Goal: Task Accomplishment & Management: Use online tool/utility

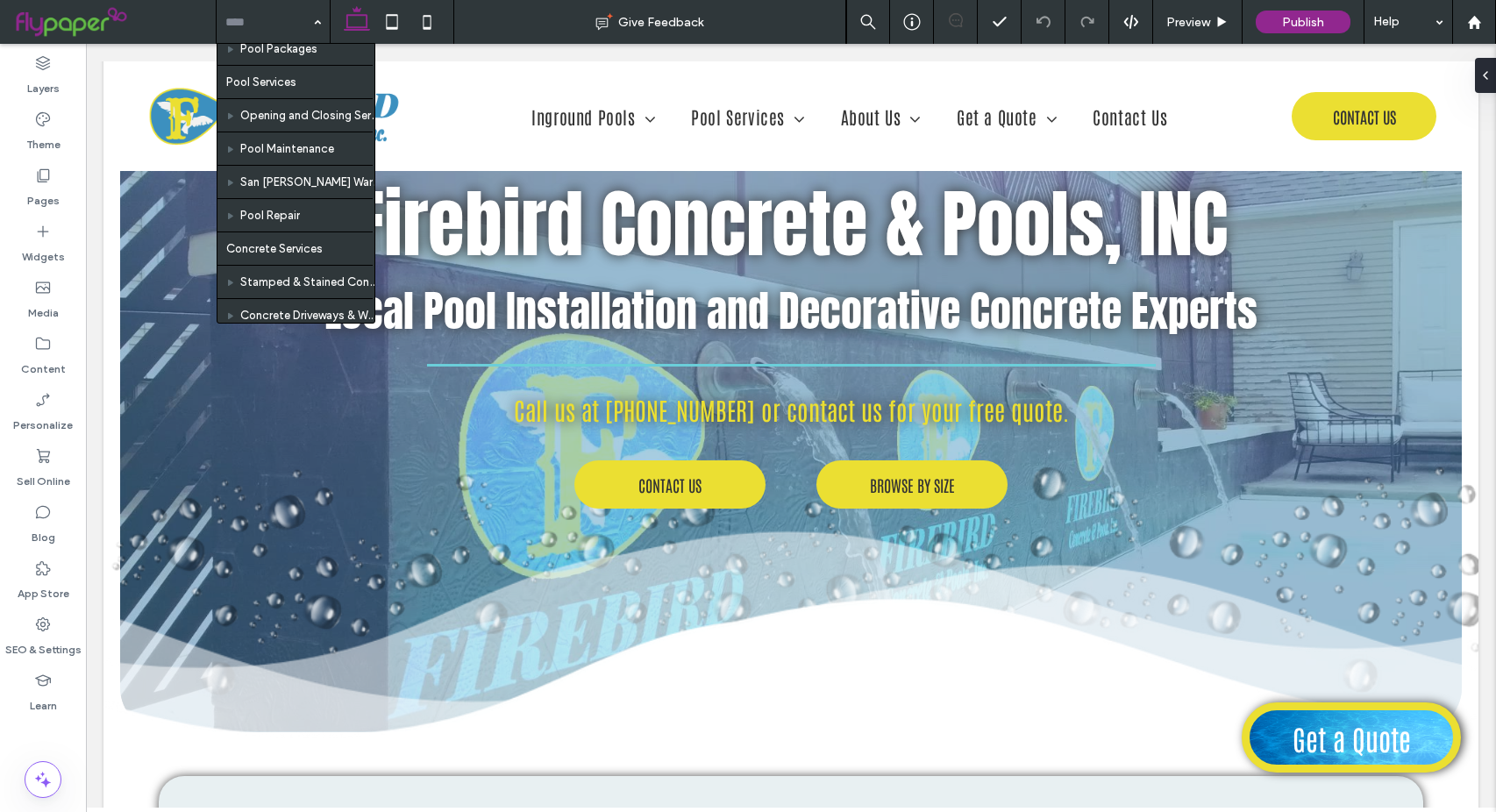
scroll to position [259, 0]
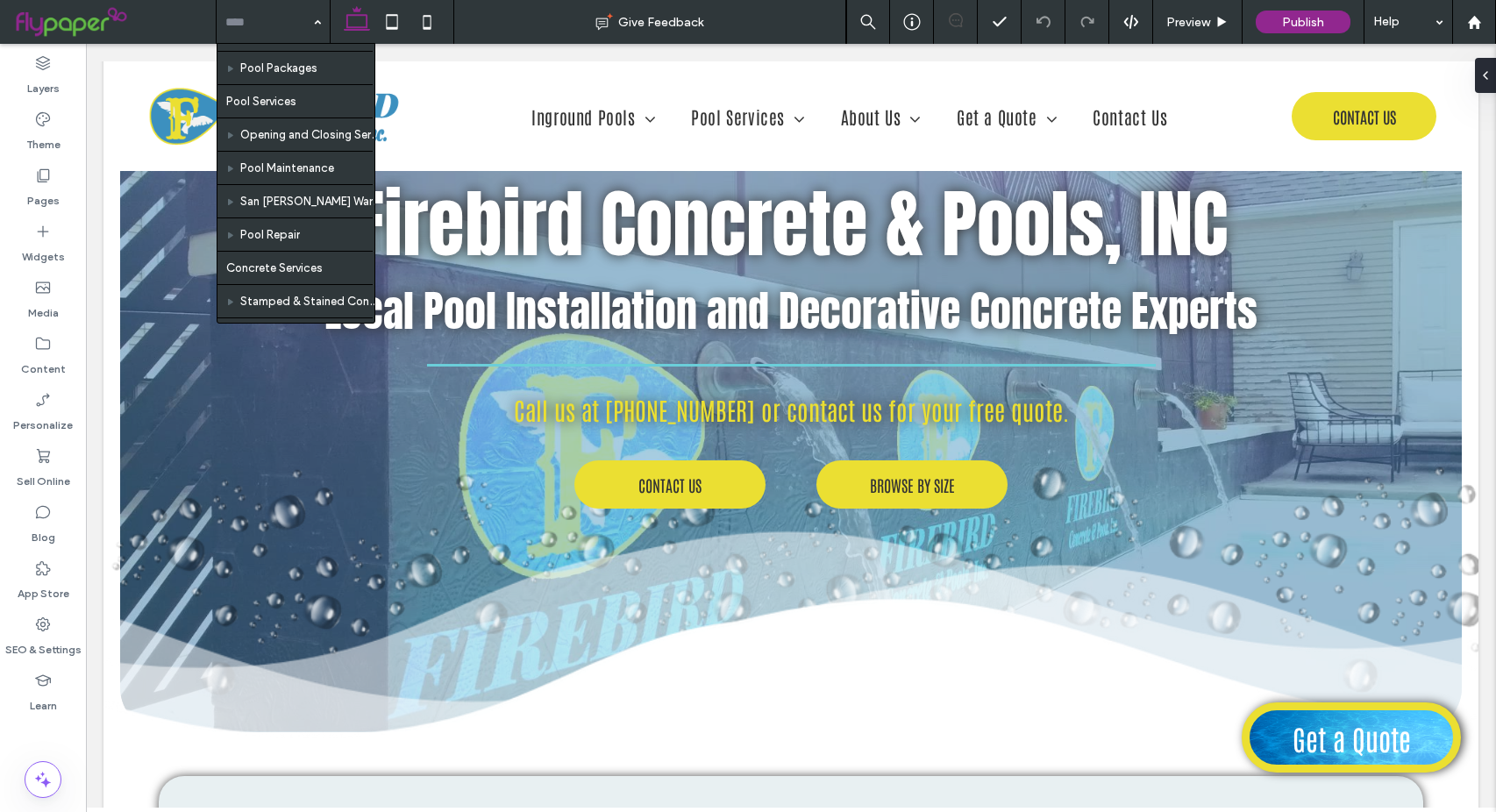
click at [317, 21] on div "Home Inground Pools Fiberglass Fiberglass Pools Fiberglass Spas [MEDICAL_DATA] …" at bounding box center [274, 22] width 113 height 44
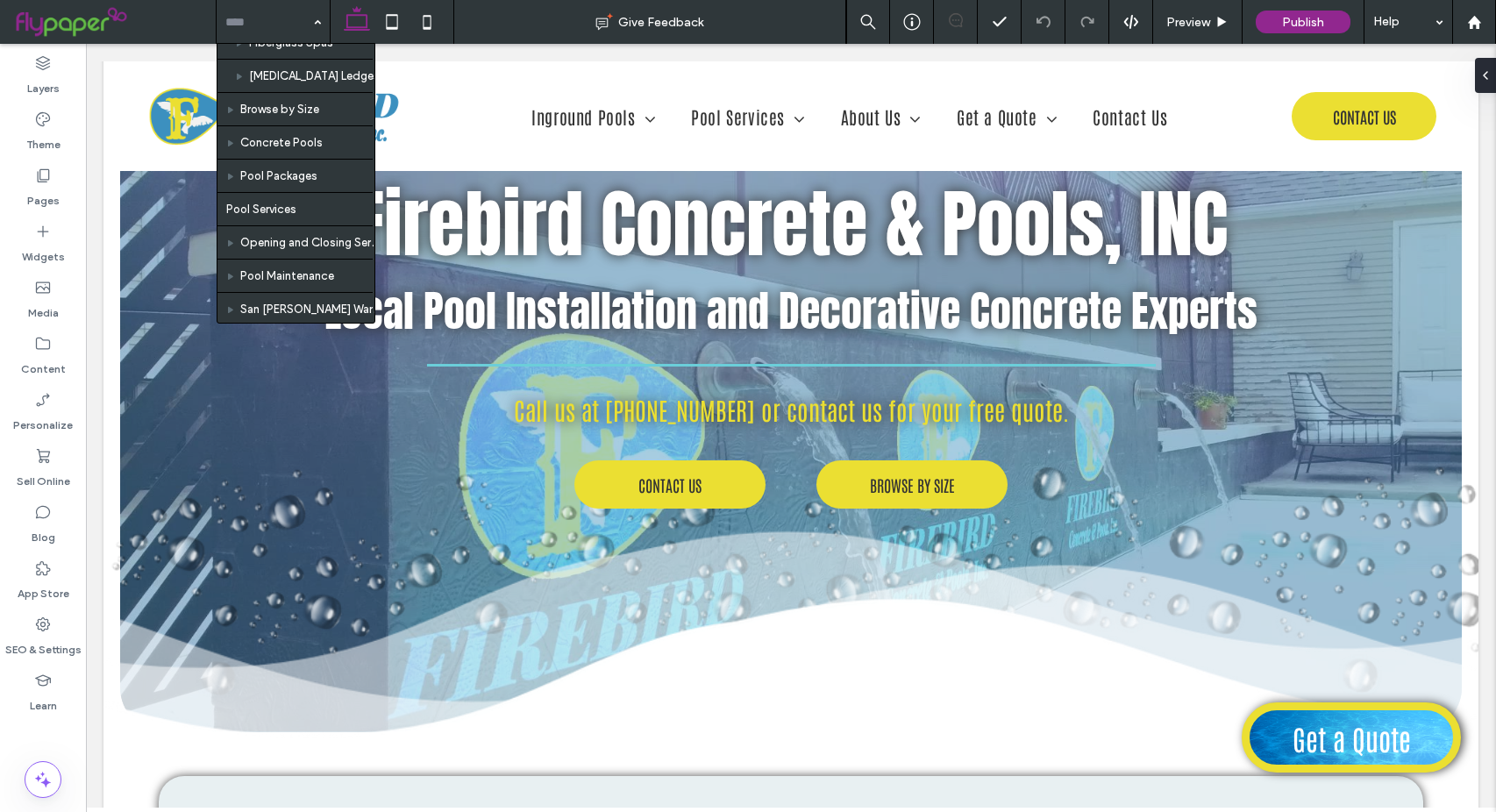
scroll to position [175, 0]
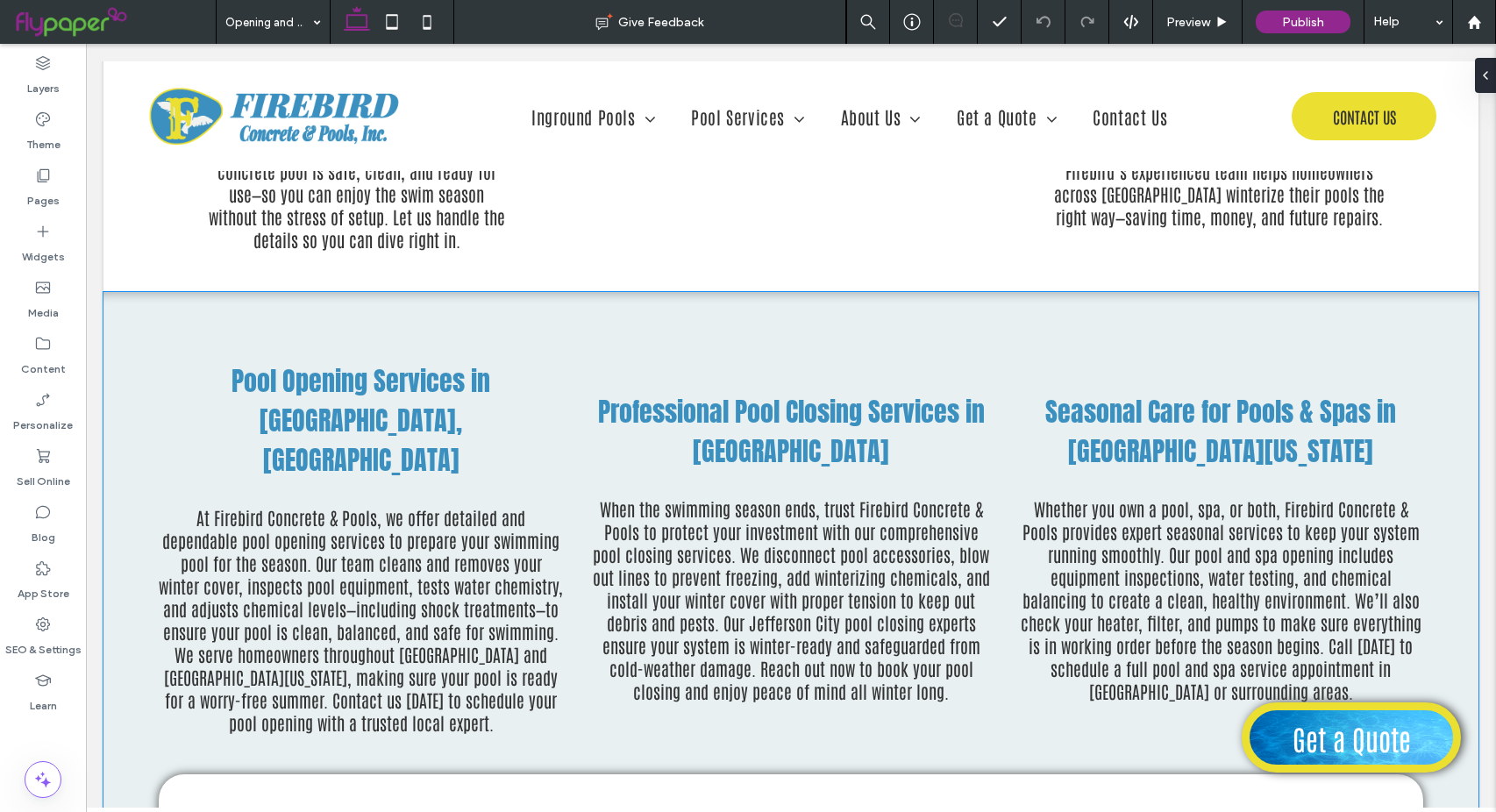
scroll to position [1315, 0]
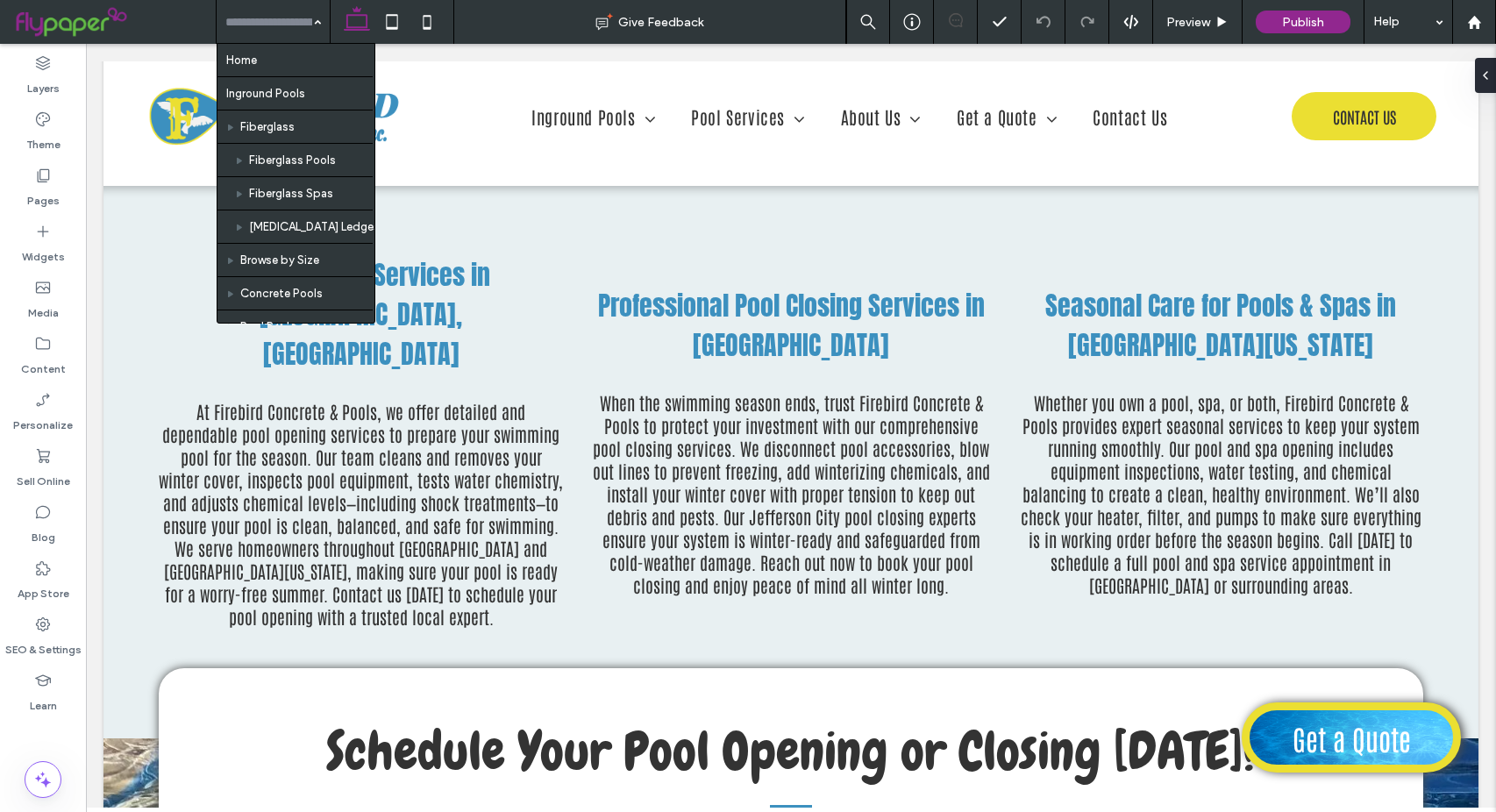
click at [317, 24] on div "Home Inground Pools Fiberglass Fiberglass Pools Fiberglass Spas [MEDICAL_DATA] …" at bounding box center [274, 22] width 113 height 44
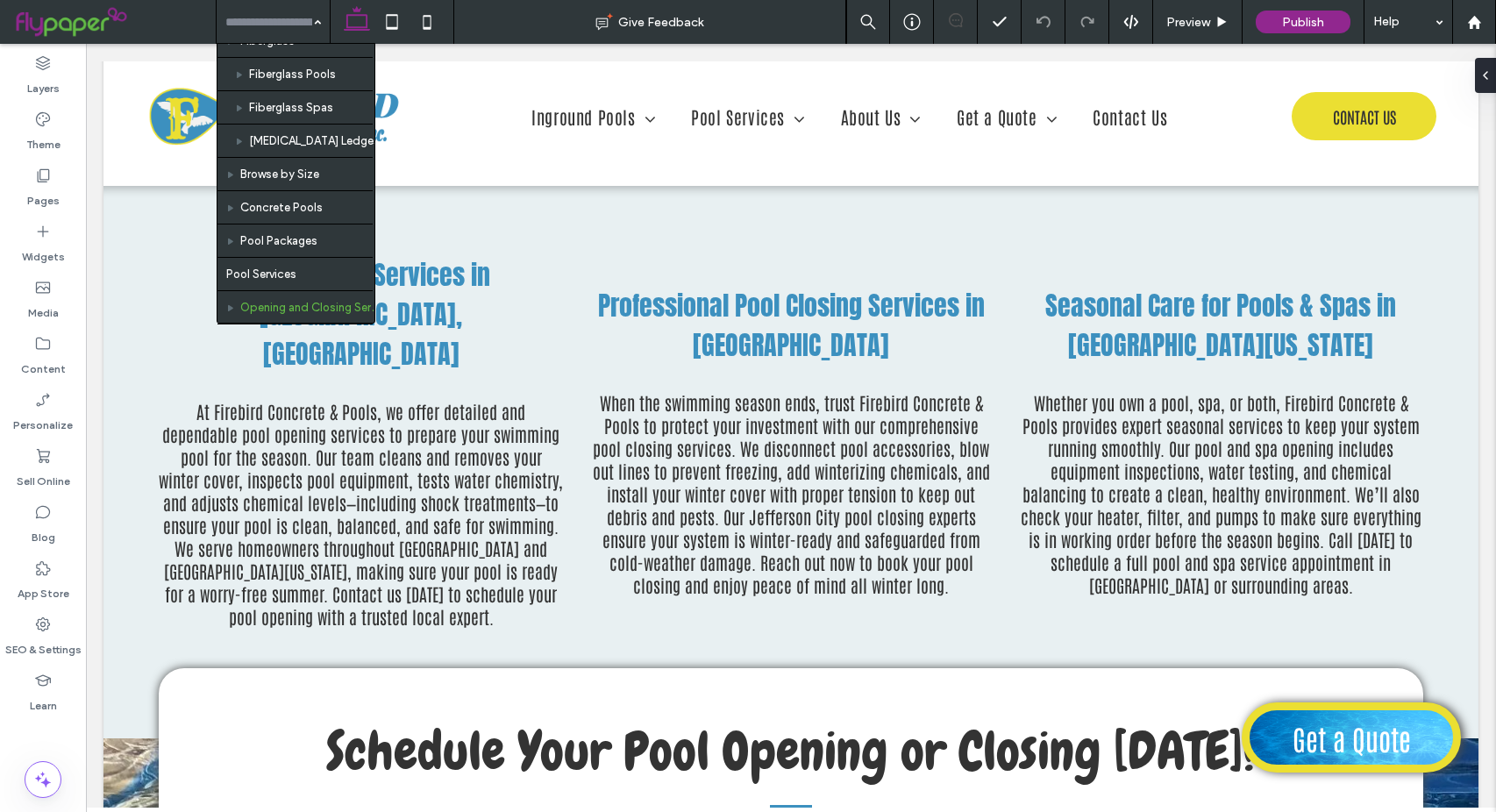
scroll to position [88, 0]
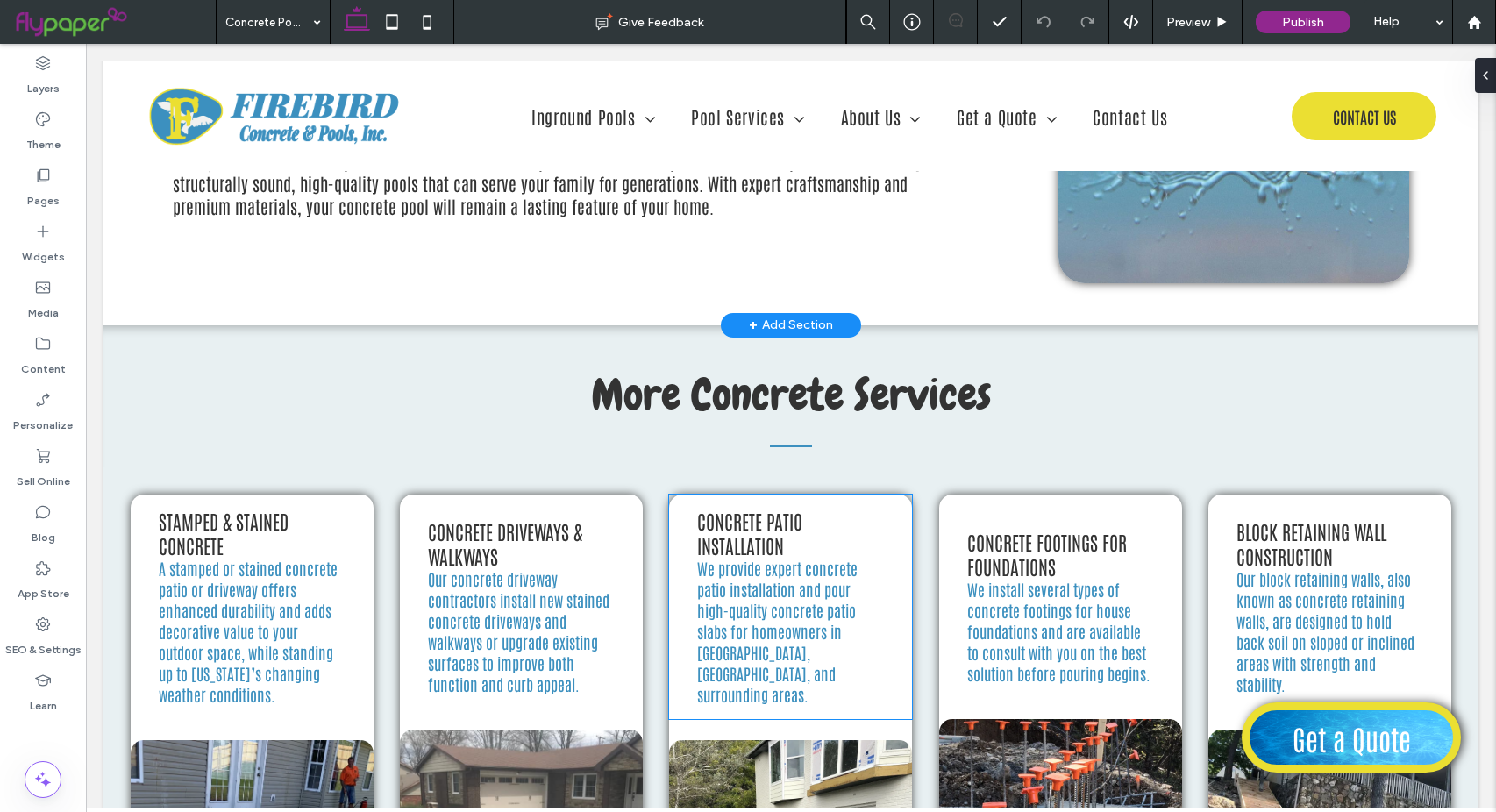
scroll to position [2630, 0]
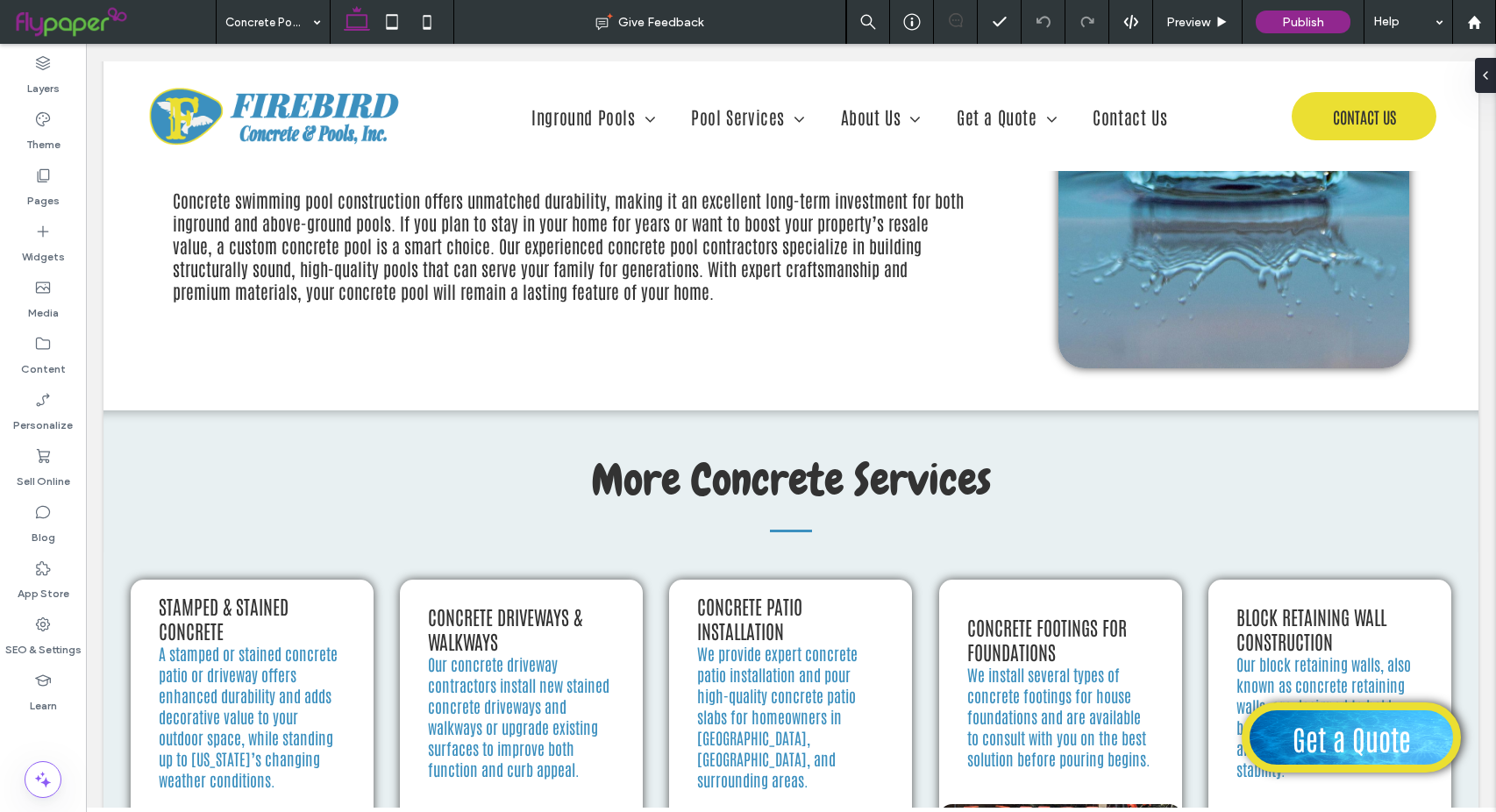
click at [316, 21] on div "Concrete Pools" at bounding box center [274, 22] width 113 height 44
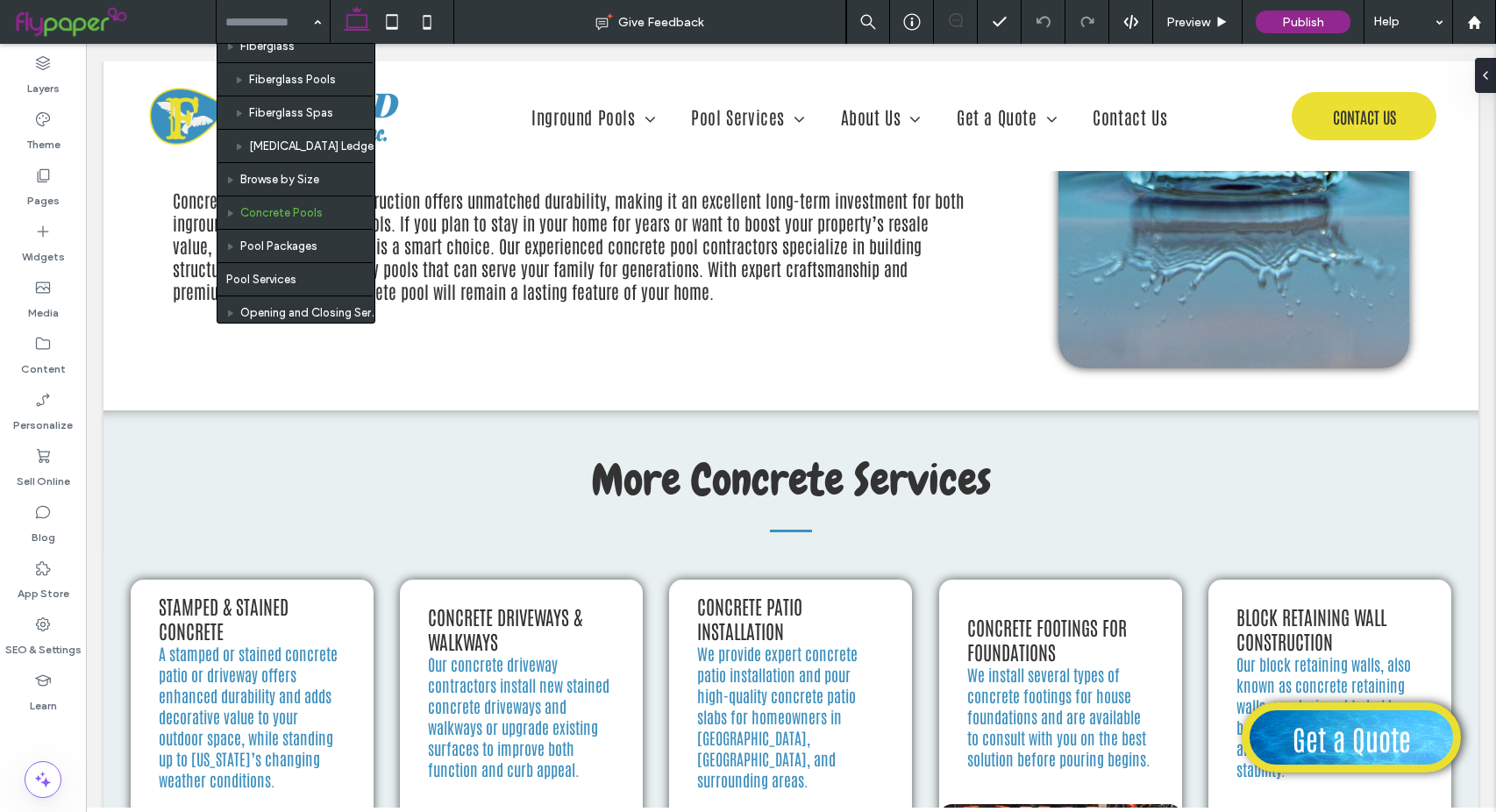
scroll to position [88, 0]
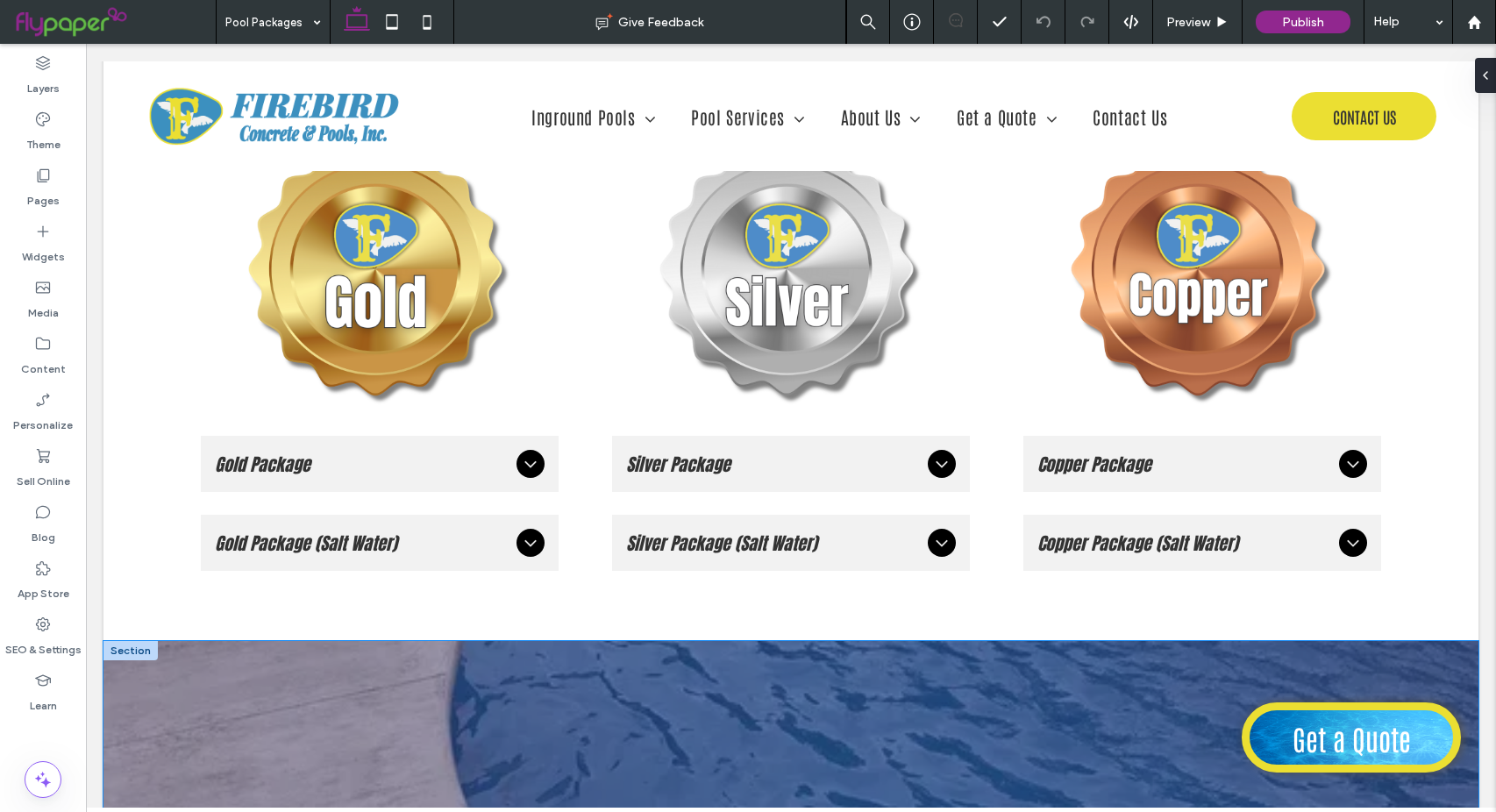
scroll to position [2366, 0]
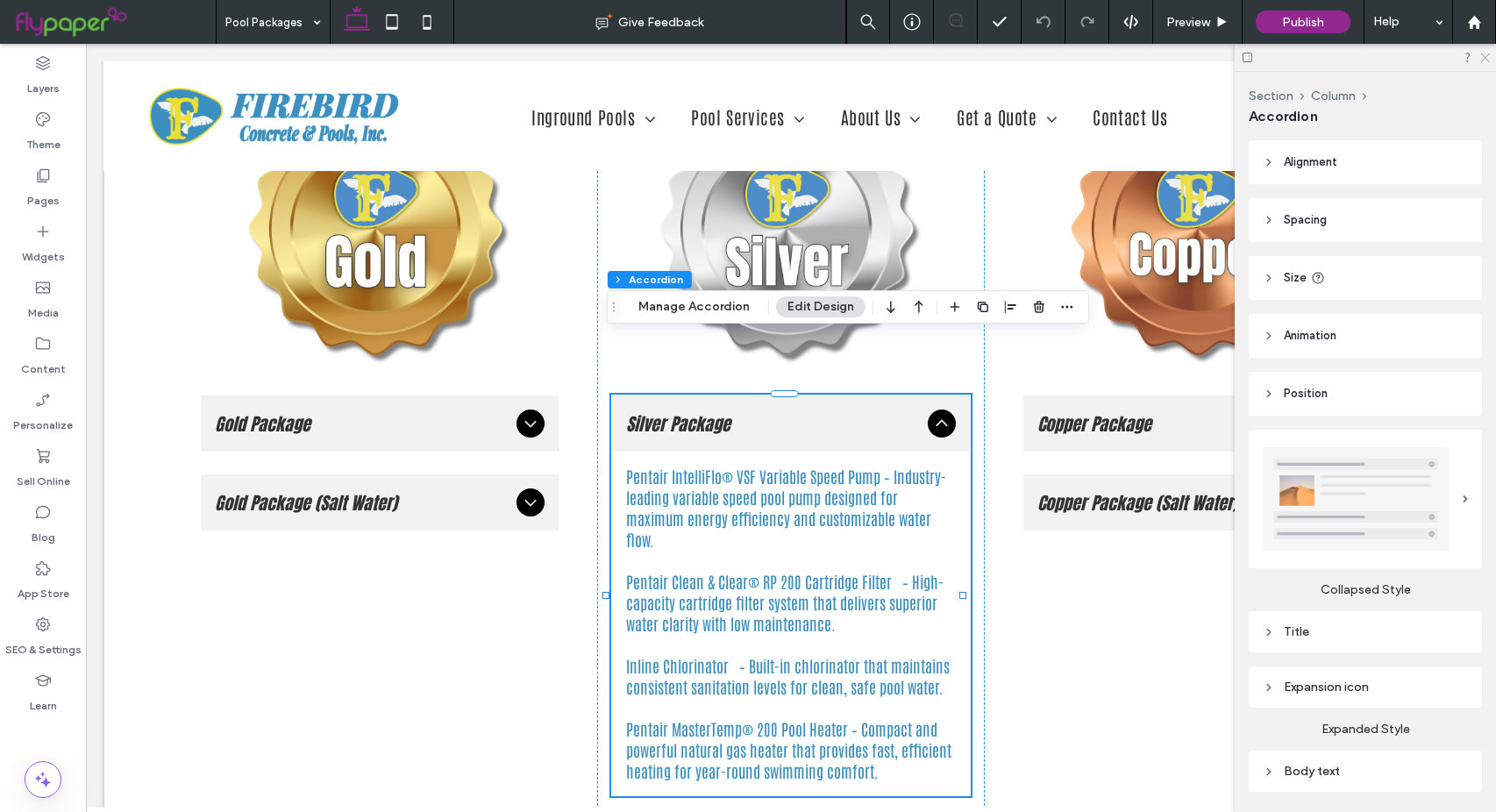
click at [1488, 56] on icon at bounding box center [1483, 56] width 11 height 11
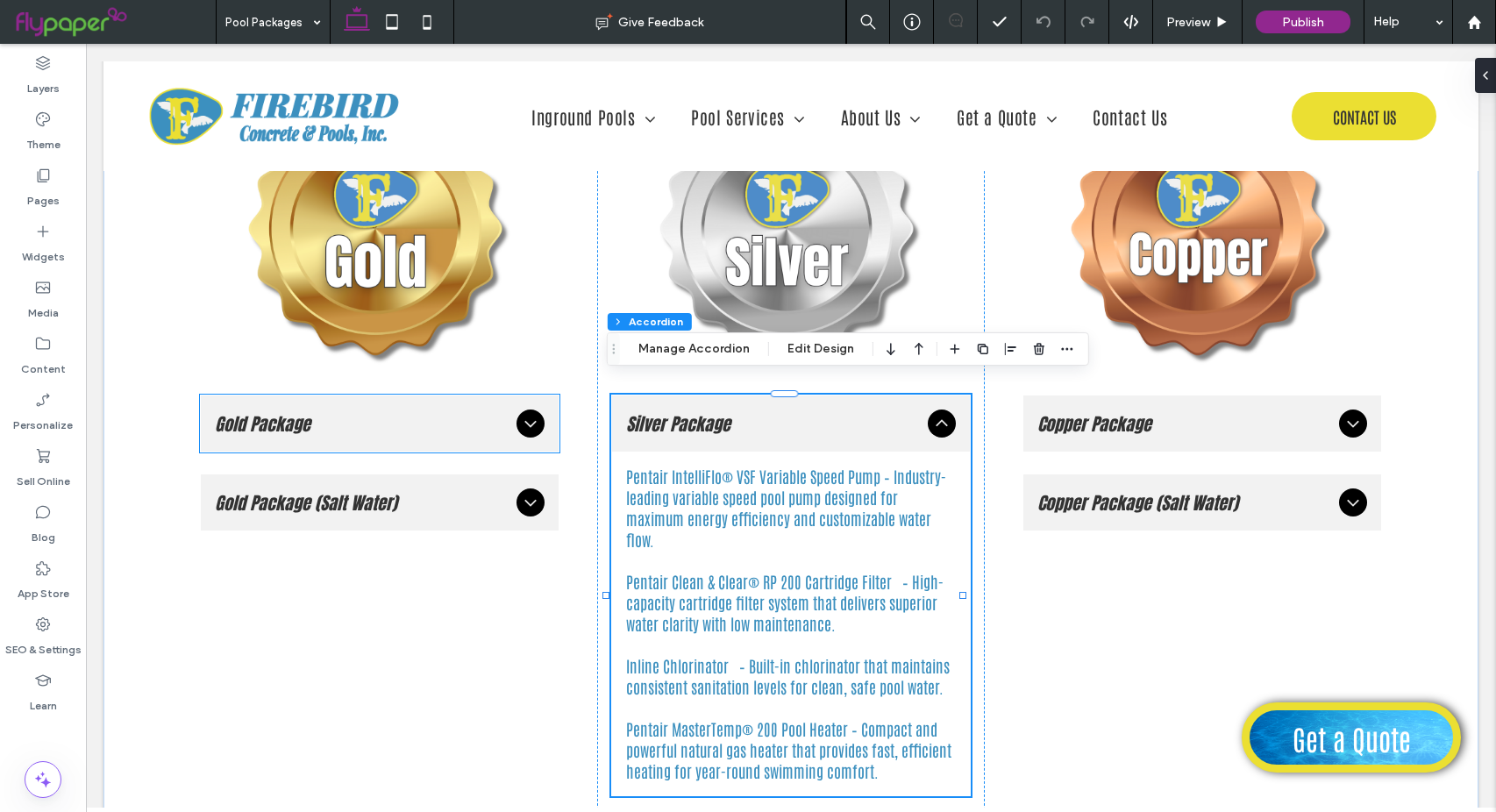
click at [347, 410] on span "Gold Package" at bounding box center [362, 423] width 295 height 27
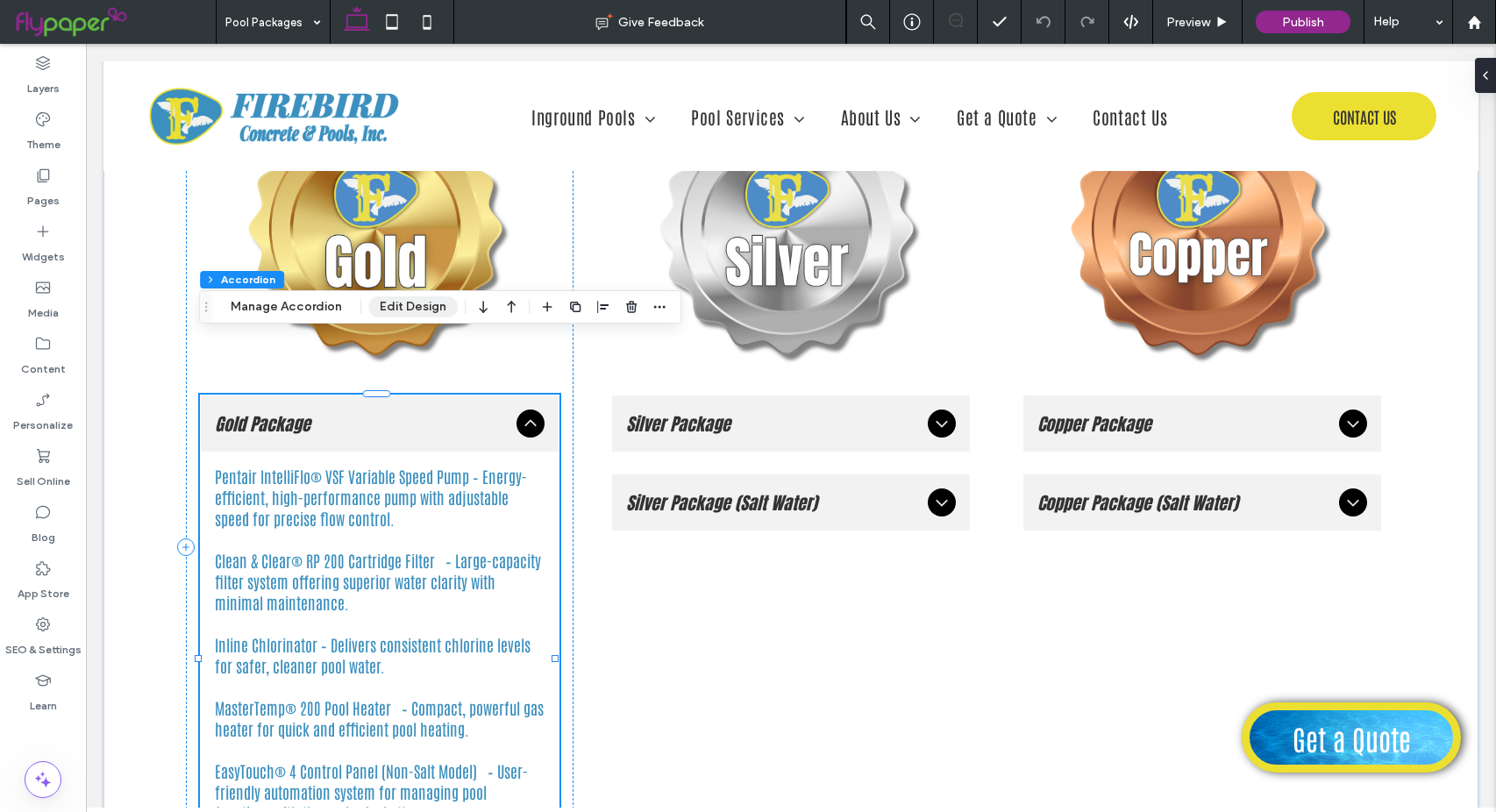
click at [401, 307] on button "Edit Design" at bounding box center [413, 306] width 90 height 21
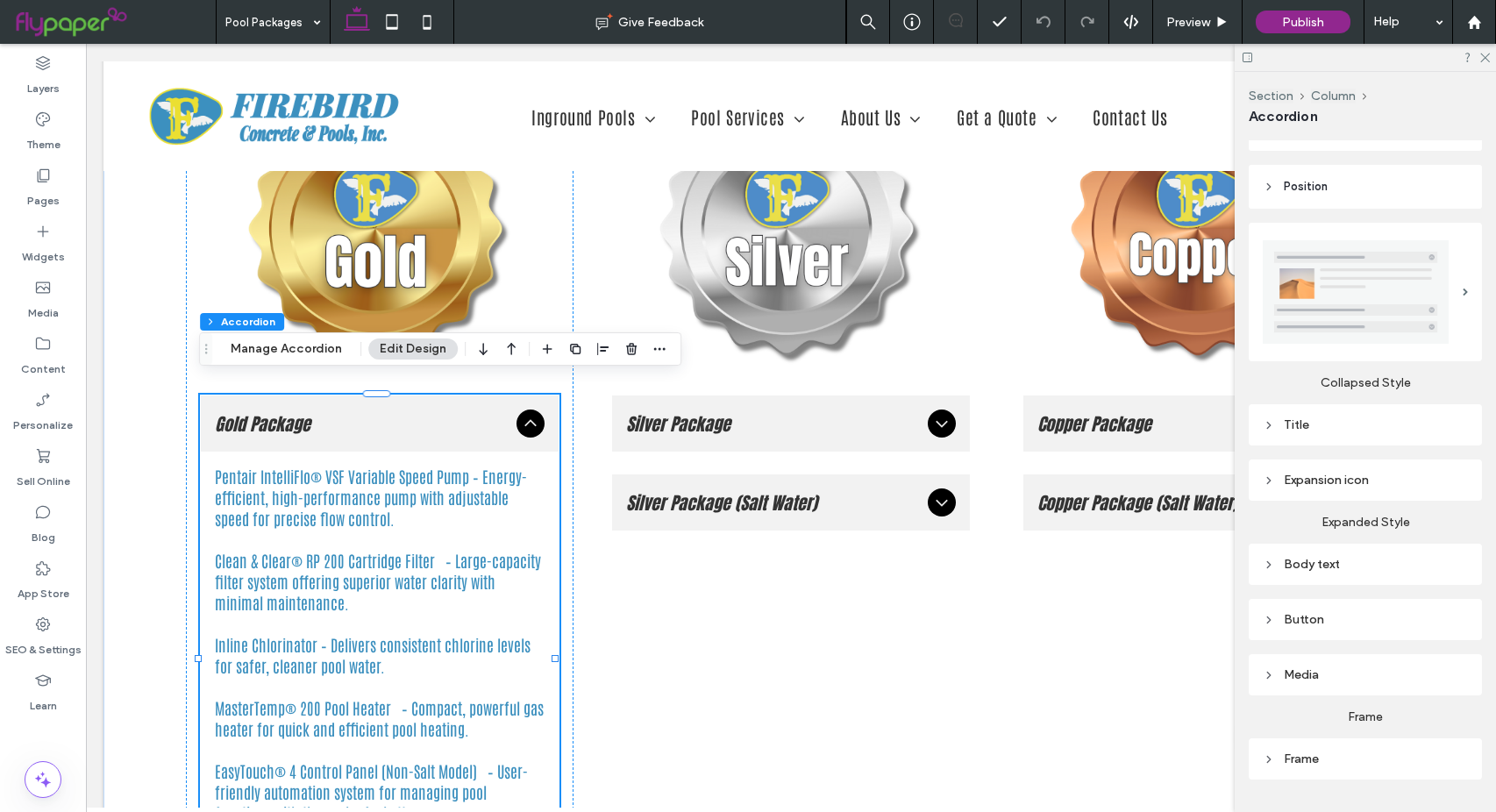
scroll to position [247, 0]
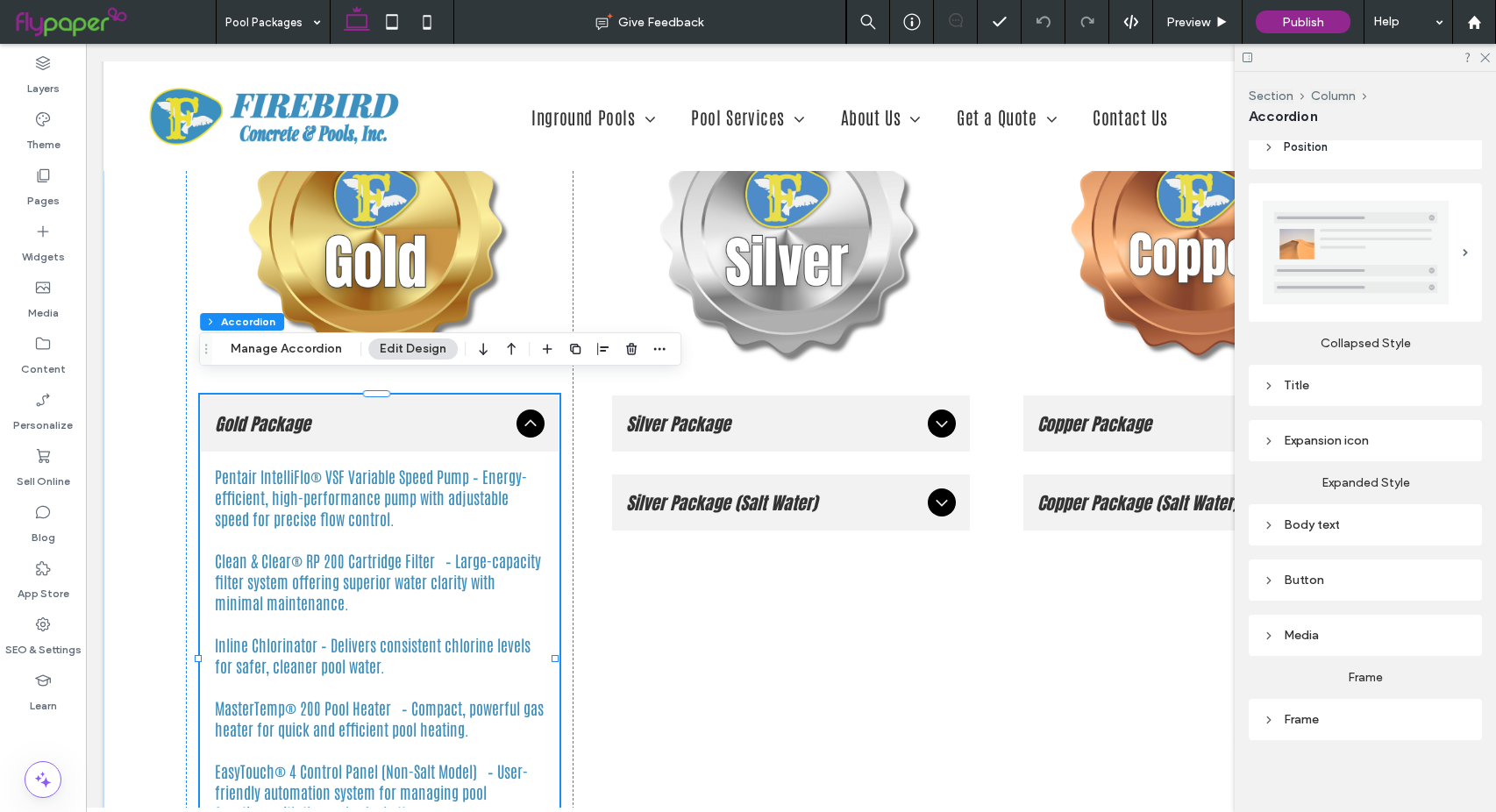
click at [1298, 378] on div "Title" at bounding box center [1366, 385] width 205 height 15
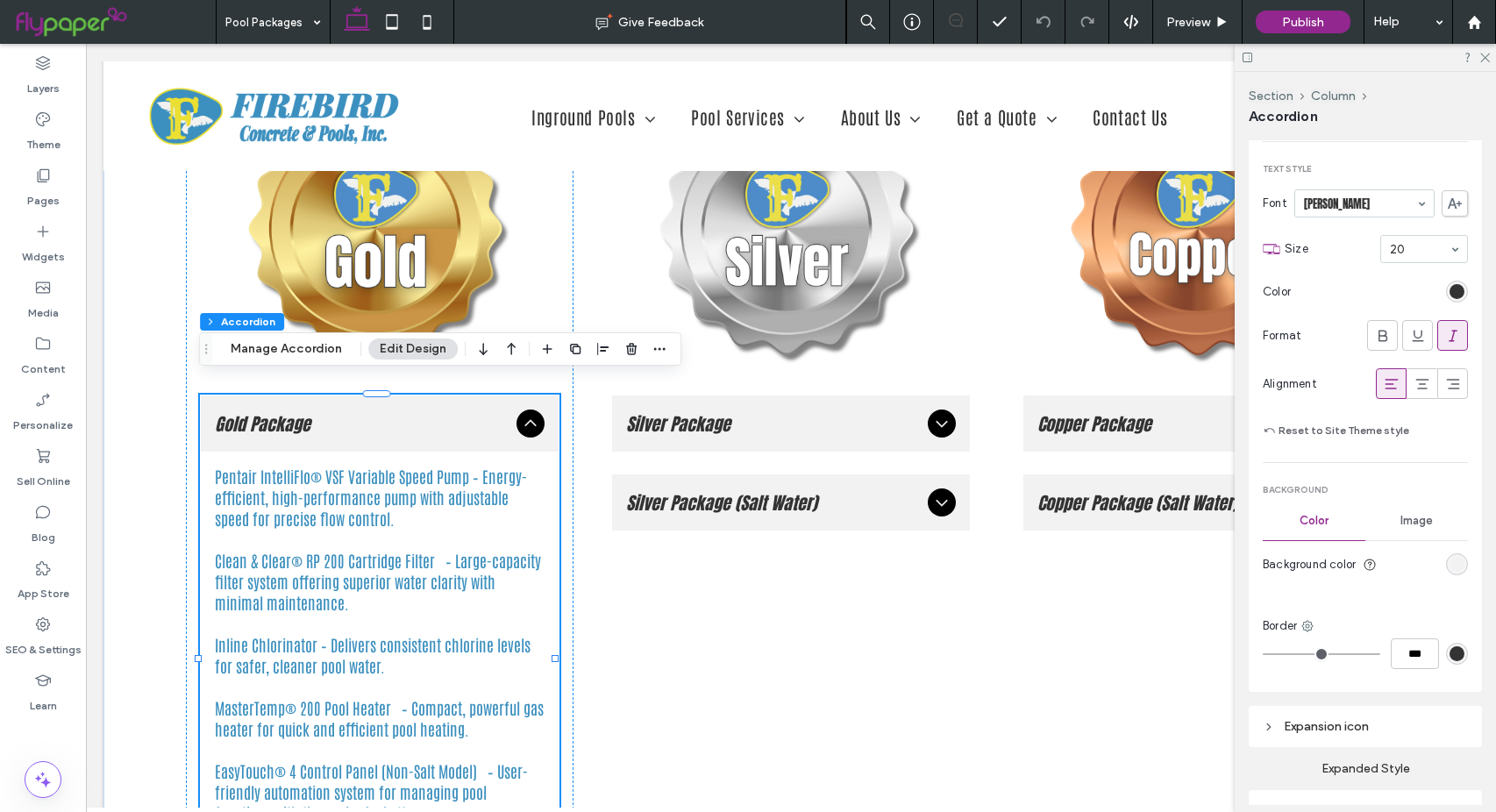
scroll to position [597, 0]
click at [1449, 555] on div "rgb(242, 242, 242)" at bounding box center [1456, 561] width 15 height 15
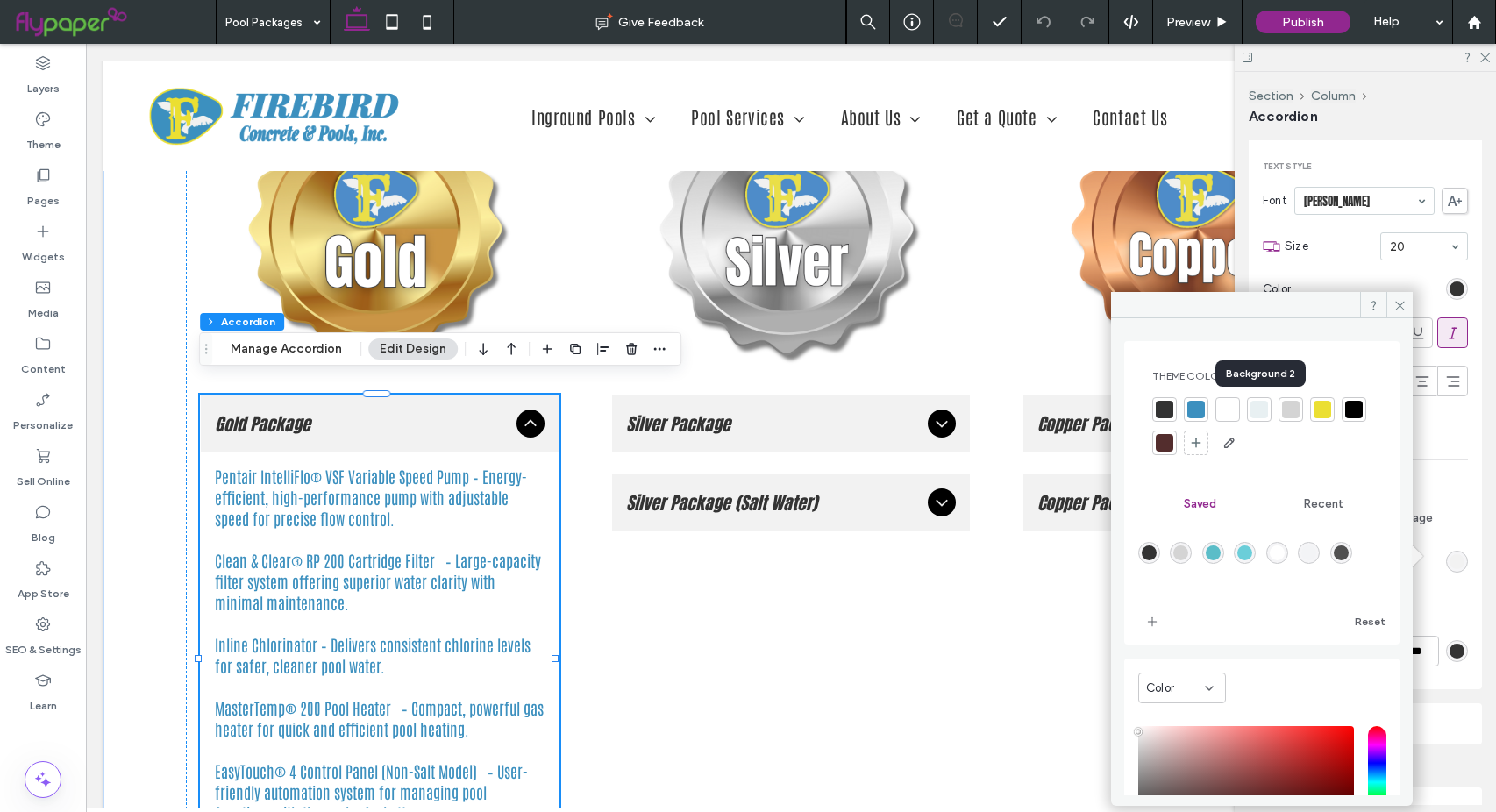
click at [1255, 411] on div at bounding box center [1259, 410] width 18 height 18
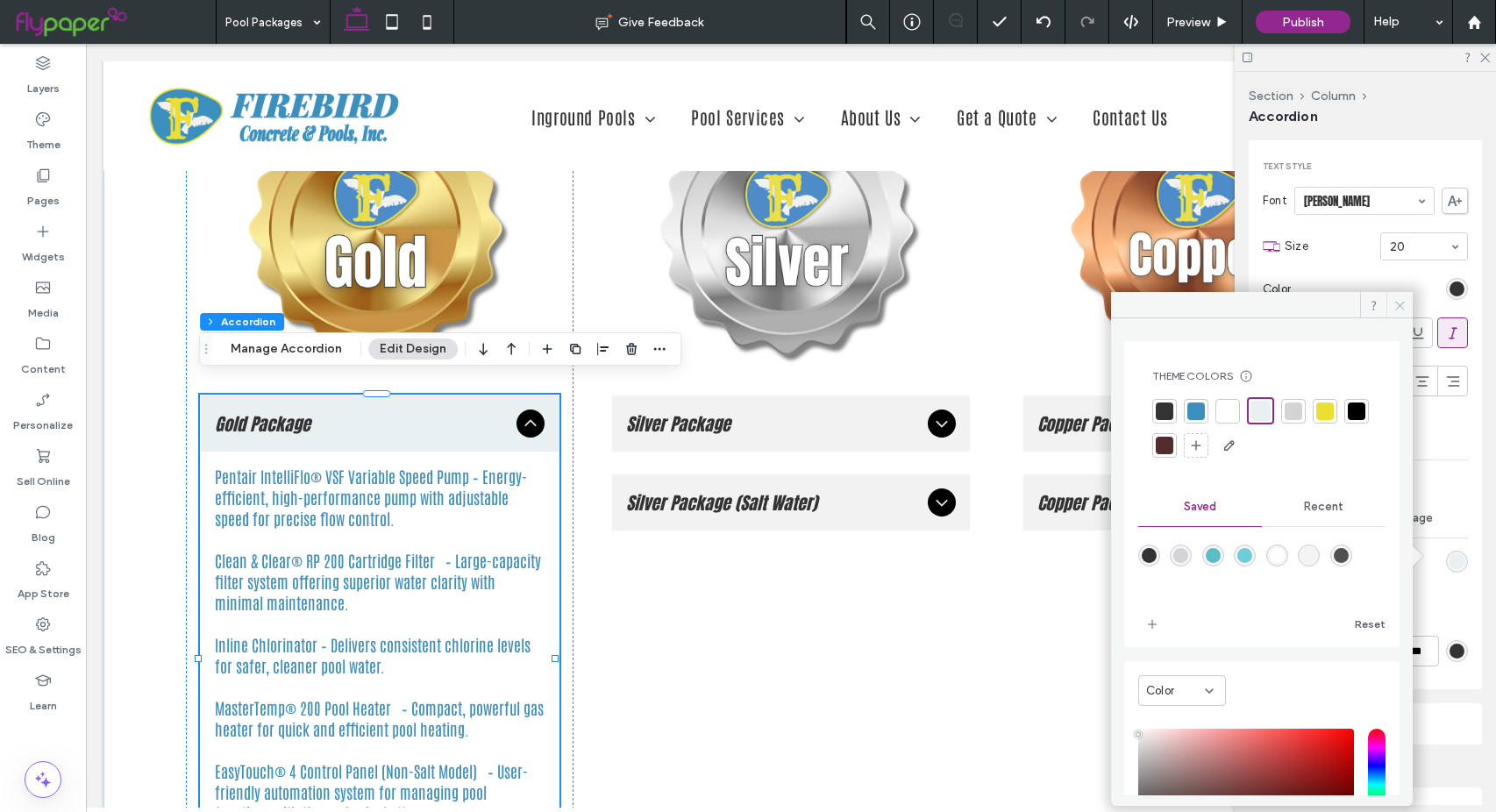
click at [1395, 303] on icon at bounding box center [1399, 304] width 13 height 13
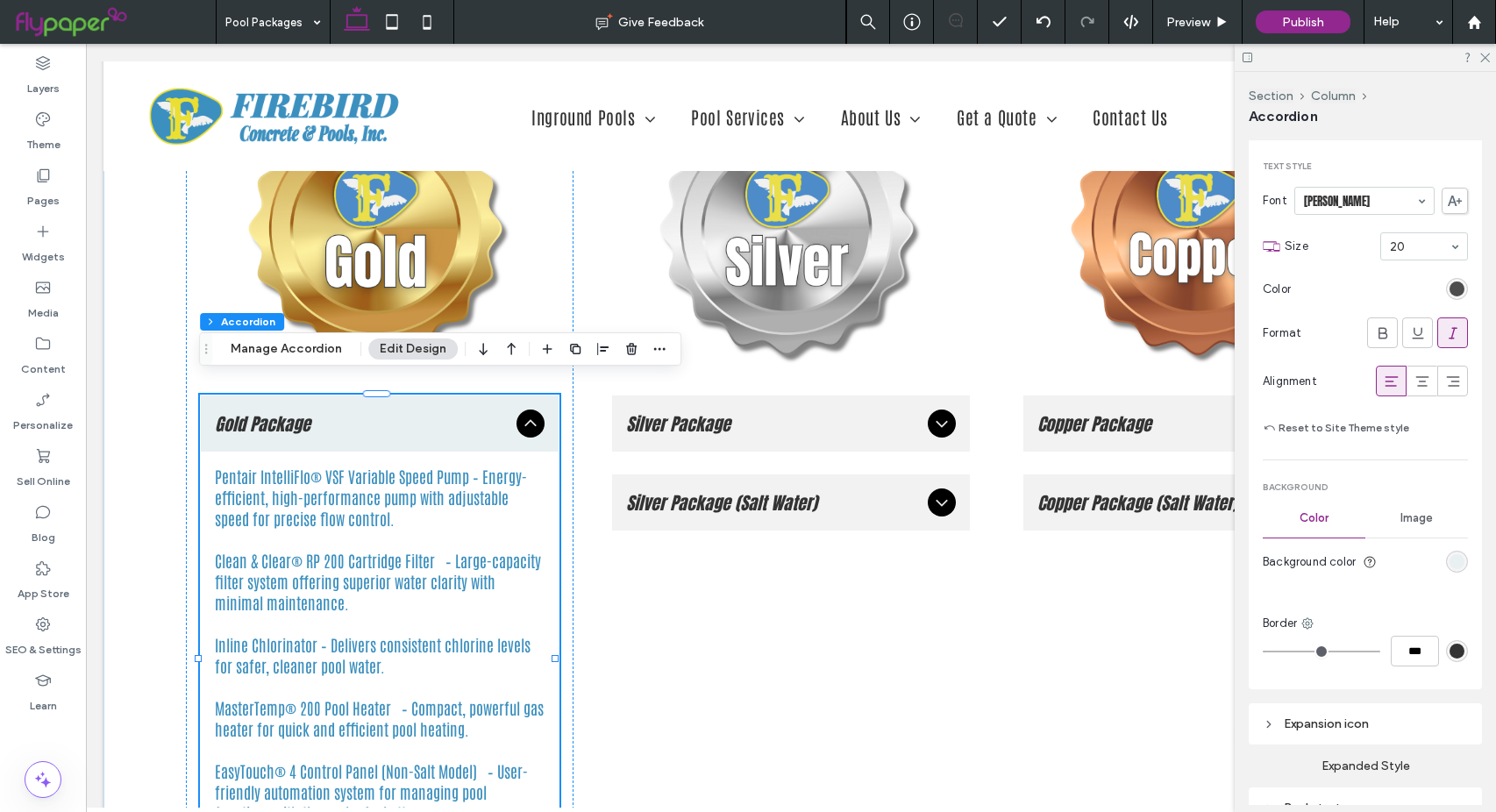
click at [1454, 283] on div "rgb(51, 51, 51)" at bounding box center [1456, 289] width 15 height 15
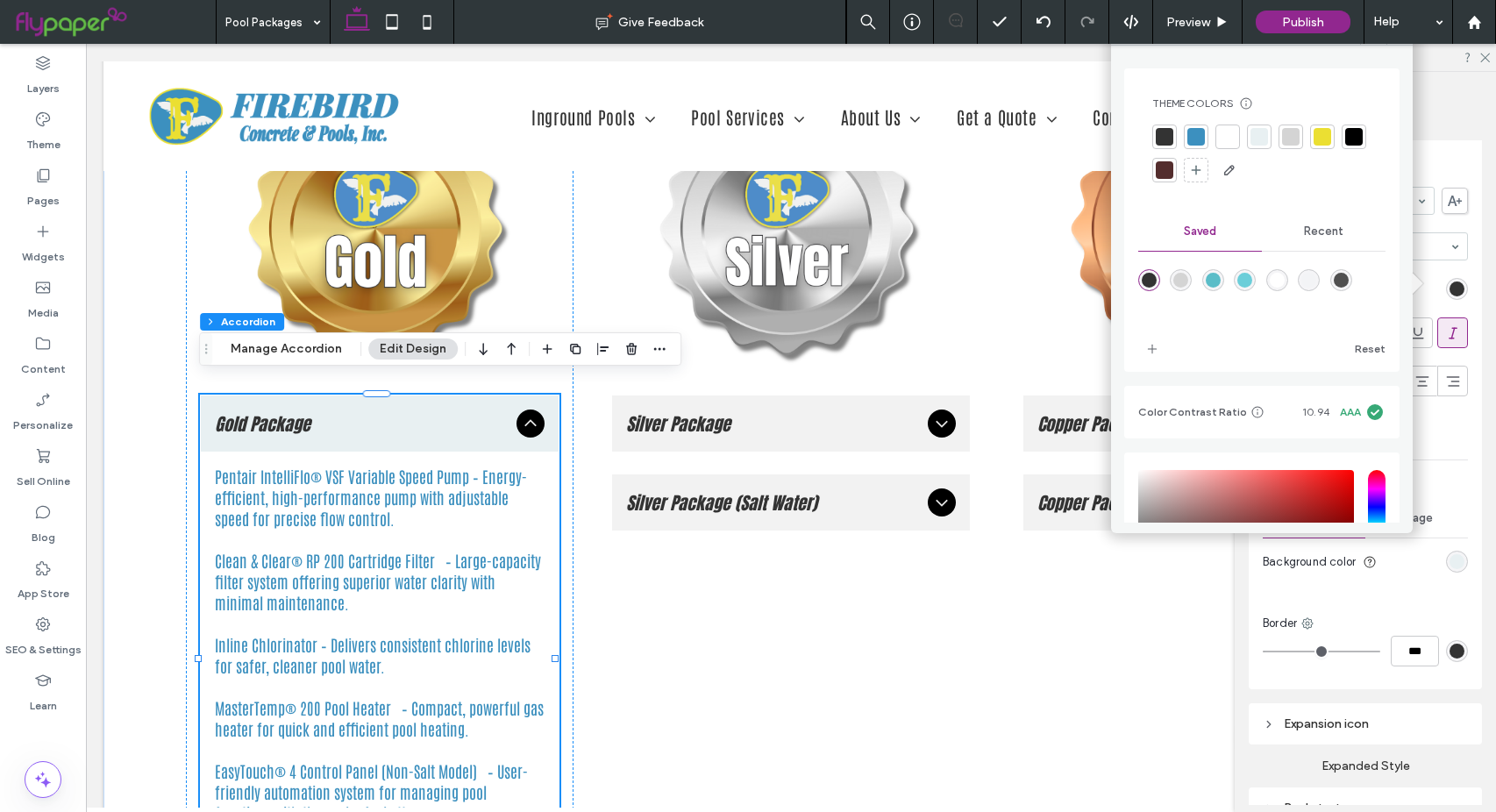
click at [1349, 279] on div "rgba(80,80,80,1)" at bounding box center [1341, 280] width 15 height 15
type input "*******"
click at [1125, 646] on div "Copper Package Pentair IntelliFlo® VSF Variable Speed Pump – A highly energy-ef…" at bounding box center [1201, 546] width 387 height 936
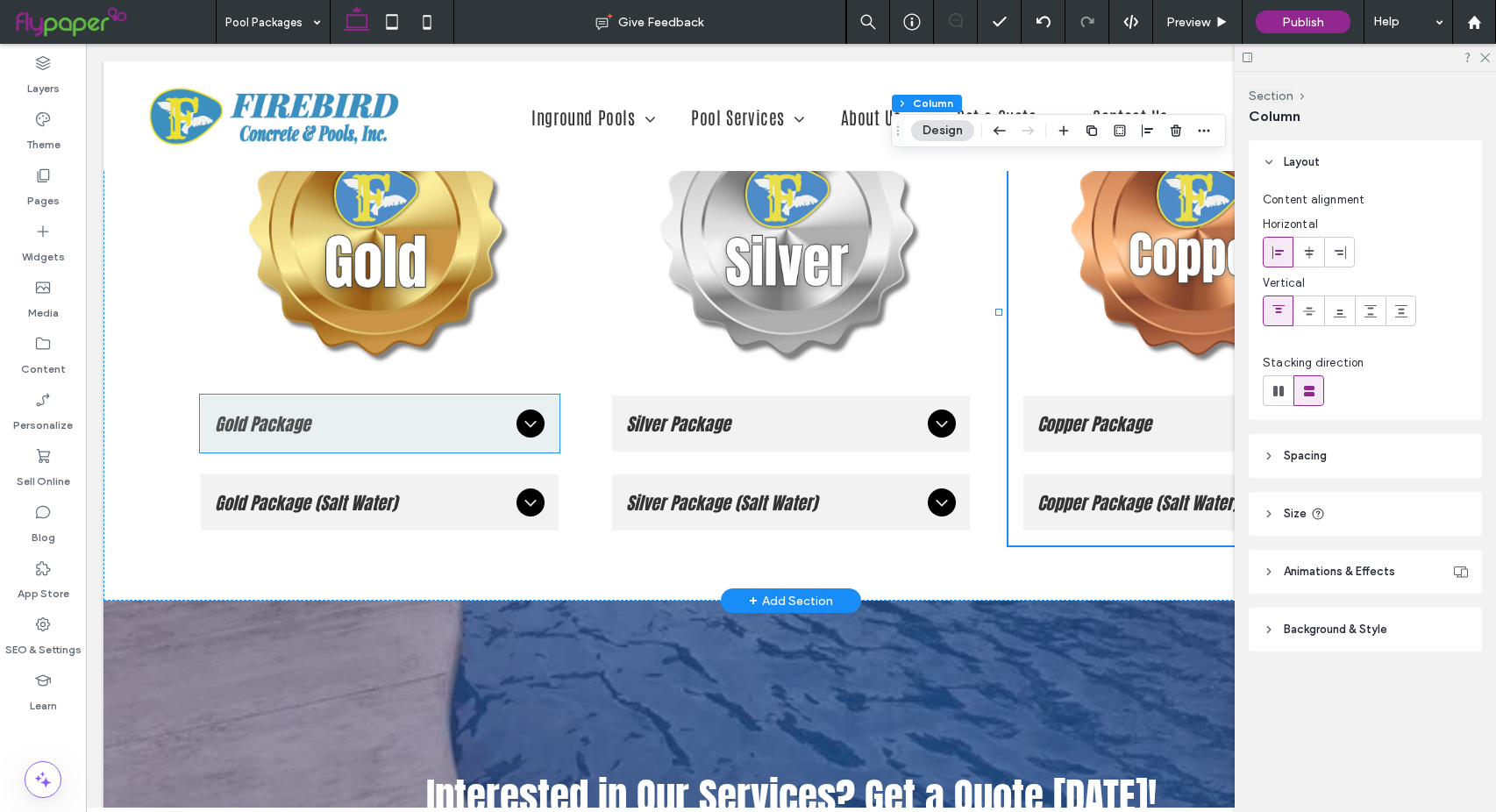
click at [382, 410] on span "Gold Package" at bounding box center [362, 423] width 295 height 27
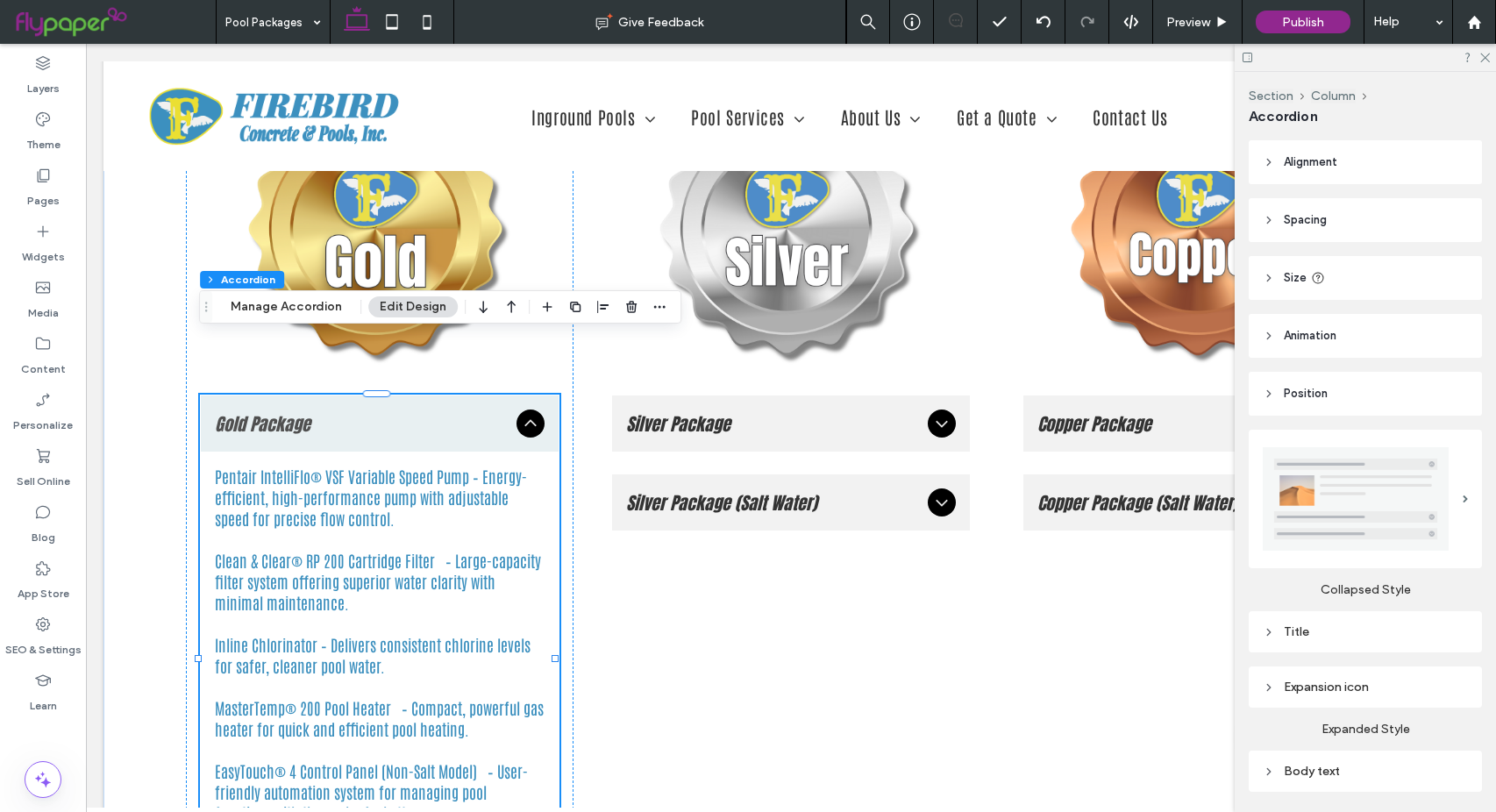
click at [1330, 637] on div "Title" at bounding box center [1366, 632] width 205 height 24
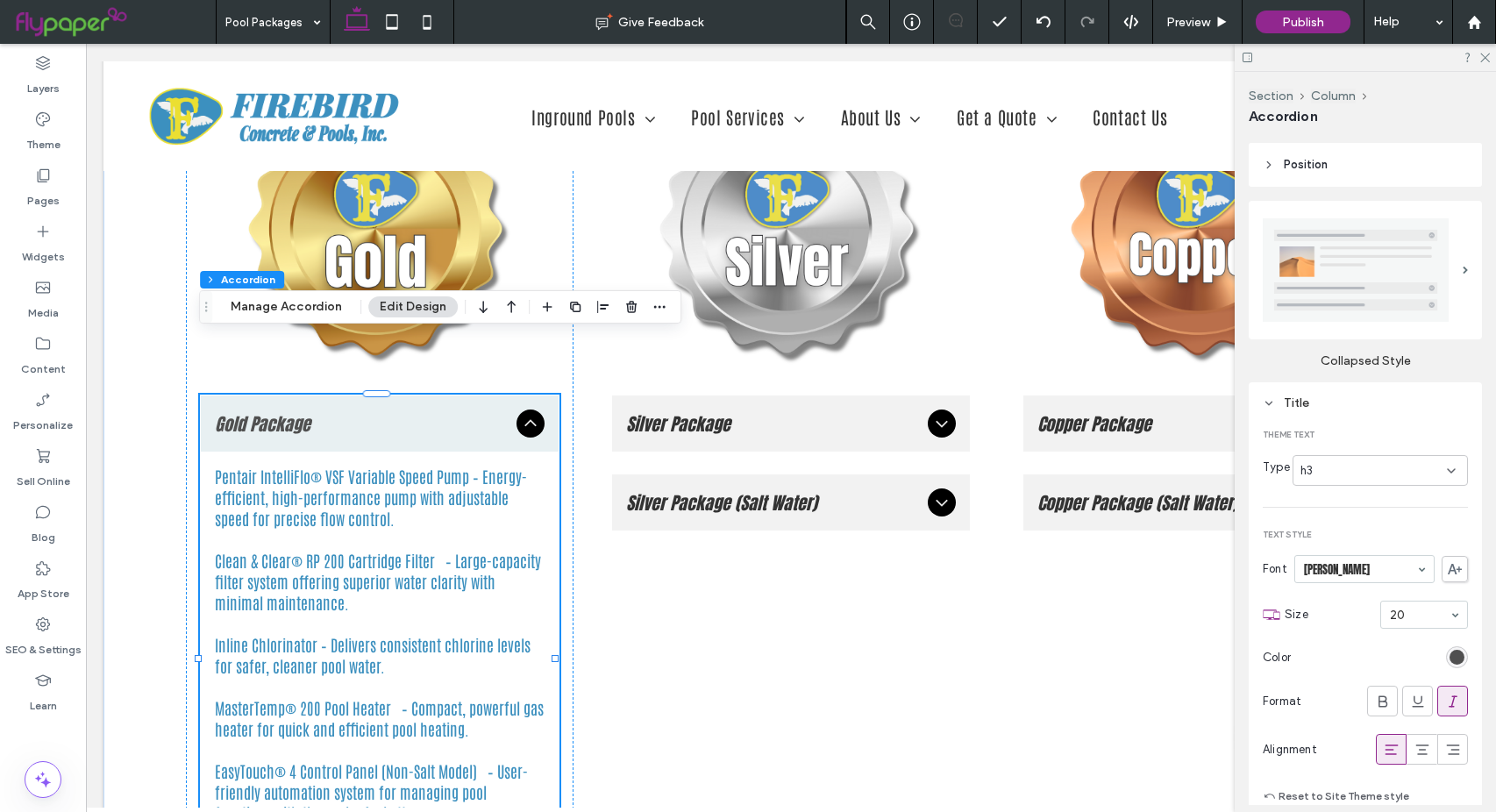
scroll to position [263, 0]
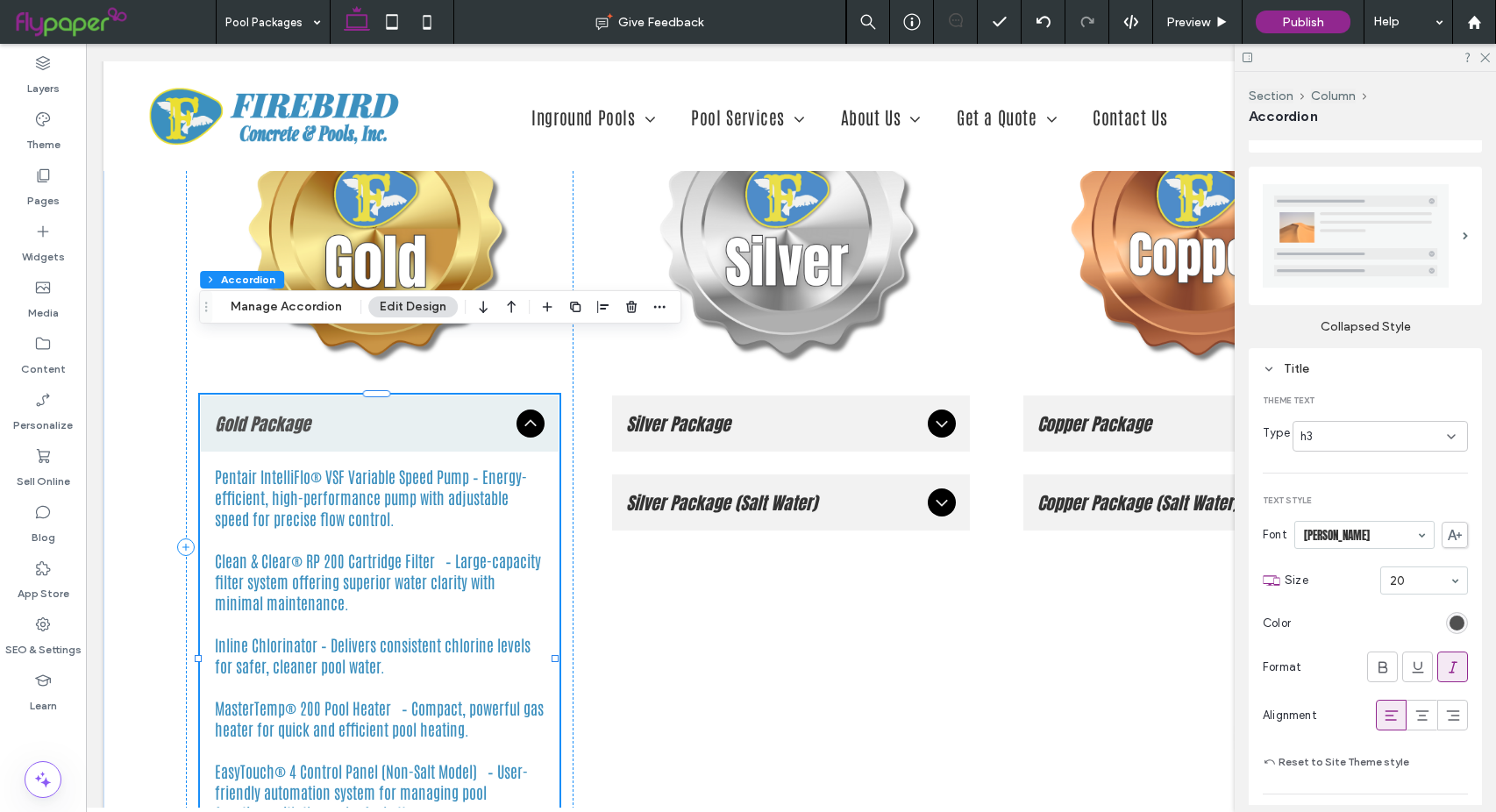
click at [292, 410] on span "Gold Package" at bounding box center [362, 423] width 295 height 27
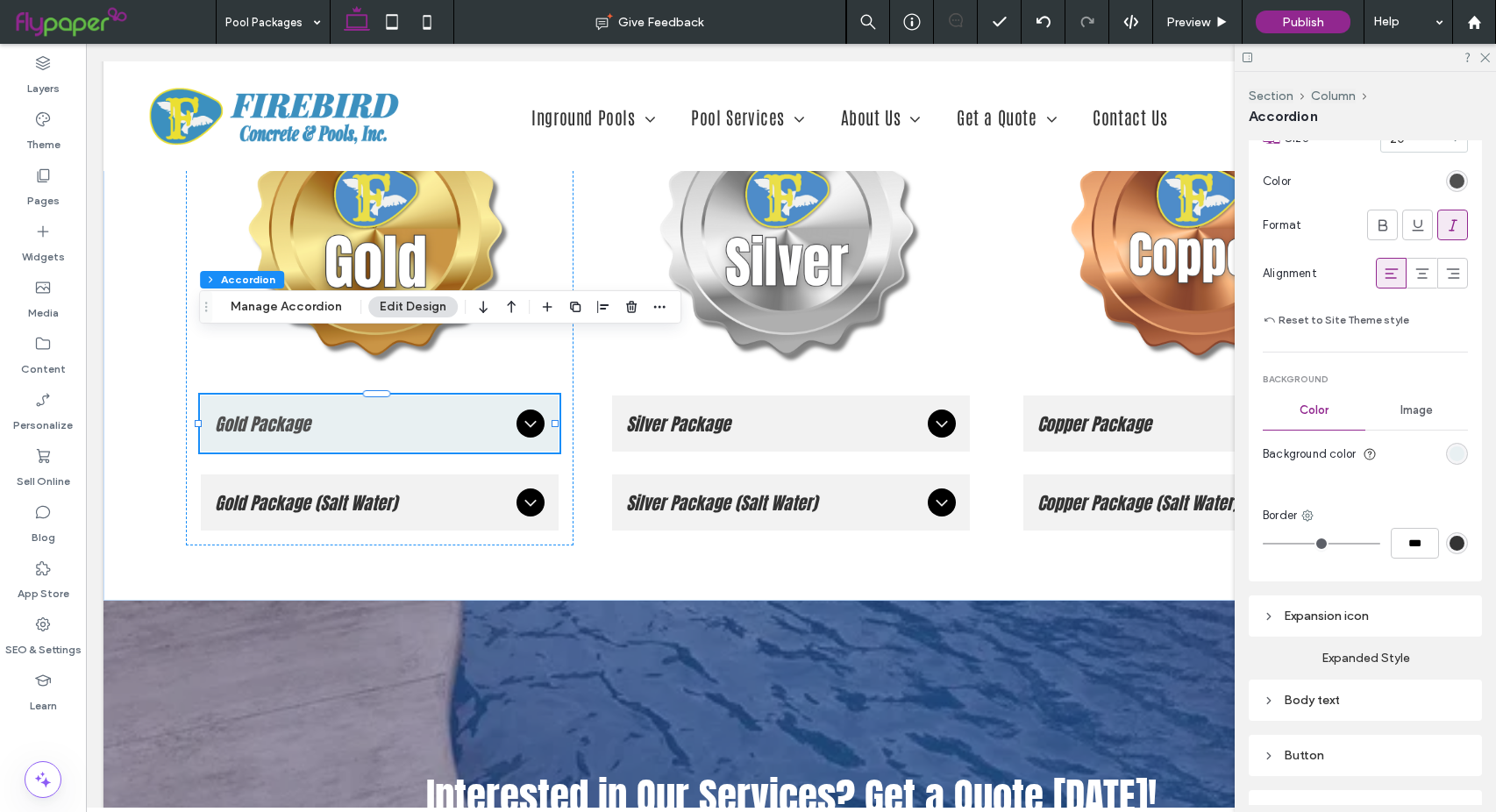
scroll to position [792, 0]
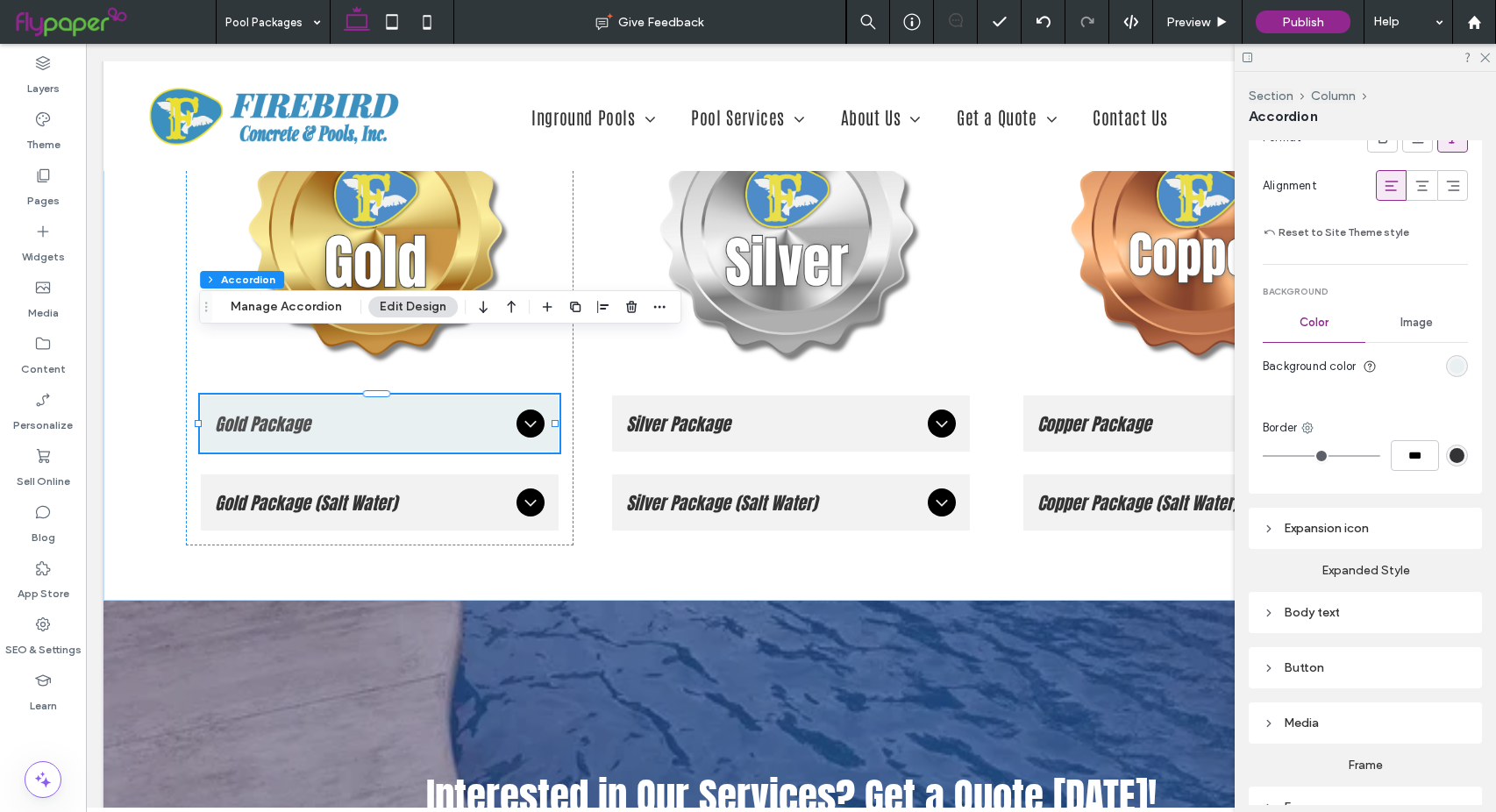
click at [1329, 605] on div "Body text" at bounding box center [1366, 612] width 205 height 15
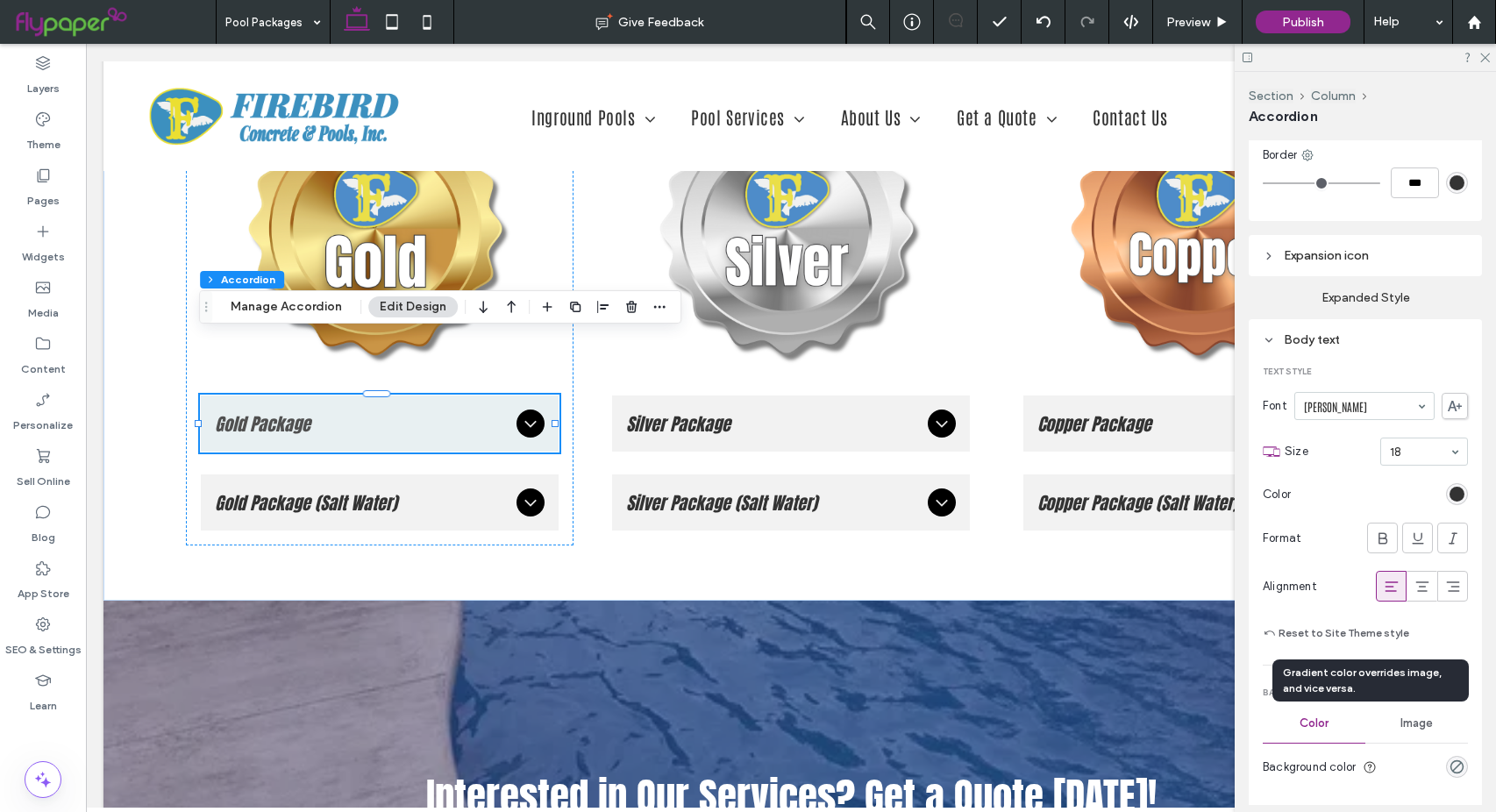
scroll to position [1064, 0]
click at [1489, 61] on icon at bounding box center [1483, 56] width 11 height 11
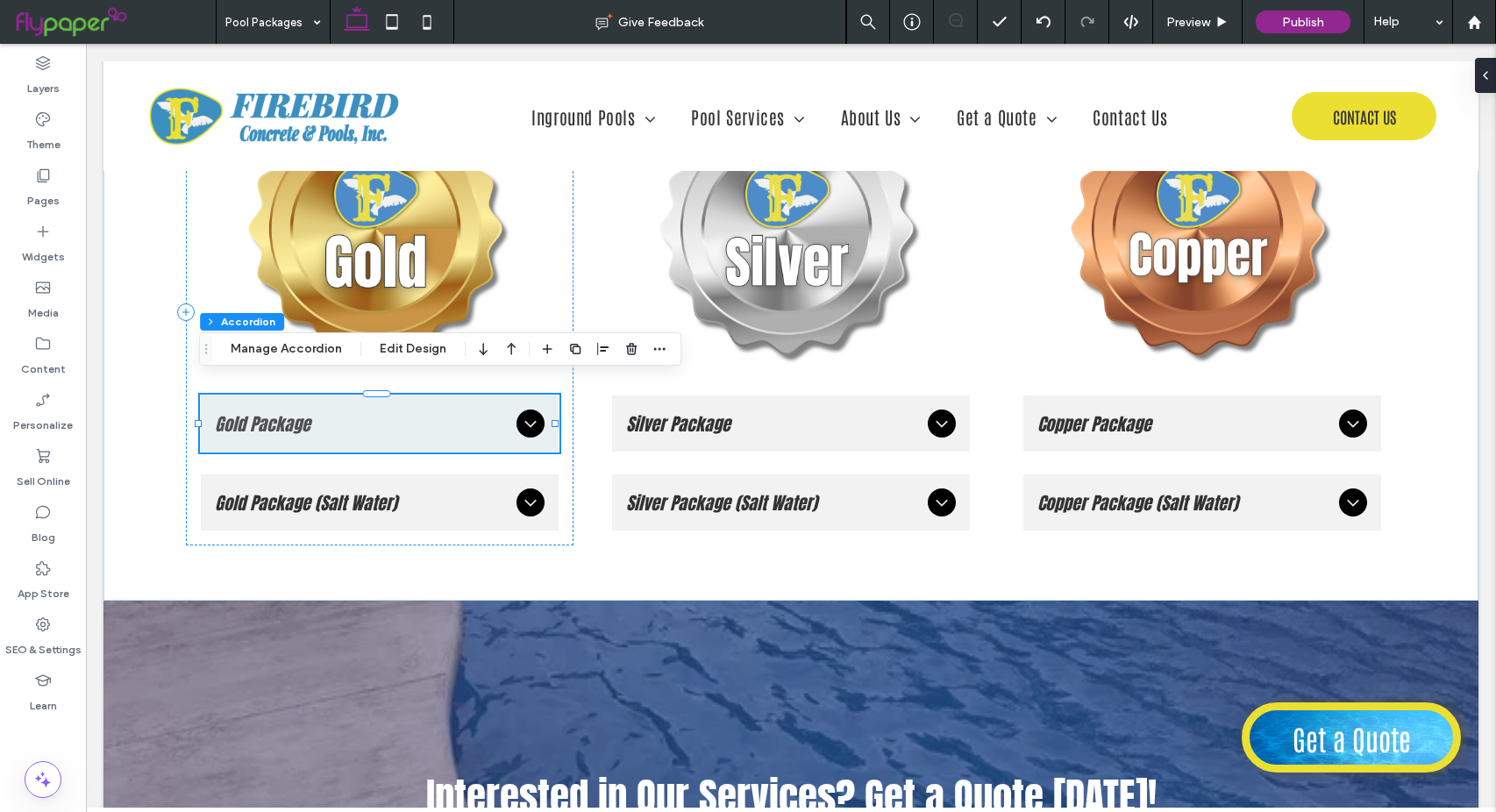
click at [318, 335] on div "Section Column Accordion Manage Accordion Edit Design" at bounding box center [440, 348] width 483 height 33
click at [320, 339] on button "Manage Accordion" at bounding box center [286, 348] width 134 height 21
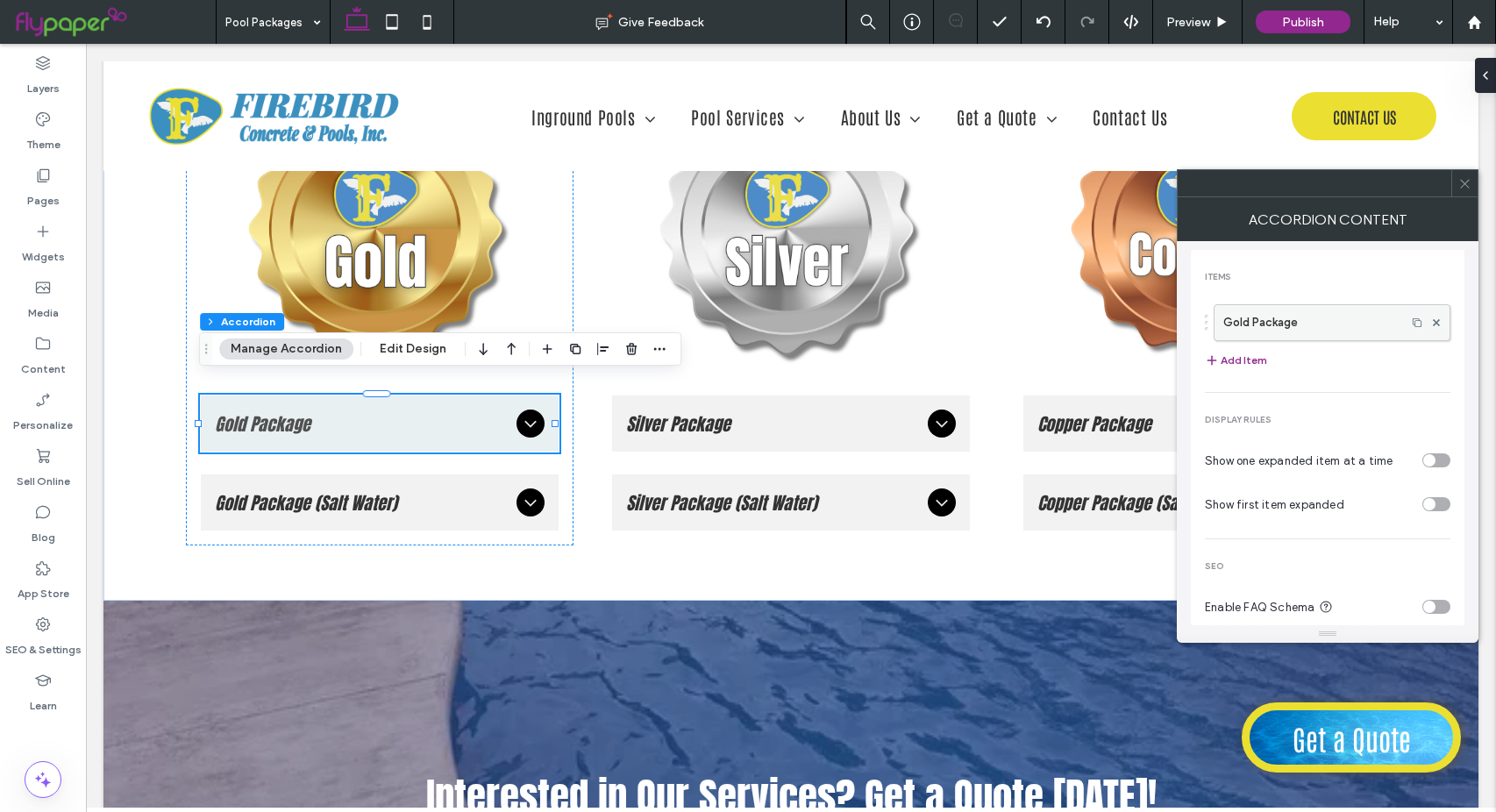
click at [1309, 327] on label "Gold Package" at bounding box center [1310, 322] width 173 height 35
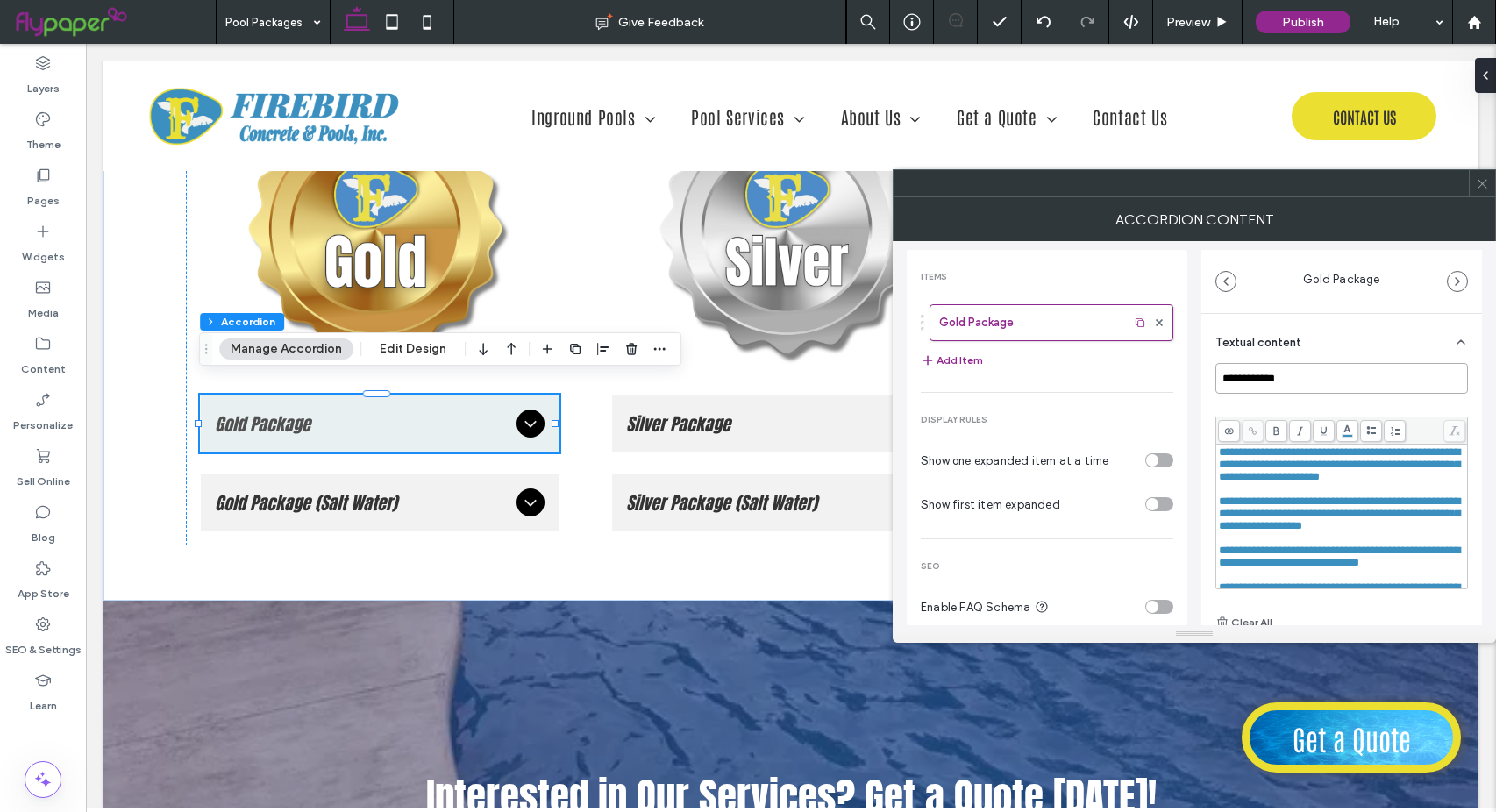
click at [1307, 378] on input "**********" at bounding box center [1342, 378] width 253 height 31
type input "**********"
click at [1224, 454] on span "**********" at bounding box center [1339, 464] width 241 height 36
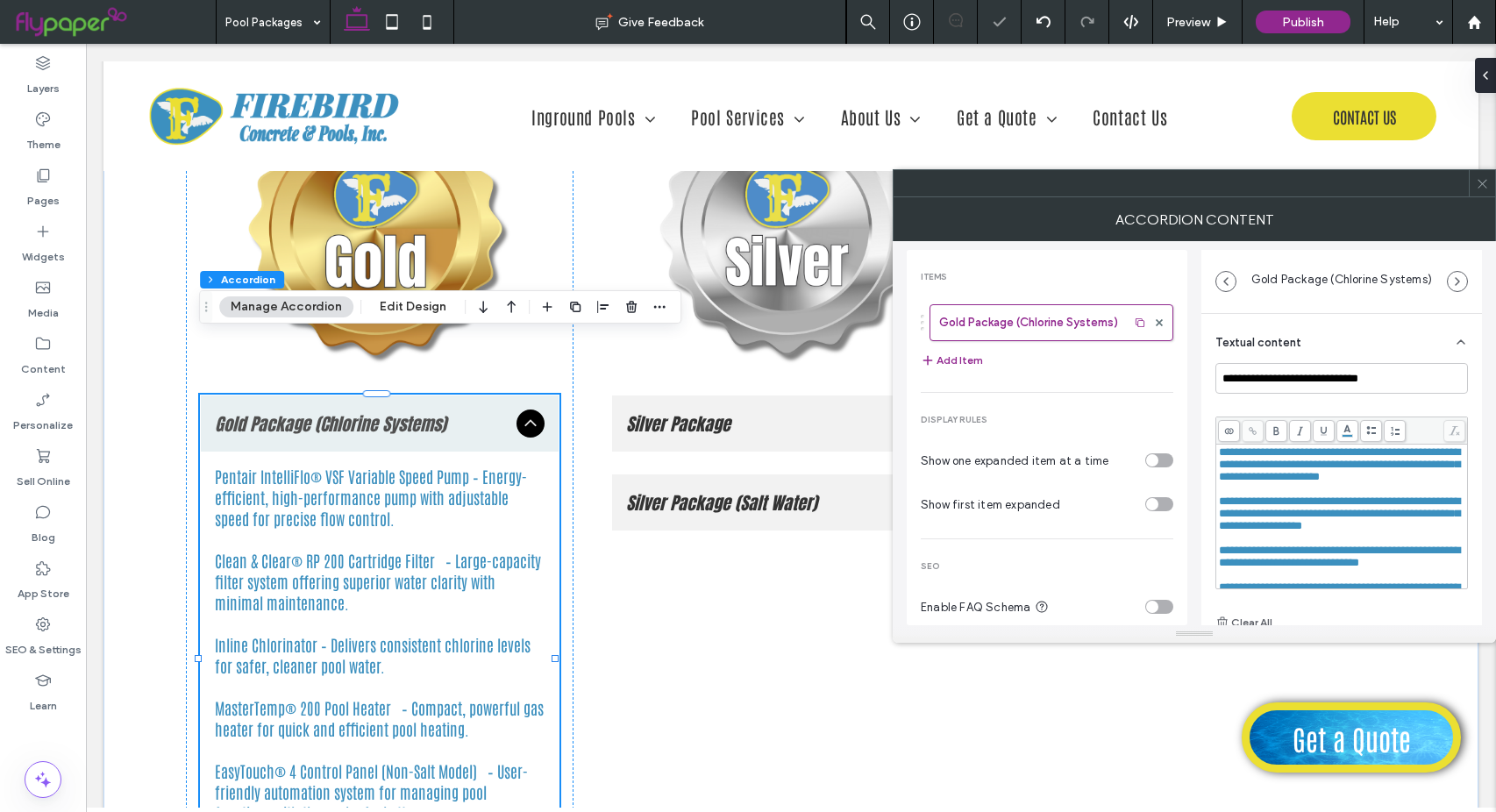
click at [1218, 453] on div "**********" at bounding box center [1342, 515] width 247 height 140
click at [1224, 449] on span "**********" at bounding box center [1339, 464] width 241 height 36
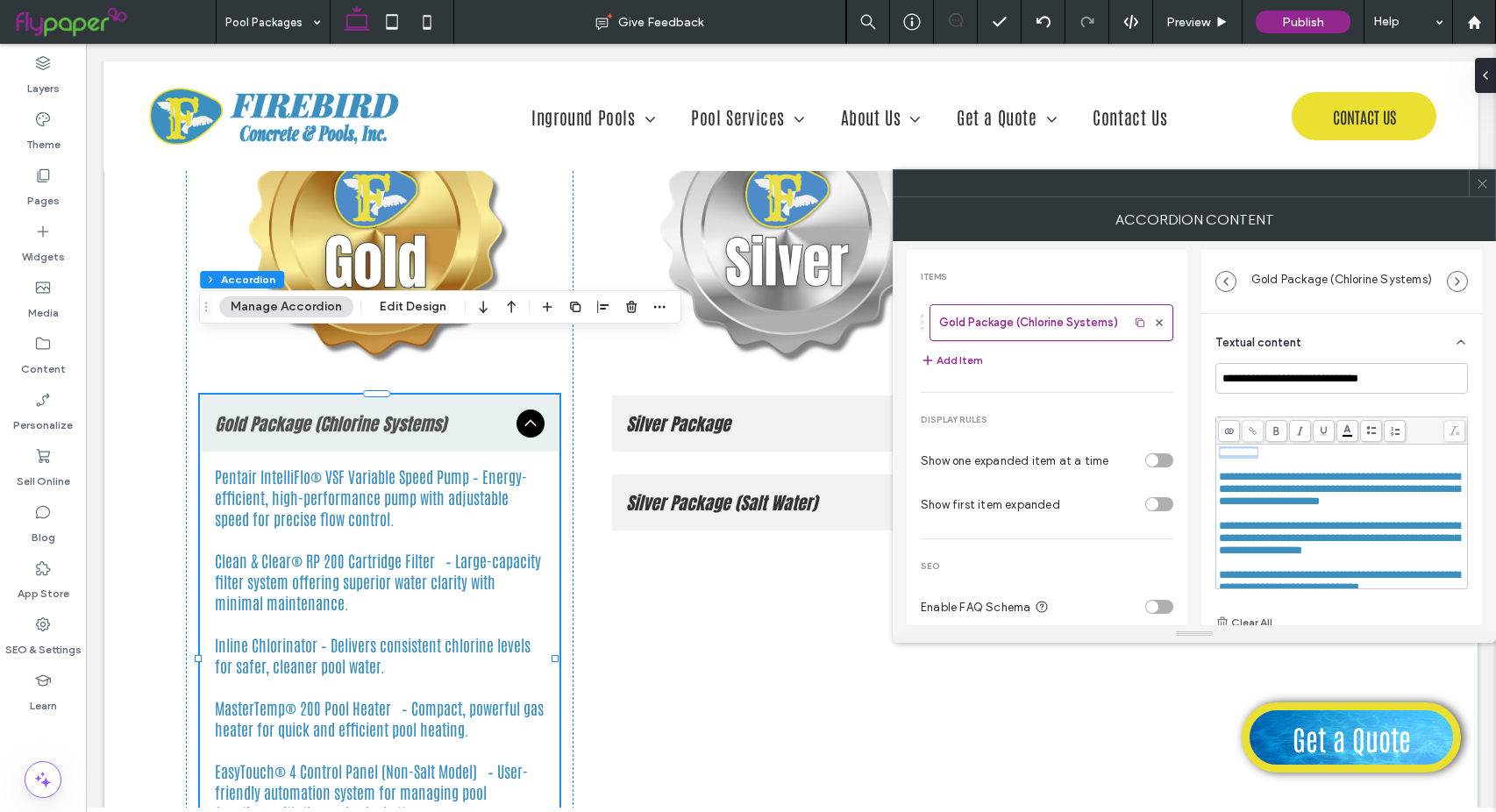
drag, startPoint x: 1276, startPoint y: 450, endPoint x: 1214, endPoint y: 450, distance: 62.0
click at [1214, 450] on div "**********" at bounding box center [1342, 530] width 281 height 434
click at [1352, 431] on body ".wqwq-1{fill:#231f20;} .cls-1q, .cls-2q { fill-rule: evenodd; } .cls-2q { fill:…" at bounding box center [748, 406] width 1496 height 812
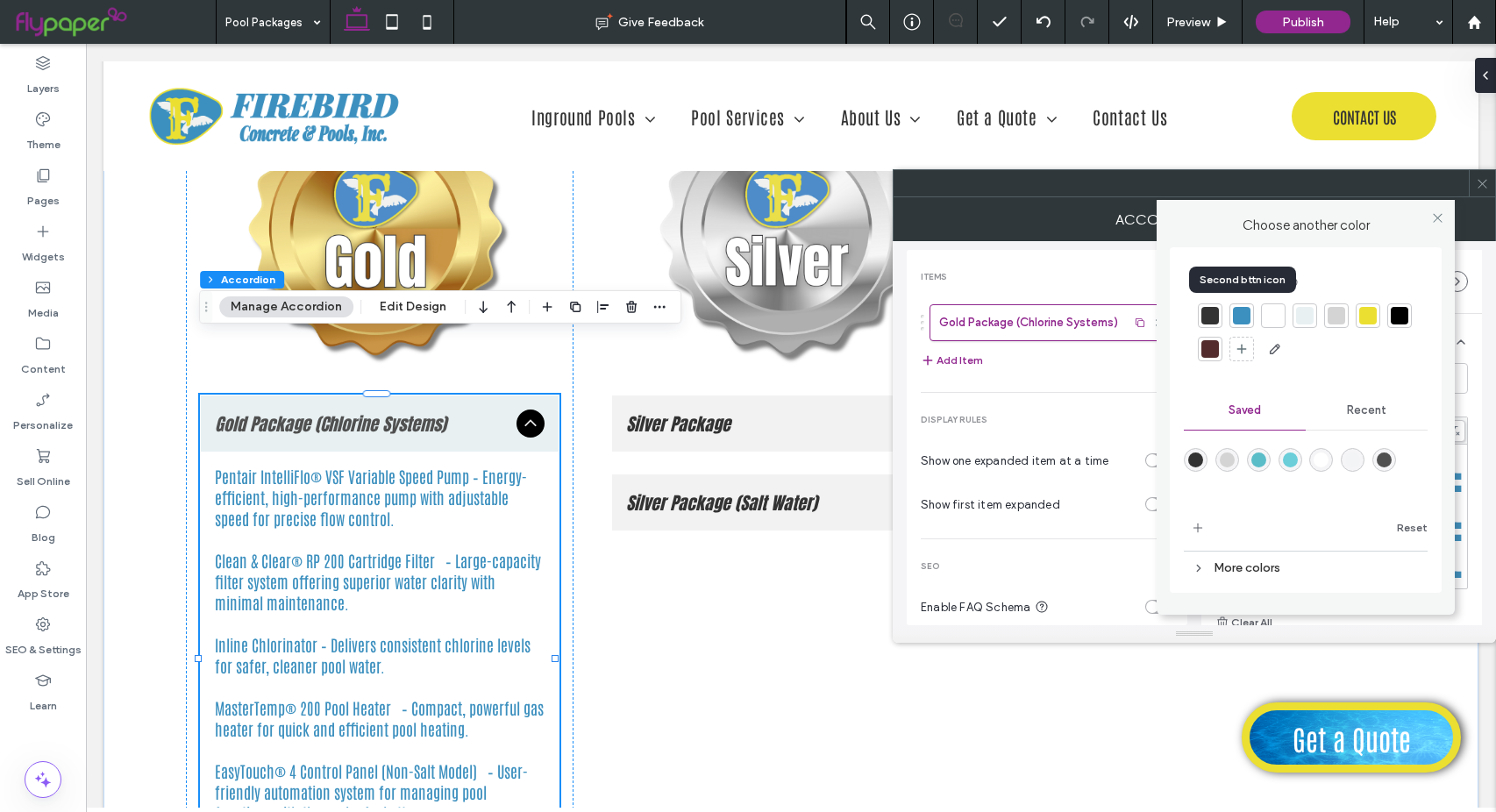
click at [1247, 316] on div at bounding box center [1242, 315] width 18 height 18
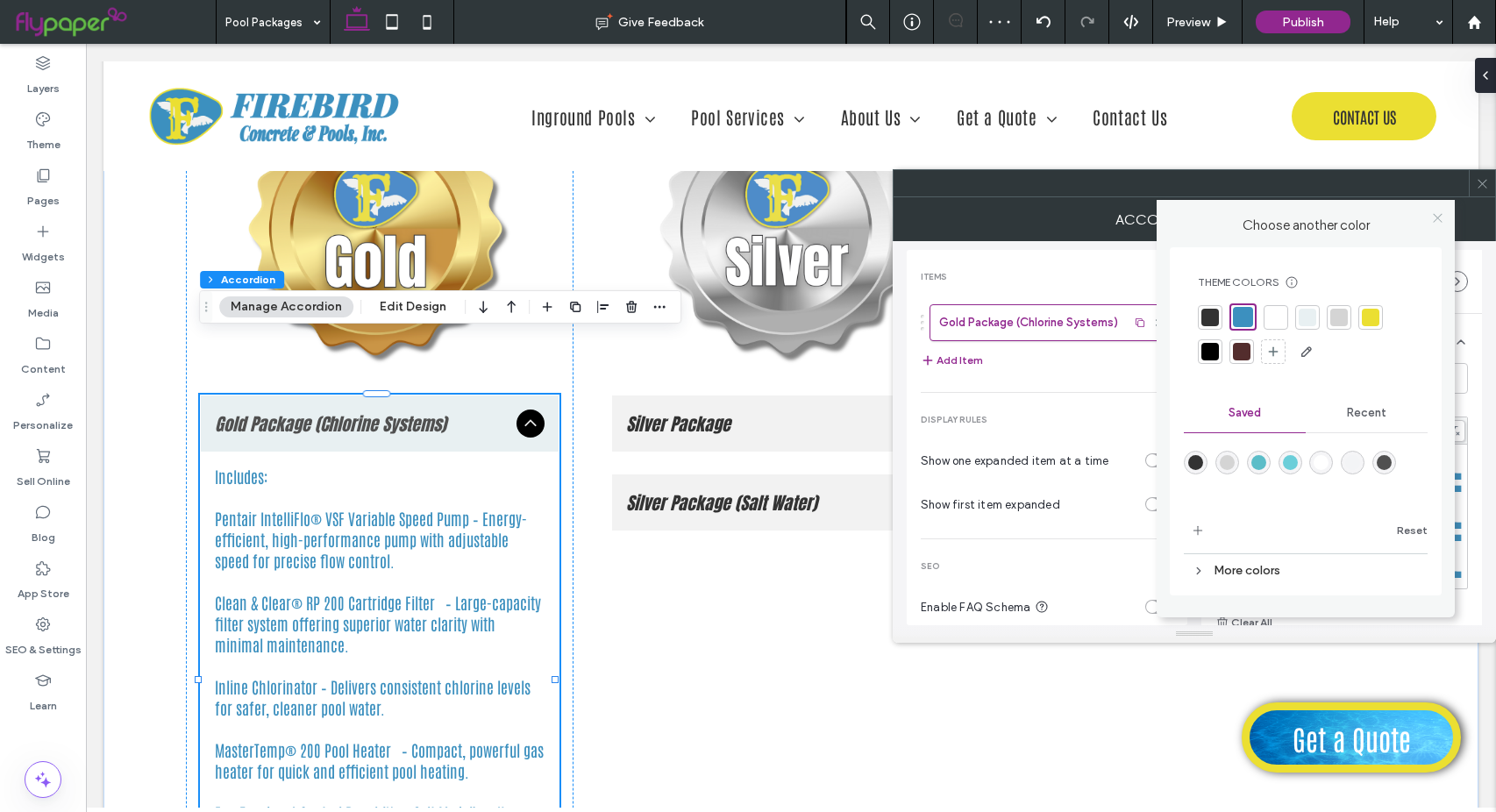
click at [1442, 214] on icon at bounding box center [1437, 217] width 13 height 13
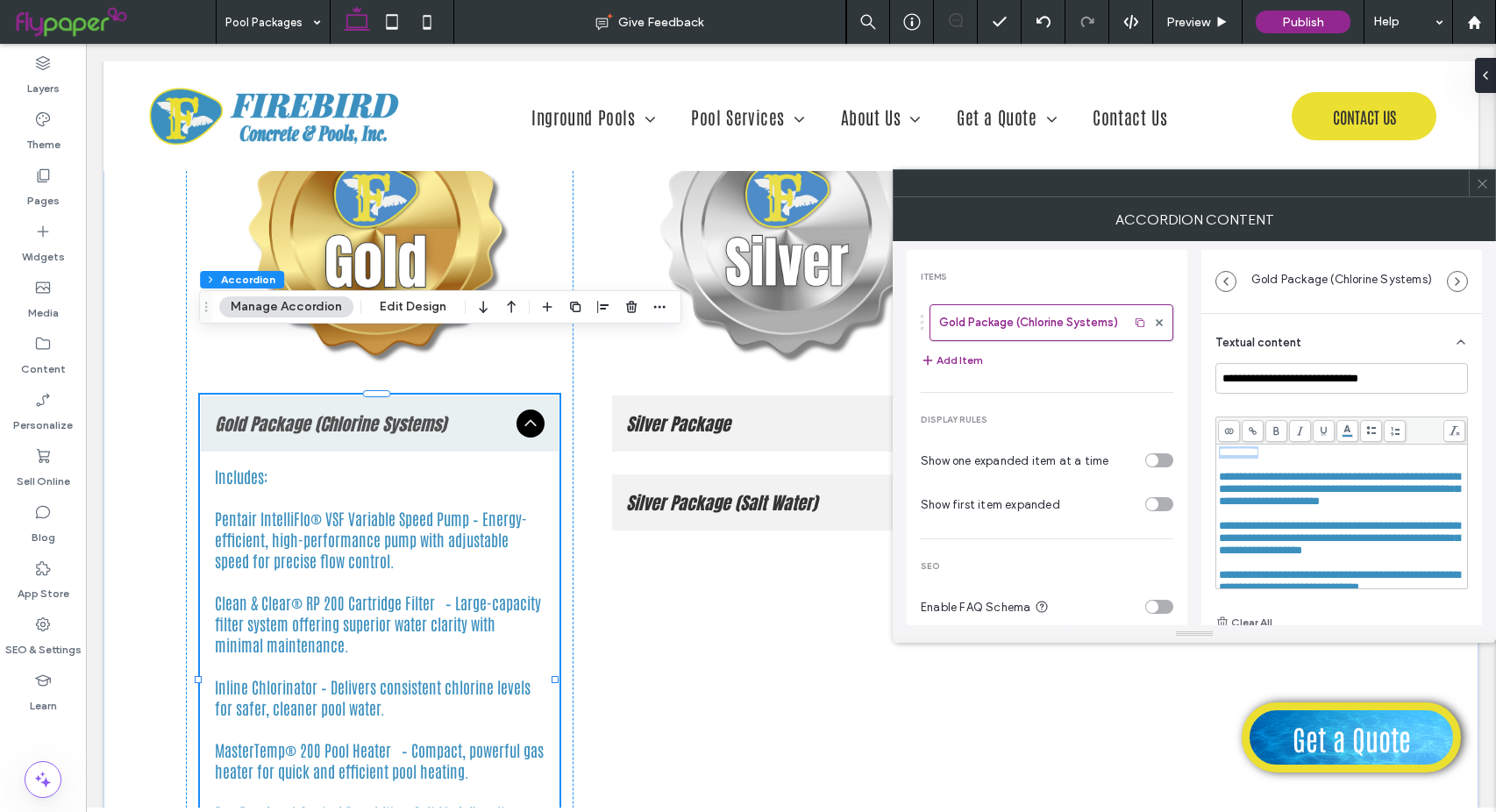
click at [1301, 426] on icon at bounding box center [1300, 431] width 10 height 10
click at [1302, 436] on span at bounding box center [1300, 431] width 22 height 22
click at [1324, 432] on use at bounding box center [1324, 430] width 6 height 9
click at [1324, 431] on icon at bounding box center [1324, 431] width 10 height 10
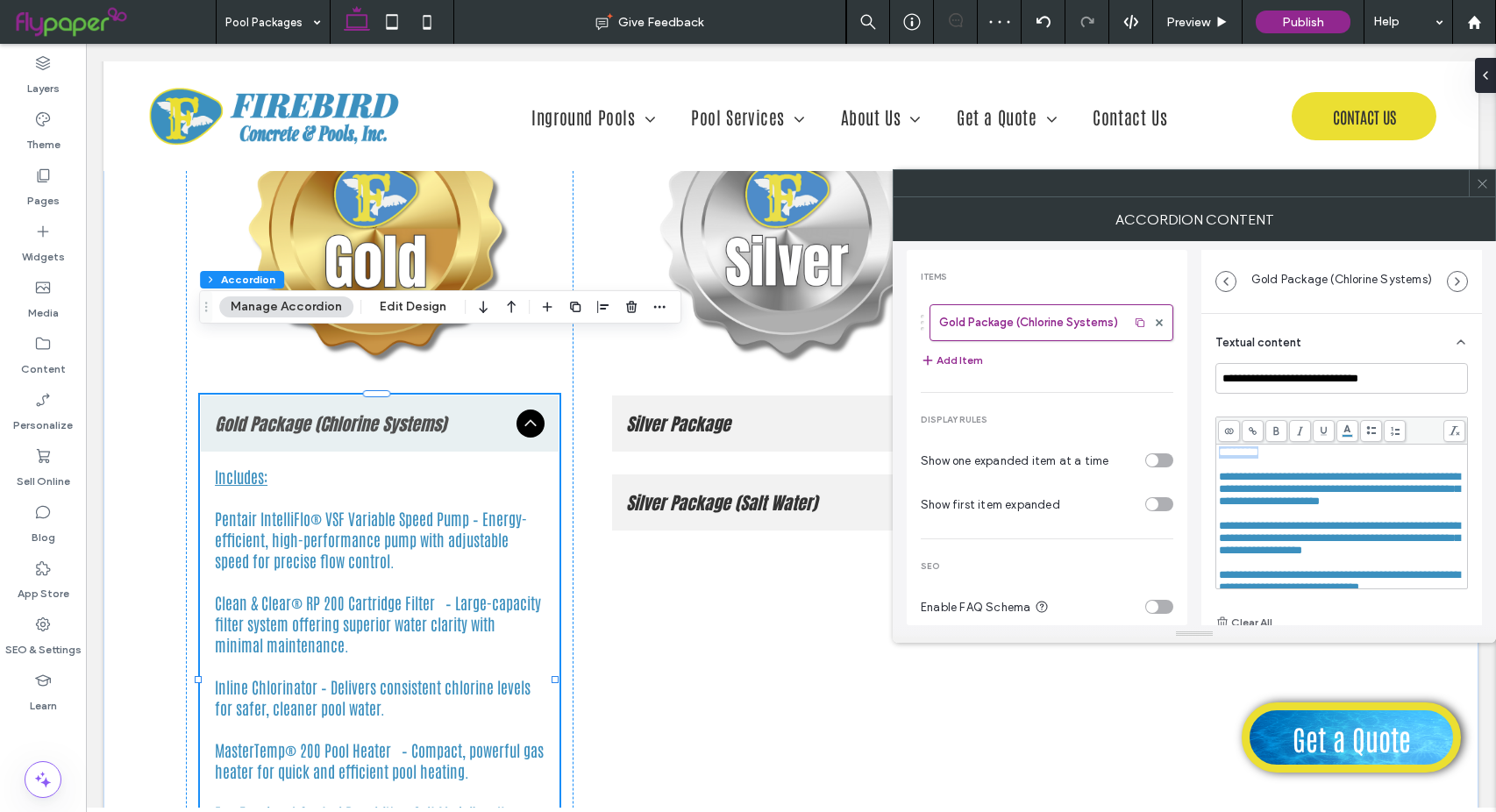
click at [1324, 430] on icon at bounding box center [1324, 431] width 10 height 10
click at [1225, 289] on span "button" at bounding box center [1225, 281] width 19 height 19
click at [1227, 281] on icon "button" at bounding box center [1225, 282] width 14 height 14
click at [1462, 279] on icon "button" at bounding box center [1457, 282] width 14 height 14
click at [1193, 332] on div "**********" at bounding box center [1194, 433] width 575 height 384
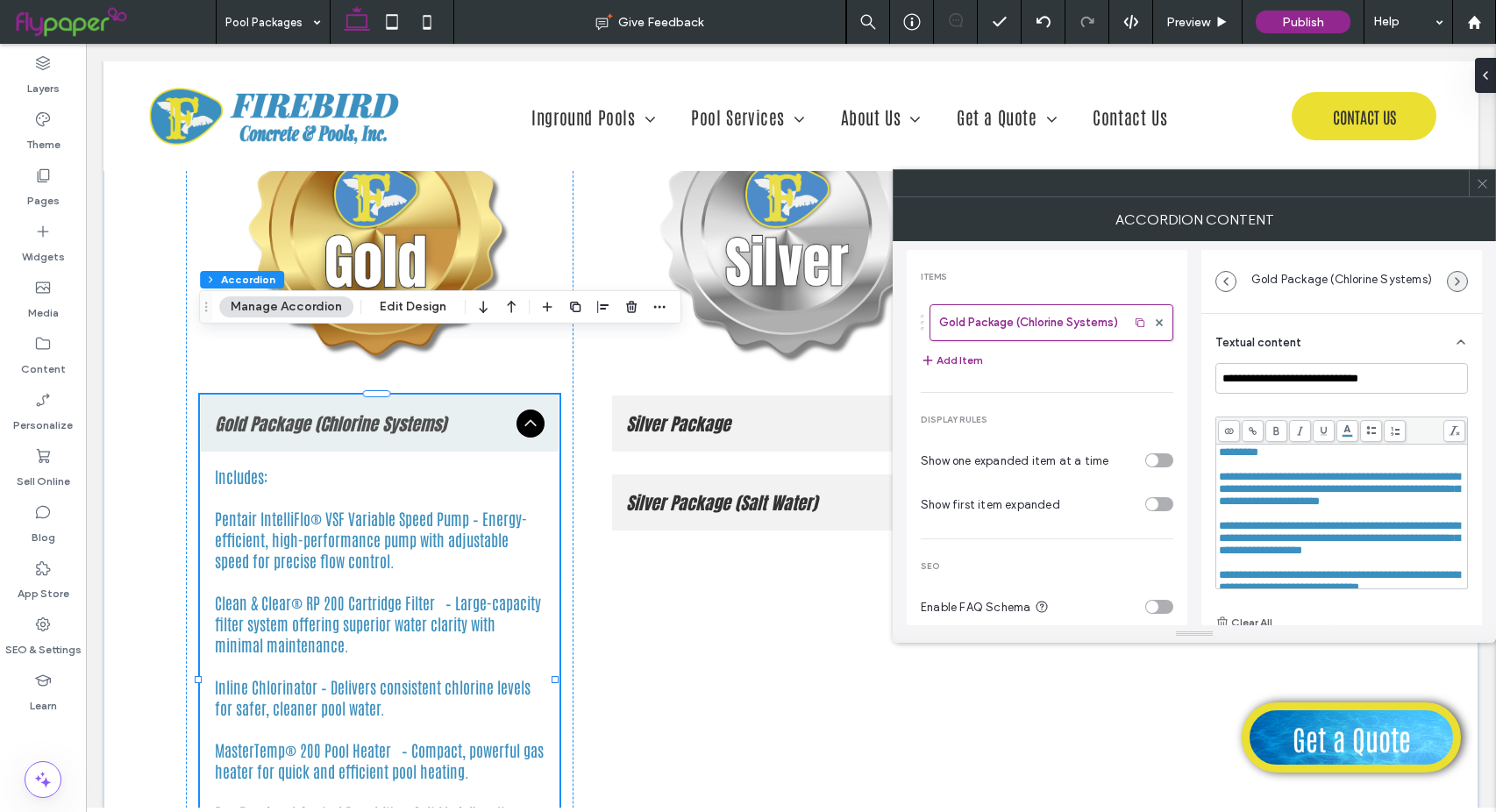
click at [1458, 280] on use "button" at bounding box center [1457, 281] width 4 height 7
click at [1484, 182] on use at bounding box center [1481, 183] width 9 height 9
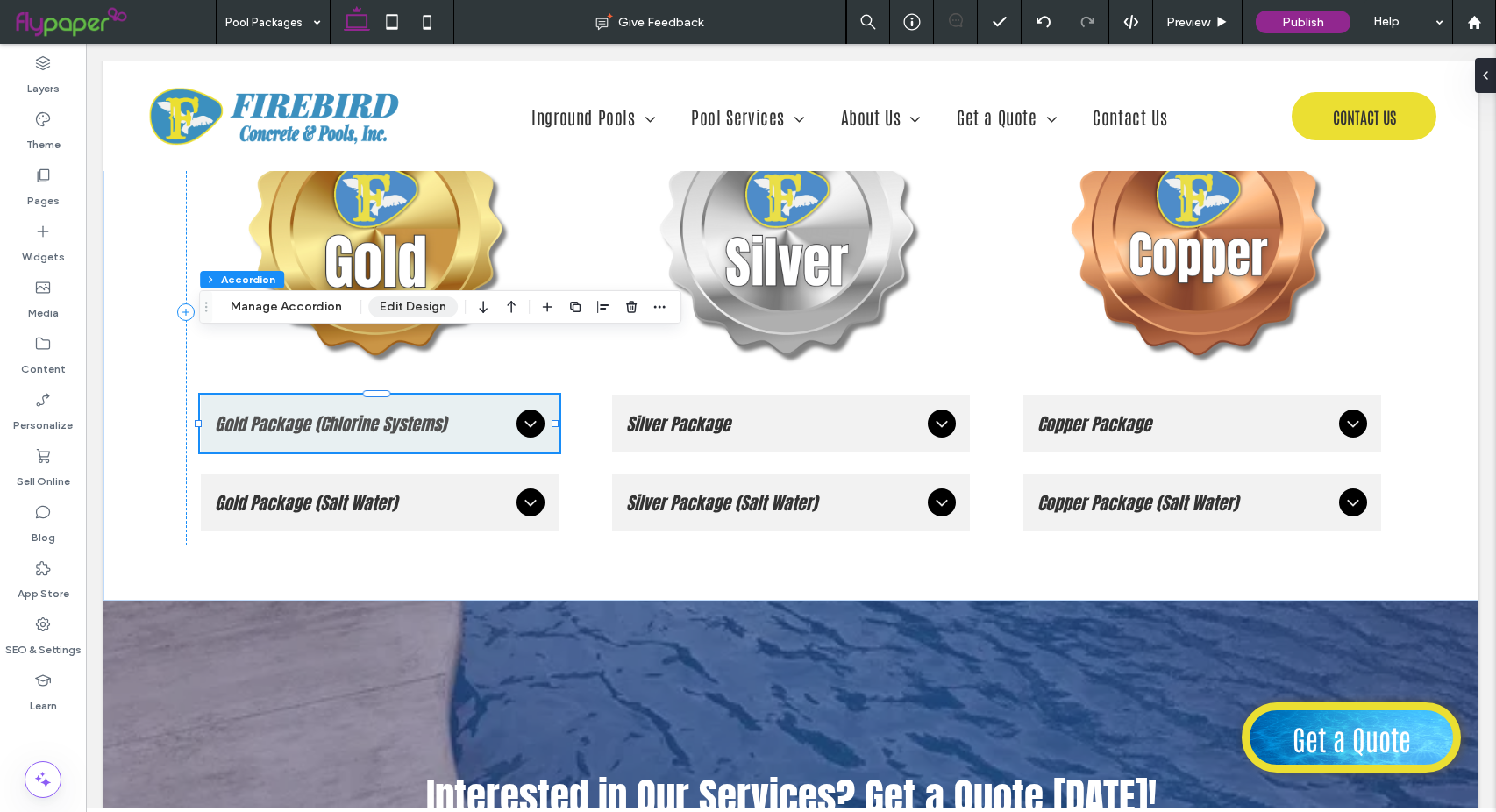
click at [417, 309] on button "Edit Design" at bounding box center [413, 306] width 90 height 21
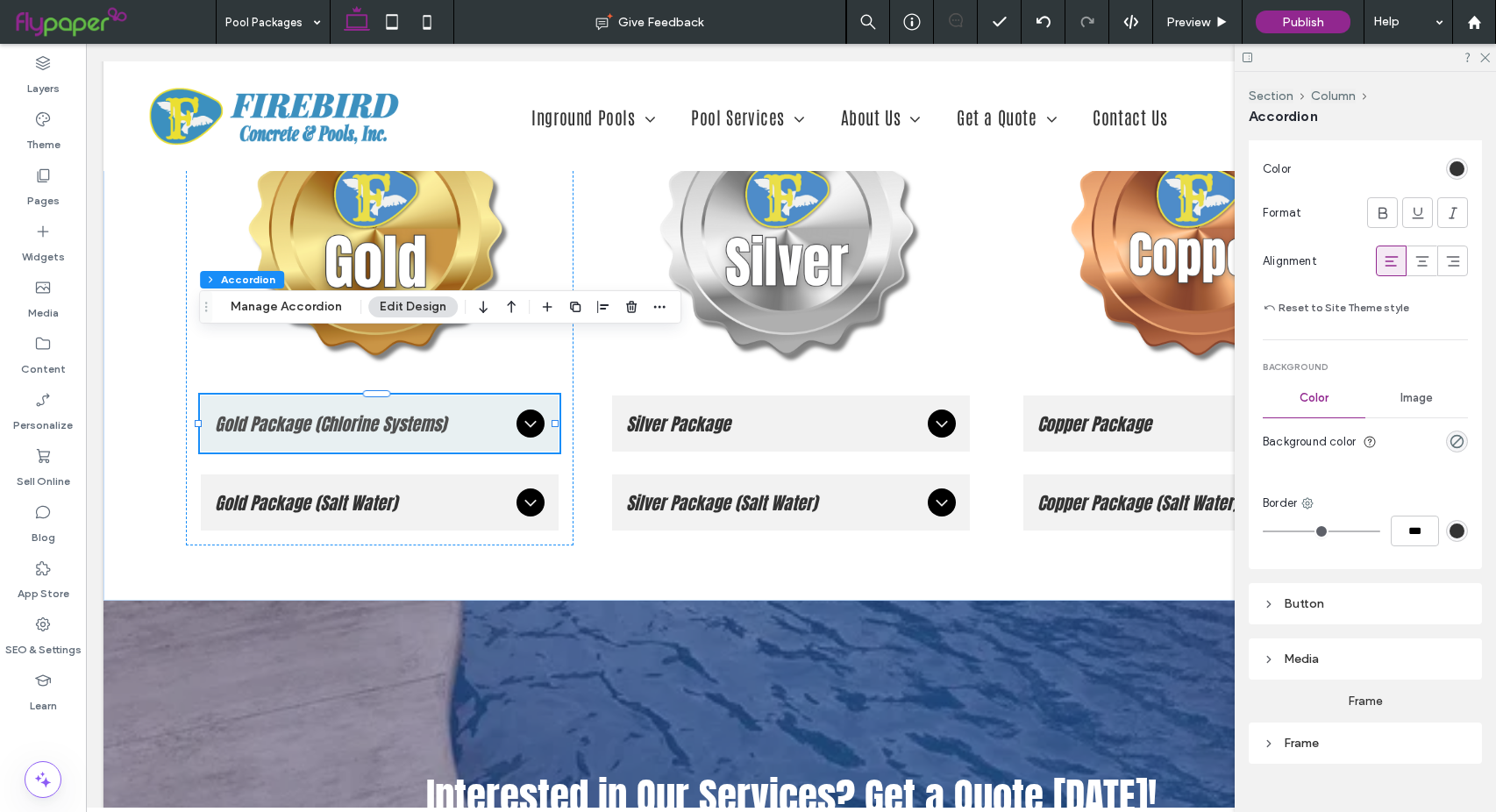
scroll to position [1414, 0]
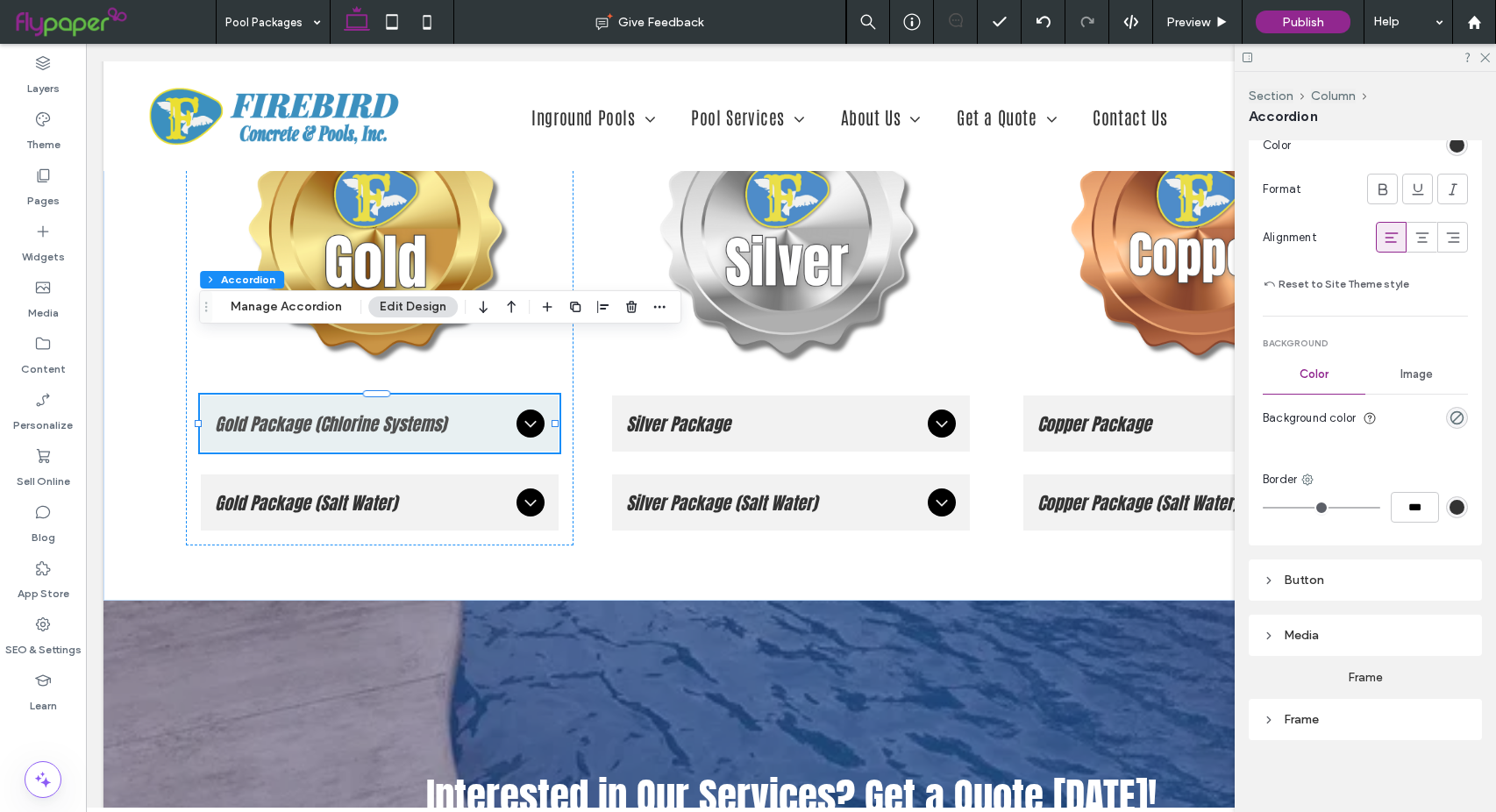
click at [1284, 568] on div "Button" at bounding box center [1366, 580] width 205 height 24
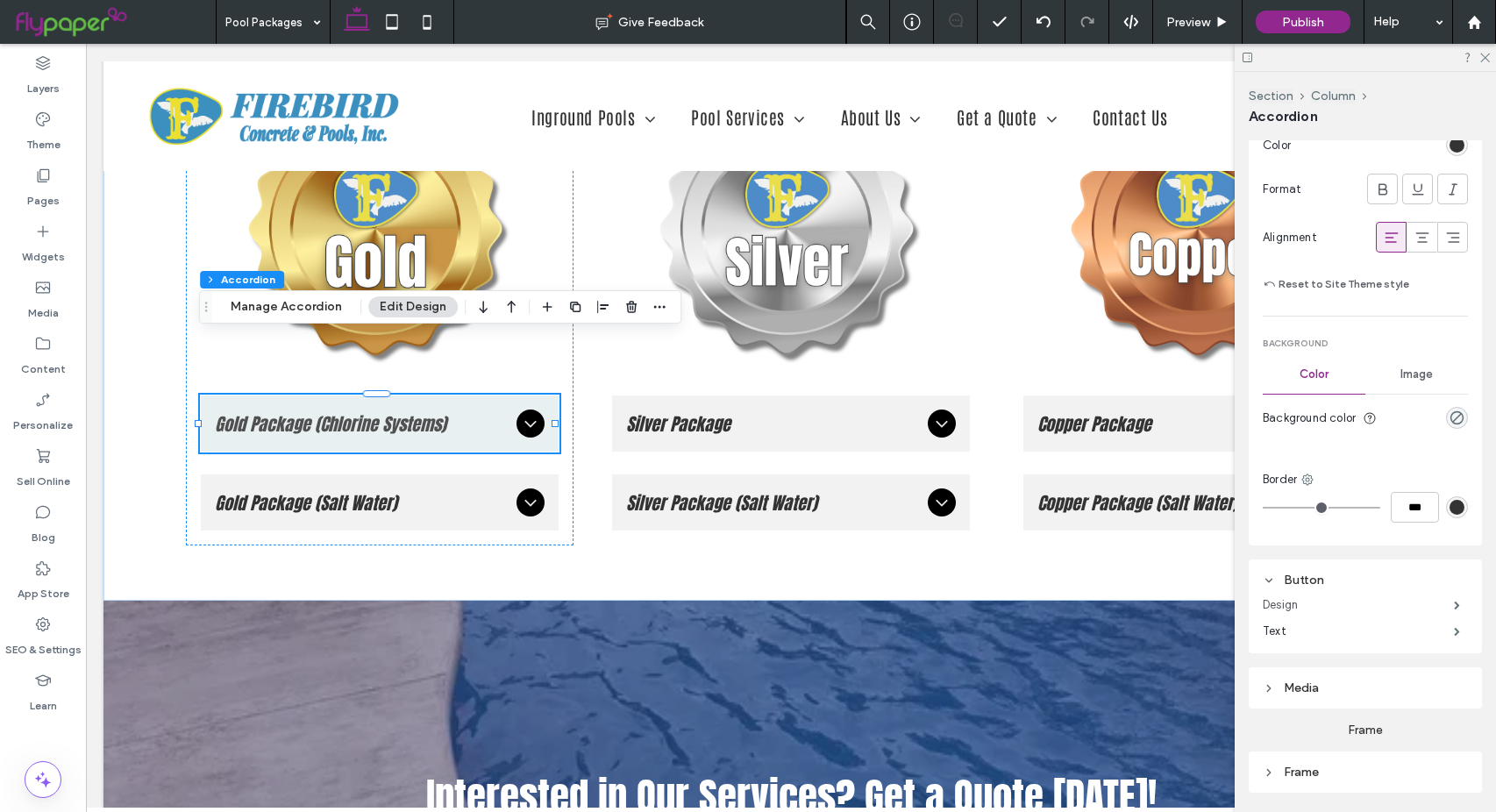
click at [1323, 600] on label "Design" at bounding box center [1359, 604] width 191 height 35
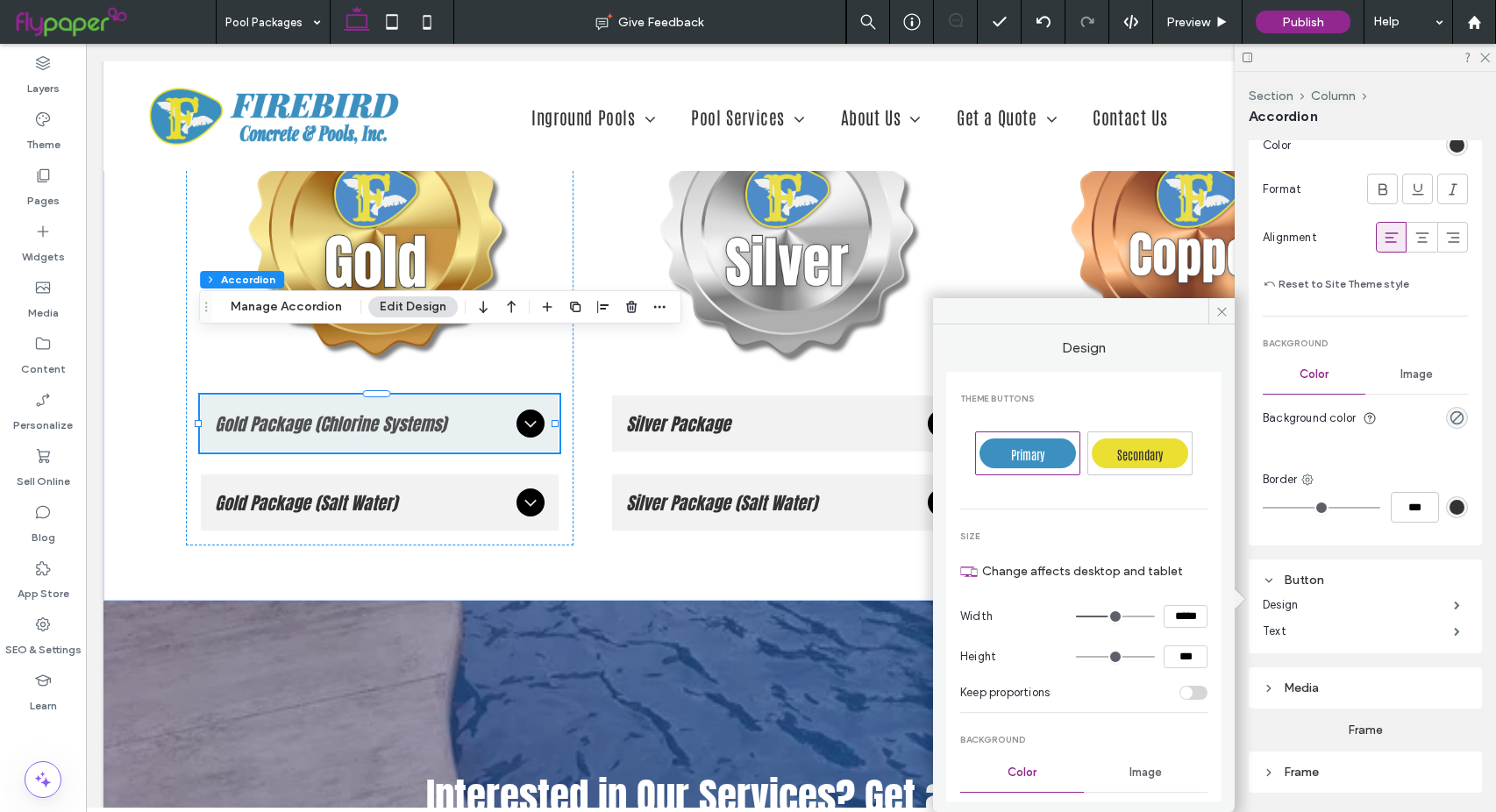
click at [1269, 574] on icon at bounding box center [1269, 580] width 12 height 12
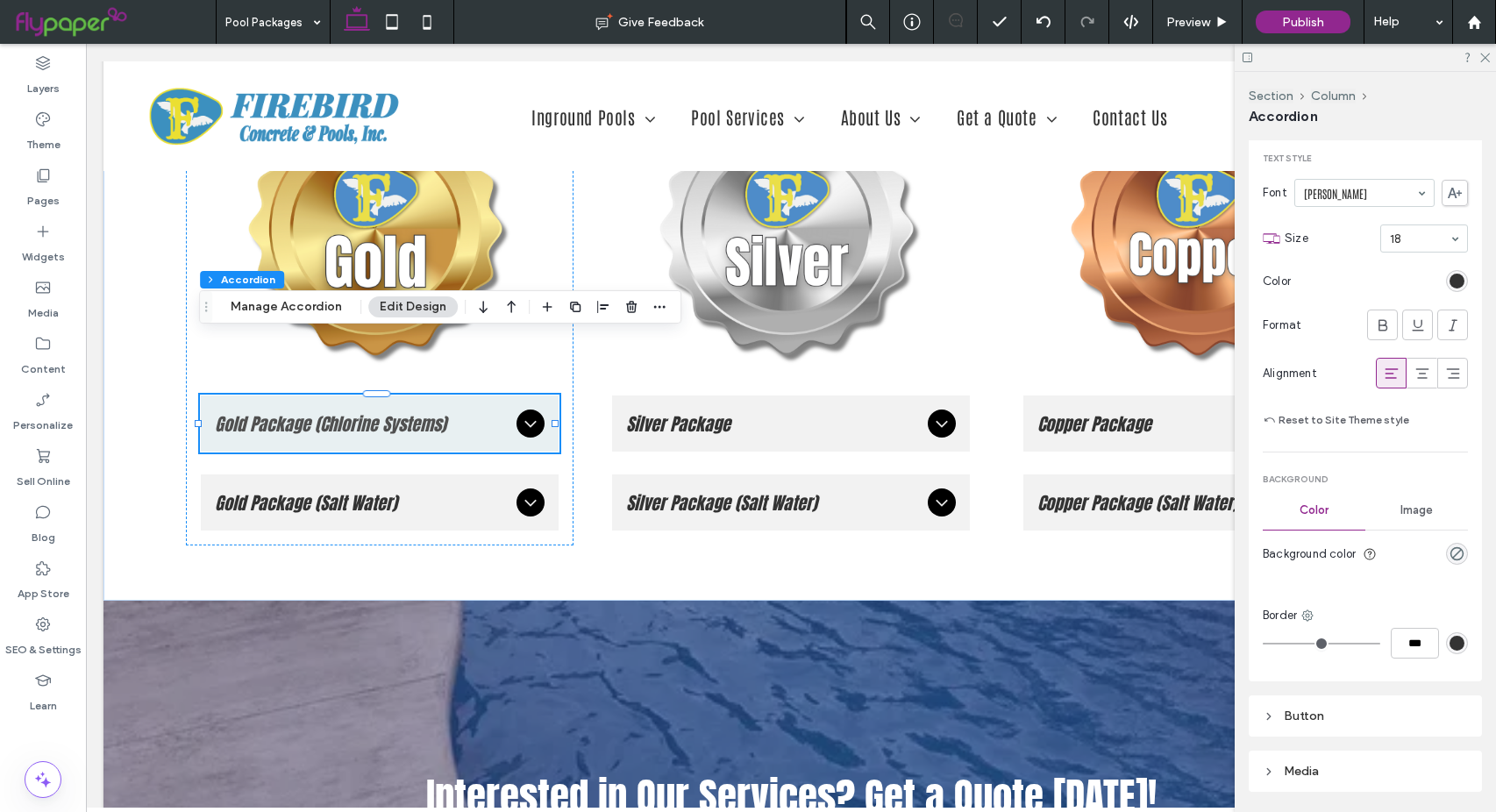
scroll to position [1239, 0]
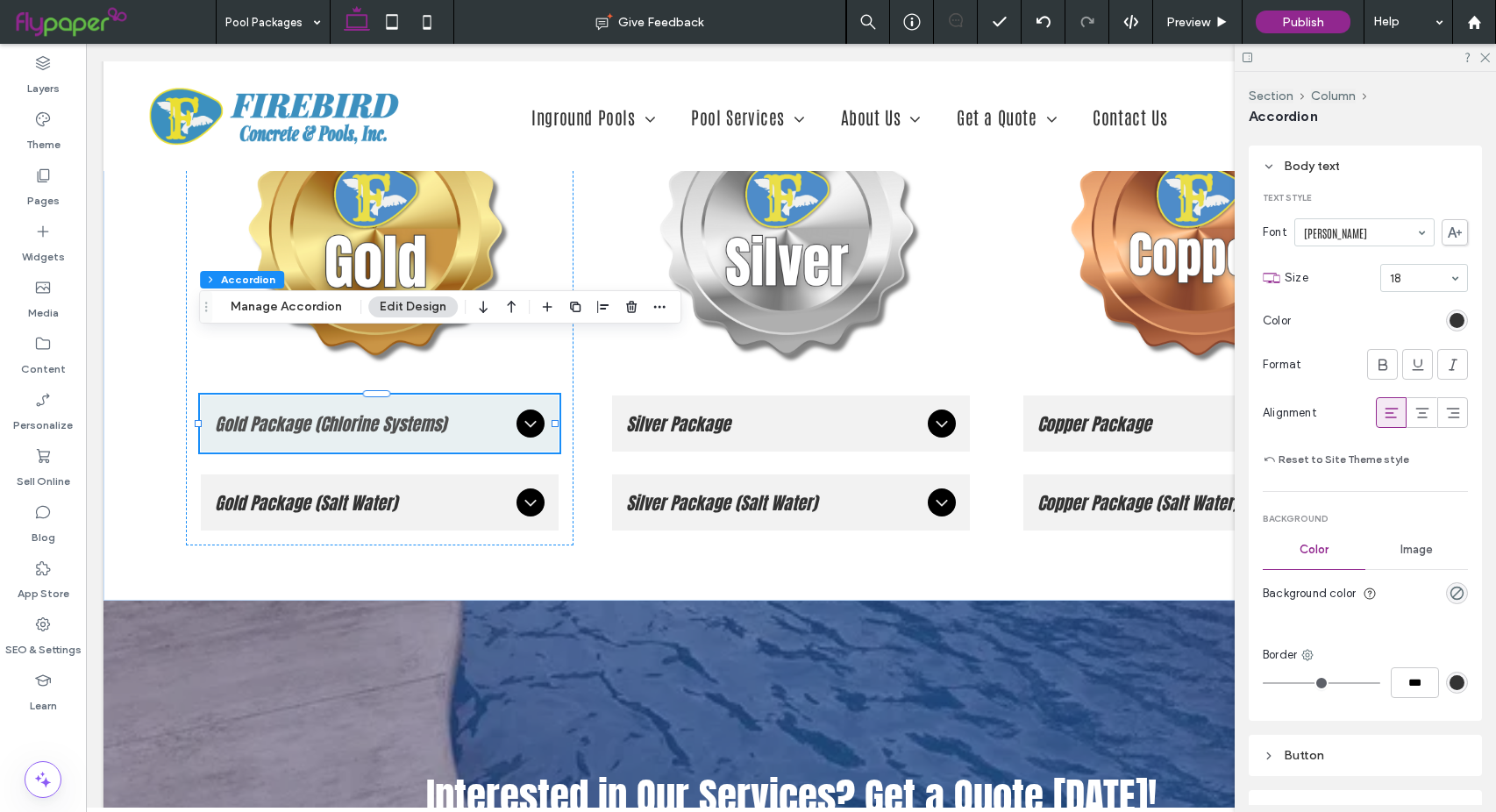
click at [1410, 115] on div "Accordion" at bounding box center [1365, 115] width 233 height 19
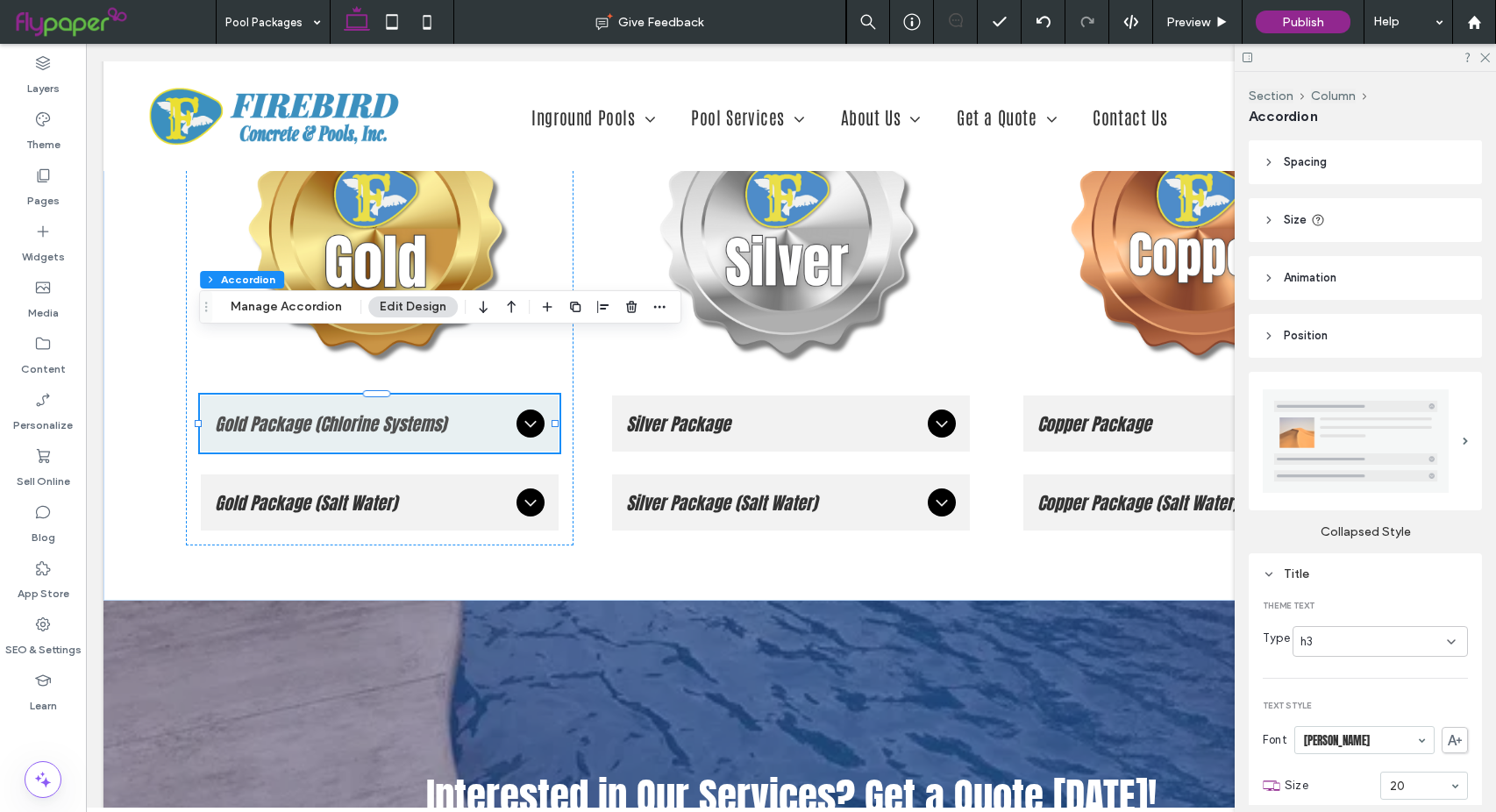
scroll to position [0, 0]
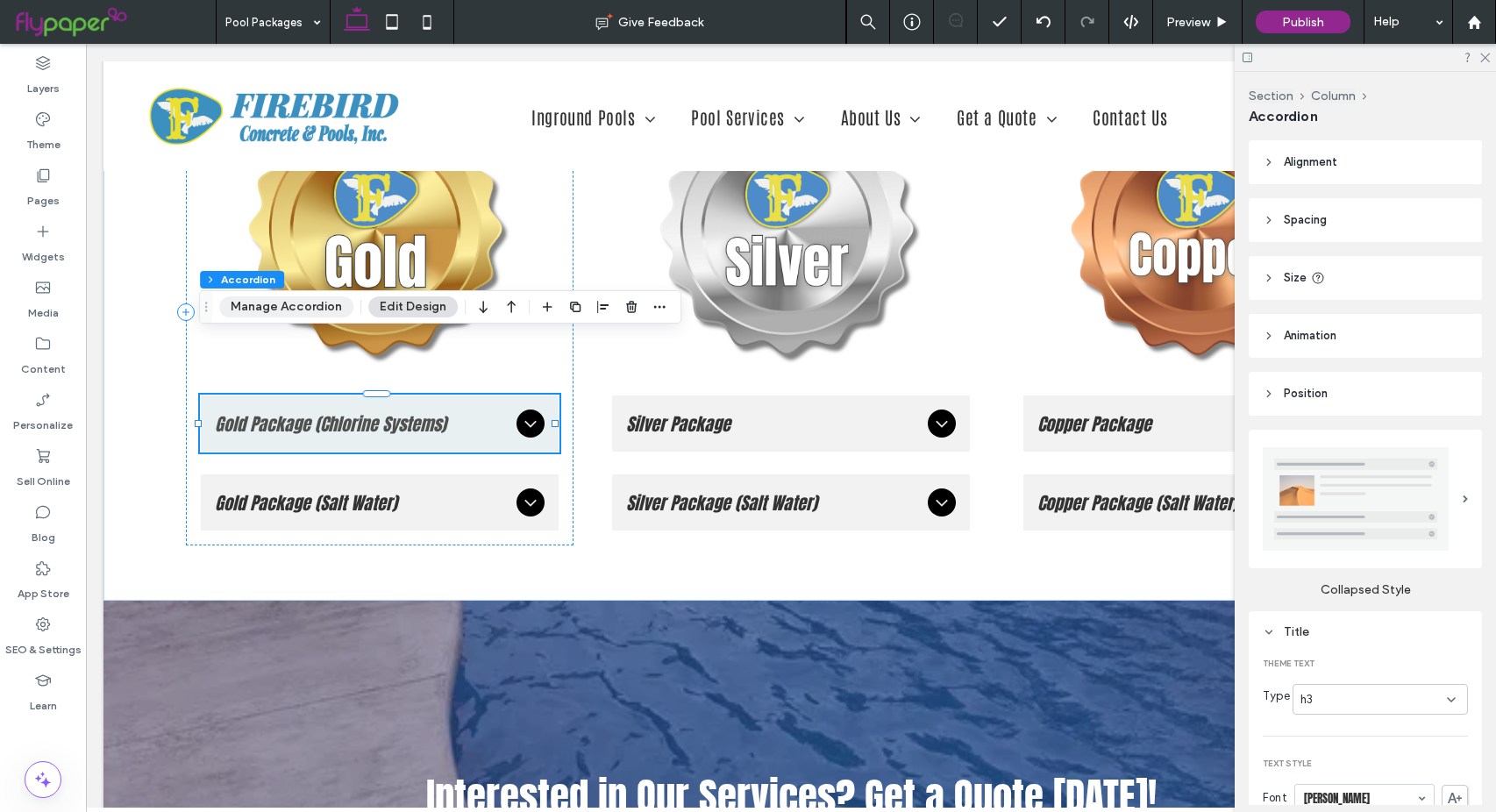
click at [308, 306] on button "Manage Accordion" at bounding box center [286, 306] width 134 height 21
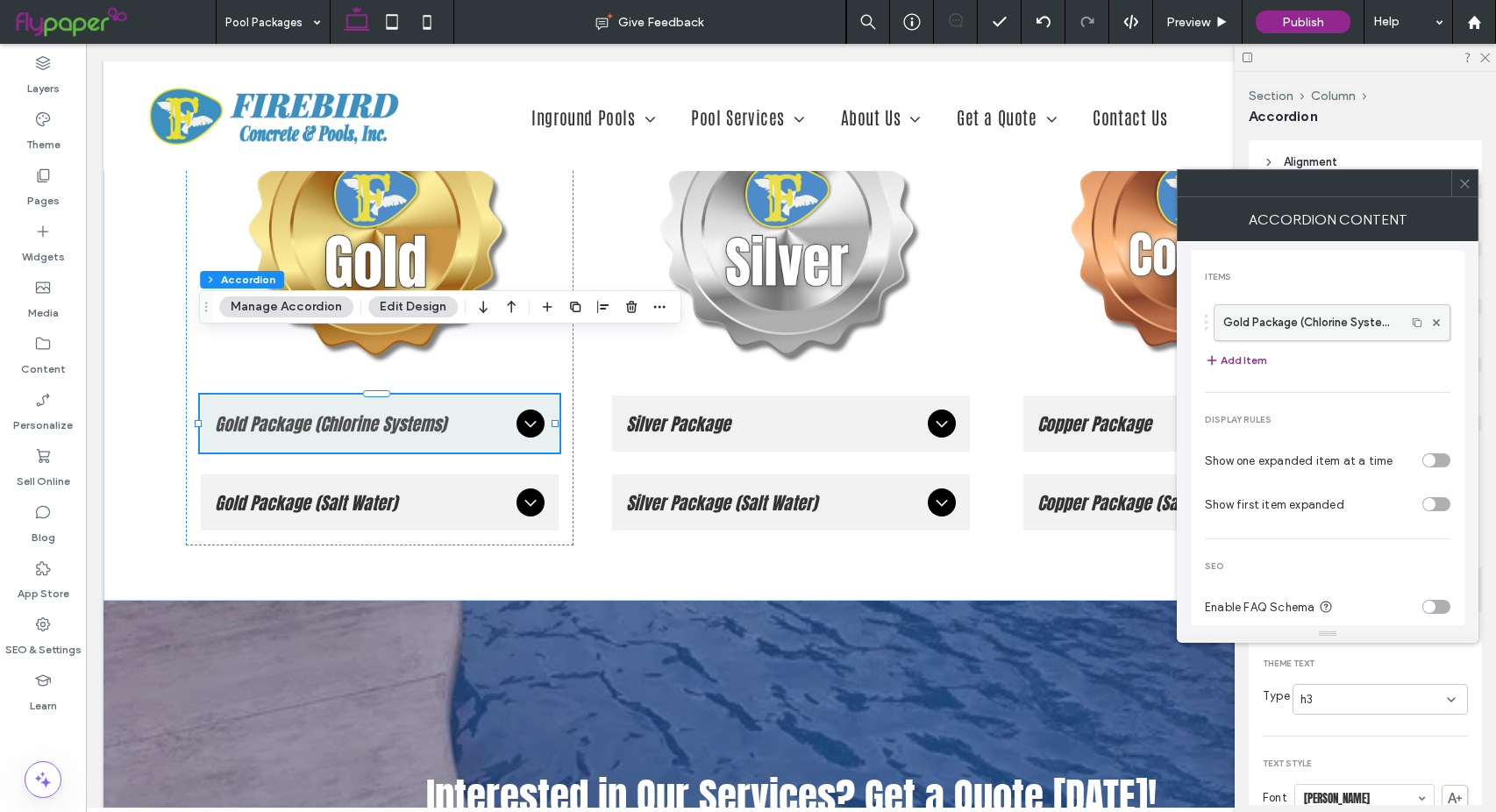
click at [1318, 321] on label "Gold Package (Chlorine Systems)" at bounding box center [1310, 322] width 173 height 35
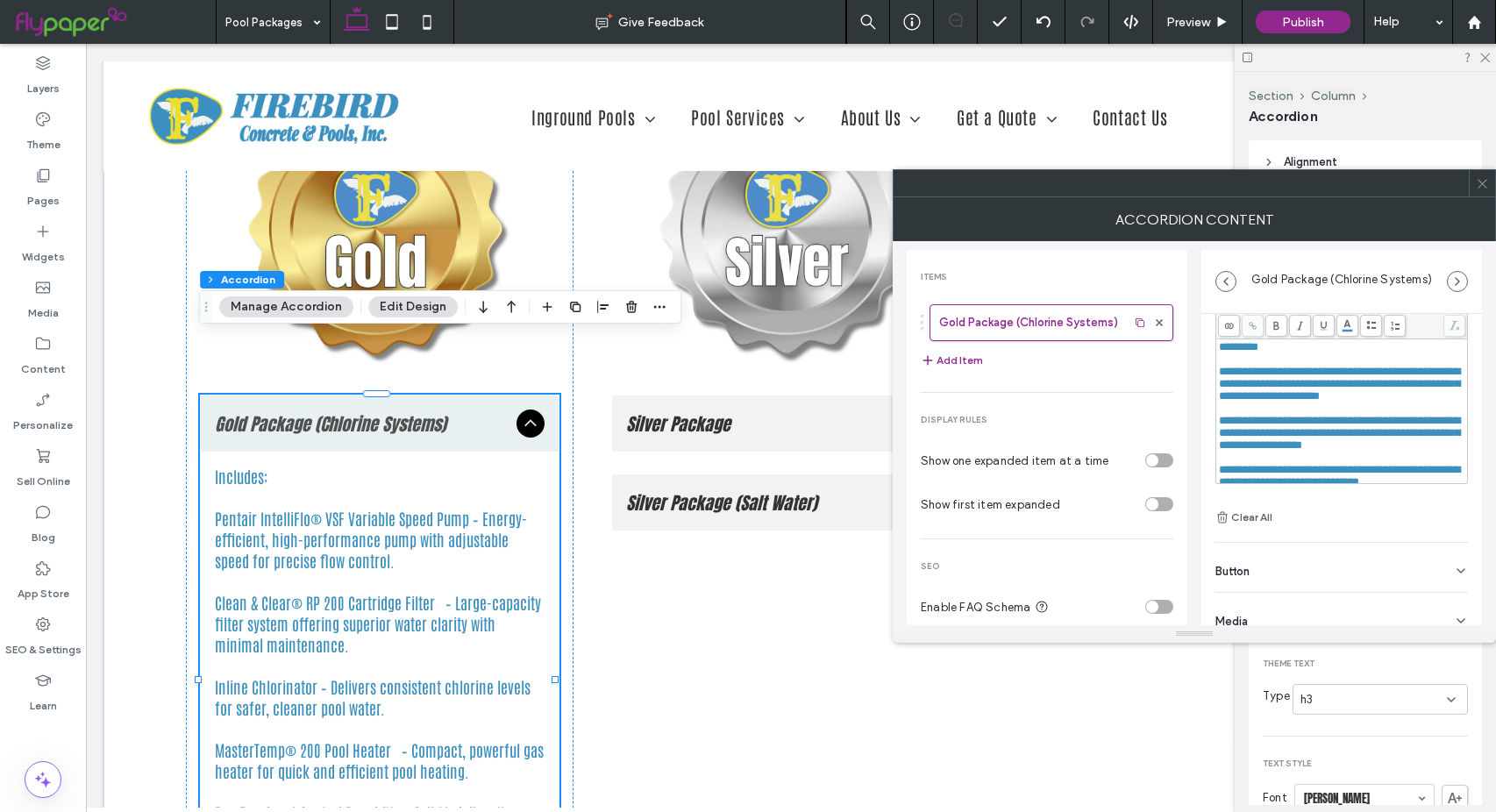
scroll to position [122, 0]
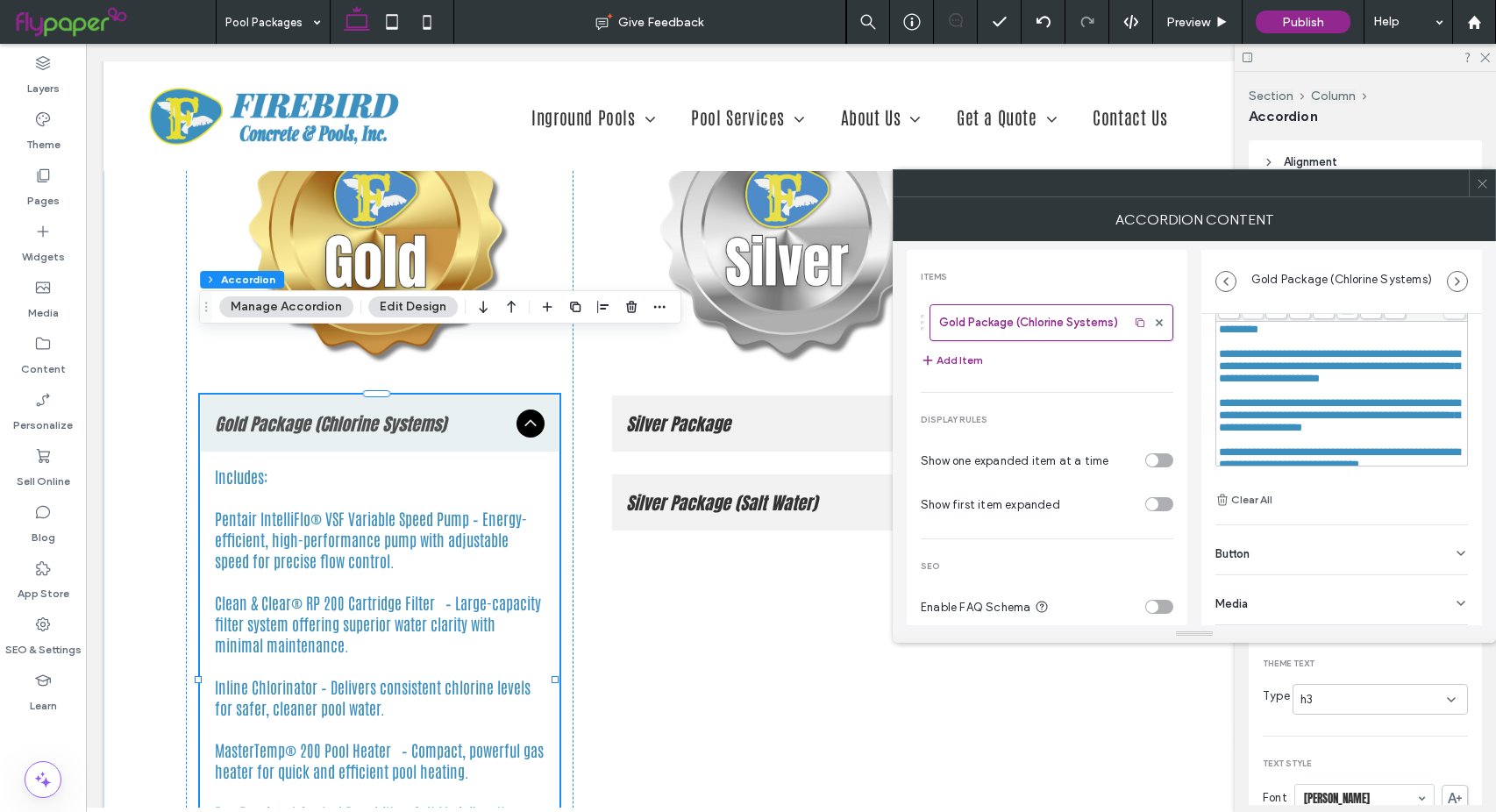
click at [1346, 559] on div "Button" at bounding box center [1342, 549] width 253 height 49
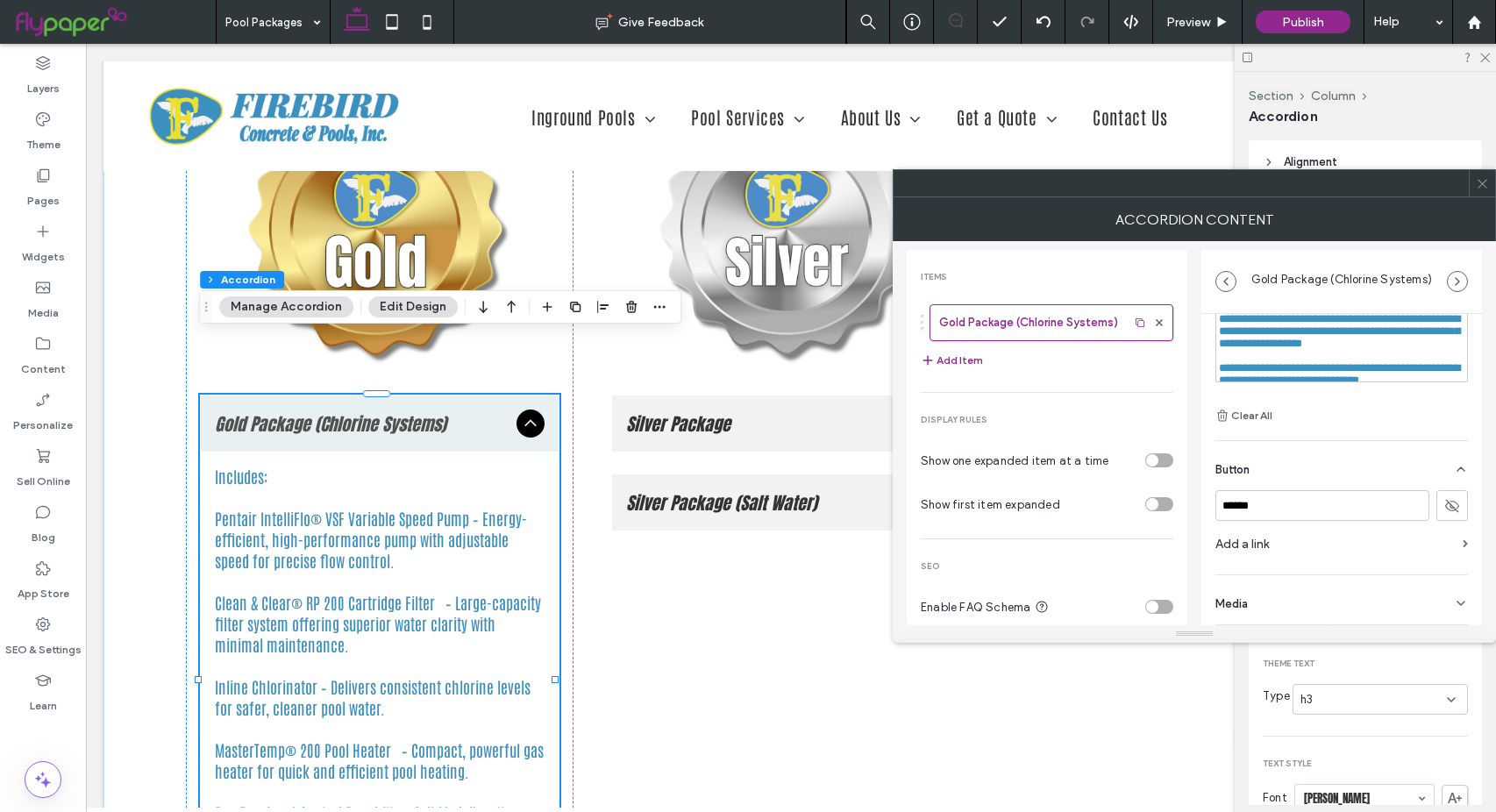
click at [1351, 612] on div "Media" at bounding box center [1342, 599] width 253 height 49
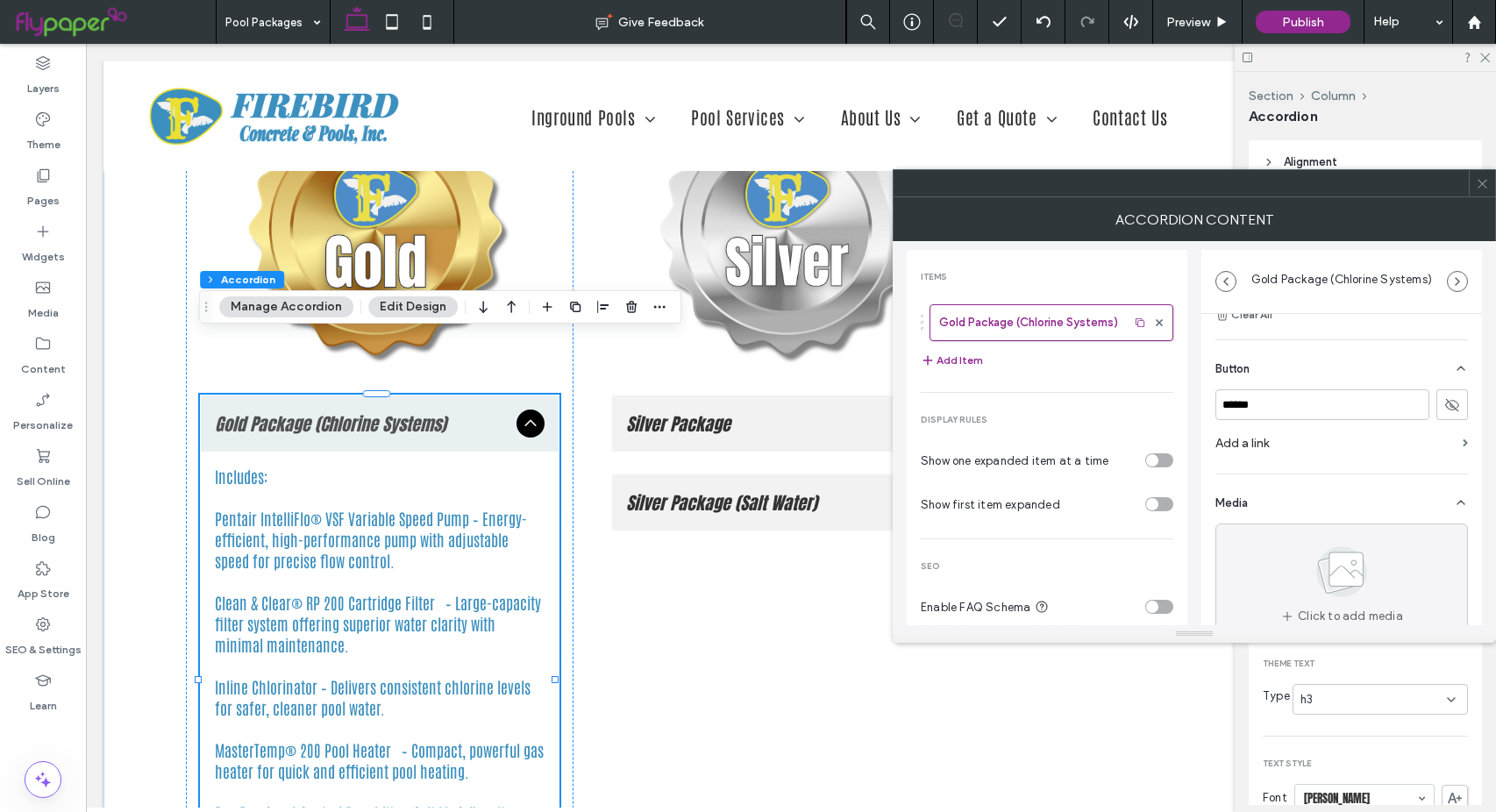
scroll to position [341, 0]
click at [1357, 466] on div "Media" at bounding box center [1342, 465] width 253 height 49
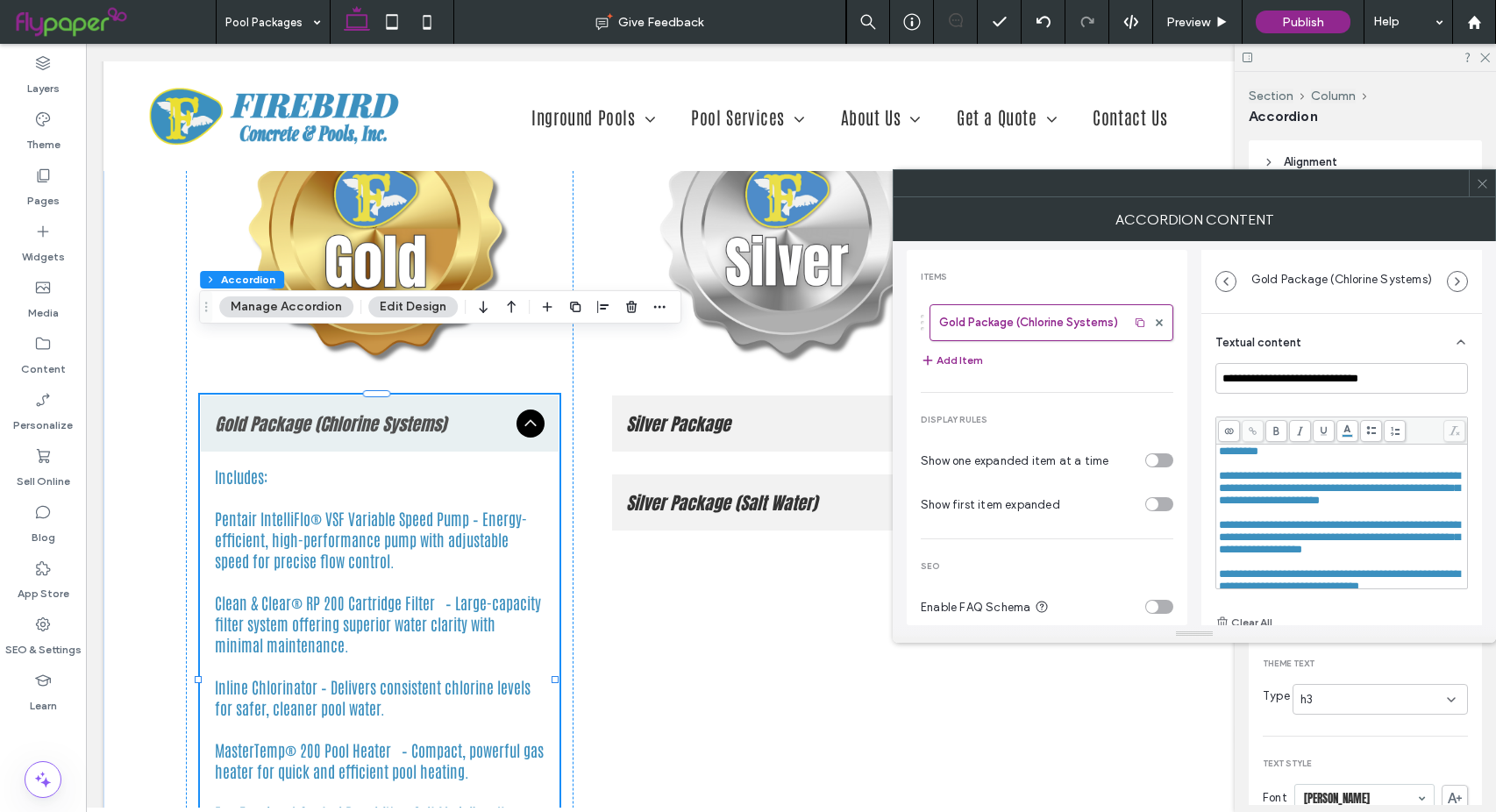
scroll to position [0, 0]
click at [1478, 180] on use at bounding box center [1481, 183] width 9 height 9
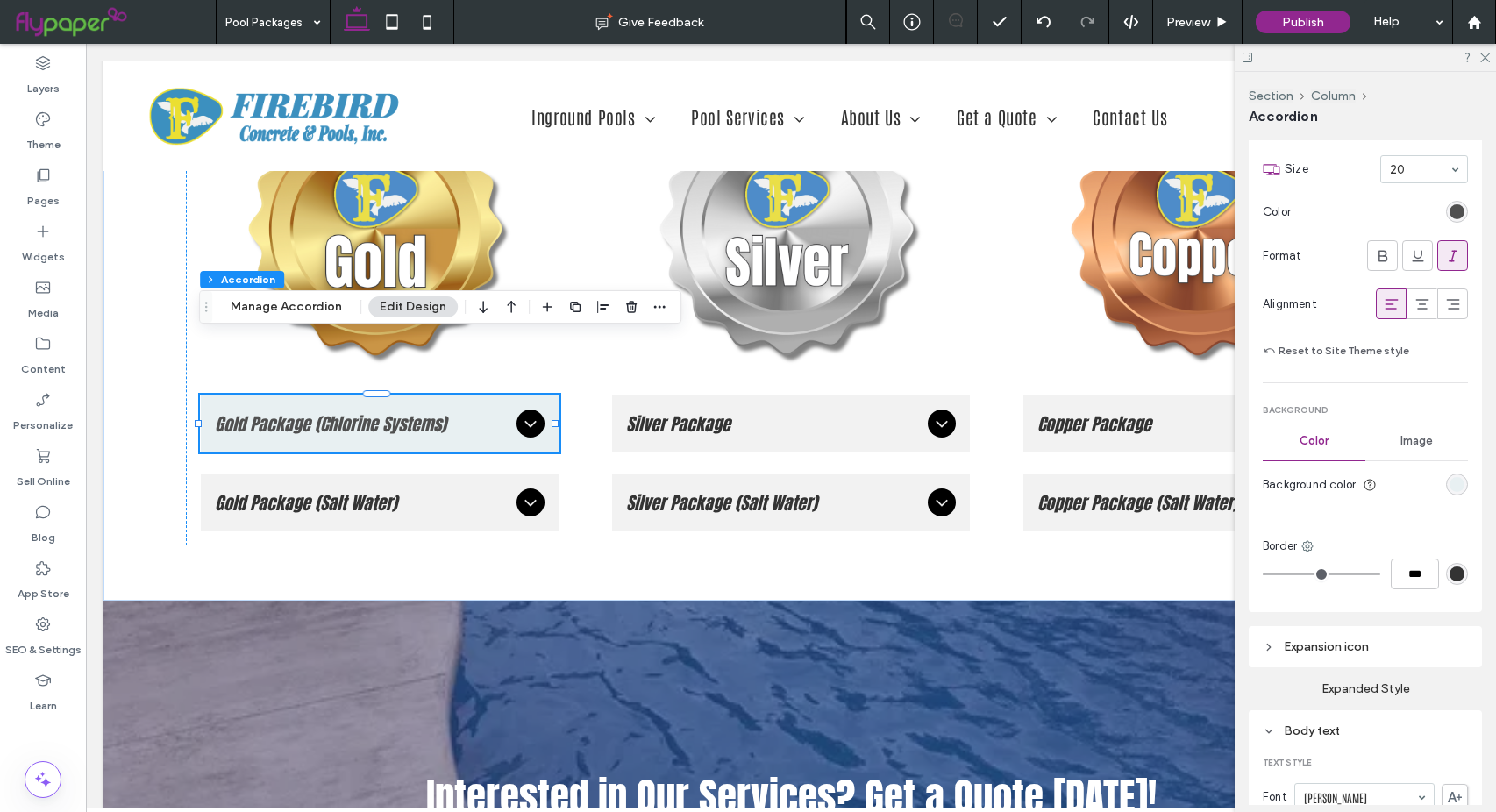
scroll to position [702, 0]
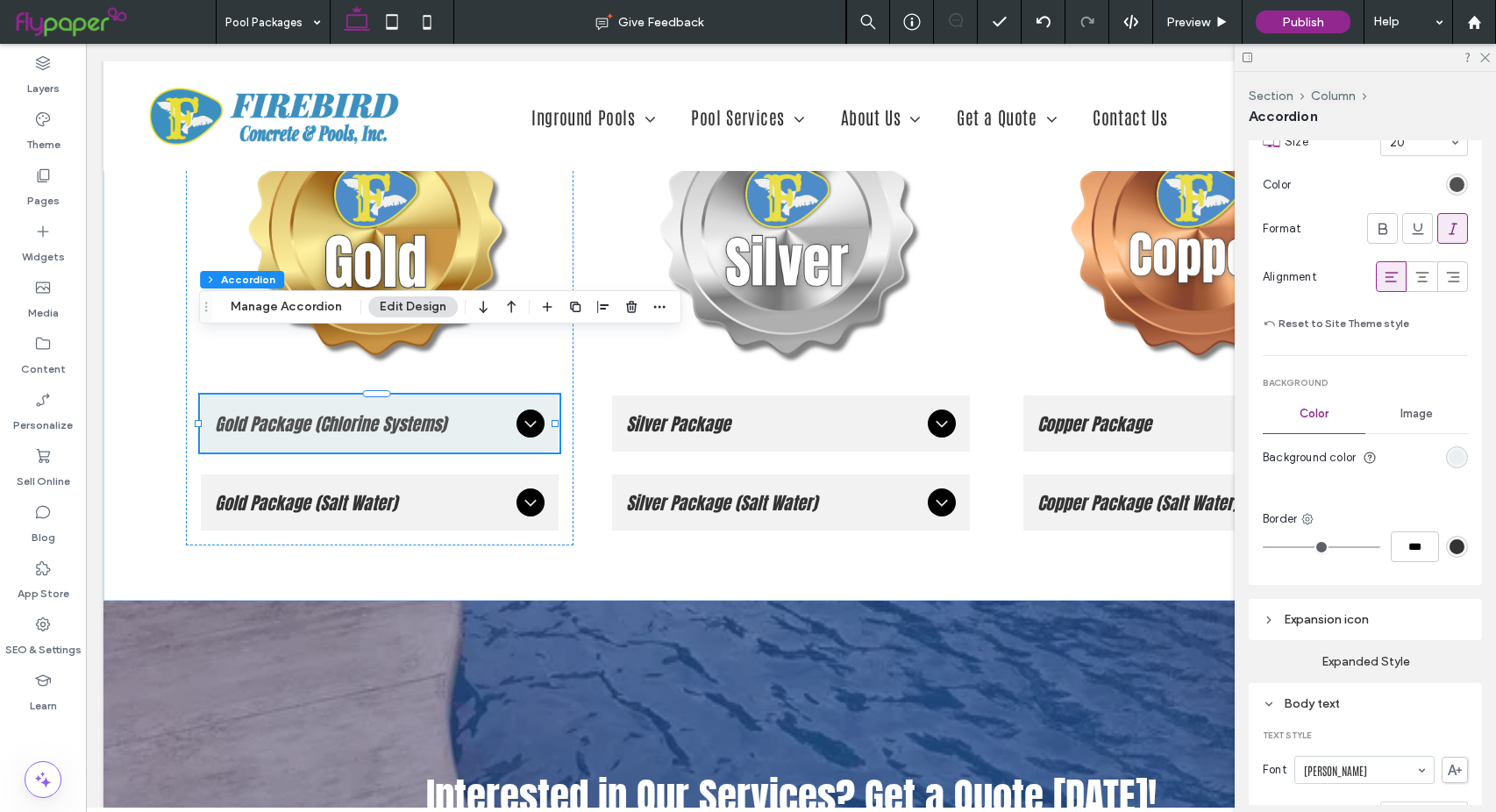
click at [1354, 616] on div "Expansion icon" at bounding box center [1366, 619] width 205 height 15
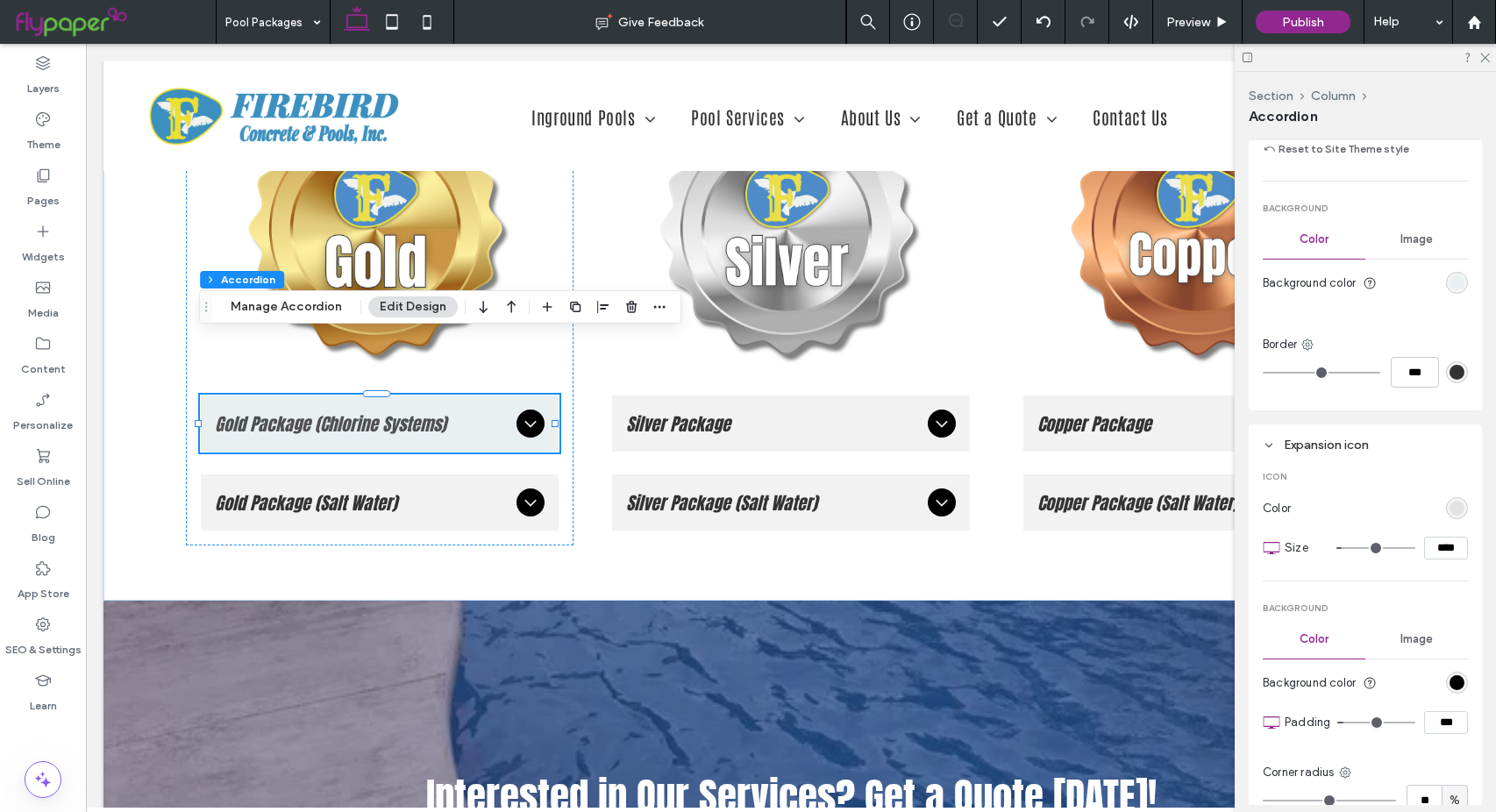
scroll to position [877, 0]
click at [1449, 503] on div "rgb(227, 227, 227)" at bounding box center [1456, 507] width 15 height 15
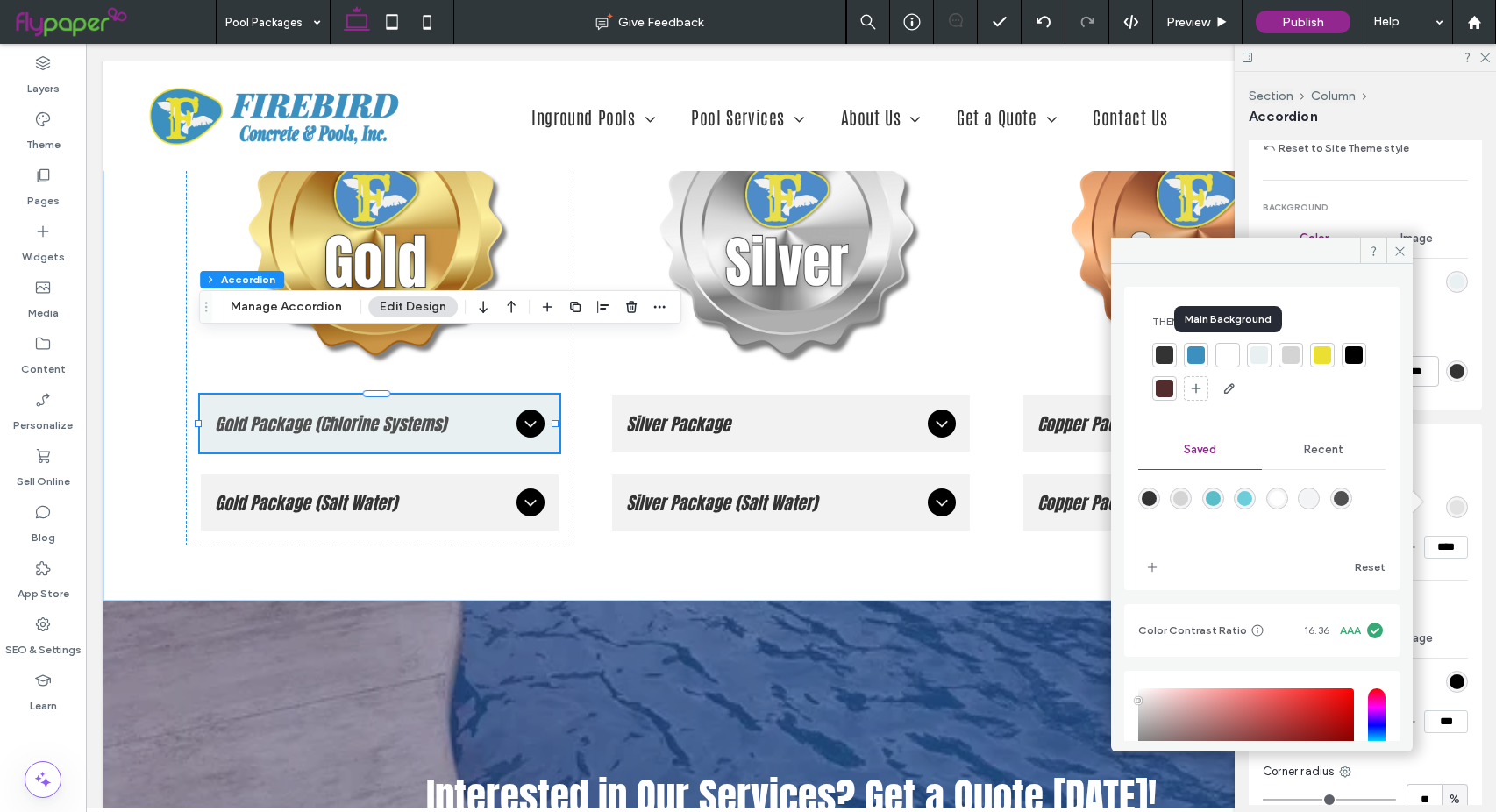
click at [1227, 350] on div at bounding box center [1227, 355] width 18 height 18
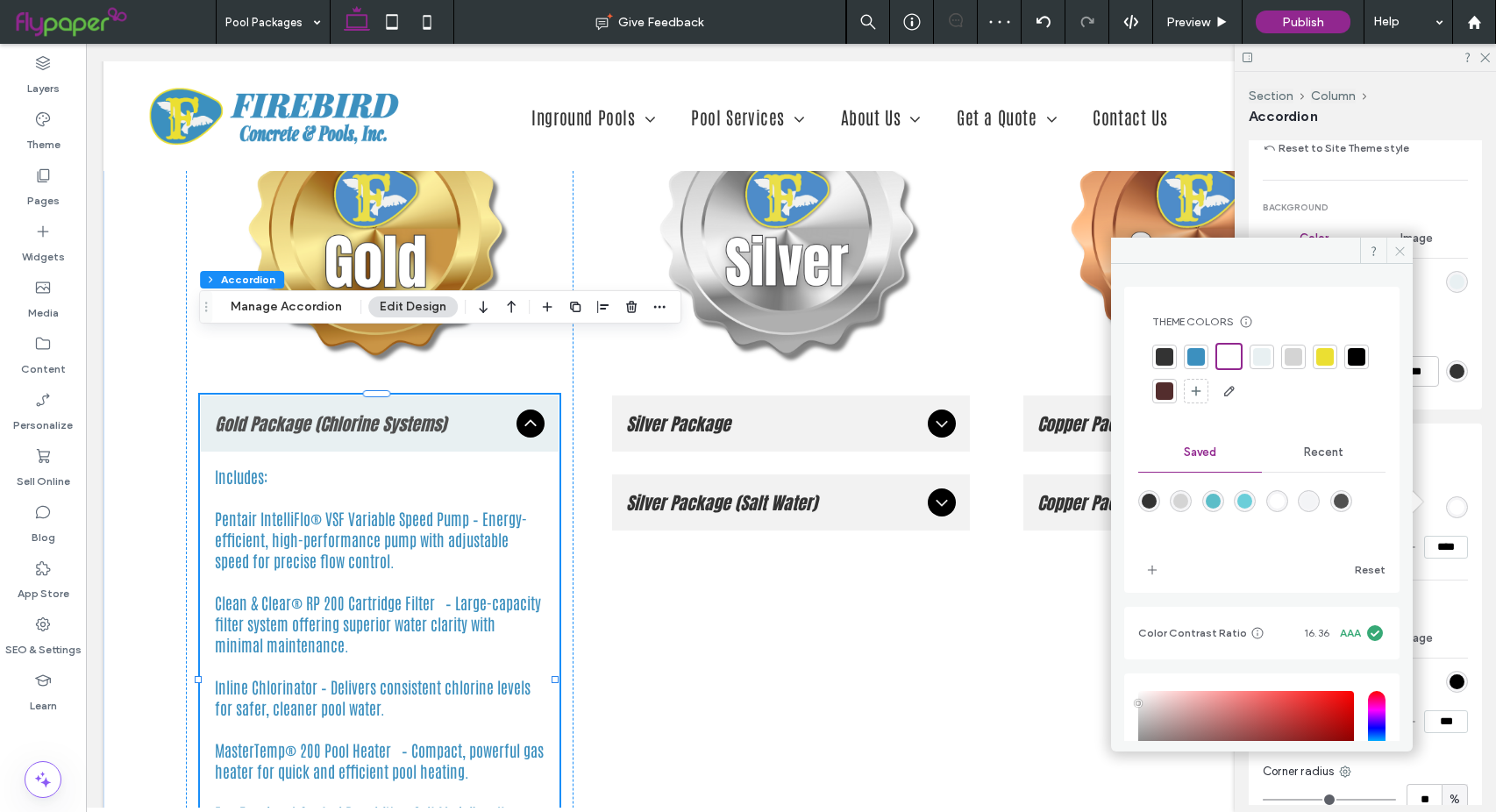
click at [1402, 250] on icon at bounding box center [1399, 251] width 13 height 13
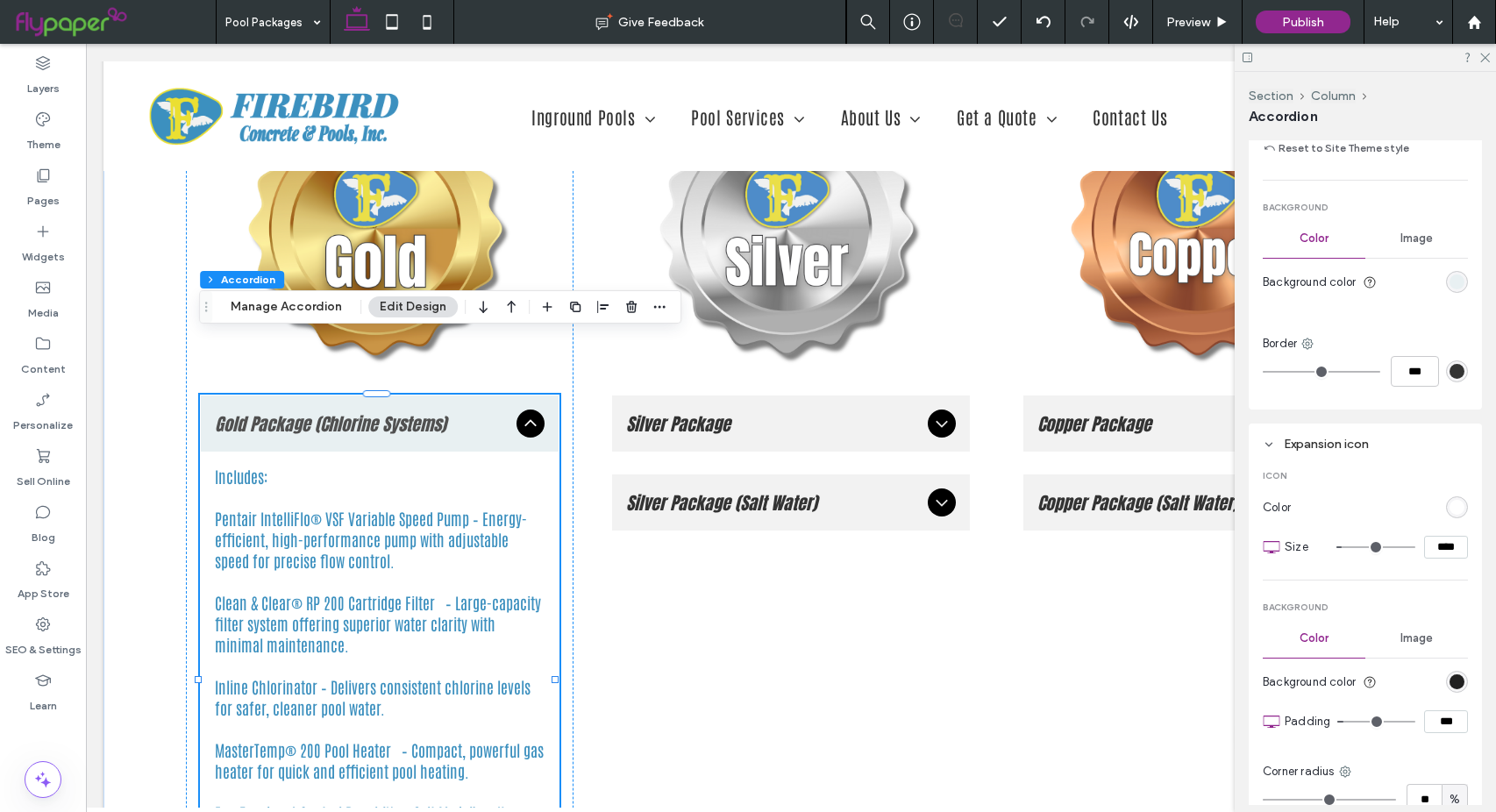
click at [1451, 677] on div "rgb(0, 0, 0)" at bounding box center [1456, 681] width 15 height 15
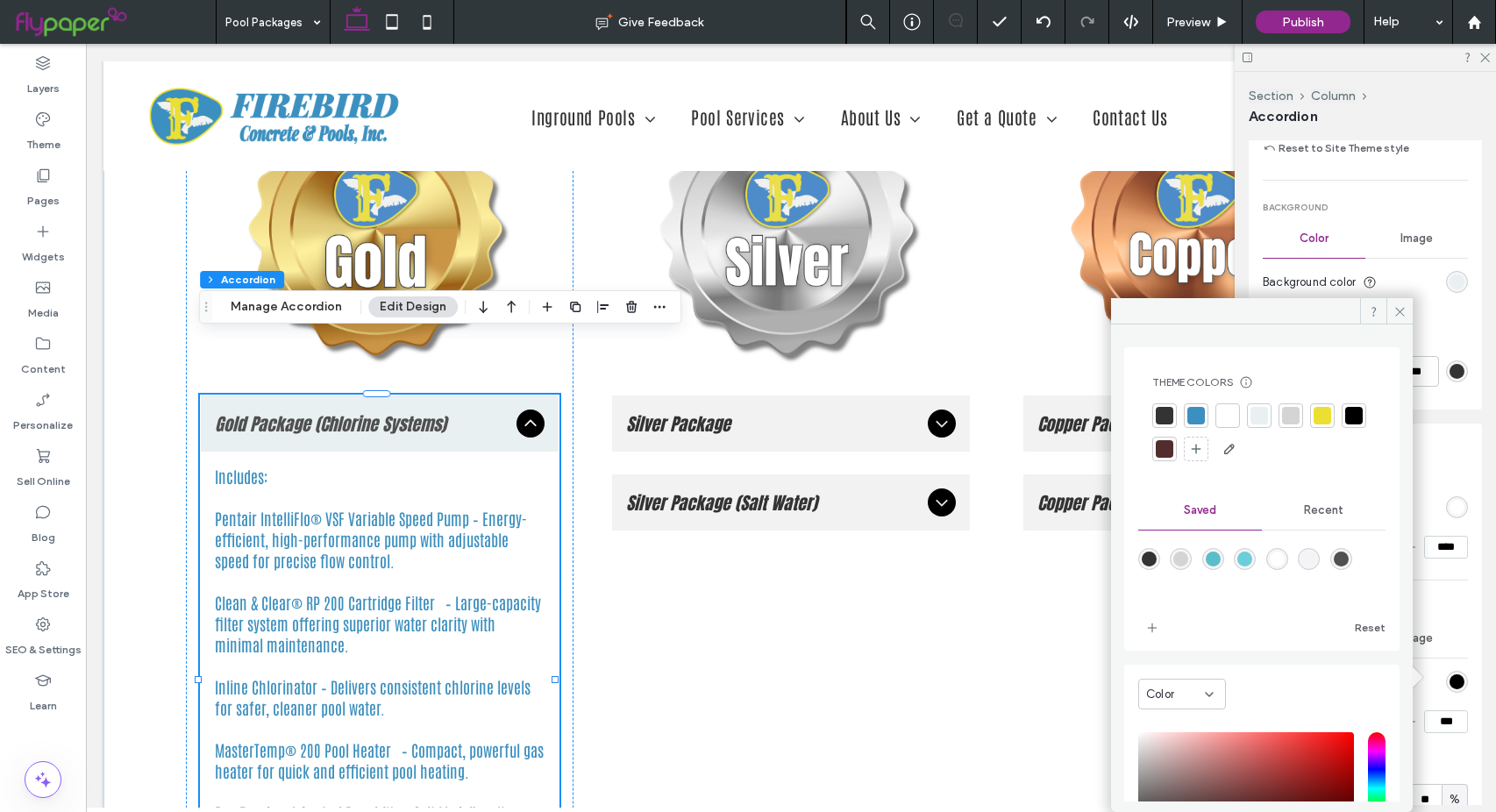
click at [1349, 559] on div "rgba(80,80,80,1)" at bounding box center [1341, 558] width 15 height 15
type input "*******"
click at [1401, 314] on icon at bounding box center [1399, 311] width 13 height 13
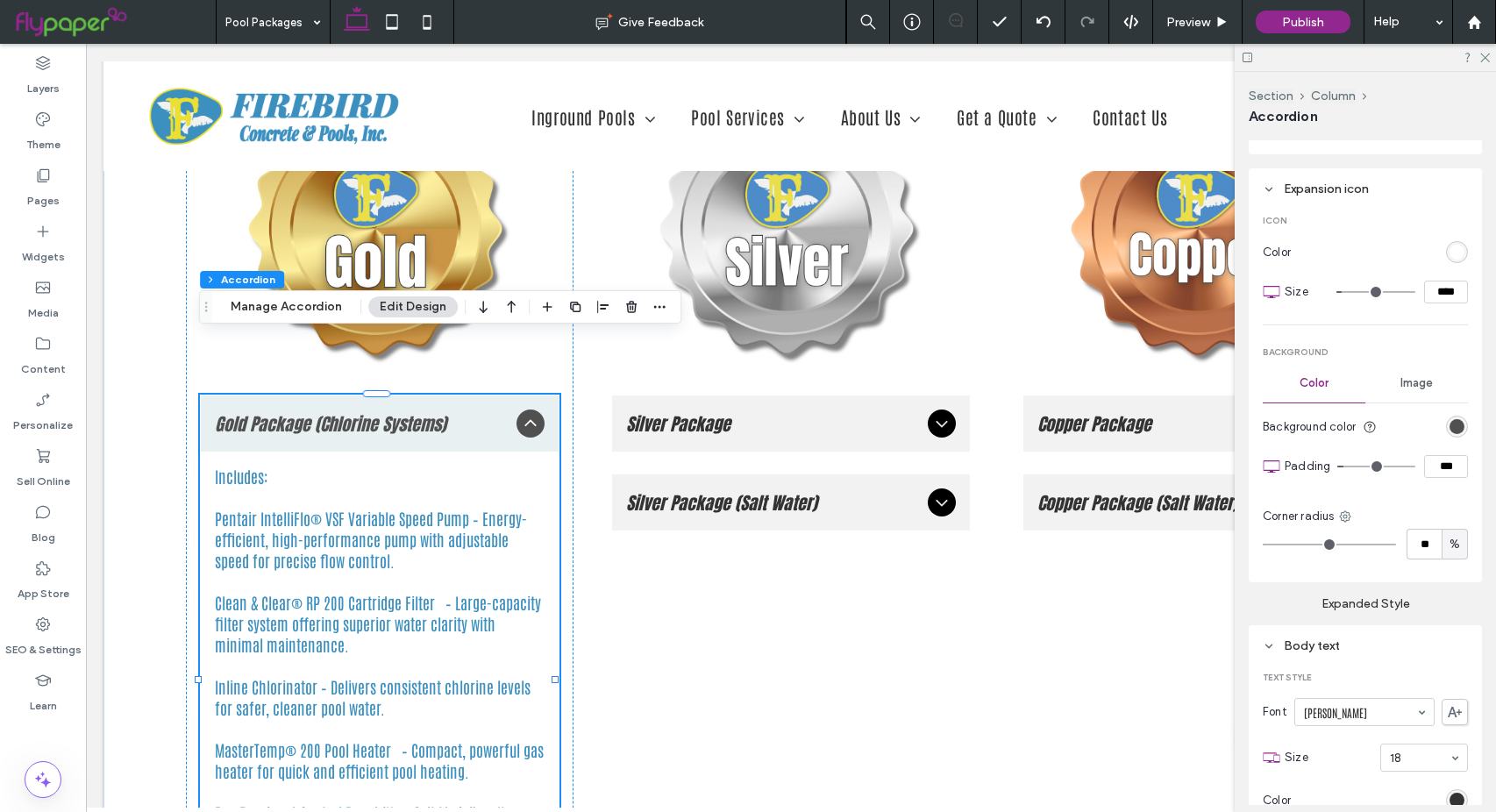
scroll to position [1139, 0]
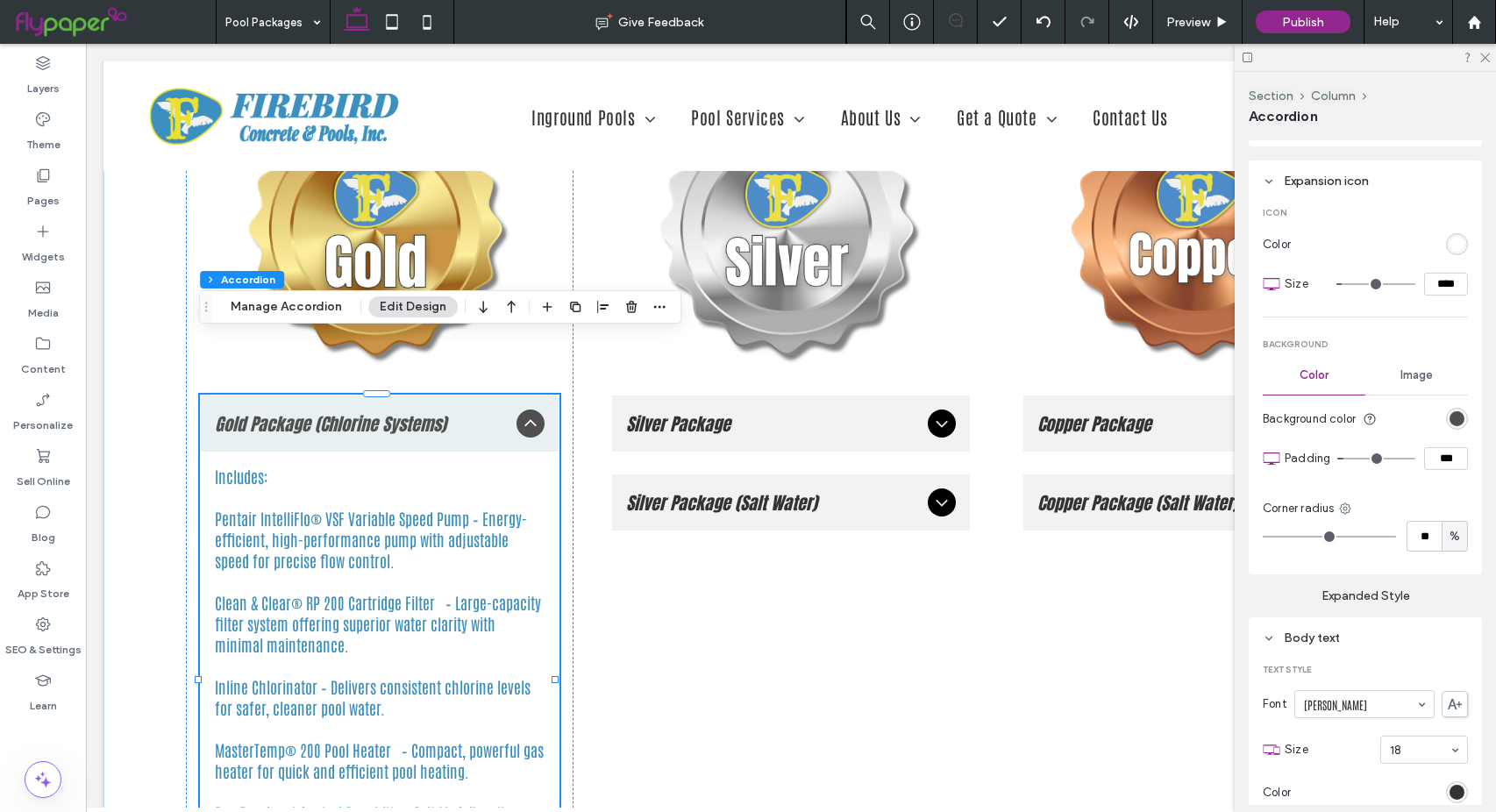
click at [1267, 175] on icon at bounding box center [1269, 181] width 12 height 12
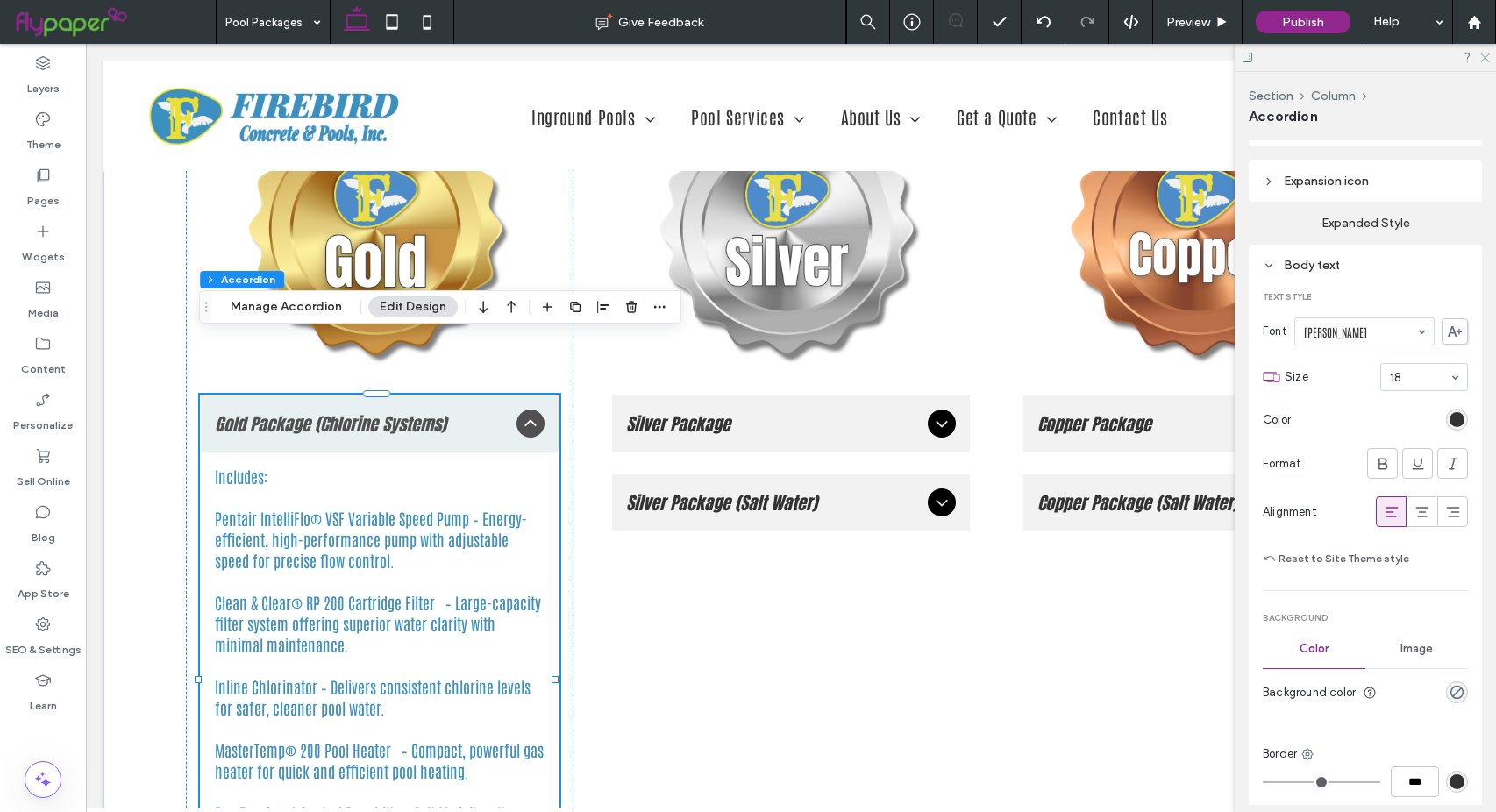
click at [1483, 59] on icon at bounding box center [1483, 56] width 11 height 11
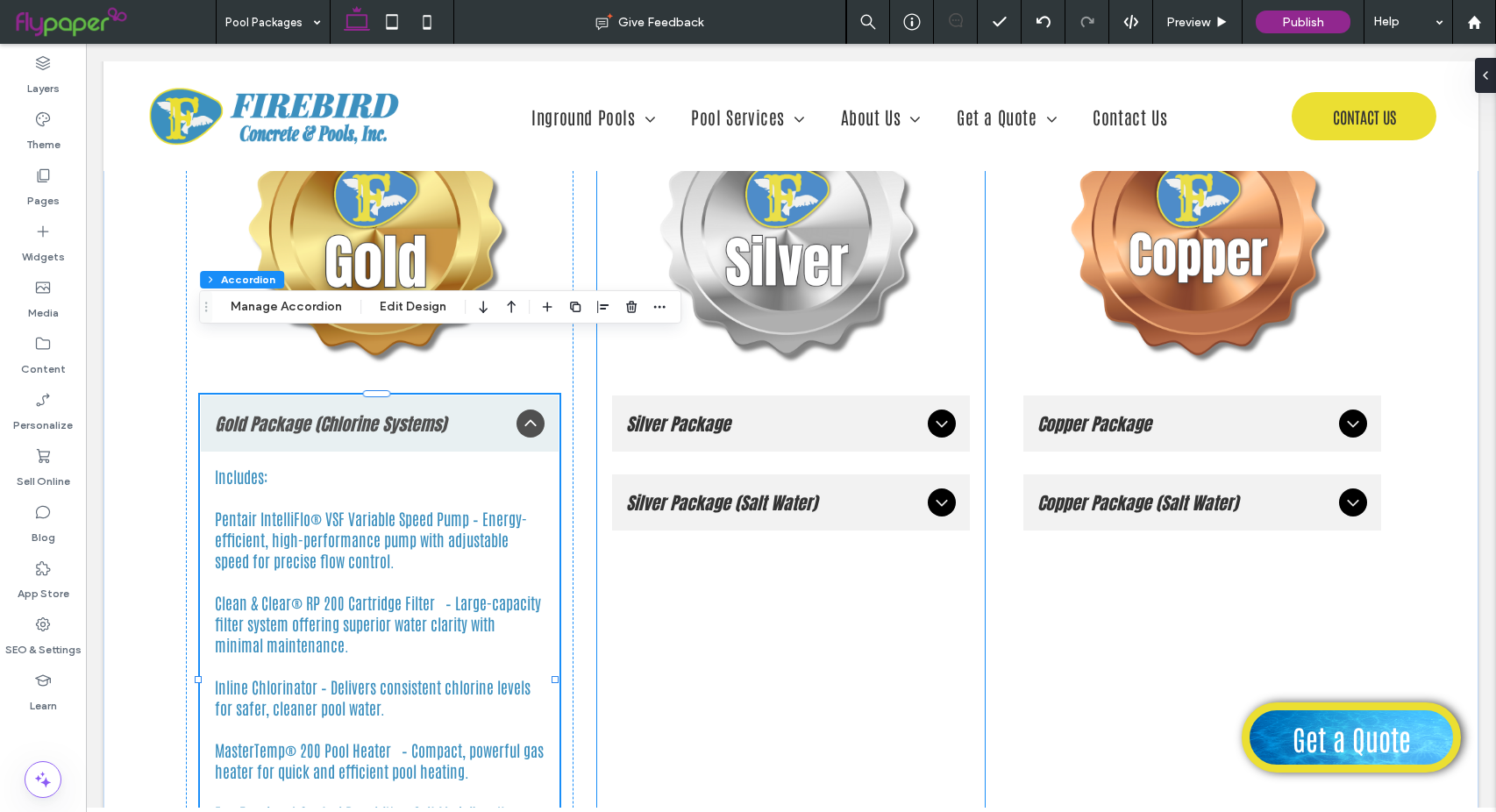
click at [708, 725] on div "Silver Package Pentair IntelliFlo® VSF Variable Speed Pump – Industry-leading v…" at bounding box center [790, 567] width 387 height 978
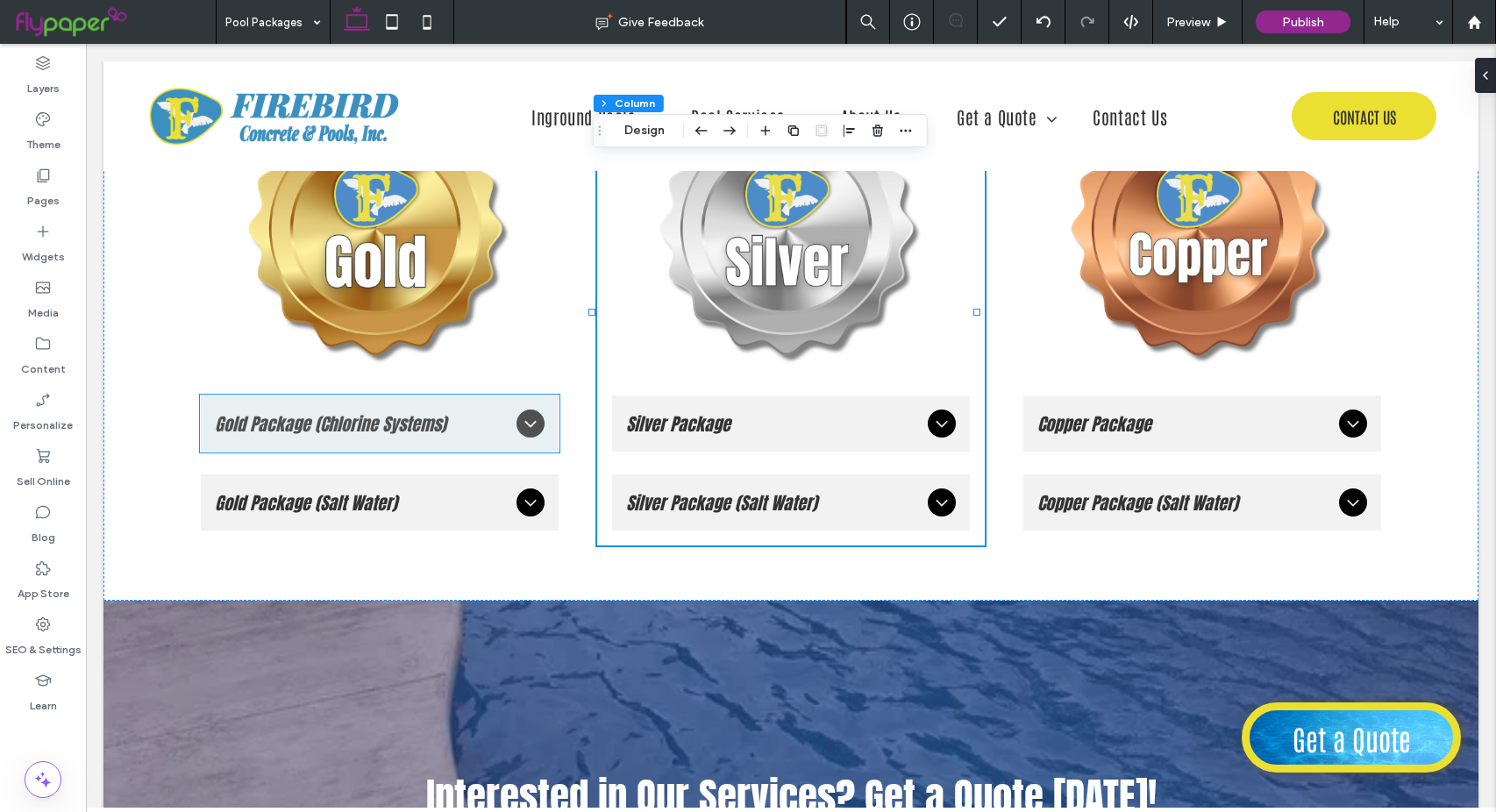
click at [529, 413] on icon at bounding box center [530, 423] width 21 height 21
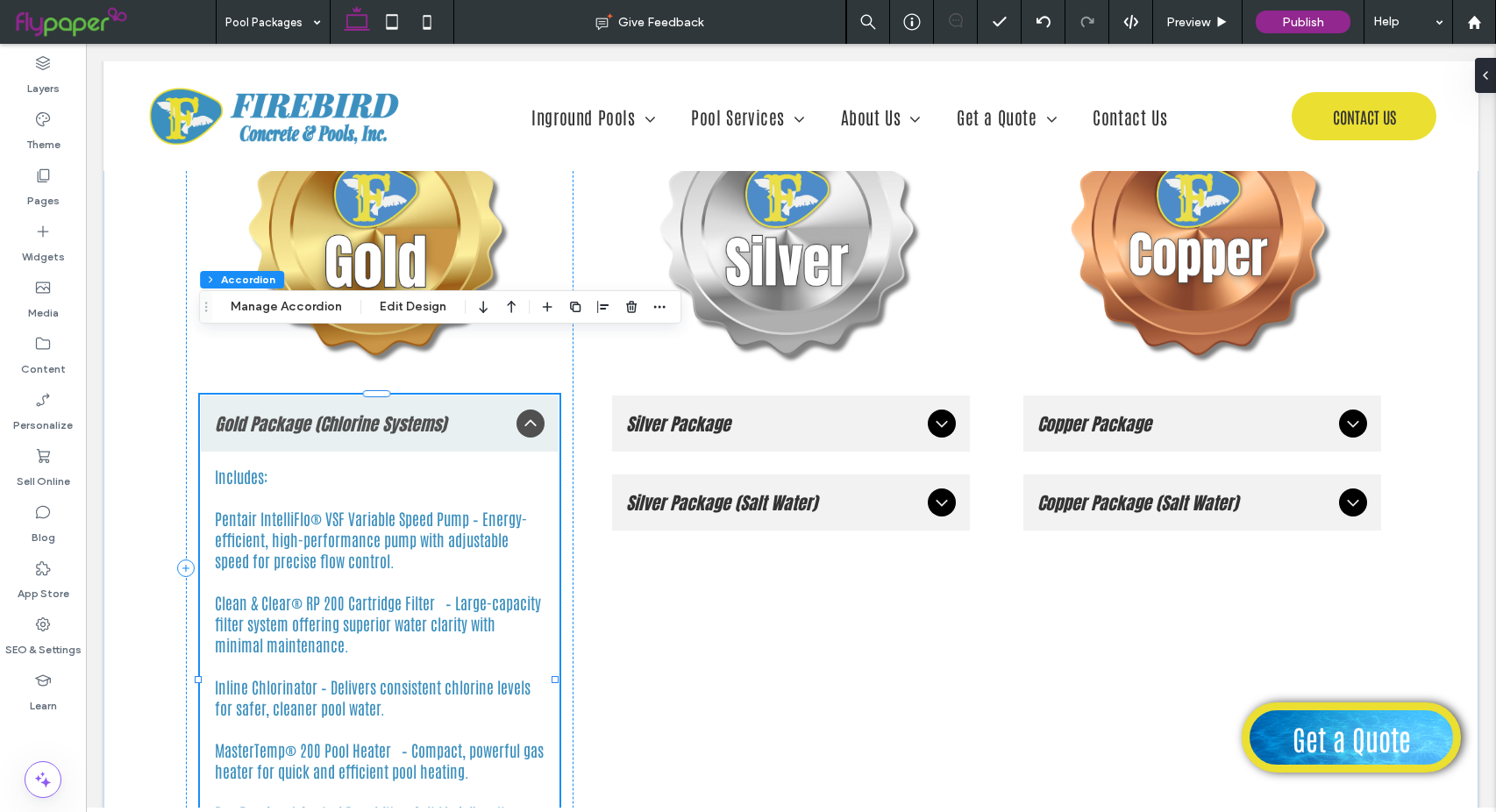
click at [529, 413] on icon at bounding box center [530, 423] width 21 height 21
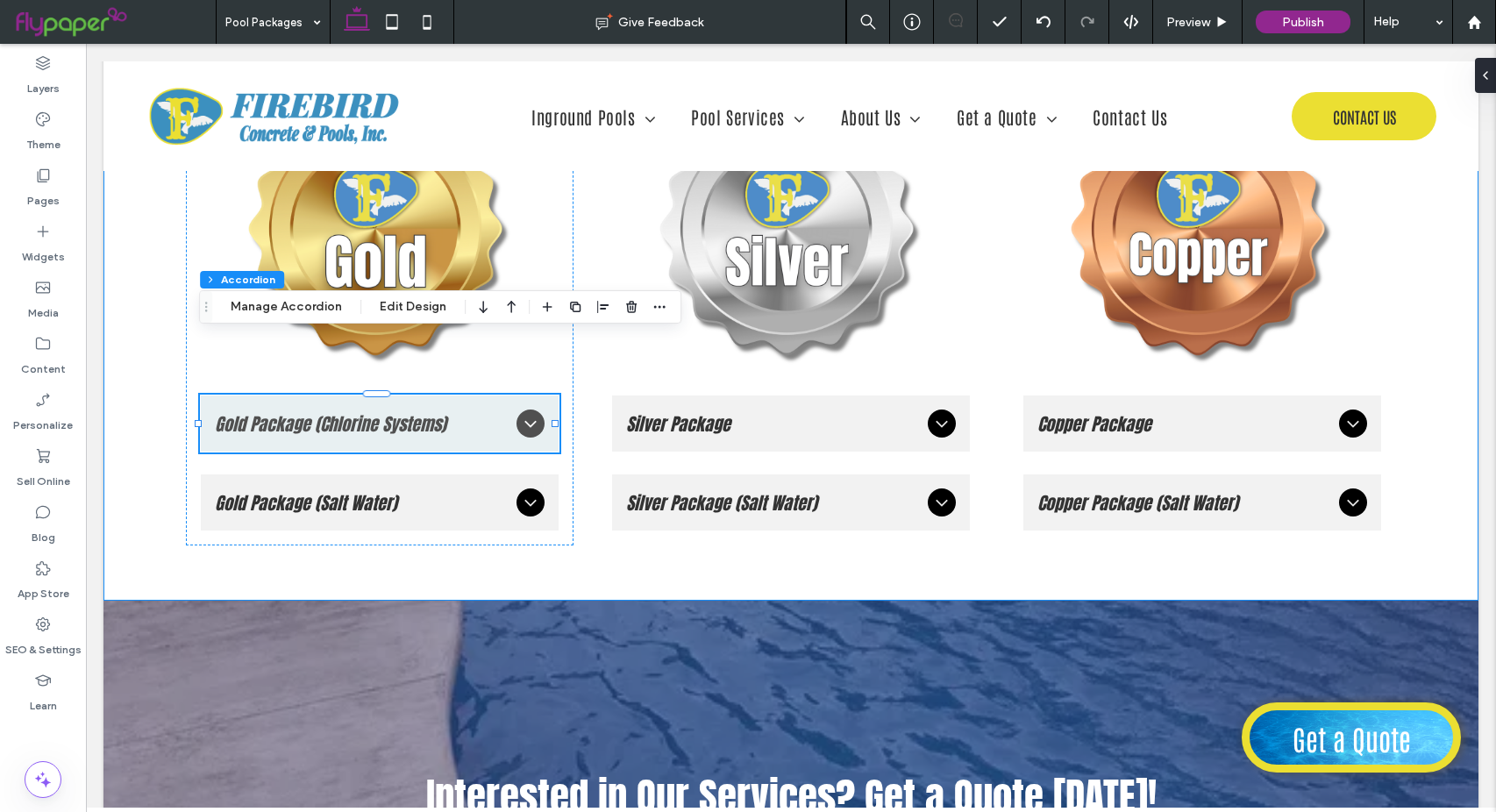
click at [144, 491] on div "Gold Package (Chlorine Systems) Includes: Pentair IntelliFlo® VSF Variable Spee…" at bounding box center [790, 339] width 1375 height 521
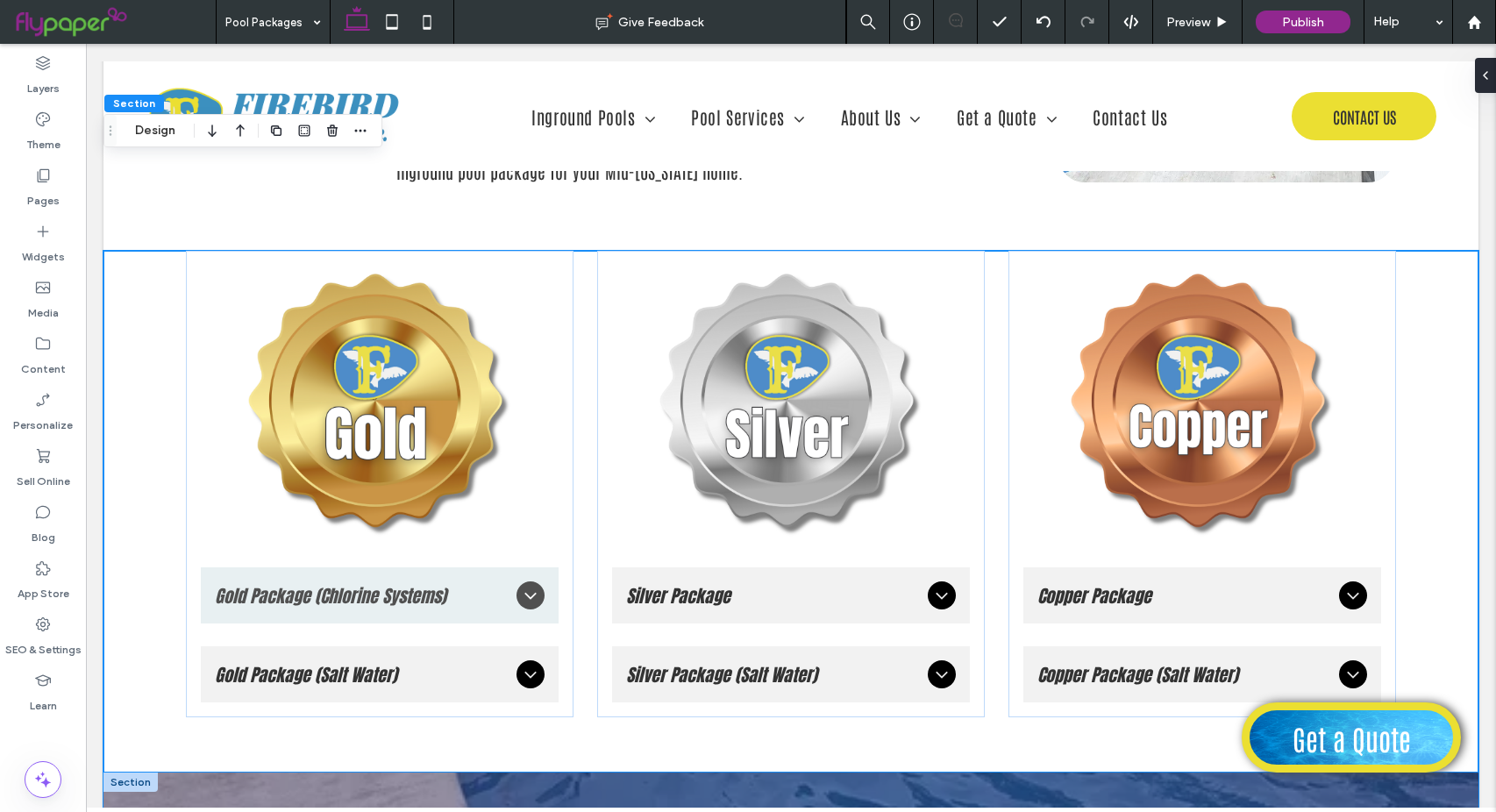
scroll to position [2191, 0]
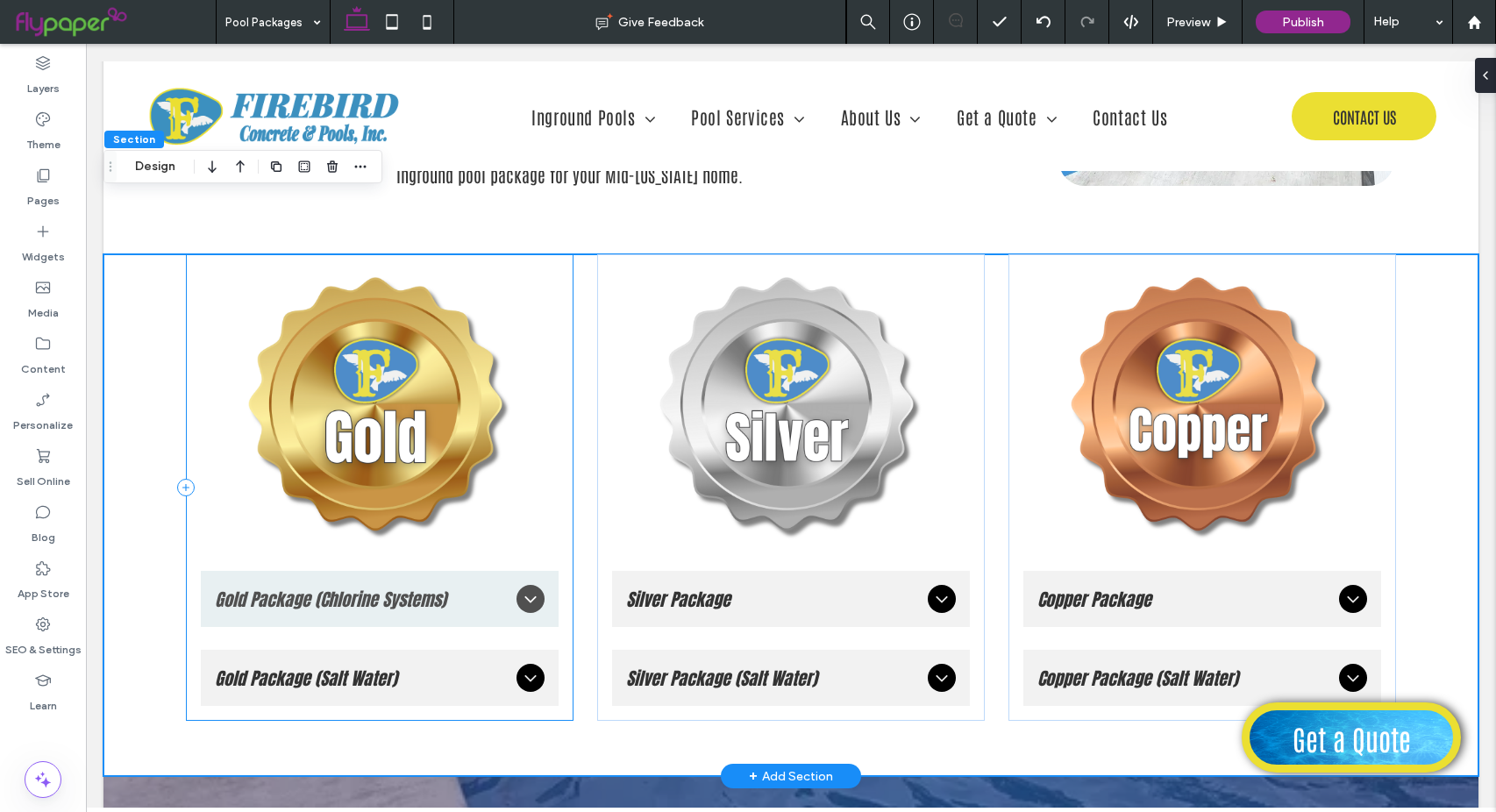
click at [559, 254] on div "Gold Package (Chlorine Systems) Includes: Pentair IntelliFlo® VSF Variable Spee…" at bounding box center [379, 487] width 387 height 467
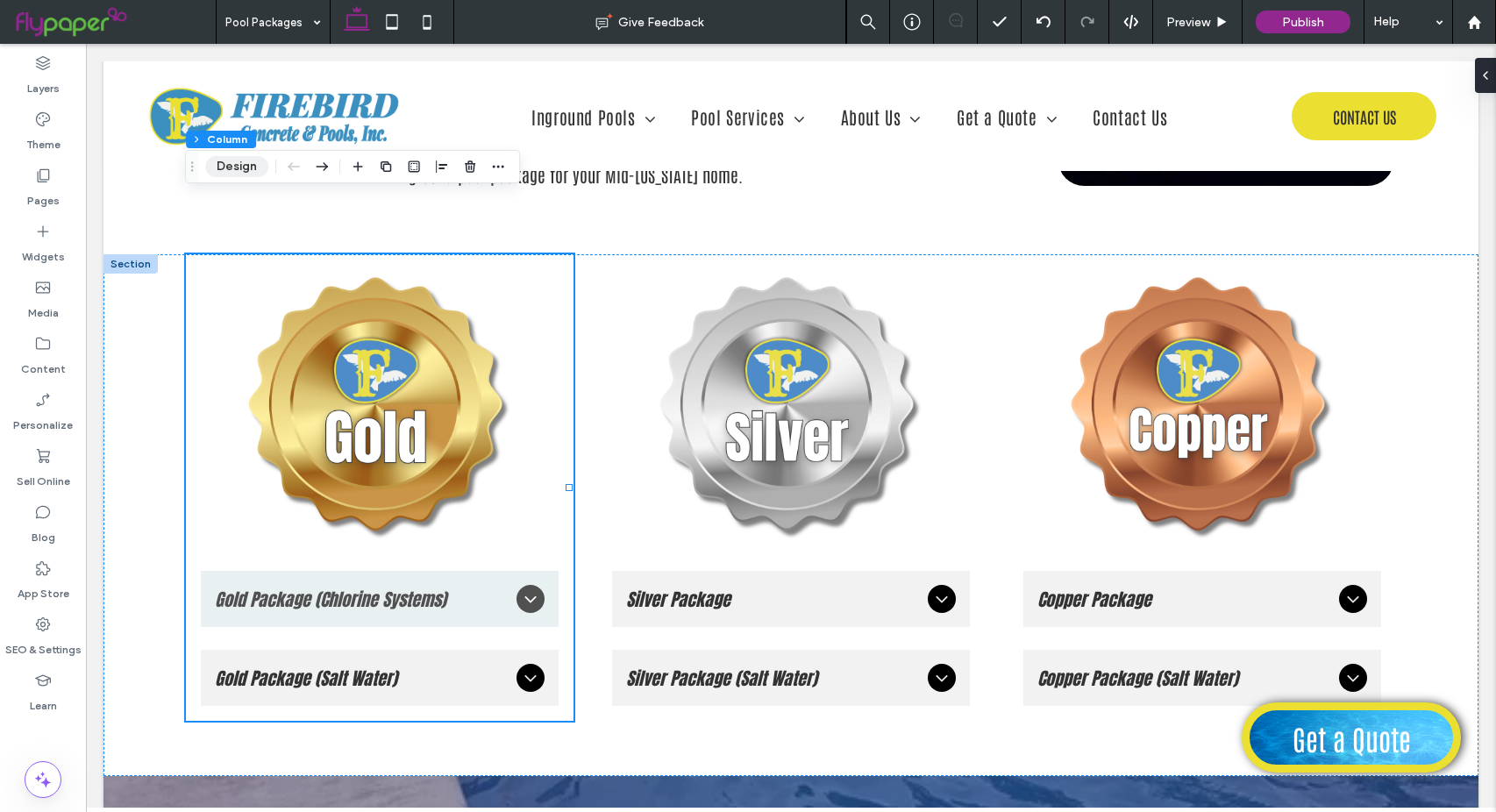
click at [245, 164] on button "Design" at bounding box center [236, 166] width 63 height 21
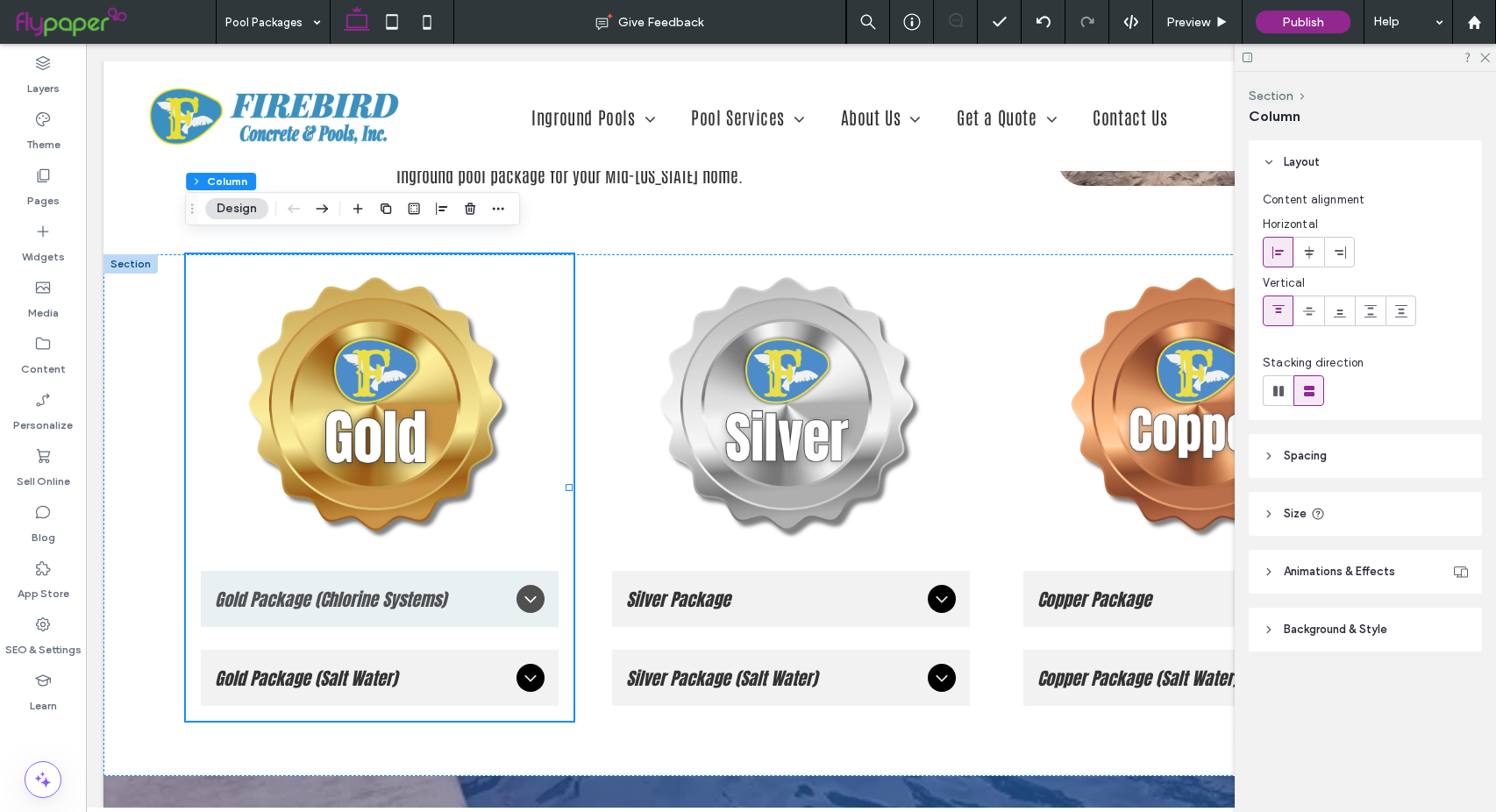
click at [1271, 632] on icon at bounding box center [1269, 629] width 12 height 12
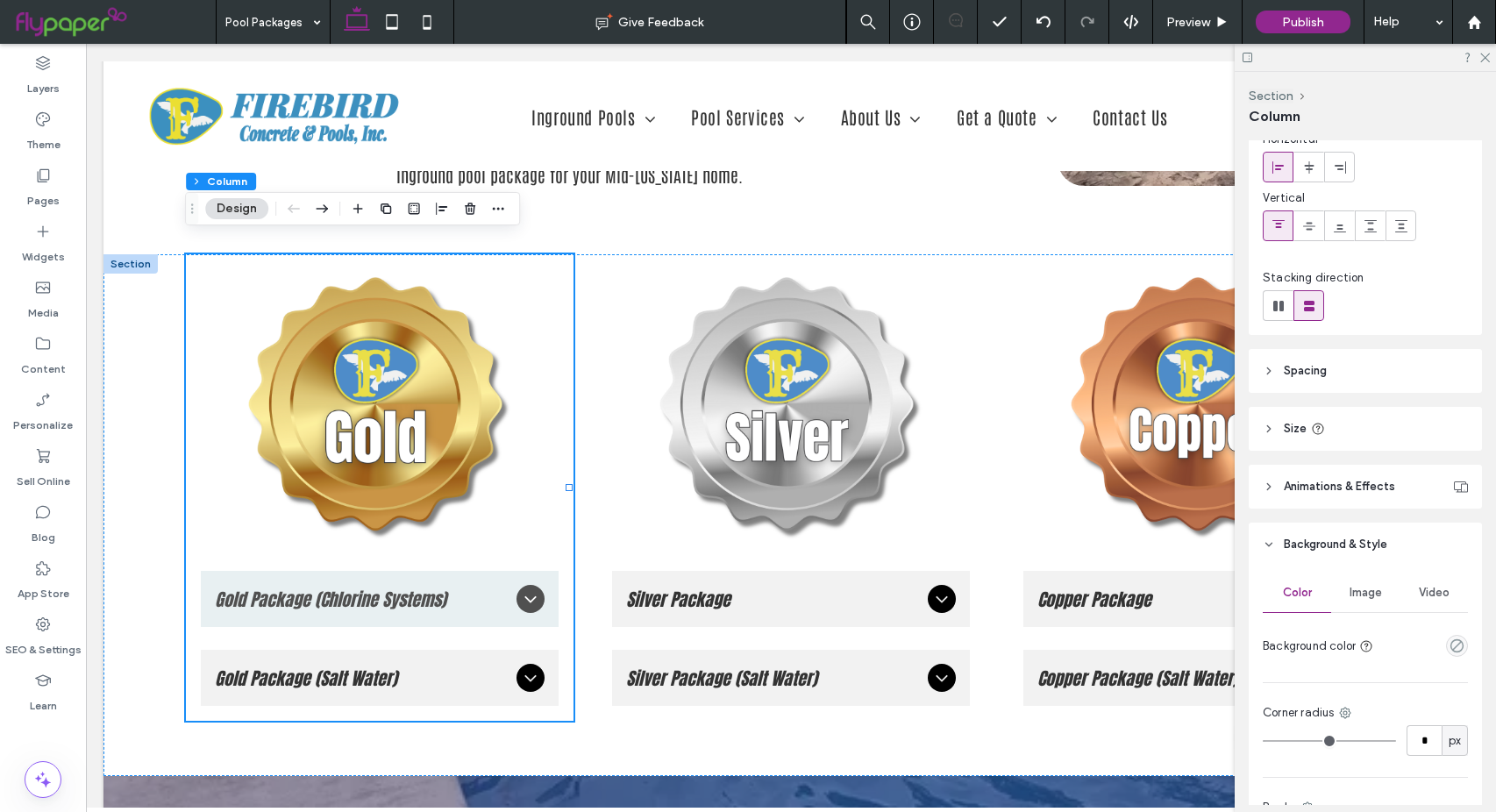
scroll to position [88, 0]
click at [1449, 643] on icon "empty color" at bounding box center [1456, 643] width 15 height 15
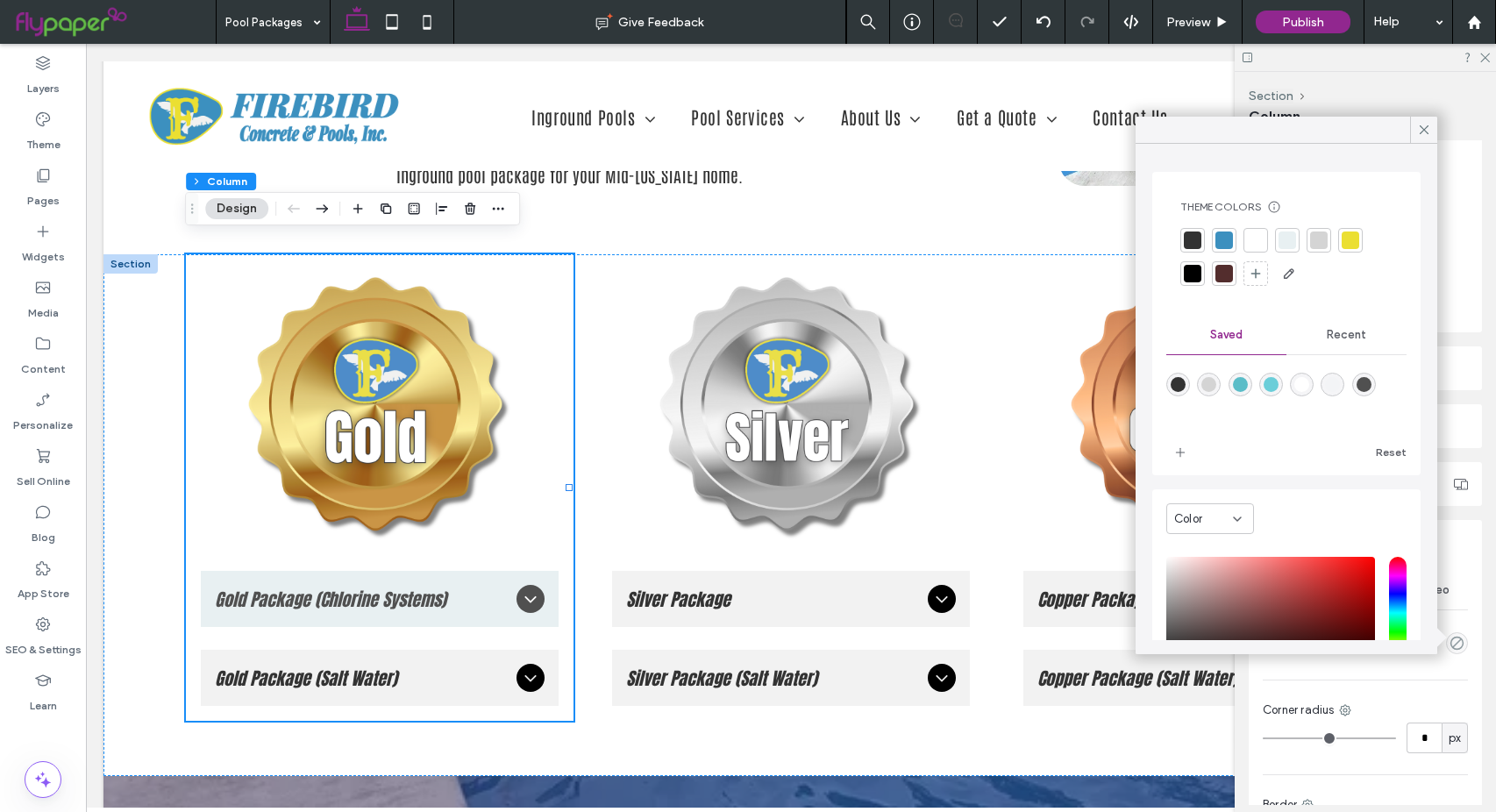
click at [1285, 245] on div at bounding box center [1287, 241] width 18 height 18
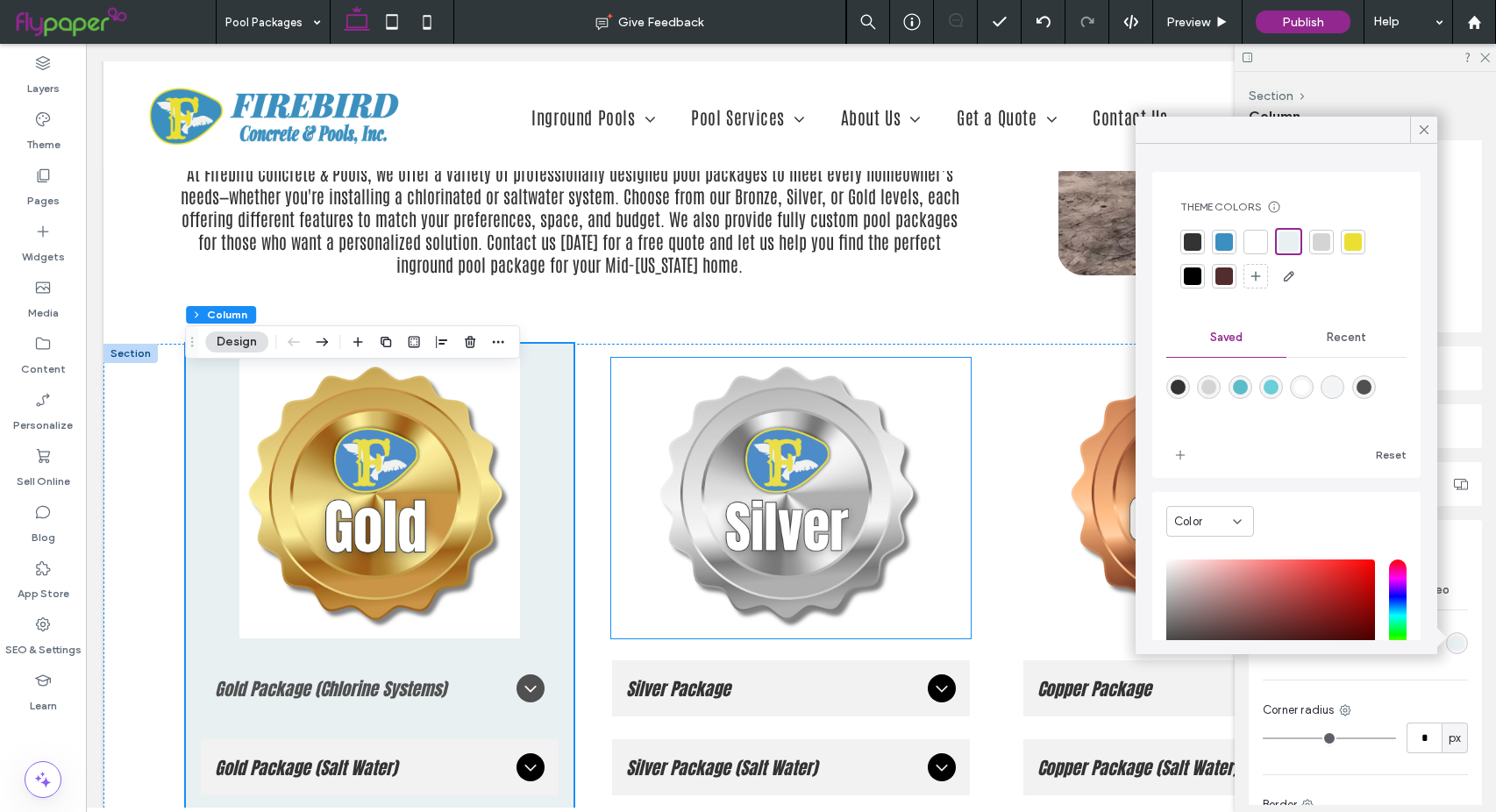
scroll to position [2104, 0]
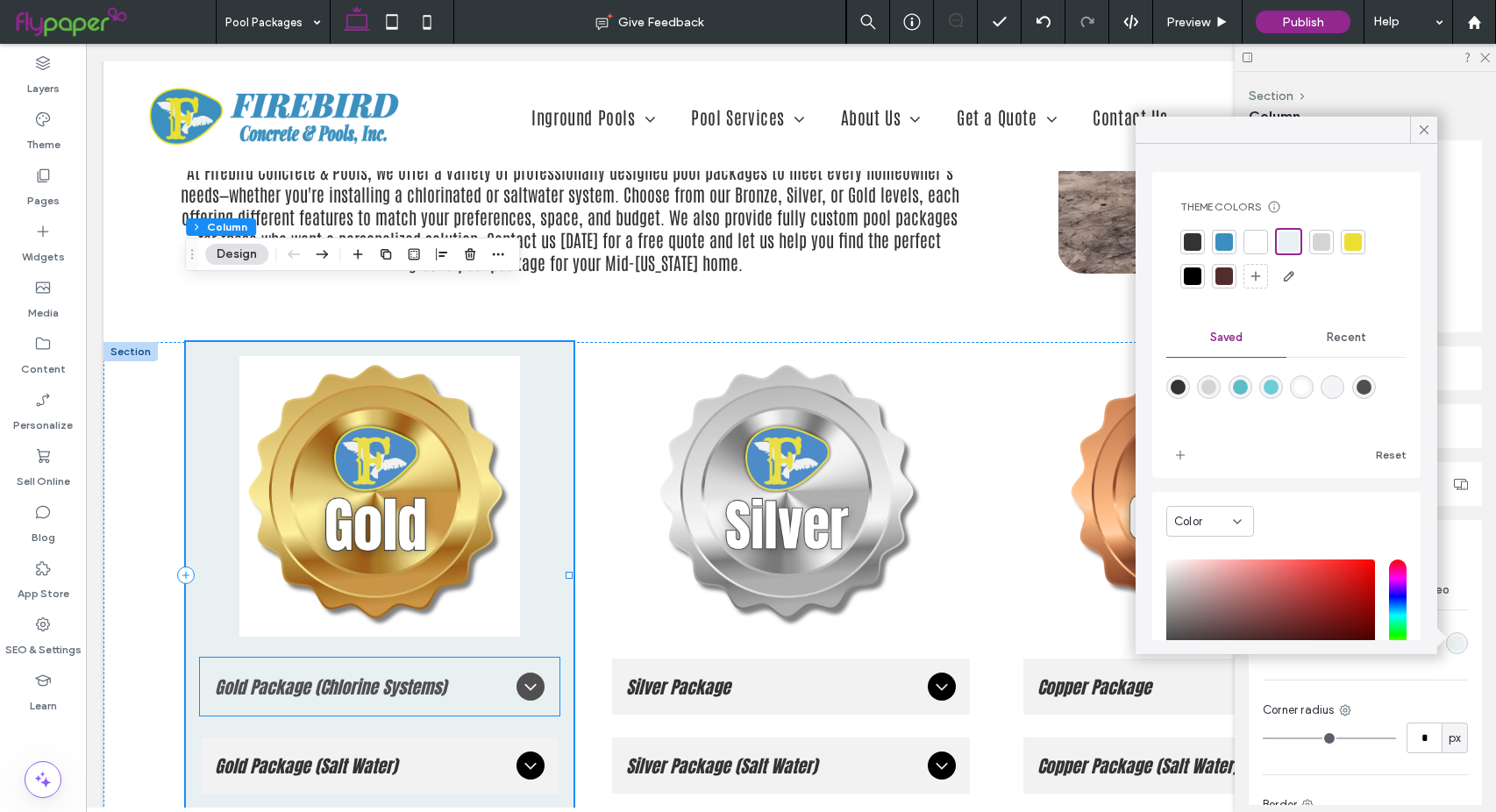
click at [521, 676] on icon at bounding box center [530, 686] width 21 height 21
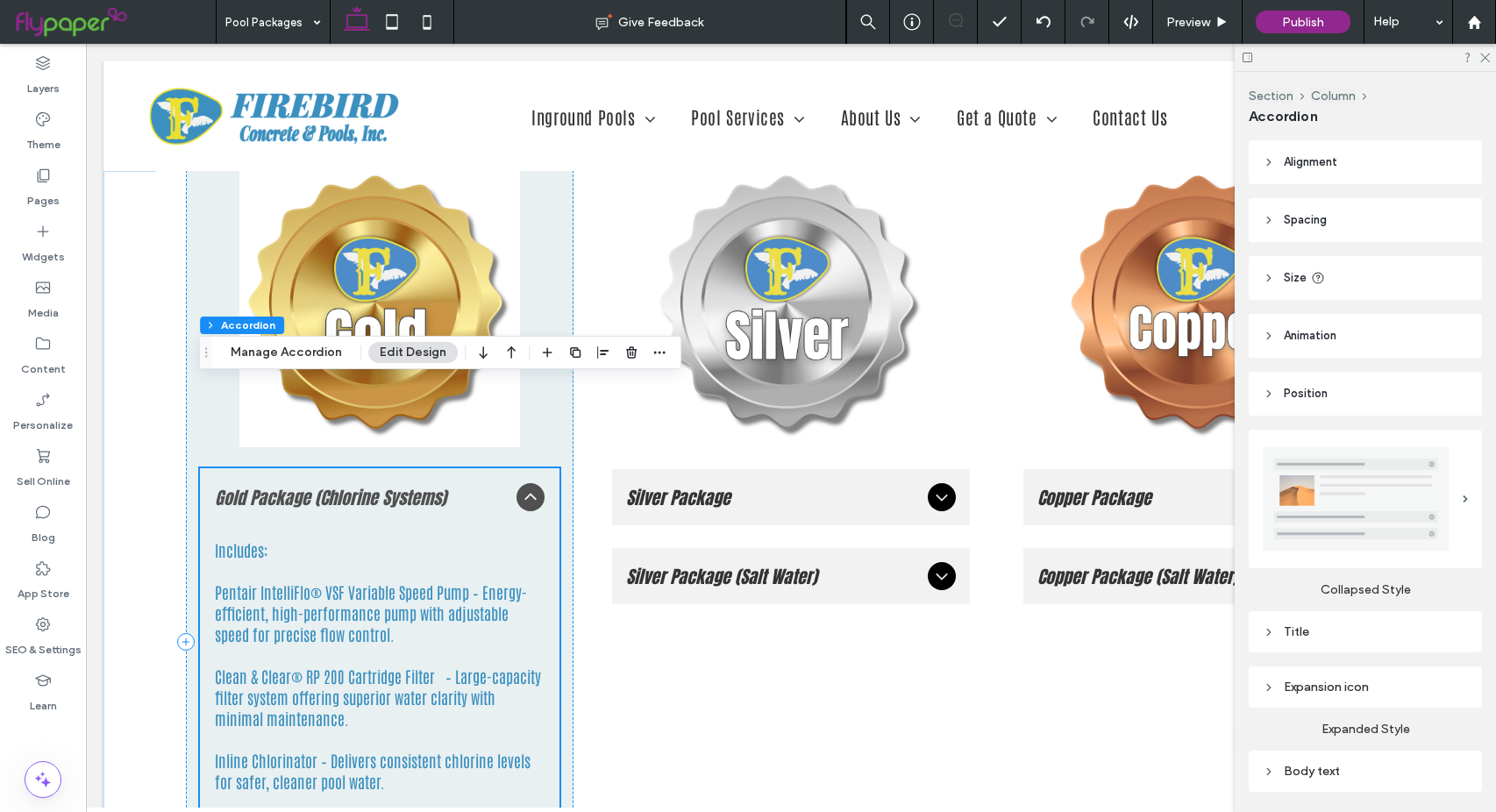
scroll to position [2366, 0]
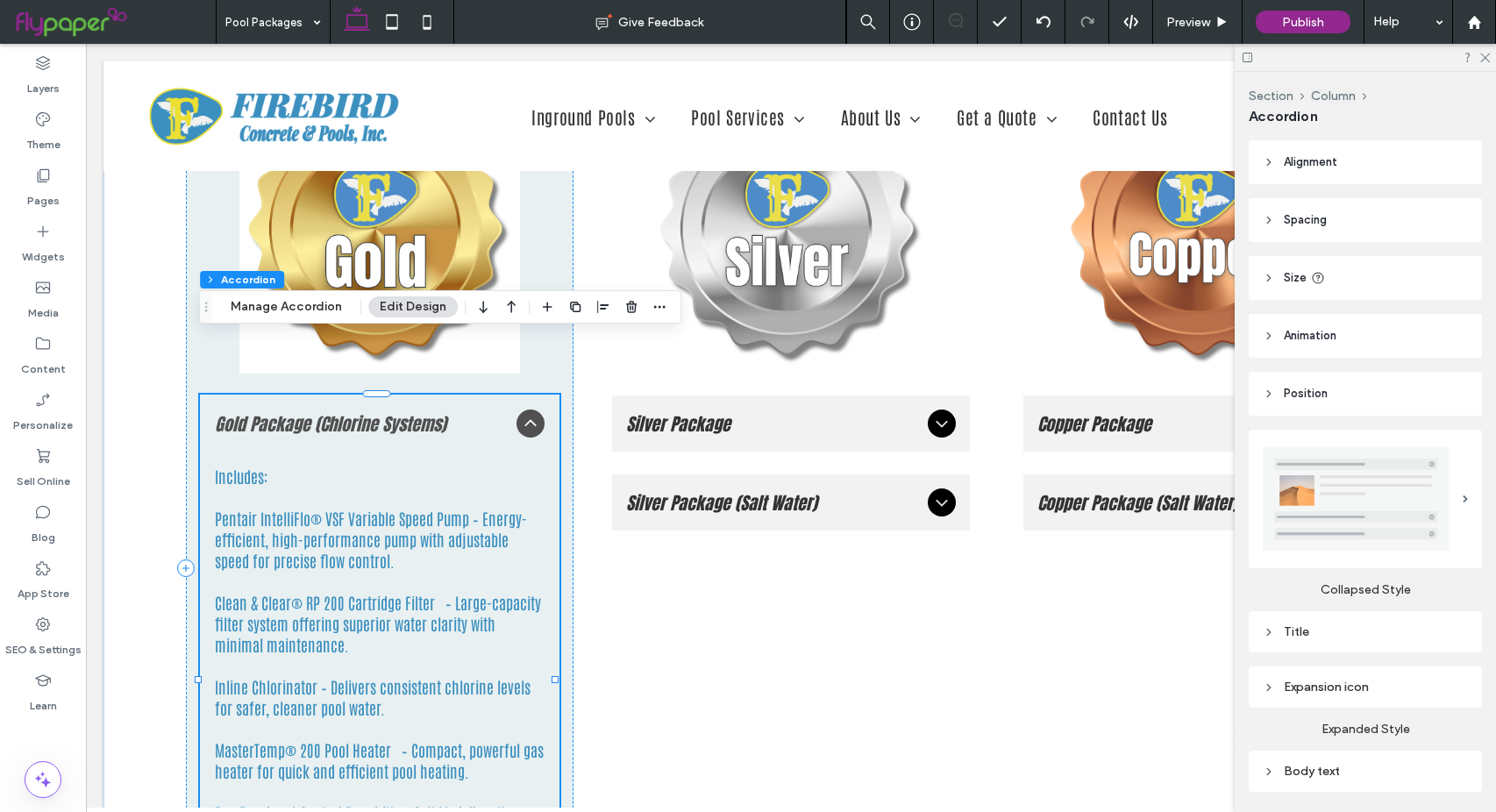
click at [522, 413] on icon at bounding box center [530, 423] width 21 height 21
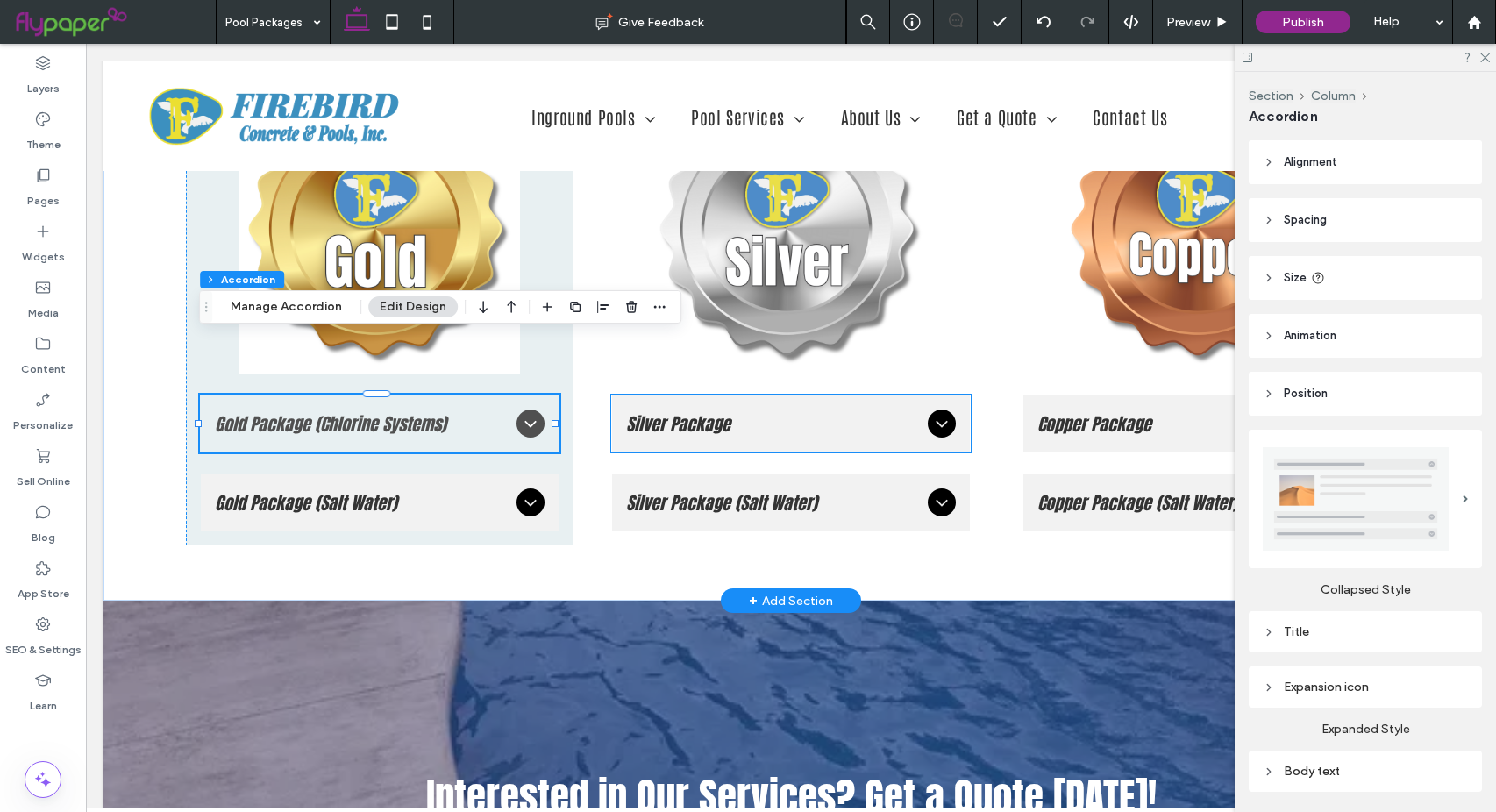
click at [932, 413] on icon at bounding box center [942, 423] width 21 height 21
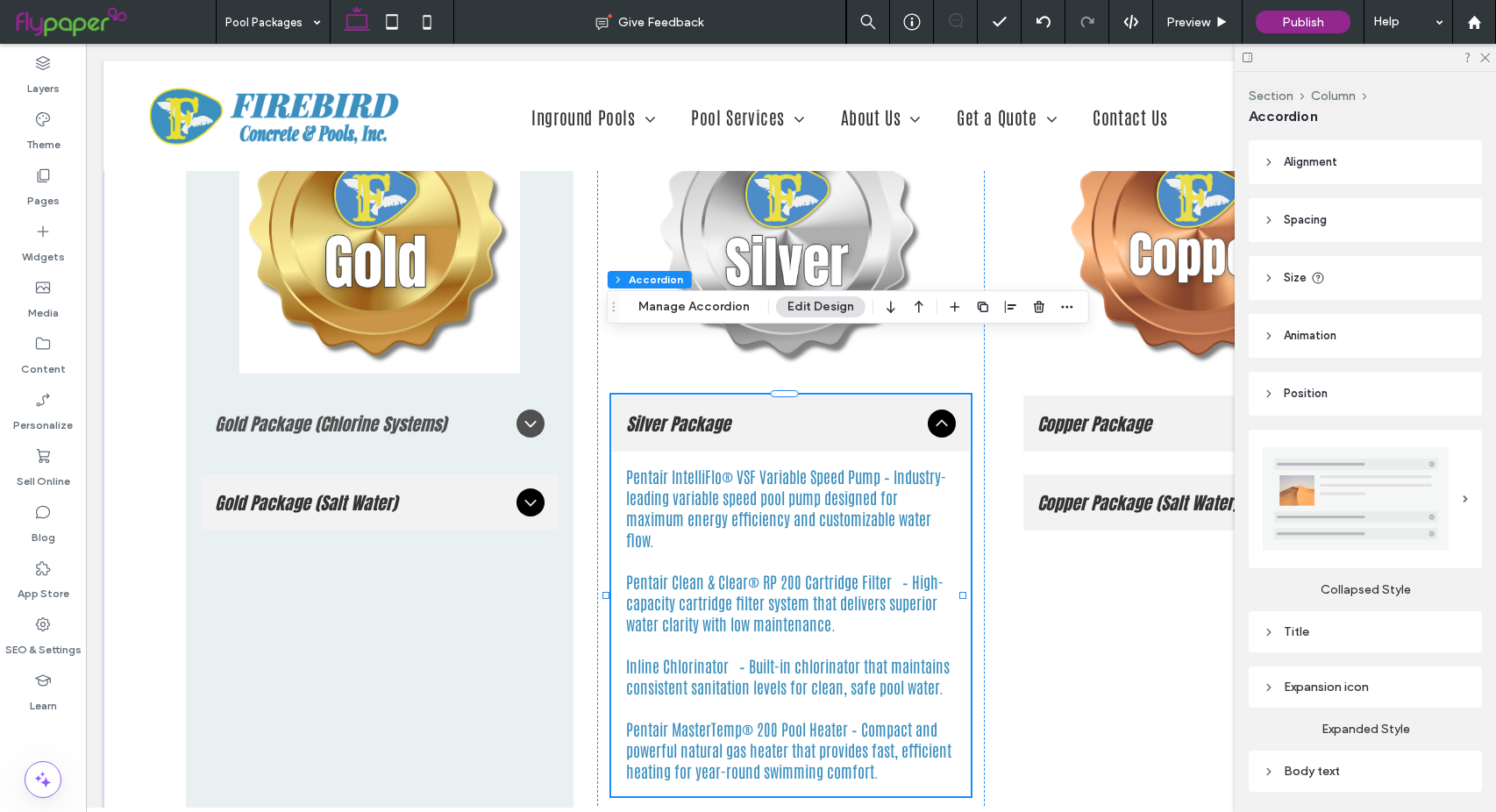
click at [932, 413] on icon at bounding box center [942, 423] width 21 height 21
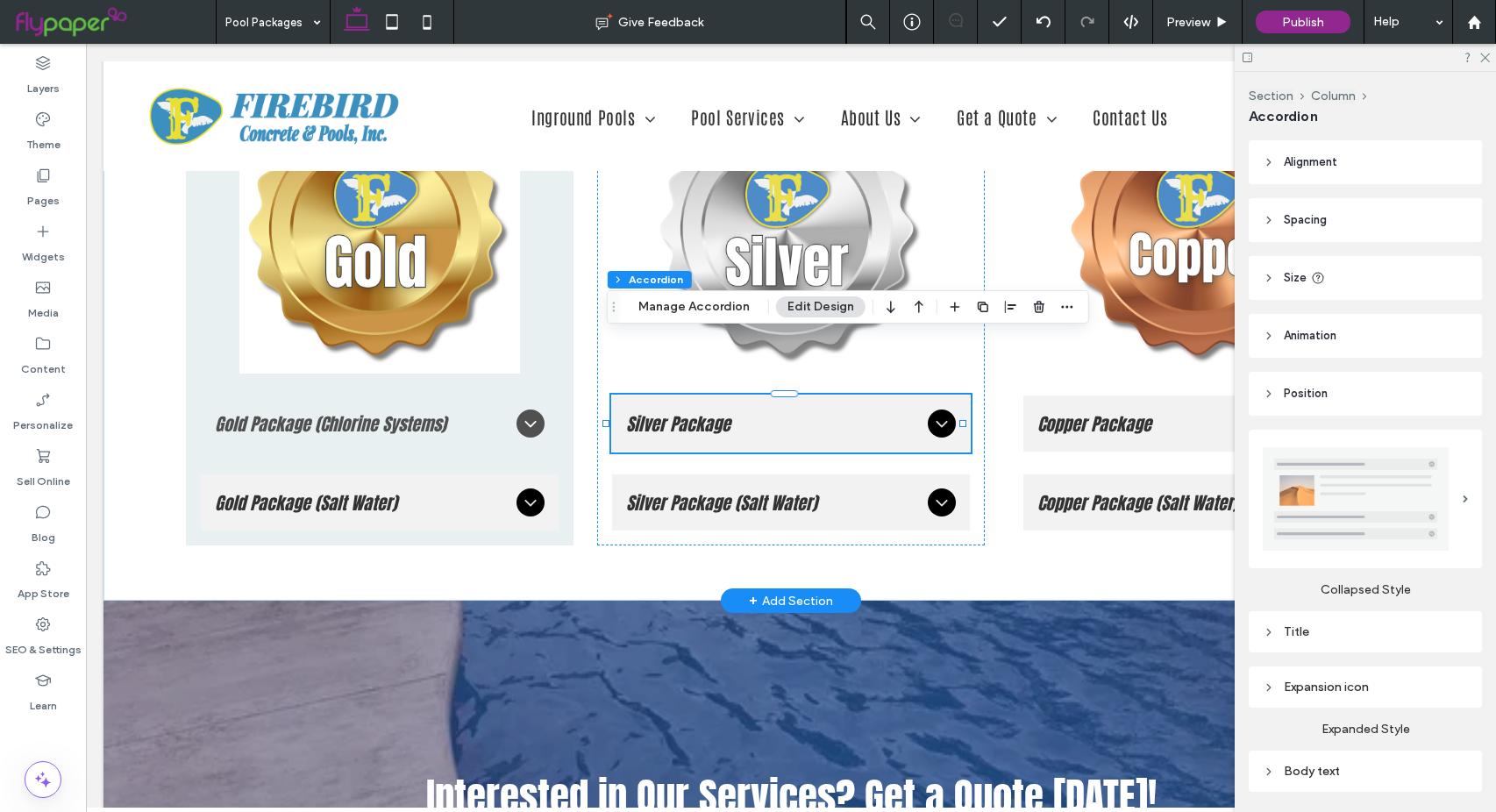
click at [932, 413] on icon at bounding box center [942, 423] width 21 height 21
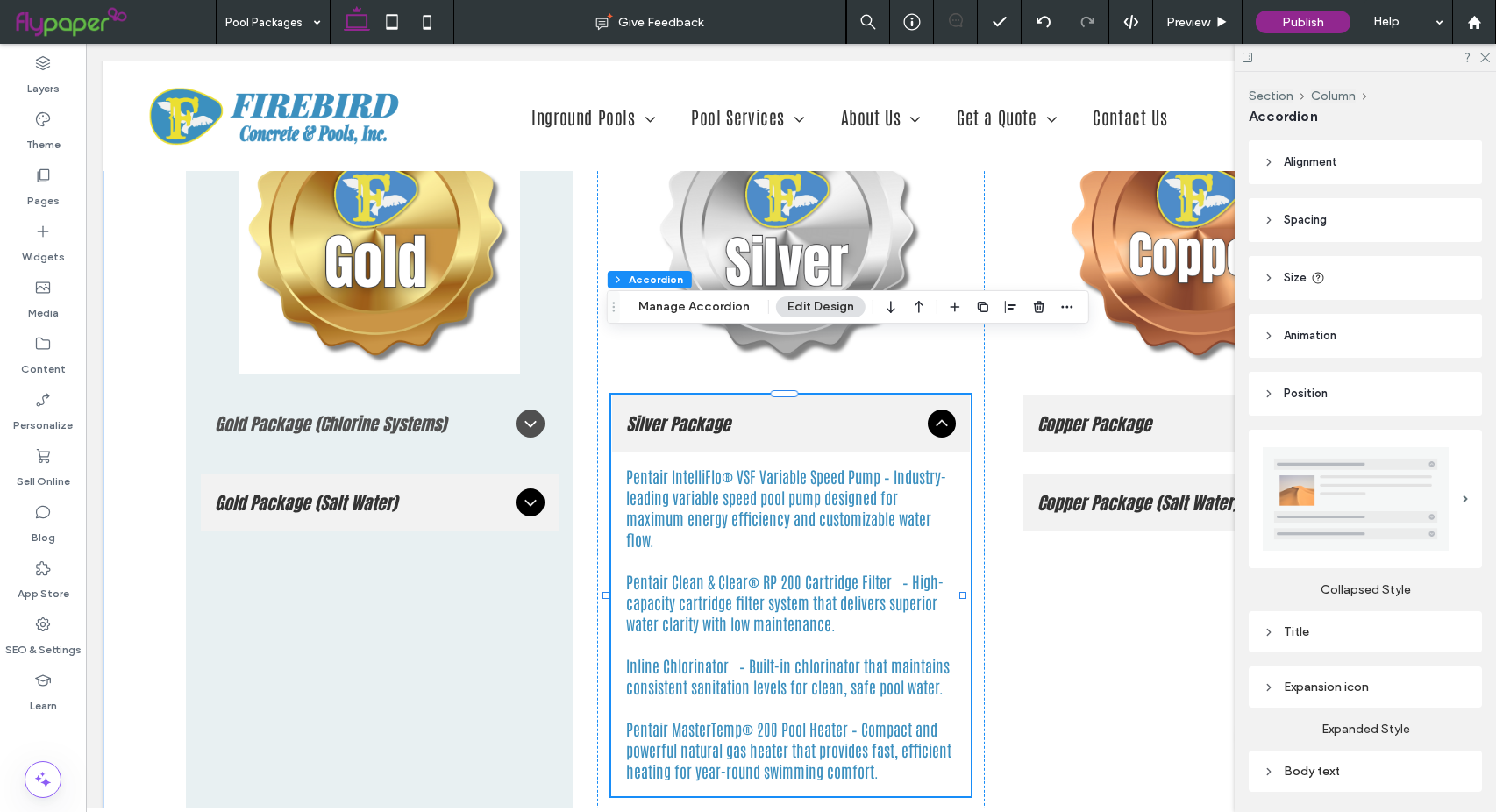
click at [932, 413] on icon at bounding box center [942, 423] width 21 height 21
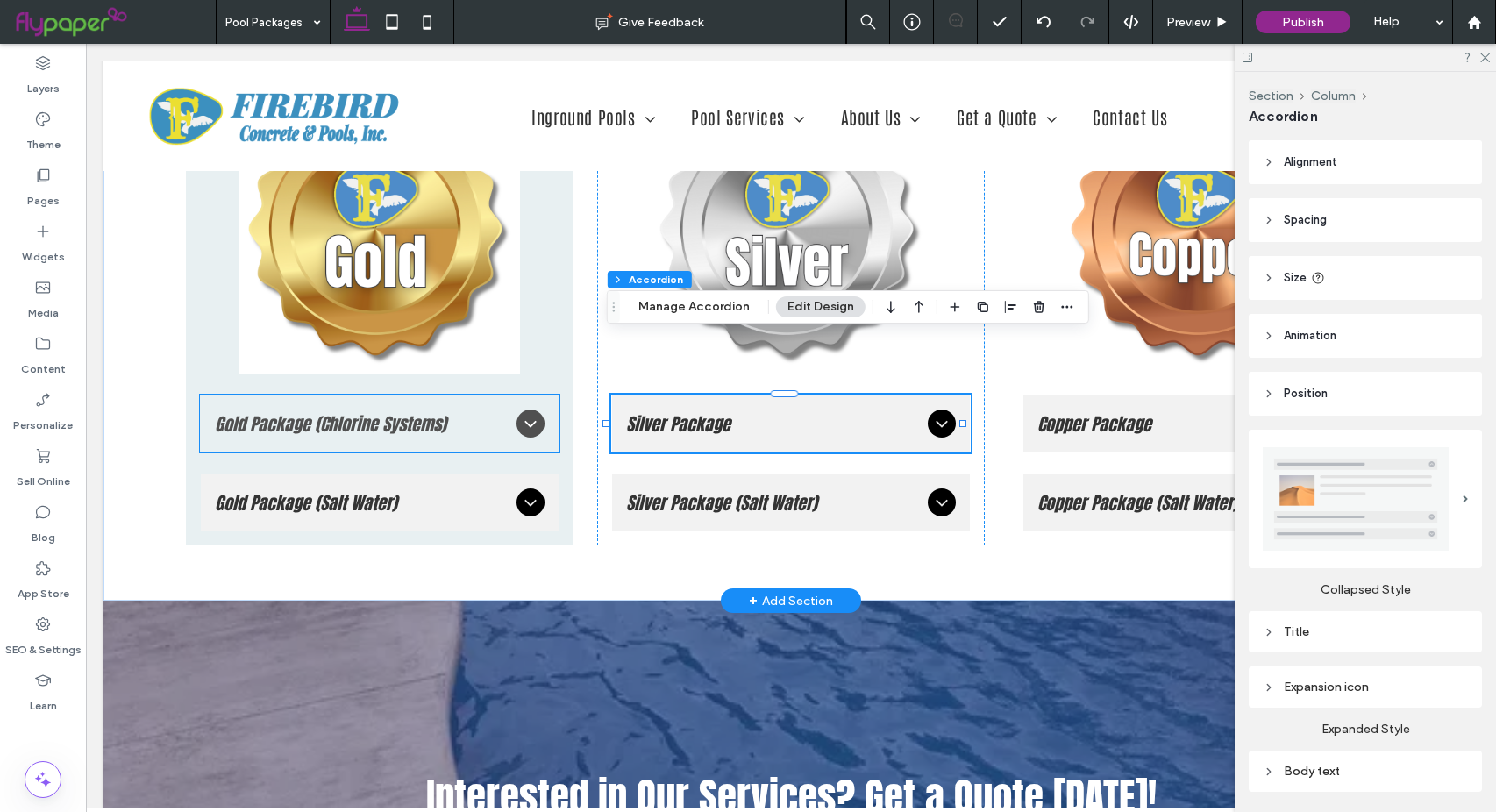
click at [528, 413] on icon at bounding box center [530, 423] width 21 height 21
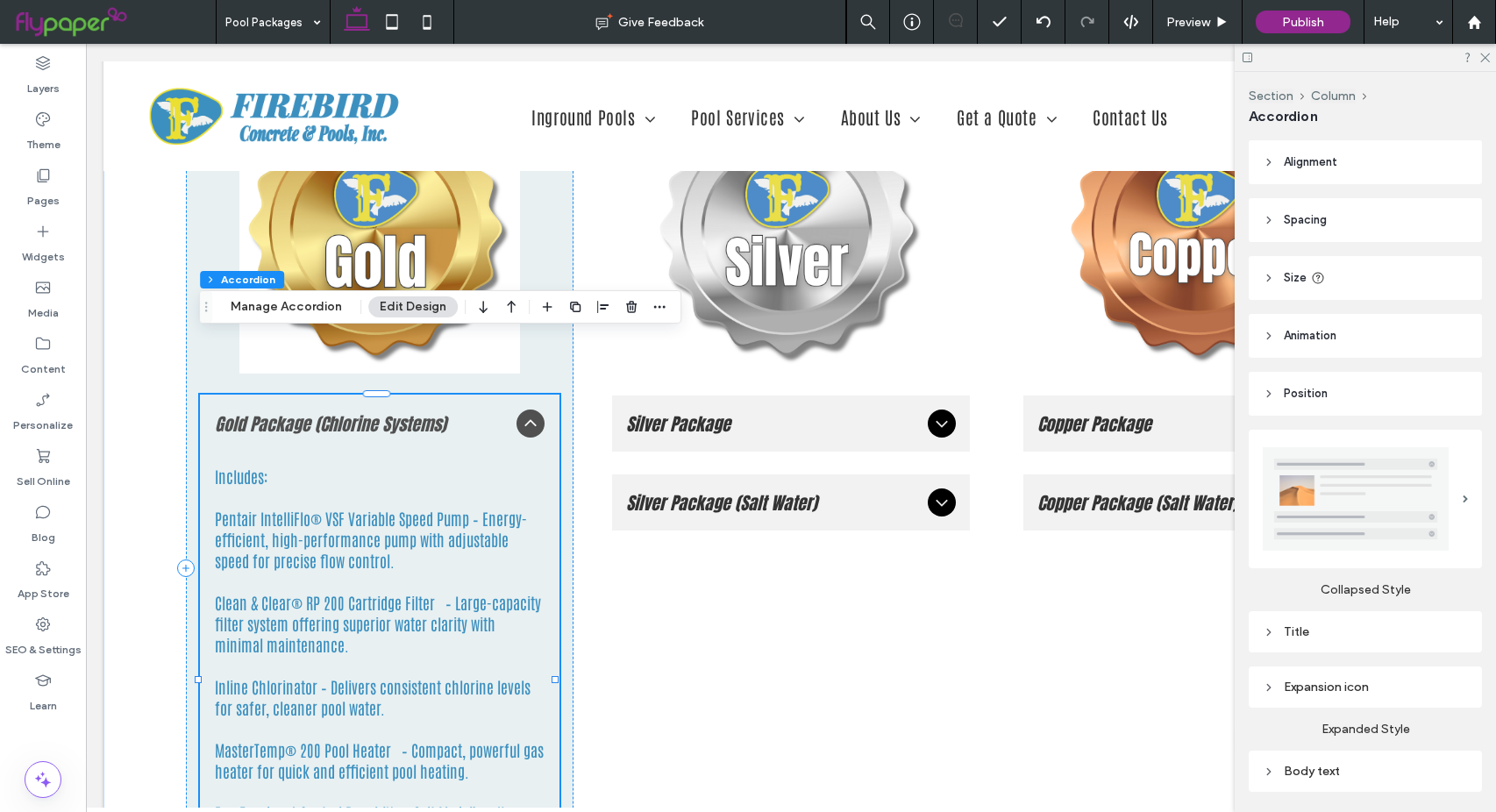
click at [528, 420] on icon at bounding box center [530, 423] width 11 height 7
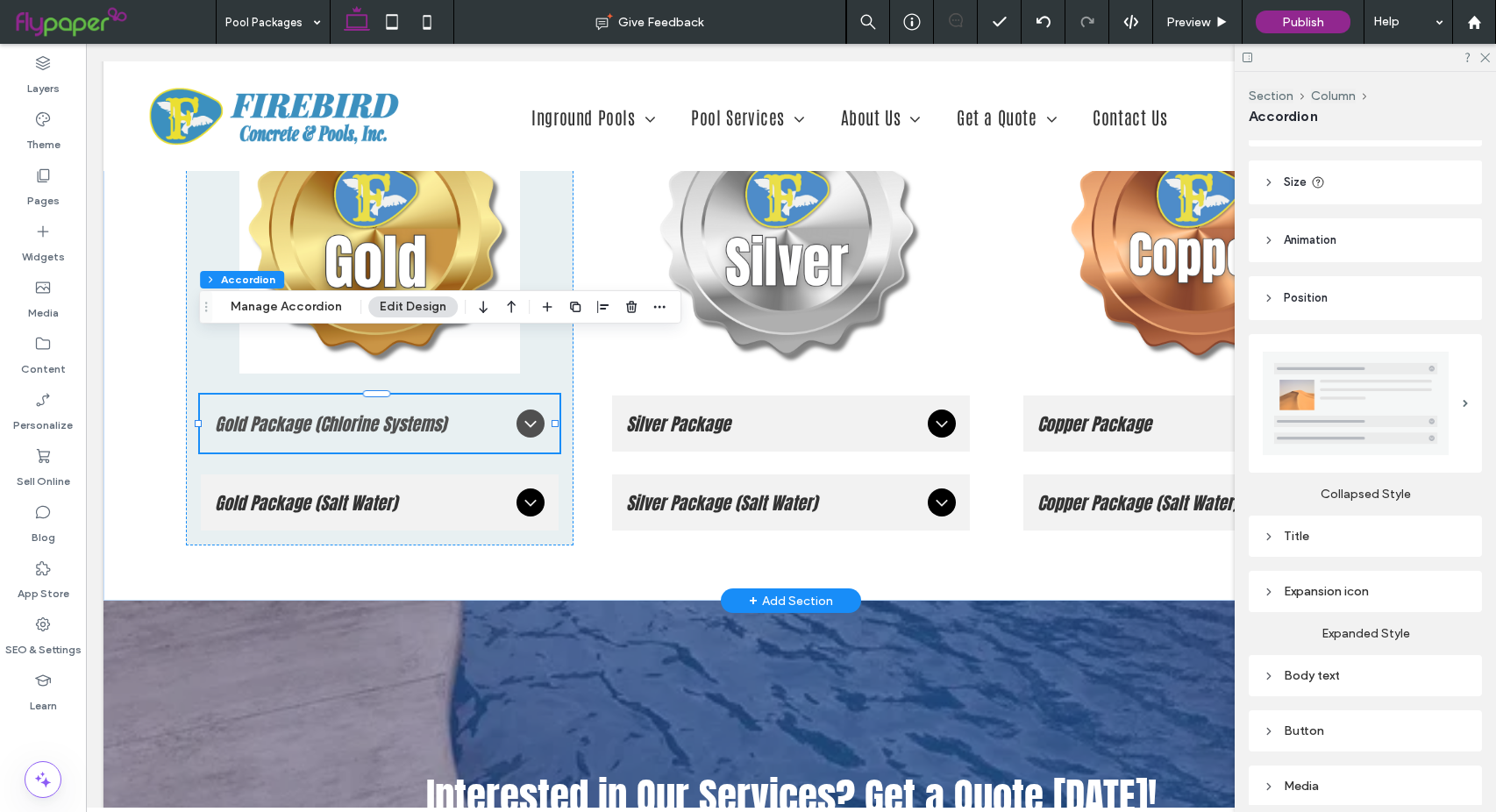
scroll to position [71, 0]
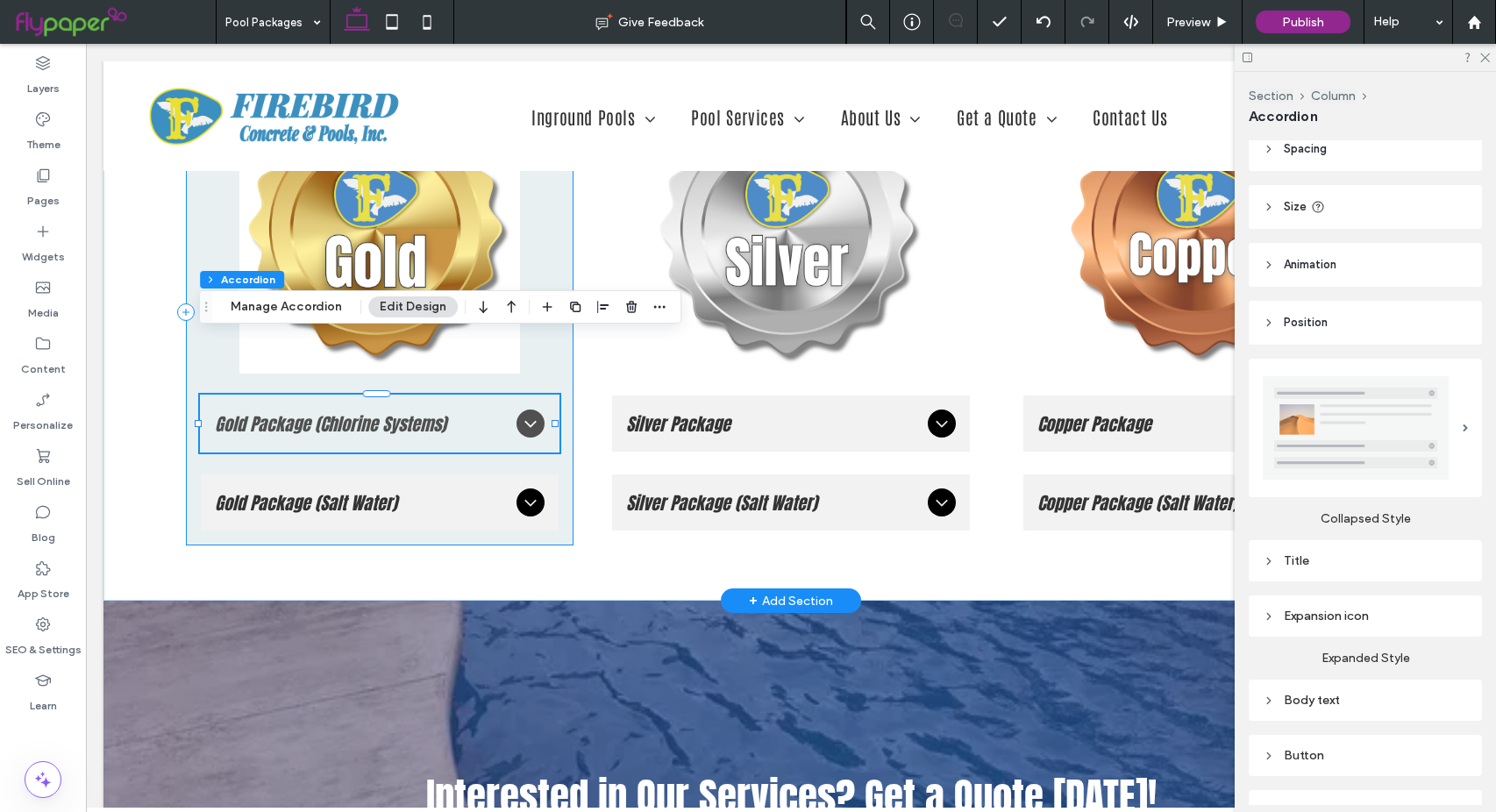
click at [564, 201] on div "Gold Package (Chlorine Systems) Includes: Pentair IntelliFlo® VSF Variable Spee…" at bounding box center [379, 311] width 387 height 467
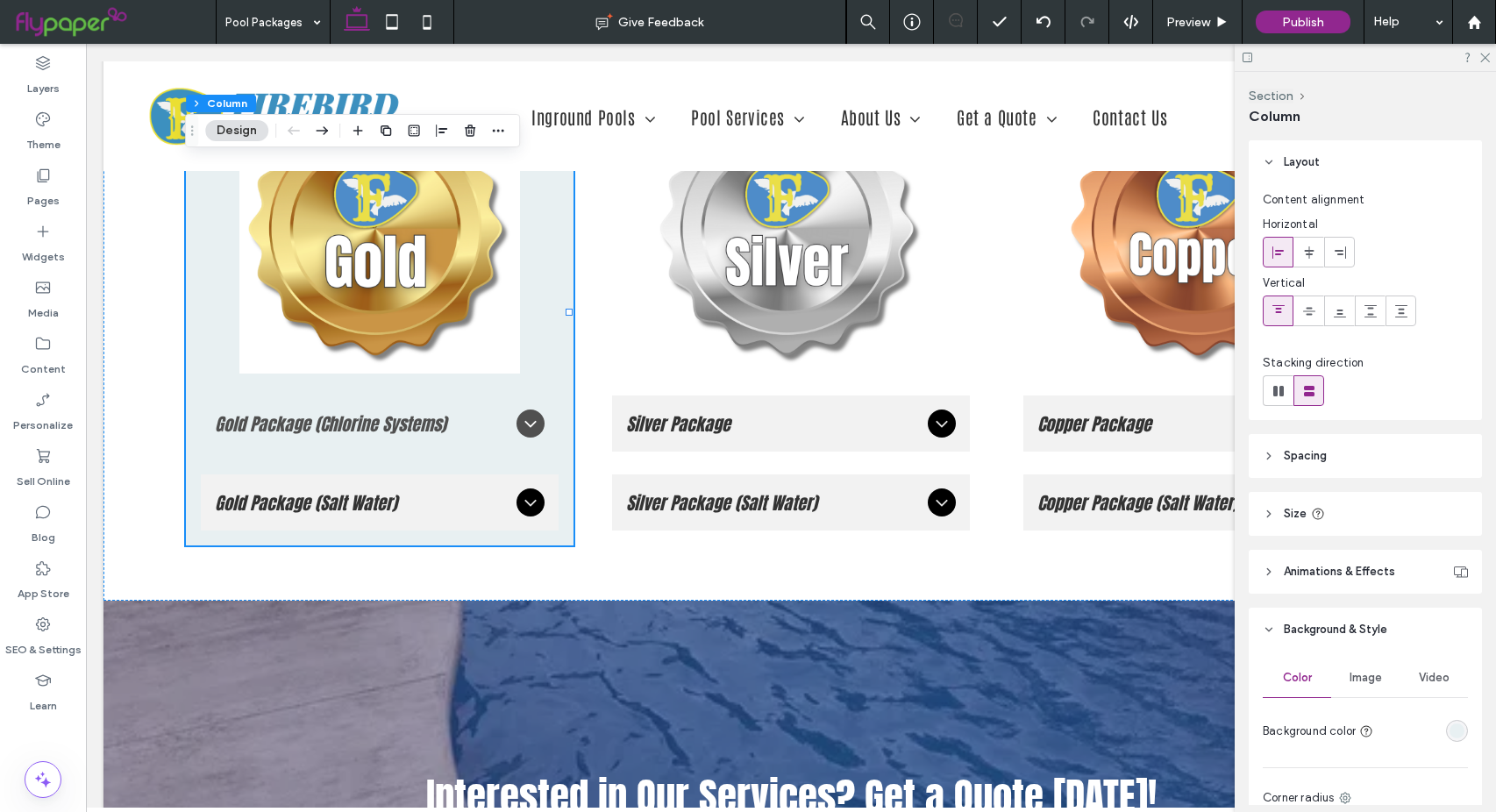
click at [1449, 735] on div "rgba(232, 240, 242, 1)" at bounding box center [1456, 730] width 15 height 15
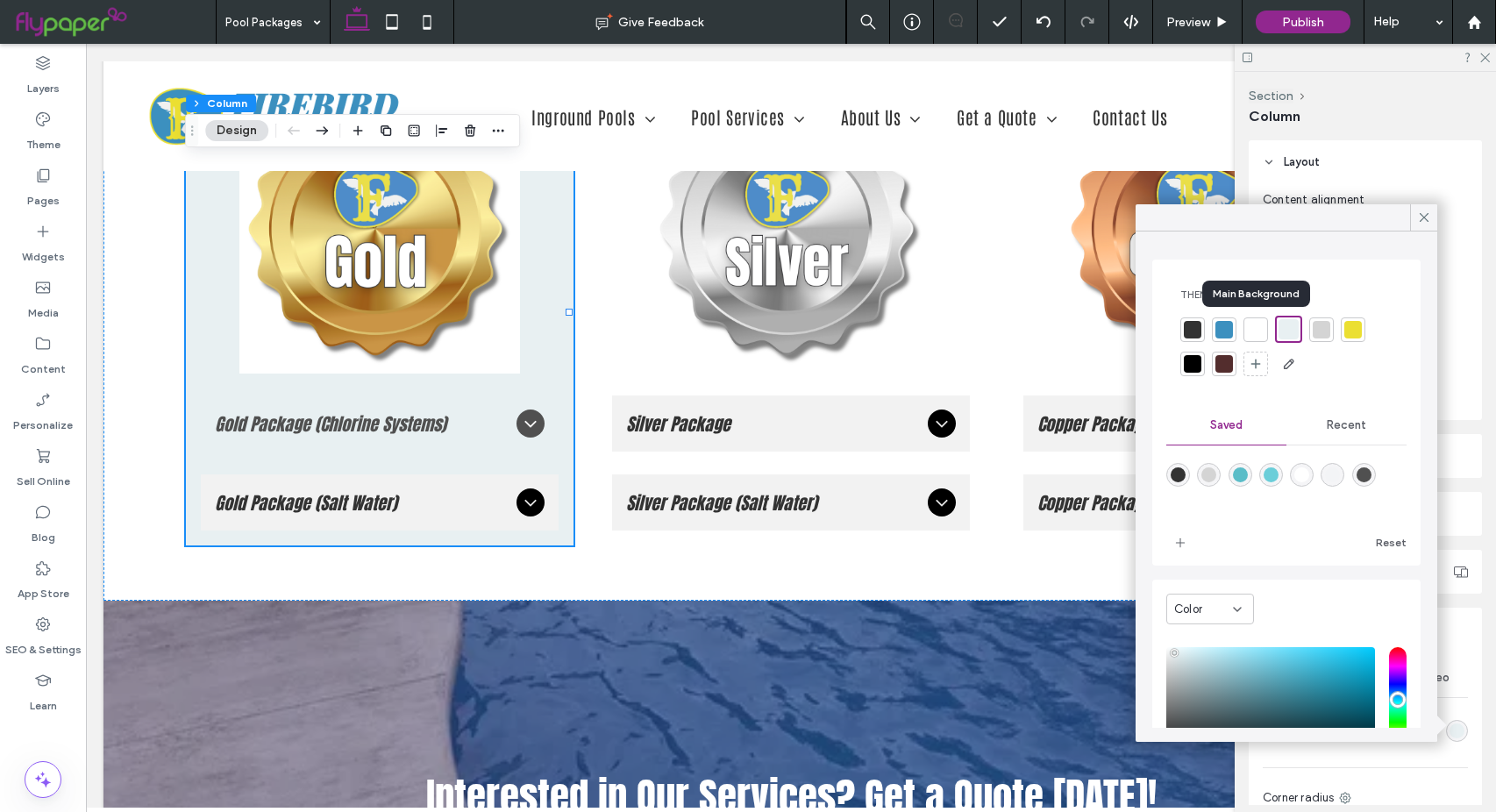
click at [1251, 332] on div at bounding box center [1256, 329] width 18 height 18
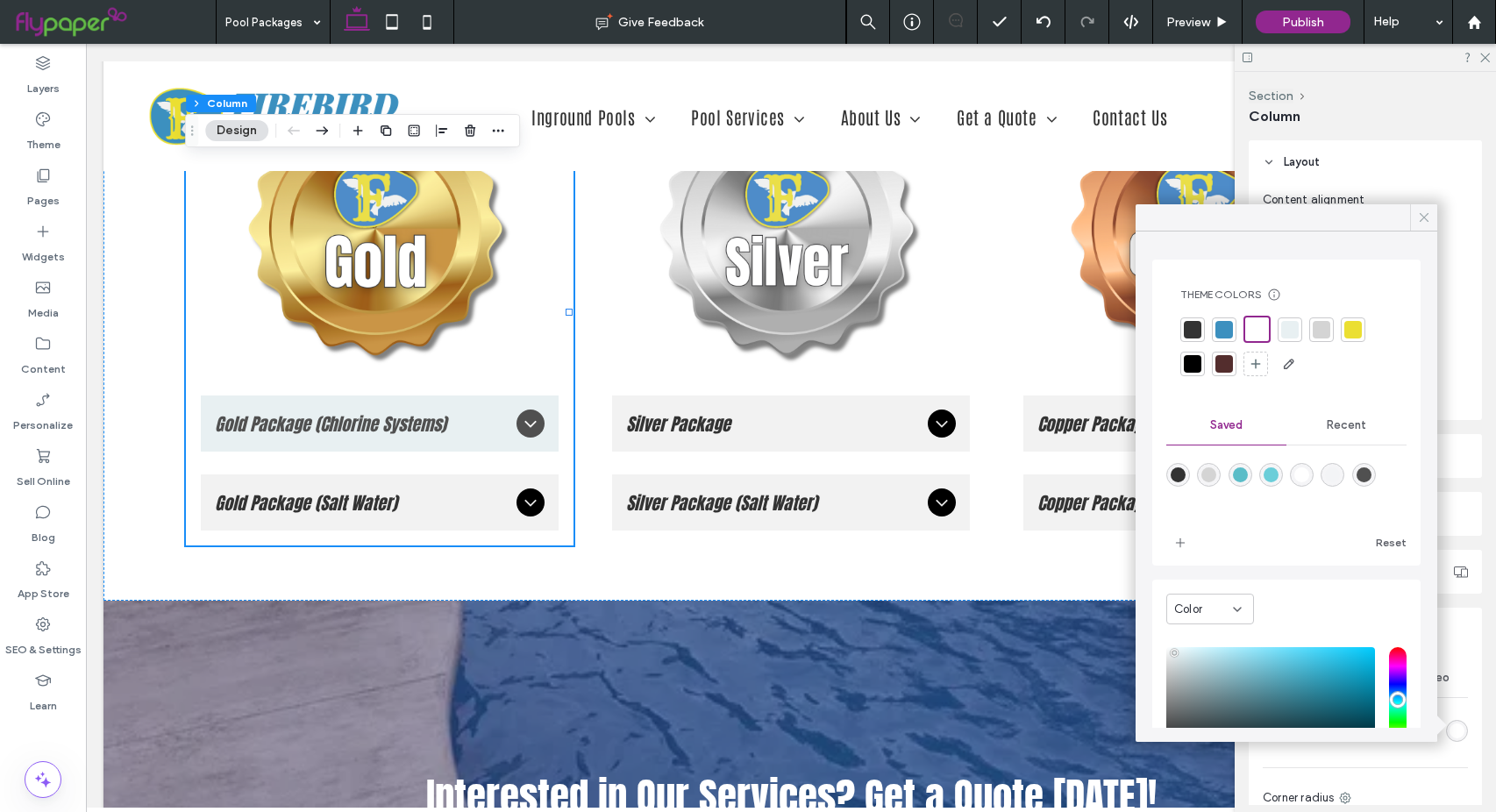
click at [1424, 216] on icon at bounding box center [1424, 218] width 16 height 16
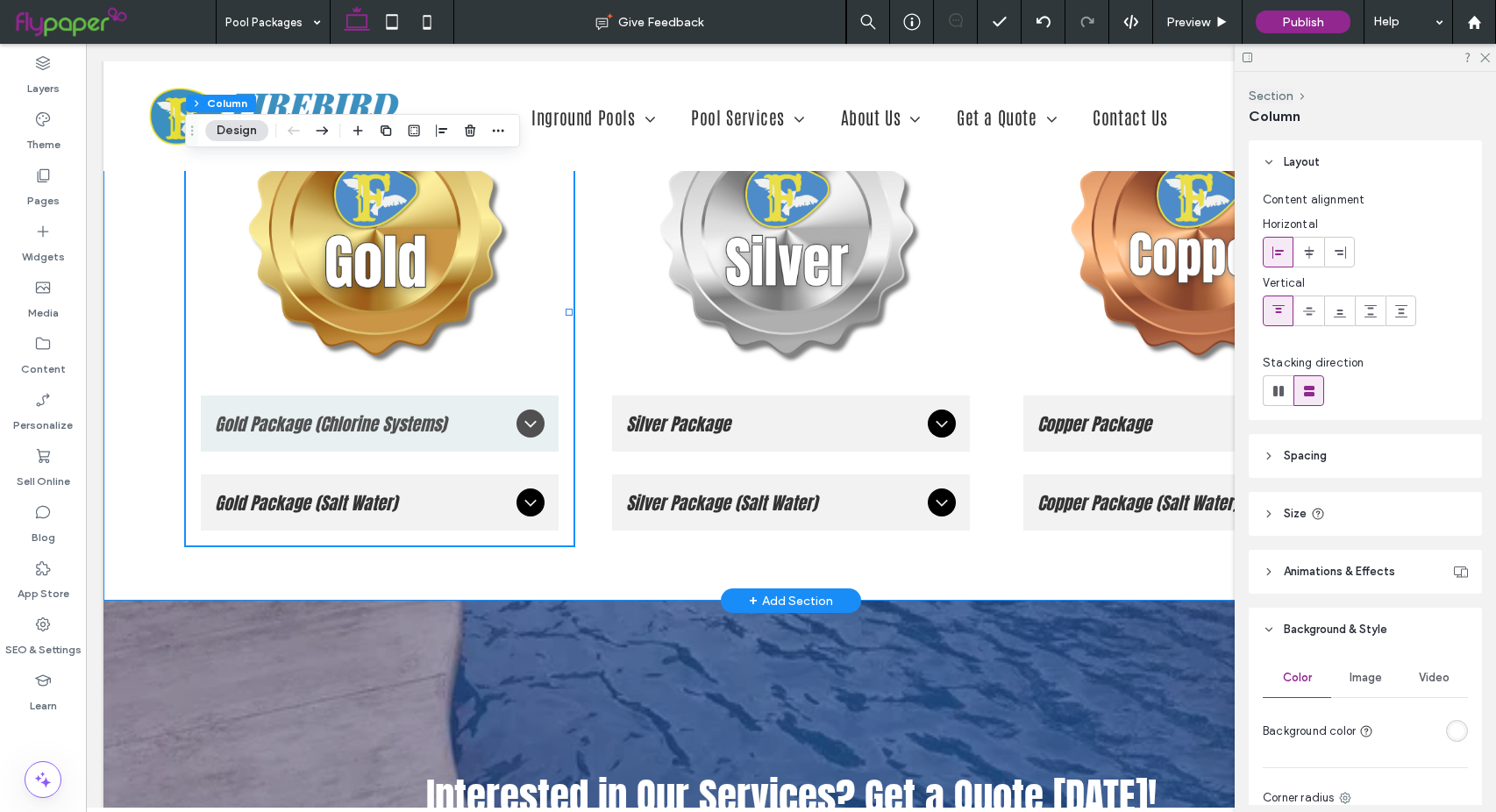
click at [127, 505] on div "Gold Package (Chlorine Systems) Includes: Pentair IntelliFlo® VSF Variable Spee…" at bounding box center [790, 339] width 1375 height 521
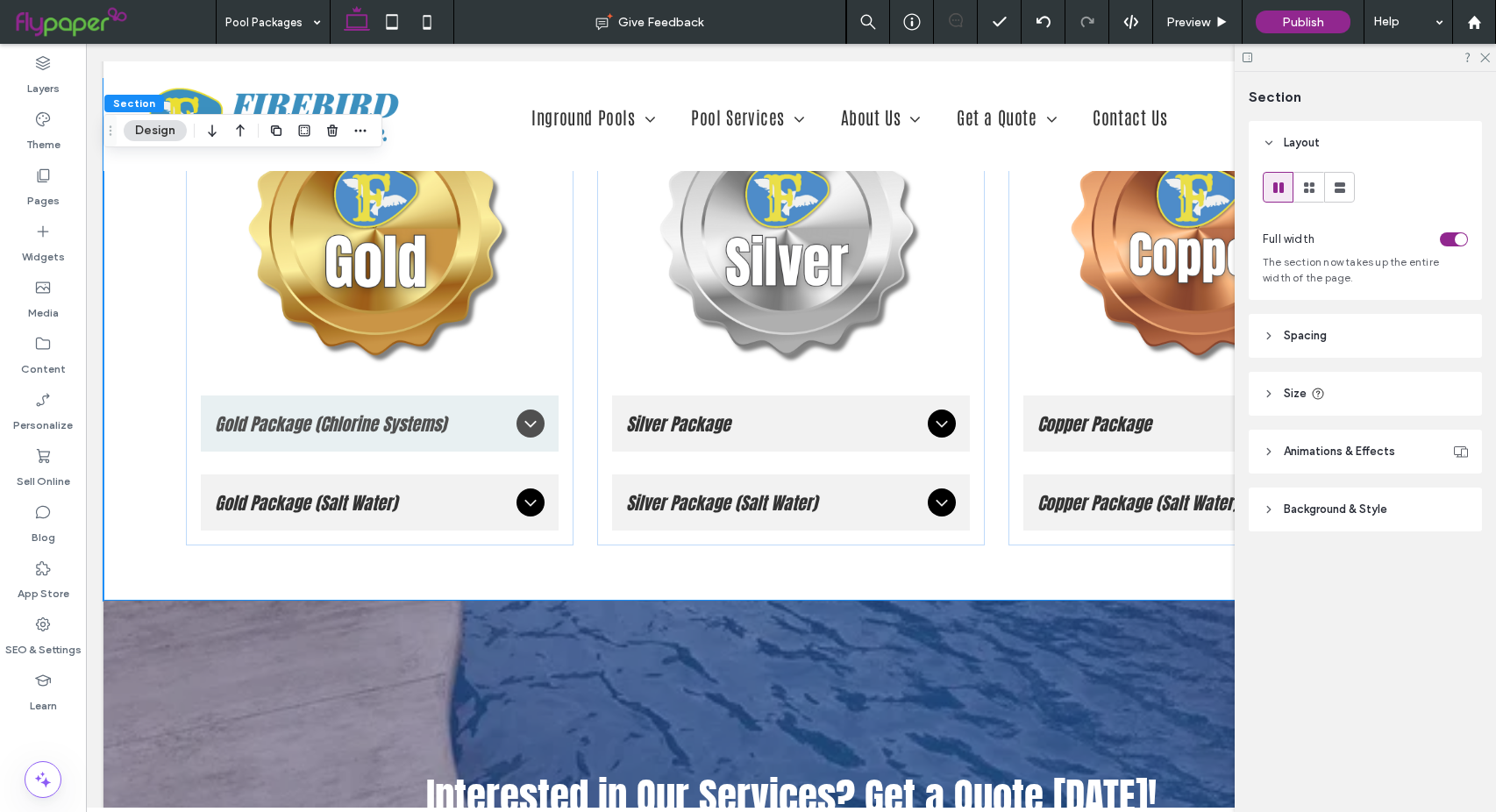
click at [1304, 506] on span "Background & Style" at bounding box center [1336, 509] width 104 height 18
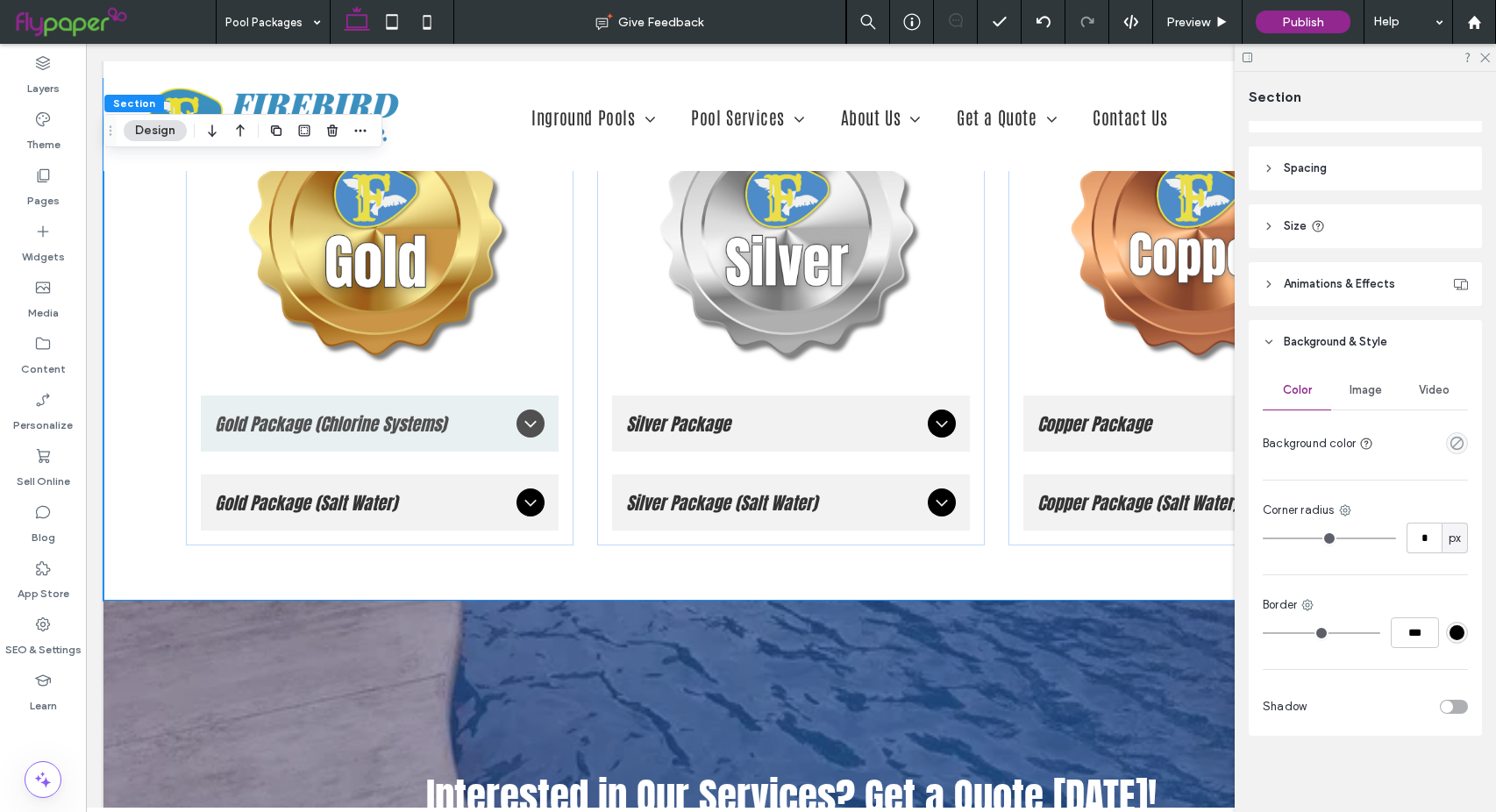
scroll to position [168, 0]
click at [1364, 388] on span "Image" at bounding box center [1366, 389] width 33 height 14
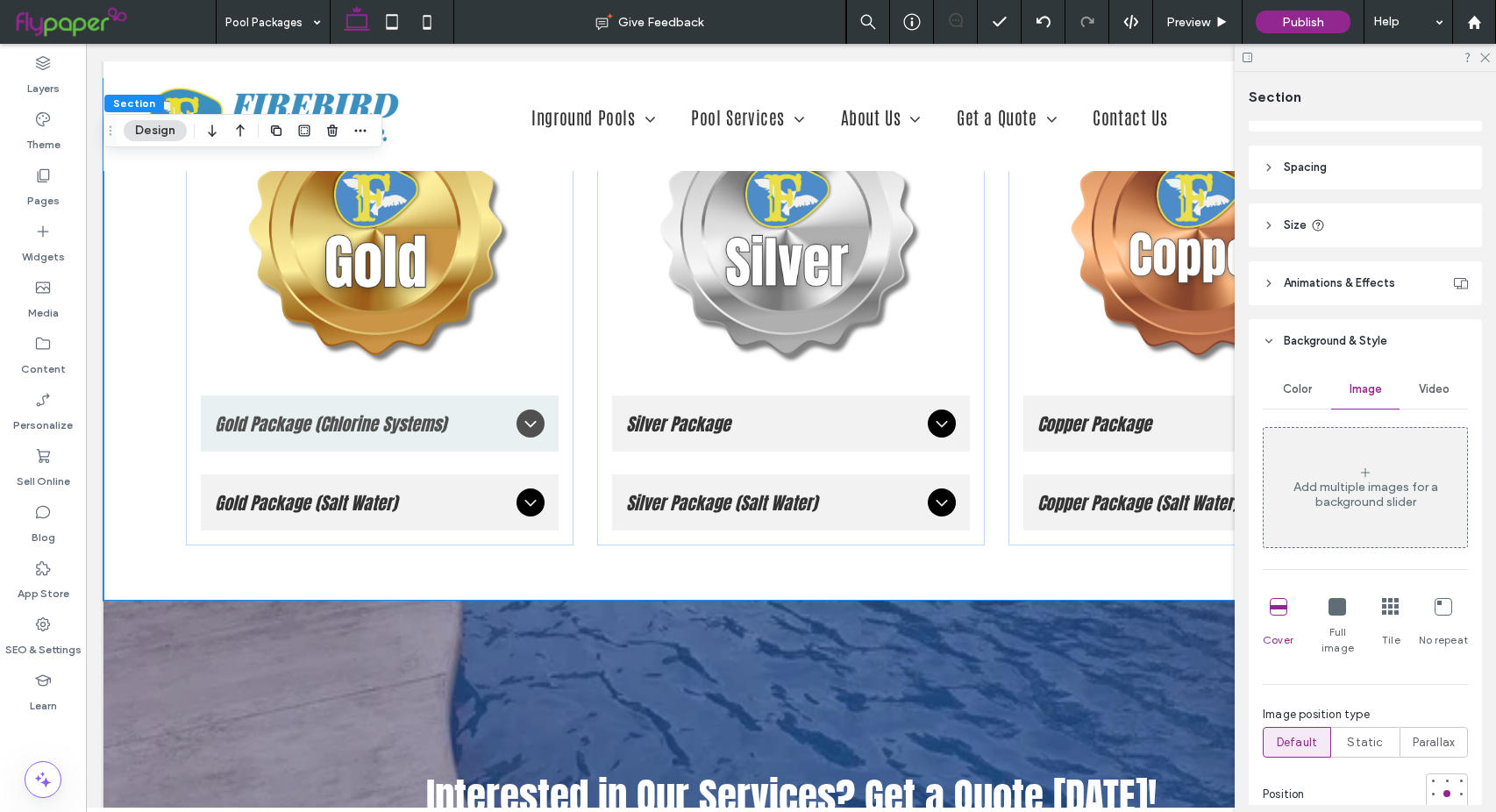
click at [1359, 471] on icon at bounding box center [1366, 473] width 14 height 14
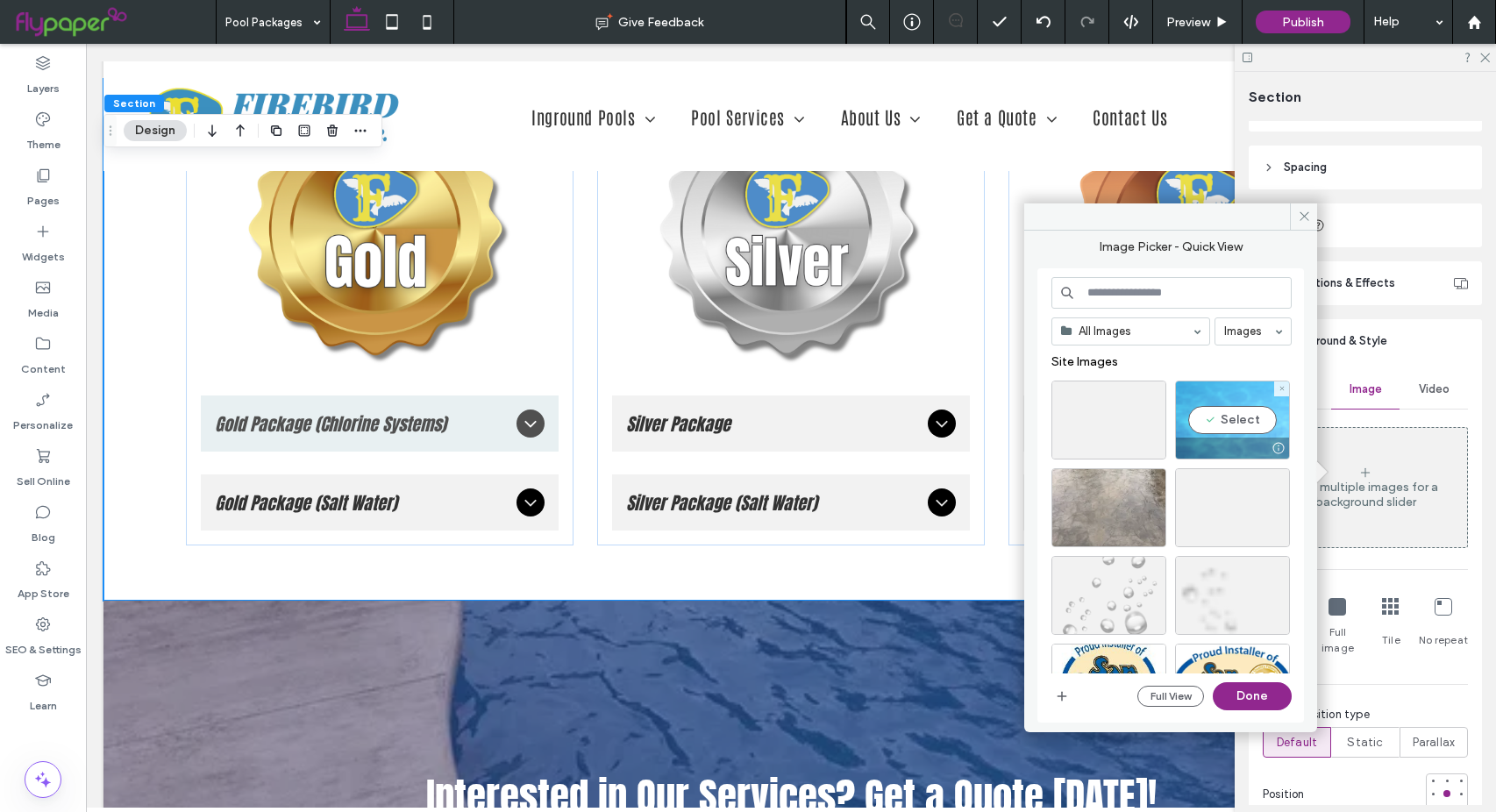
click at [1255, 416] on div "Select" at bounding box center [1231, 419] width 114 height 79
click at [1250, 696] on button "Done" at bounding box center [1251, 696] width 79 height 28
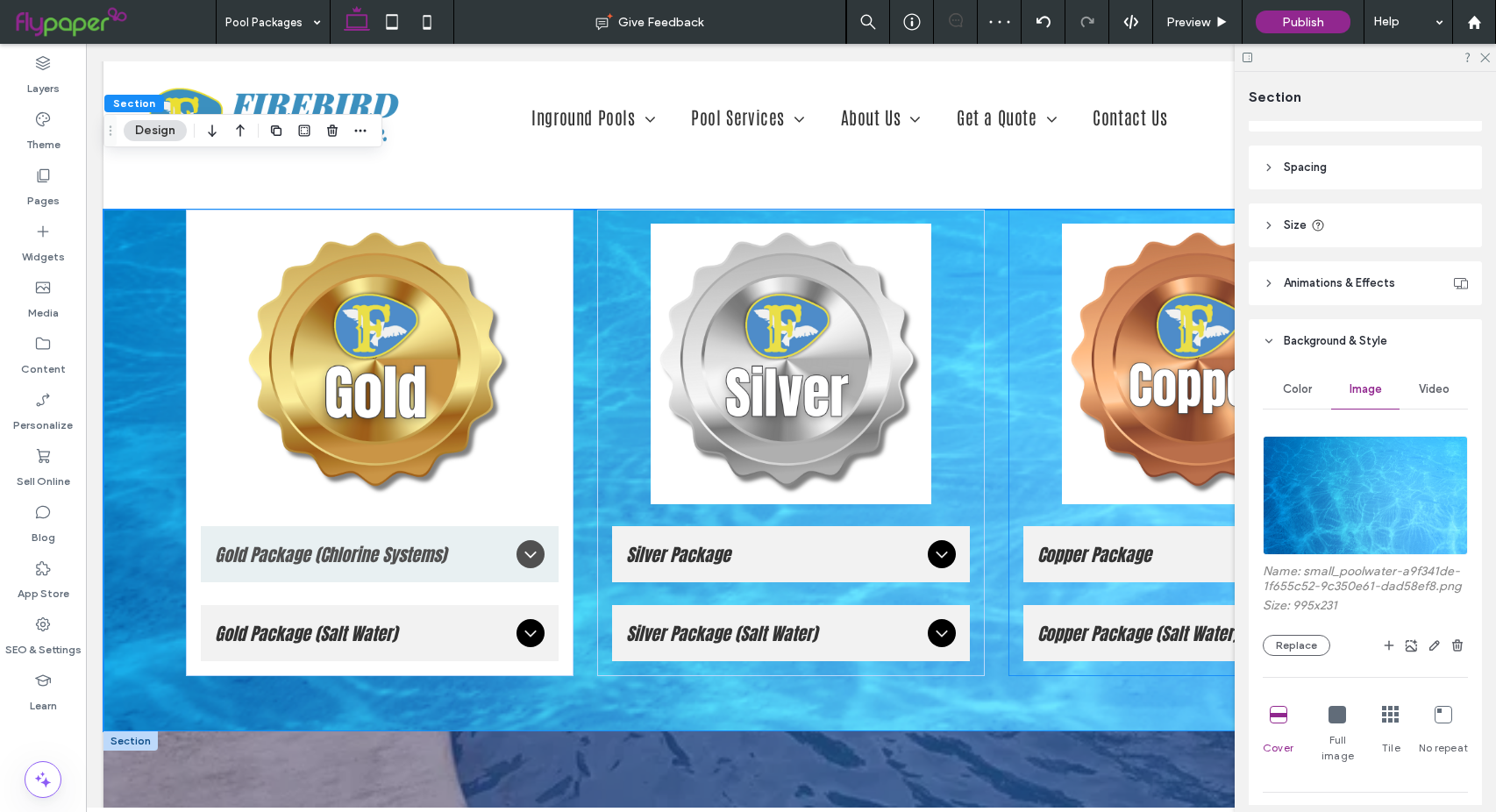
scroll to position [2279, 0]
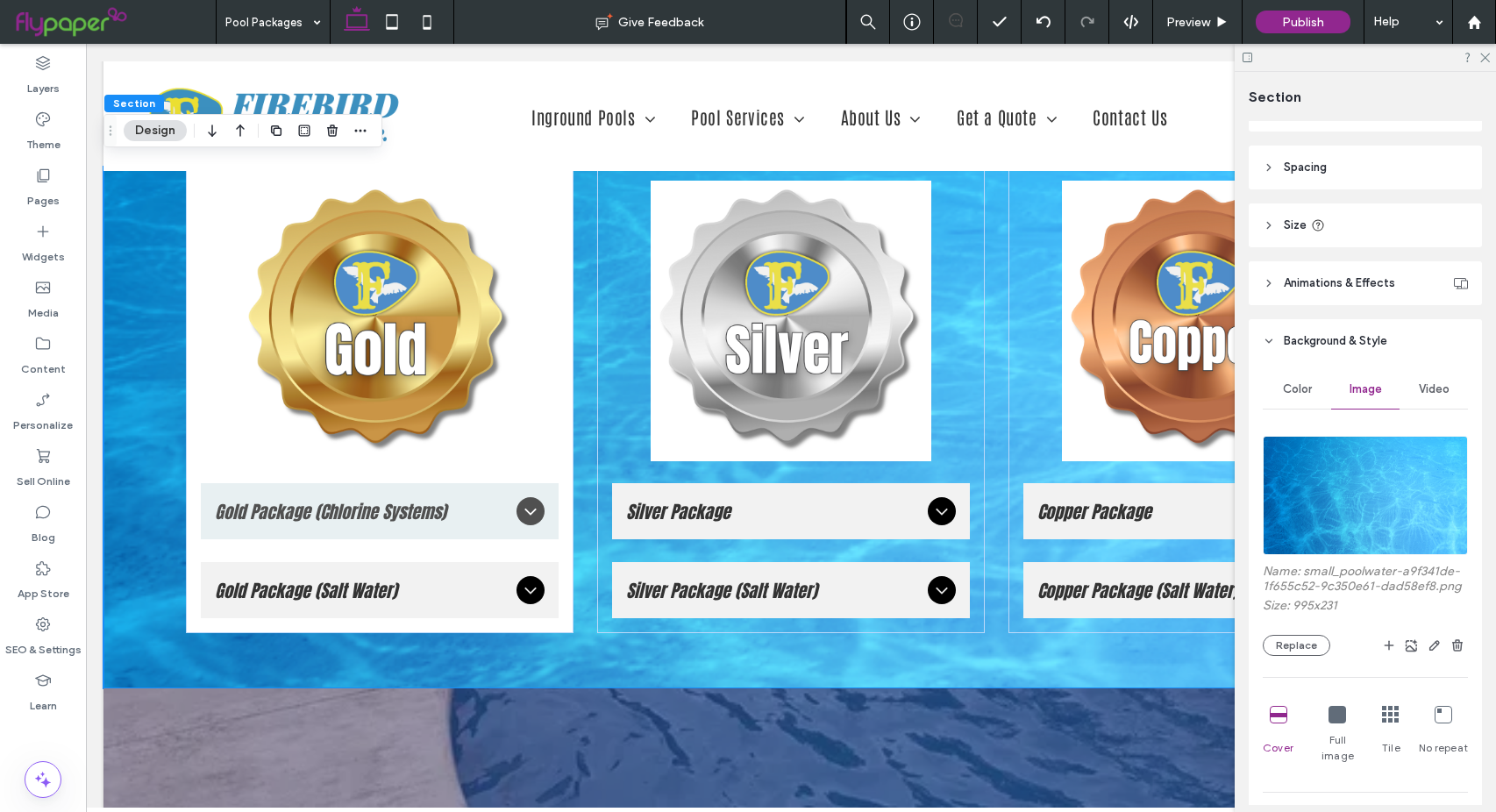
click at [1292, 394] on span "Color" at bounding box center [1297, 389] width 29 height 14
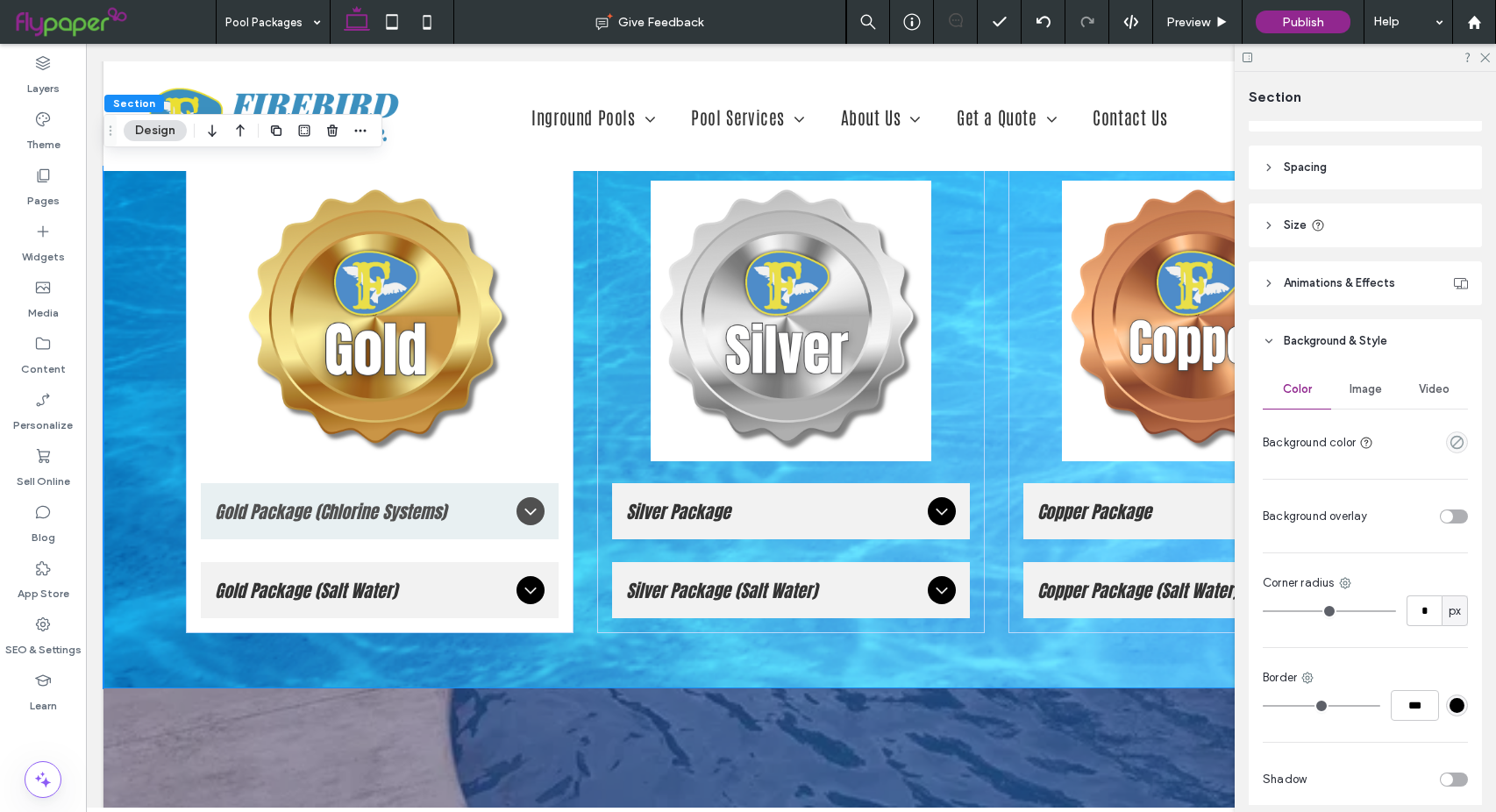
click at [1371, 393] on span "Image" at bounding box center [1366, 389] width 33 height 14
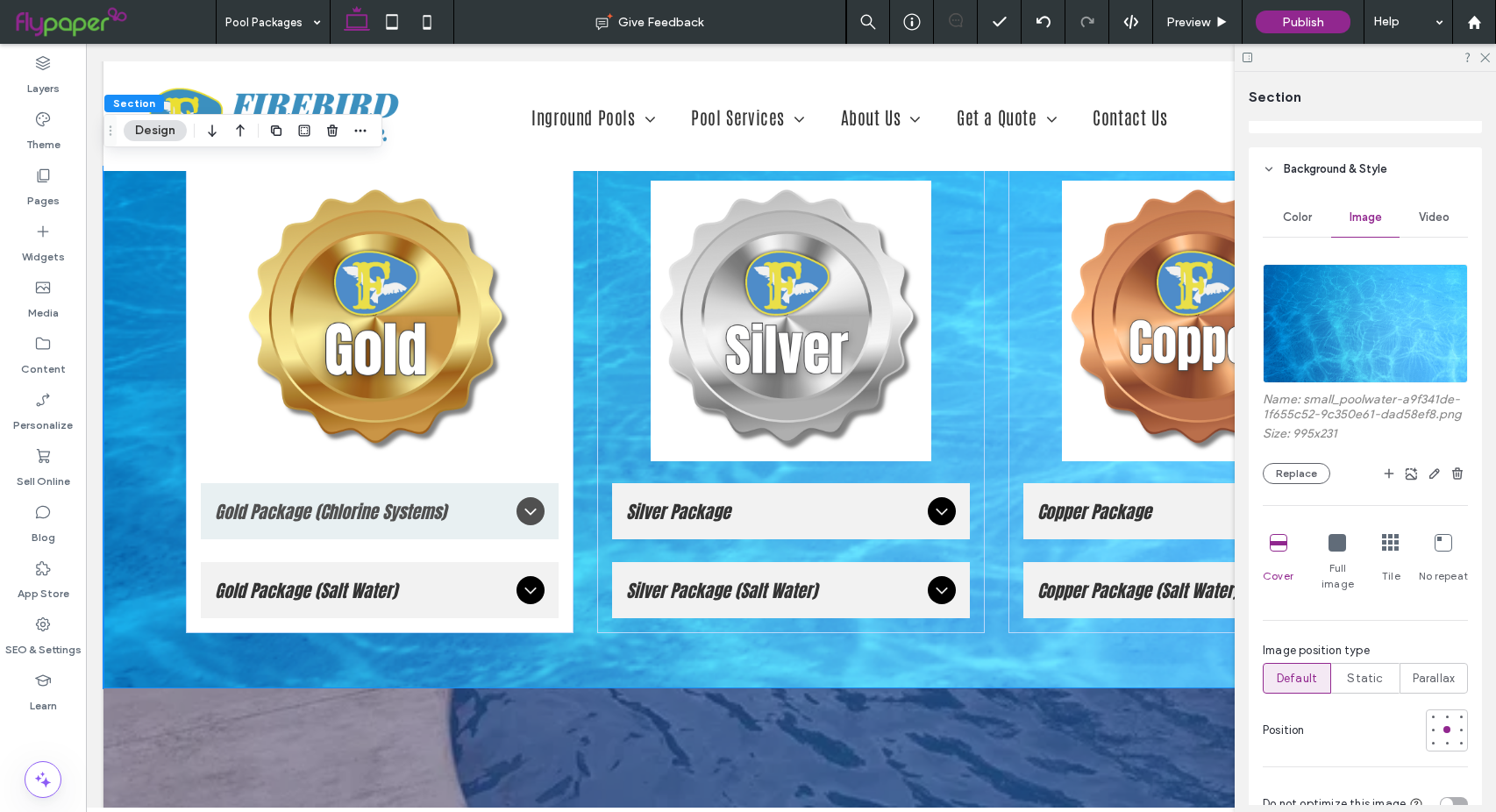
scroll to position [335, 0]
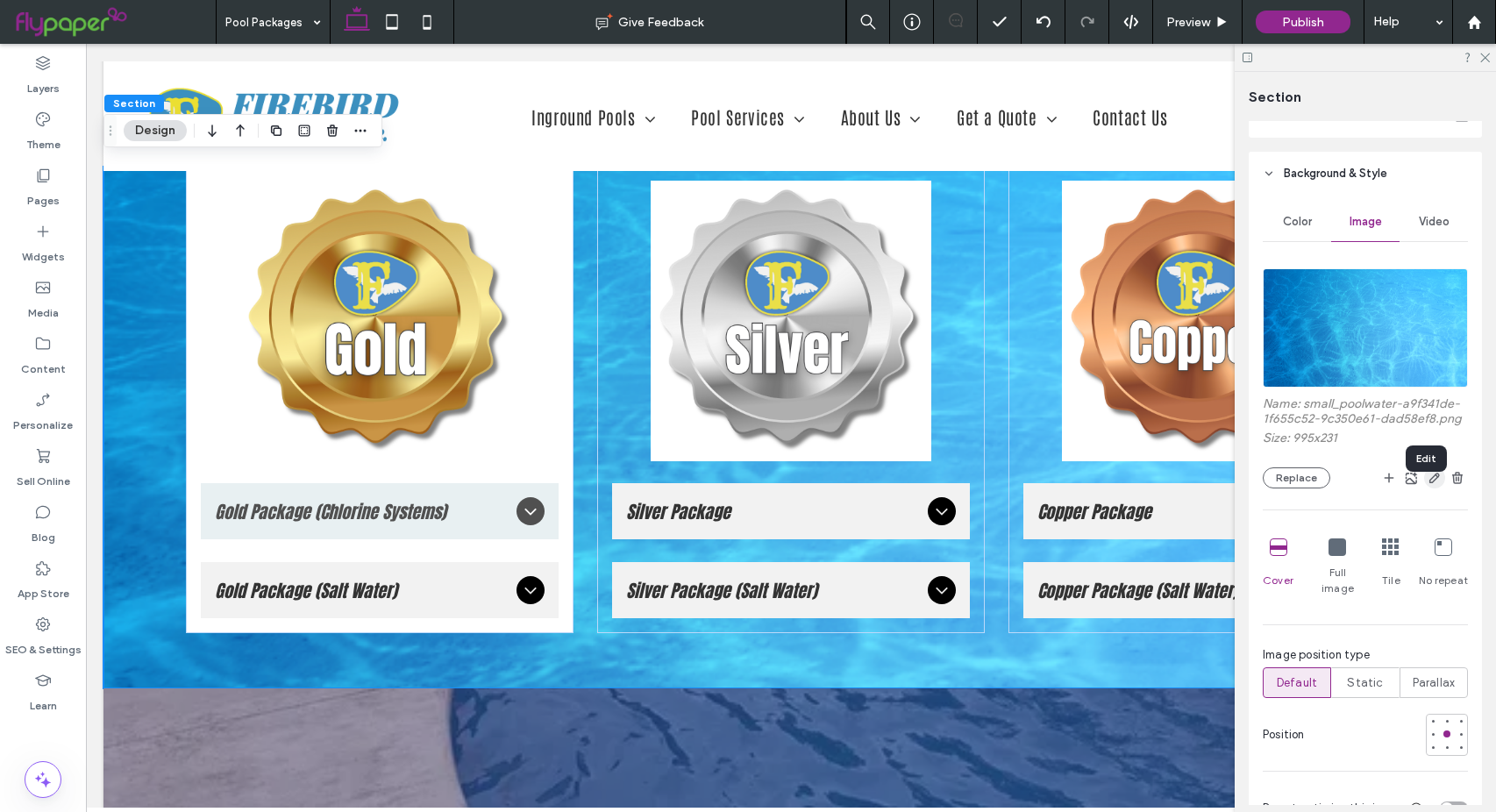
click at [1427, 485] on icon "button" at bounding box center [1434, 478] width 14 height 14
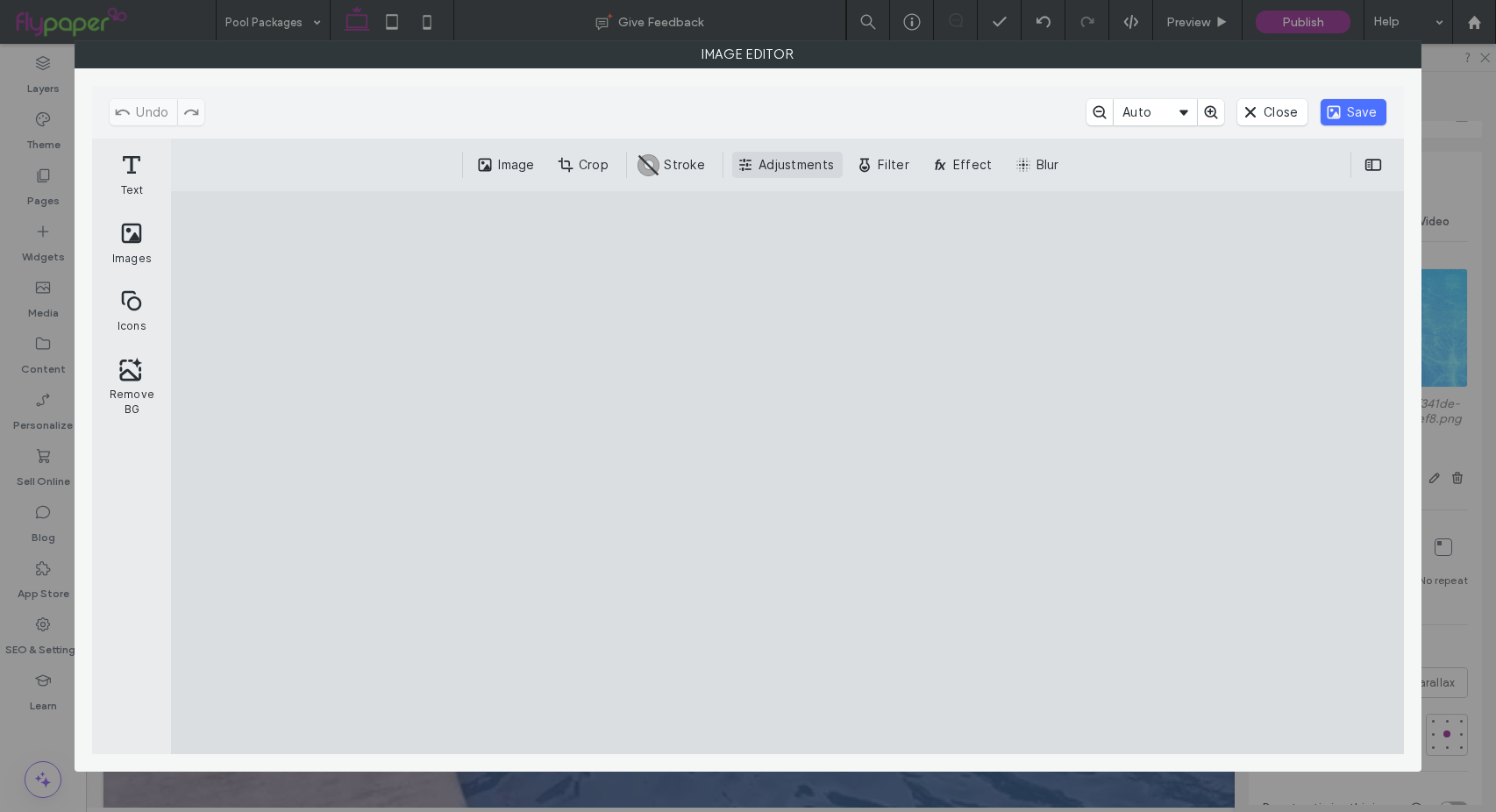
click at [768, 173] on button "Adjustments" at bounding box center [787, 164] width 110 height 26
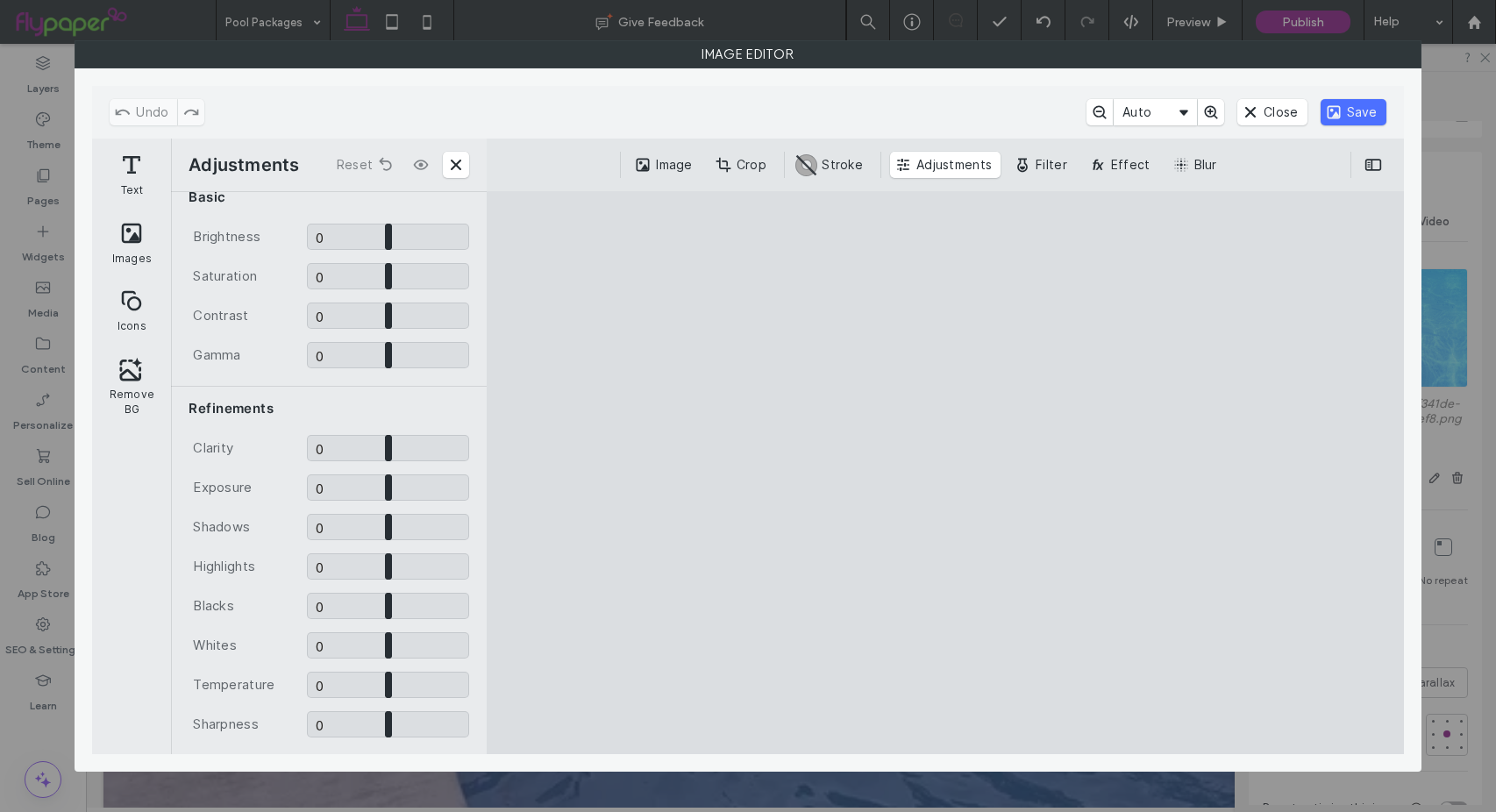
scroll to position [0, 0]
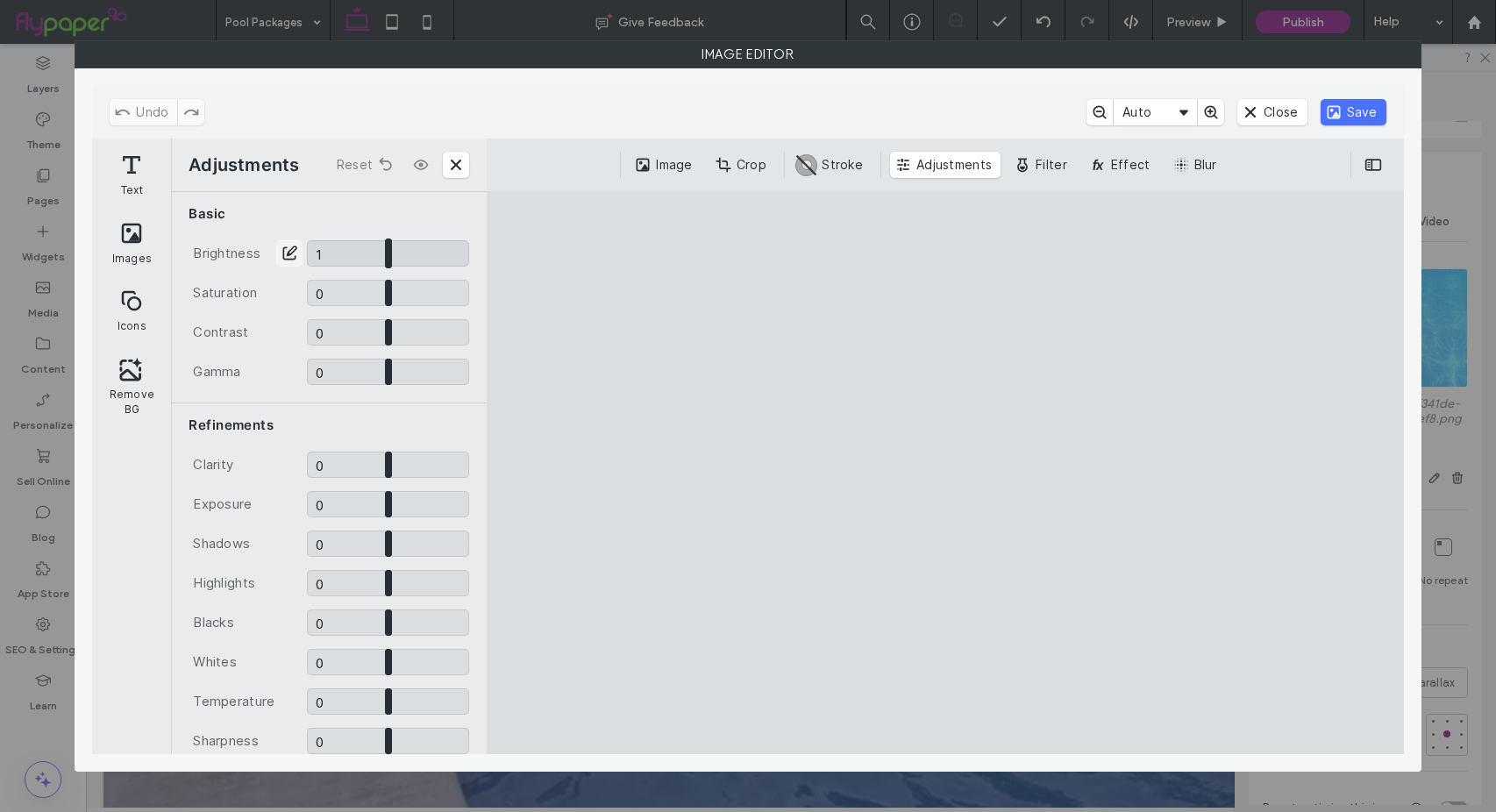
drag, startPoint x: 386, startPoint y: 247, endPoint x: 385, endPoint y: 257, distance: 10.0
click at [385, 257] on input "CE.SDK" at bounding box center [387, 253] width 162 height 26
type input "****"
click at [1254, 112] on button "Close" at bounding box center [1272, 112] width 70 height 26
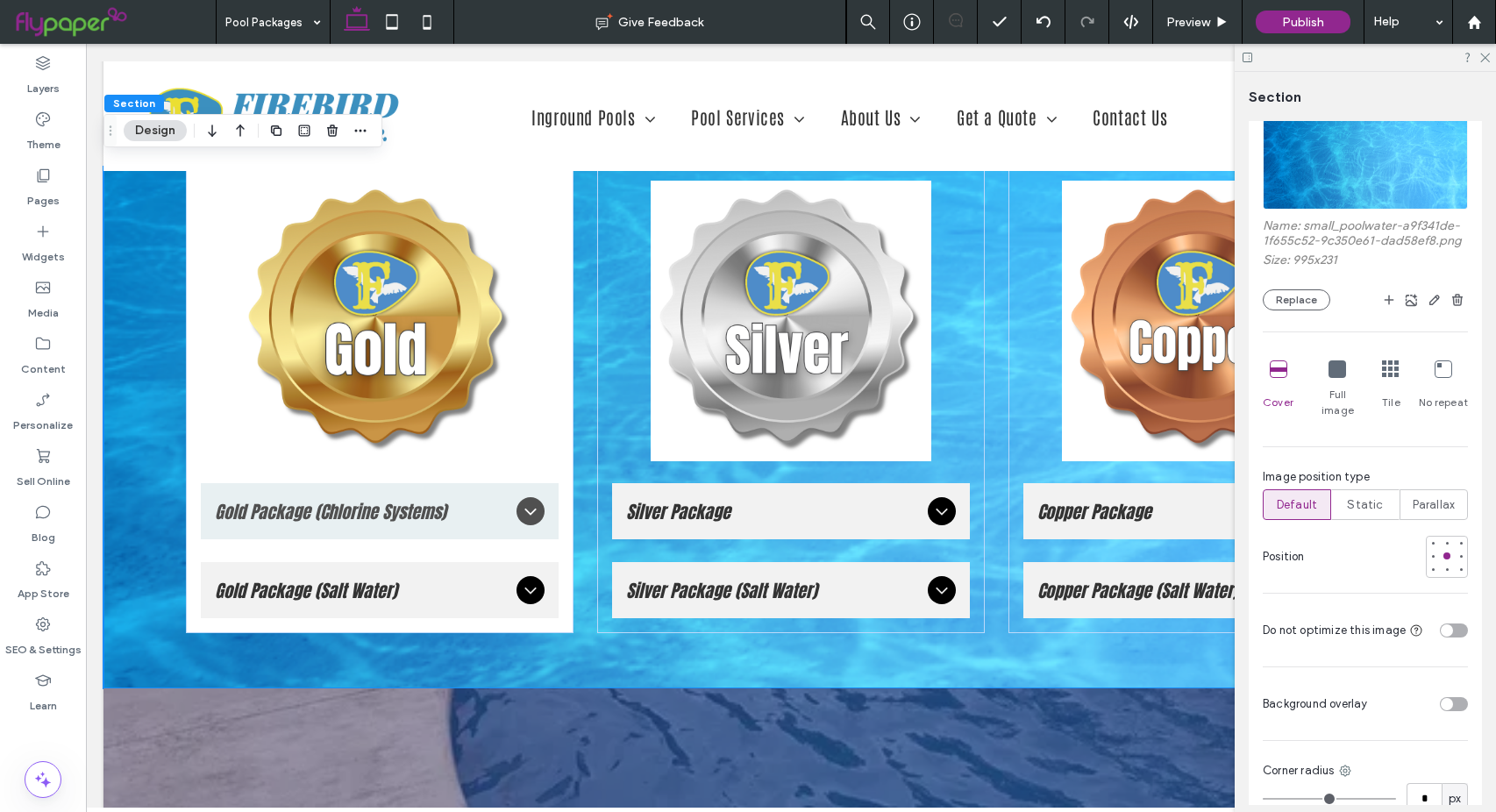
scroll to position [511, 0]
click at [1431, 504] on span "Parallax" at bounding box center [1433, 508] width 43 height 18
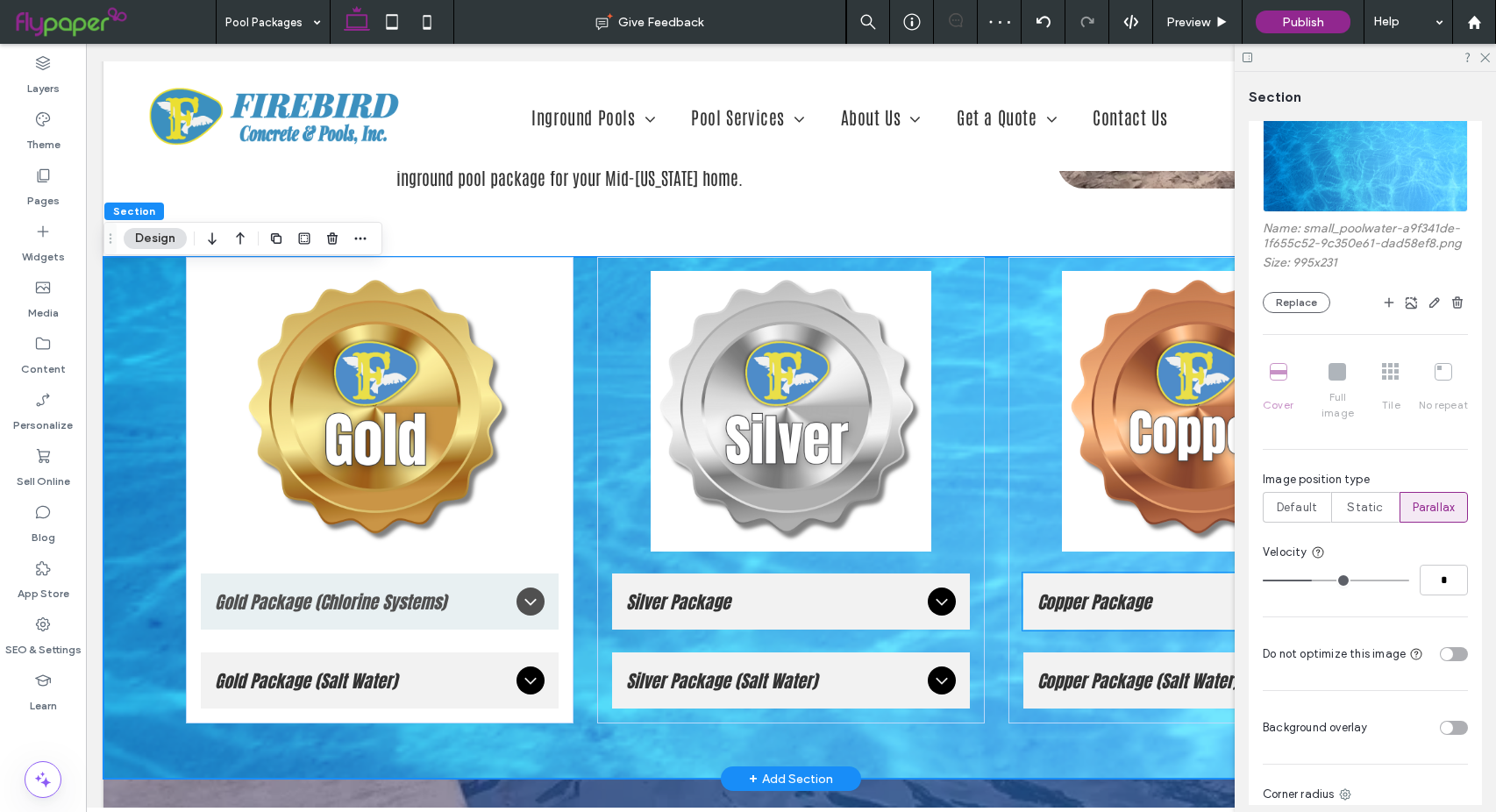
scroll to position [2191, 0]
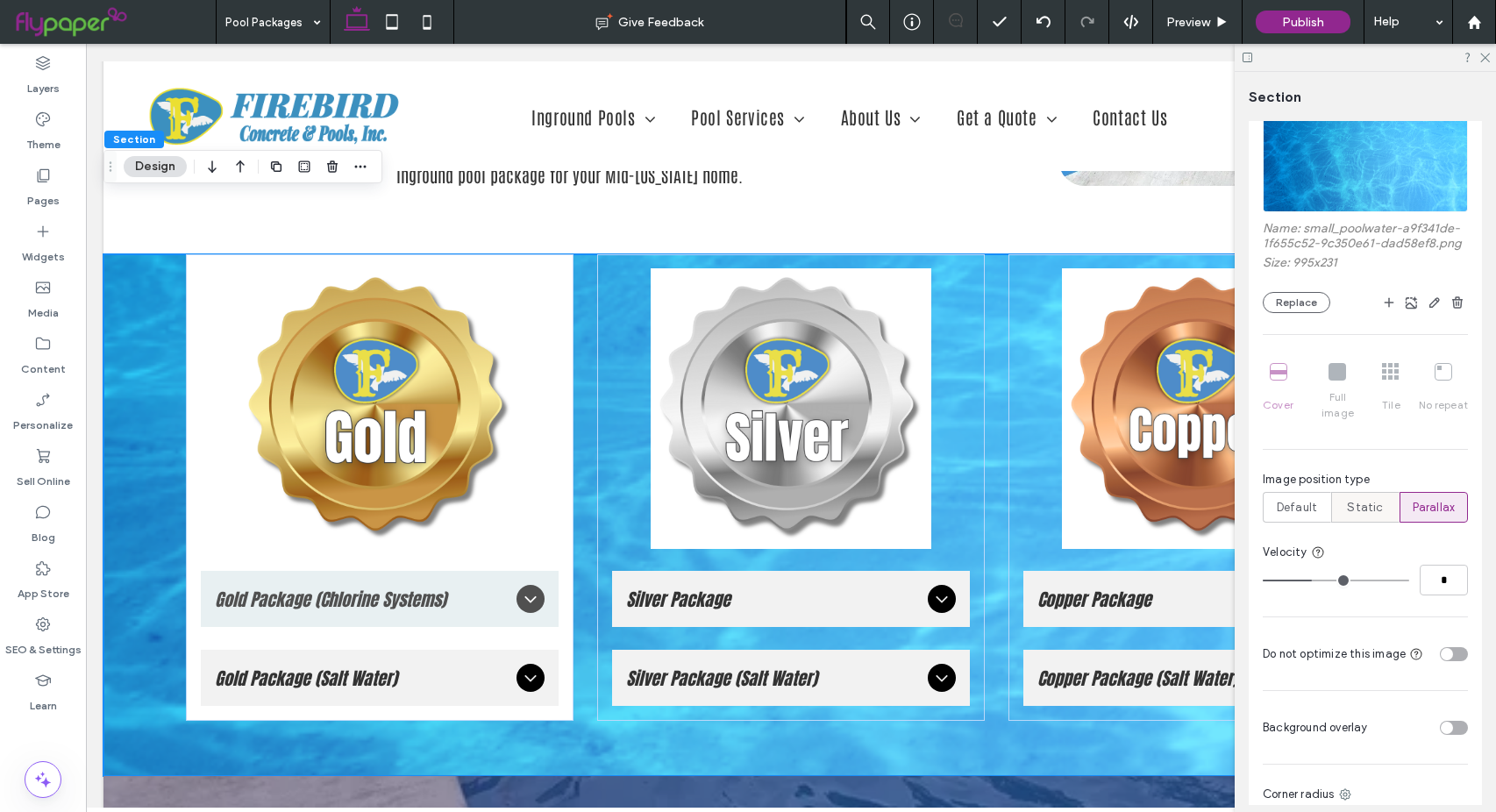
click at [1350, 511] on span "Static" at bounding box center [1365, 508] width 36 height 18
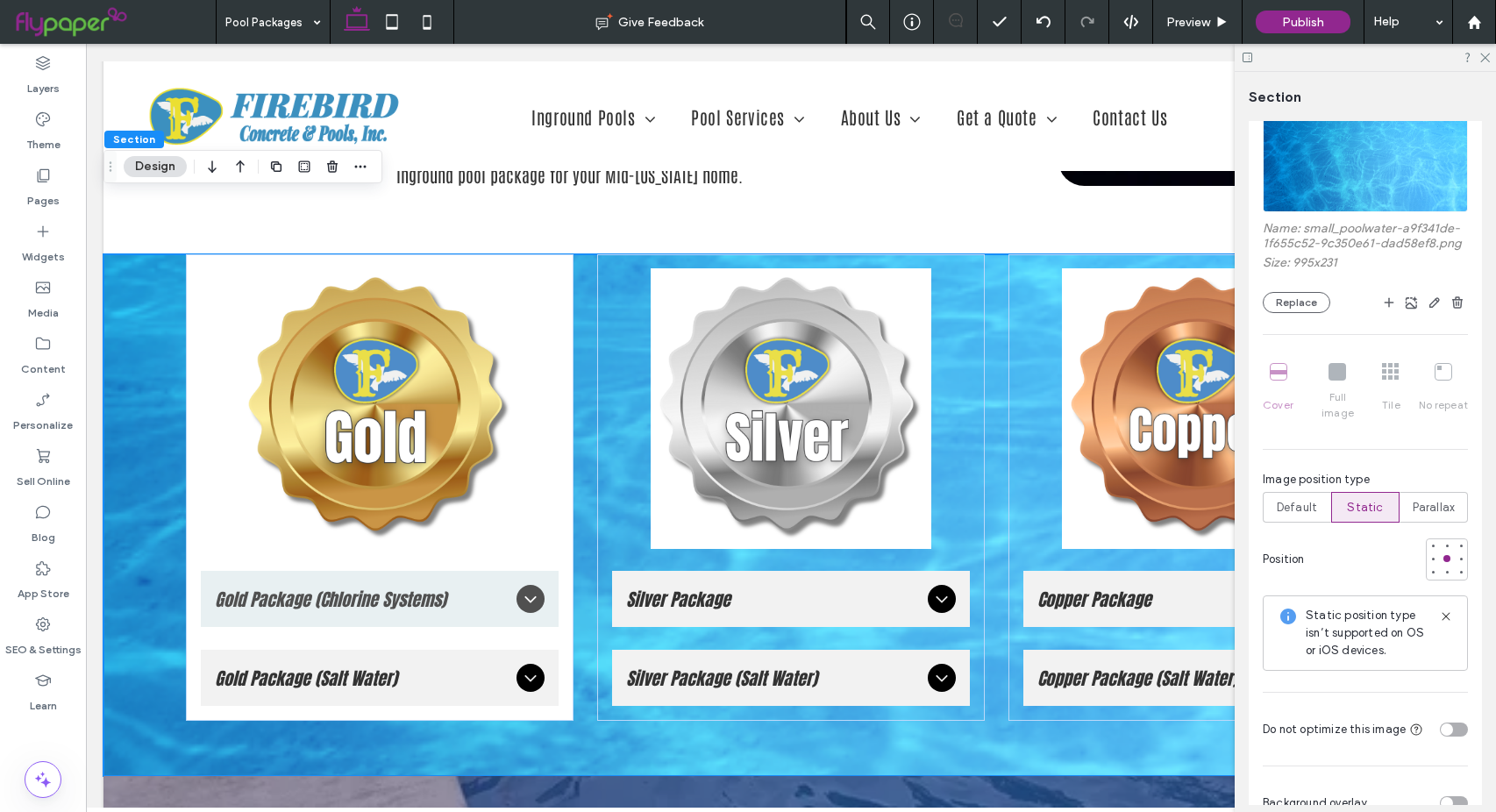
click at [1439, 610] on icon at bounding box center [1446, 616] width 14 height 14
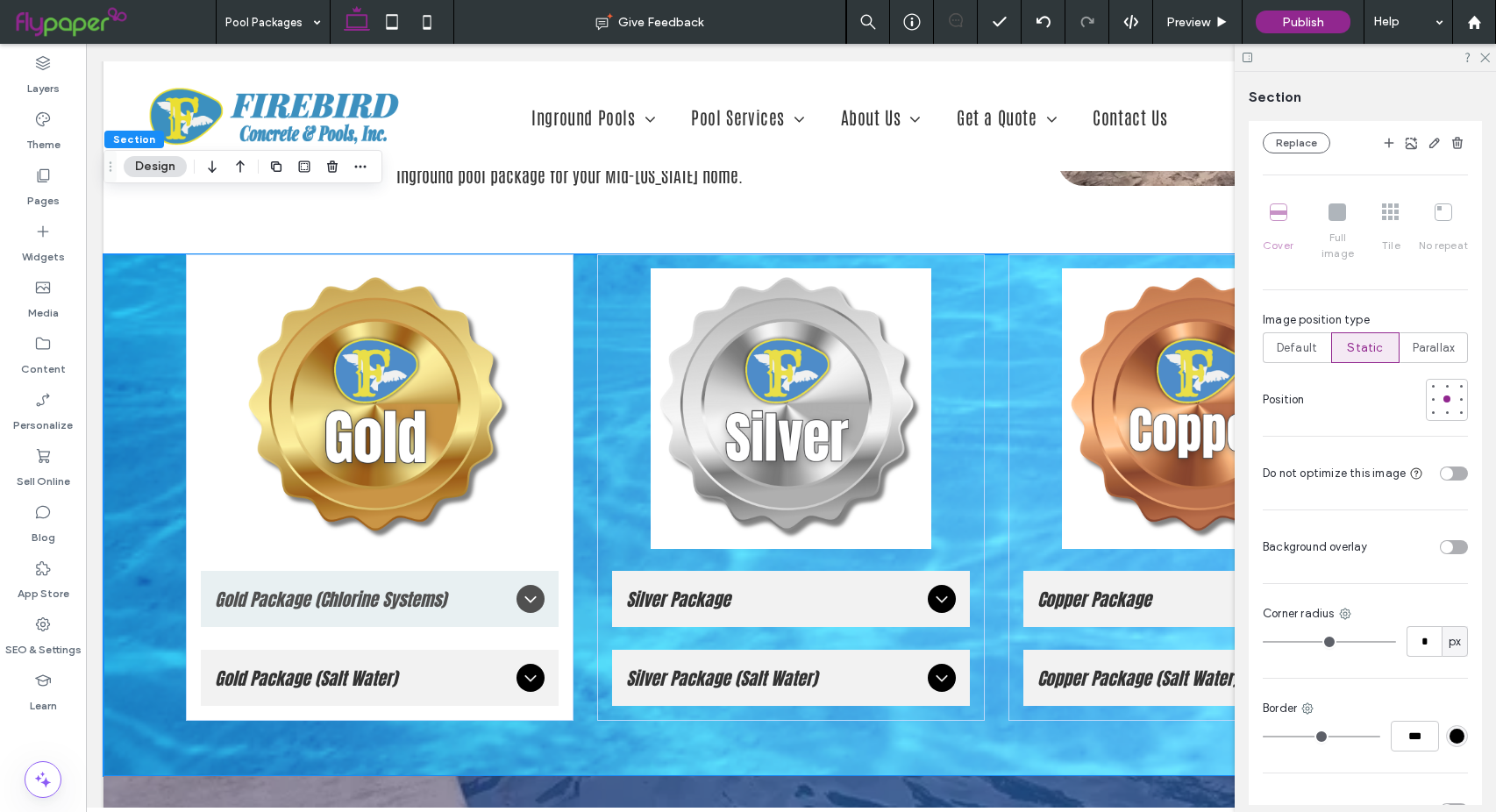
scroll to position [687, 0]
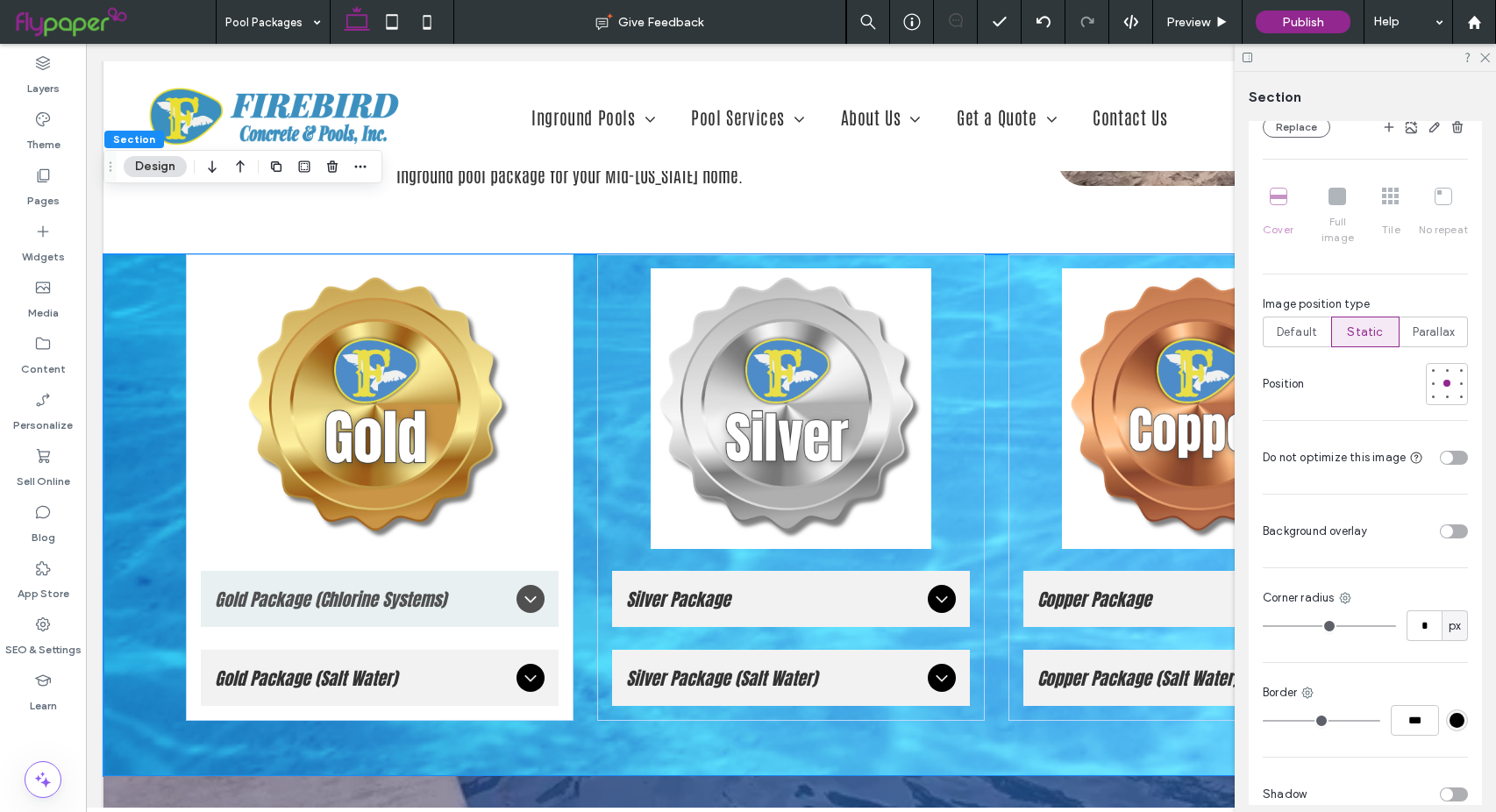
click at [1440, 533] on div "toggle" at bounding box center [1446, 531] width 12 height 12
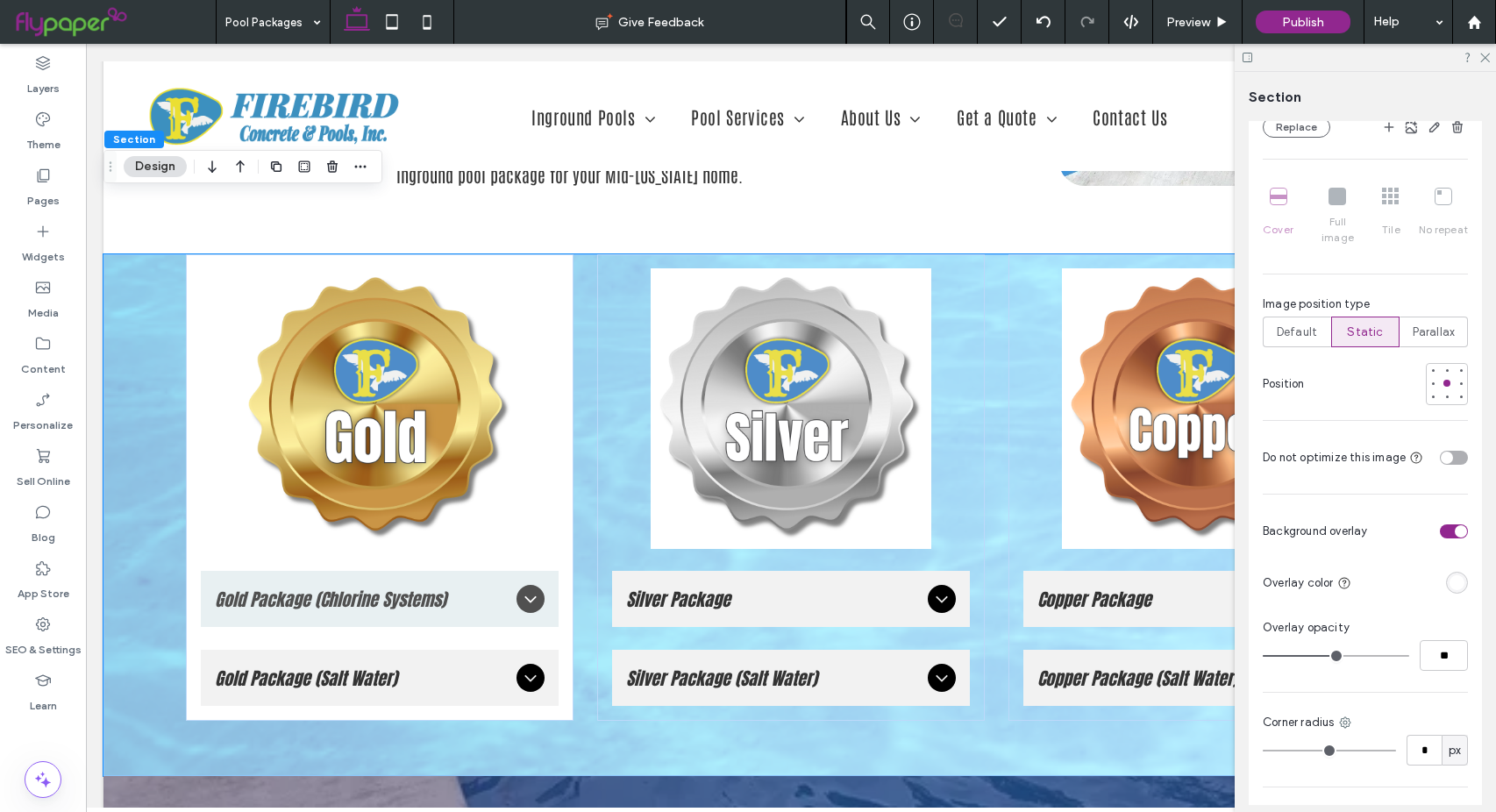
type input "**"
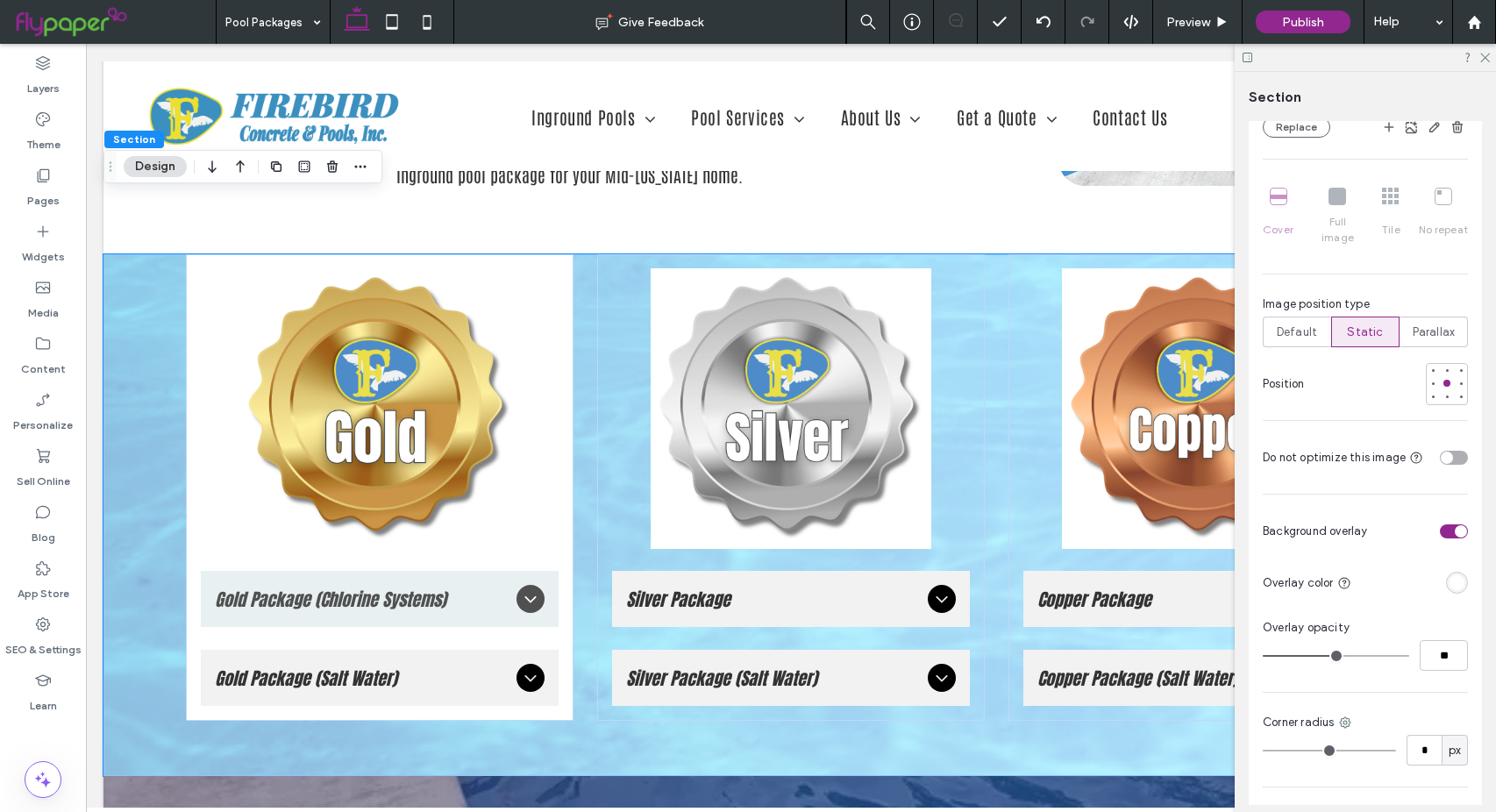
type input "**"
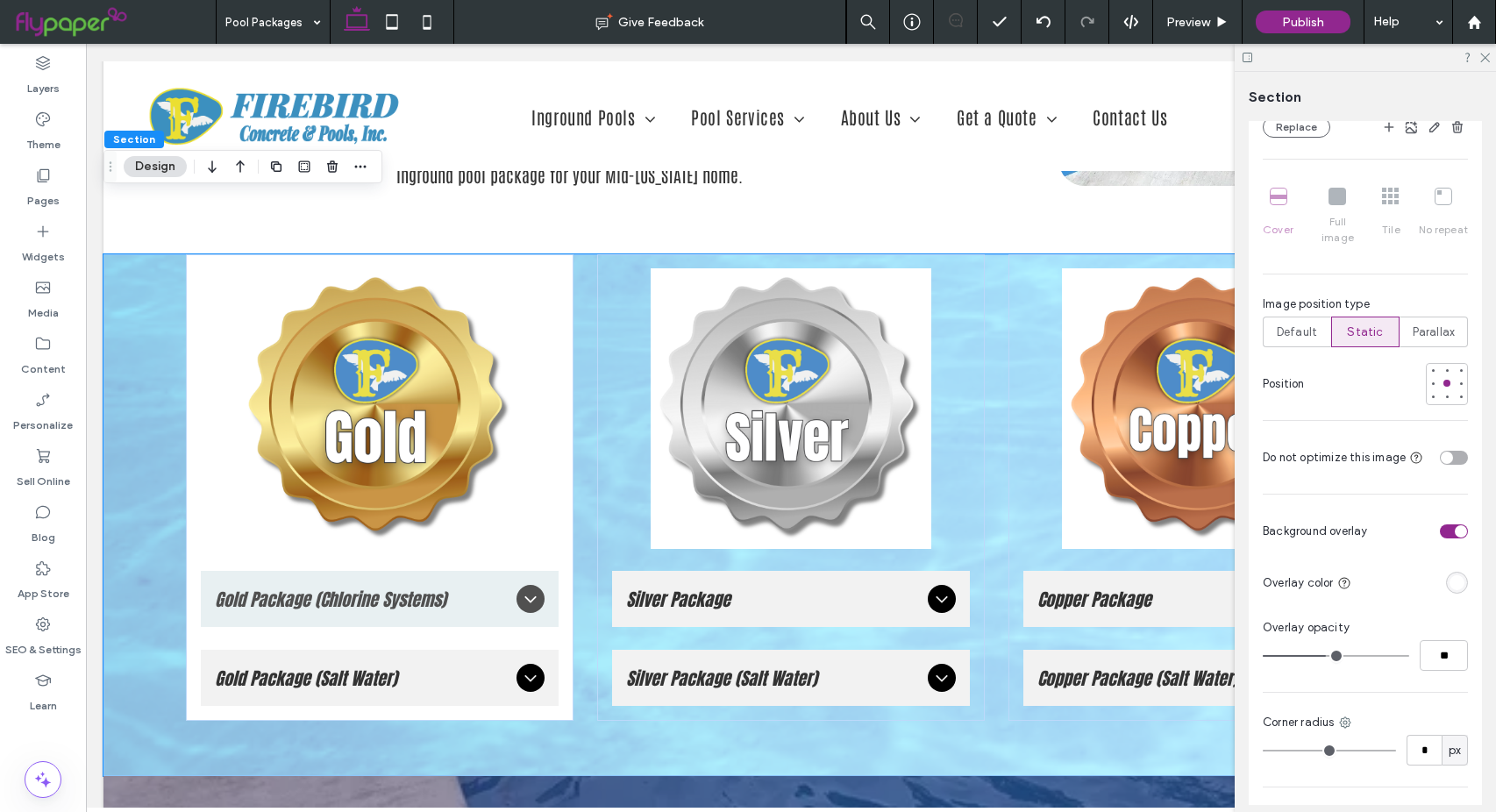
type input "**"
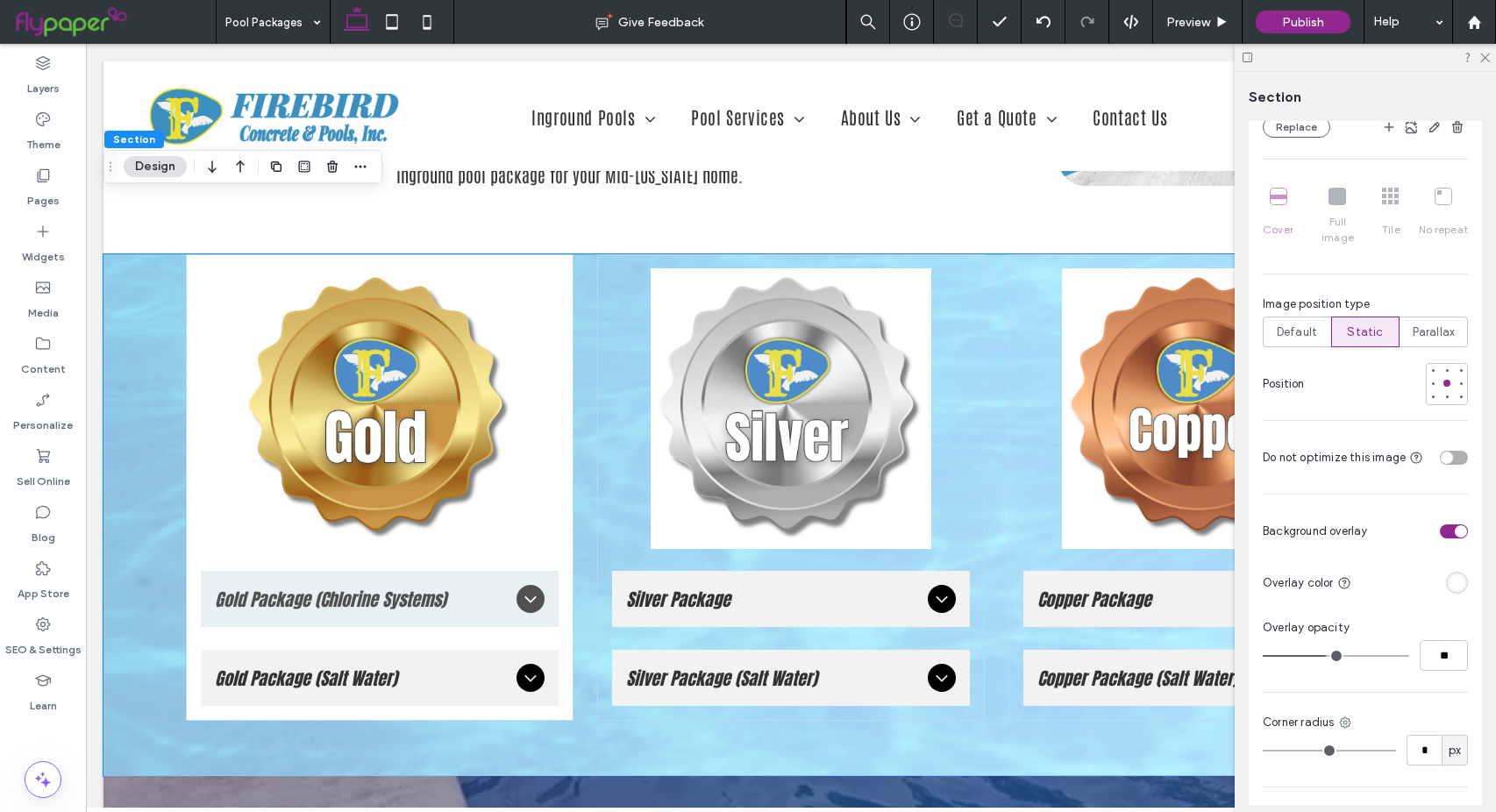
type input "**"
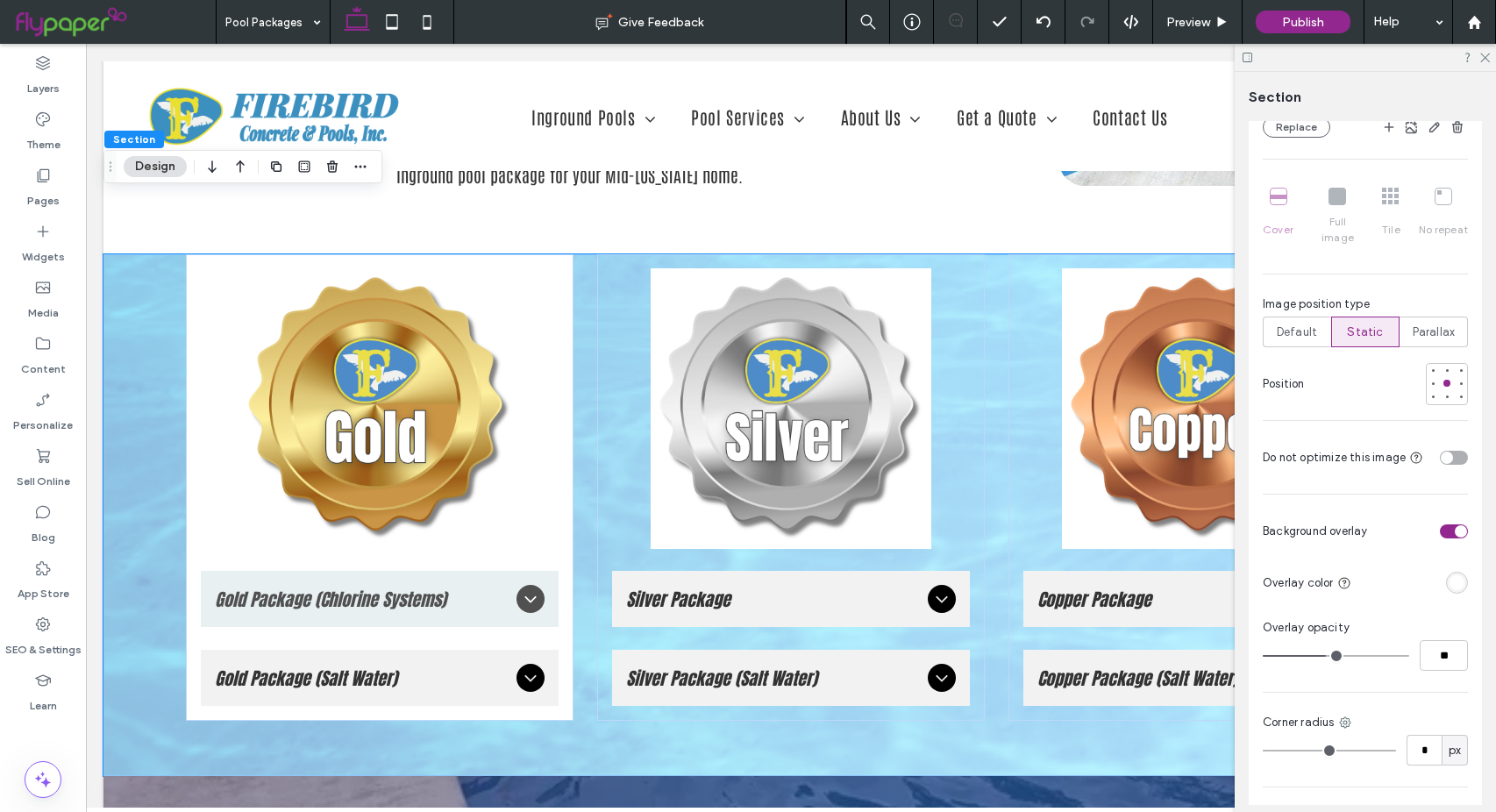
type input "**"
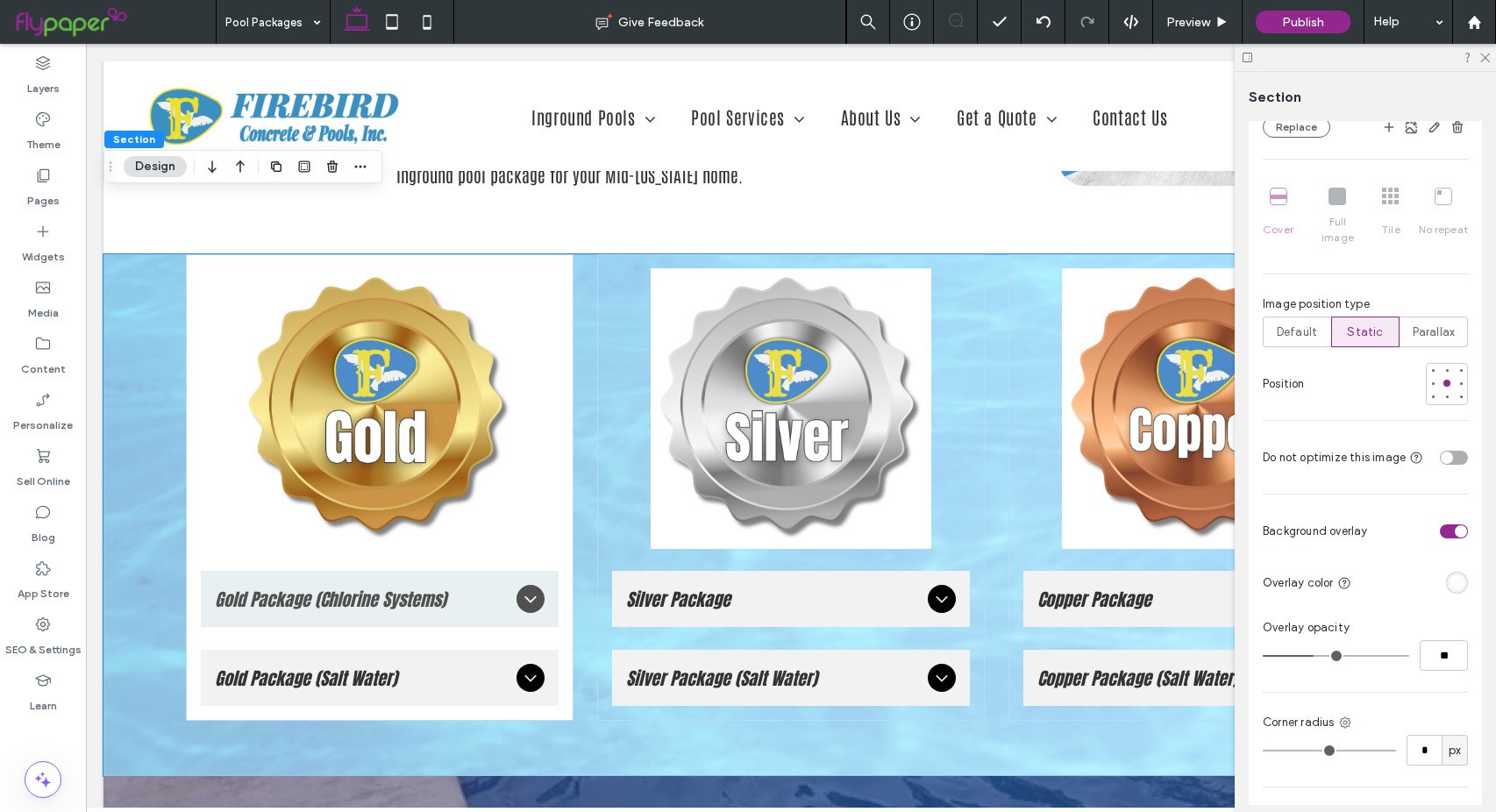
type input "**"
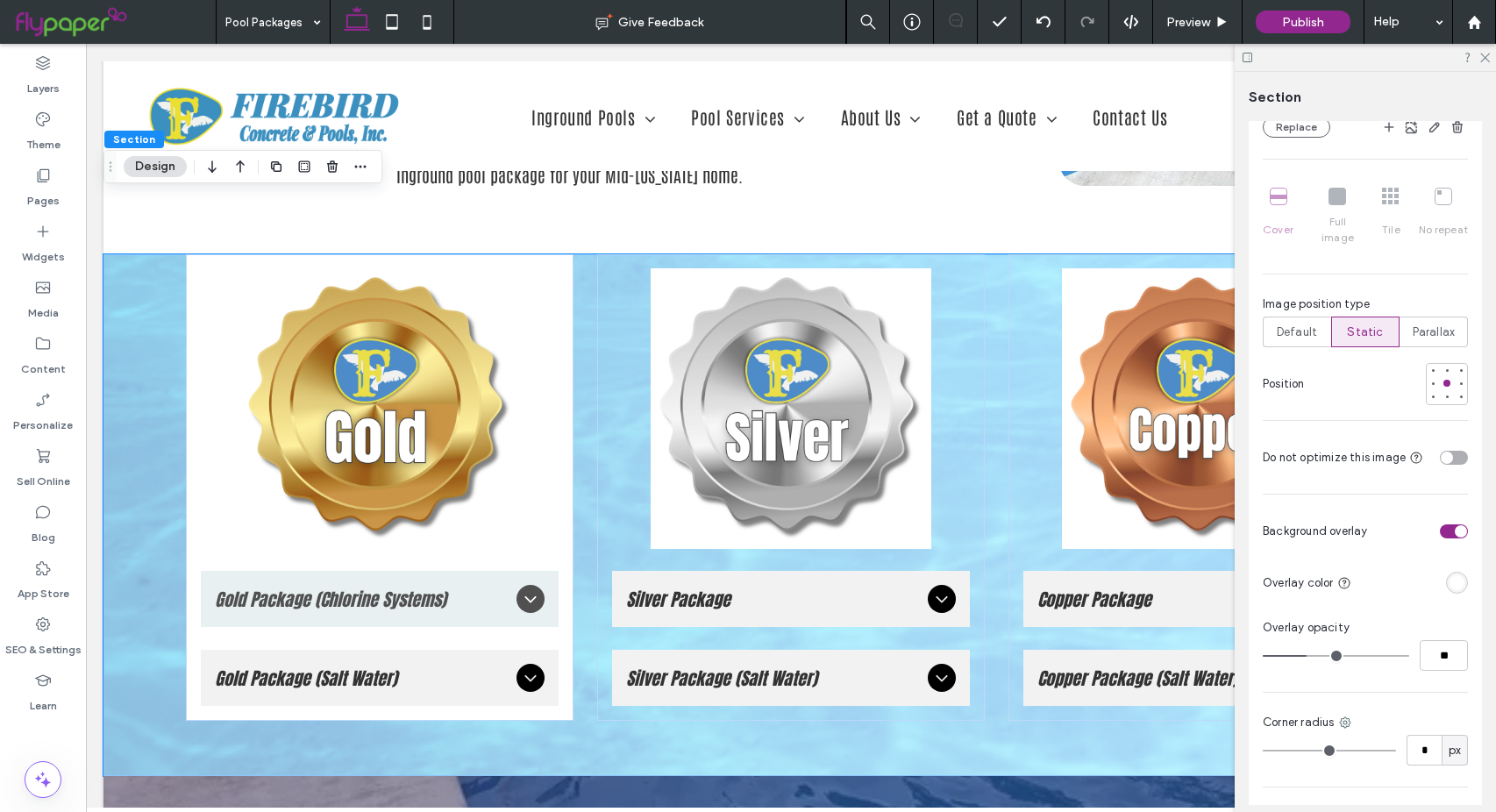
type input "**"
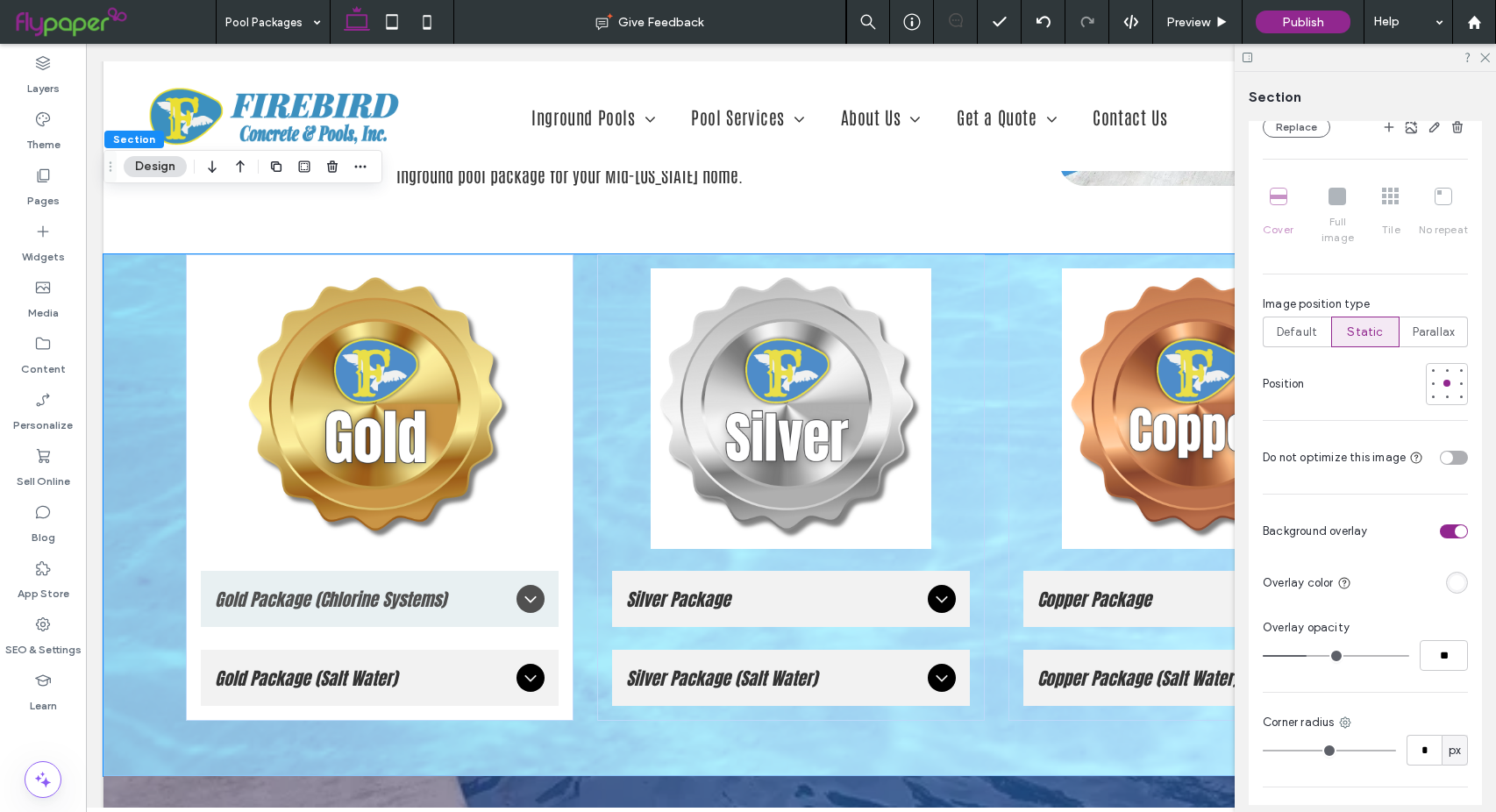
type input "**"
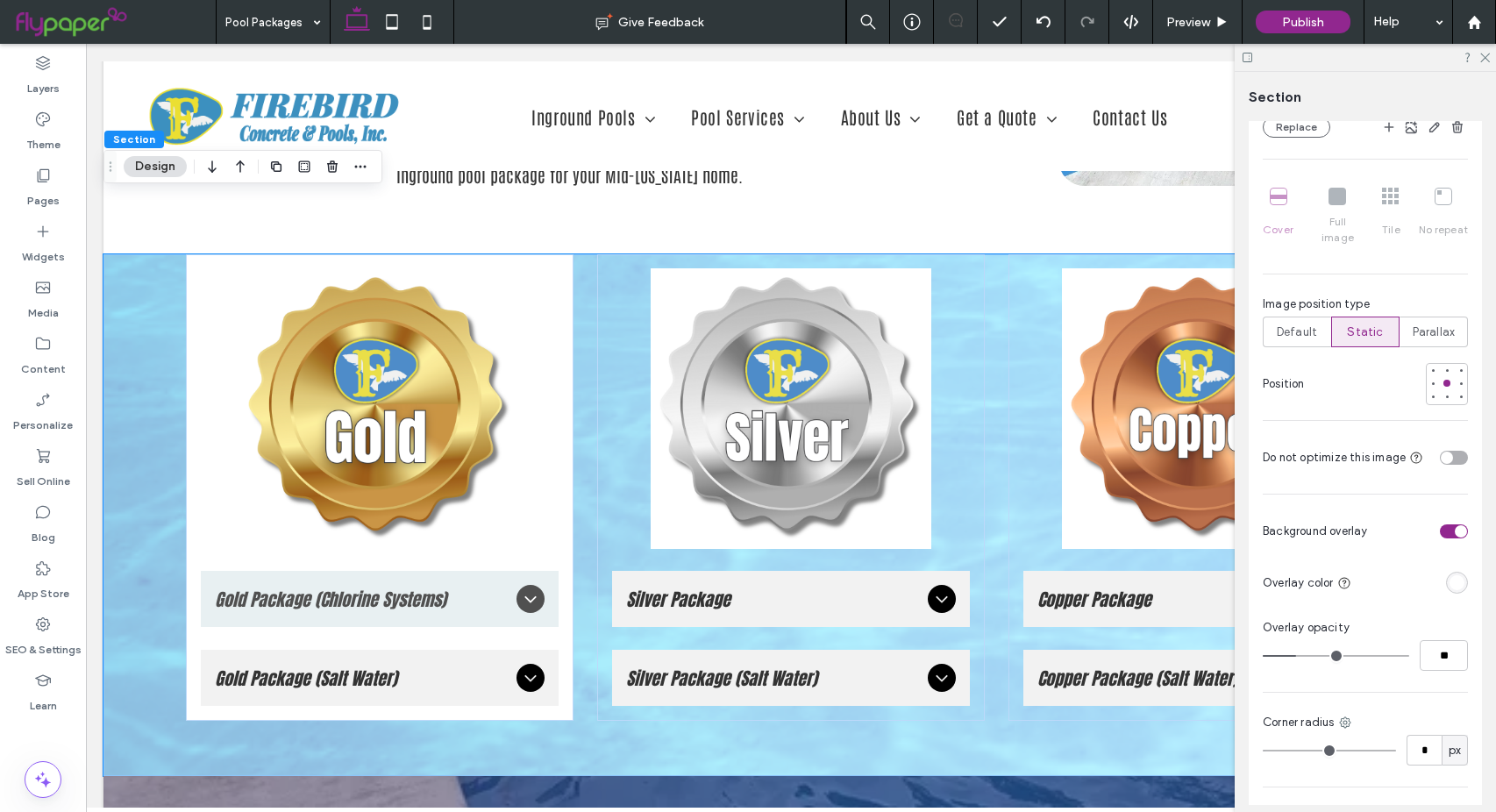
type input "**"
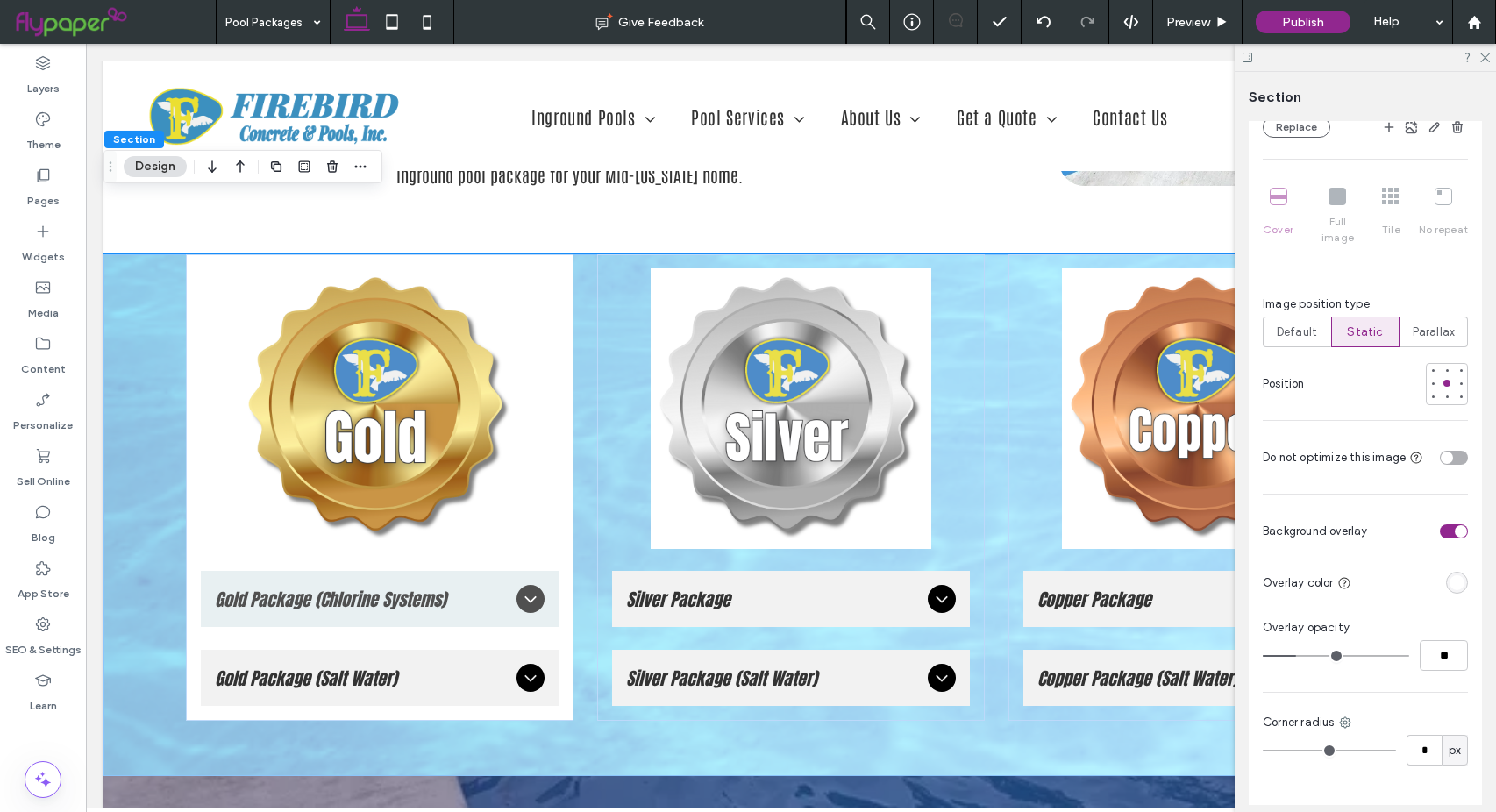
type input "**"
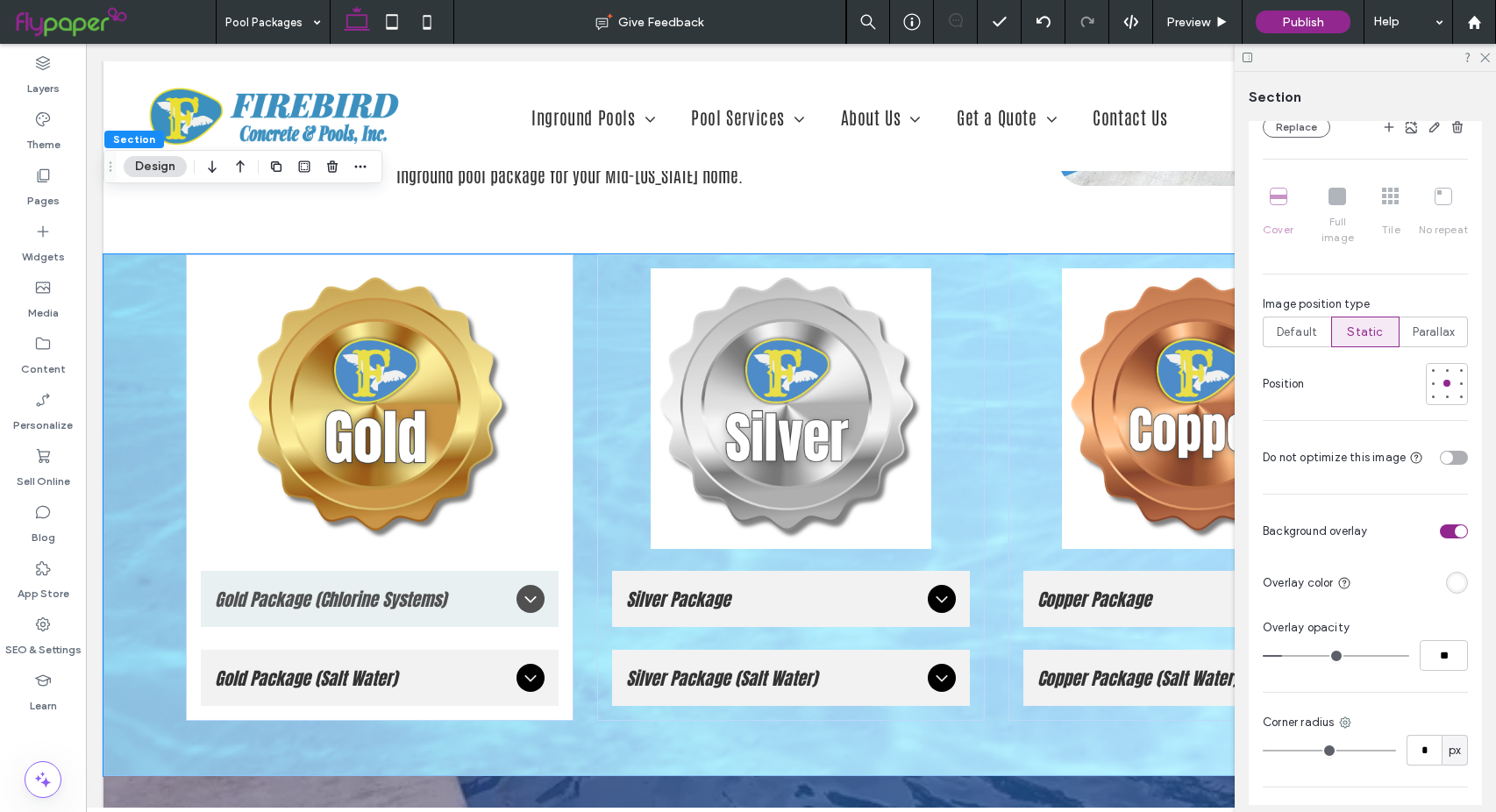
type input "*"
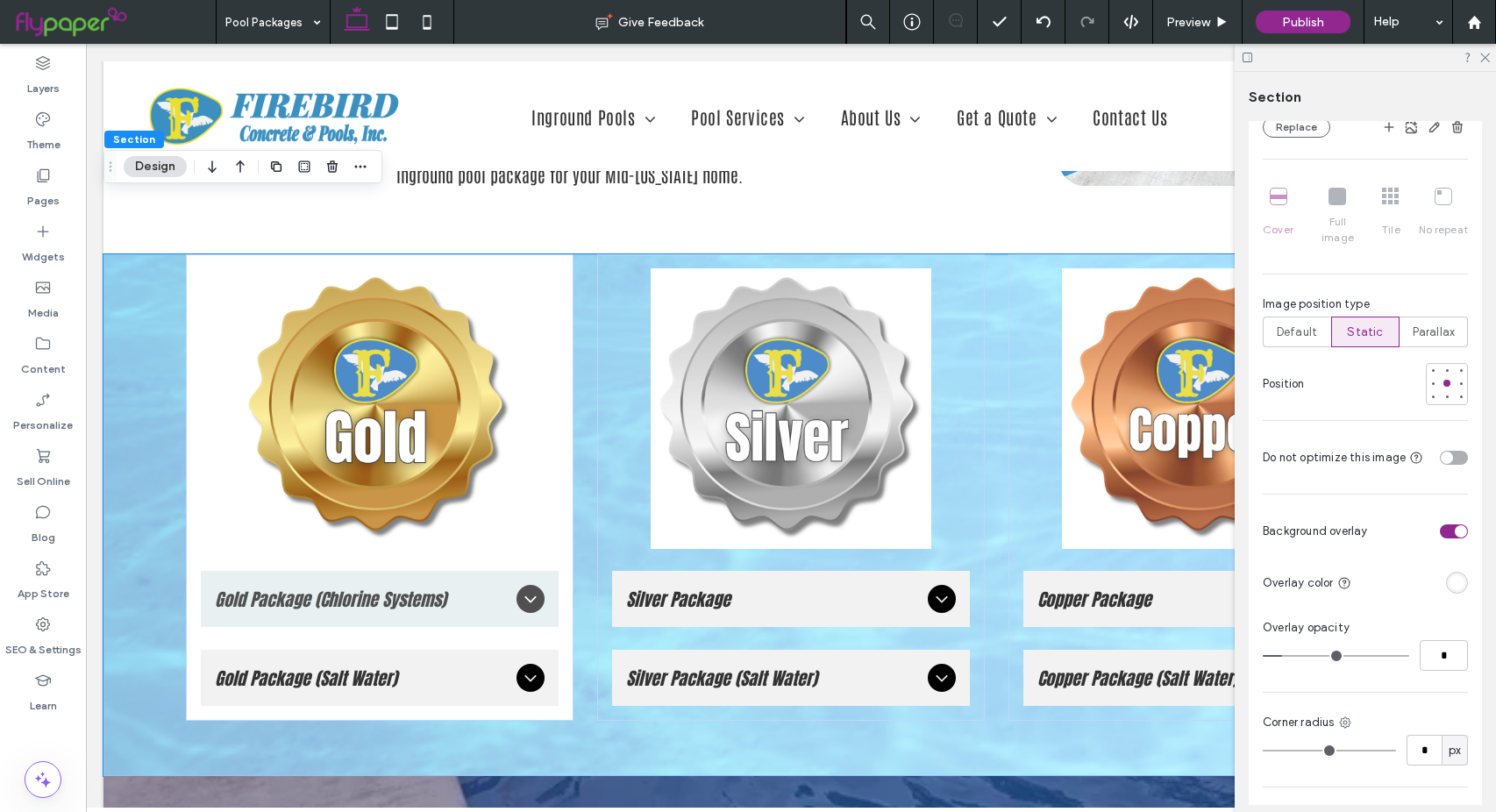
type input "*"
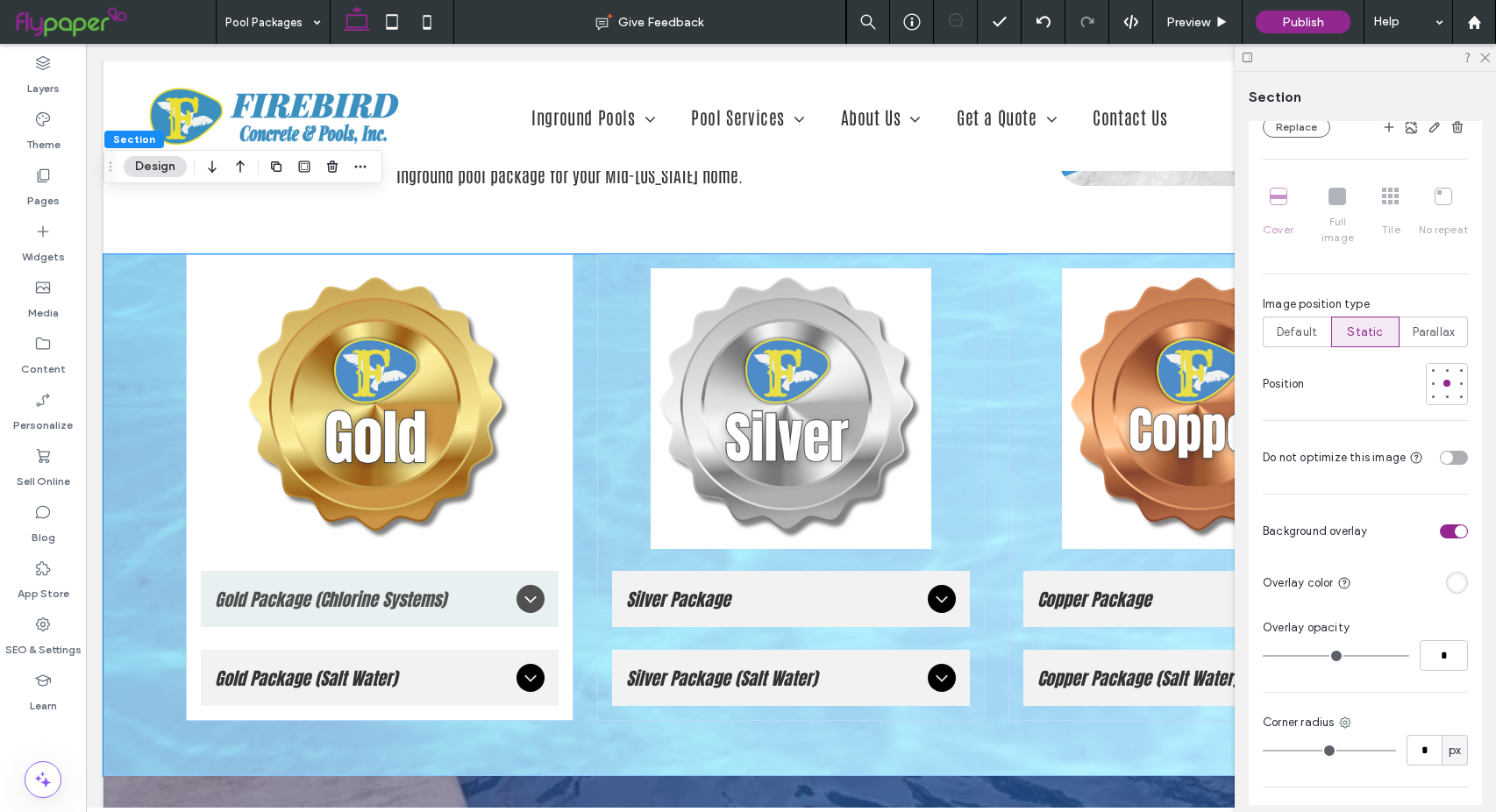
type input "*"
type input "**"
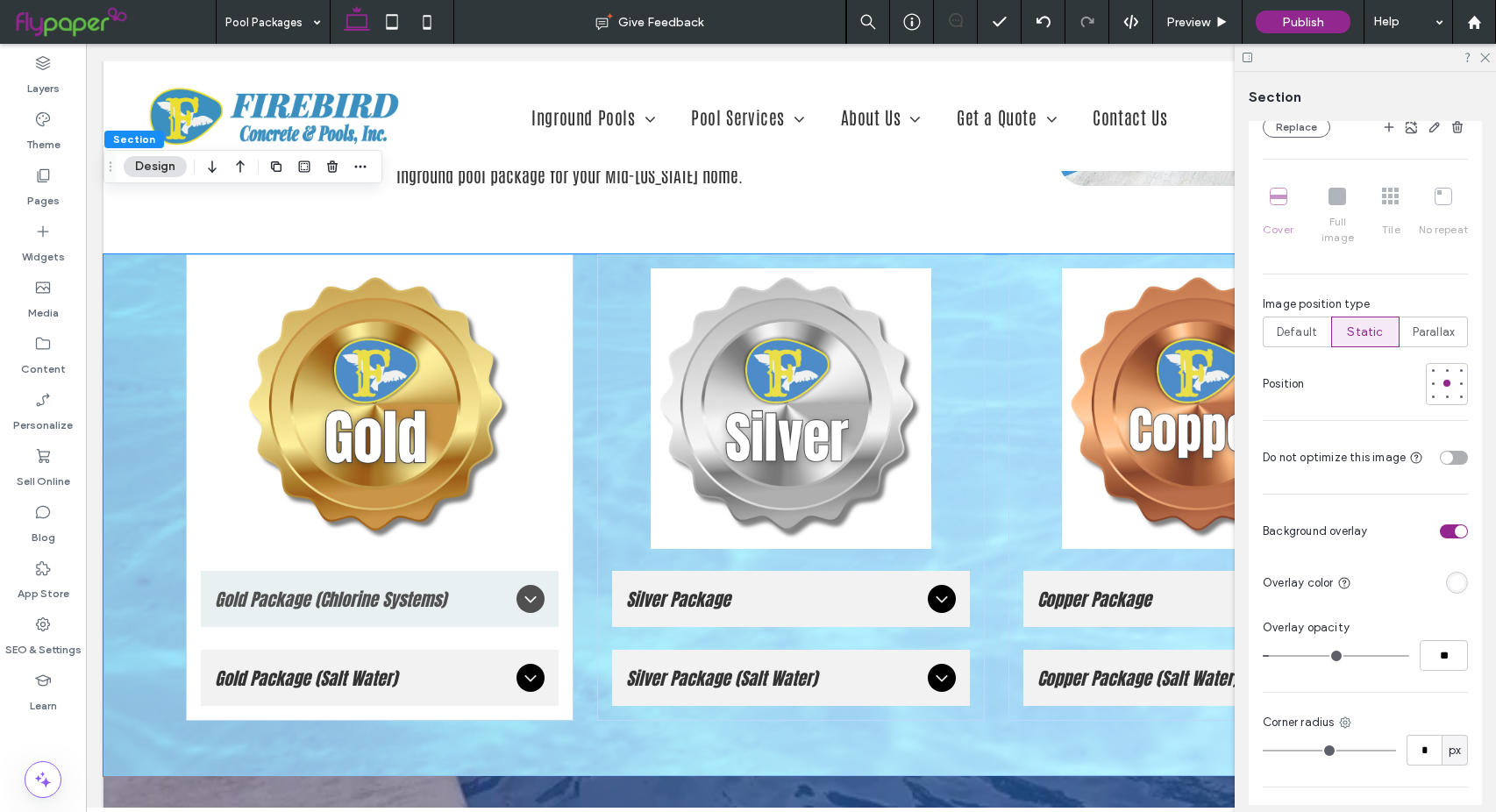
type input "**"
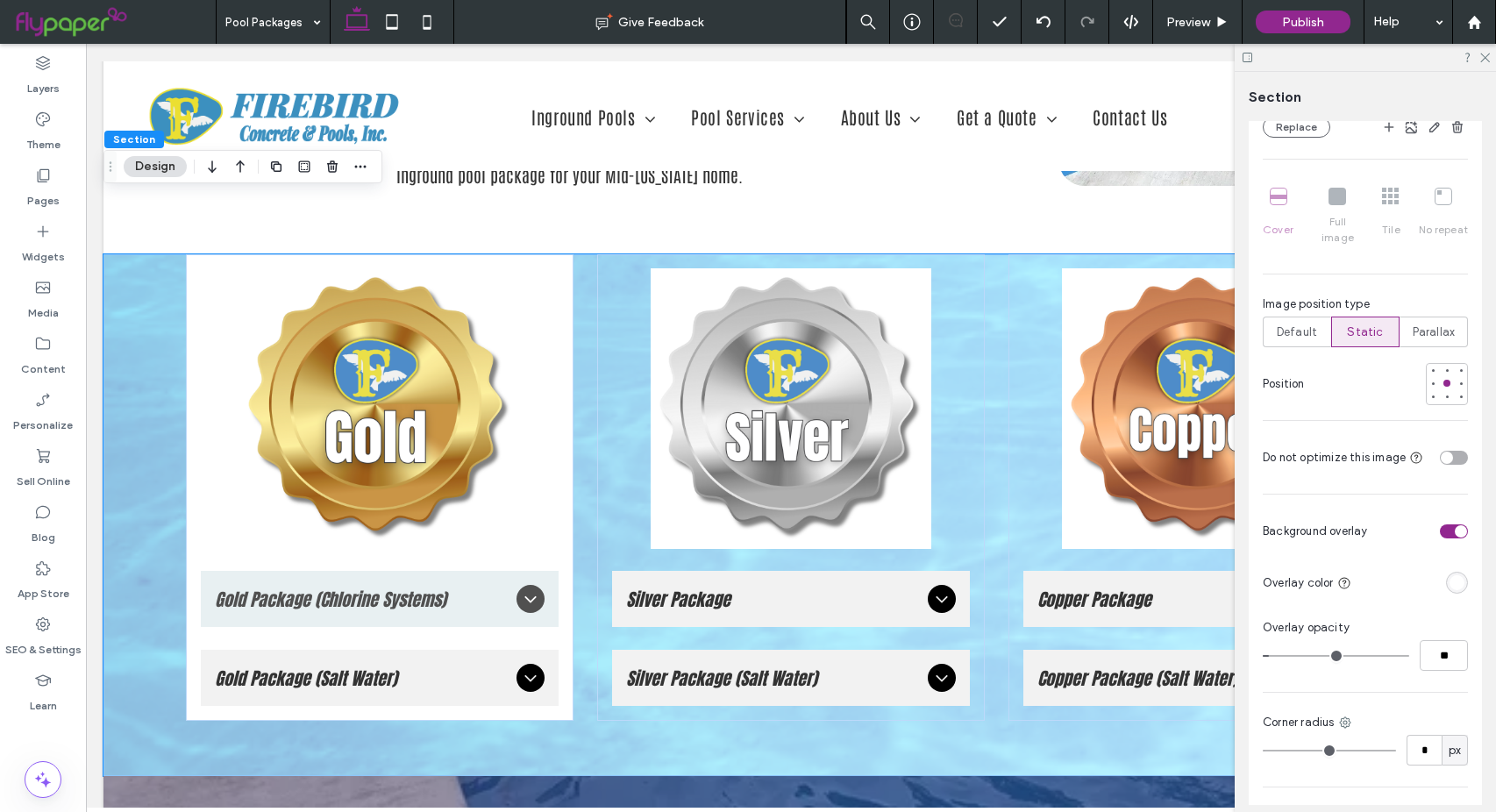
type input "**"
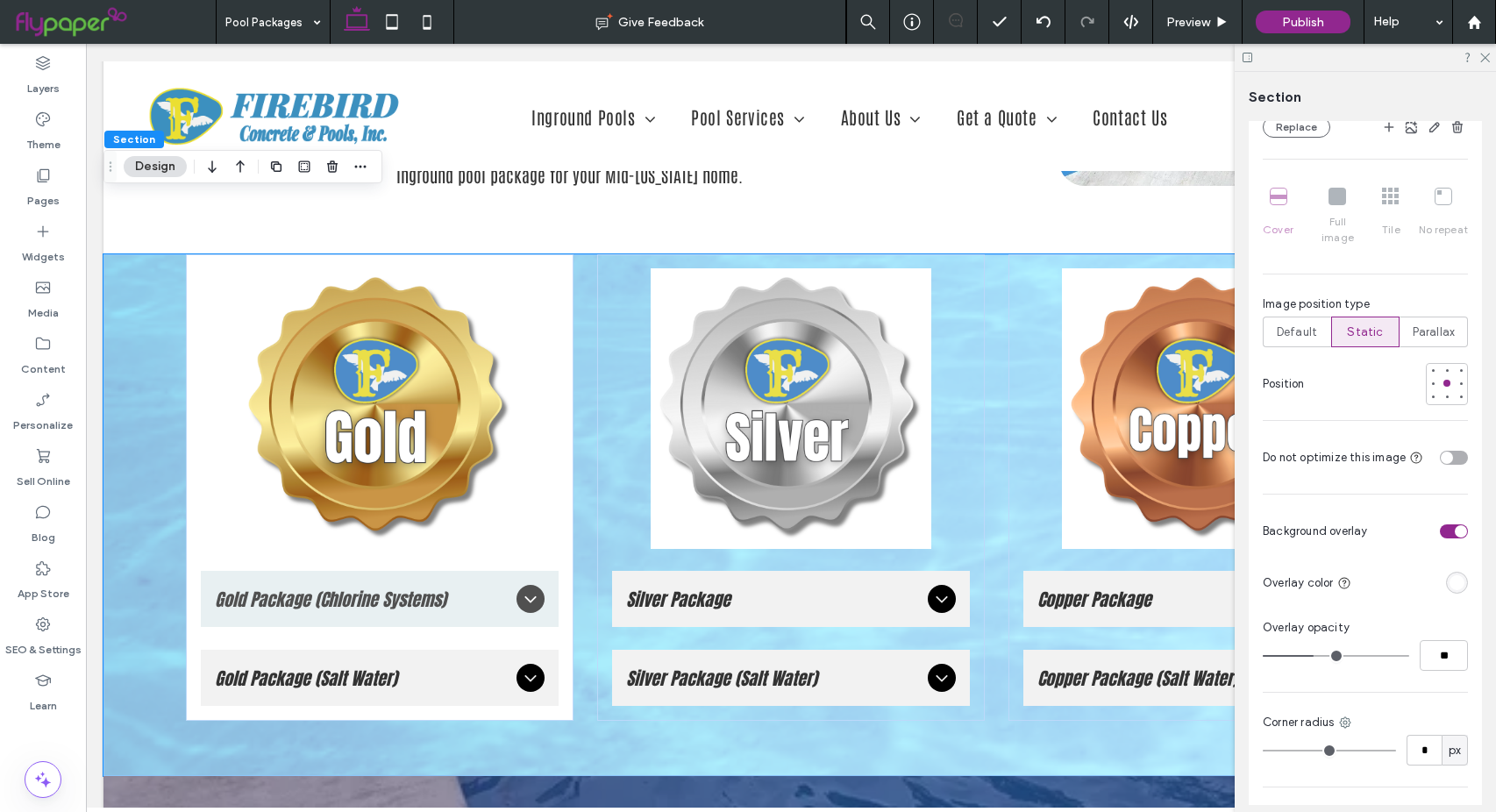
type input "**"
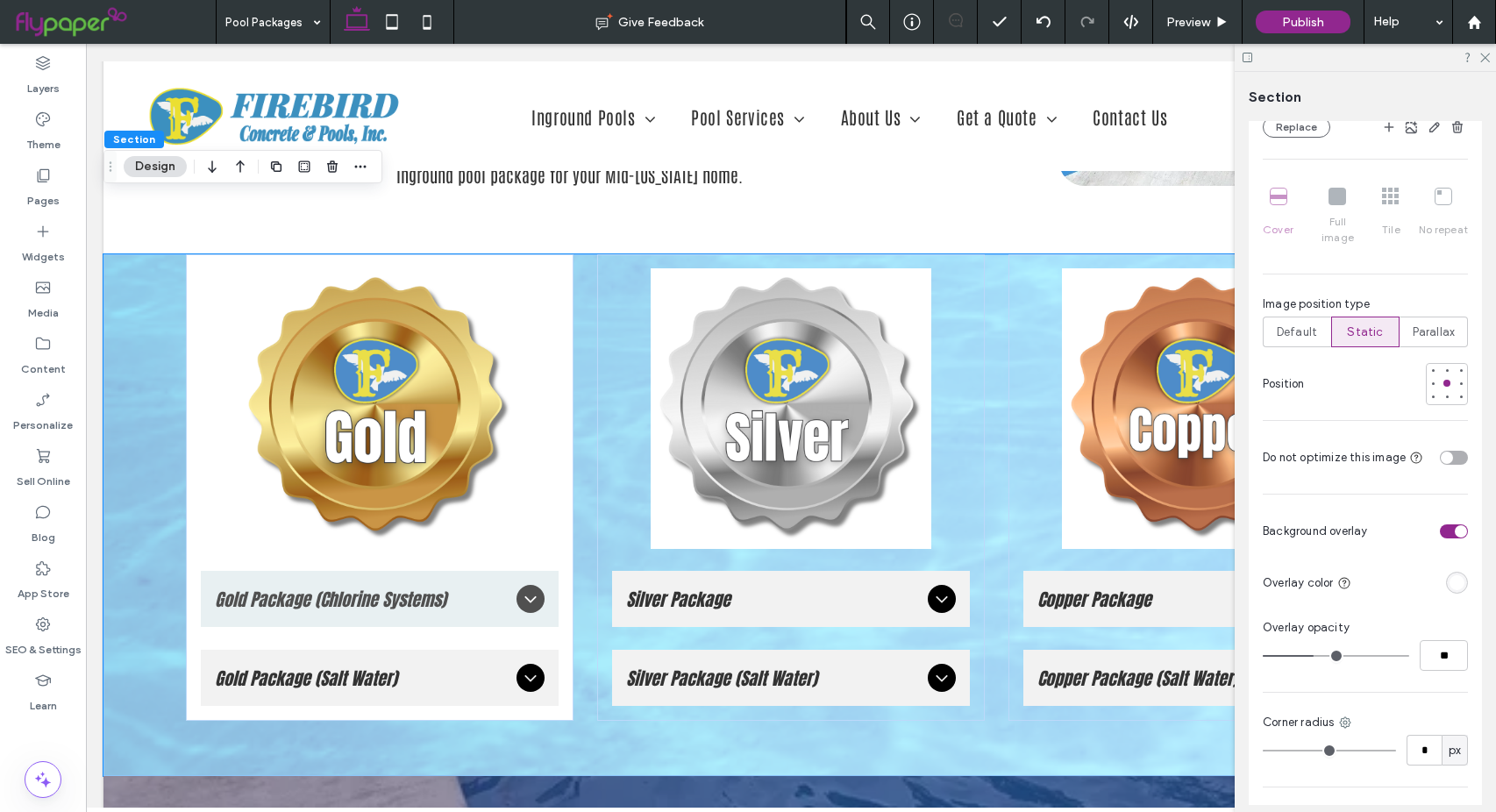
type input "**"
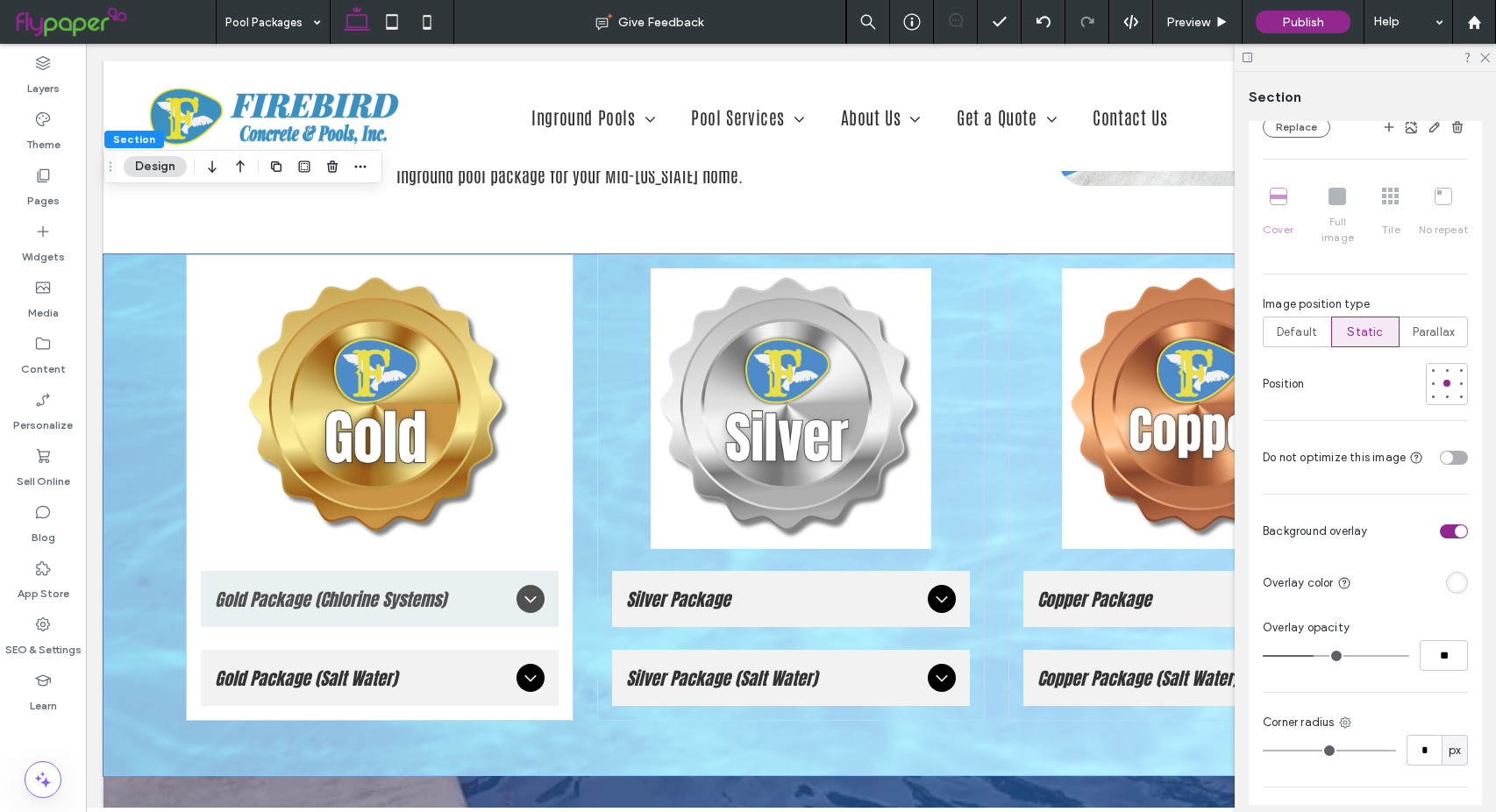
type input "**"
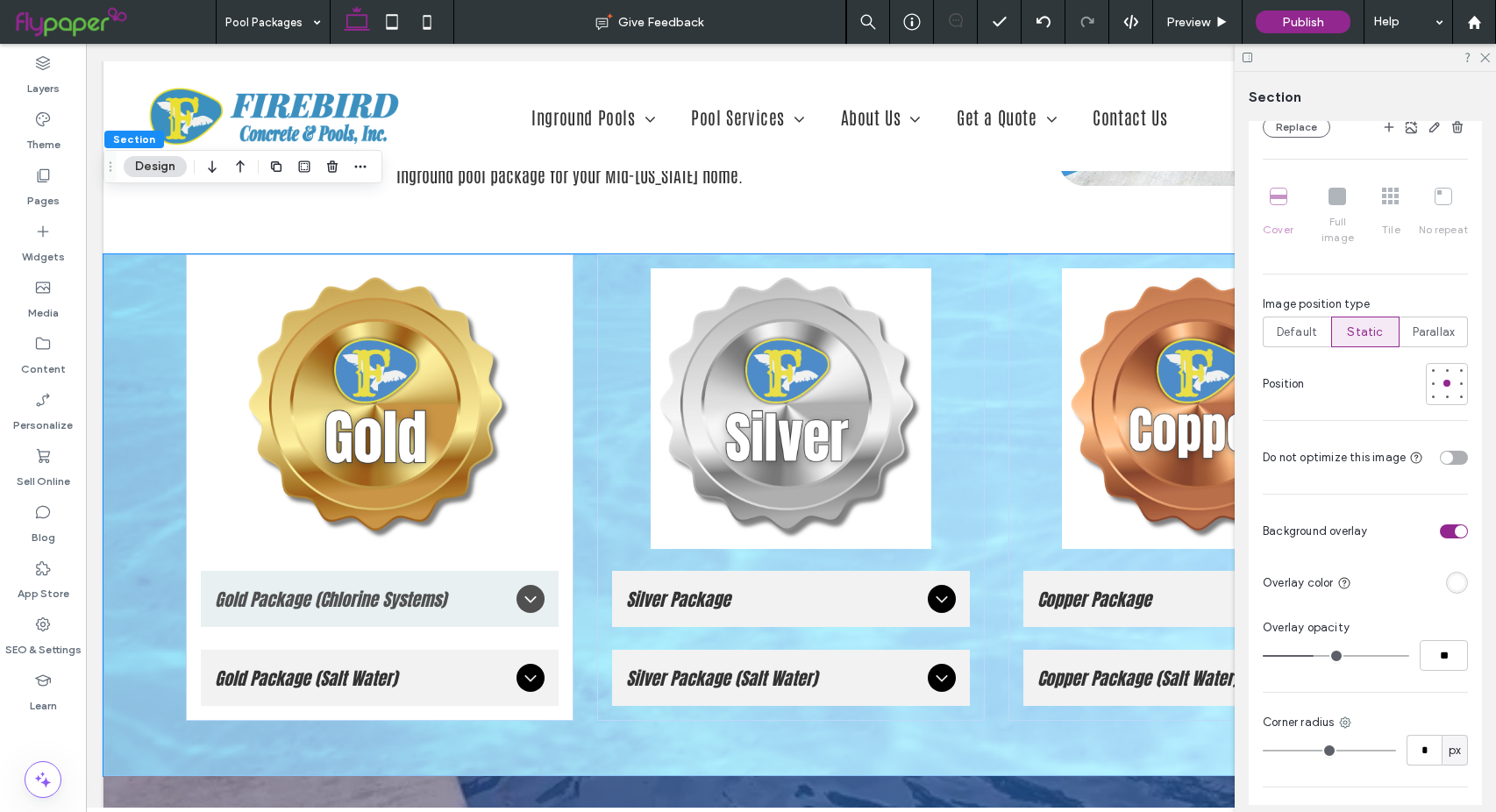
type input "**"
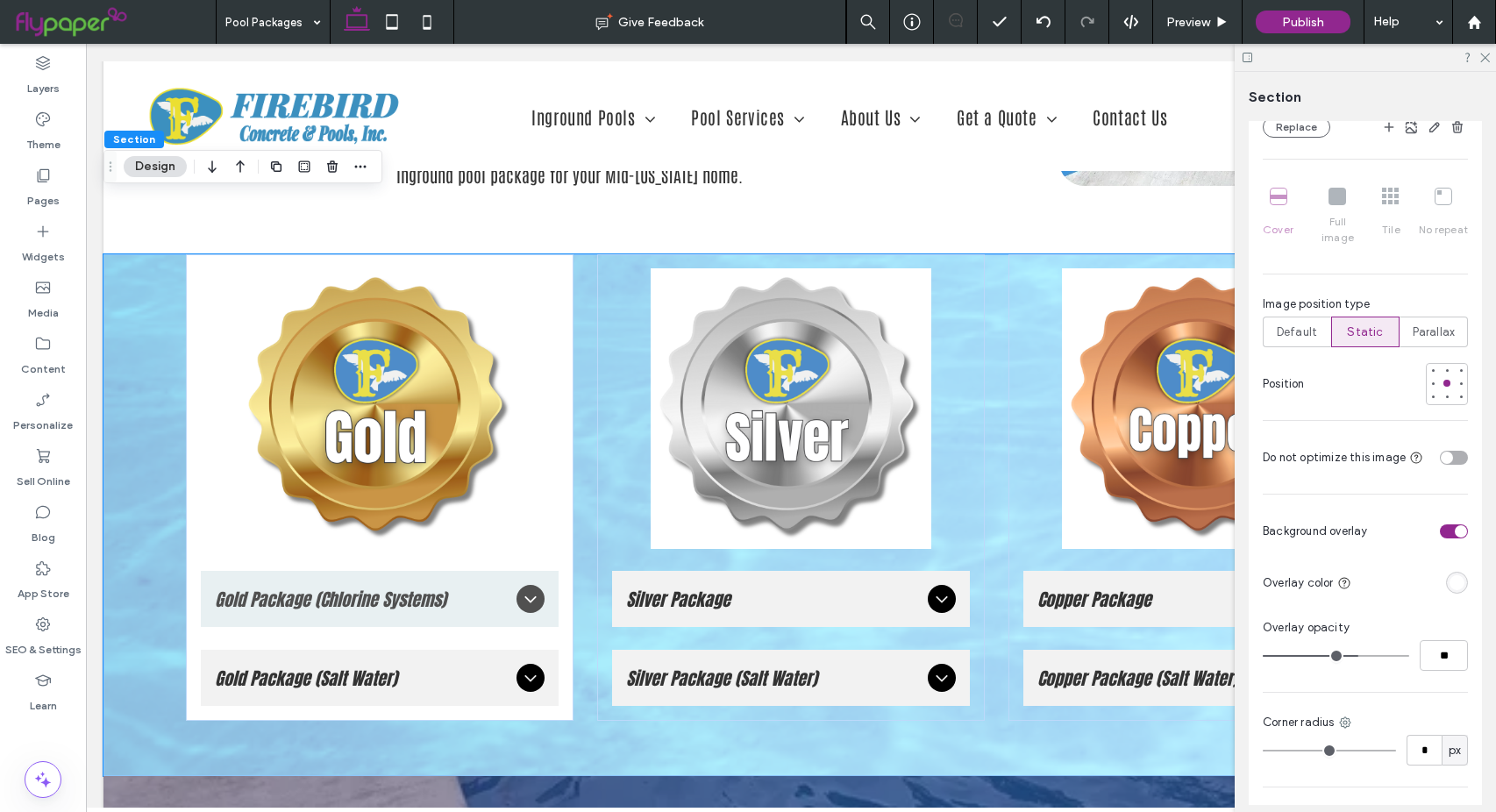
type input "**"
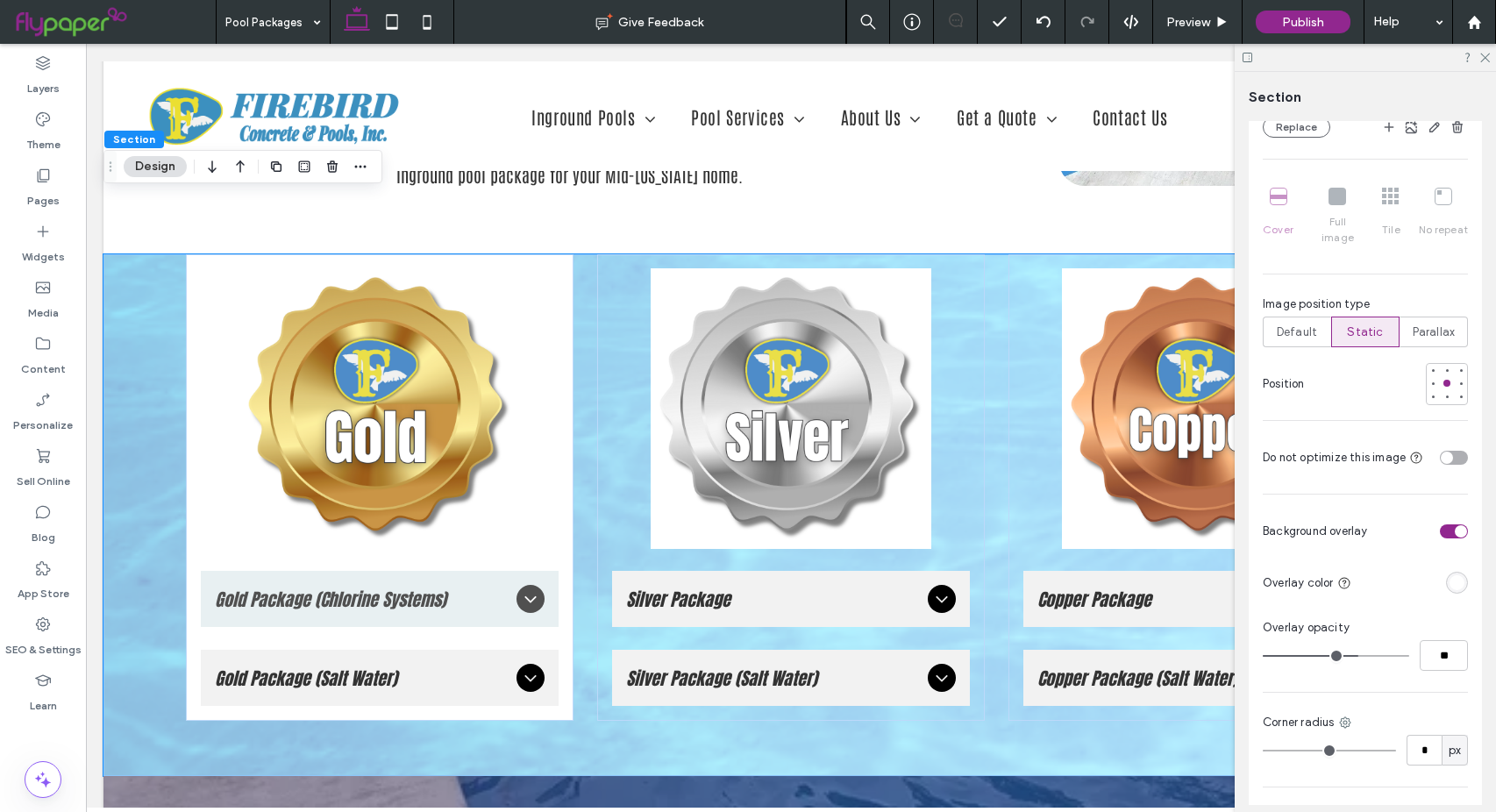
type input "**"
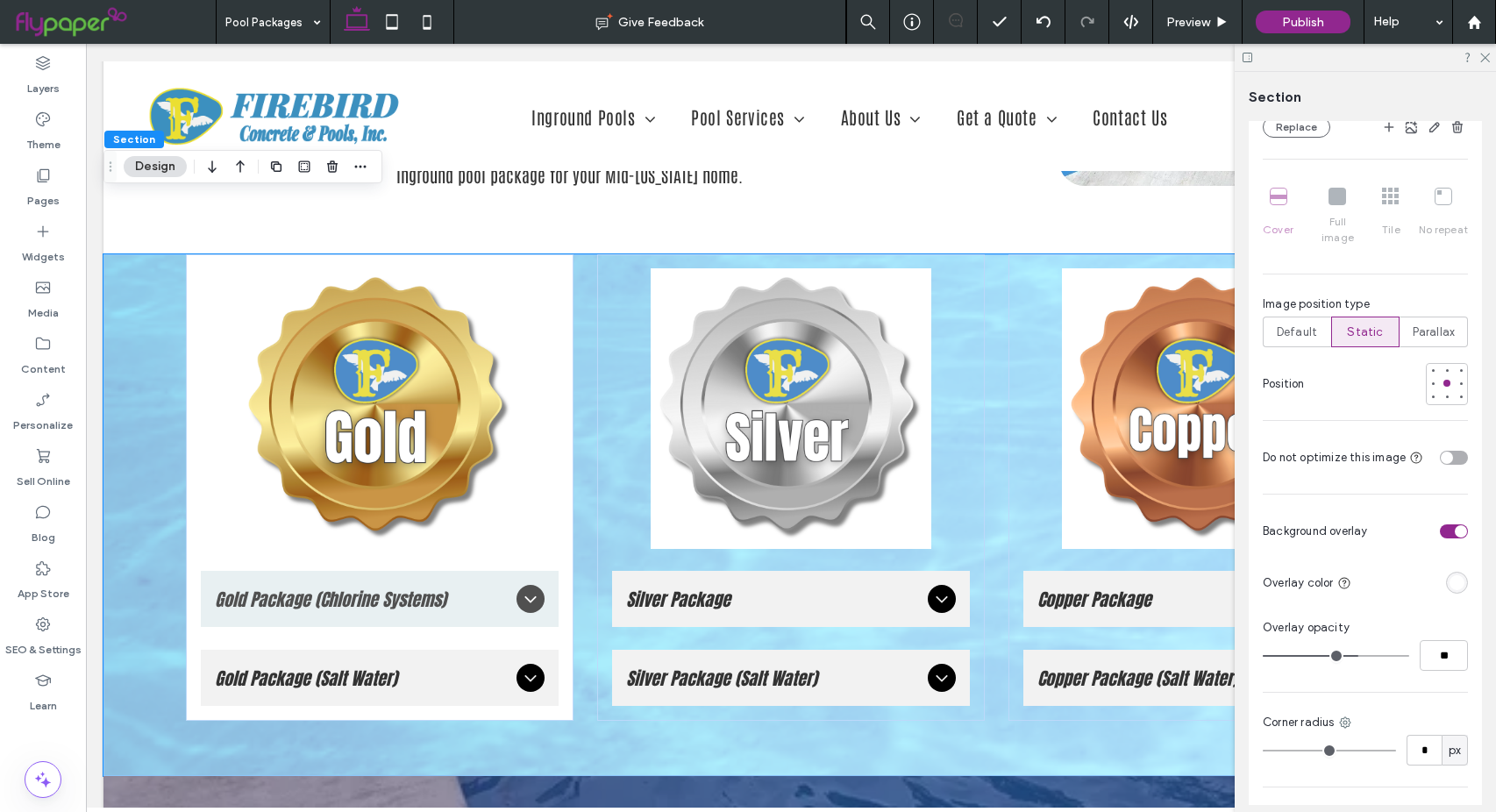
type input "**"
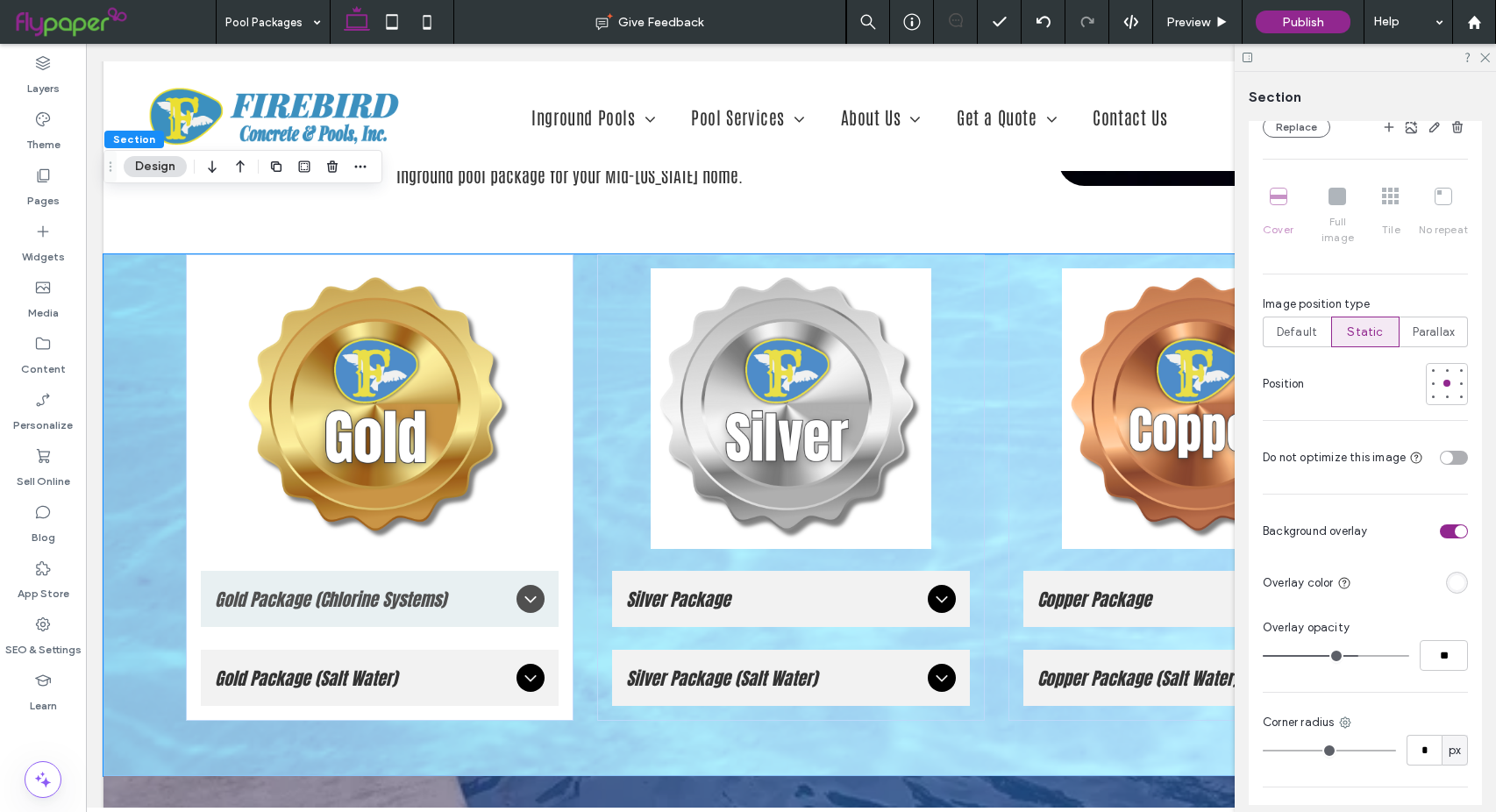
type input "**"
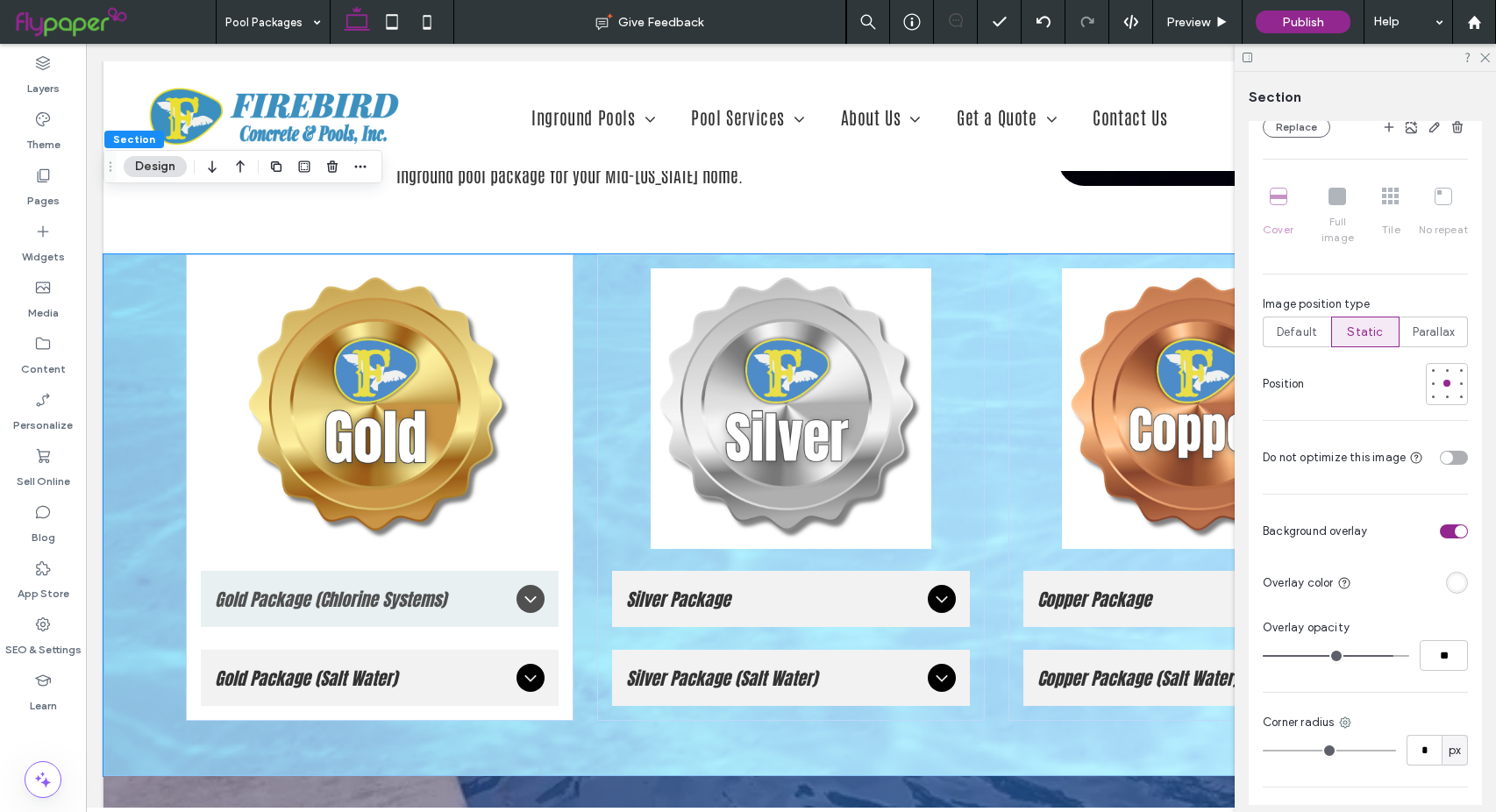
type input "**"
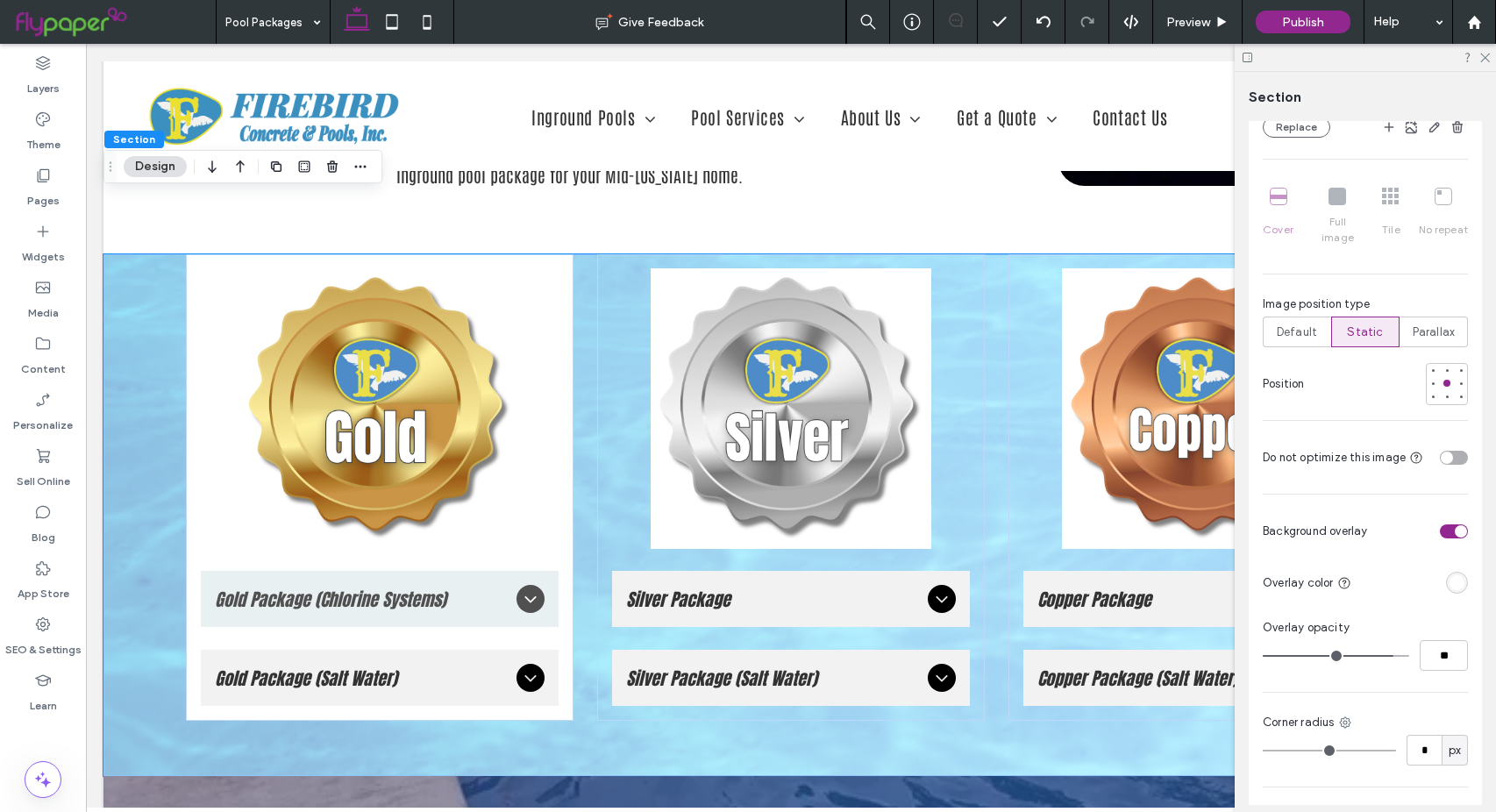
type input "**"
type input "***"
type input "**"
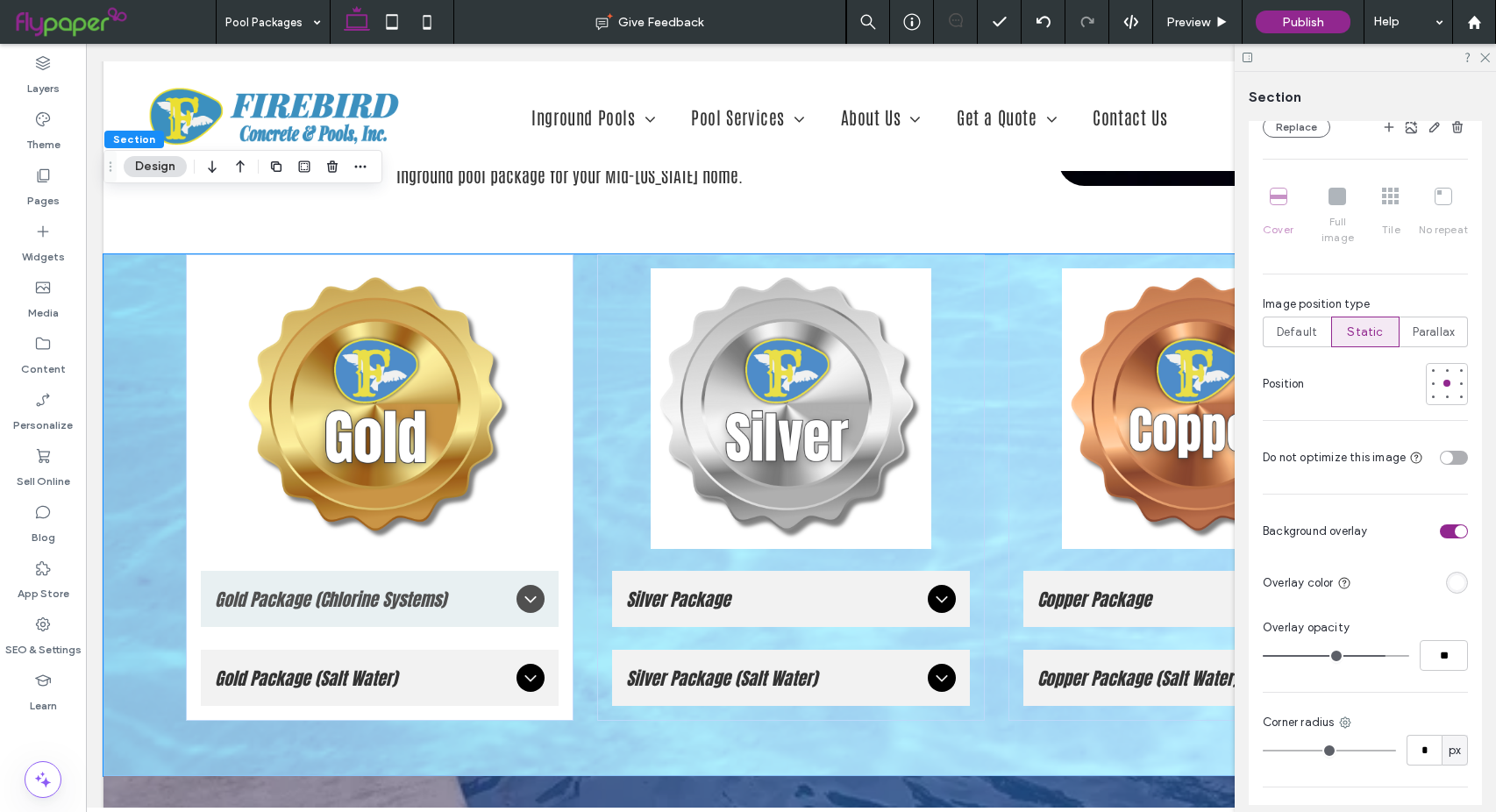
type input "**"
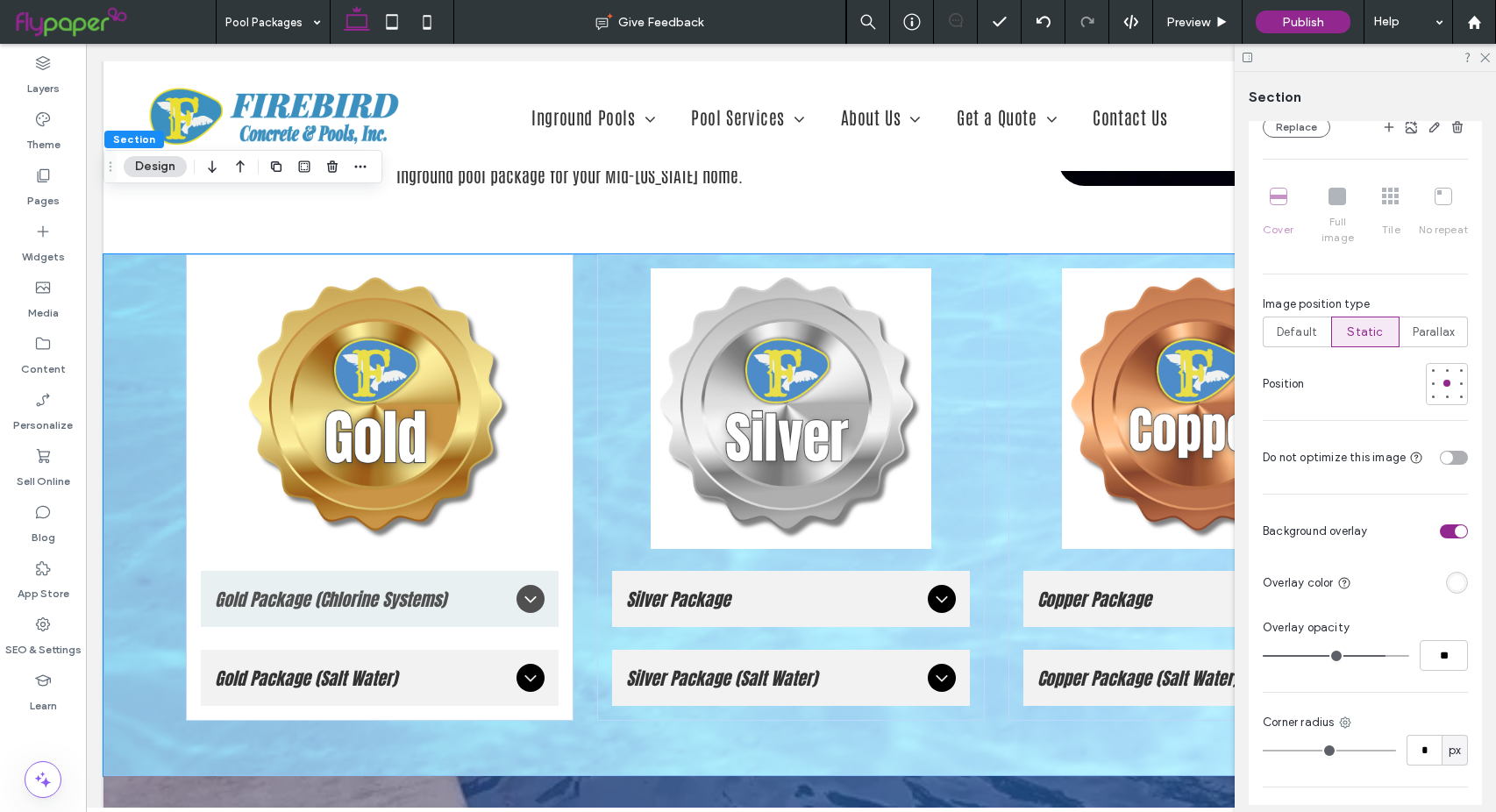
type input "**"
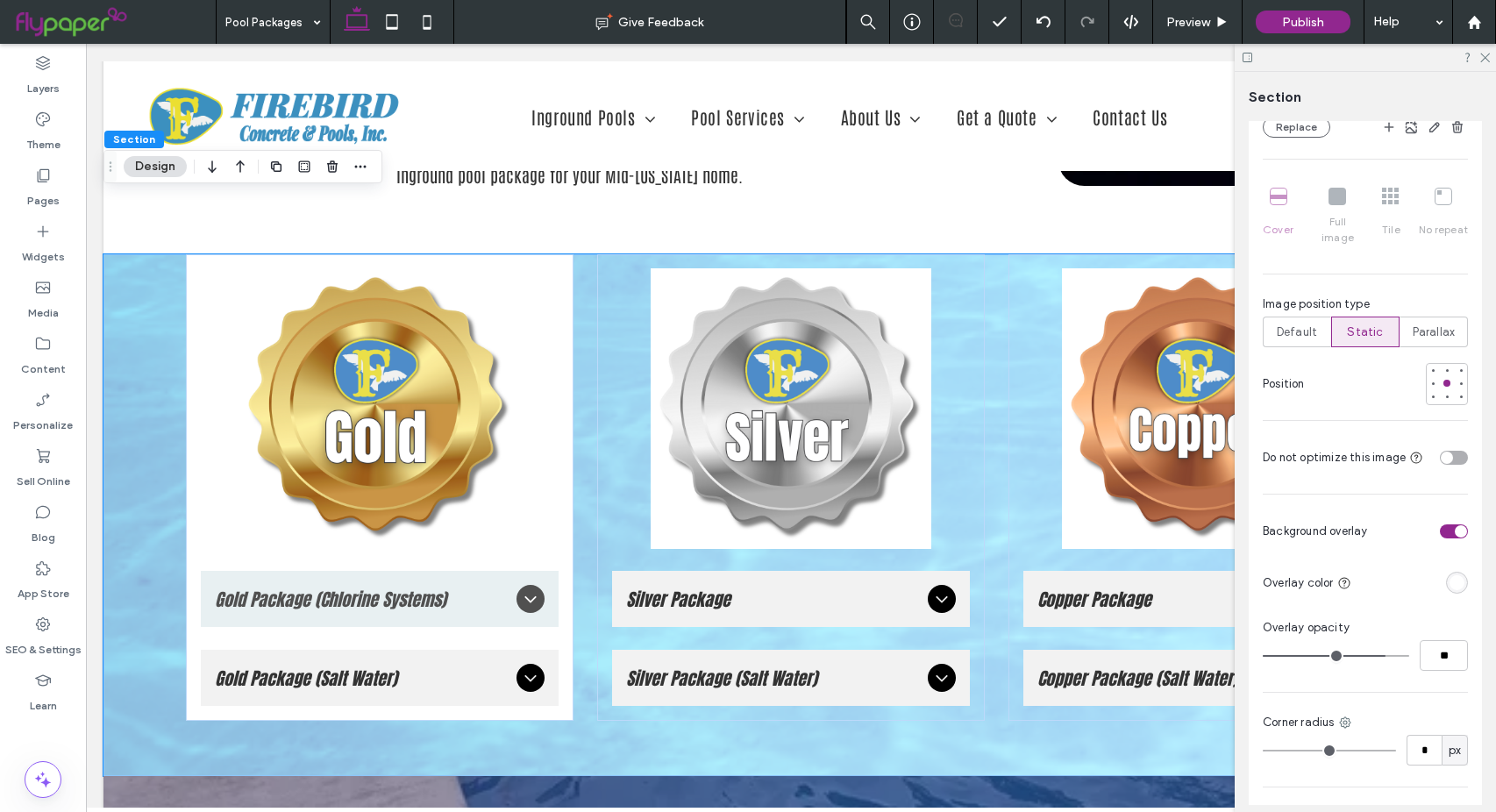
type input "**"
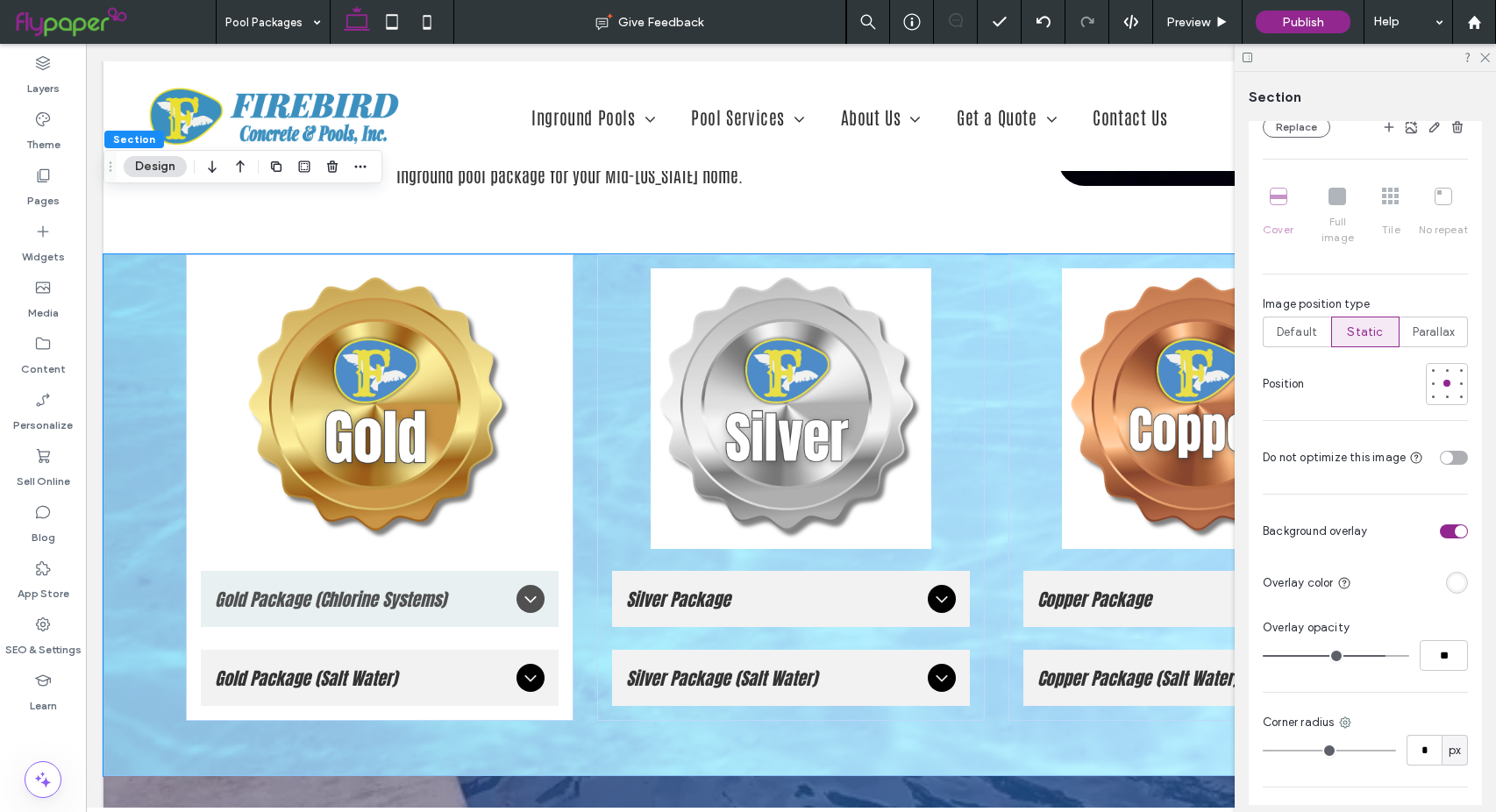
type input "**"
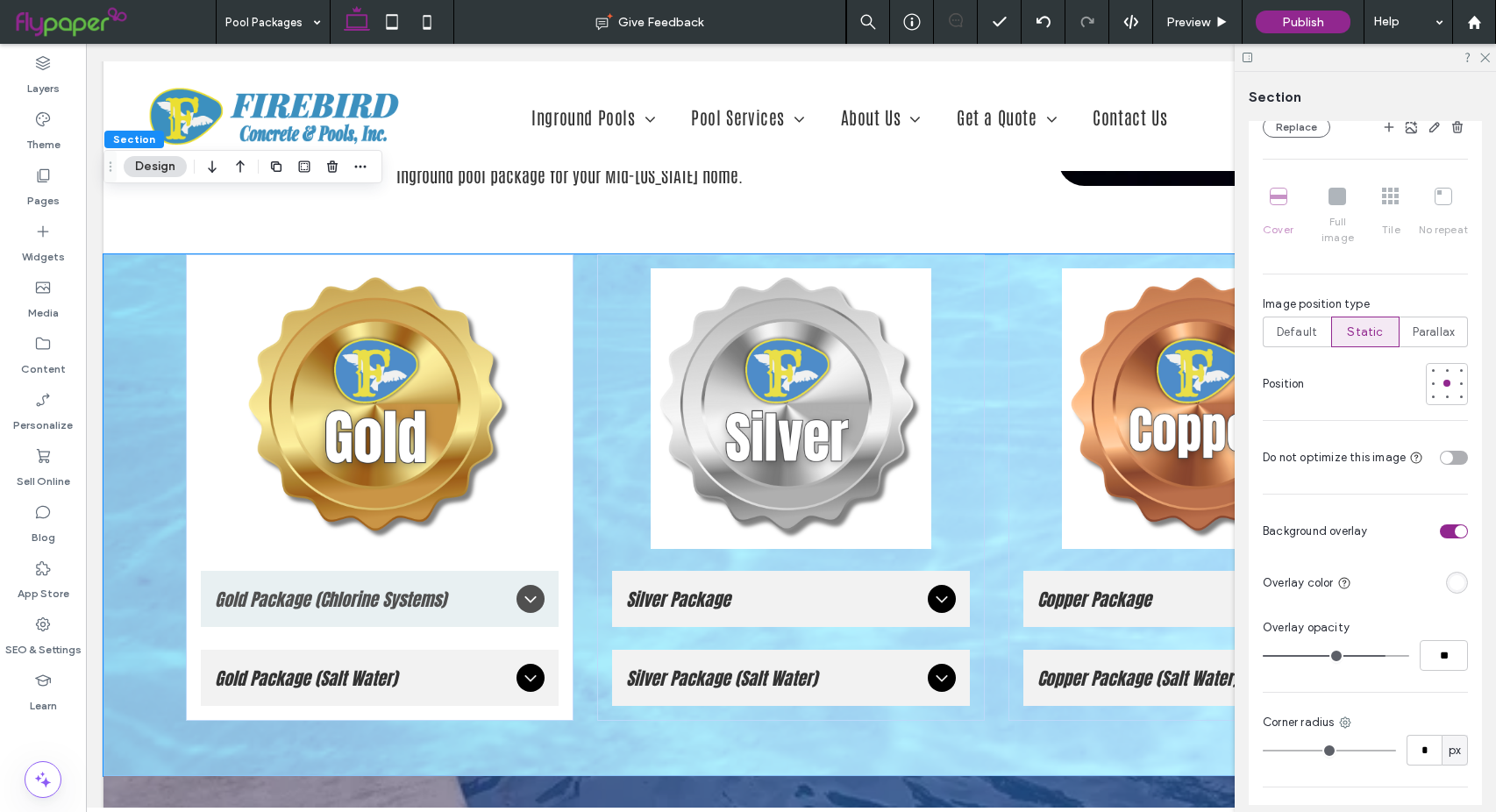
type input "**"
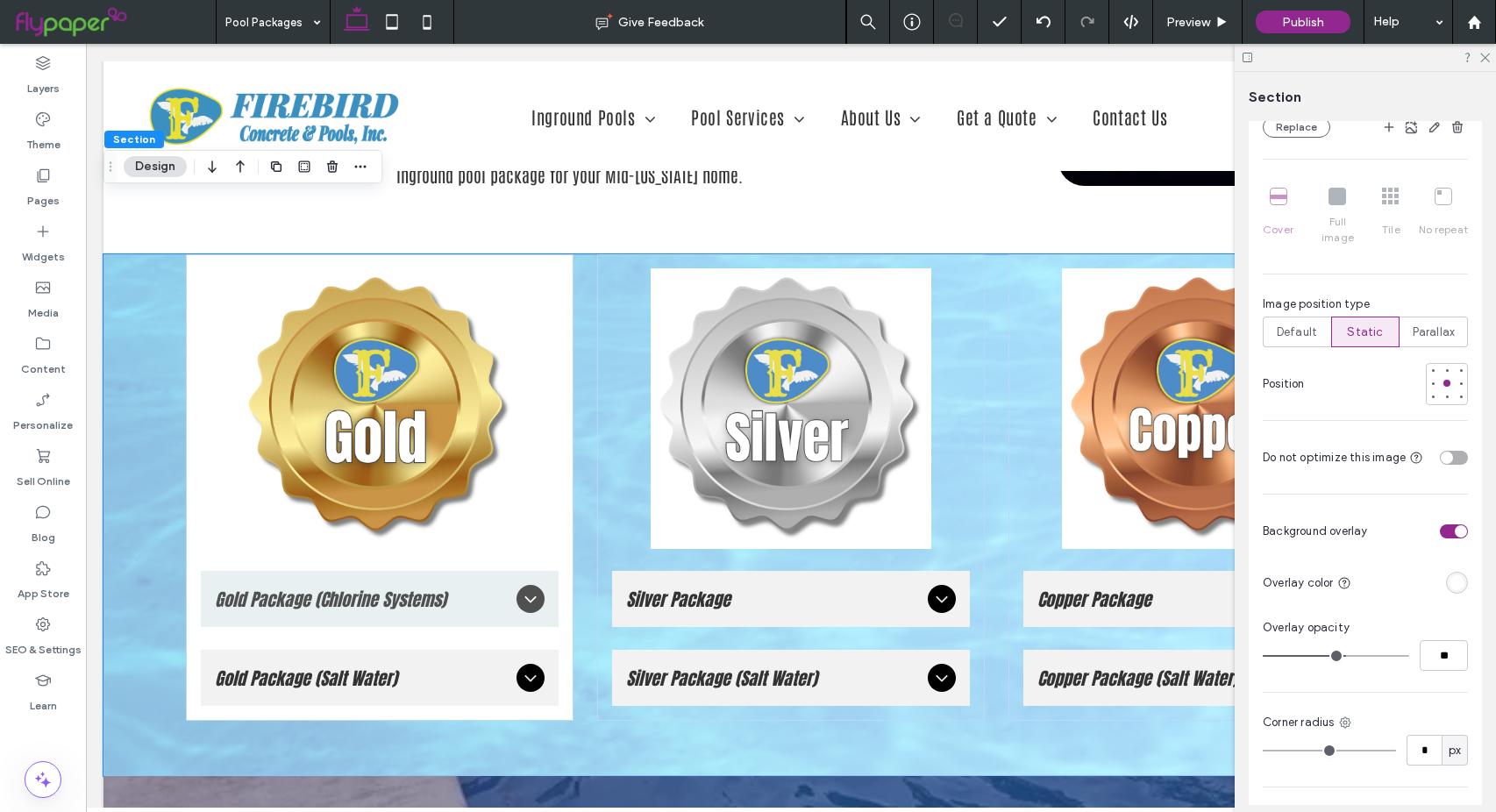
type input "**"
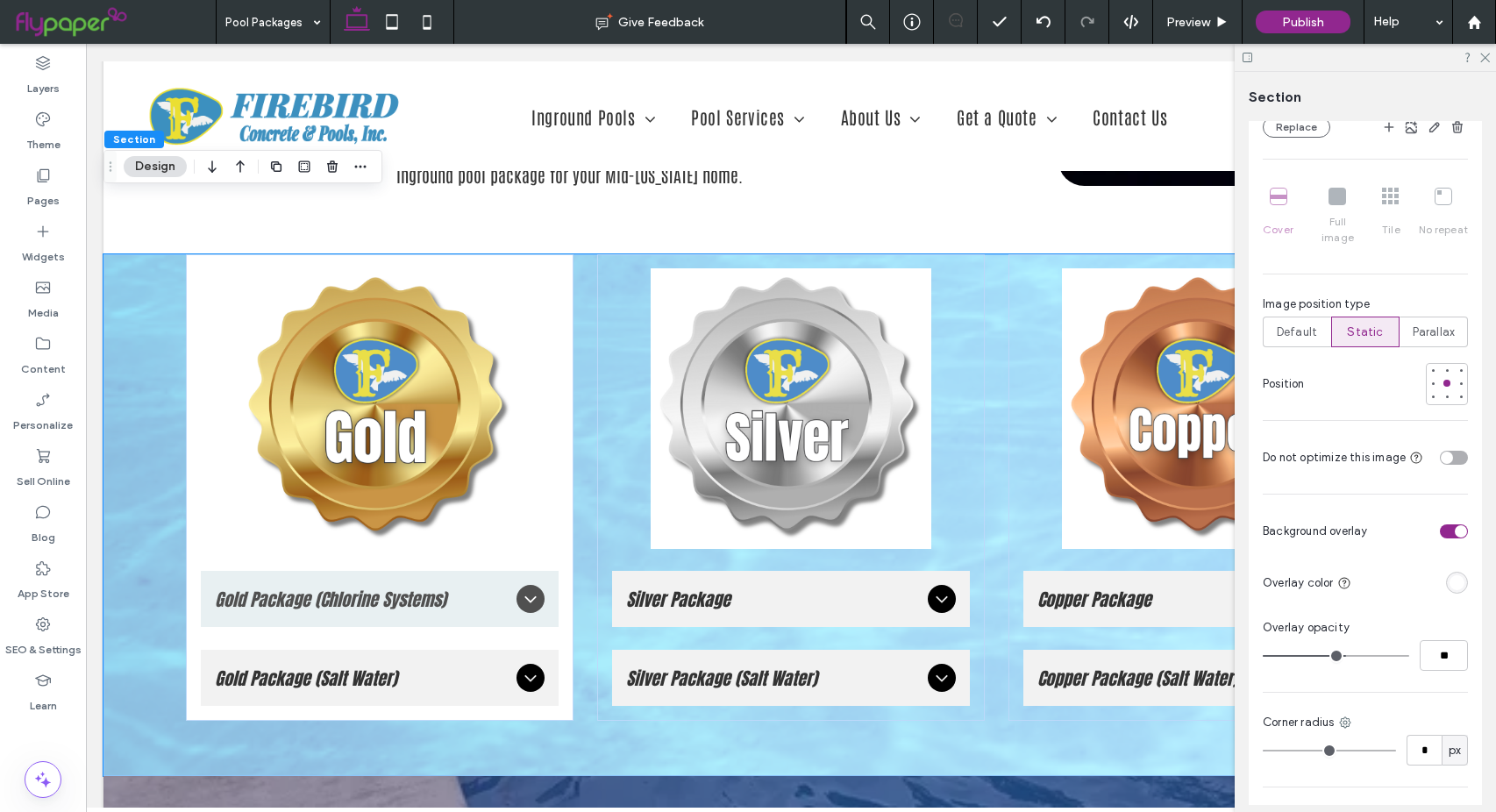
type input "**"
click at [1332, 655] on input "range" at bounding box center [1336, 656] width 146 height 2
type input "**"
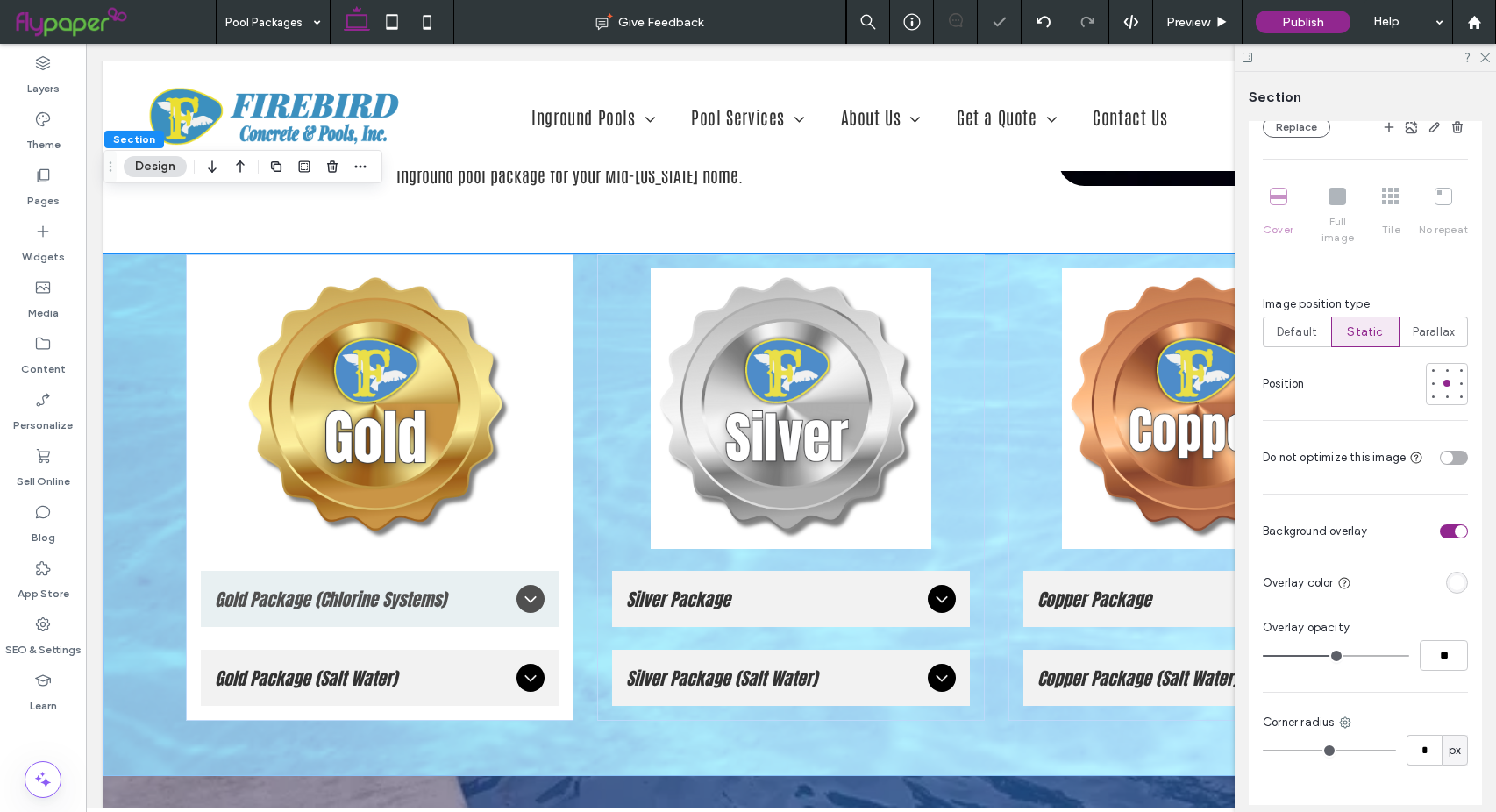
type input "**"
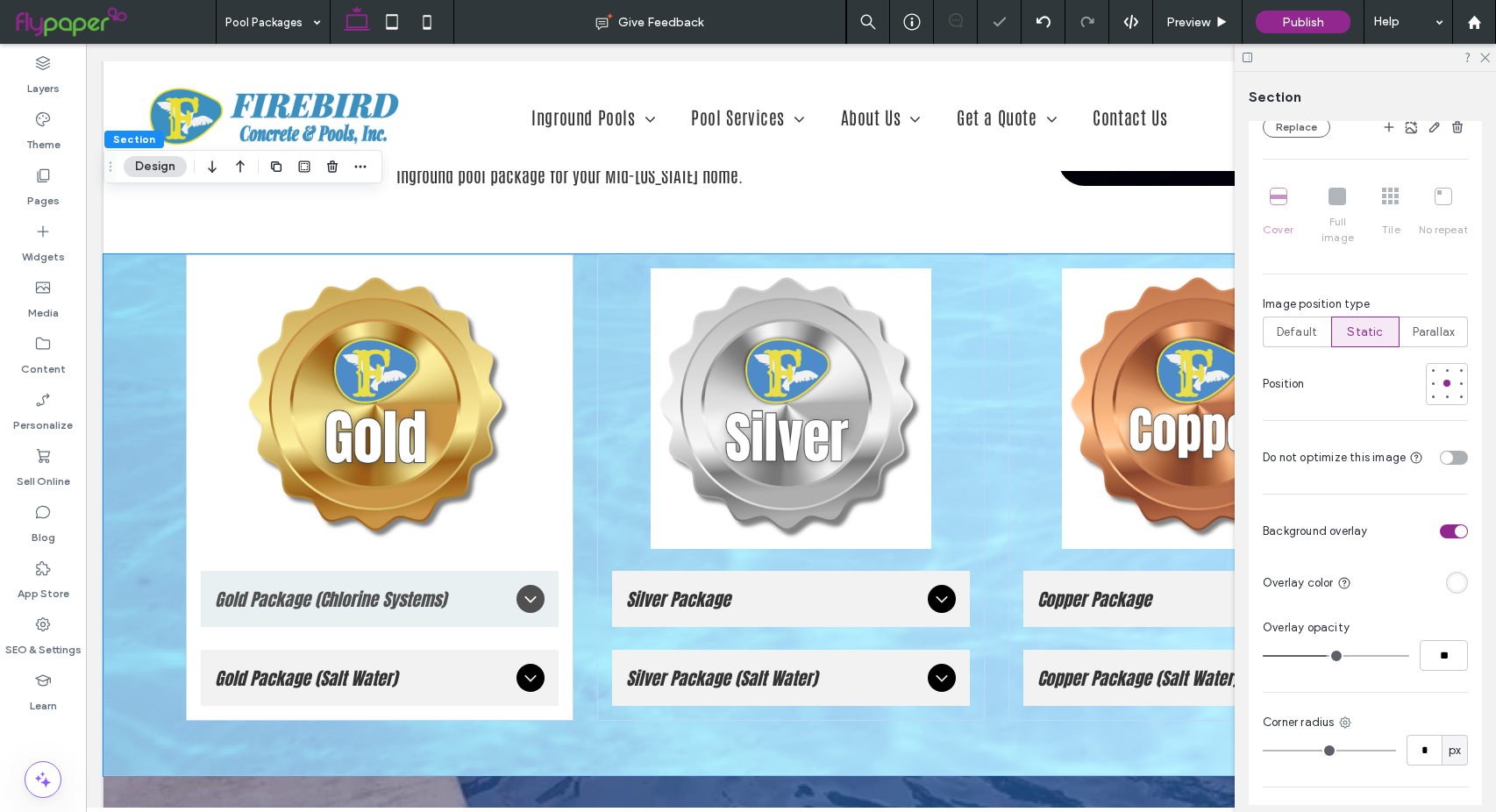
type input "**"
drag, startPoint x: 1332, startPoint y: 654, endPoint x: 1318, endPoint y: 654, distance: 14.0
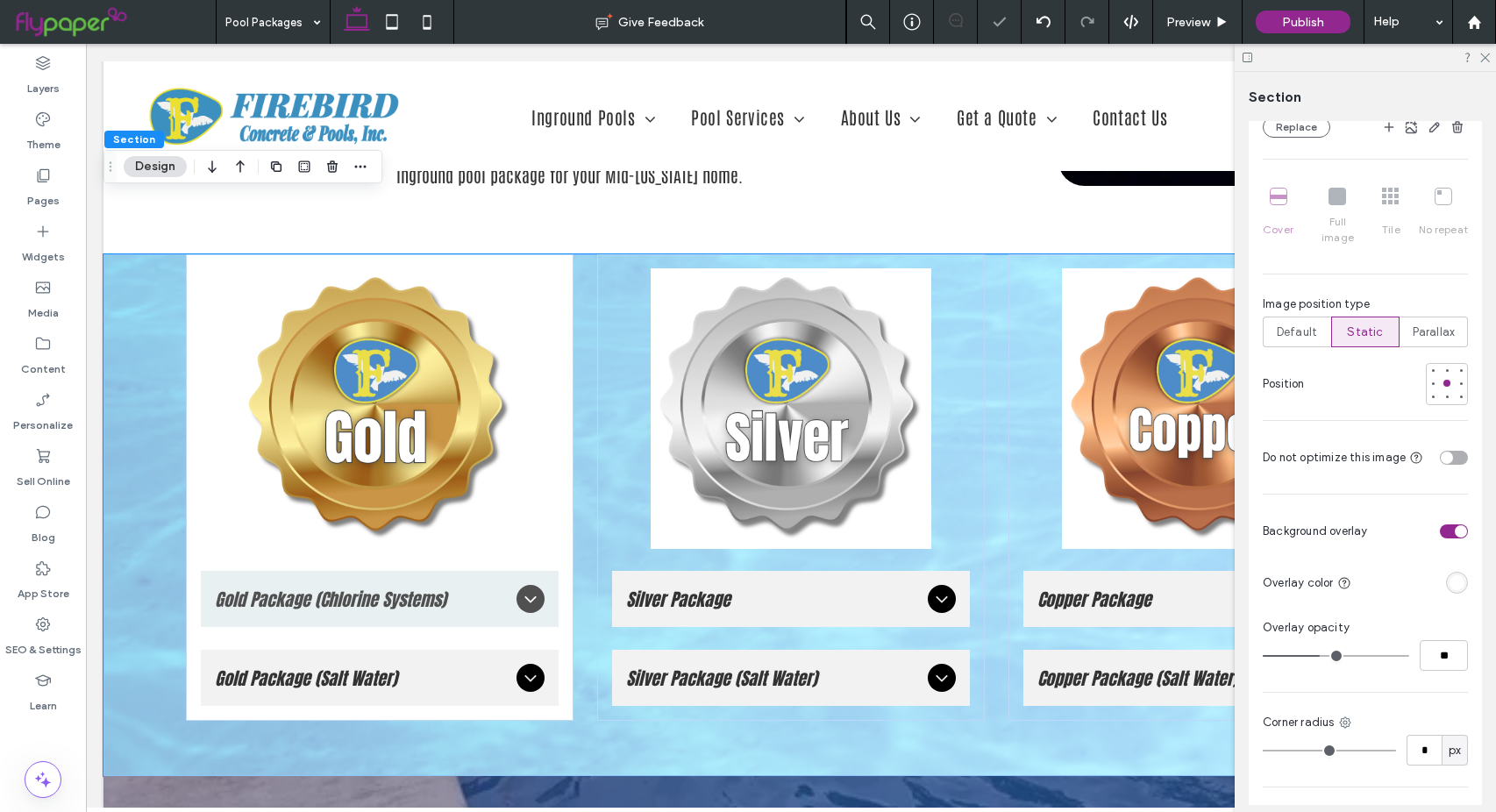
click at [1318, 655] on input "range" at bounding box center [1336, 656] width 146 height 2
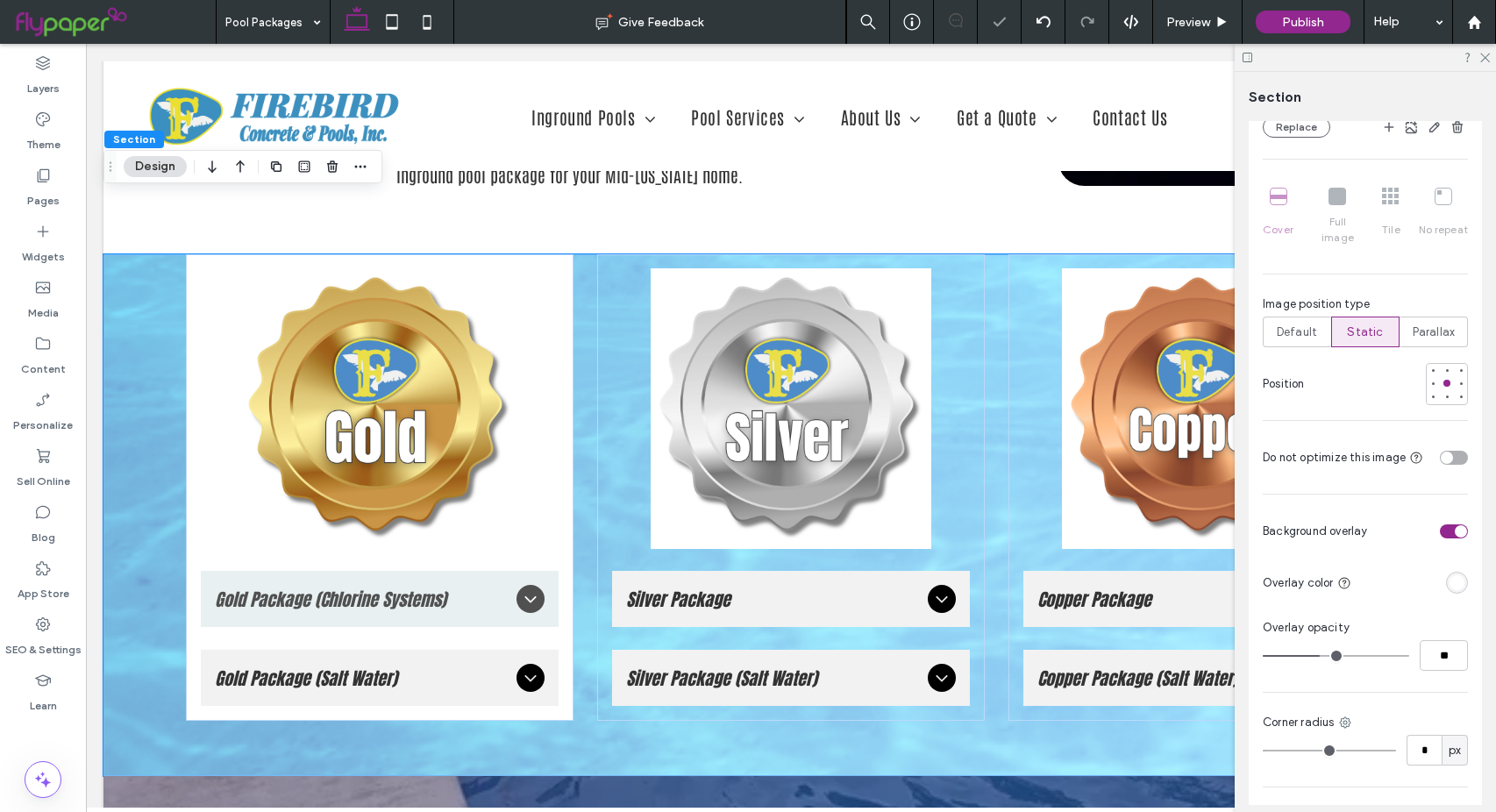
type input "**"
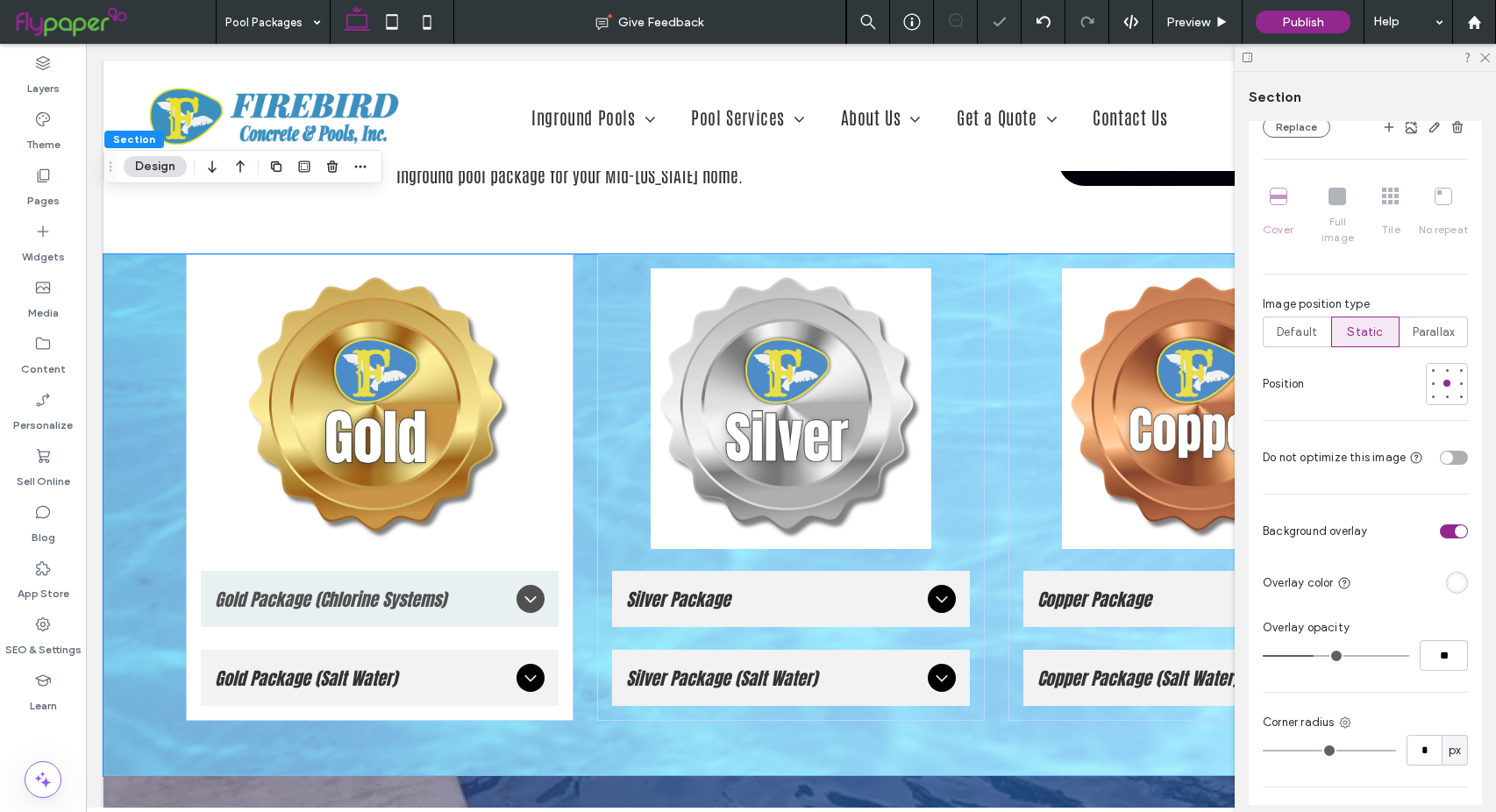
type input "**"
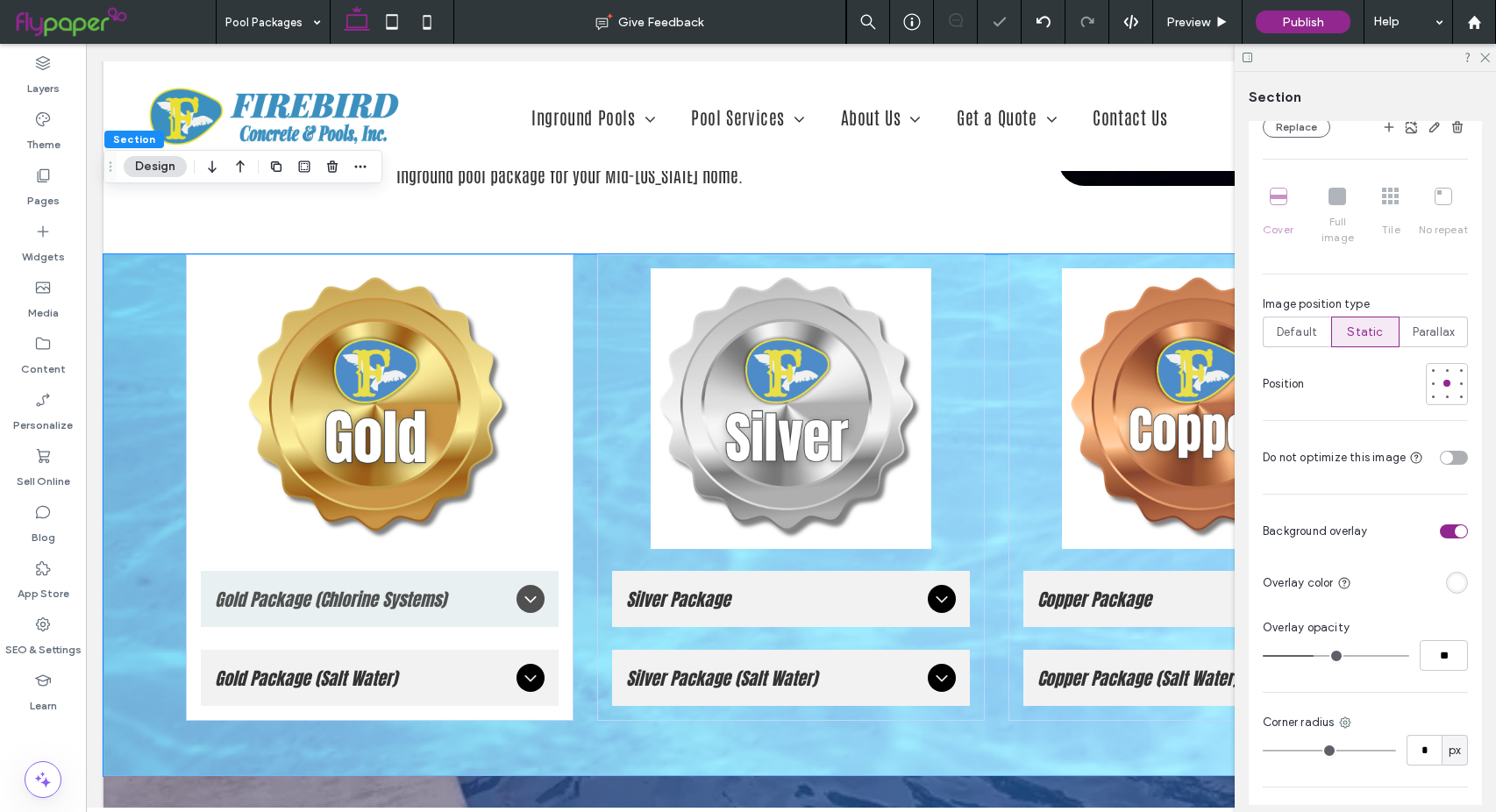
type input "**"
drag, startPoint x: 1317, startPoint y: 654, endPoint x: 1299, endPoint y: 655, distance: 18.0
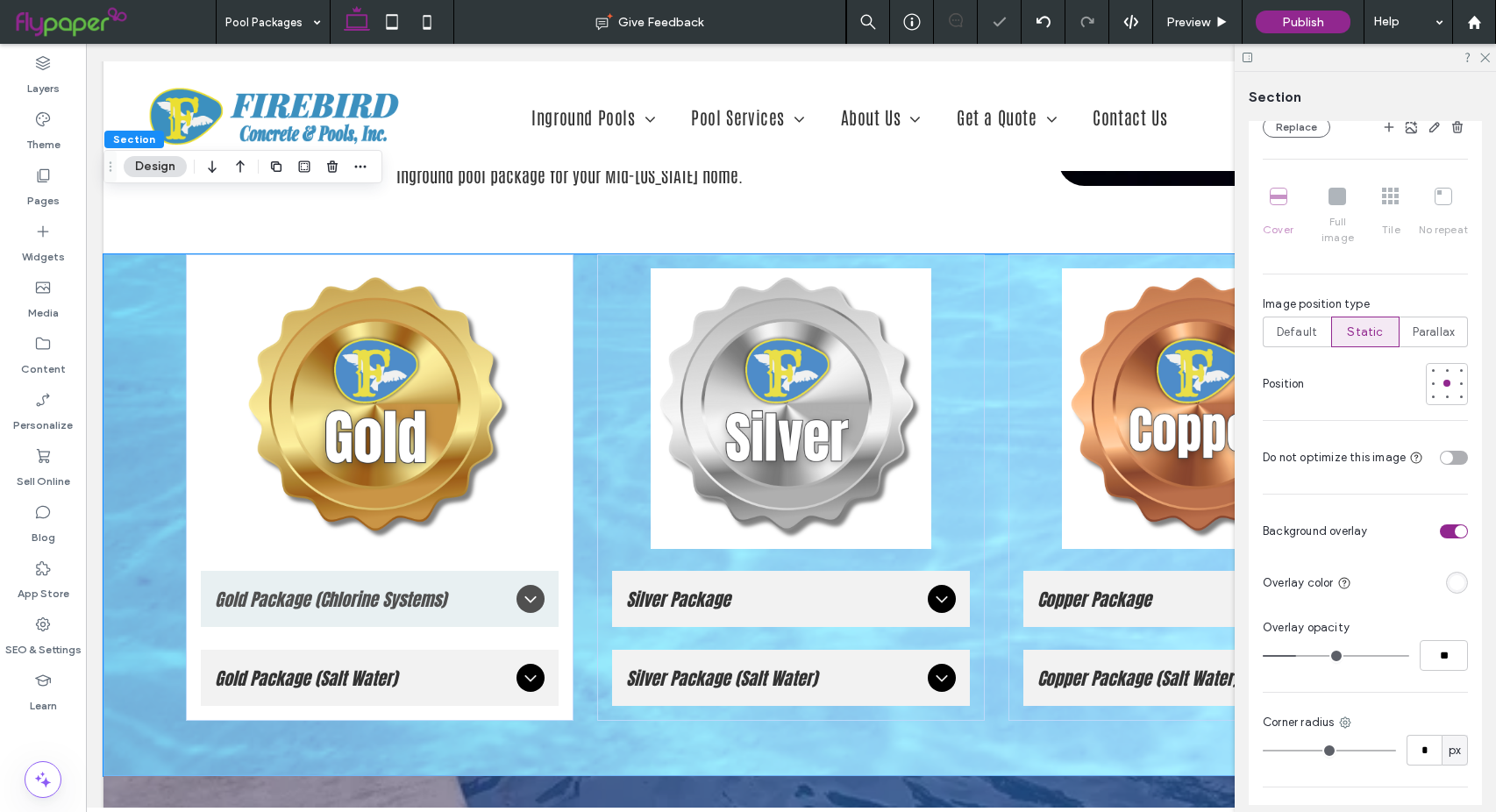
click at [1299, 655] on input "range" at bounding box center [1336, 656] width 146 height 2
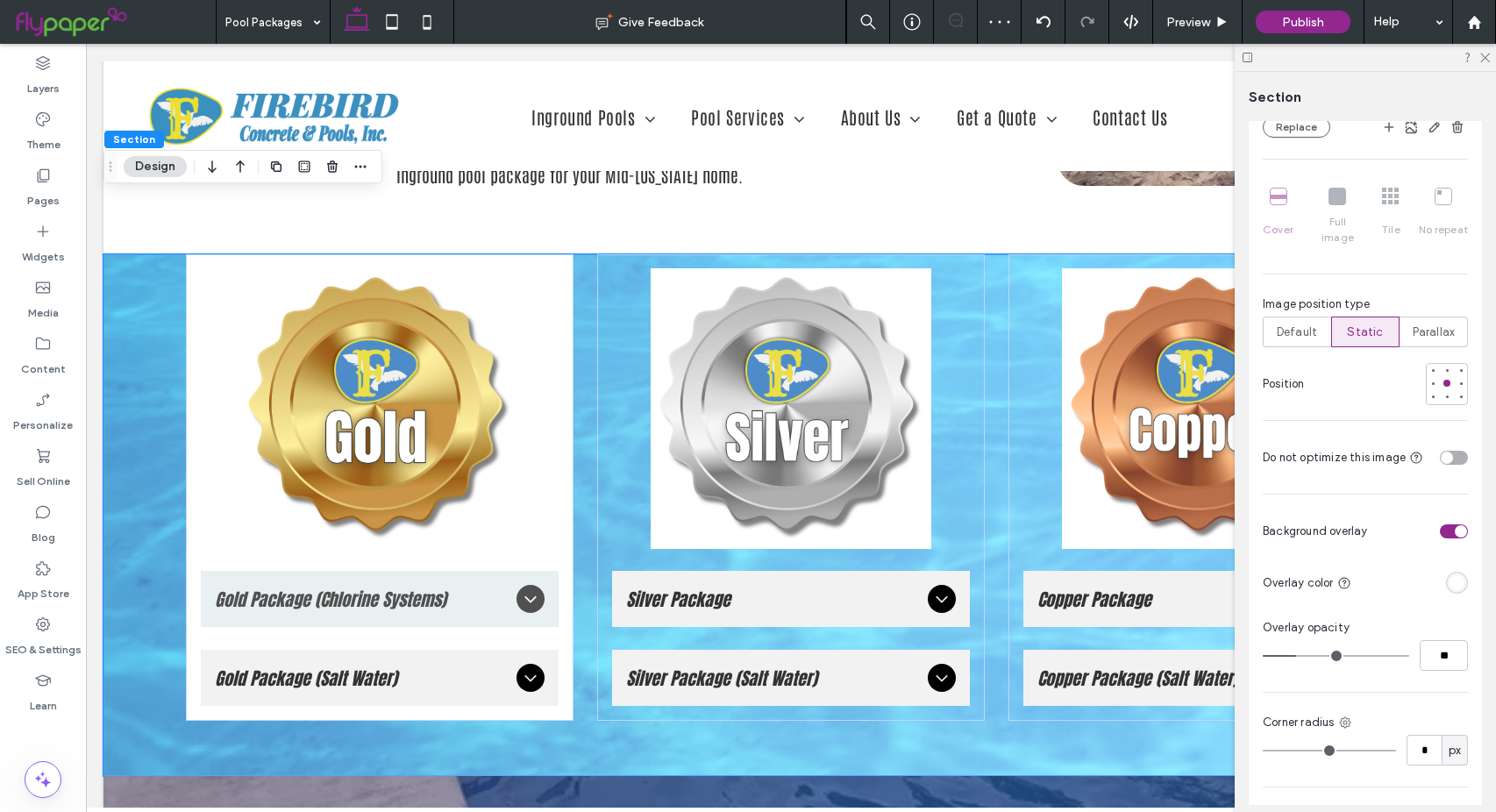
type input "**"
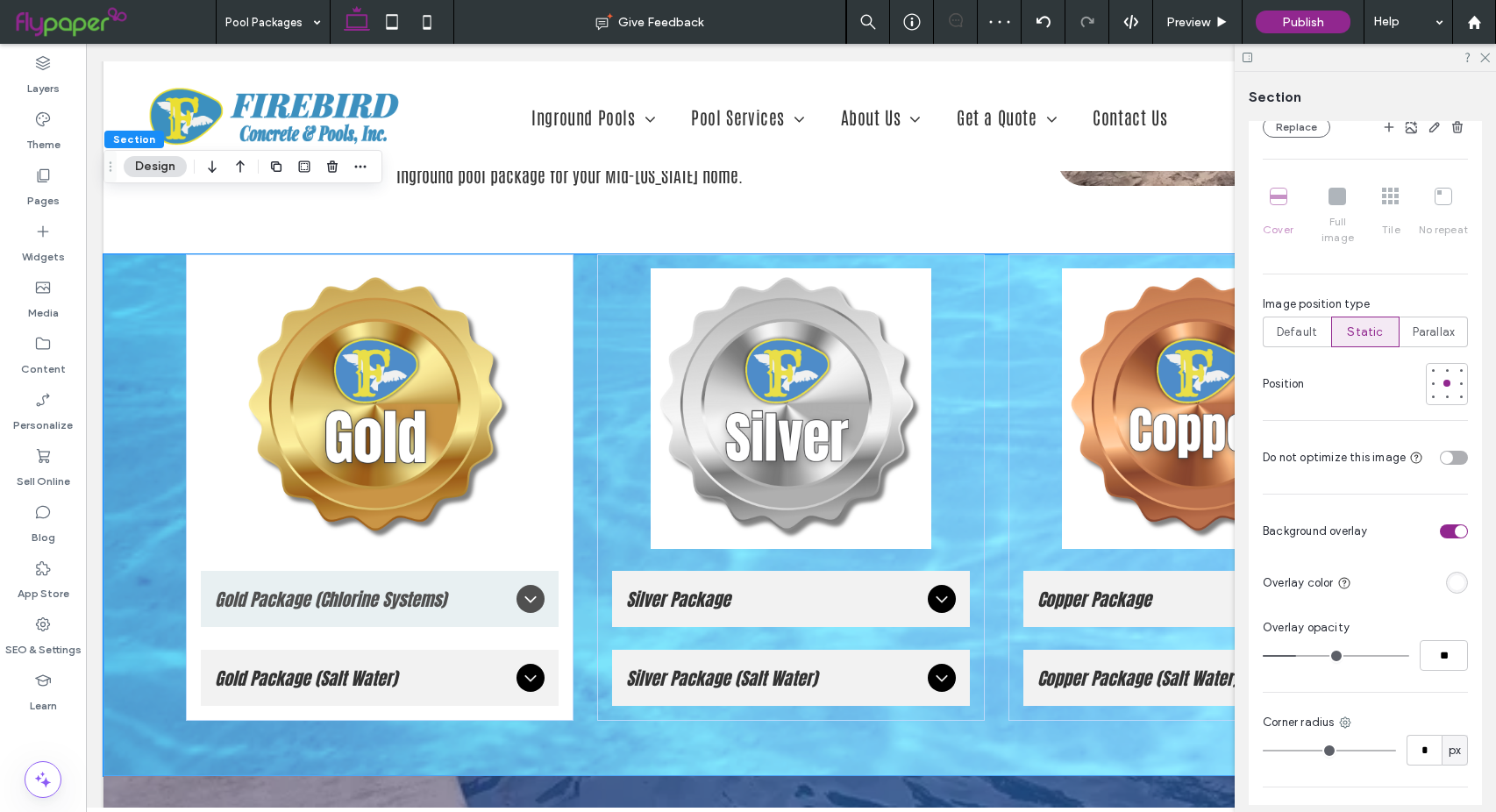
type input "**"
click at [1291, 655] on input "range" at bounding box center [1336, 656] width 146 height 2
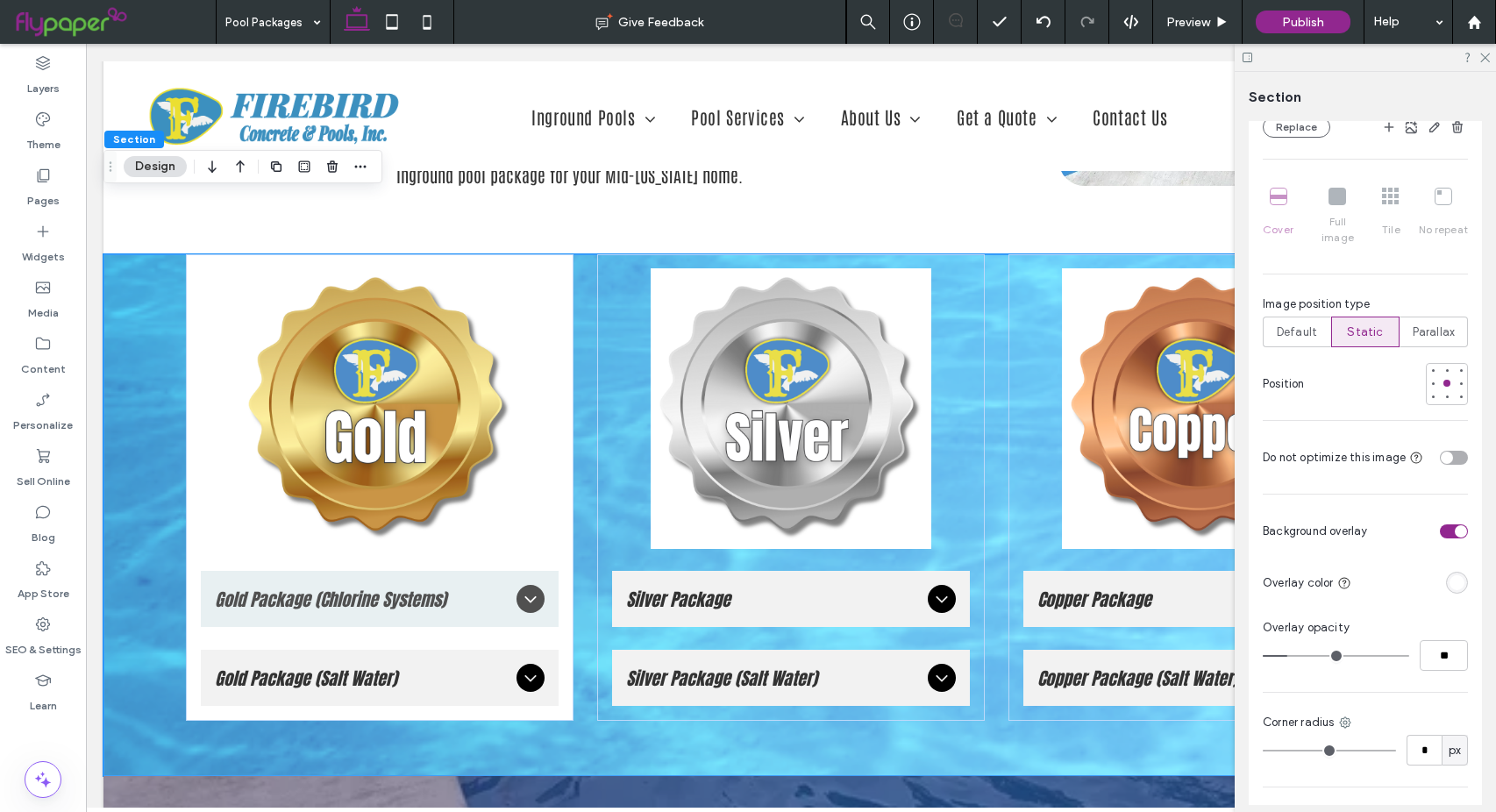
type input "**"
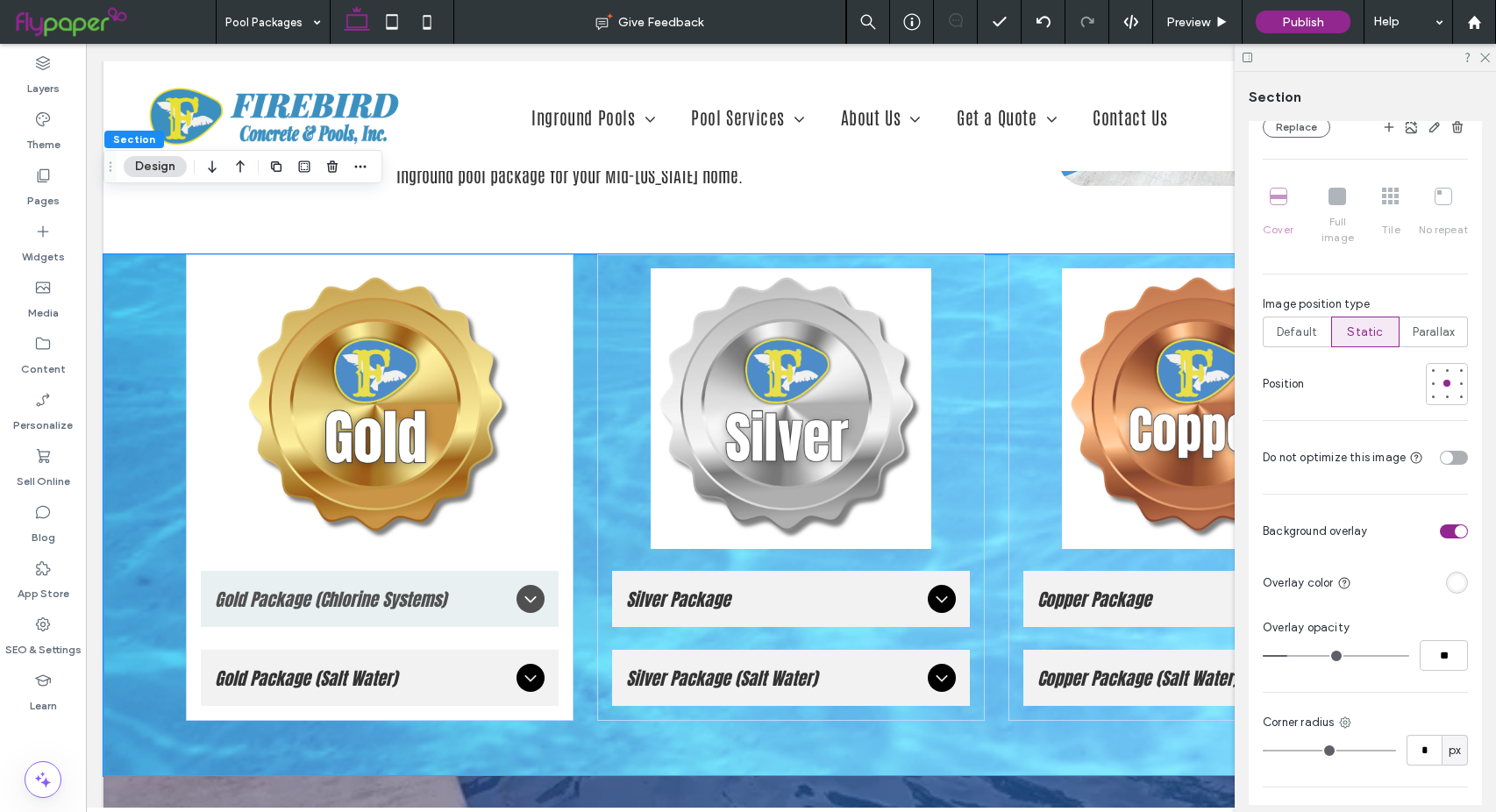
type input "**"
drag, startPoint x: 1291, startPoint y: 655, endPoint x: 1260, endPoint y: 659, distance: 31.3
click at [1263, 657] on input "range" at bounding box center [1336, 656] width 146 height 2
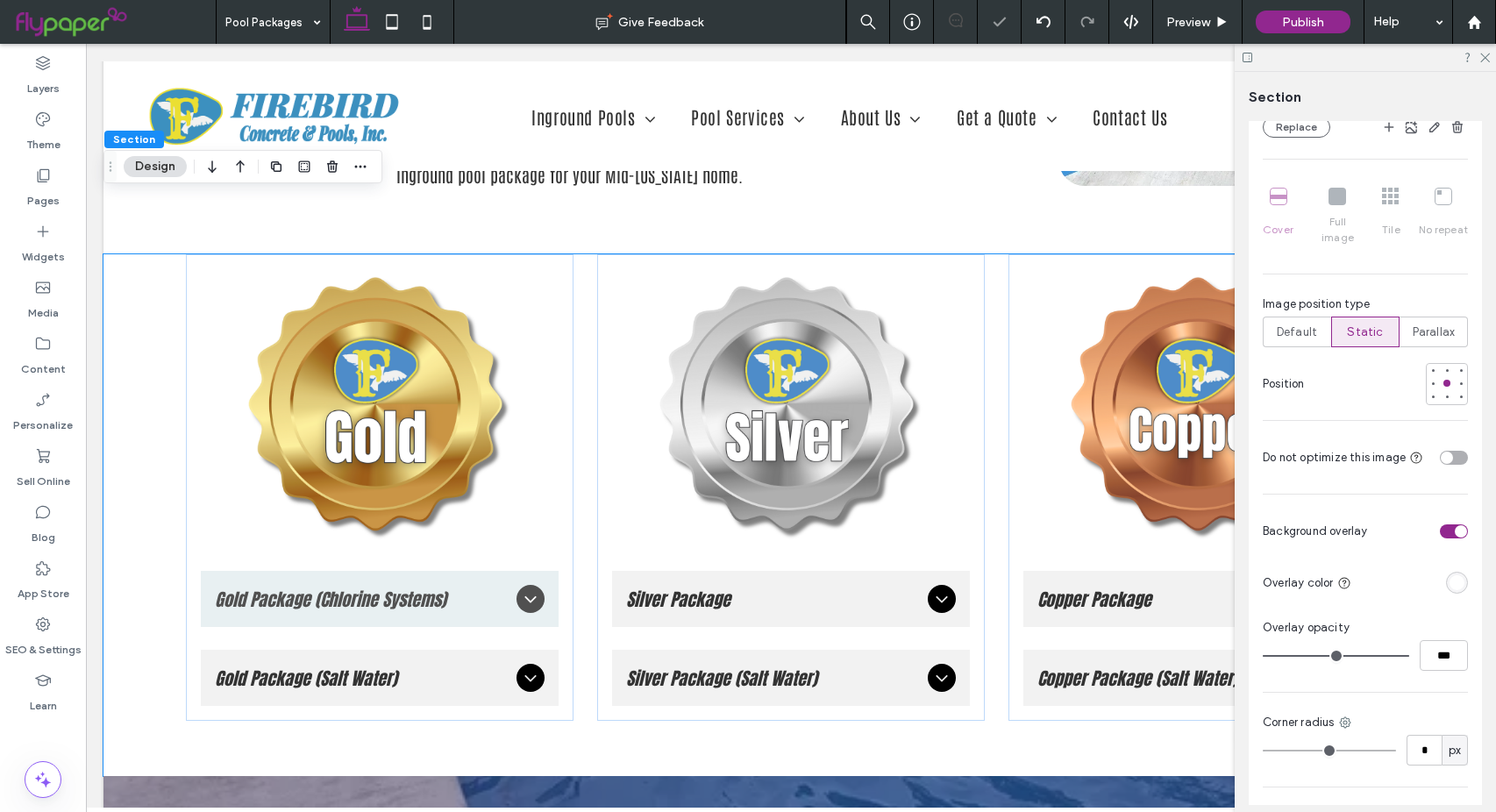
drag, startPoint x: 1269, startPoint y: 652, endPoint x: 1419, endPoint y: 663, distance: 150.4
click at [1409, 657] on input "range" at bounding box center [1336, 656] width 146 height 2
drag, startPoint x: 1395, startPoint y: 655, endPoint x: 1364, endPoint y: 658, distance: 31.1
click at [1364, 657] on input "range" at bounding box center [1336, 656] width 146 height 2
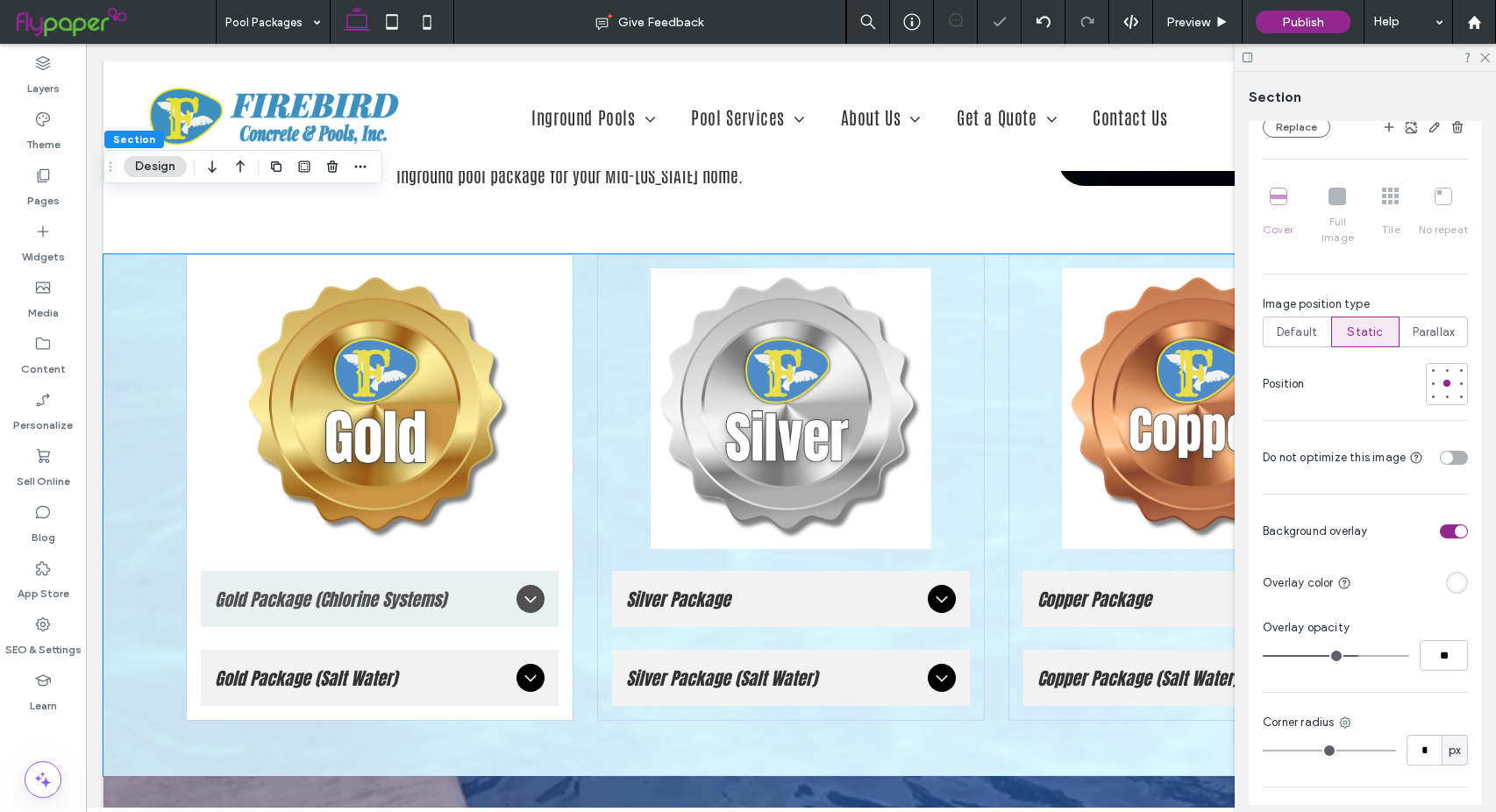
drag, startPoint x: 1364, startPoint y: 658, endPoint x: 1351, endPoint y: 659, distance: 13.0
click at [1351, 657] on input "range" at bounding box center [1336, 656] width 146 height 2
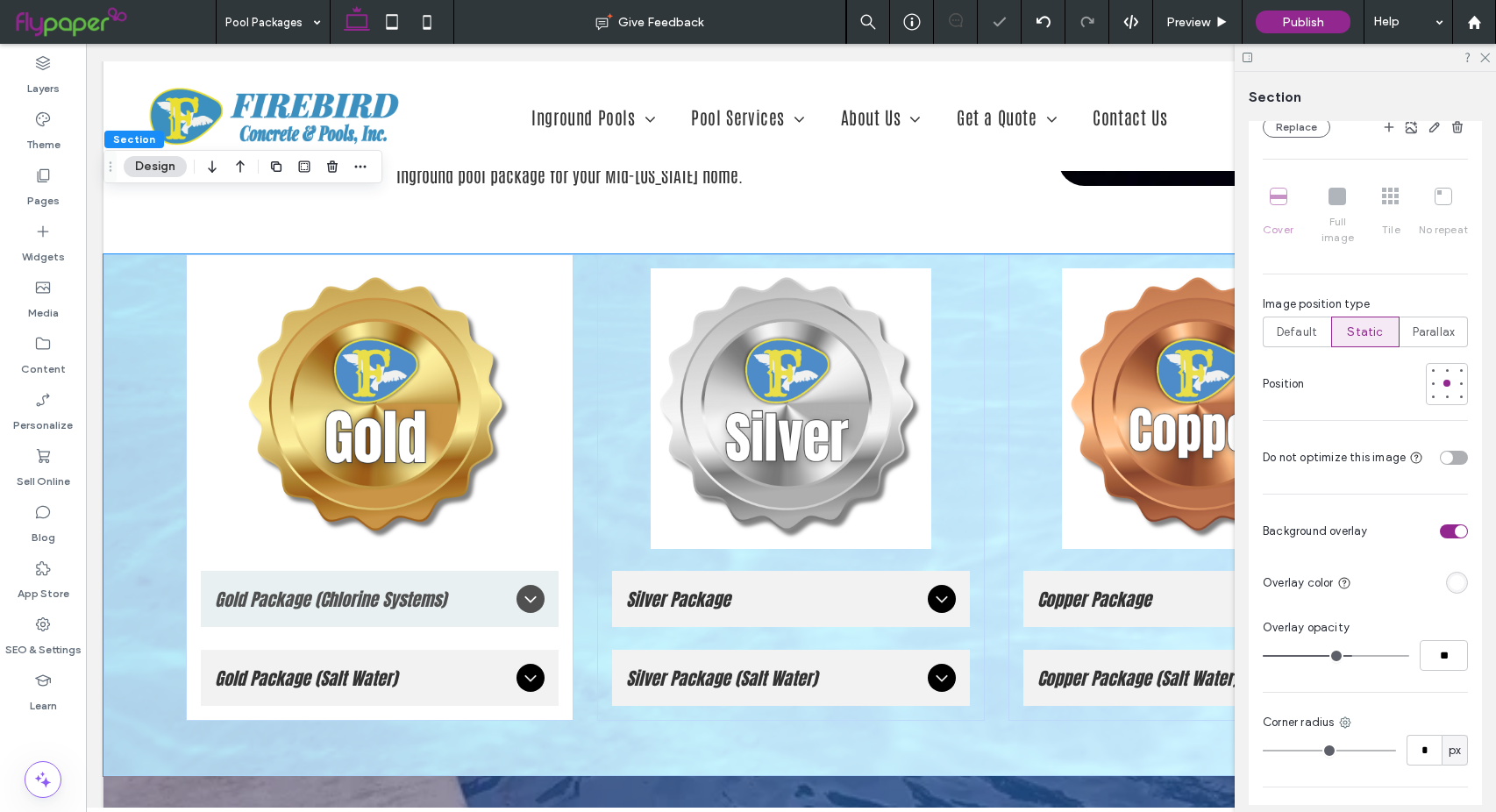
drag, startPoint x: 1345, startPoint y: 659, endPoint x: 1336, endPoint y: 659, distance: 9.0
click at [1336, 657] on input "range" at bounding box center [1336, 656] width 146 height 2
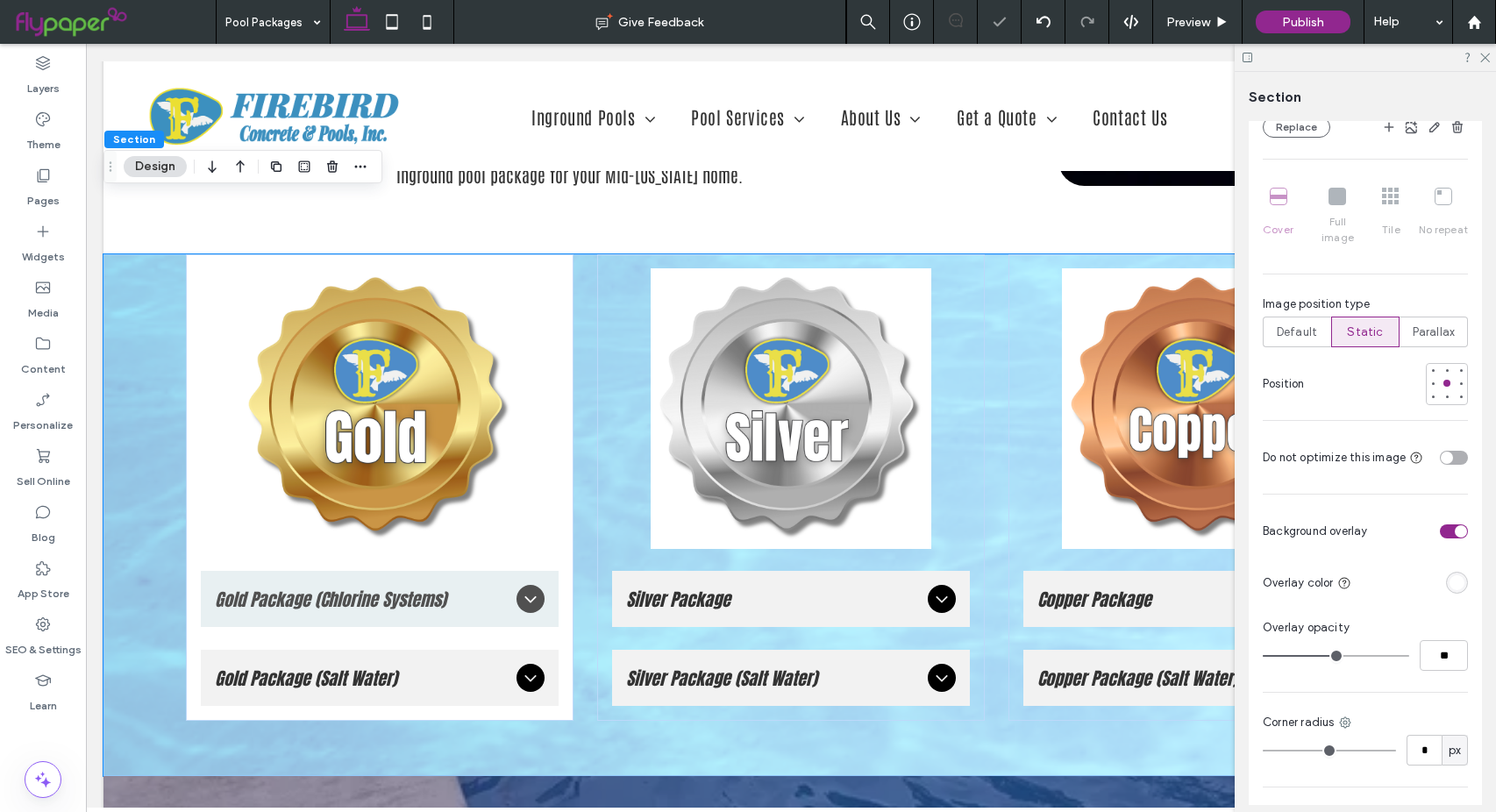
click at [1454, 527] on div "toggle" at bounding box center [1460, 531] width 12 height 12
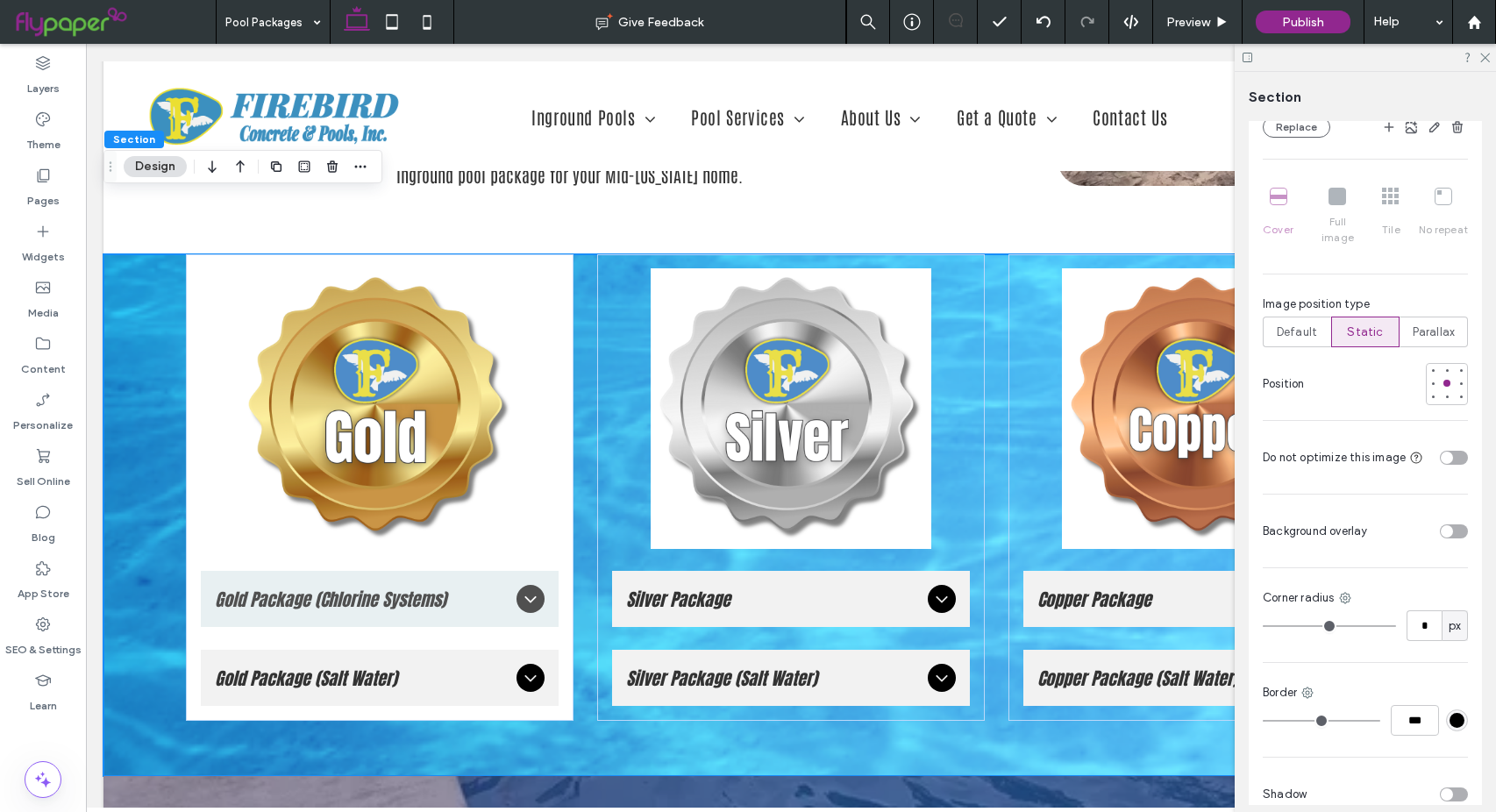
click at [1367, 379] on div at bounding box center [1389, 384] width 156 height 42
click at [1290, 319] on div "Default" at bounding box center [1297, 331] width 46 height 29
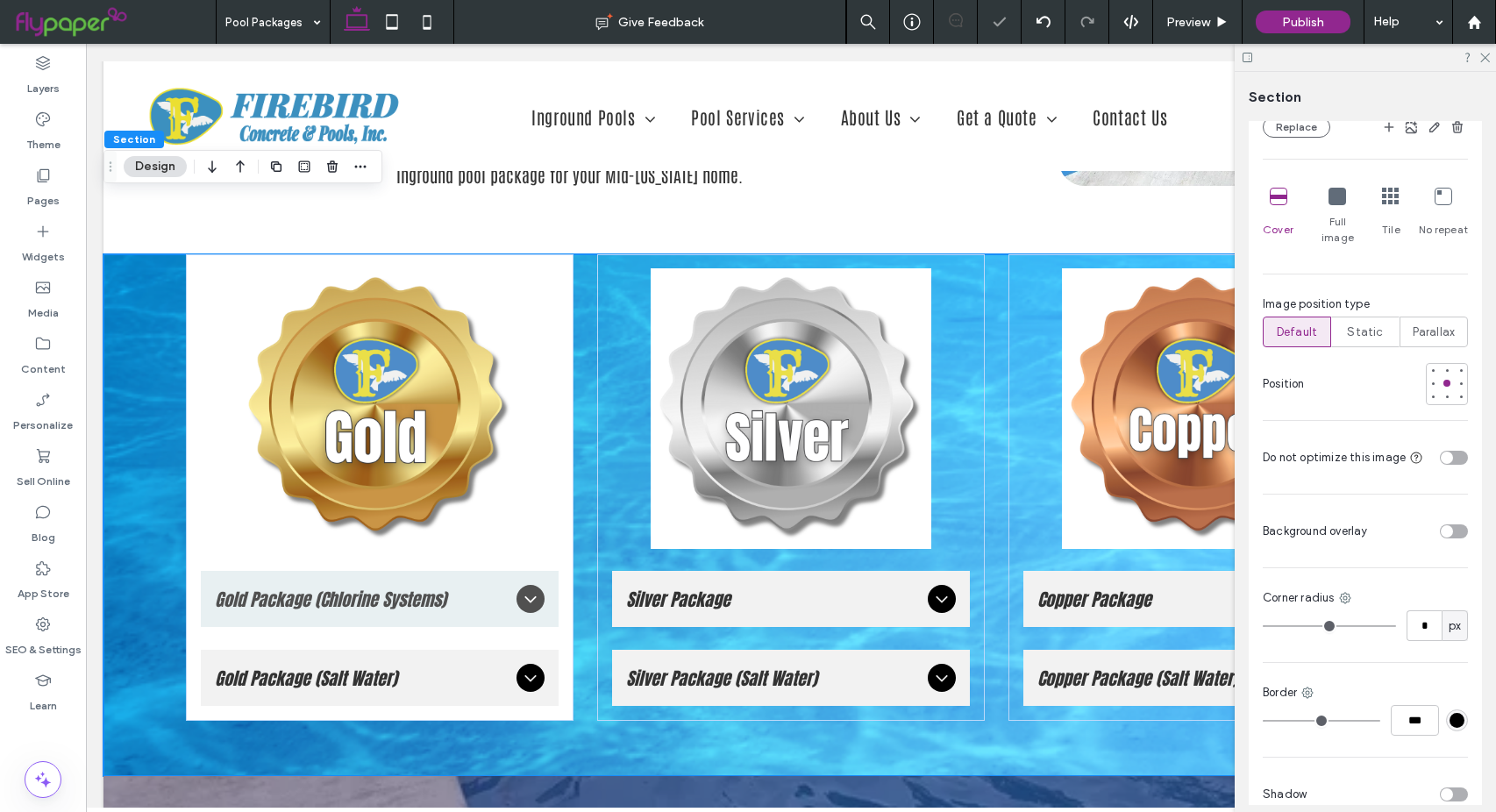
click at [1341, 205] on icon at bounding box center [1338, 197] width 18 height 18
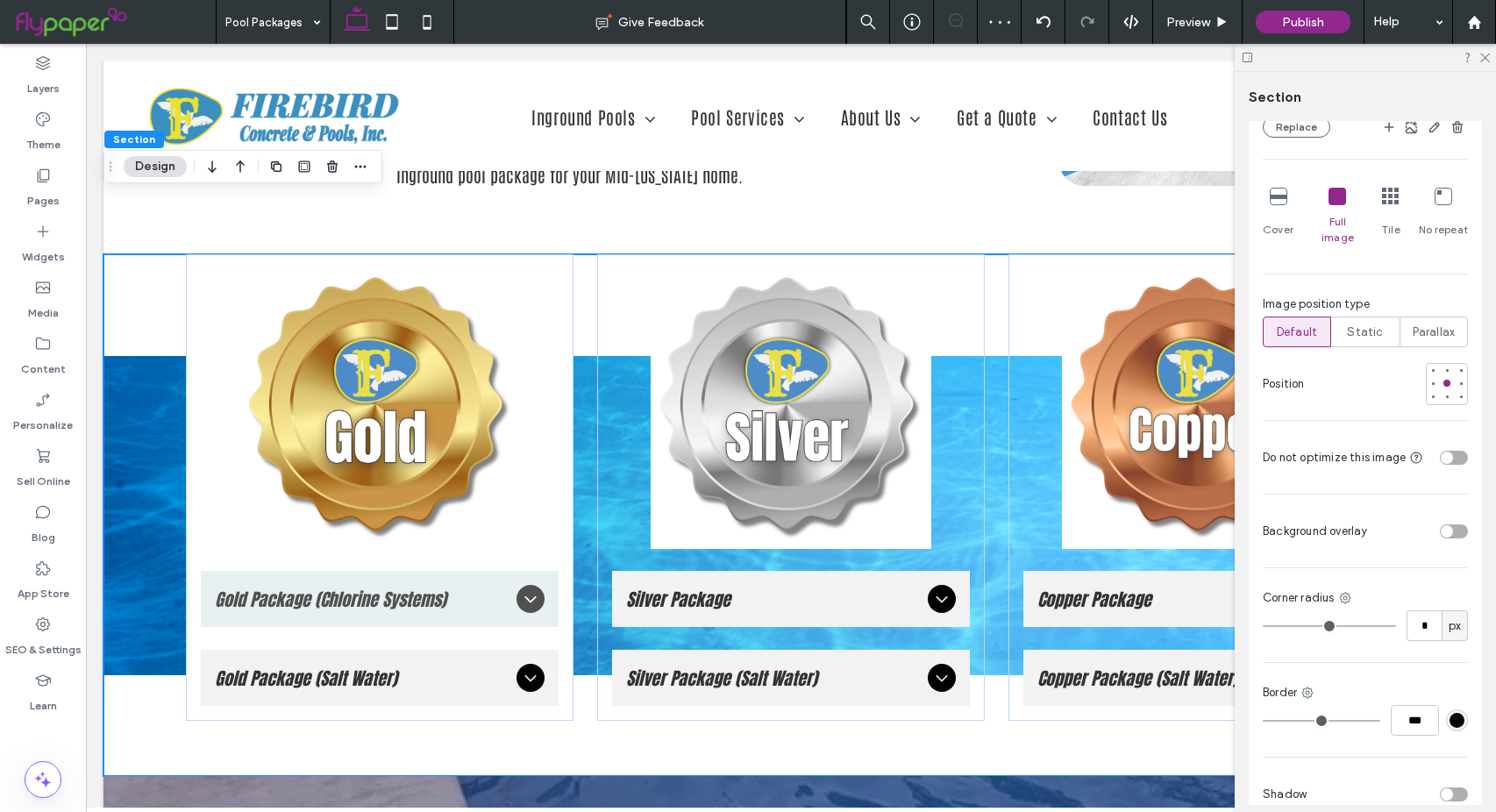
click at [1277, 205] on icon at bounding box center [1279, 197] width 18 height 18
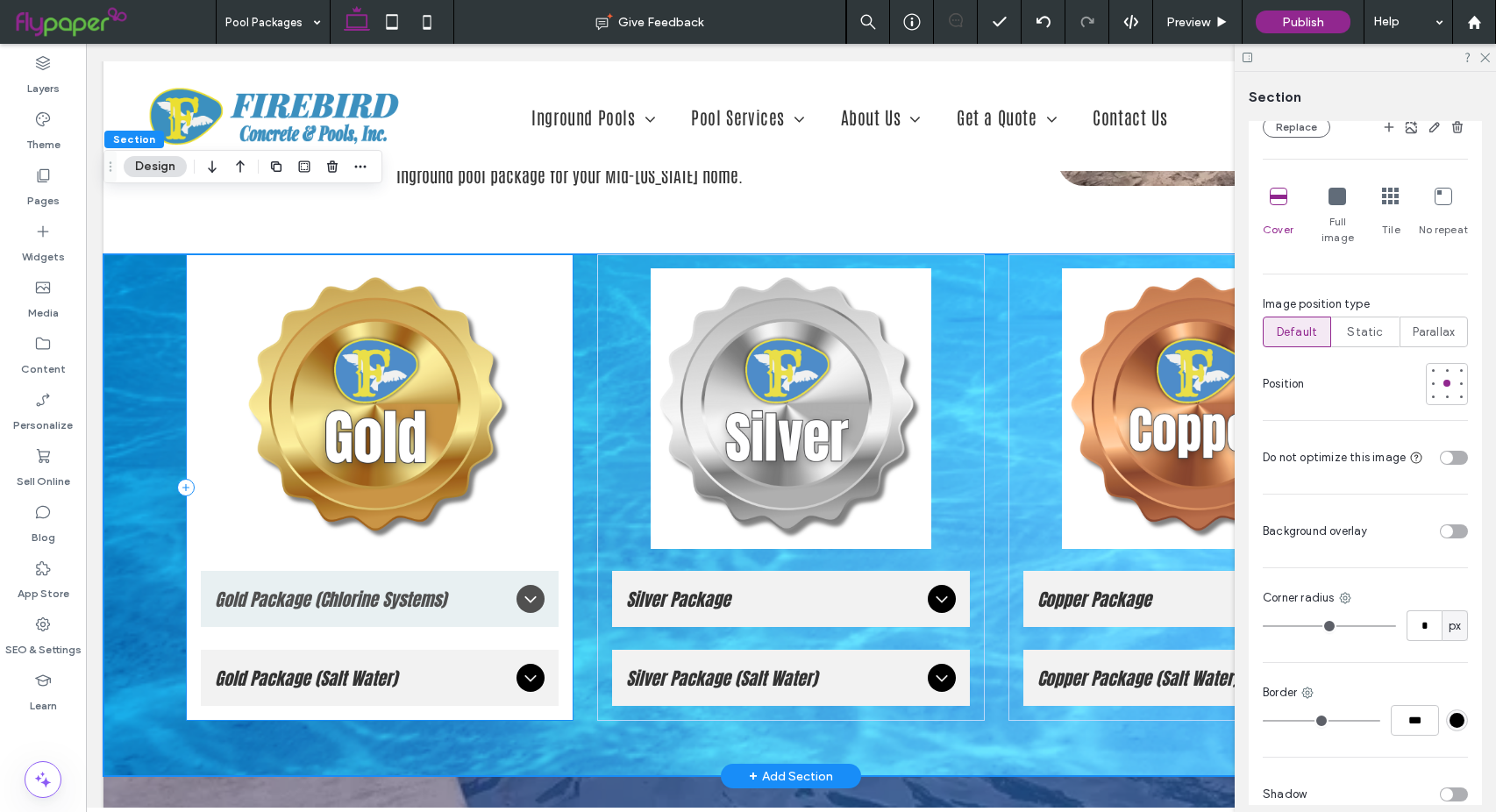
click at [561, 348] on div "Gold Package (Chlorine Systems) Includes: Pentair IntelliFlo® VSF Variable Spee…" at bounding box center [379, 487] width 387 height 467
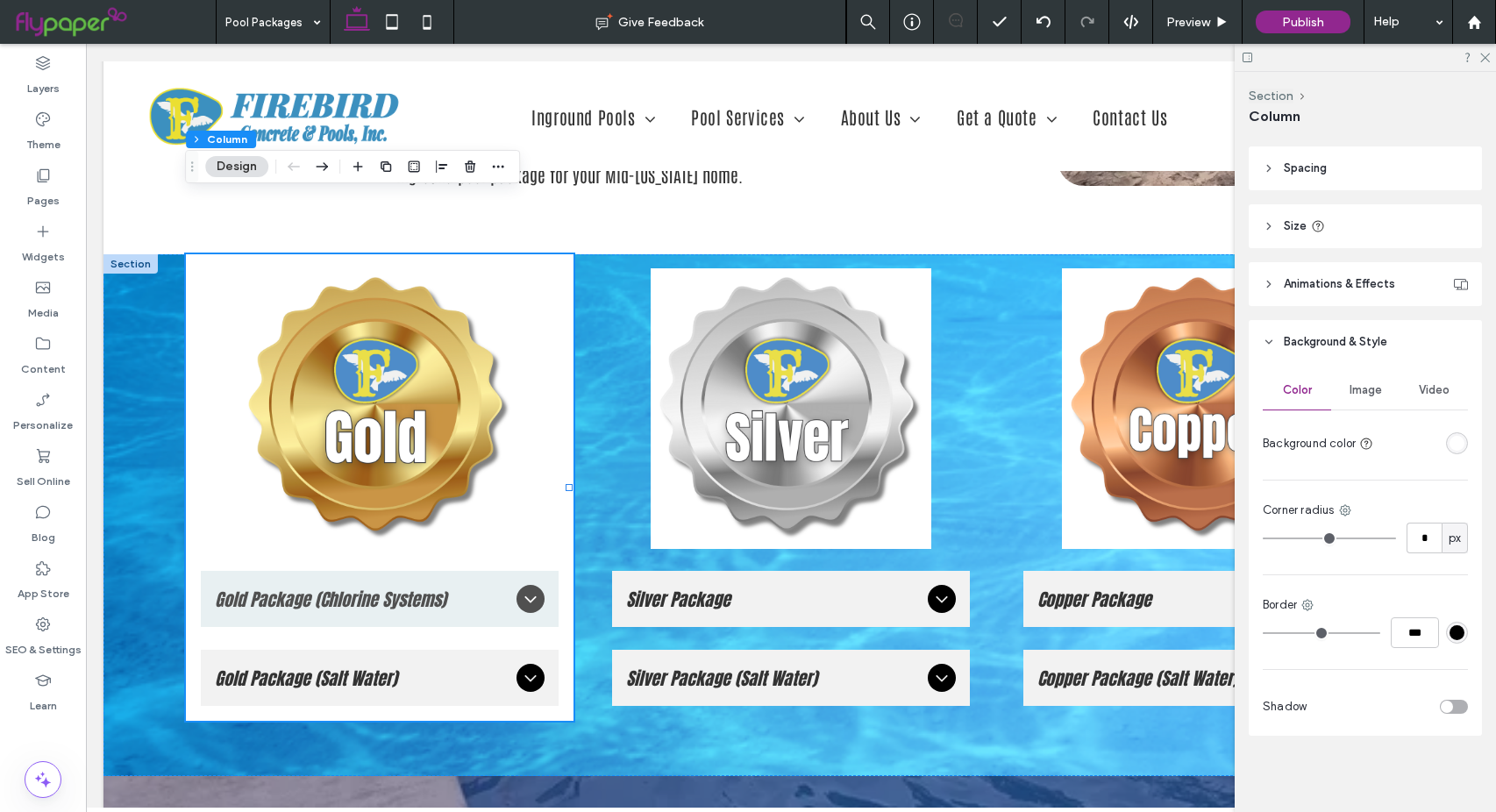
scroll to position [289, 0]
drag, startPoint x: 1268, startPoint y: 539, endPoint x: 1286, endPoint y: 539, distance: 18.0
click at [1286, 538] on input "range" at bounding box center [1330, 537] width 133 height 2
click at [1447, 708] on div "toggle" at bounding box center [1453, 706] width 28 height 14
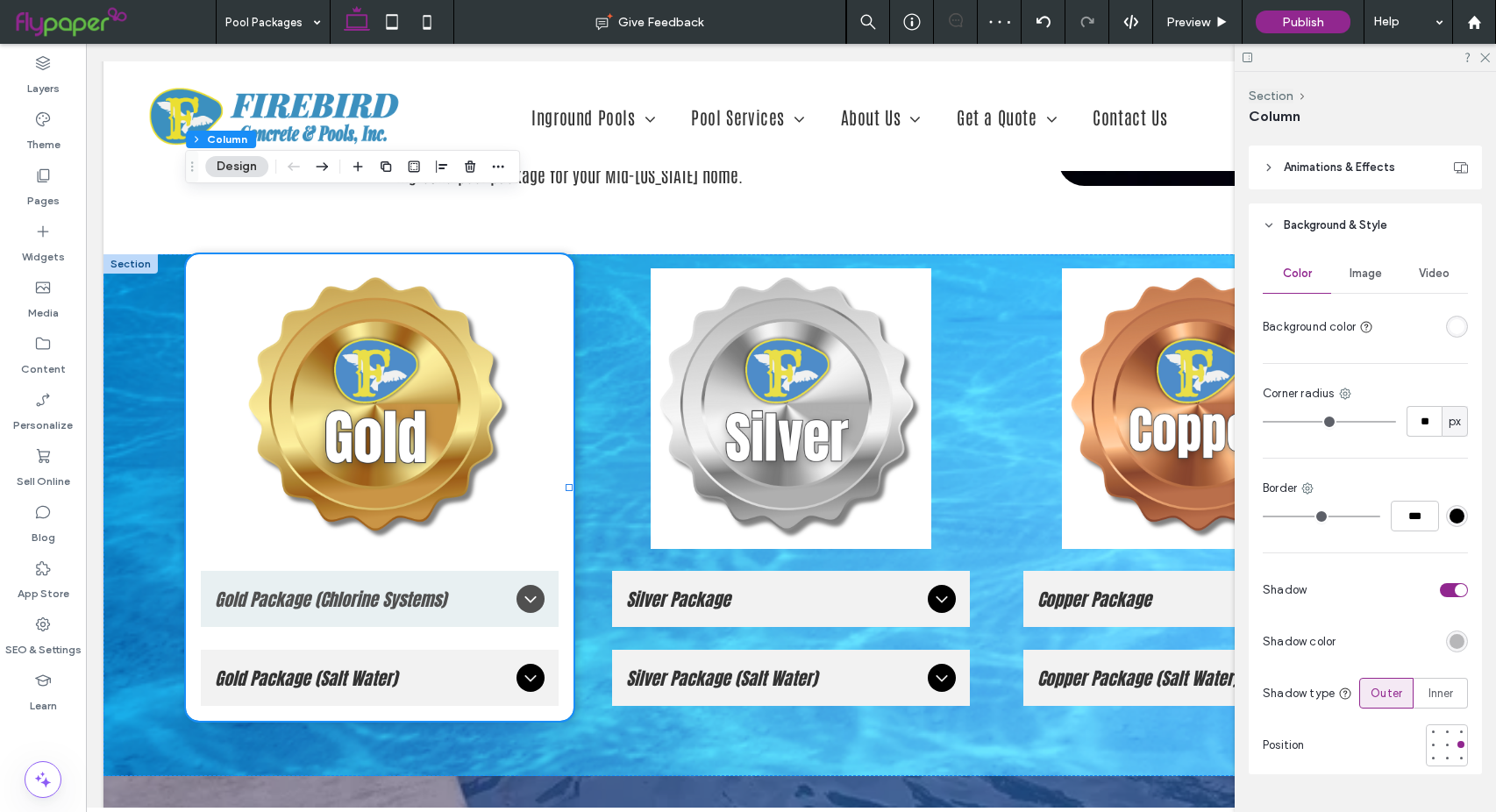
scroll to position [448, 0]
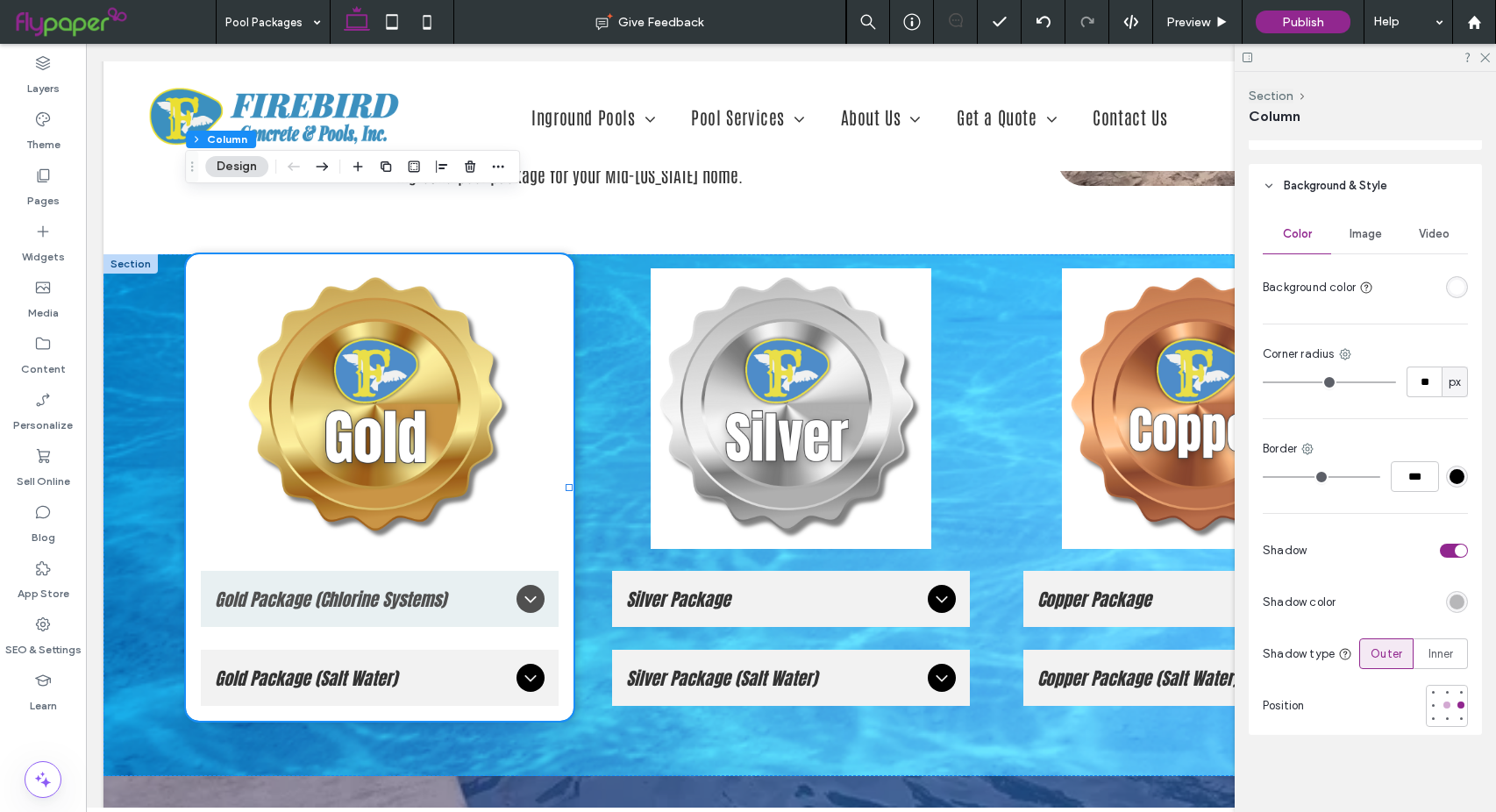
click at [1443, 705] on div at bounding box center [1446, 705] width 7 height 7
click at [1449, 597] on div "rgba(0, 0, 0, 0.25)" at bounding box center [1456, 601] width 15 height 15
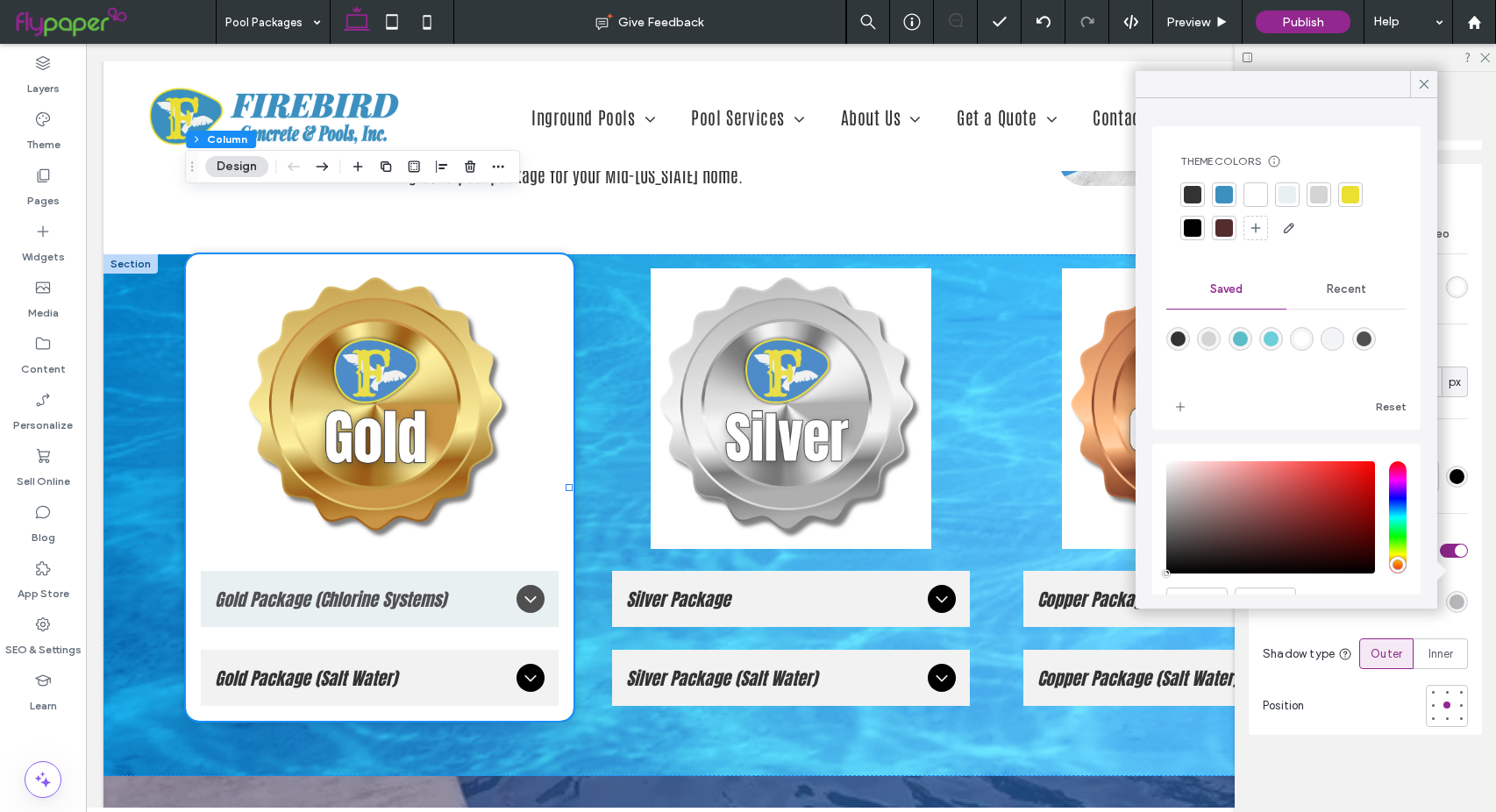
click at [1372, 338] on div "rgba(80,80,80,1)" at bounding box center [1364, 338] width 15 height 15
click at [1454, 712] on div at bounding box center [1460, 718] width 12 height 12
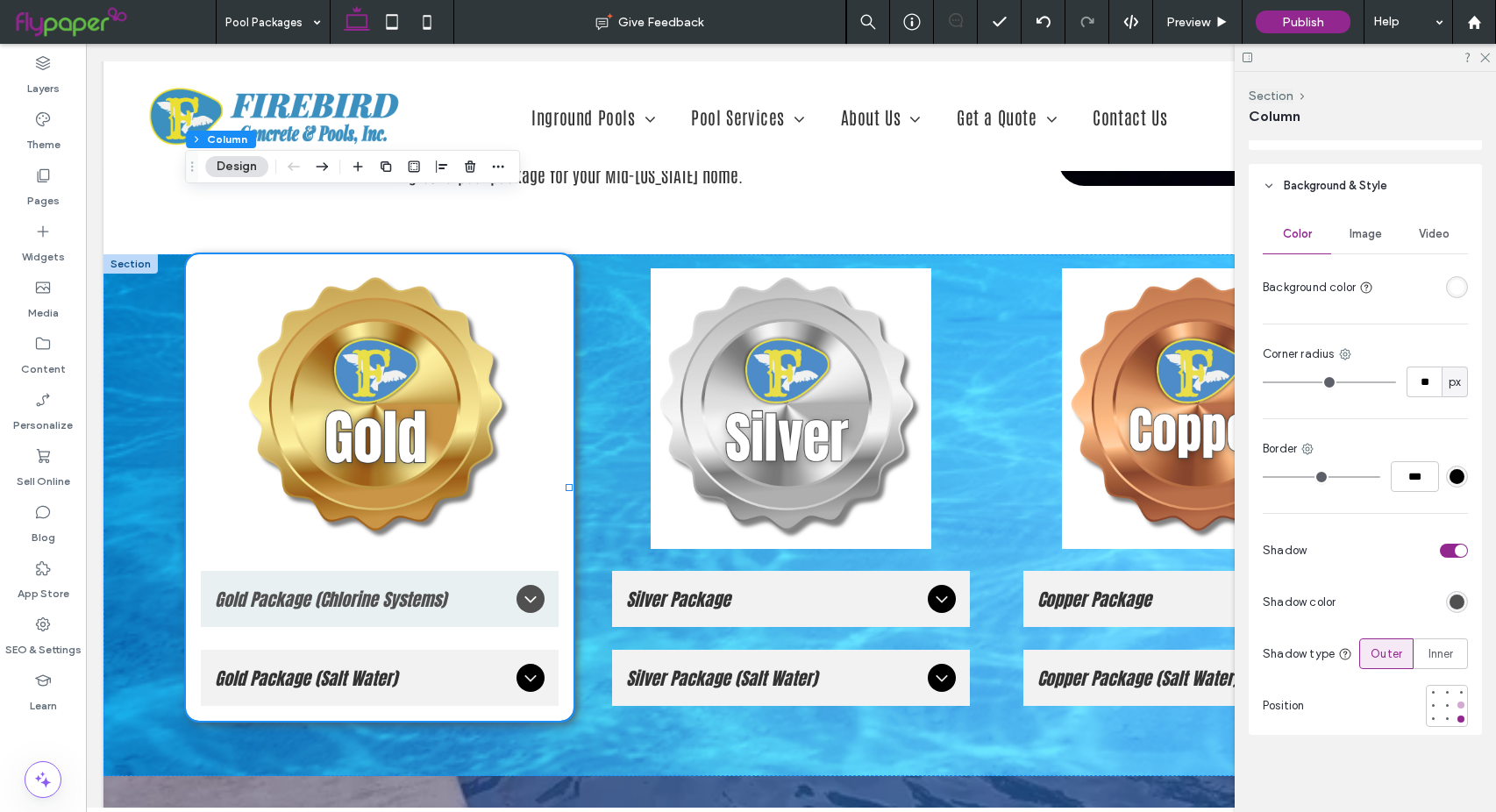
click at [1457, 709] on div at bounding box center [1460, 705] width 7 height 7
click at [1454, 727] on div "Color Image Video Background color Corner radius ** px Border *** Shadow Shadow…" at bounding box center [1365, 471] width 233 height 526
click at [1457, 717] on div at bounding box center [1460, 718] width 7 height 7
click at [1484, 59] on use at bounding box center [1485, 59] width 10 height 10
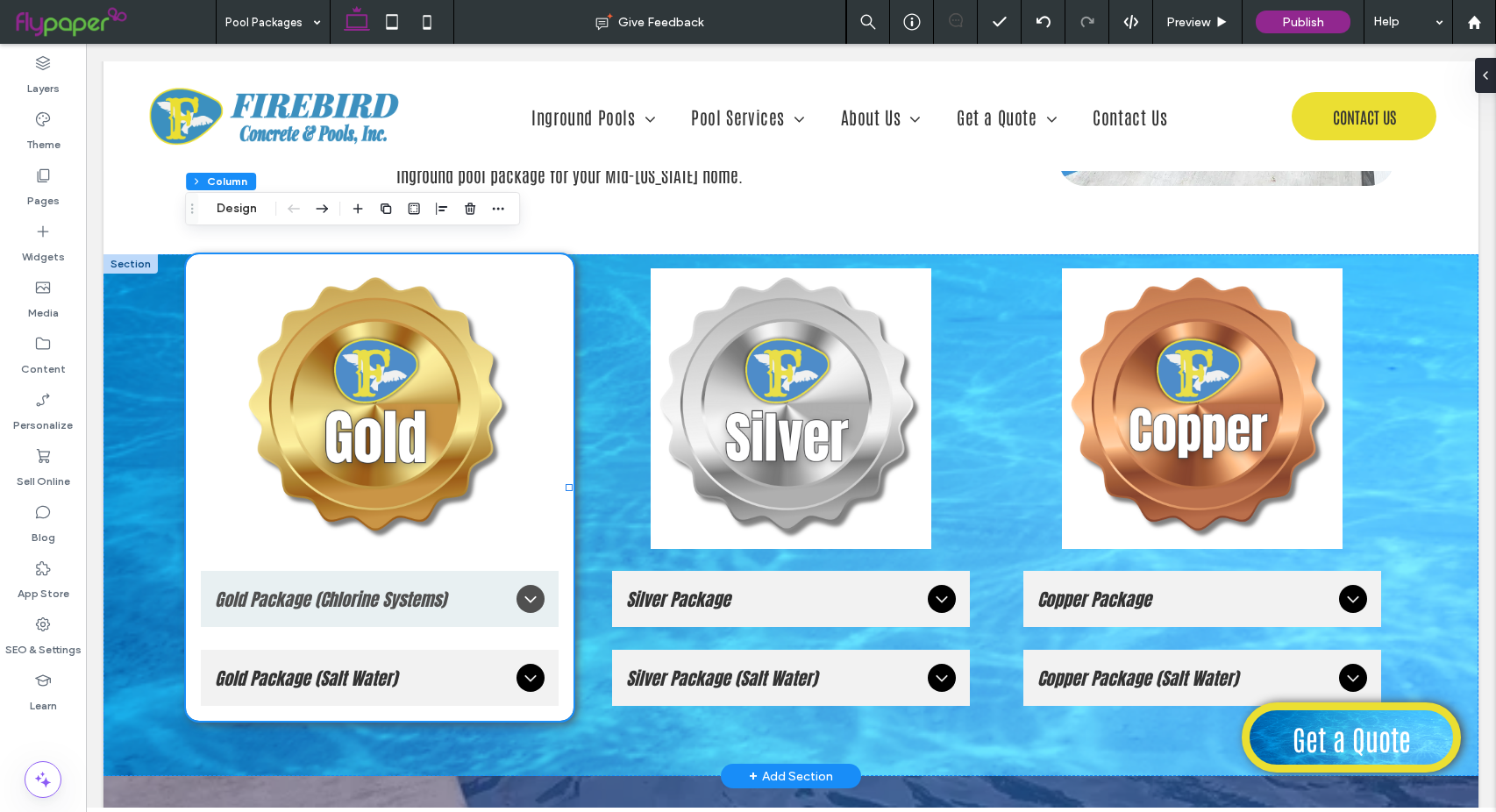
click at [130, 254] on div at bounding box center [130, 263] width 55 height 19
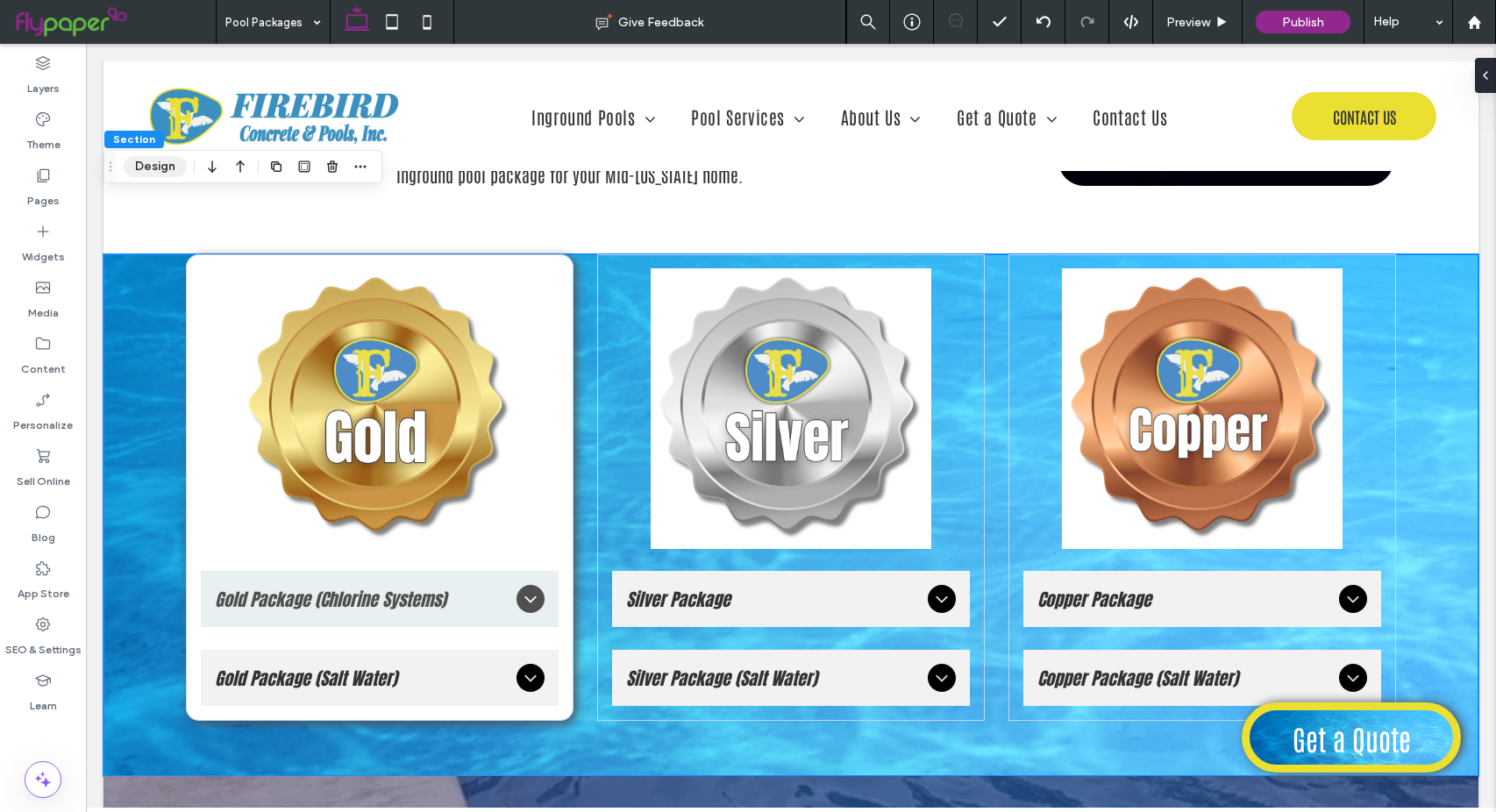
click at [158, 165] on button "Design" at bounding box center [154, 166] width 63 height 21
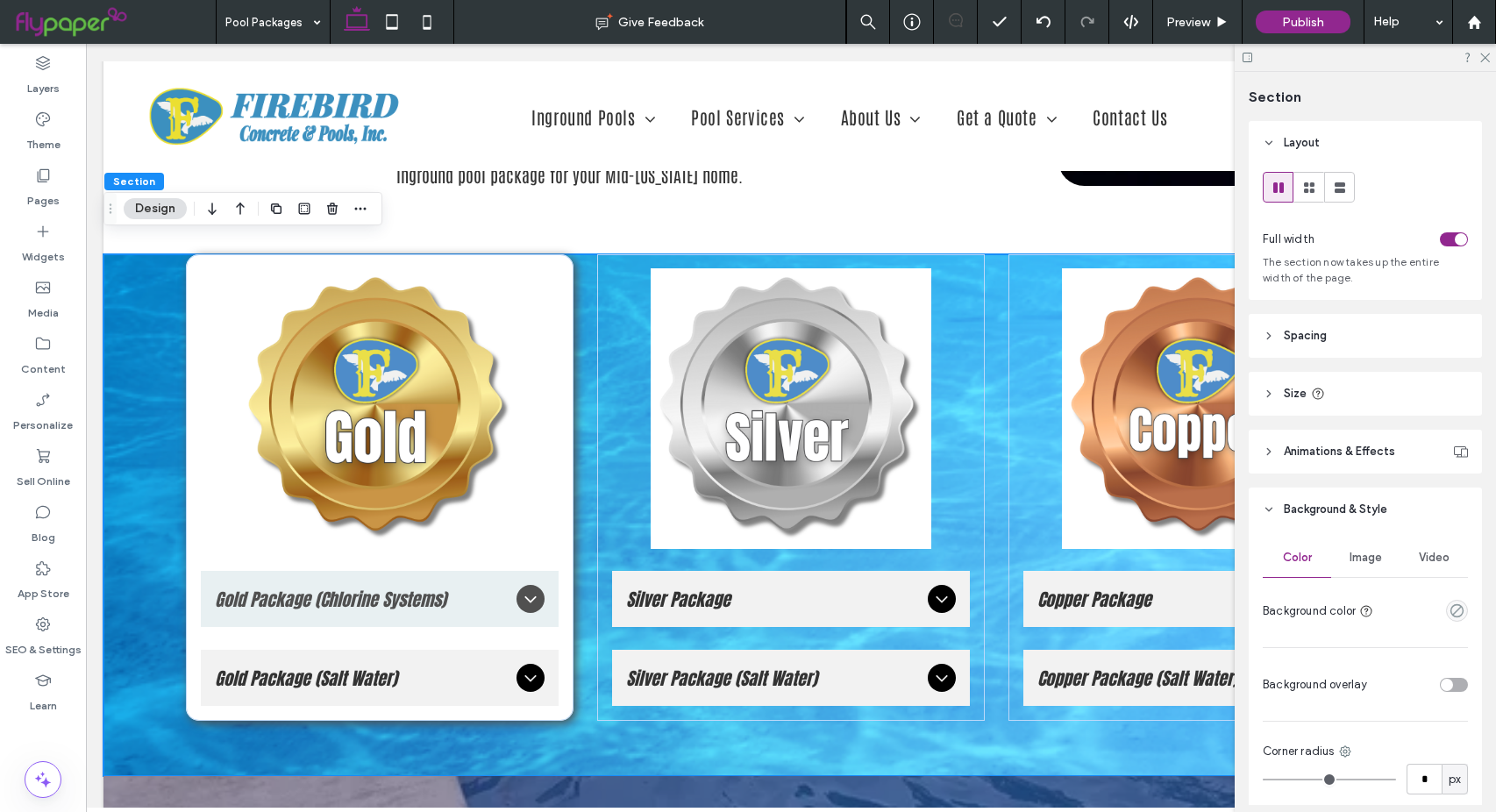
click at [1367, 342] on header "Spacing" at bounding box center [1365, 335] width 233 height 44
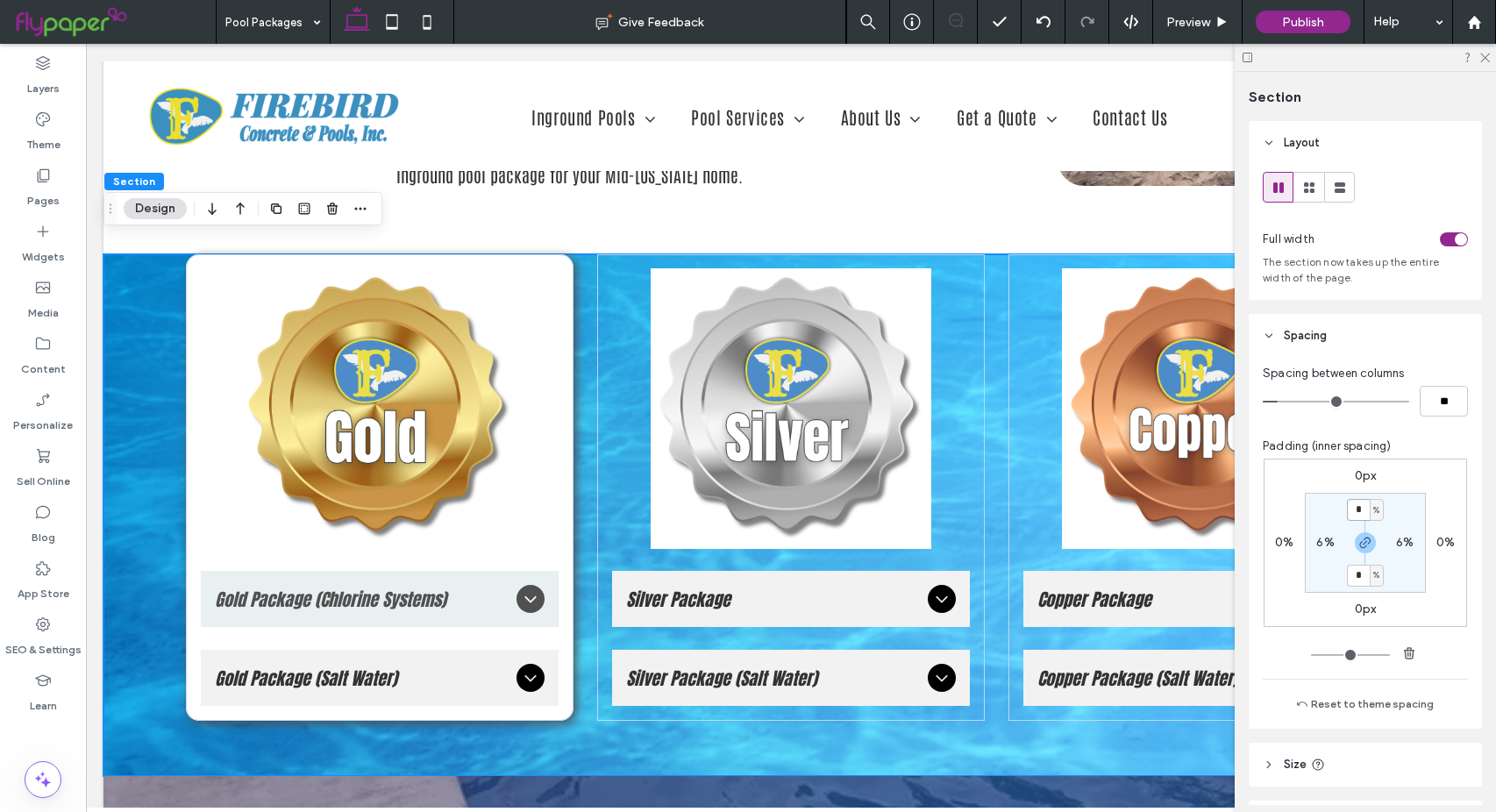
click at [1353, 510] on input "*" at bounding box center [1358, 509] width 23 height 22
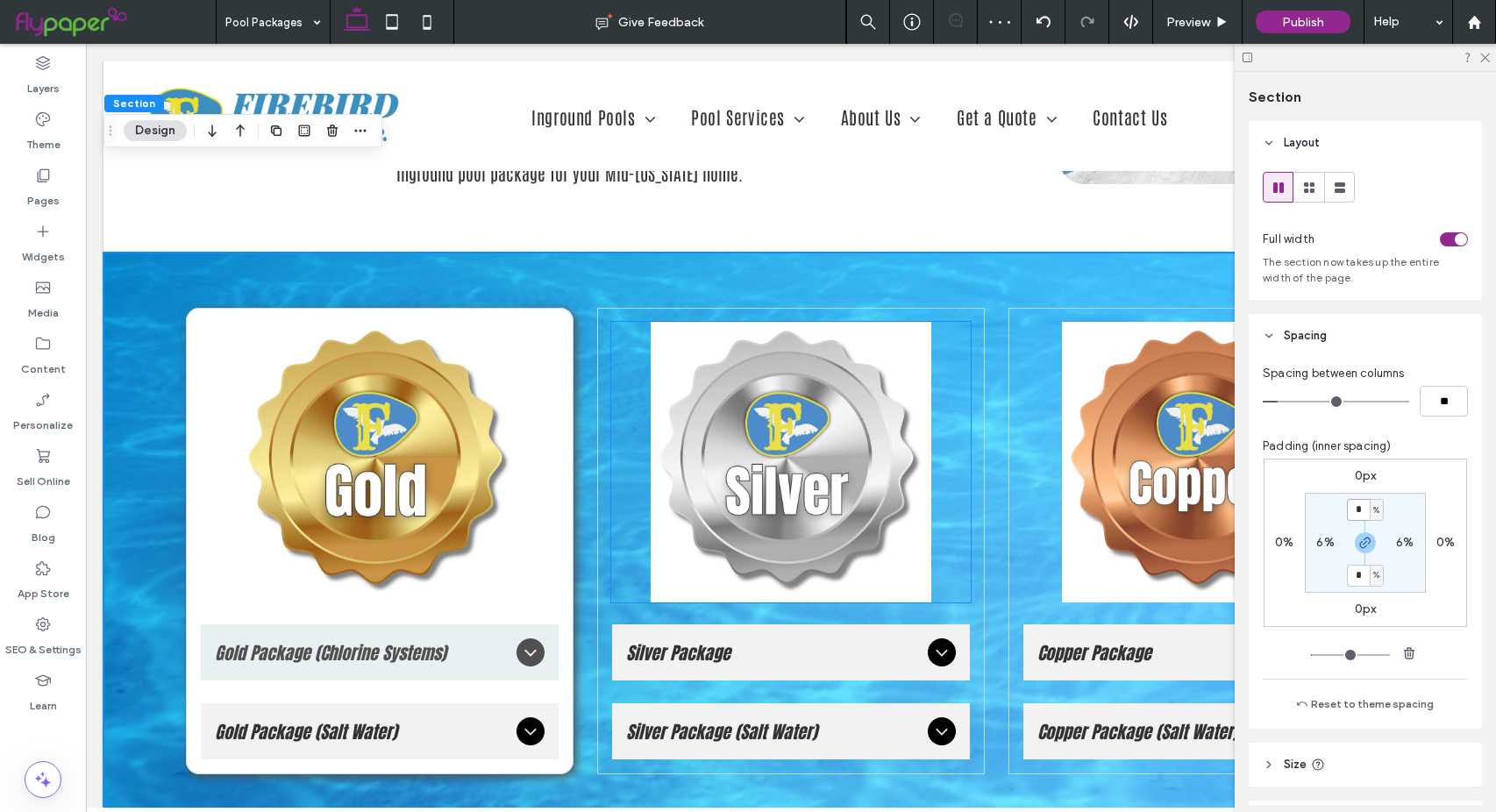
scroll to position [2191, 0]
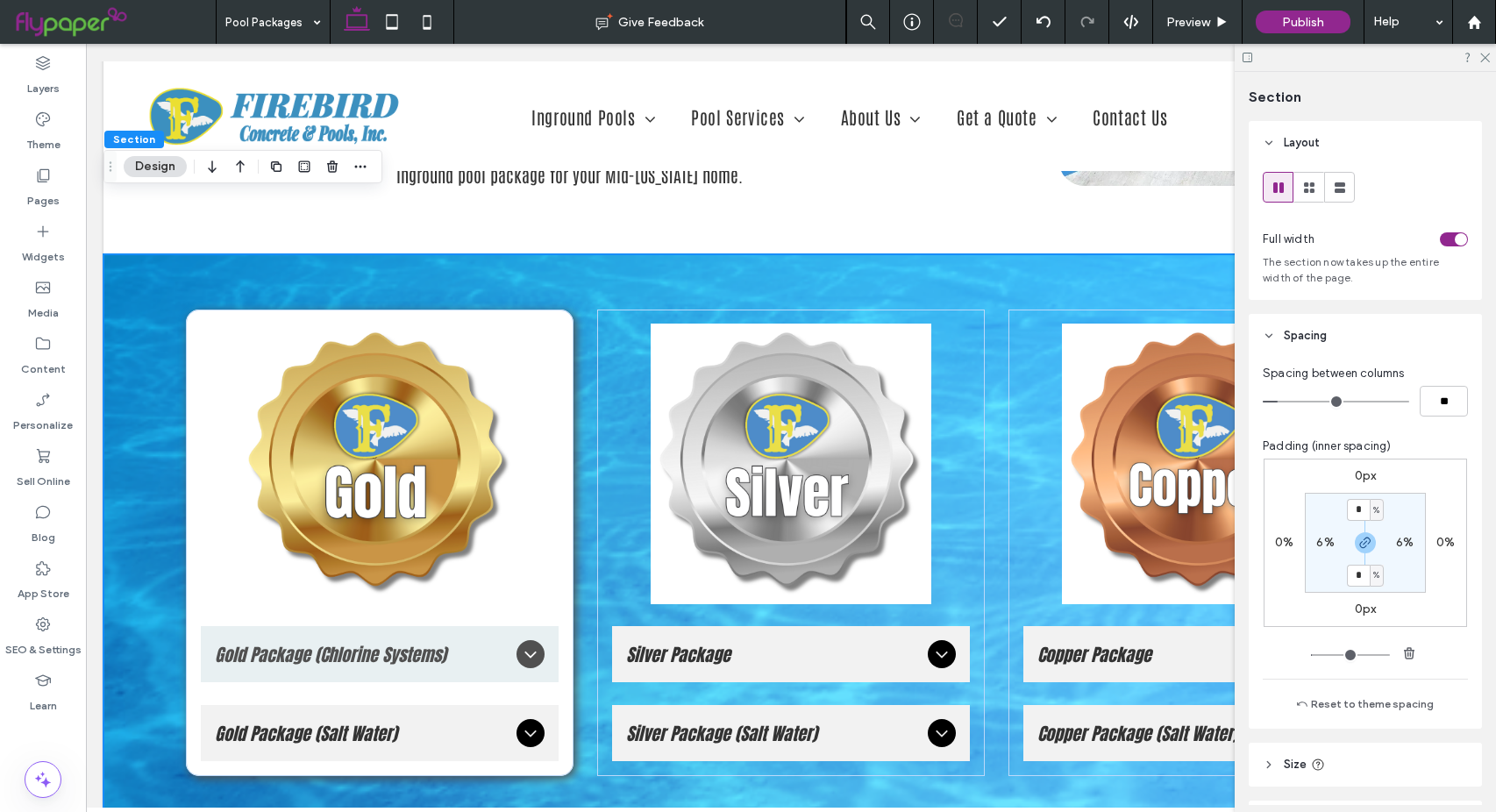
click at [1484, 63] on div at bounding box center [1365, 57] width 262 height 27
click at [1482, 59] on icon at bounding box center [1483, 56] width 11 height 11
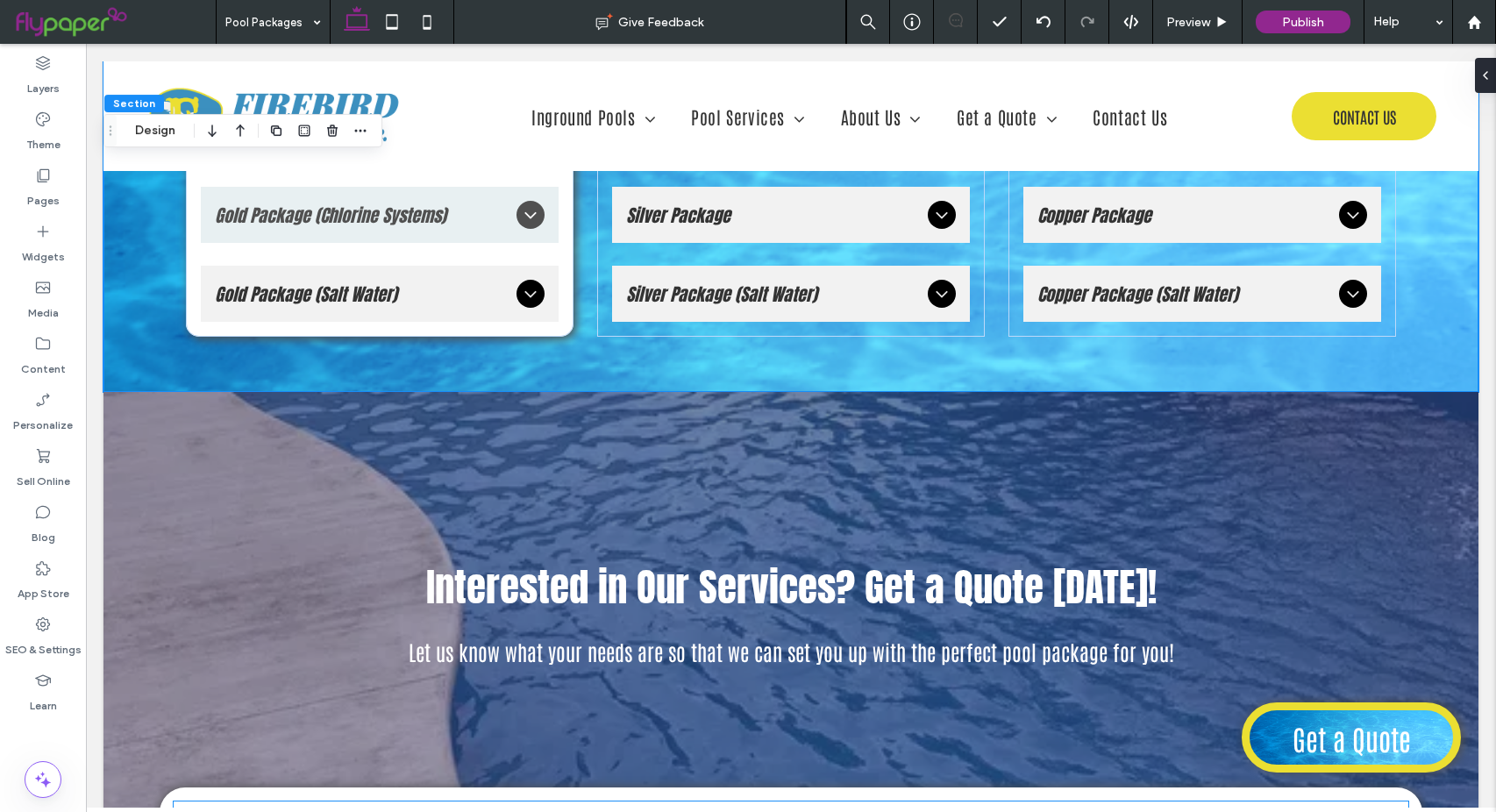
scroll to position [2630, 0]
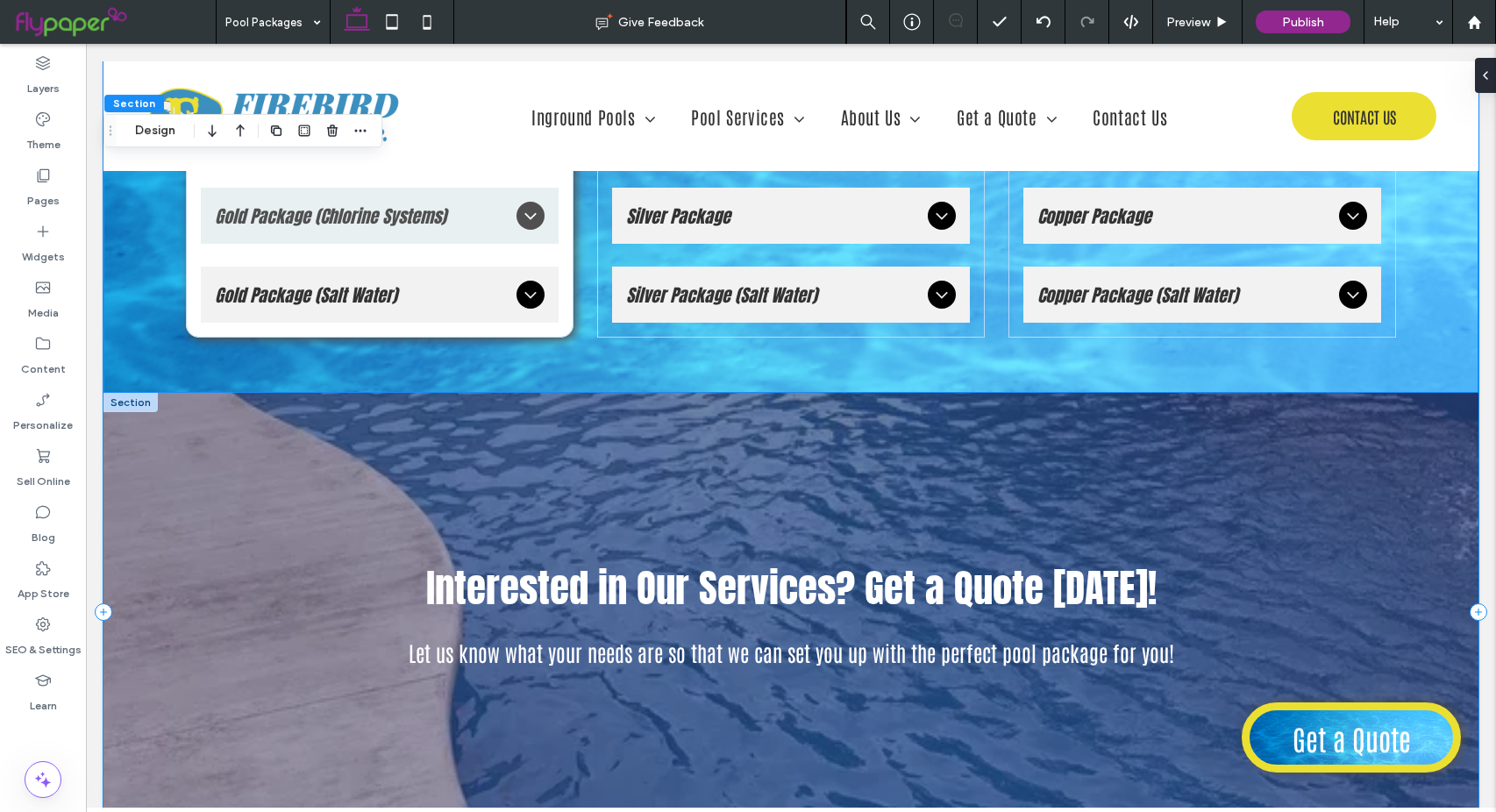
click at [327, 393] on div "Interested in Our Services? Get a Quote [DATE]! Let us know what your needs are…" at bounding box center [790, 612] width 1375 height 438
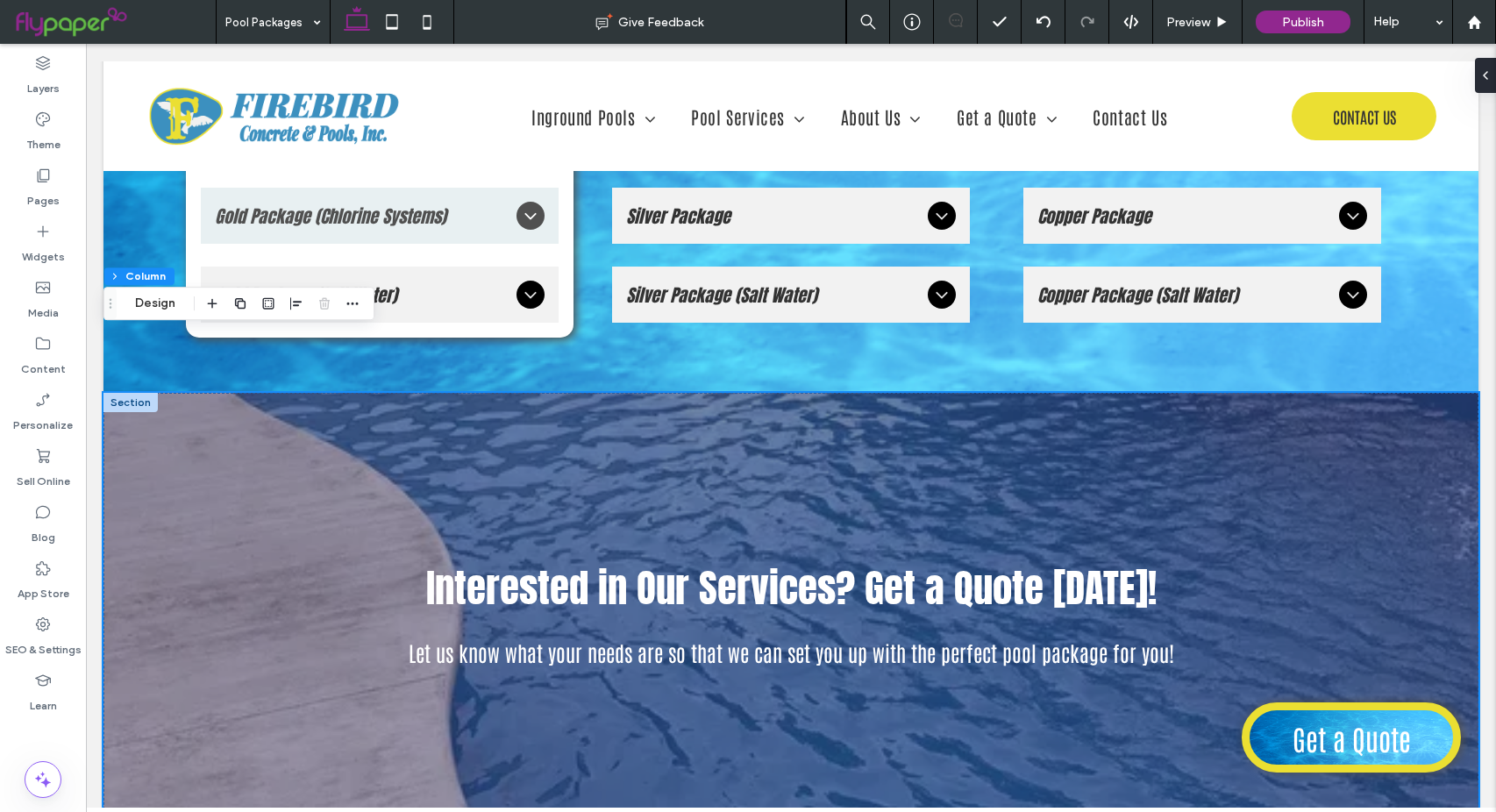
click at [140, 393] on div at bounding box center [130, 402] width 55 height 19
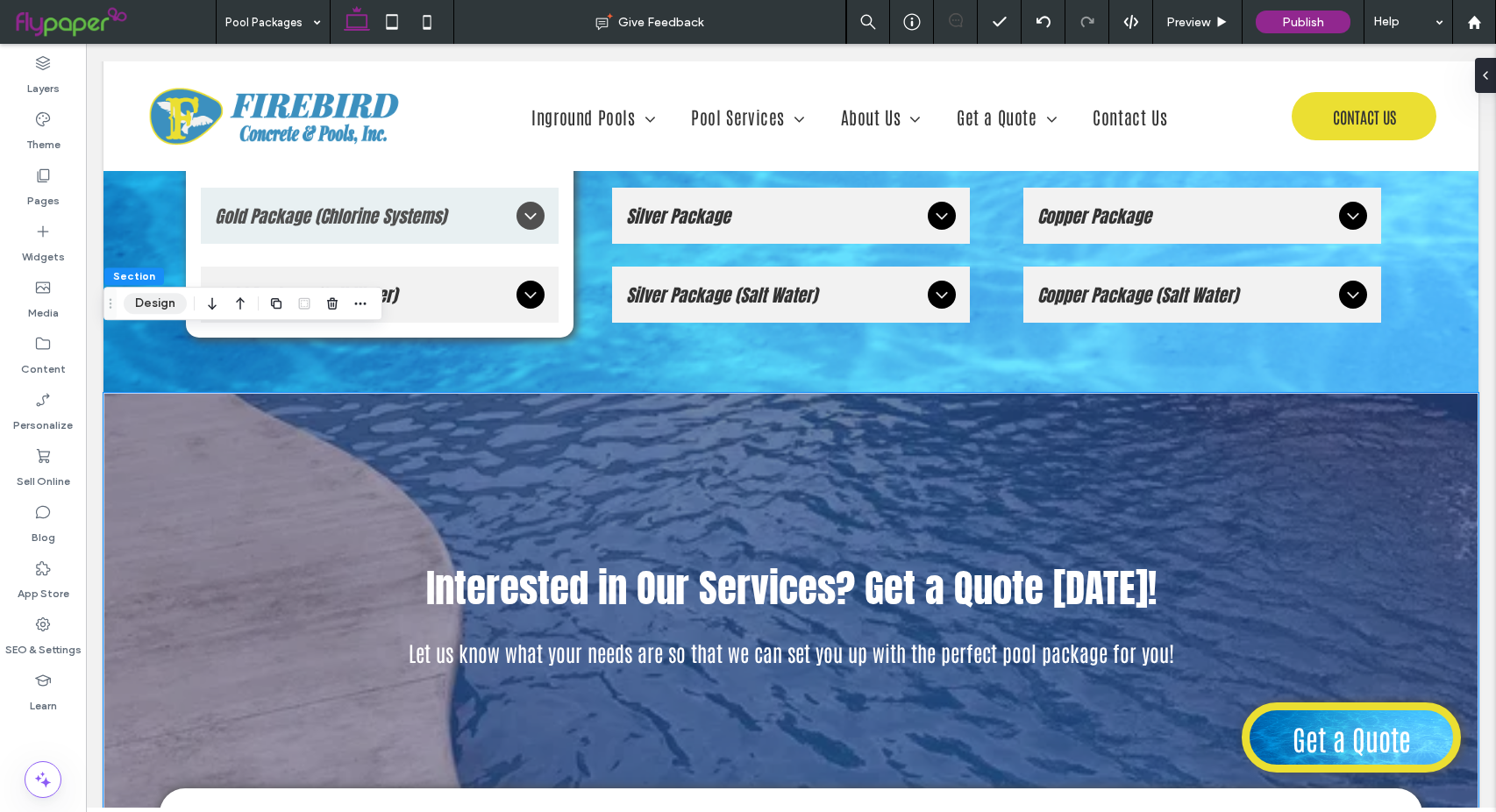
click at [162, 300] on button "Design" at bounding box center [154, 303] width 63 height 21
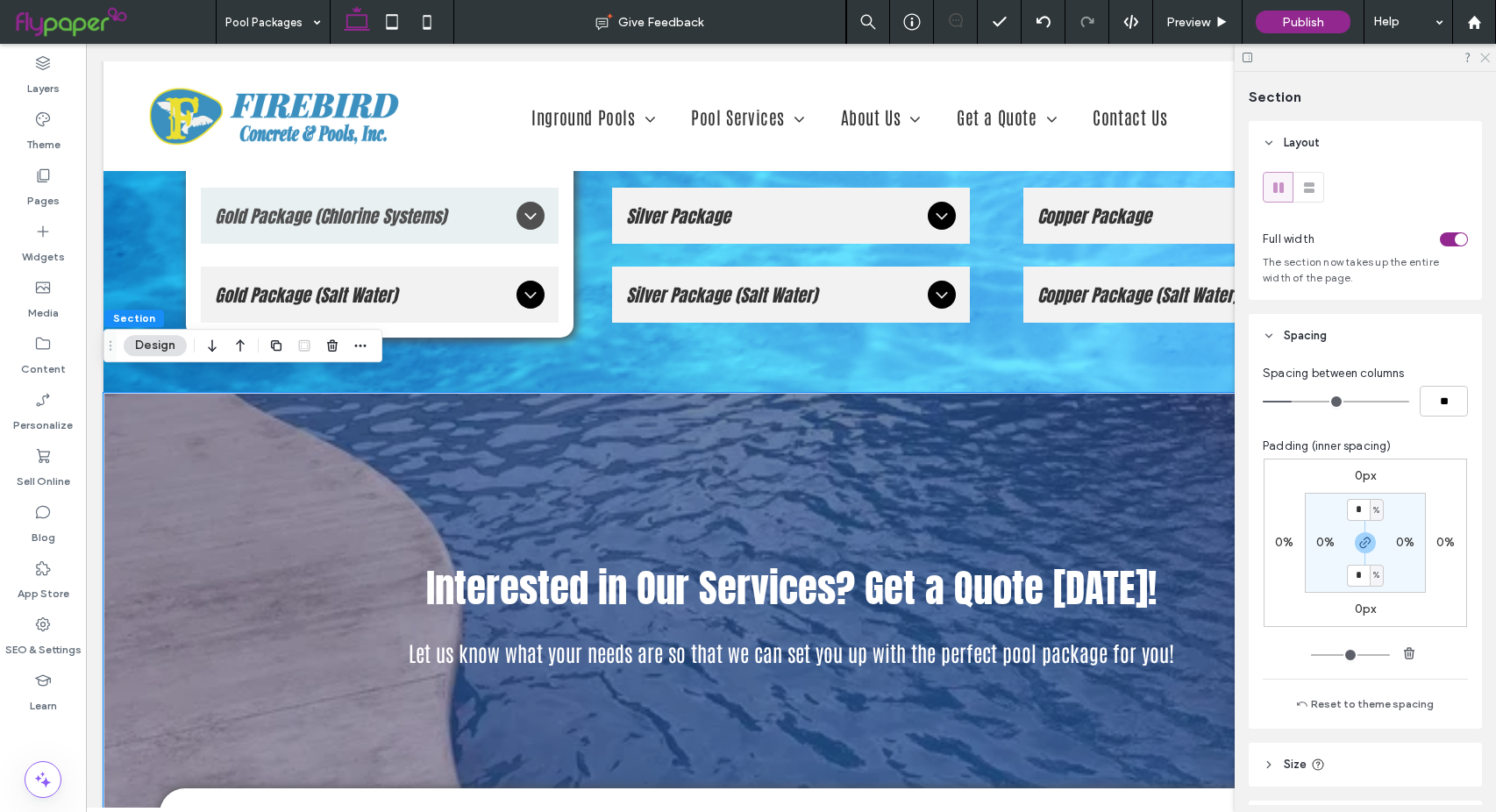
click at [1487, 62] on icon at bounding box center [1483, 56] width 11 height 11
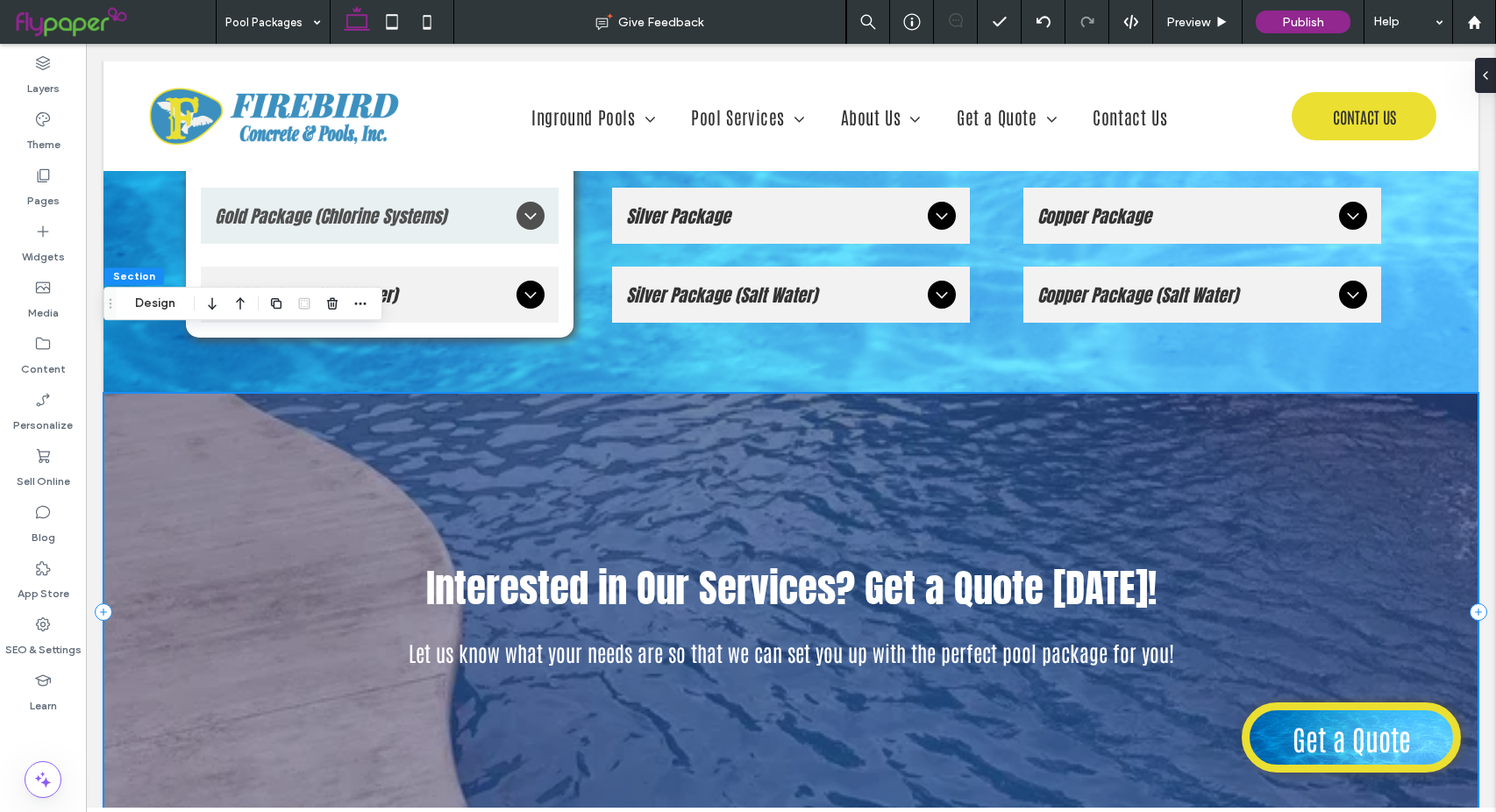
click at [676, 393] on div "Interested in Our Services? Get a Quote [DATE]! Let us know what your needs are…" at bounding box center [790, 612] width 1375 height 438
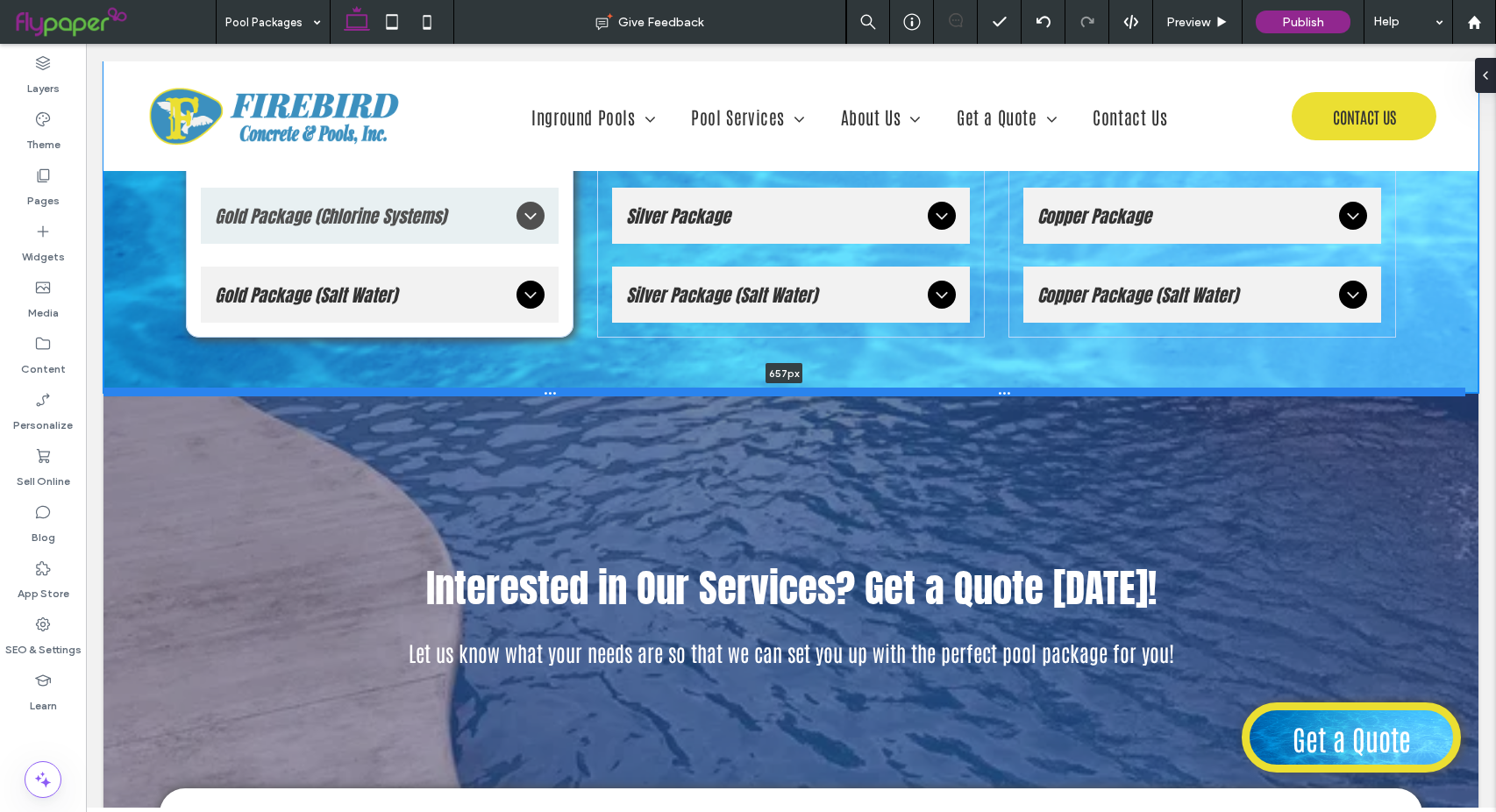
click at [560, 387] on div at bounding box center [784, 391] width 1362 height 9
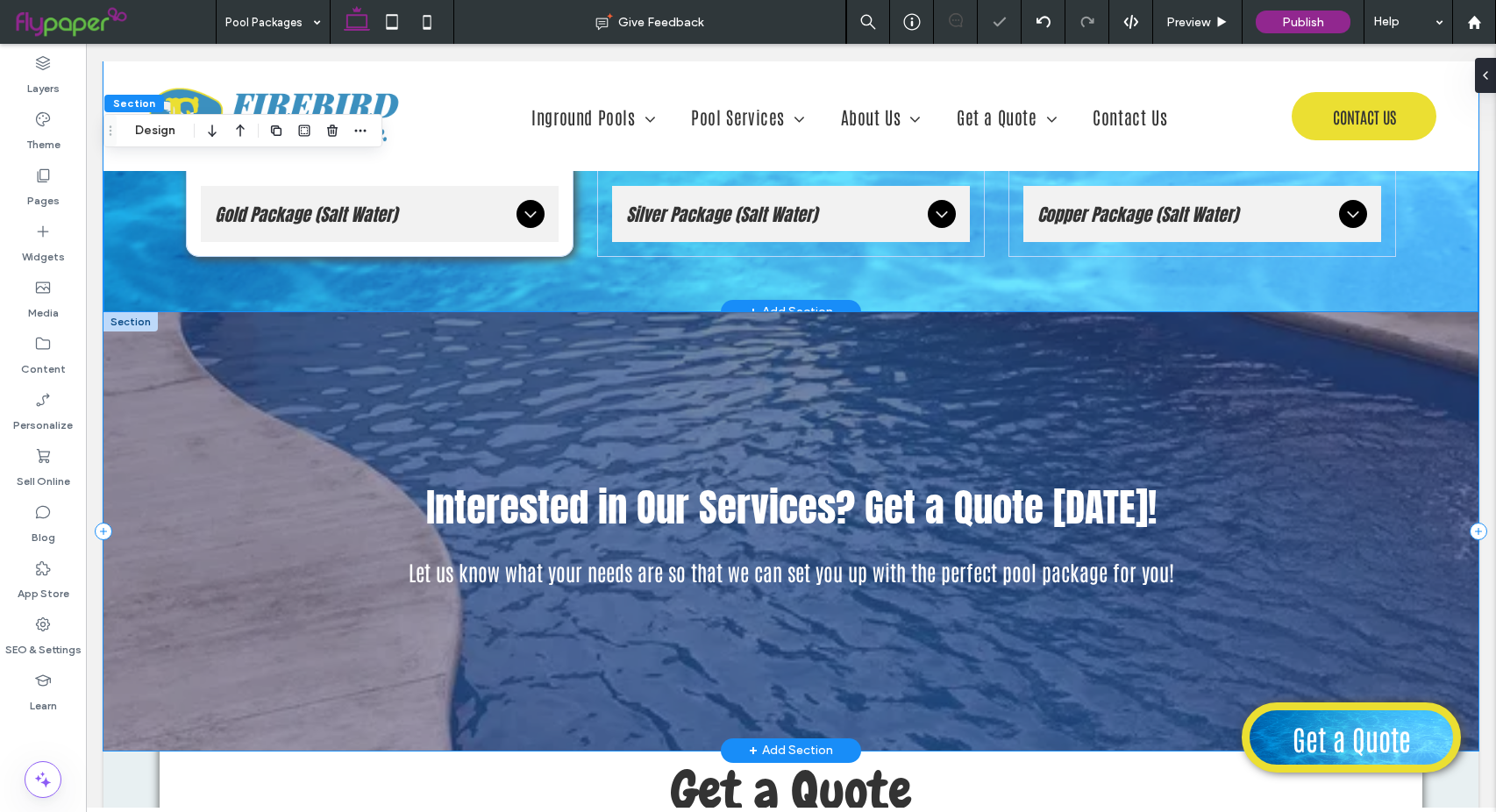
scroll to position [2718, 0]
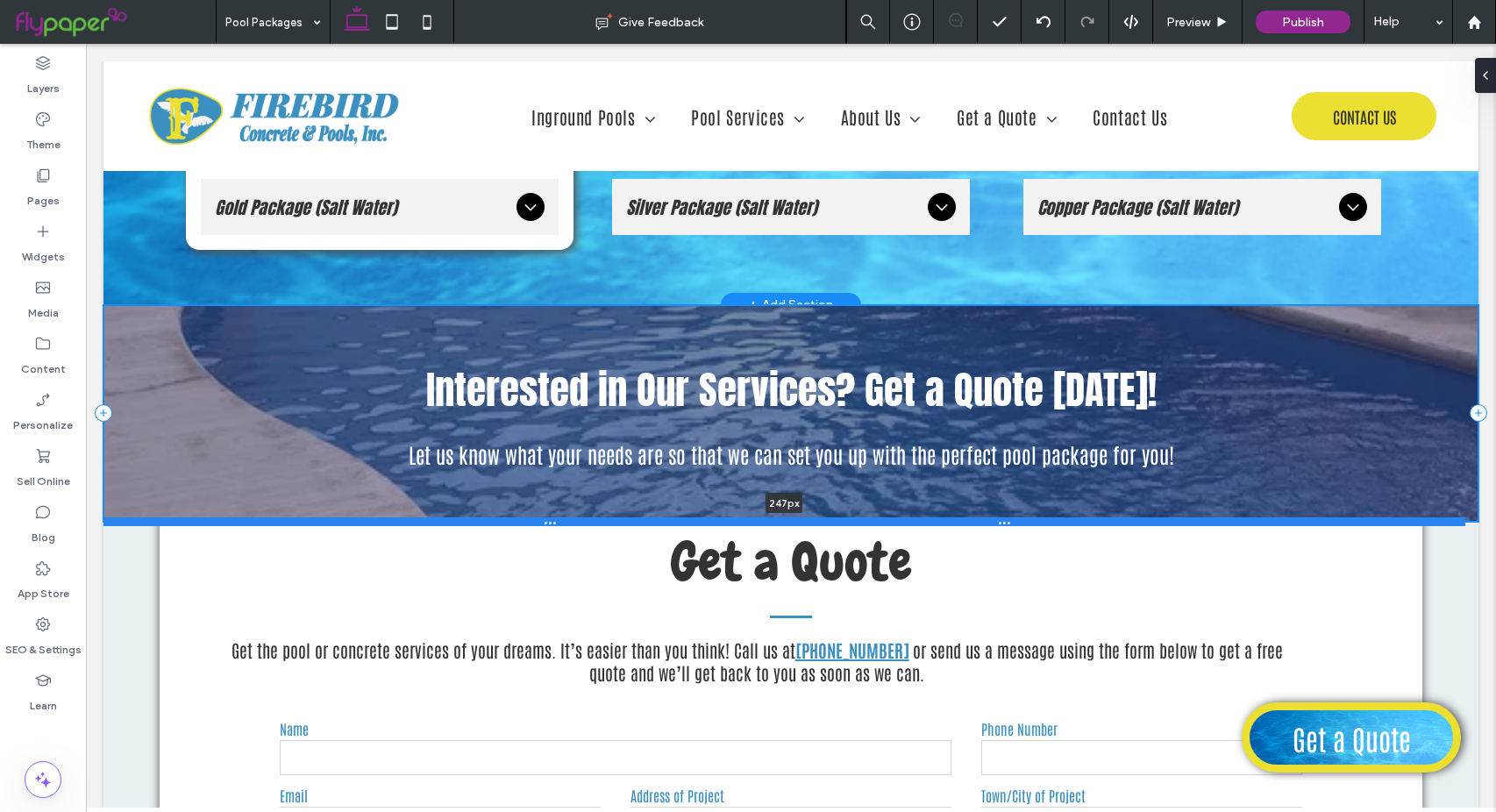
drag, startPoint x: 131, startPoint y: 683, endPoint x: 159, endPoint y: 461, distance: 223.8
click at [159, 517] on div at bounding box center [784, 521] width 1362 height 9
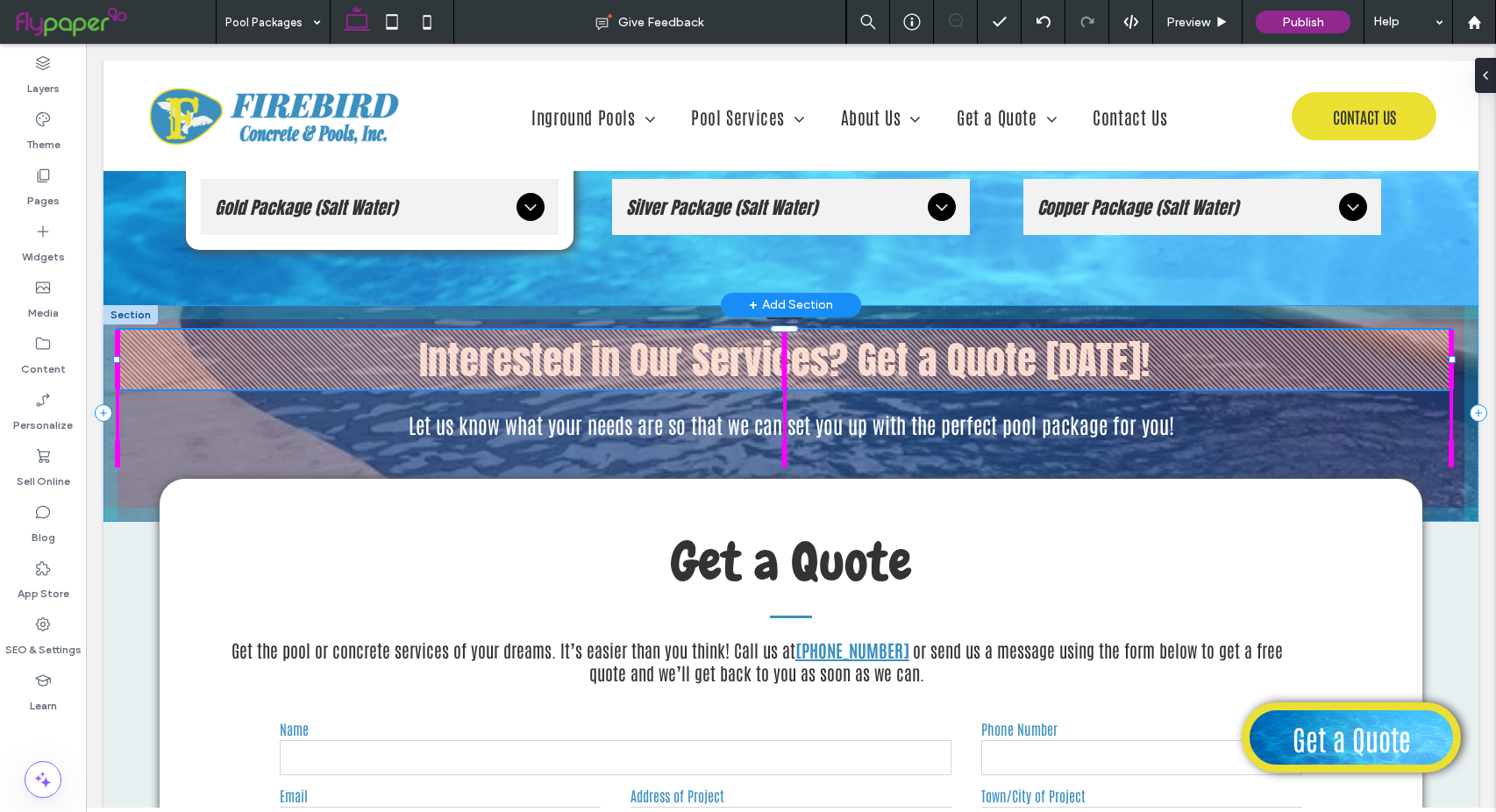
drag, startPoint x: 783, startPoint y: 299, endPoint x: 794, endPoint y: 240, distance: 60.0
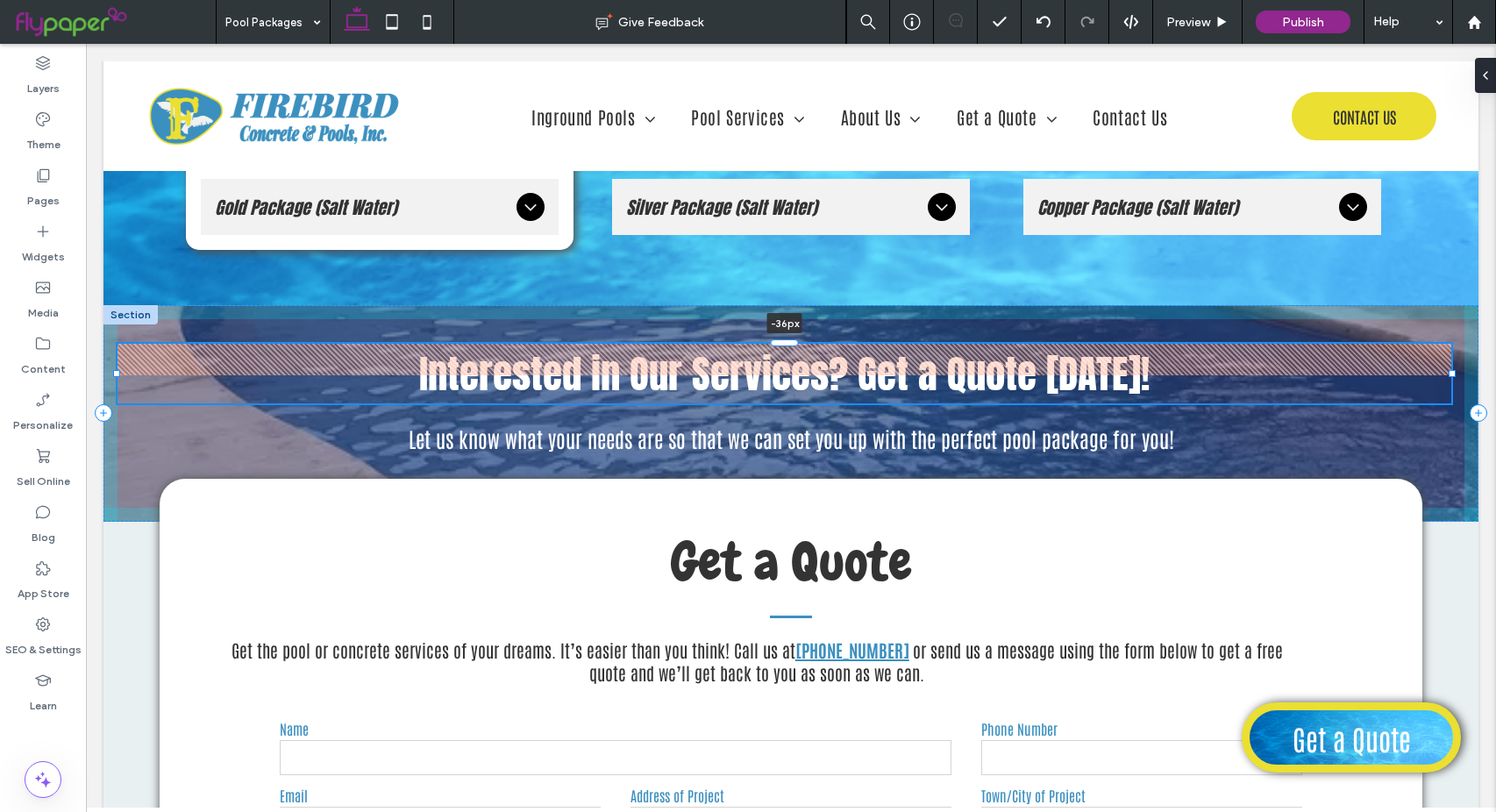
drag, startPoint x: 790, startPoint y: 270, endPoint x: 790, endPoint y: 299, distance: 29.0
click at [790, 305] on div "Interested in Our Services? Get a Quote [DATE]! -36px Let us know what your nee…" at bounding box center [790, 414] width 1375 height 217
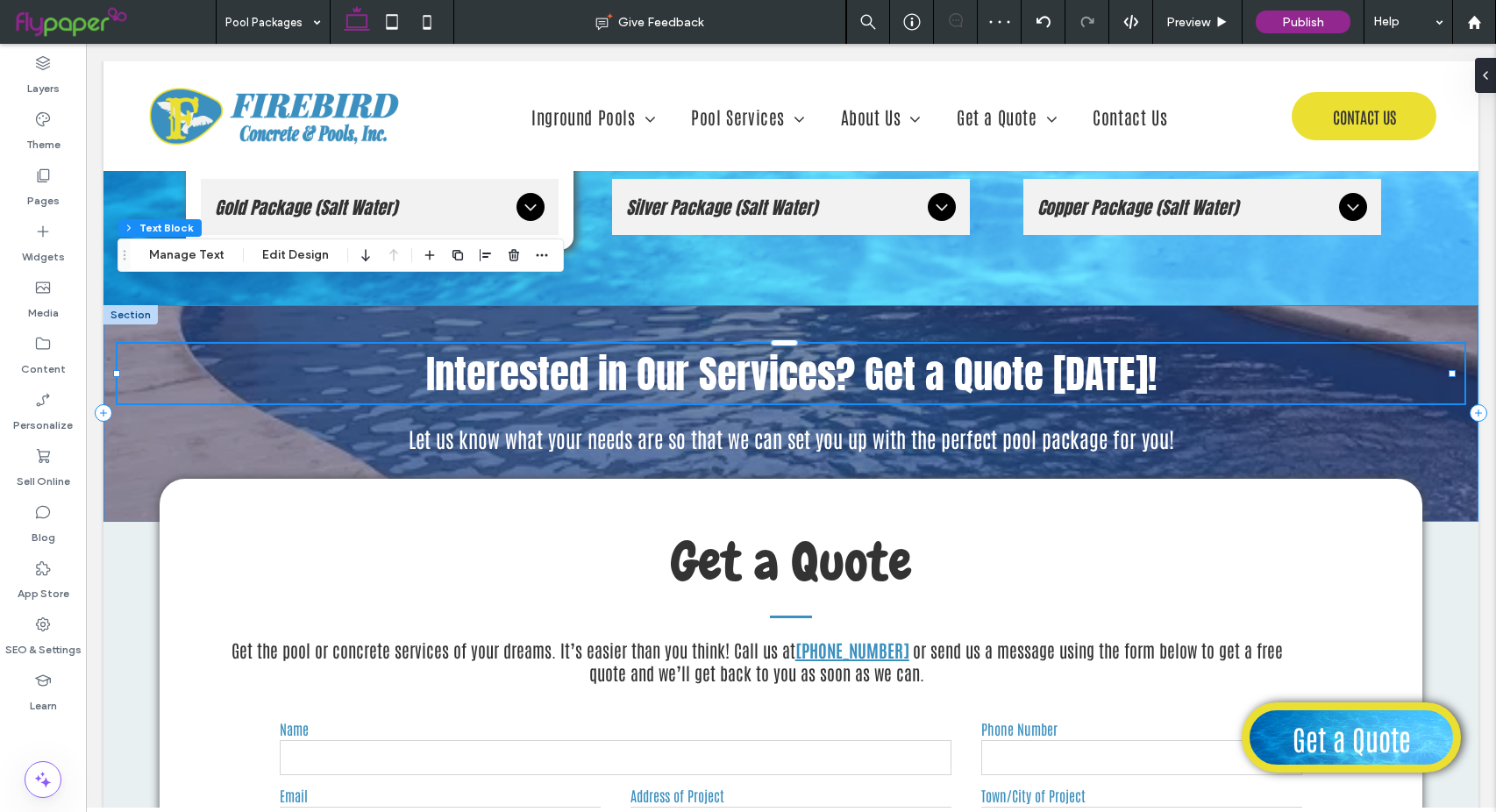
click at [127, 396] on div "Interested in Our Services? Get a Quote [DATE]! -36px Let us know what your nee…" at bounding box center [790, 414] width 1375 height 217
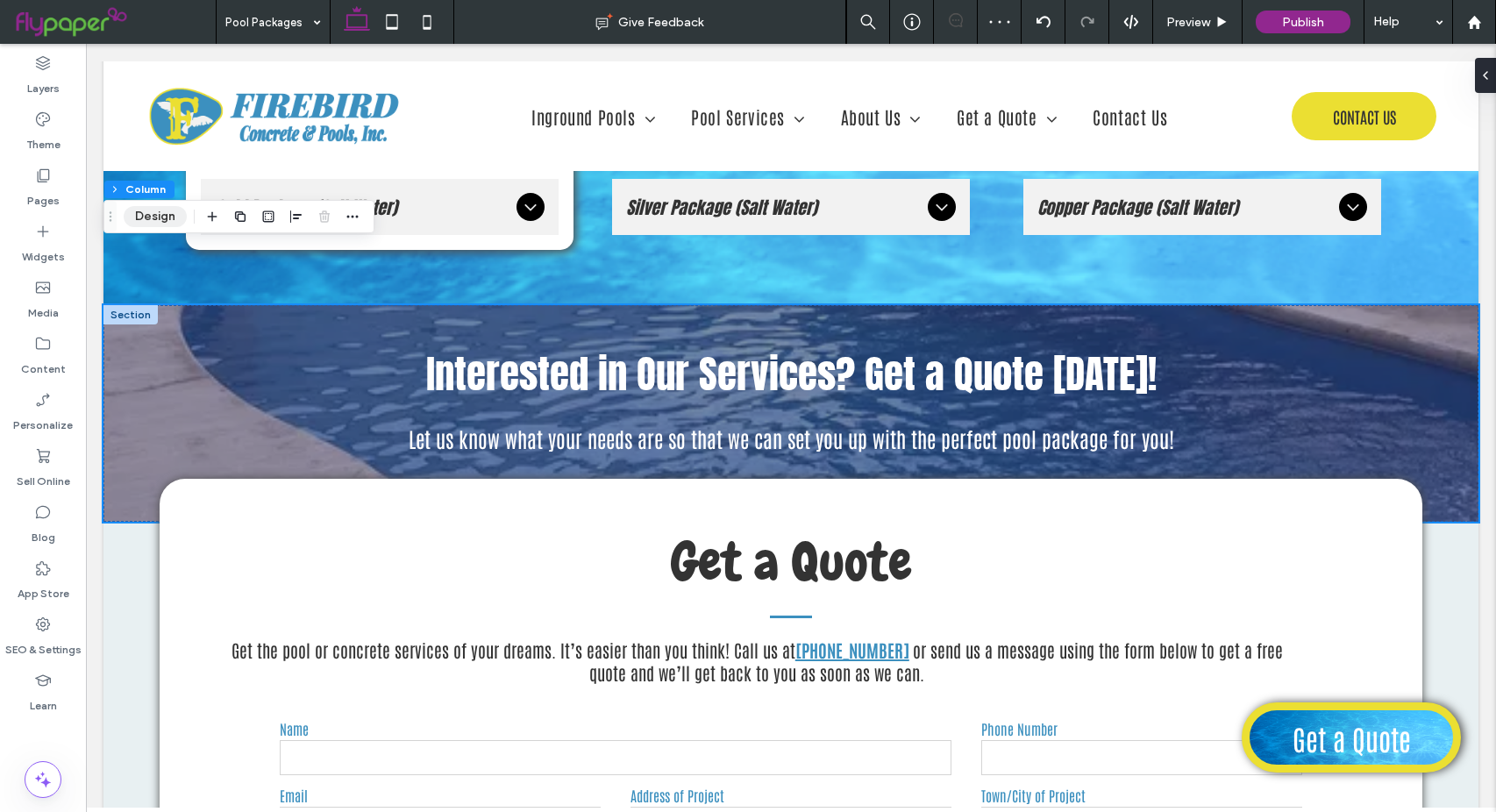
click at [148, 219] on button "Design" at bounding box center [154, 216] width 63 height 21
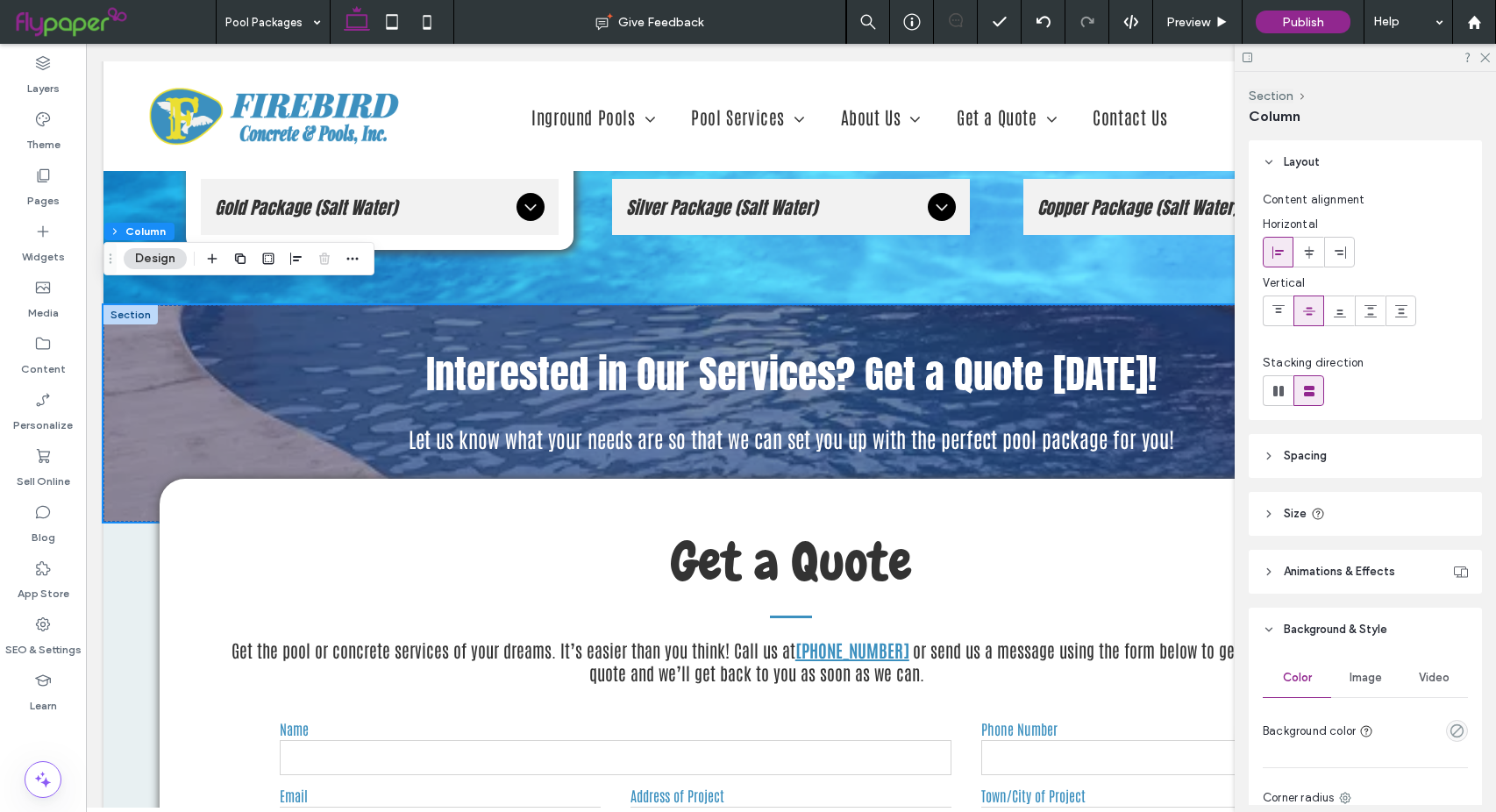
click at [1363, 679] on span "Image" at bounding box center [1366, 678] width 33 height 14
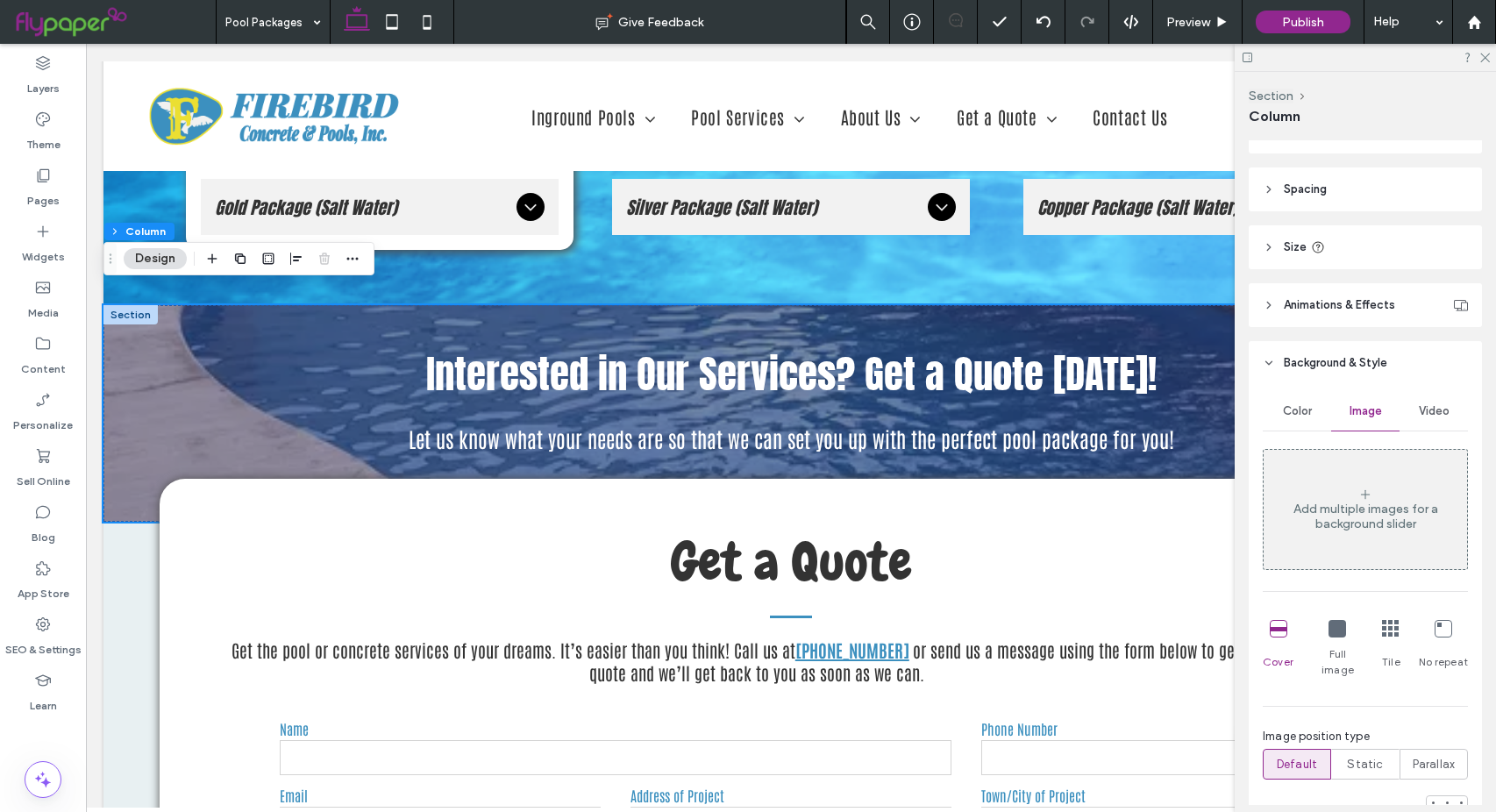
scroll to position [263, 0]
click at [1421, 412] on span "Video" at bounding box center [1433, 415] width 31 height 14
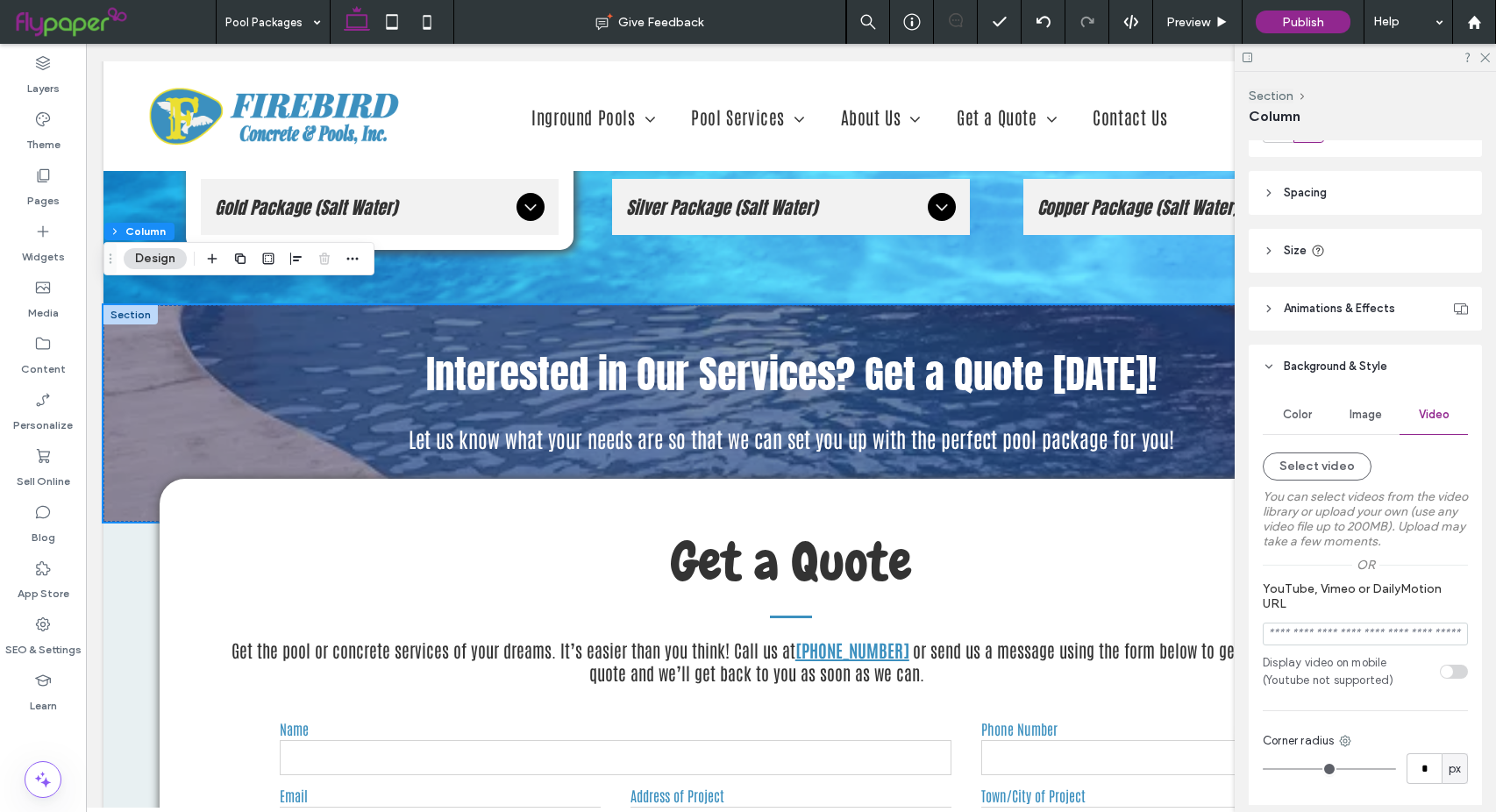
click at [1288, 416] on span "Color" at bounding box center [1297, 415] width 29 height 14
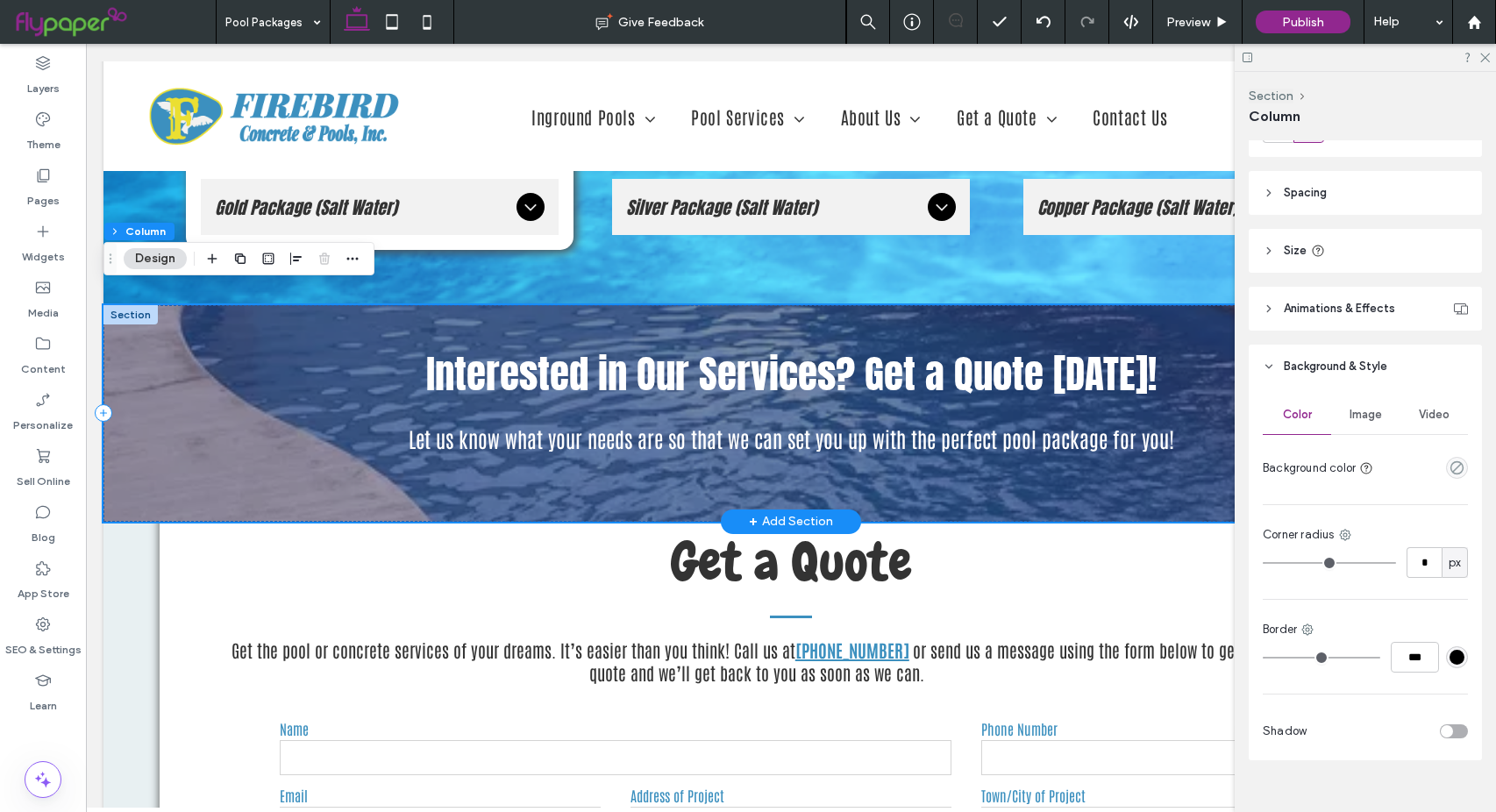
click at [165, 430] on div "Interested in Our Services? Get a Quote [DATE]! Let us know what your needs are…" at bounding box center [790, 414] width 1375 height 217
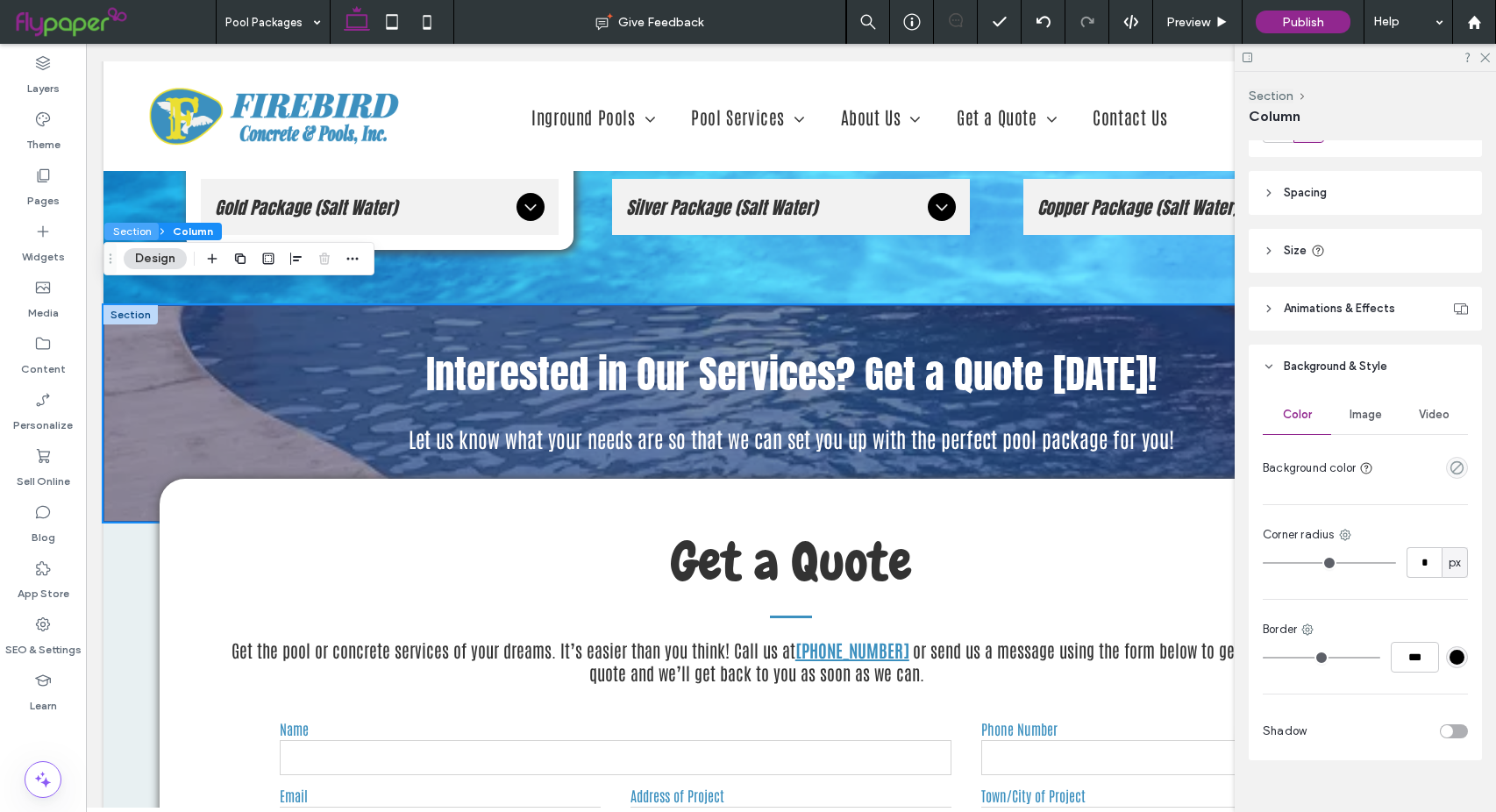
click at [129, 232] on button "Section" at bounding box center [131, 232] width 55 height 18
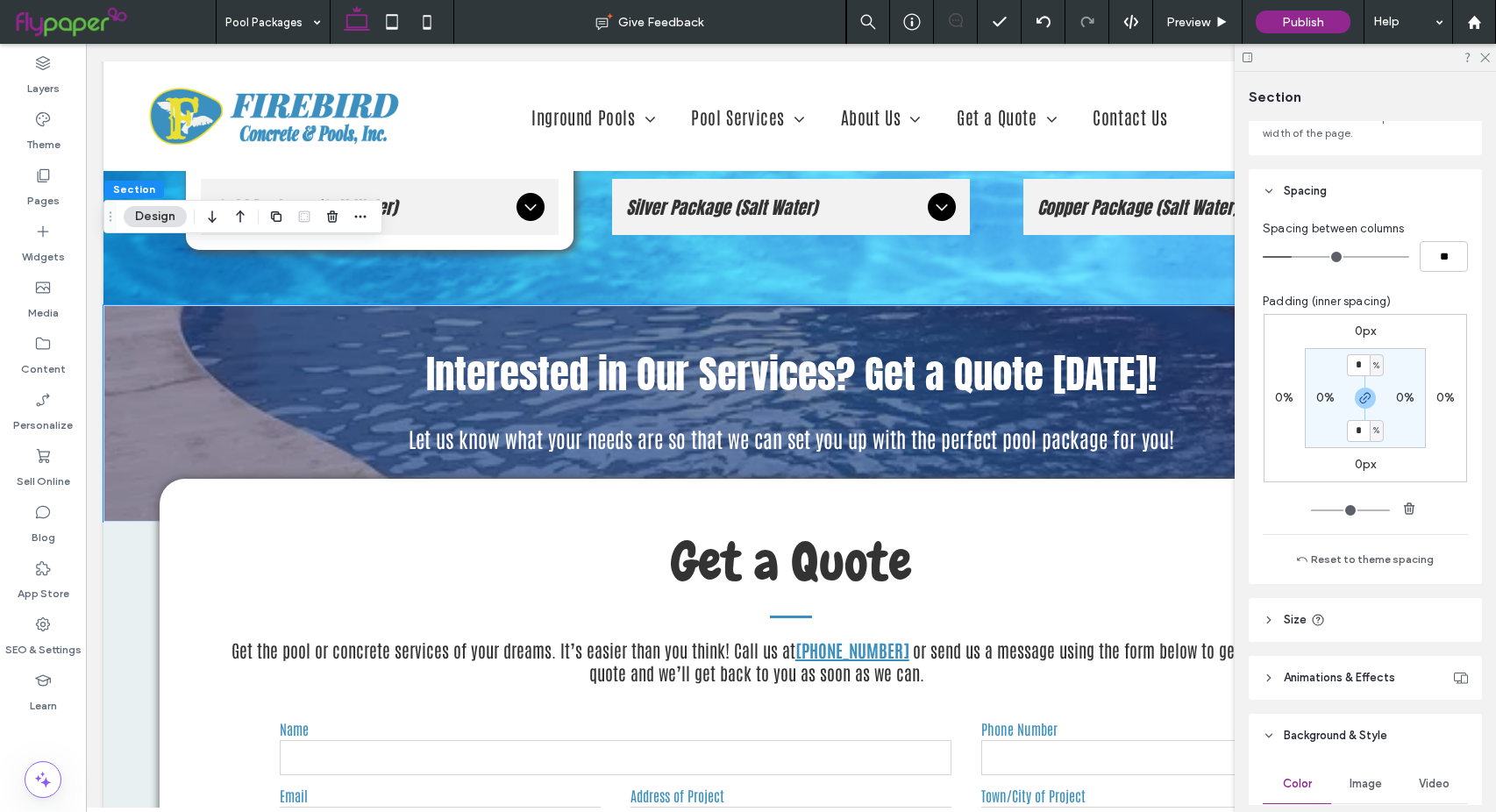
scroll to position [438, 0]
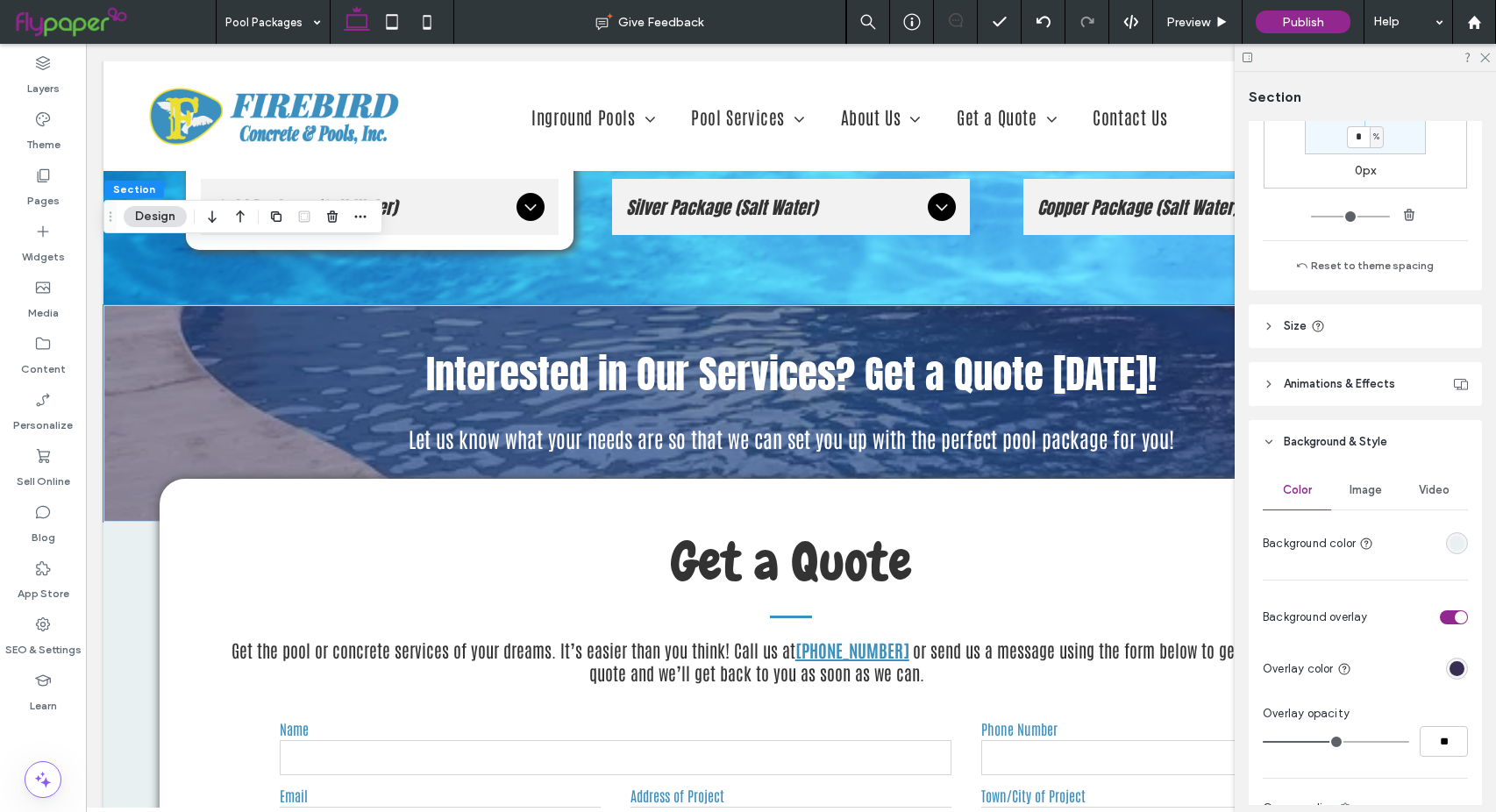
click at [1356, 473] on div "Image" at bounding box center [1365, 490] width 69 height 39
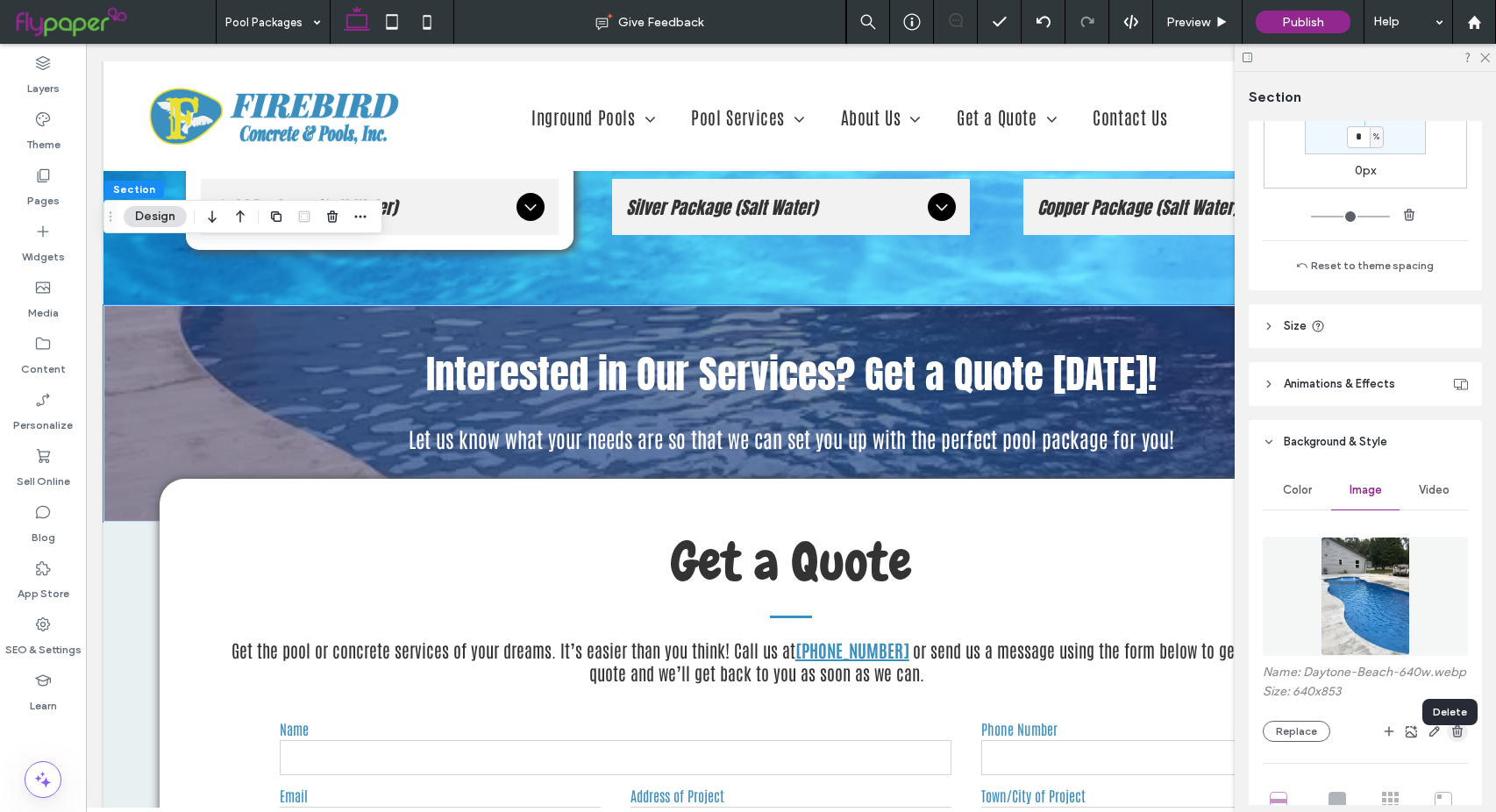
click at [1453, 736] on use "button" at bounding box center [1457, 730] width 11 height 11
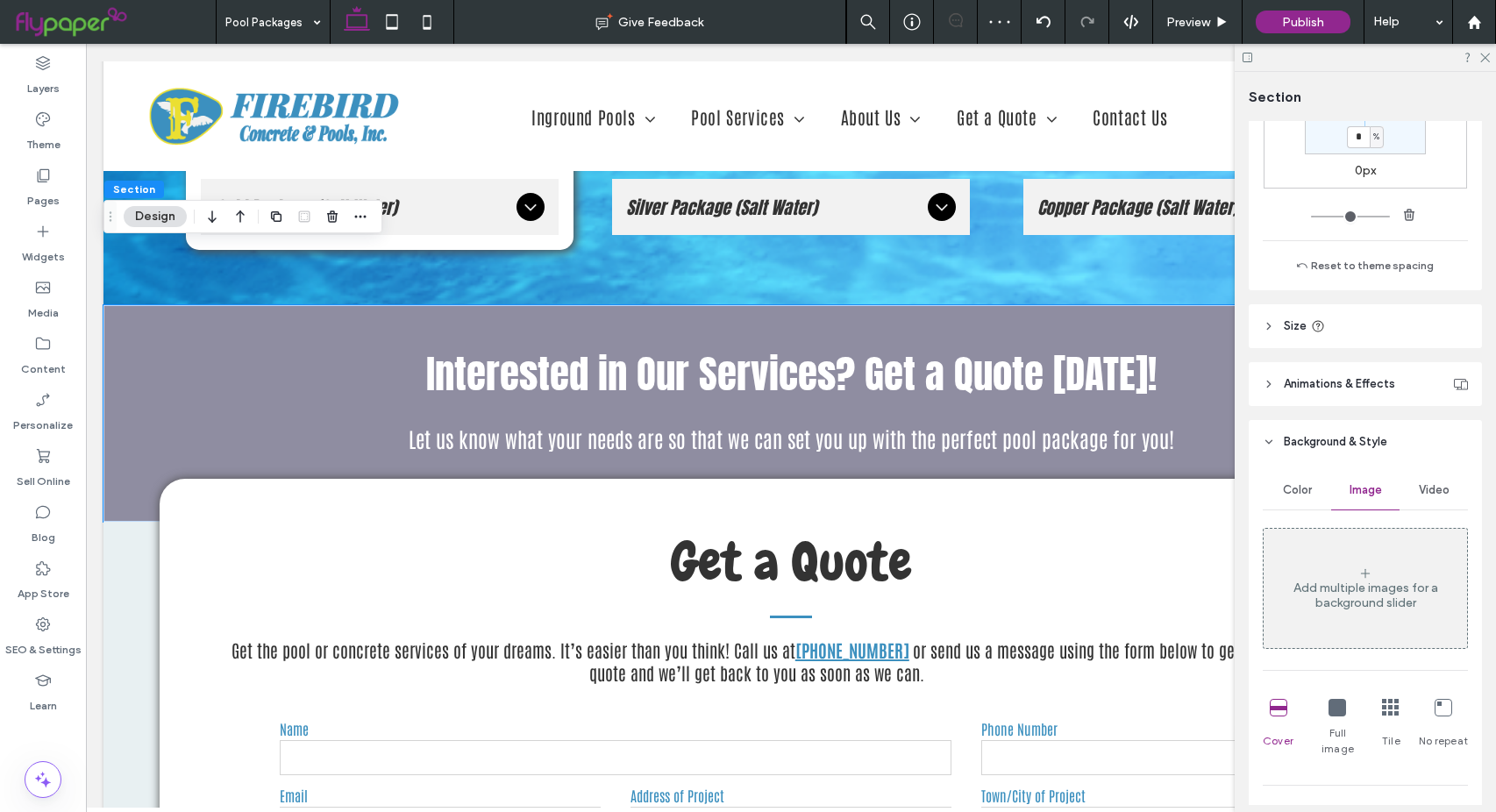
click at [1290, 496] on span "Color" at bounding box center [1297, 490] width 29 height 14
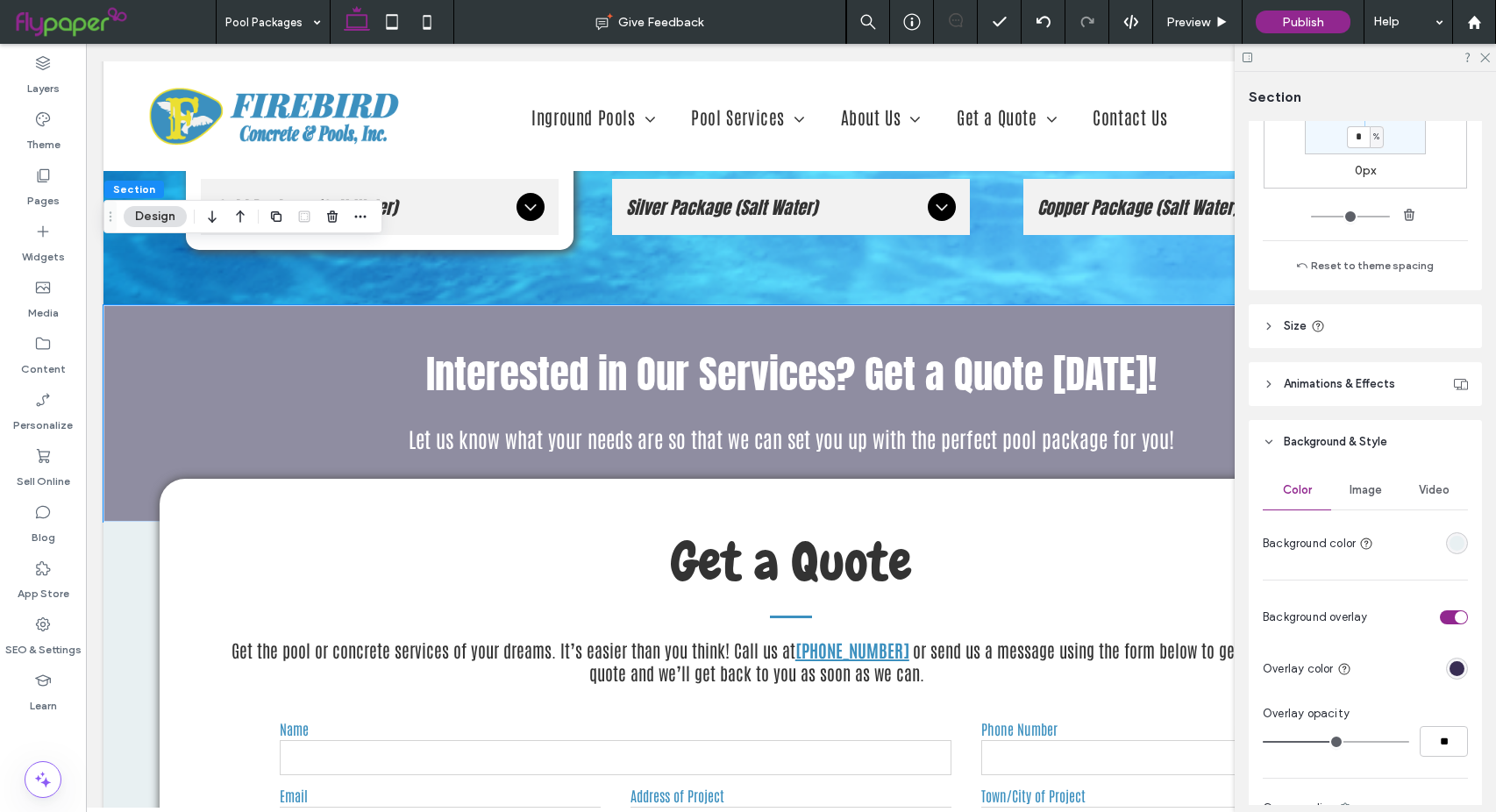
click at [1452, 541] on div "rgba(232, 240, 242, 1)" at bounding box center [1456, 542] width 15 height 15
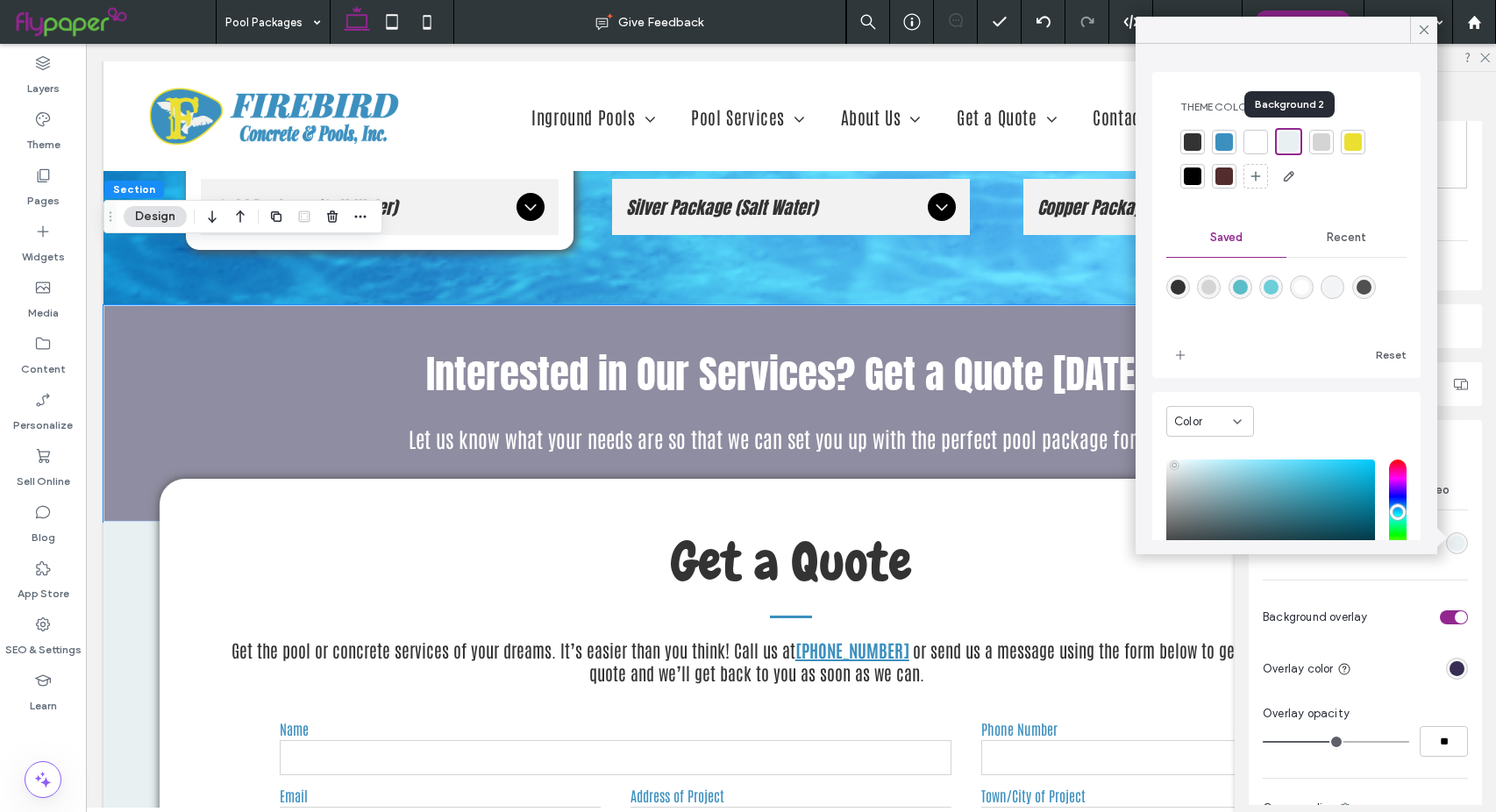
click at [1290, 141] on div at bounding box center [1288, 141] width 20 height 20
click at [1427, 30] on icon at bounding box center [1424, 30] width 16 height 16
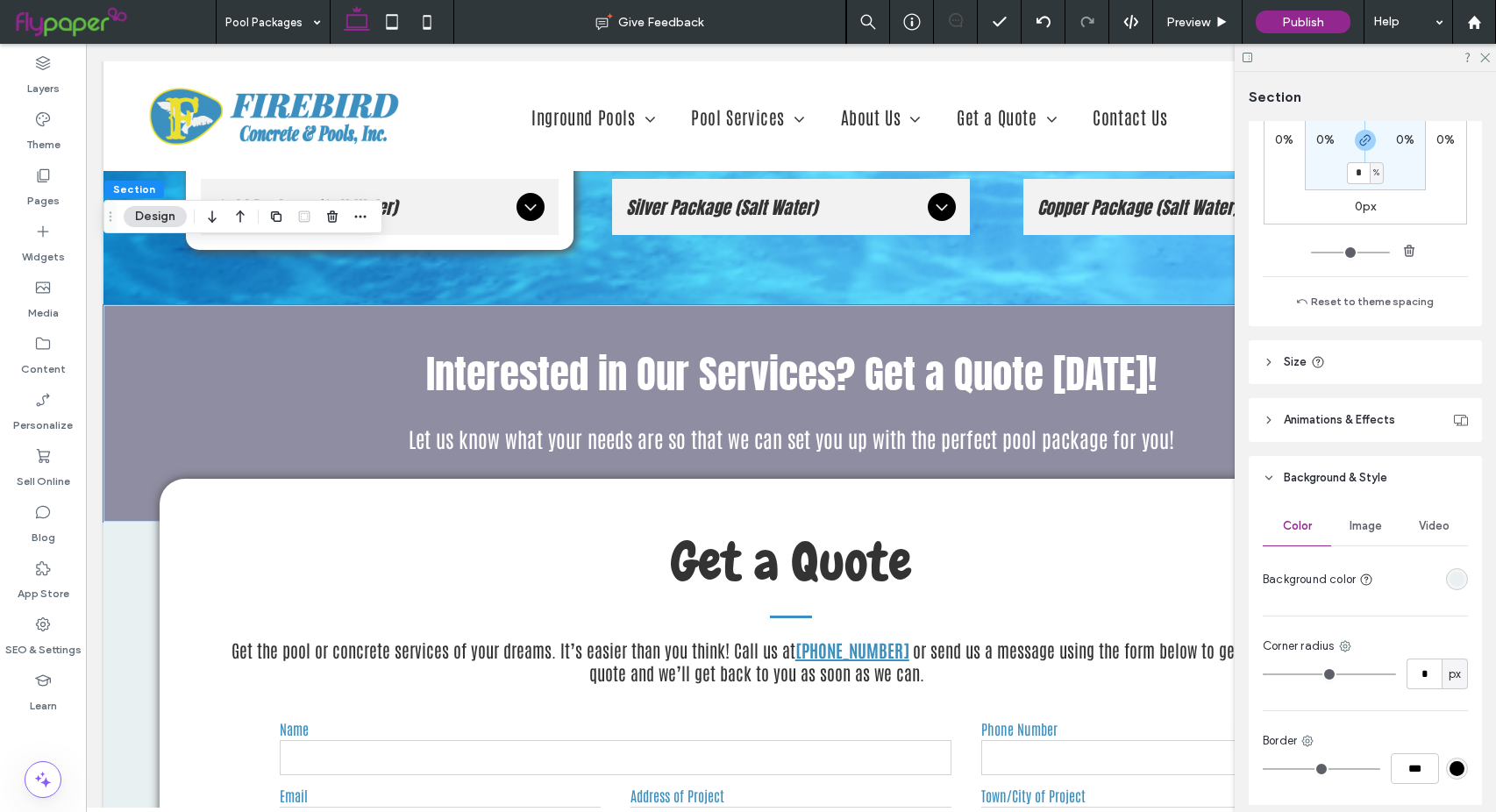
scroll to position [276, 0]
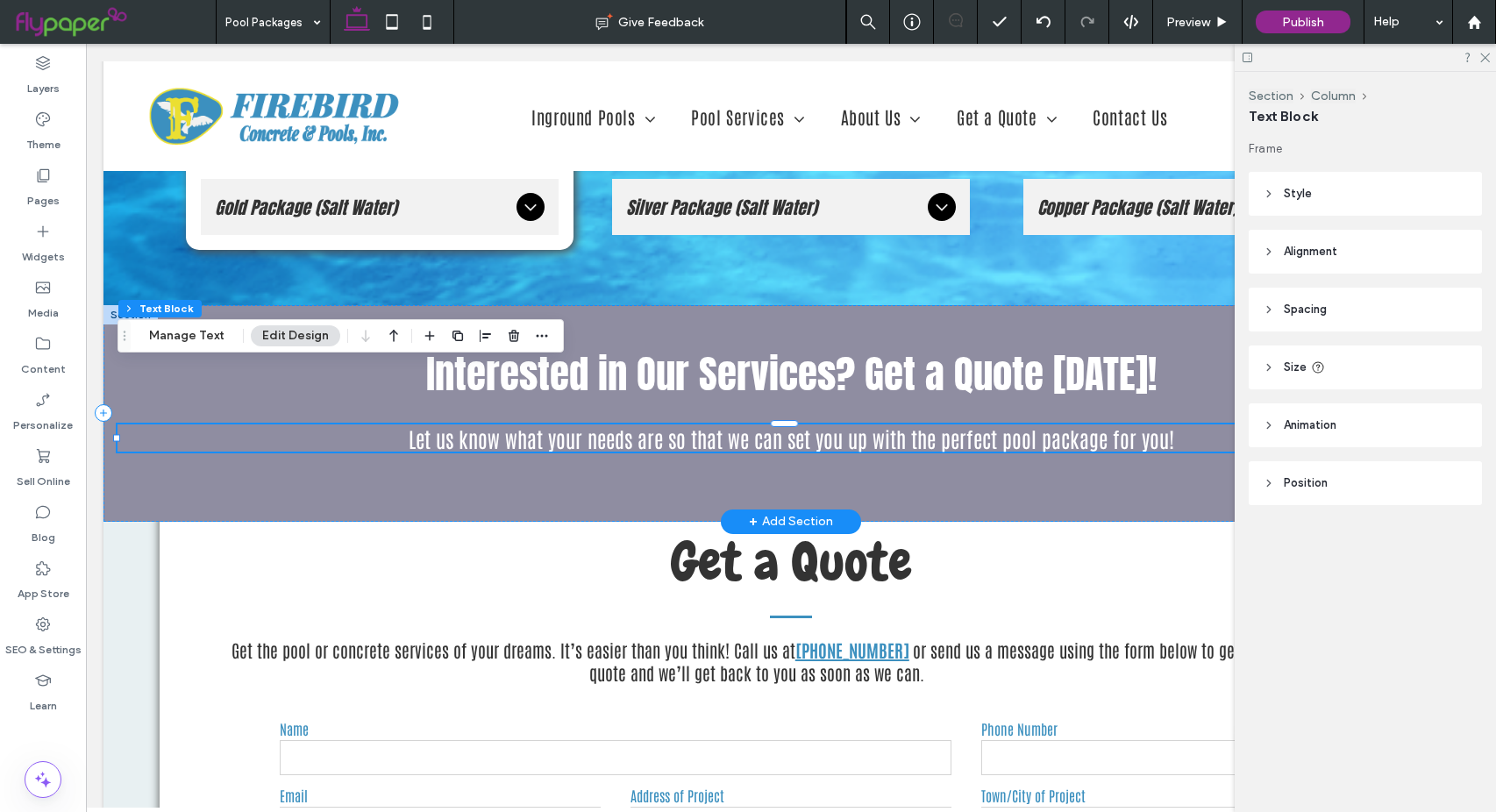
click at [142, 305] on div at bounding box center [130, 314] width 55 height 19
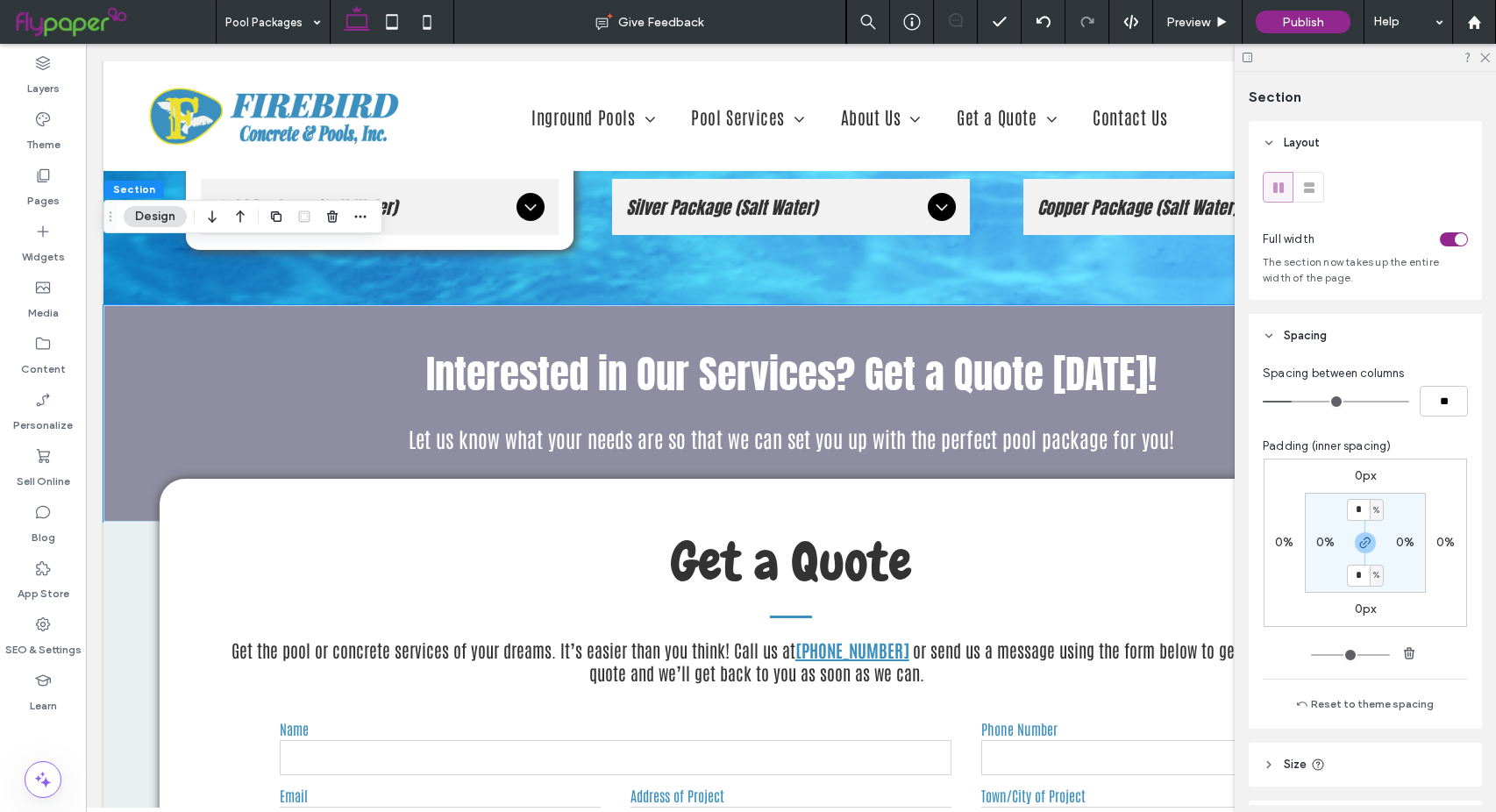
click at [166, 218] on button "Design" at bounding box center [154, 216] width 63 height 21
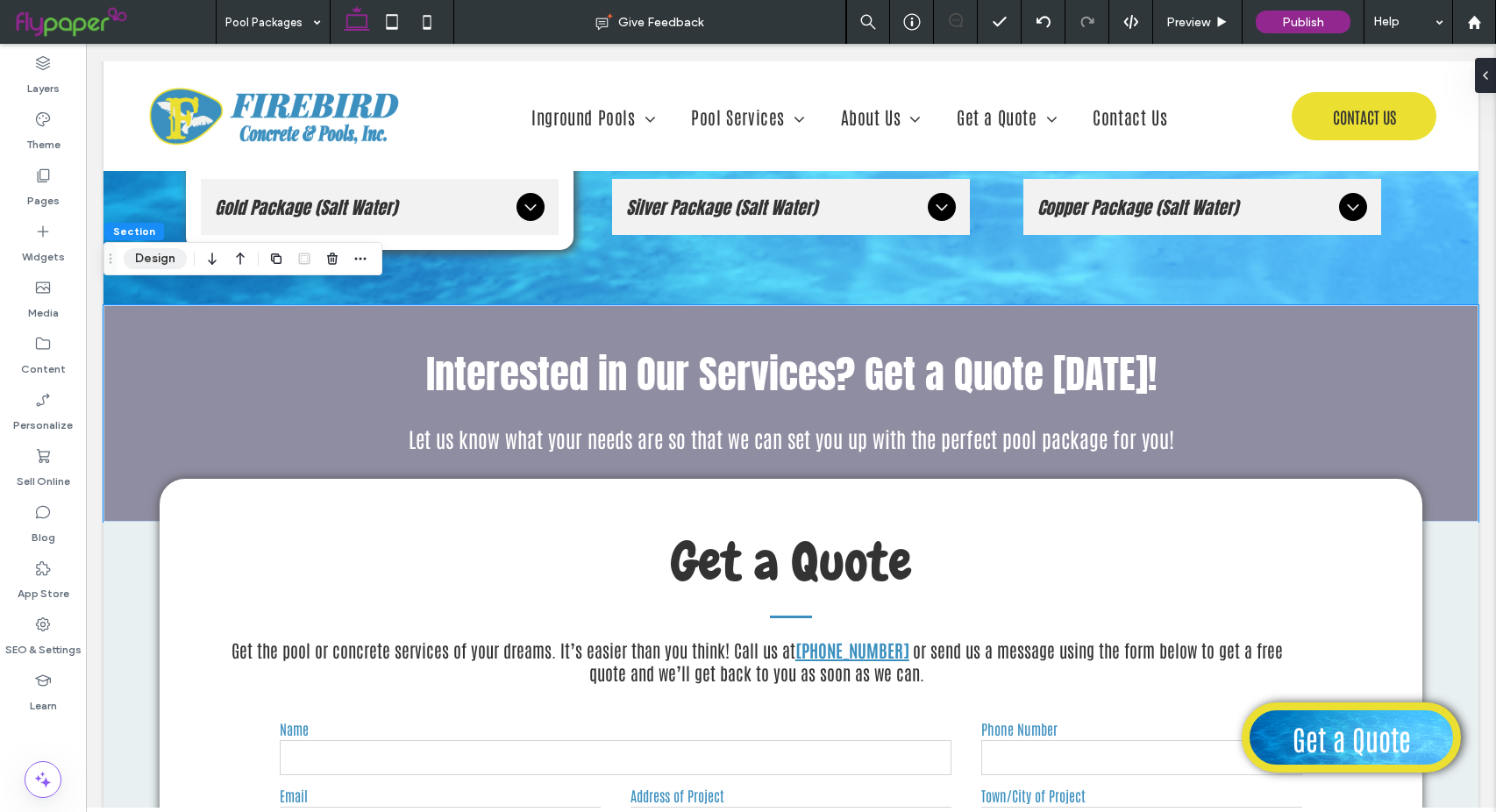
click at [156, 252] on button "Design" at bounding box center [154, 258] width 63 height 21
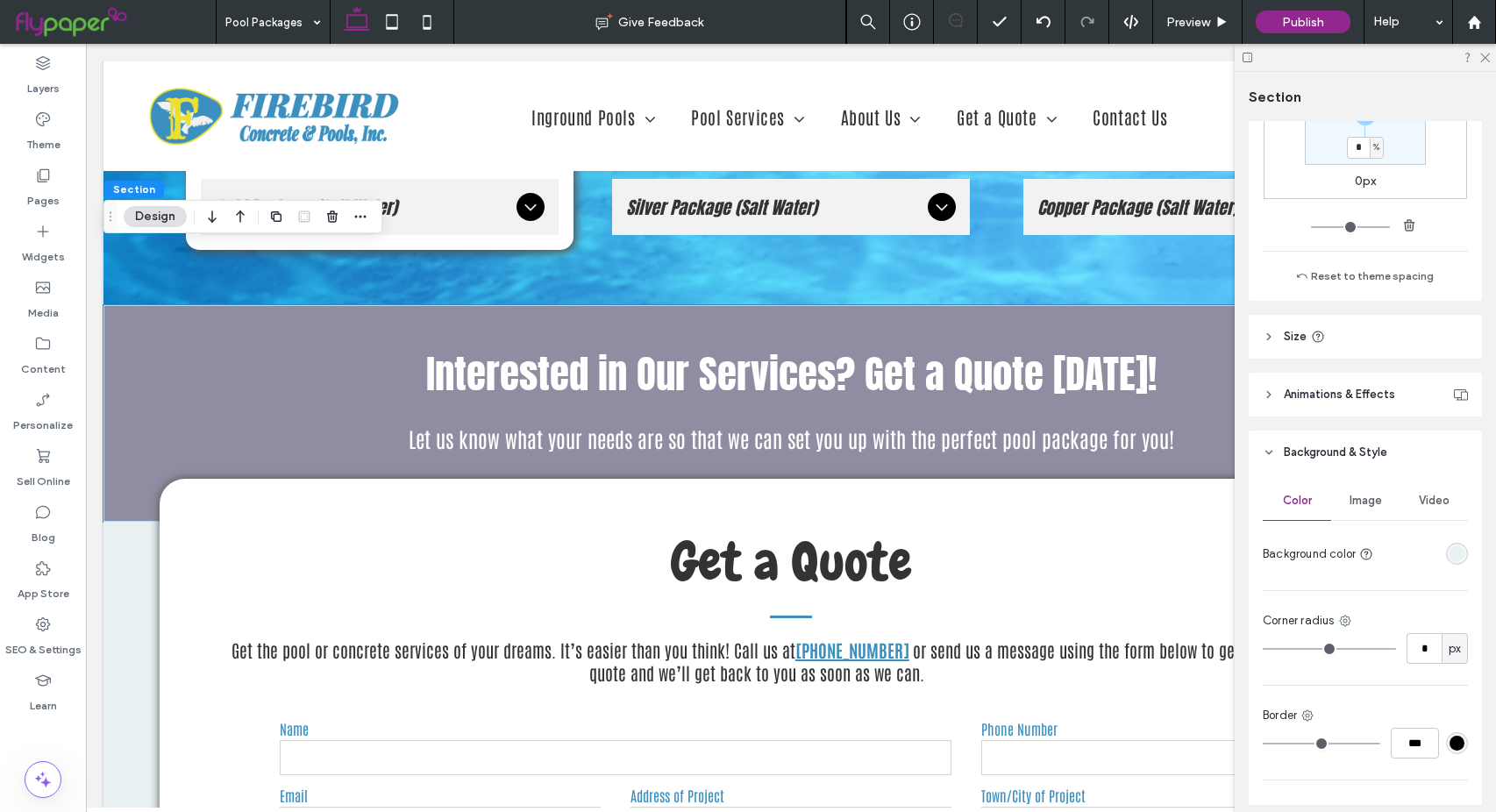
scroll to position [438, 0]
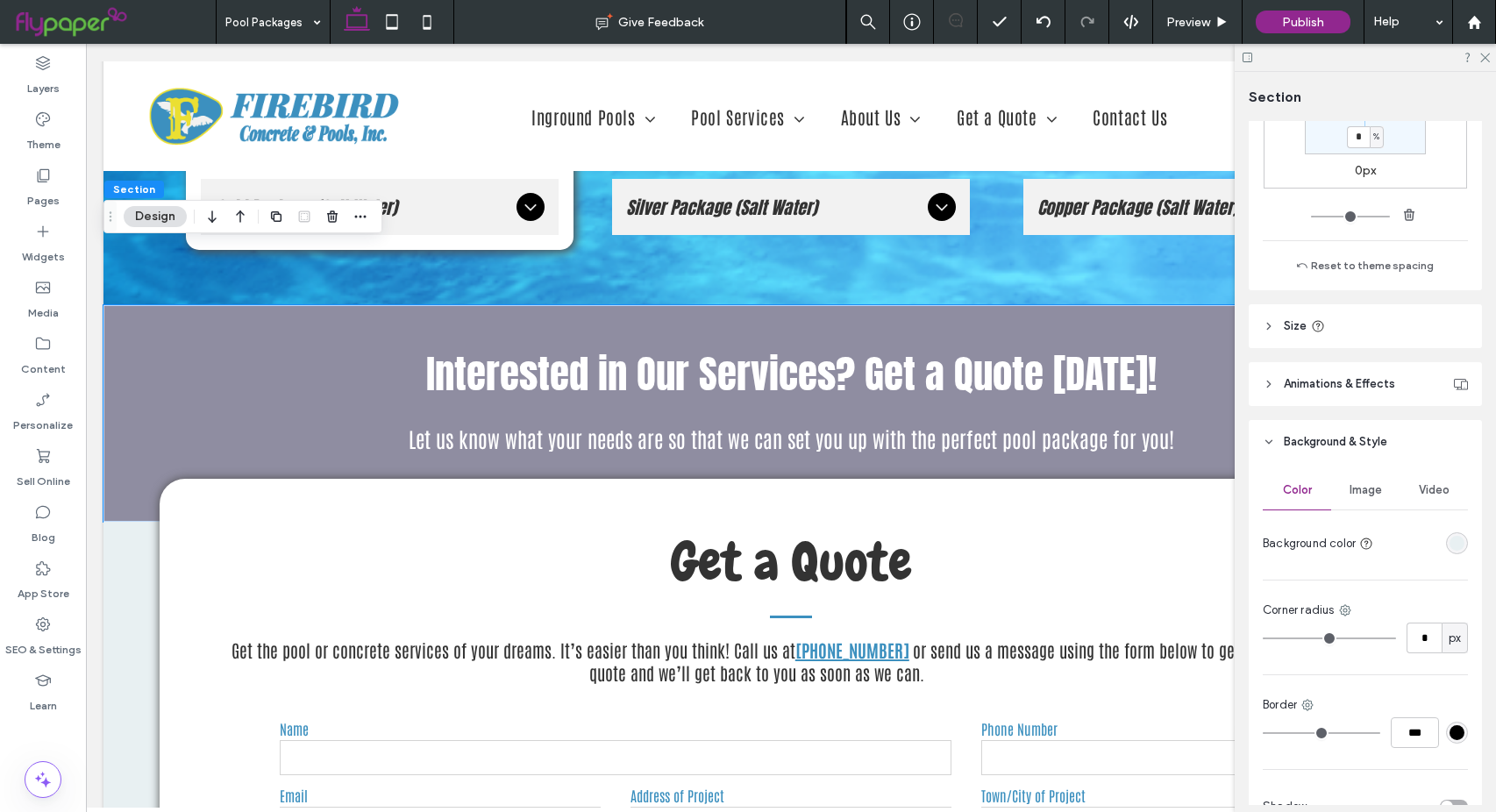
click at [1366, 493] on span "Image" at bounding box center [1366, 490] width 33 height 14
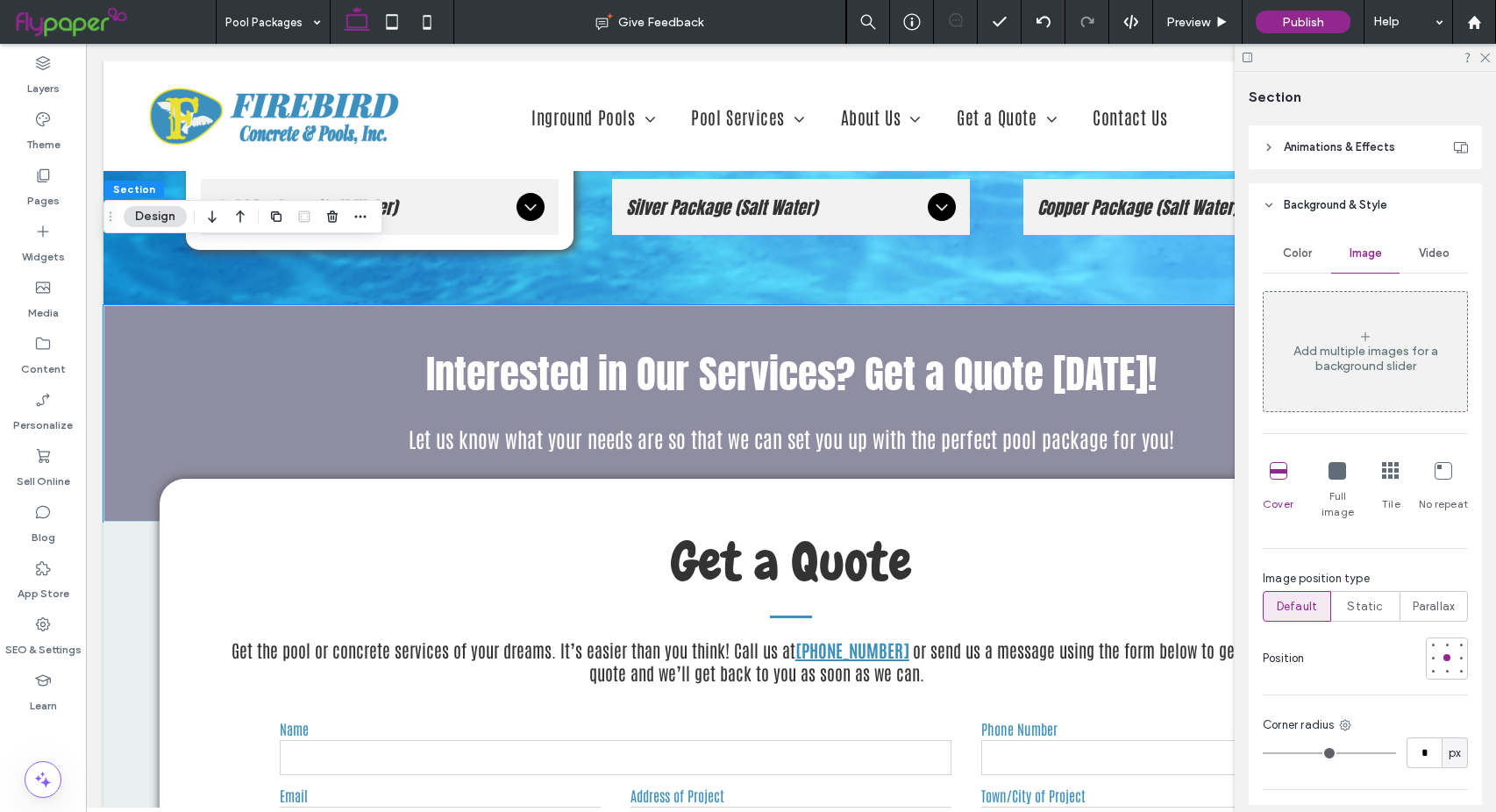
scroll to position [612, 0]
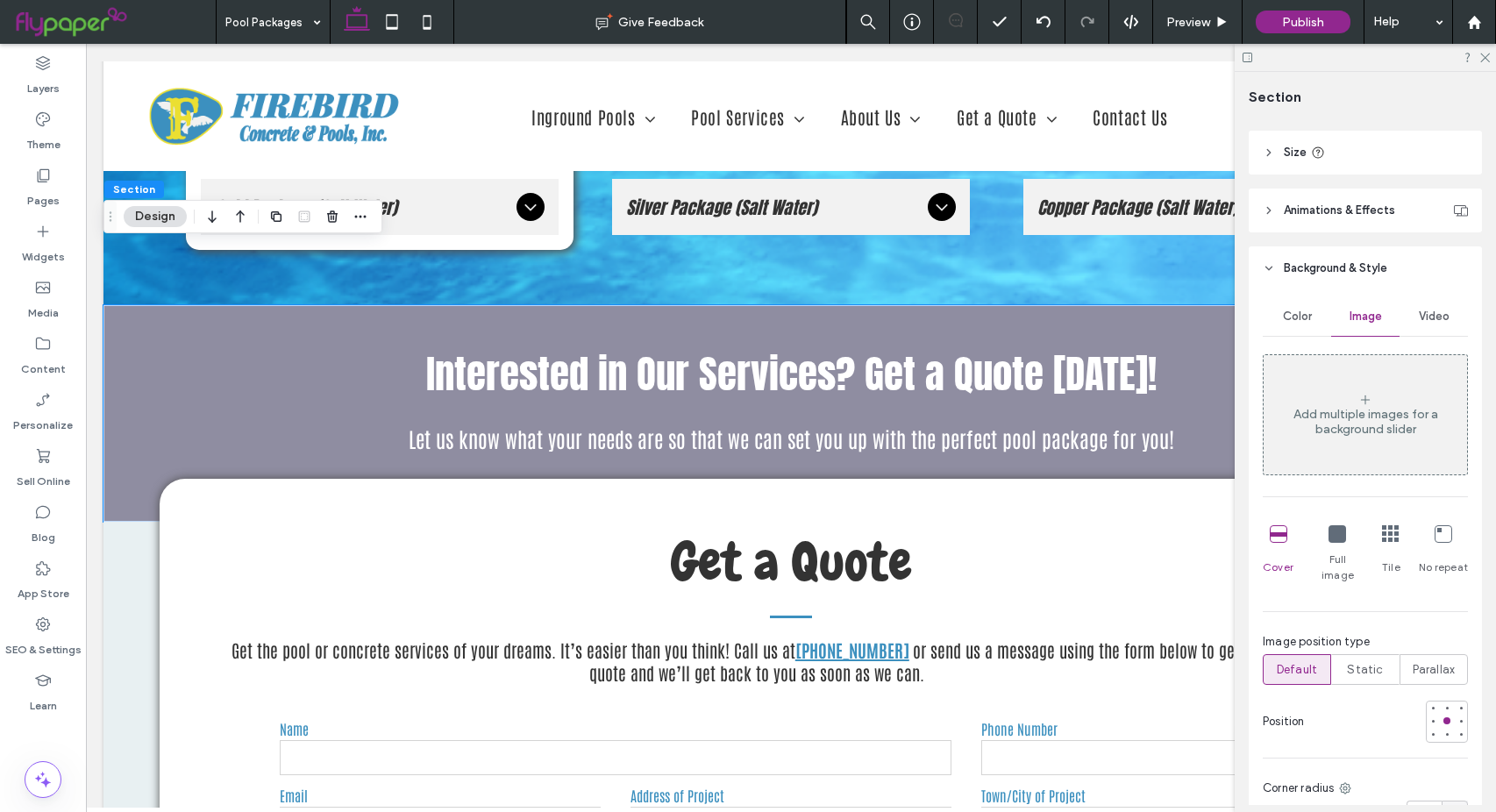
click at [1303, 313] on span "Color" at bounding box center [1297, 316] width 29 height 14
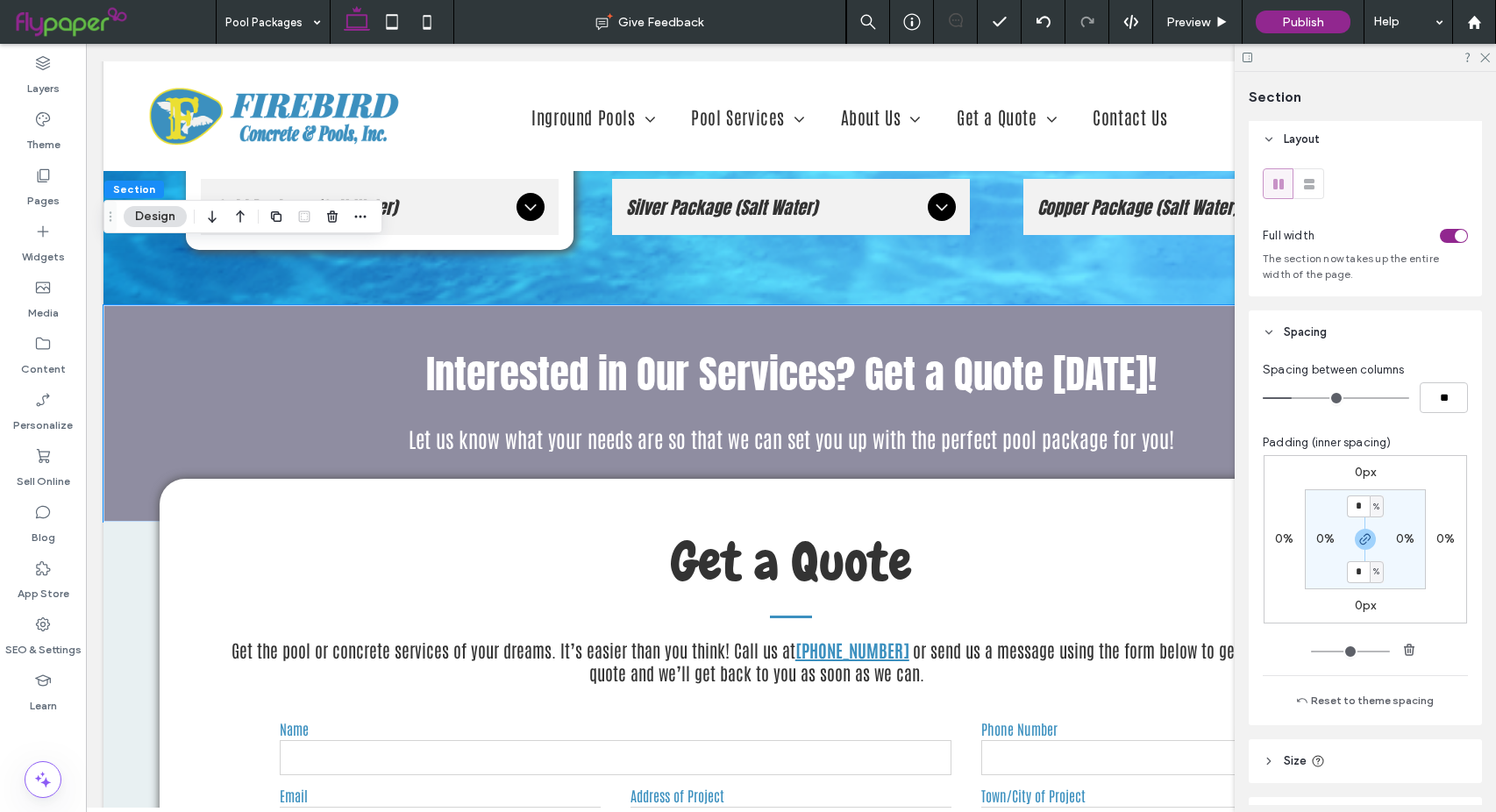
scroll to position [0, 0]
drag, startPoint x: 1396, startPoint y: 13, endPoint x: 1483, endPoint y: 55, distance: 96.6
click at [1483, 55] on use at bounding box center [1485, 59] width 10 height 10
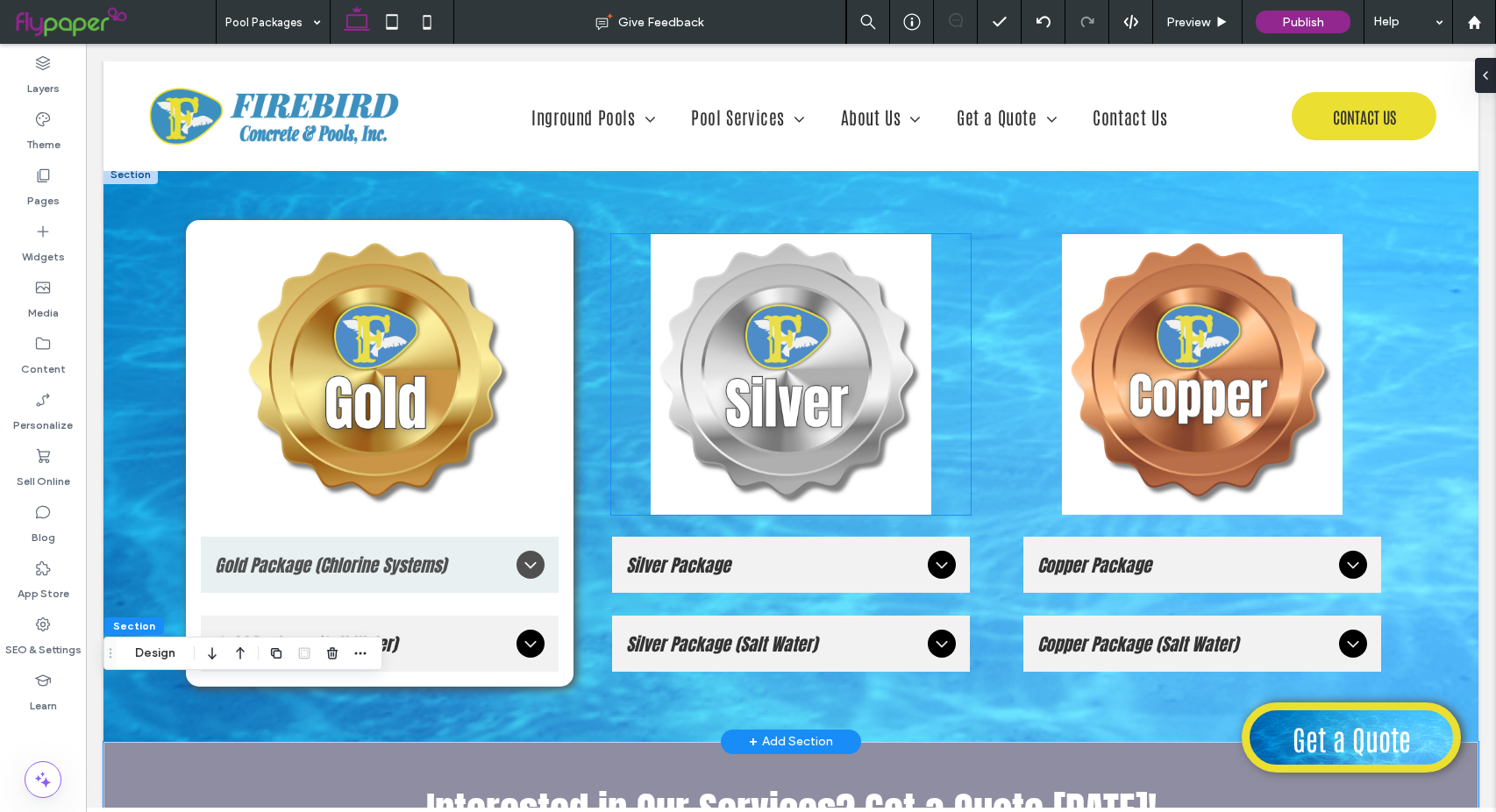
scroll to position [2191, 0]
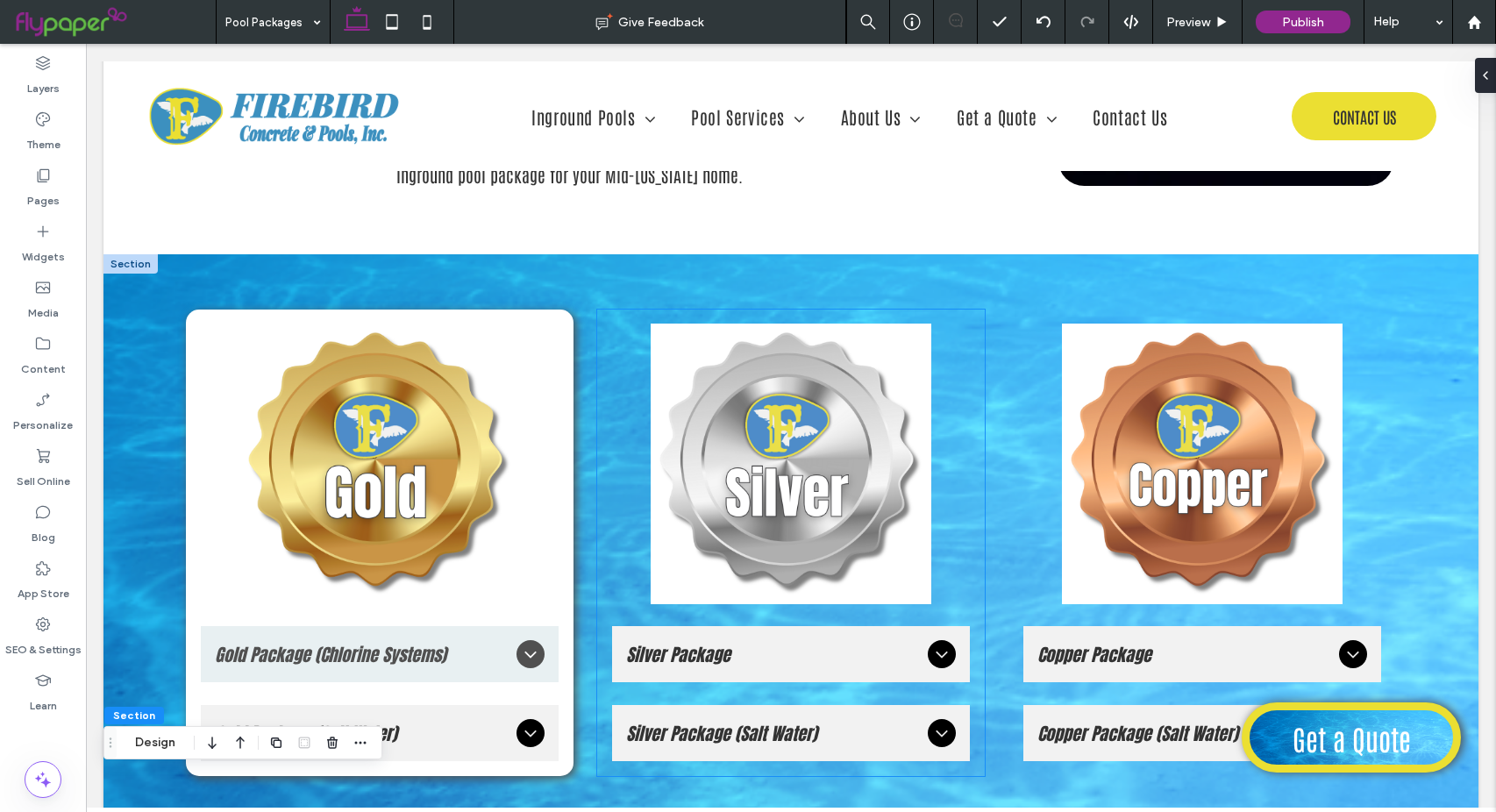
click at [974, 309] on div "Silver Package Pentair IntelliFlo® VSF Variable Speed Pump – Industry-leading v…" at bounding box center [790, 542] width 387 height 467
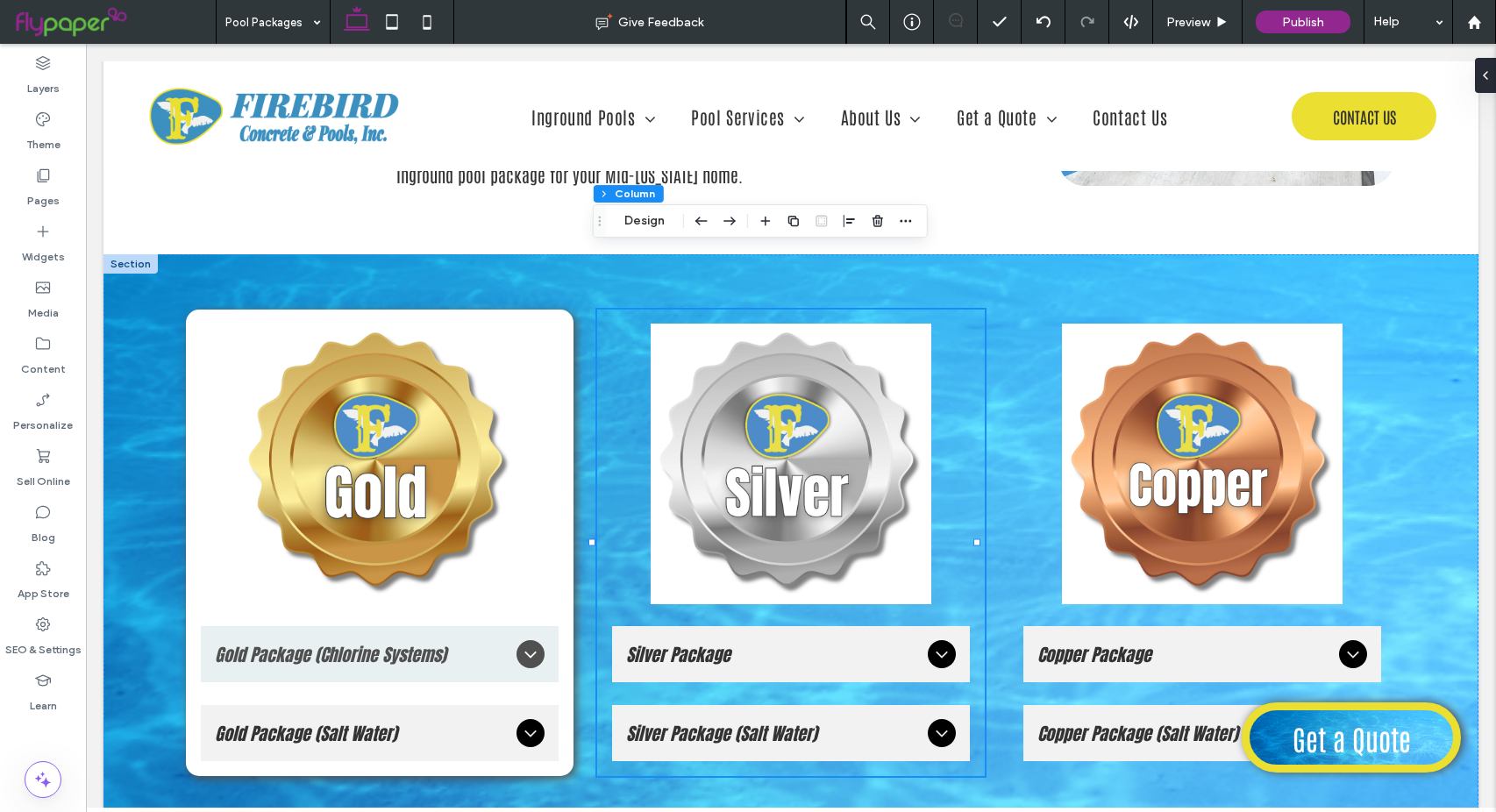
click at [600, 374] on div "Silver Package Pentair IntelliFlo® VSF Variable Speed Pump – Industry-leading v…" at bounding box center [790, 542] width 387 height 467
click at [637, 225] on button "Design" at bounding box center [644, 220] width 63 height 21
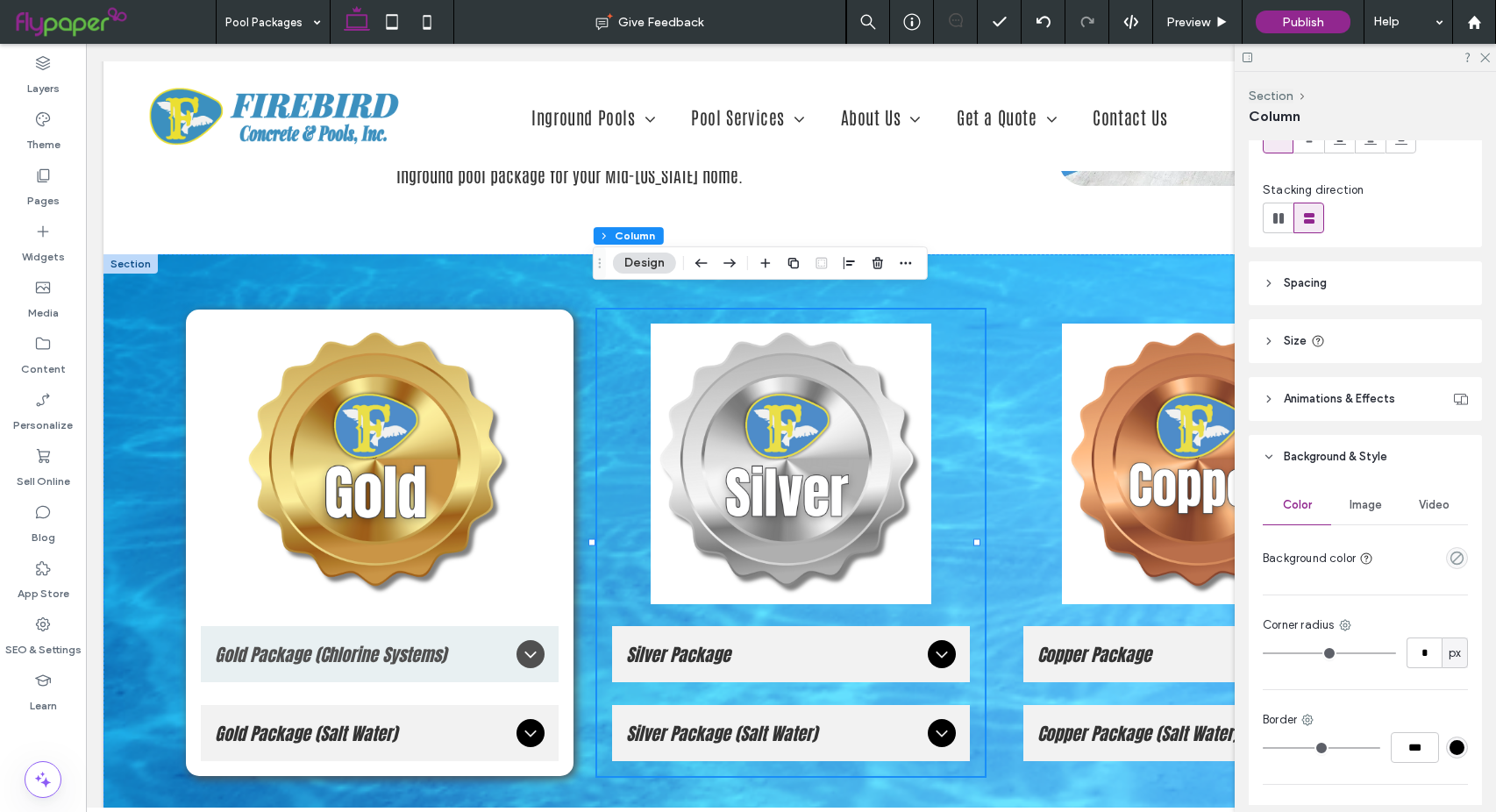
scroll to position [175, 0]
click at [1449, 551] on icon "empty color" at bounding box center [1456, 555] width 15 height 15
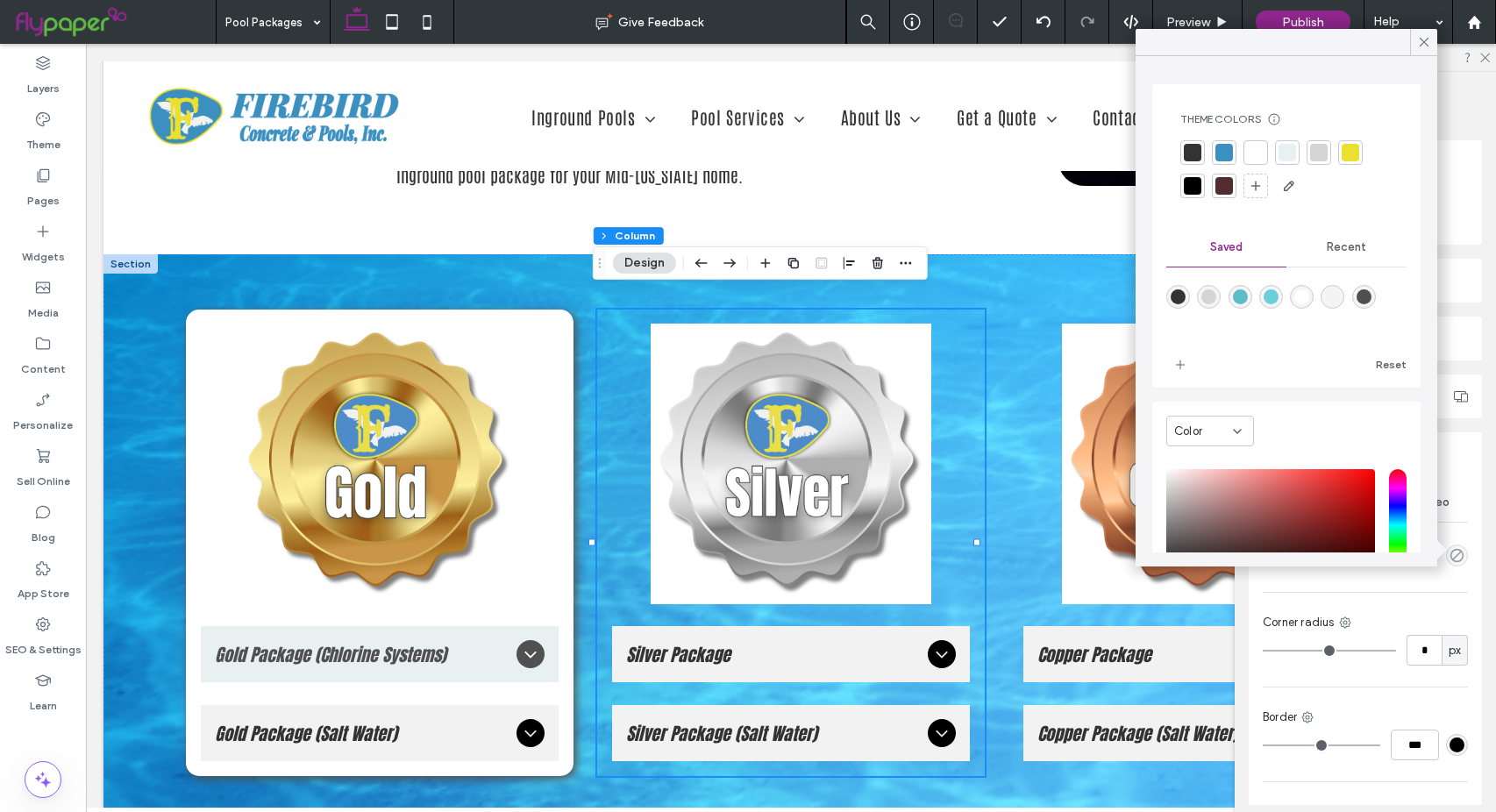
click at [1257, 146] on div at bounding box center [1256, 152] width 18 height 18
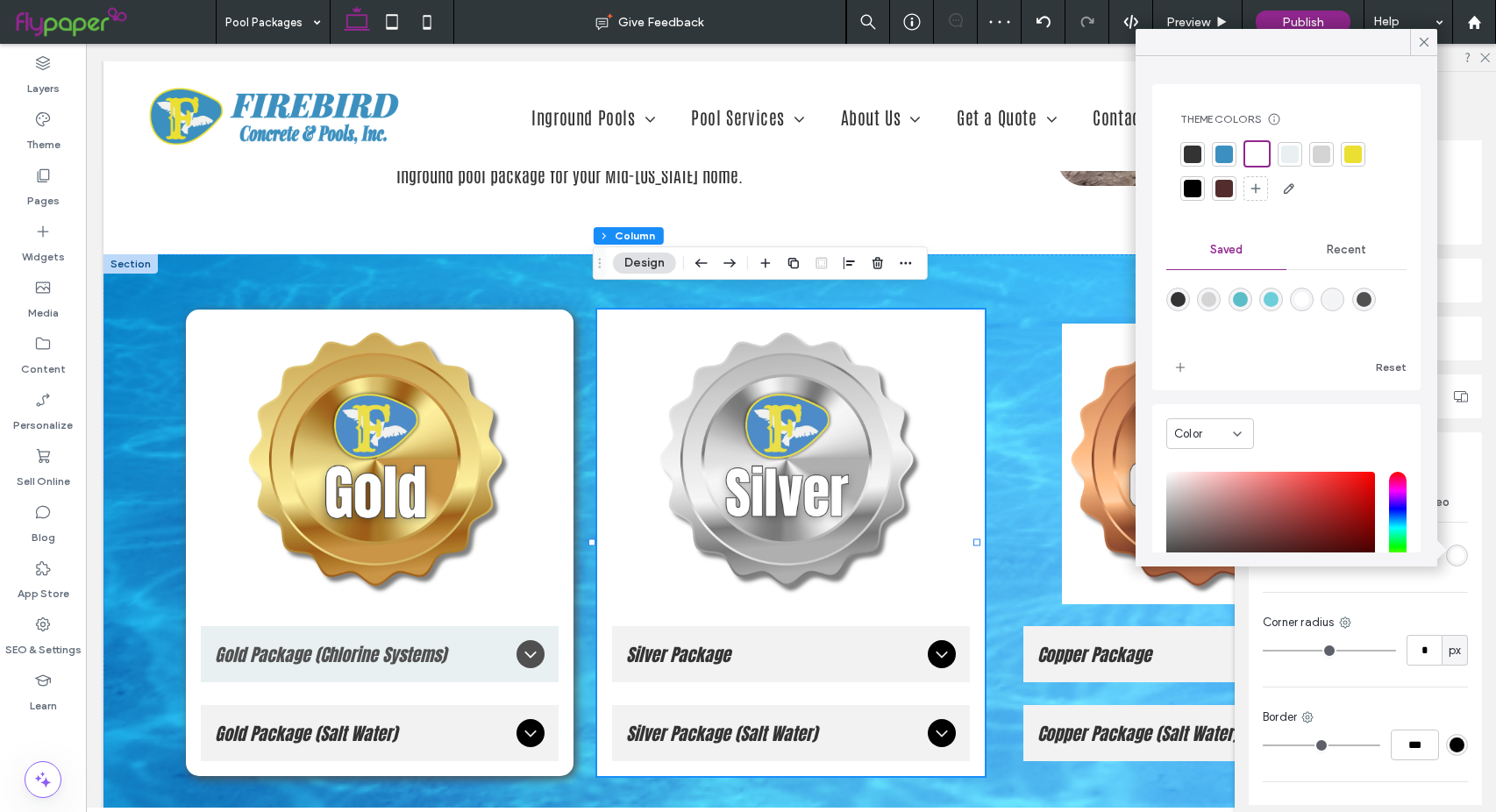
click at [1476, 262] on div "Layout Content alignment Horizontal Vertical Stacking direction Spacing Spacing…" at bounding box center [1371, 473] width 245 height 665
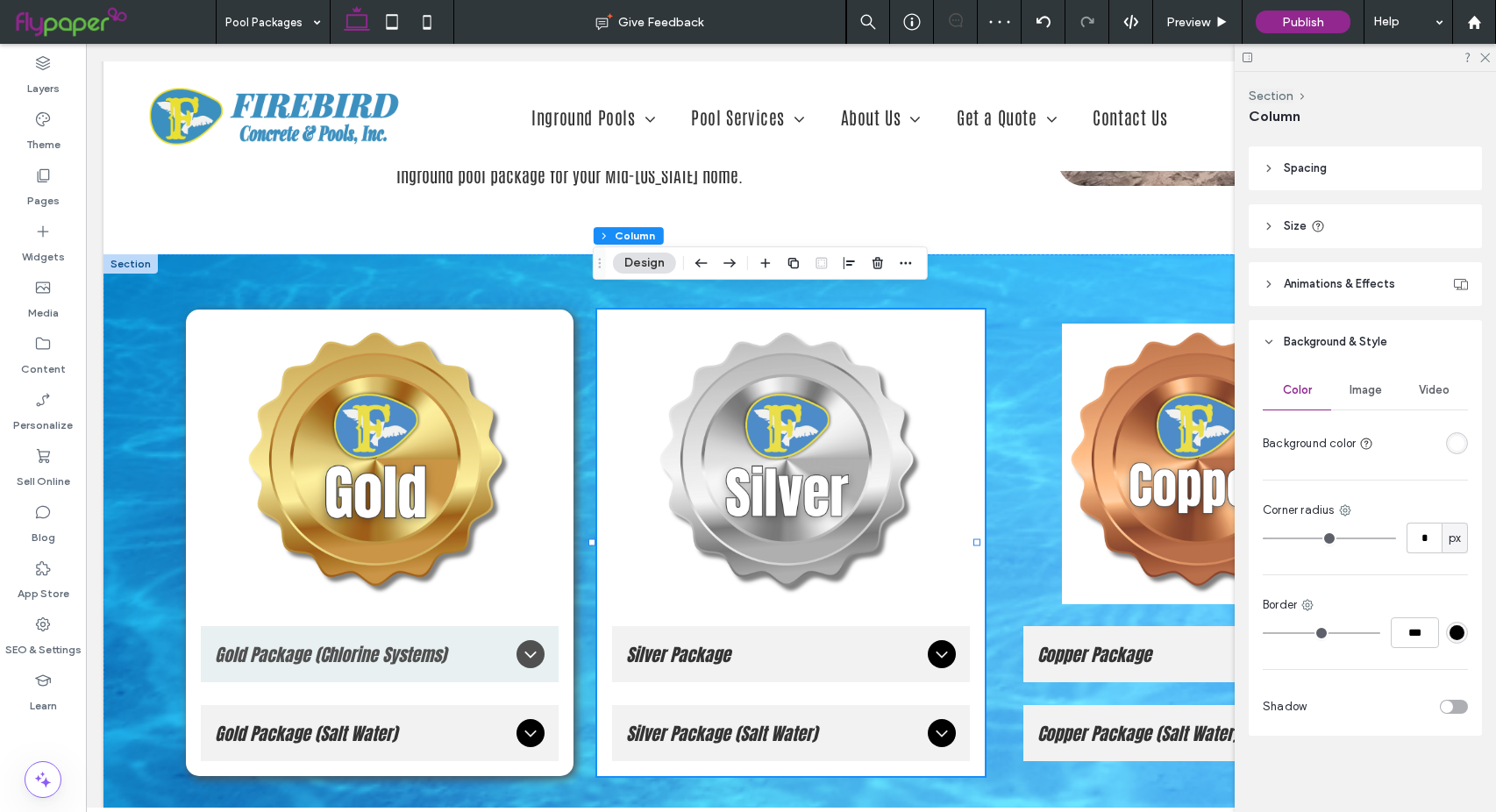
scroll to position [289, 0]
drag, startPoint x: 1271, startPoint y: 534, endPoint x: 1286, endPoint y: 528, distance: 16.2
click at [1286, 536] on input "range" at bounding box center [1330, 537] width 133 height 2
click at [1446, 701] on div "toggle" at bounding box center [1453, 706] width 28 height 14
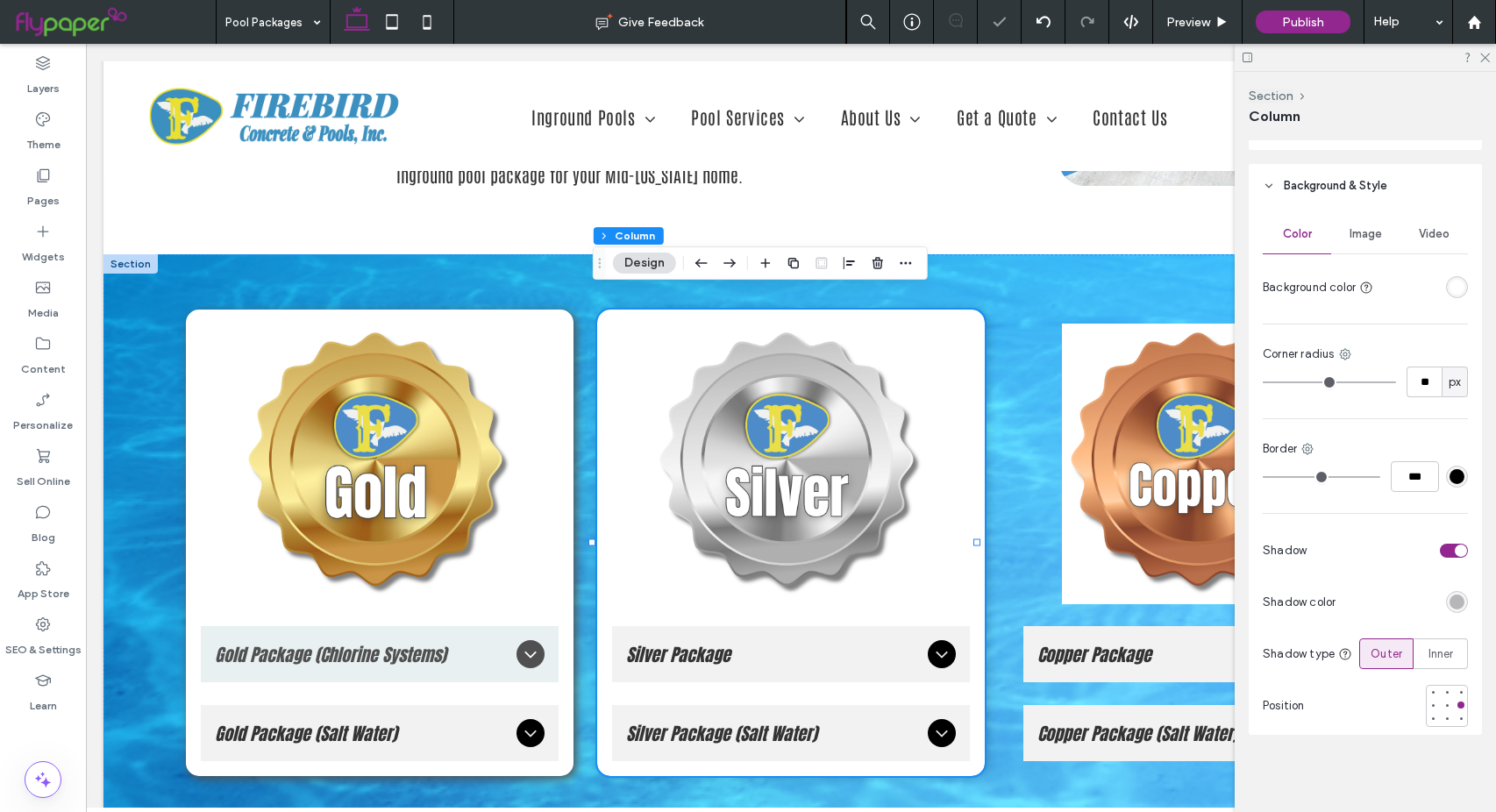
scroll to position [448, 0]
click at [1451, 603] on div "rgba(0, 0, 0, 0.25)" at bounding box center [1456, 601] width 15 height 15
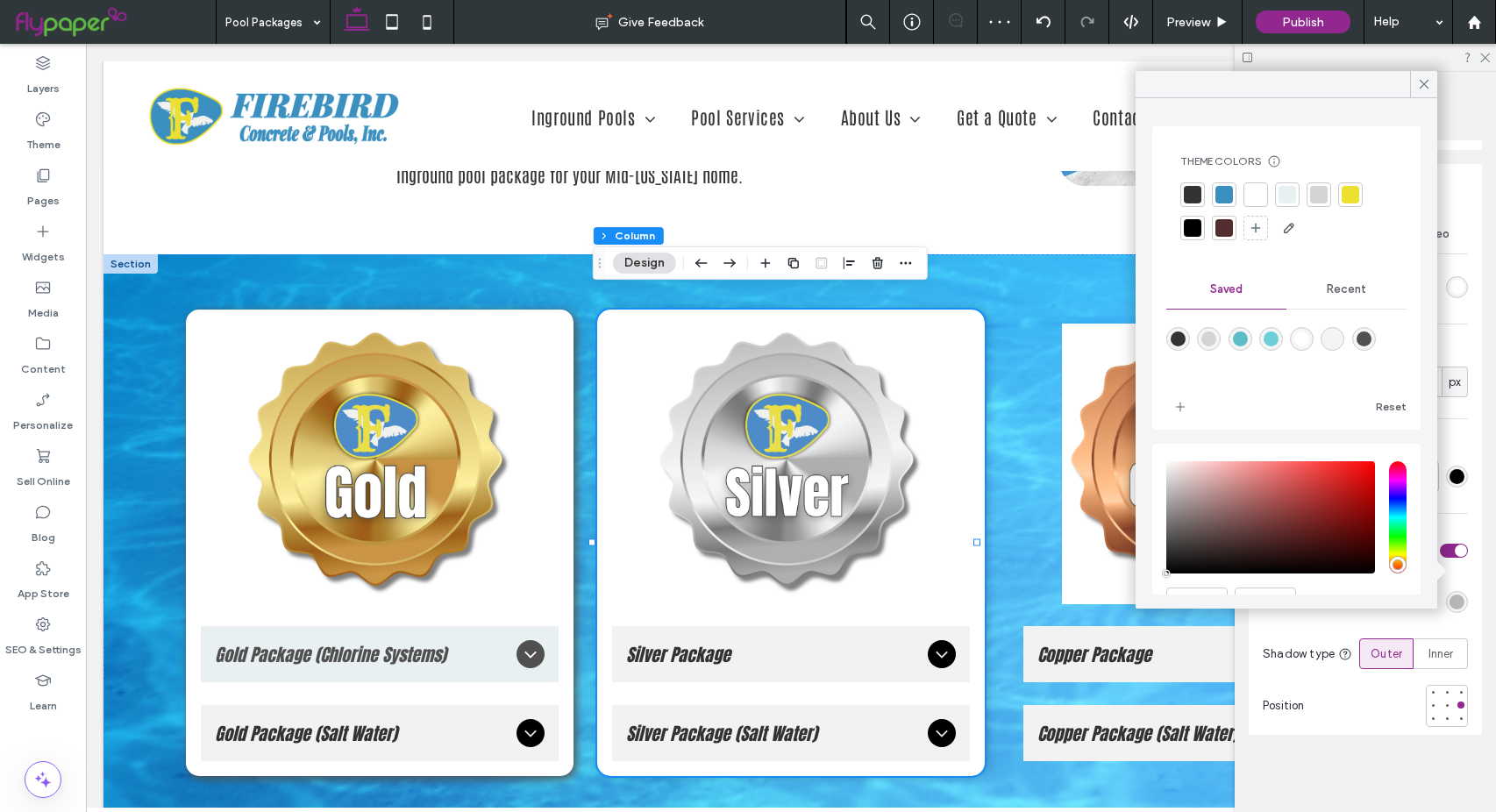
click at [1372, 341] on div "rgba(80,80,80,1)" at bounding box center [1364, 338] width 15 height 15
click at [1457, 717] on div at bounding box center [1460, 718] width 7 height 7
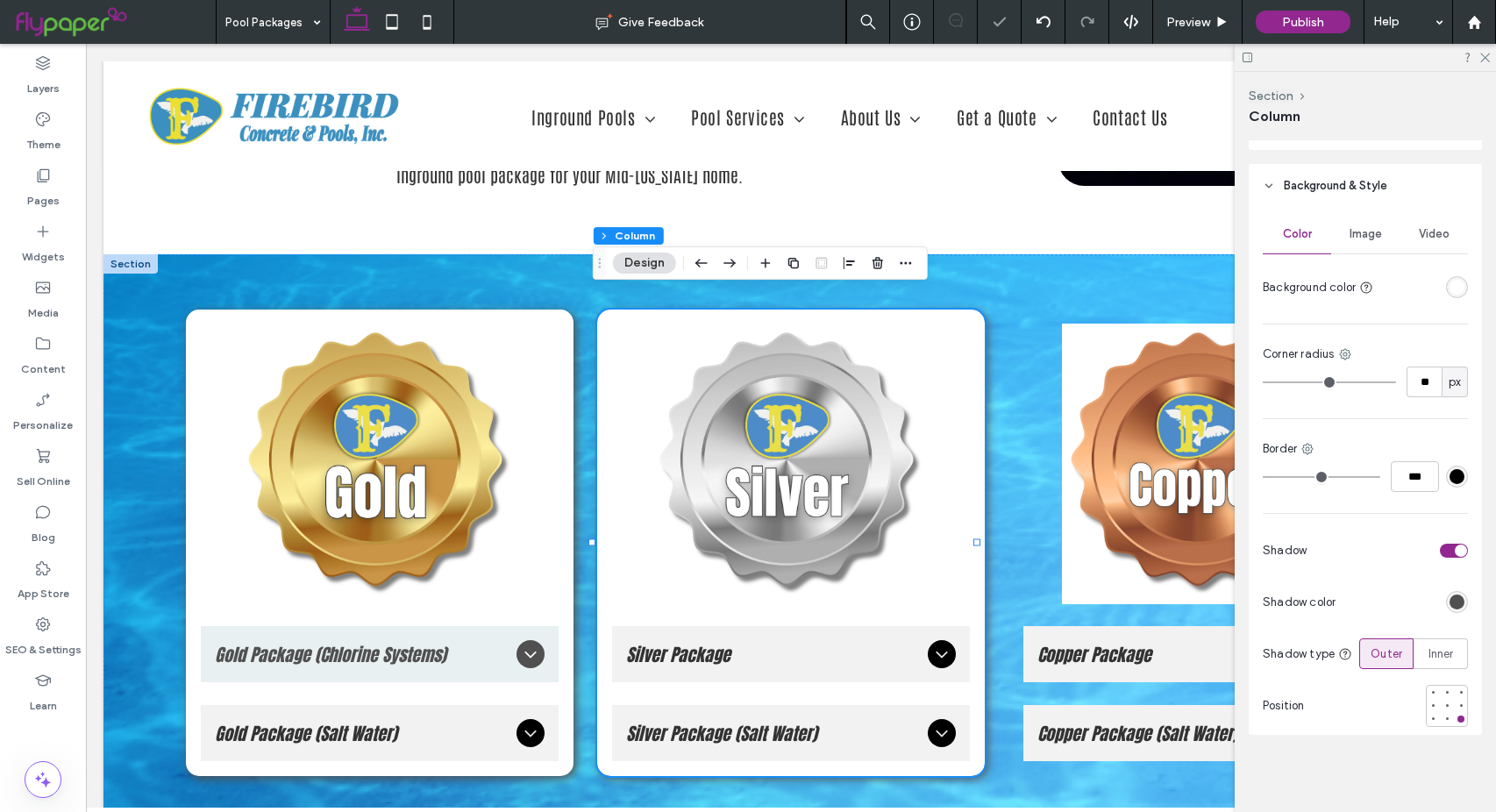
click at [1295, 760] on div "Layout Content alignment Horizontal Vertical Stacking direction Spacing Spacing…" at bounding box center [1371, 473] width 245 height 665
click at [1008, 309] on div "Copper Package Pentair IntelliFlo® VSF Variable Speed Pump – A highly energy-ef…" at bounding box center [1201, 542] width 387 height 467
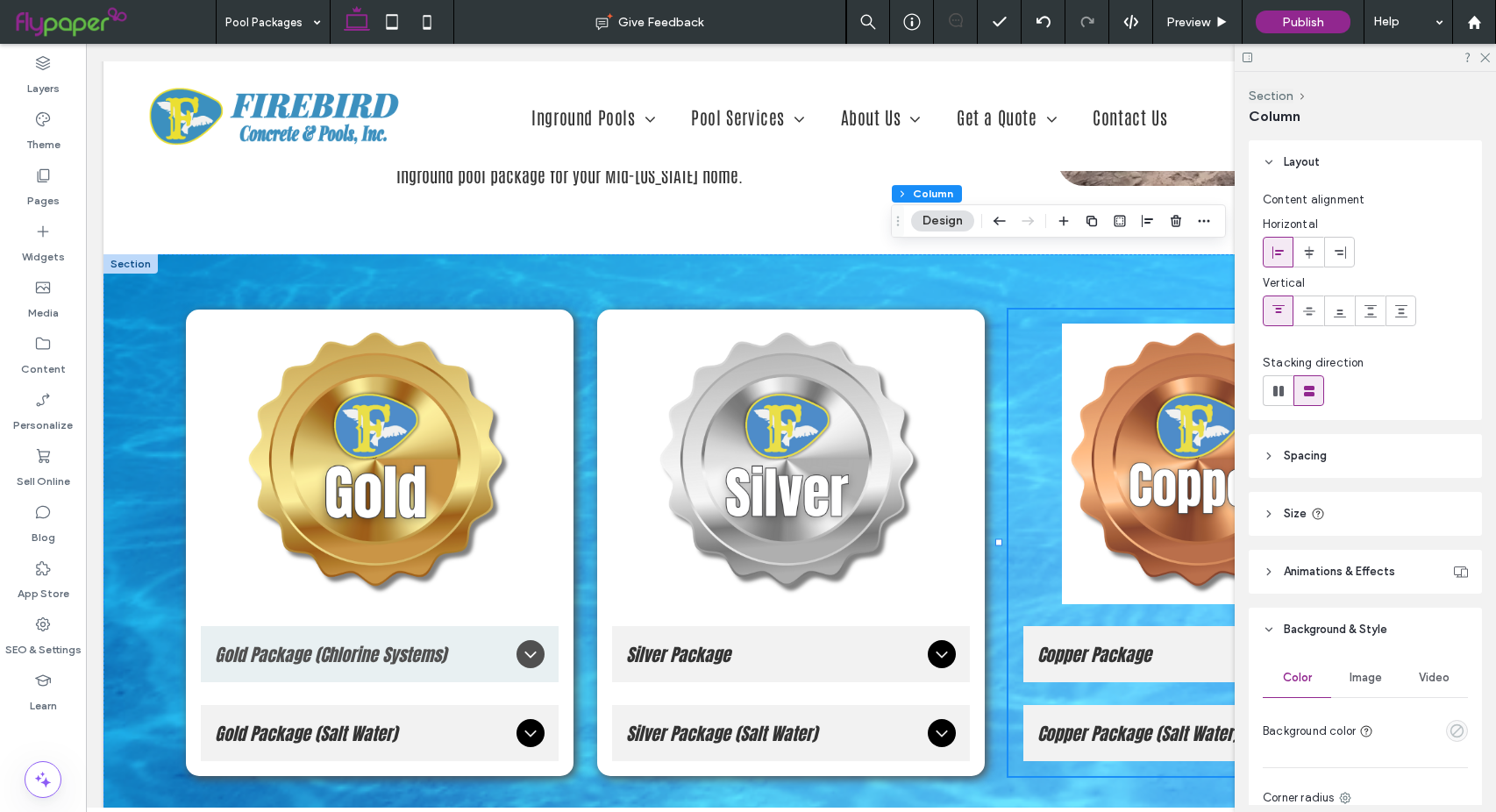
click at [1449, 733] on icon "empty color" at bounding box center [1456, 730] width 15 height 15
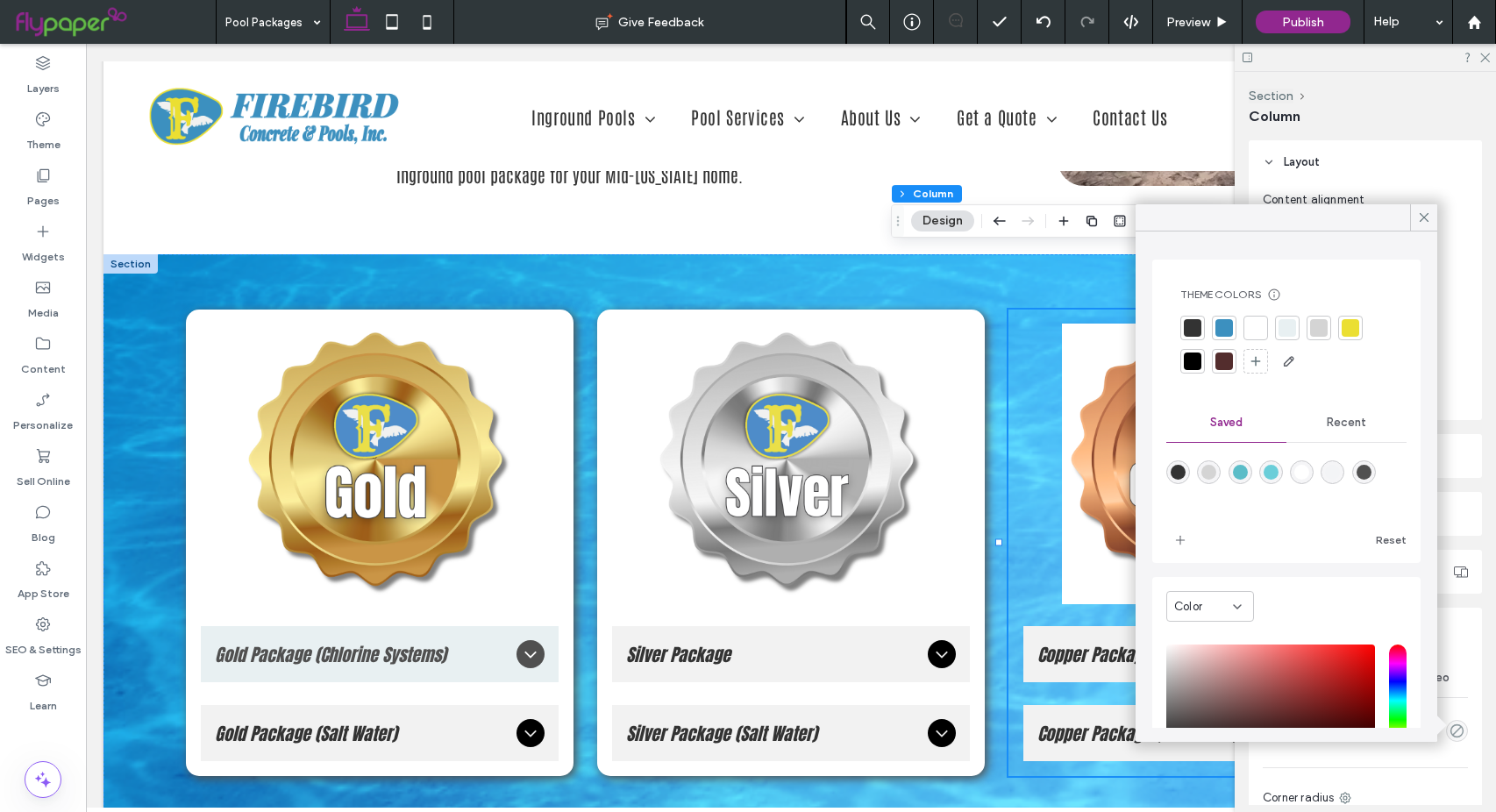
click at [1258, 330] on div at bounding box center [1256, 328] width 18 height 18
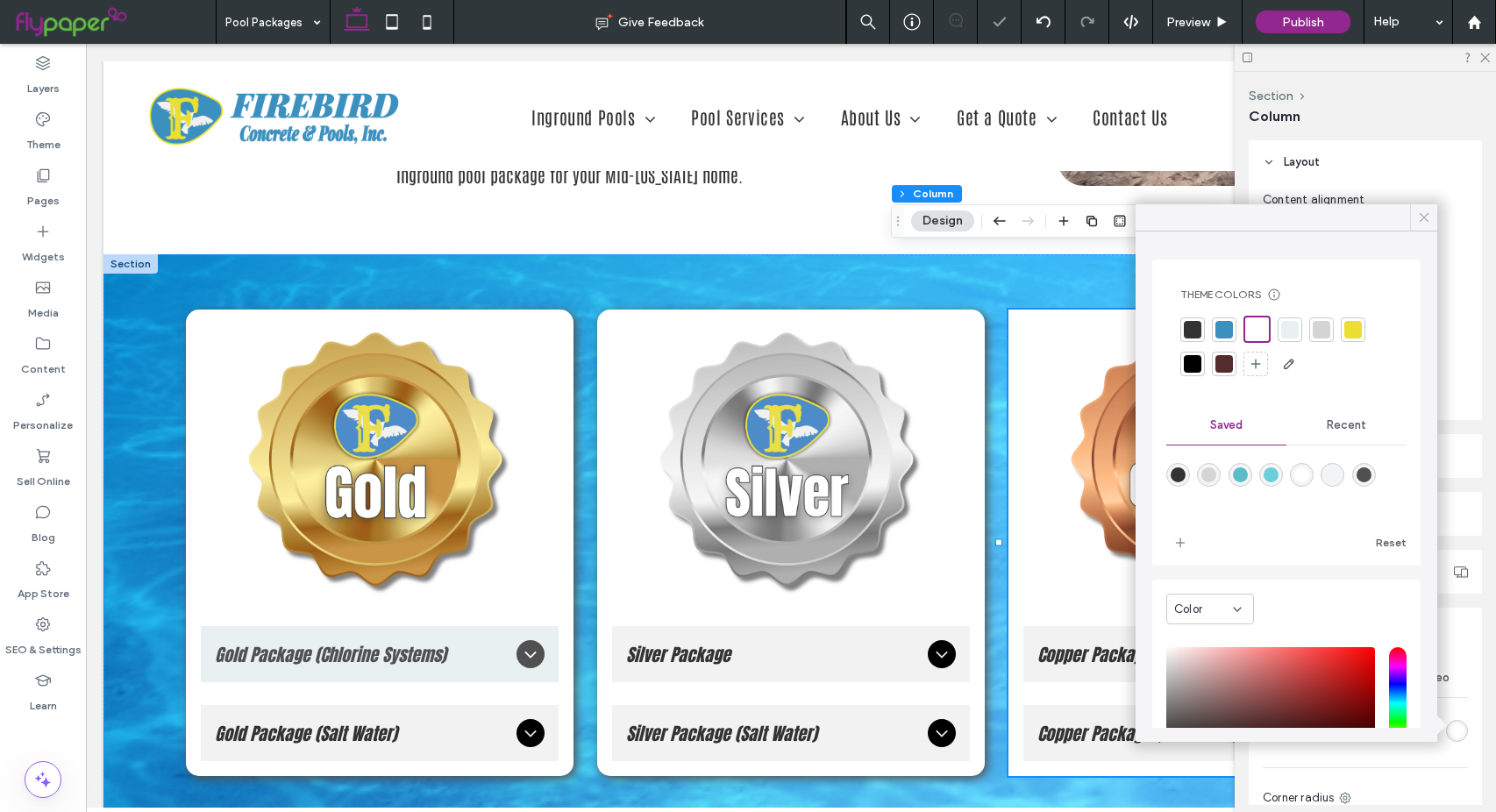
click at [1428, 214] on icon at bounding box center [1424, 218] width 16 height 16
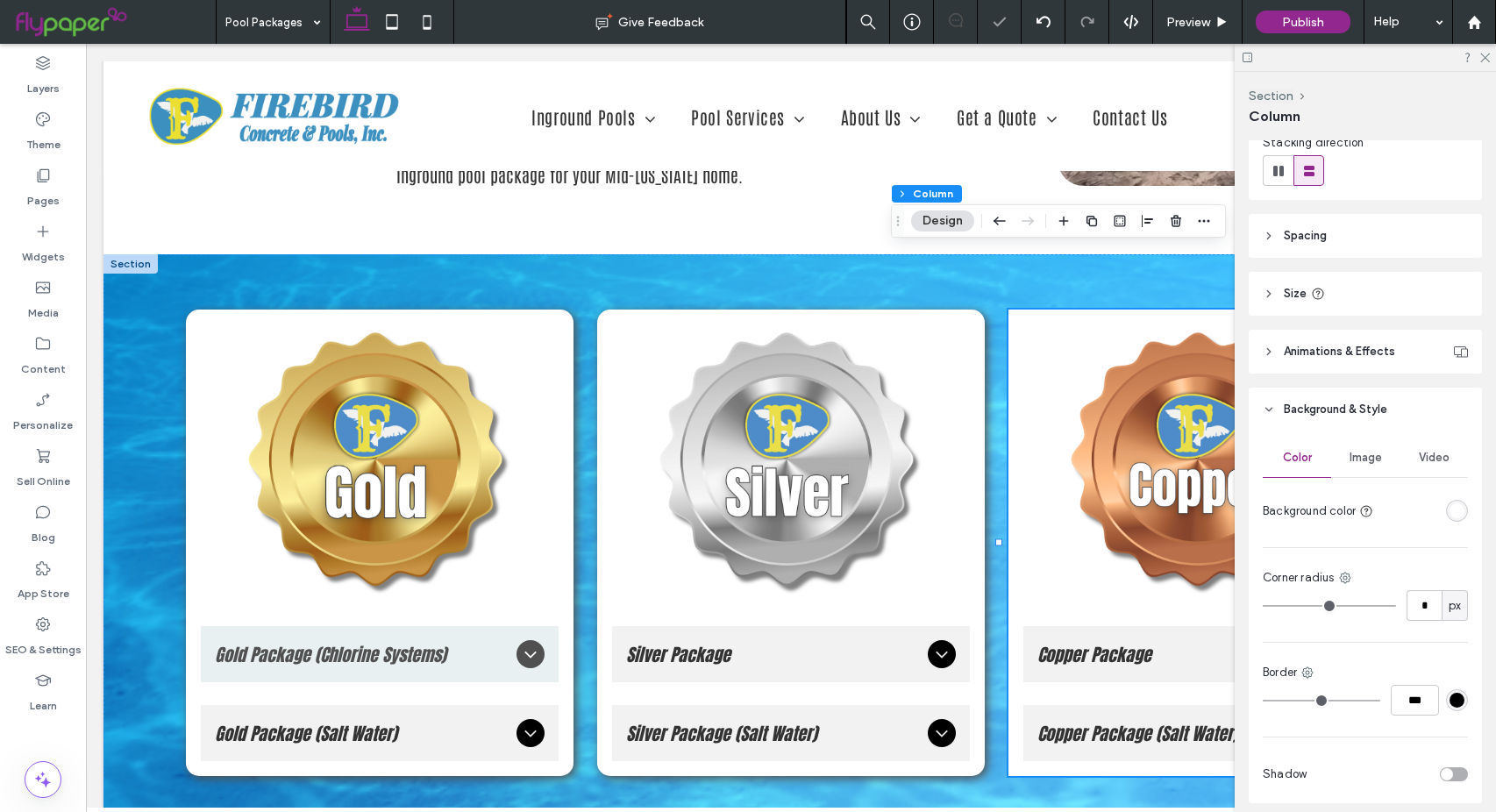
scroll to position [289, 0]
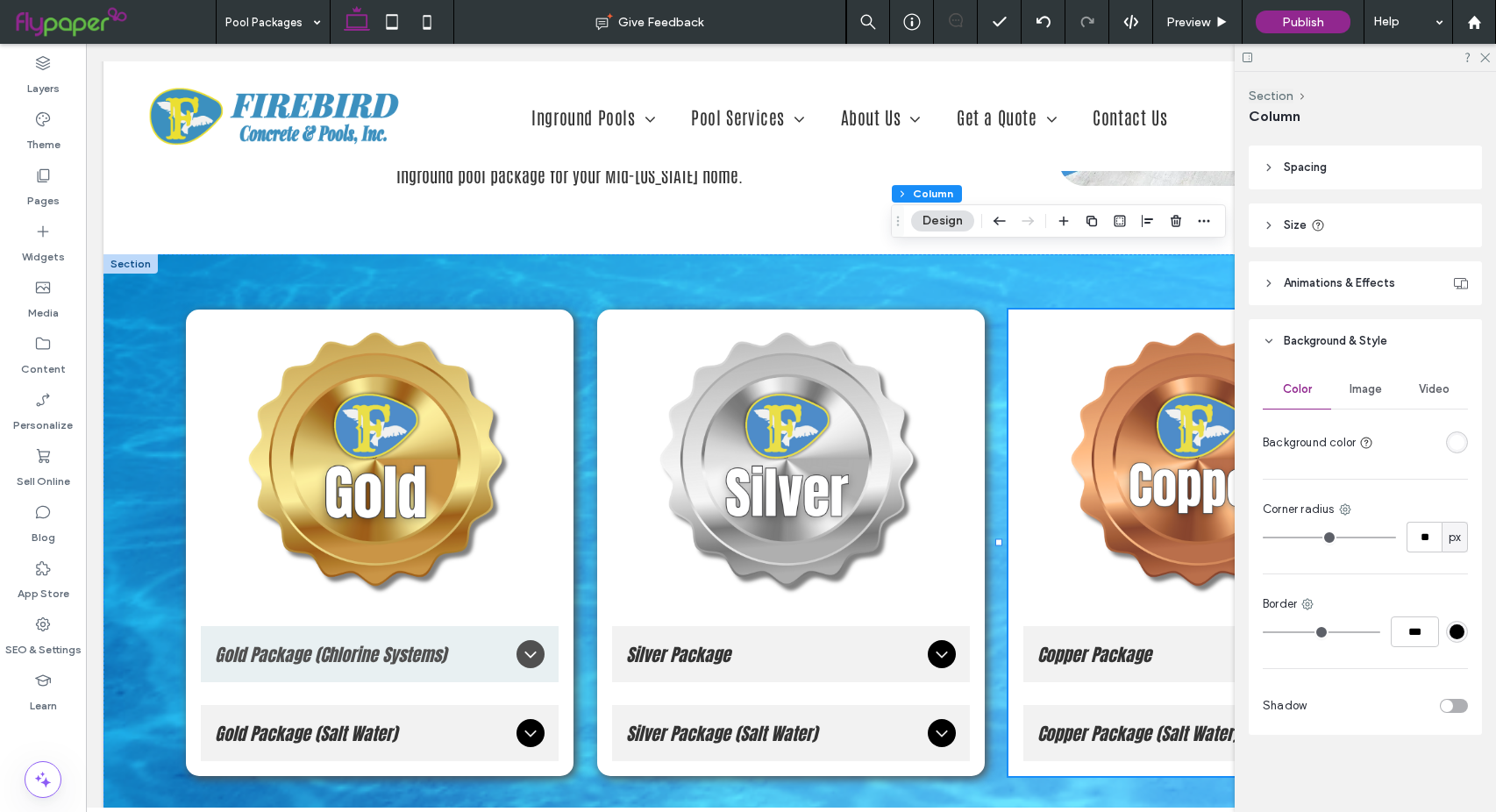
drag, startPoint x: 1268, startPoint y: 535, endPoint x: 1286, endPoint y: 535, distance: 18.0
click at [1286, 536] on input "range" at bounding box center [1330, 537] width 133 height 2
click at [1440, 703] on div "toggle" at bounding box center [1446, 706] width 12 height 12
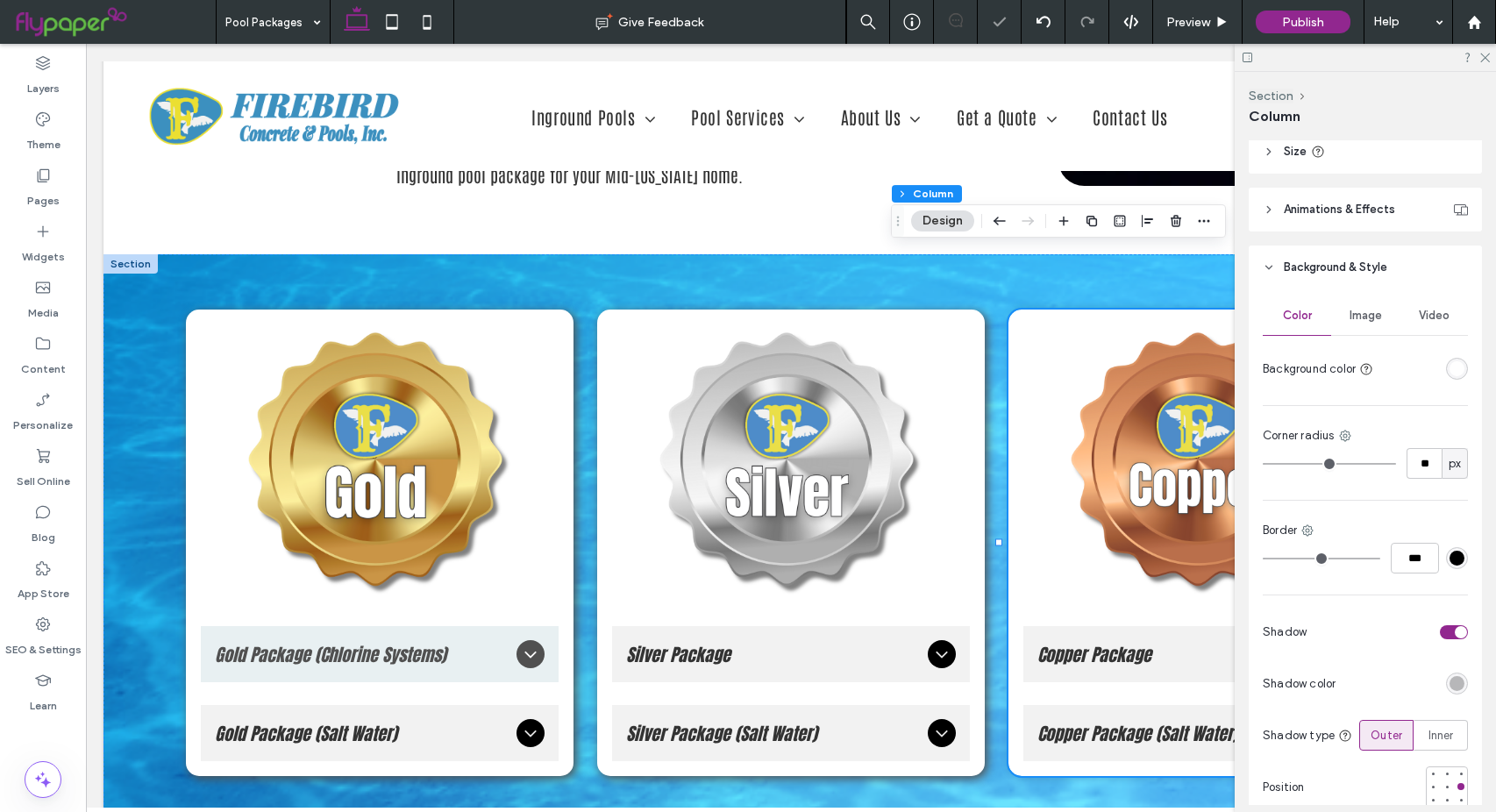
scroll to position [376, 0]
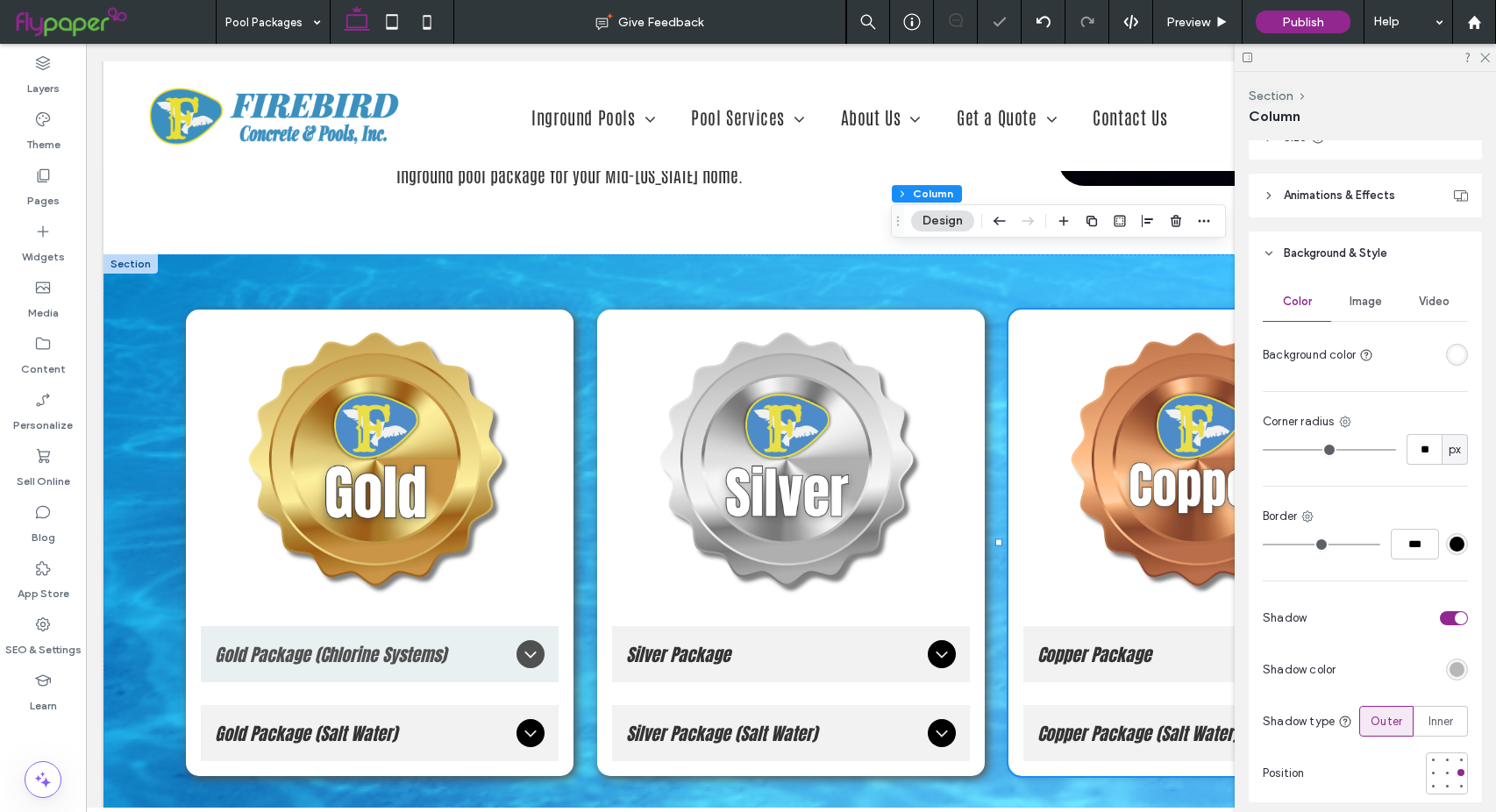
click at [1449, 671] on div "rgba(0, 0, 0, 0.25)" at bounding box center [1456, 669] width 15 height 15
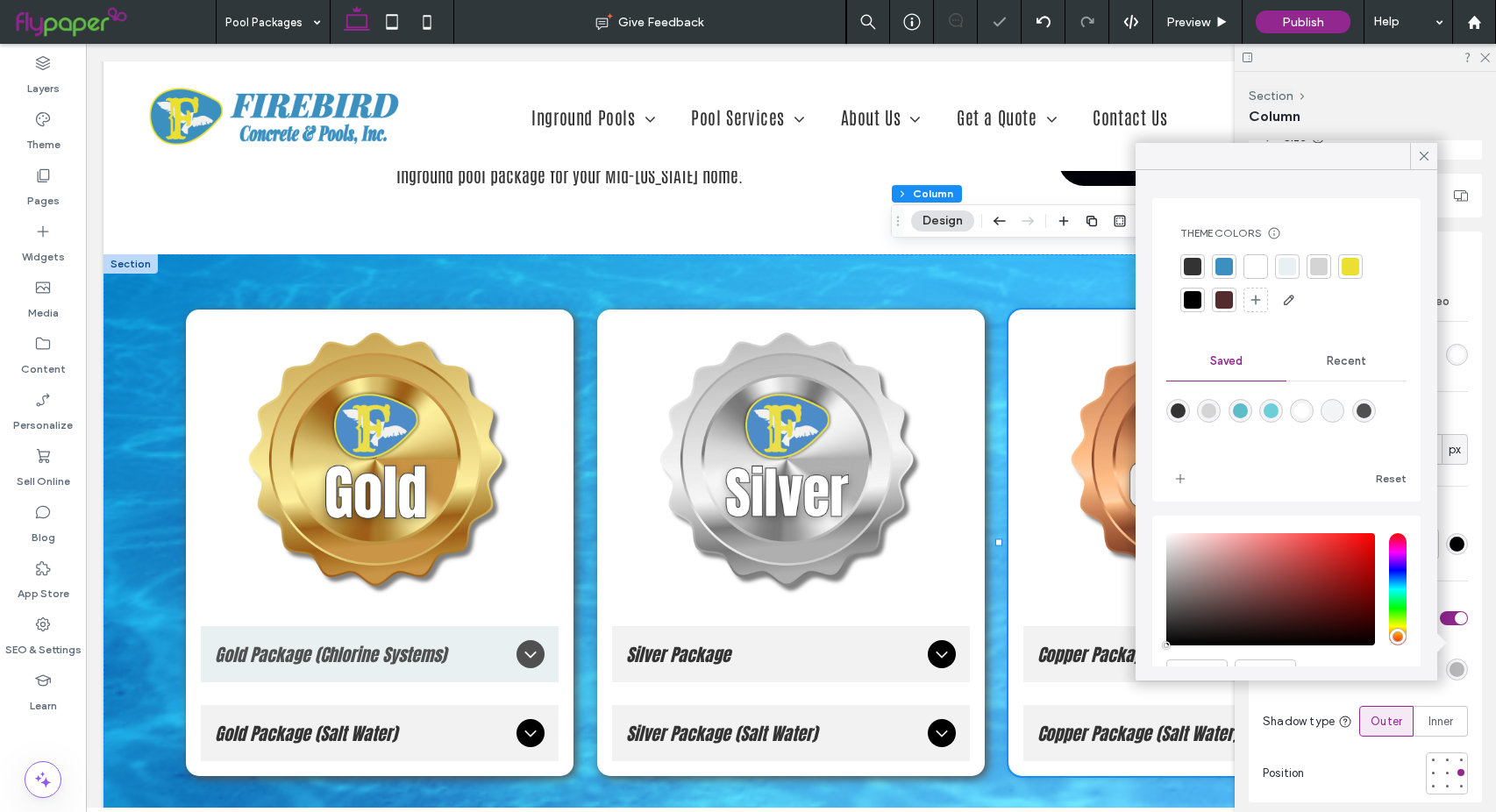
click at [1376, 399] on div "rgba(80,80,80,1)" at bounding box center [1364, 411] width 24 height 24
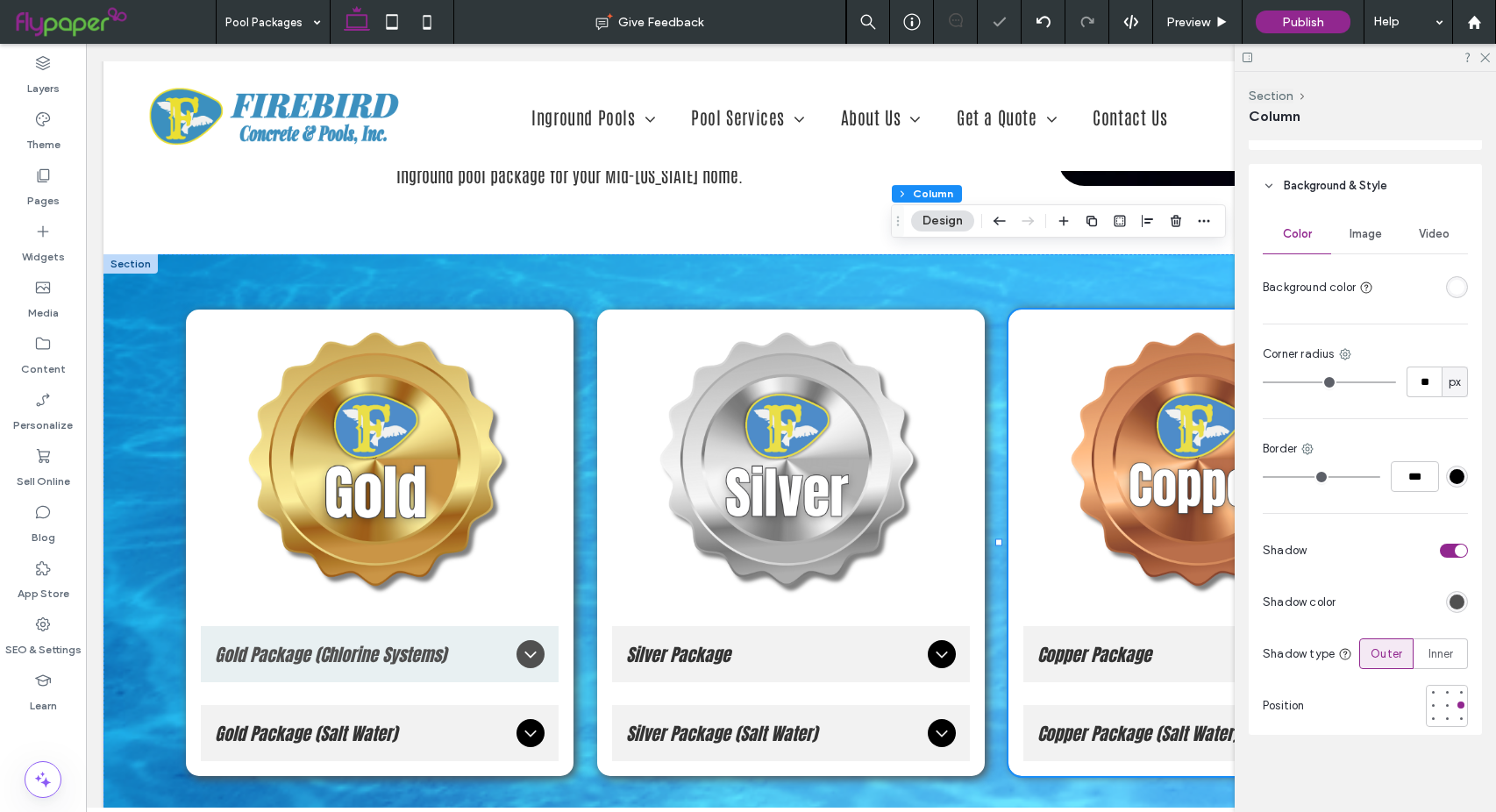
scroll to position [448, 0]
click at [1457, 720] on div at bounding box center [1460, 718] width 7 height 7
click at [1487, 63] on div at bounding box center [1365, 57] width 262 height 27
click at [1486, 62] on icon at bounding box center [1483, 56] width 11 height 11
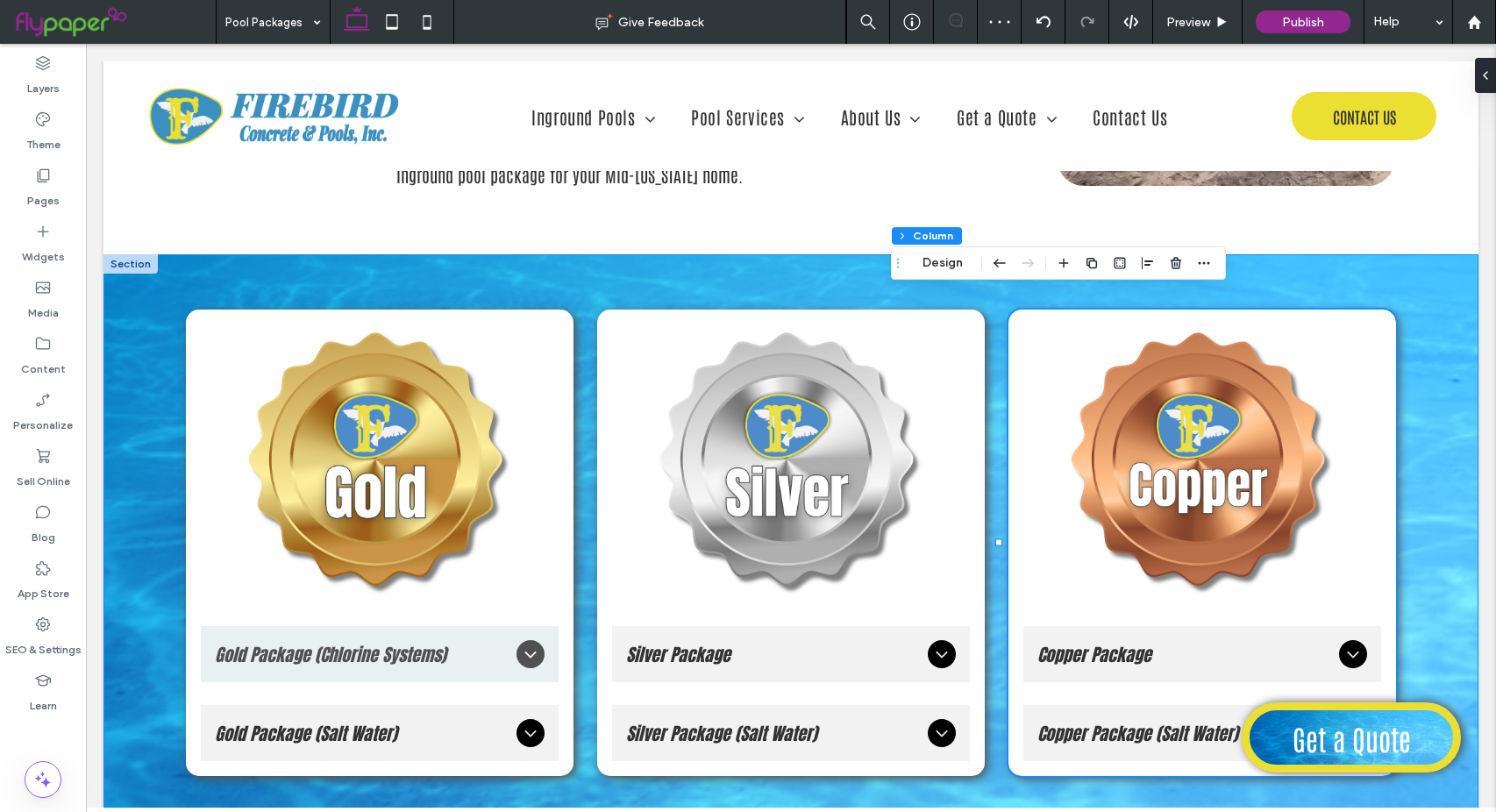
click at [1437, 281] on div "Gold Package (Chlorine Systems) Includes: Pentair IntelliFlo® VSF Variable Spee…" at bounding box center [790, 541] width 1375 height 576
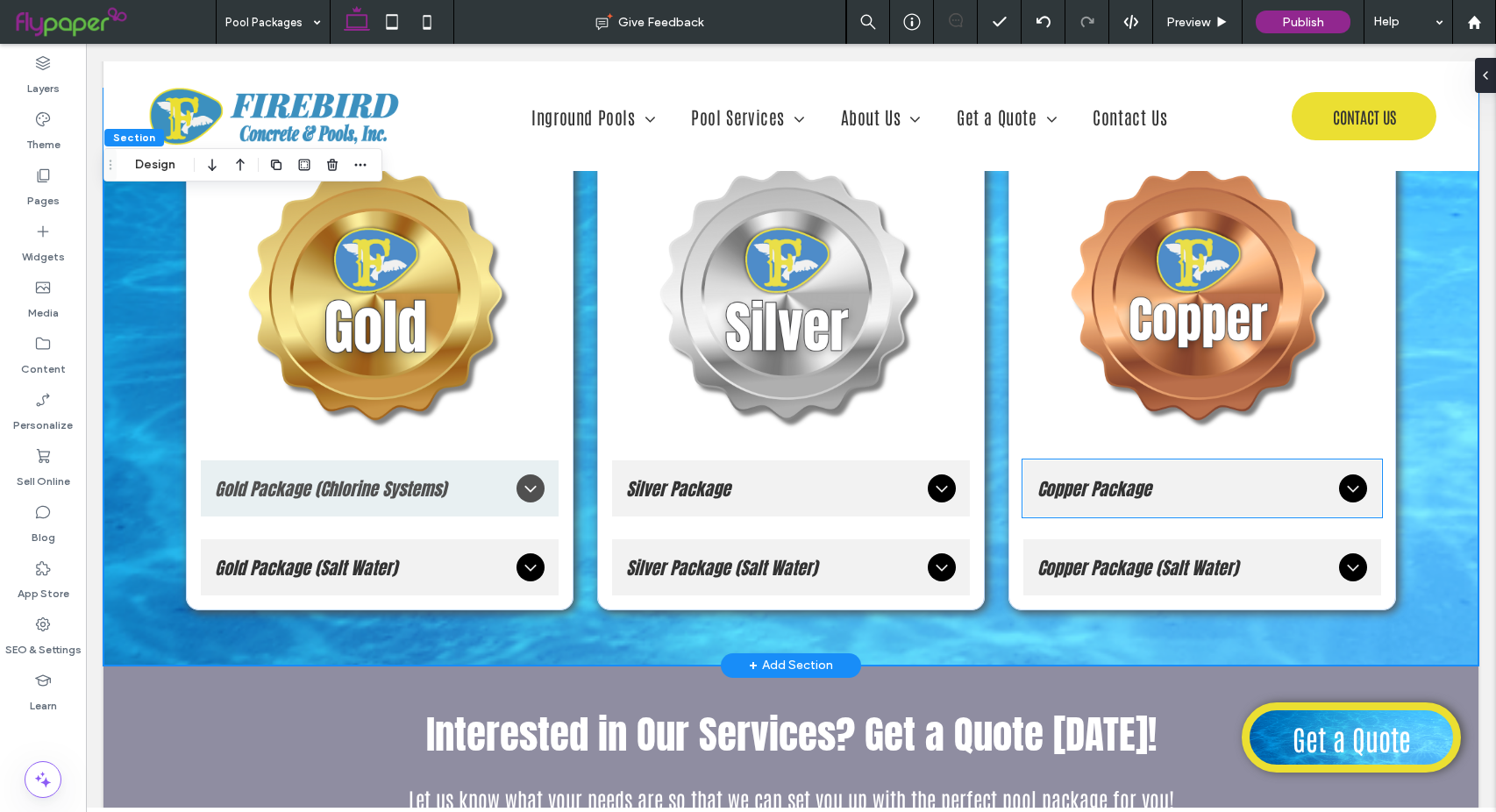
scroll to position [2366, 0]
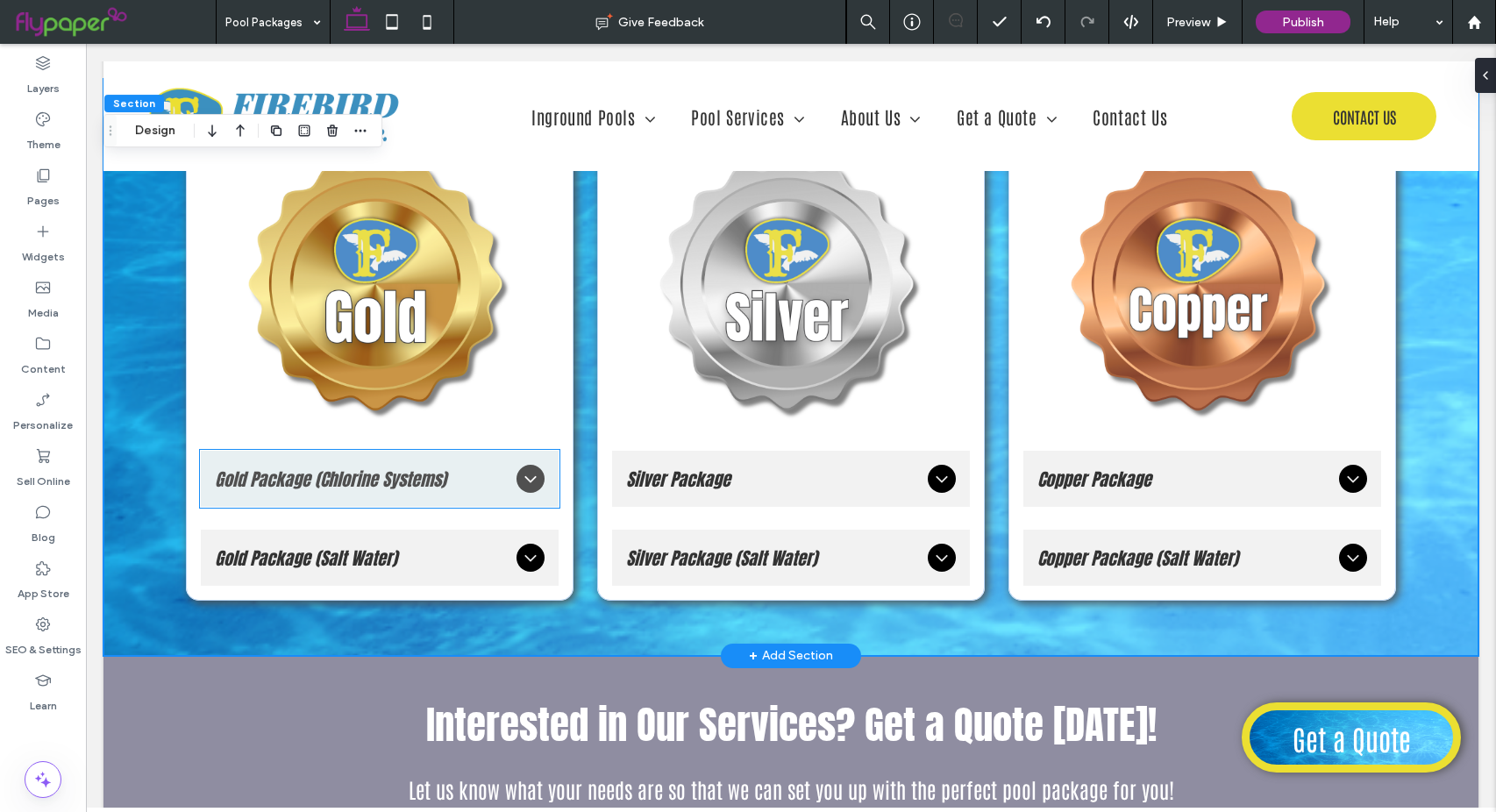
click at [468, 466] on span "Gold Package (Chlorine Systems)" at bounding box center [362, 479] width 295 height 27
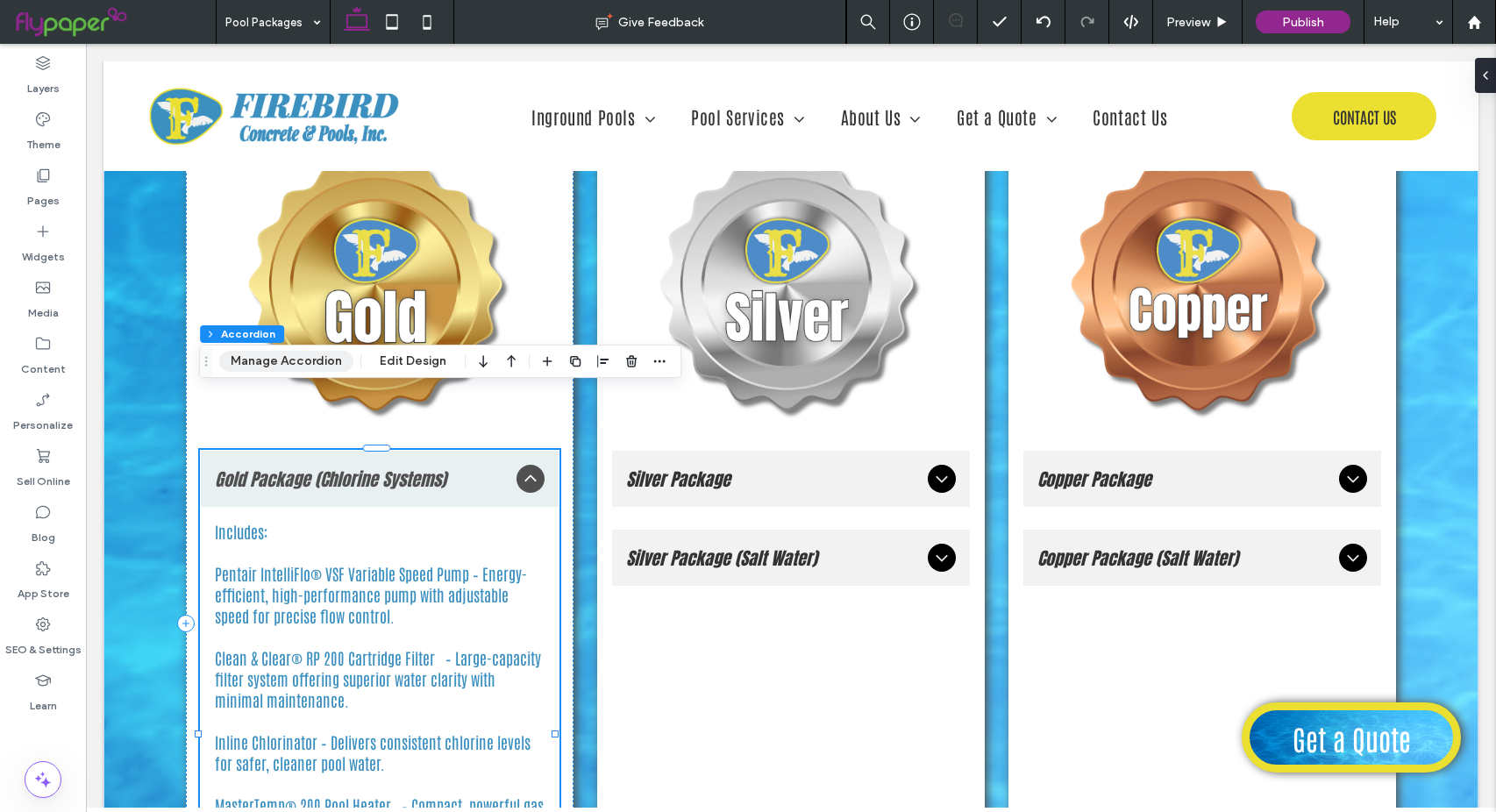
click at [318, 362] on button "Manage Accordion" at bounding box center [286, 360] width 134 height 21
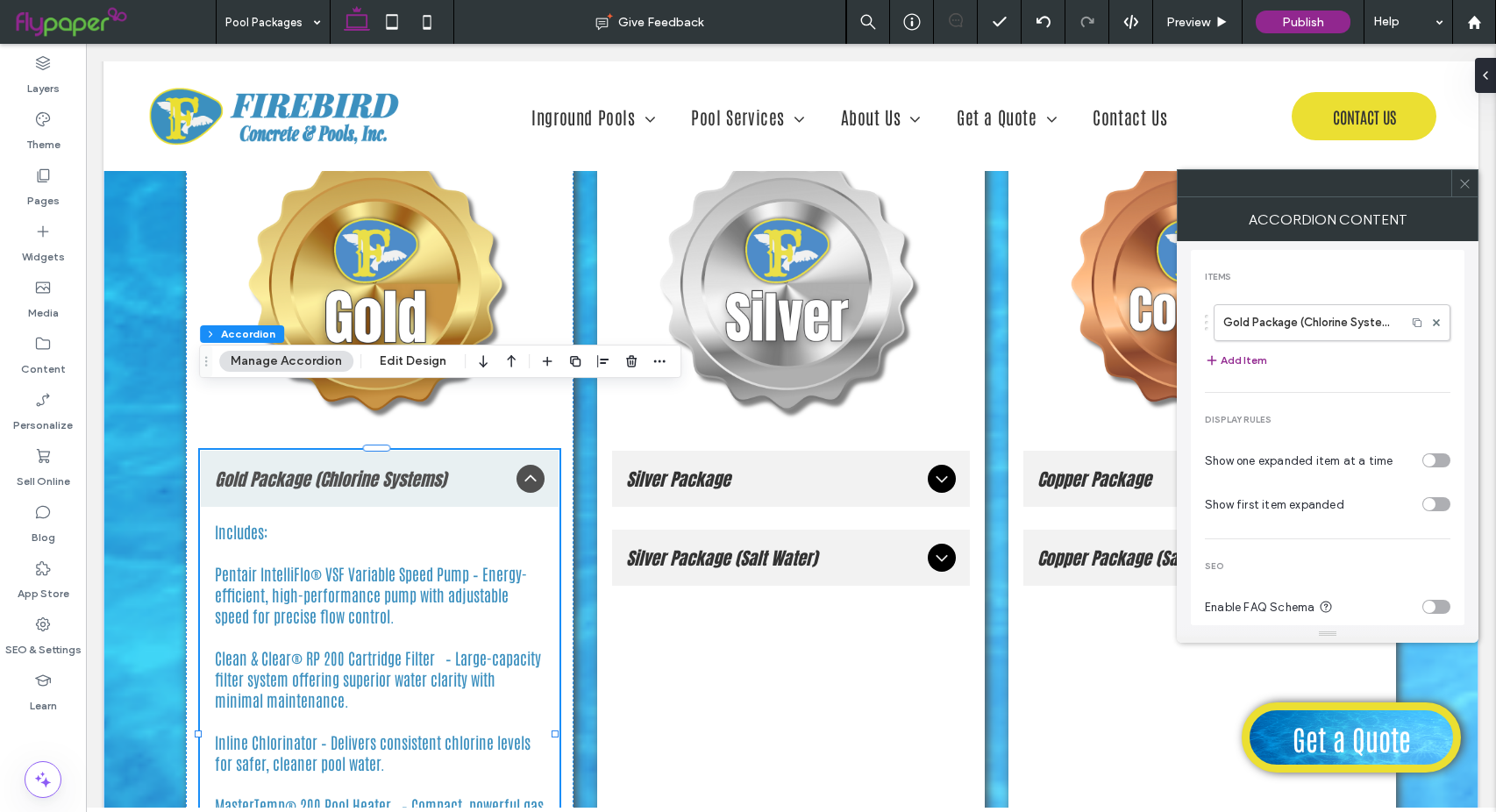
click at [1467, 188] on icon at bounding box center [1464, 183] width 13 height 13
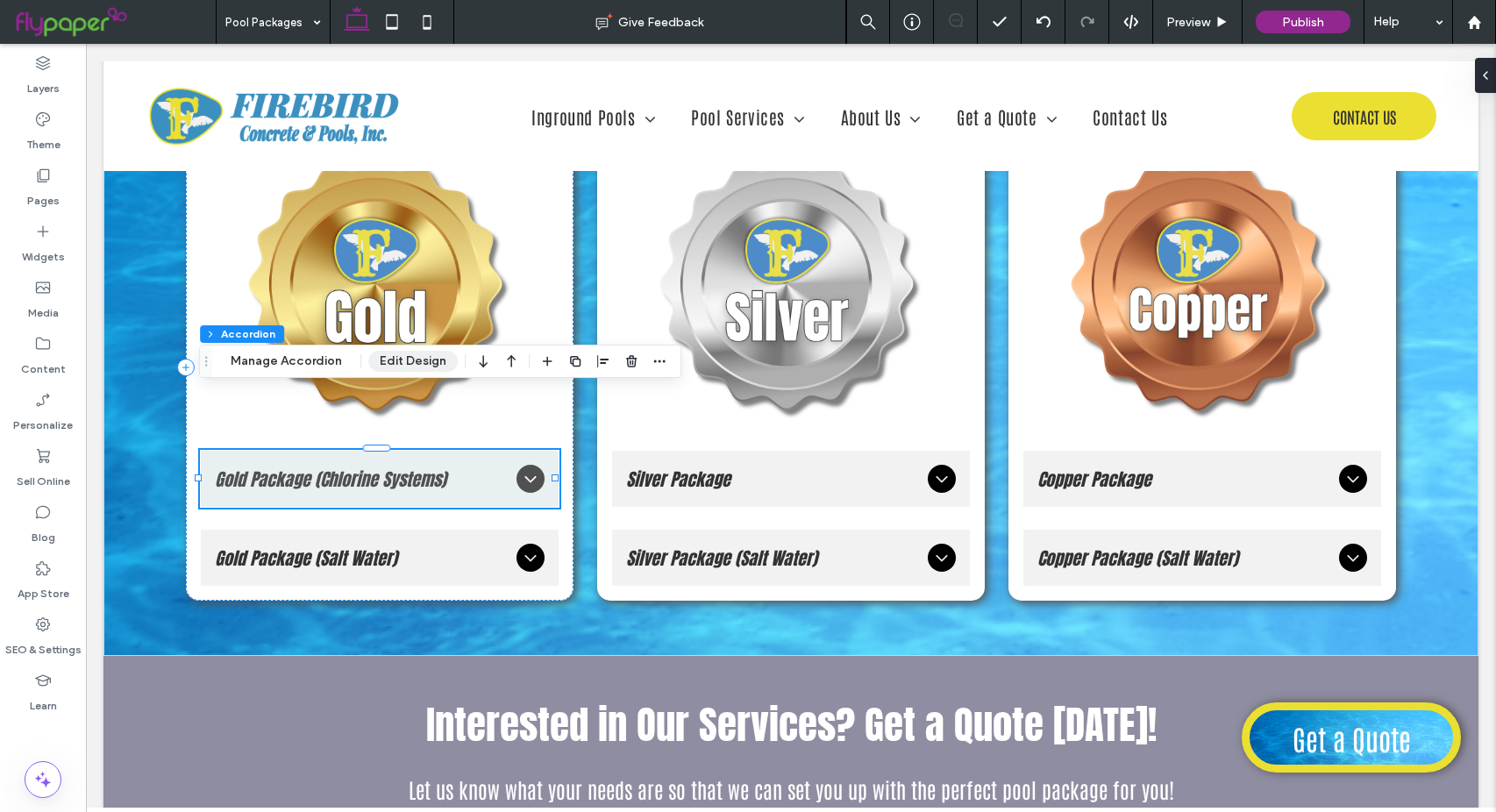
click at [415, 353] on button "Edit Design" at bounding box center [413, 360] width 90 height 21
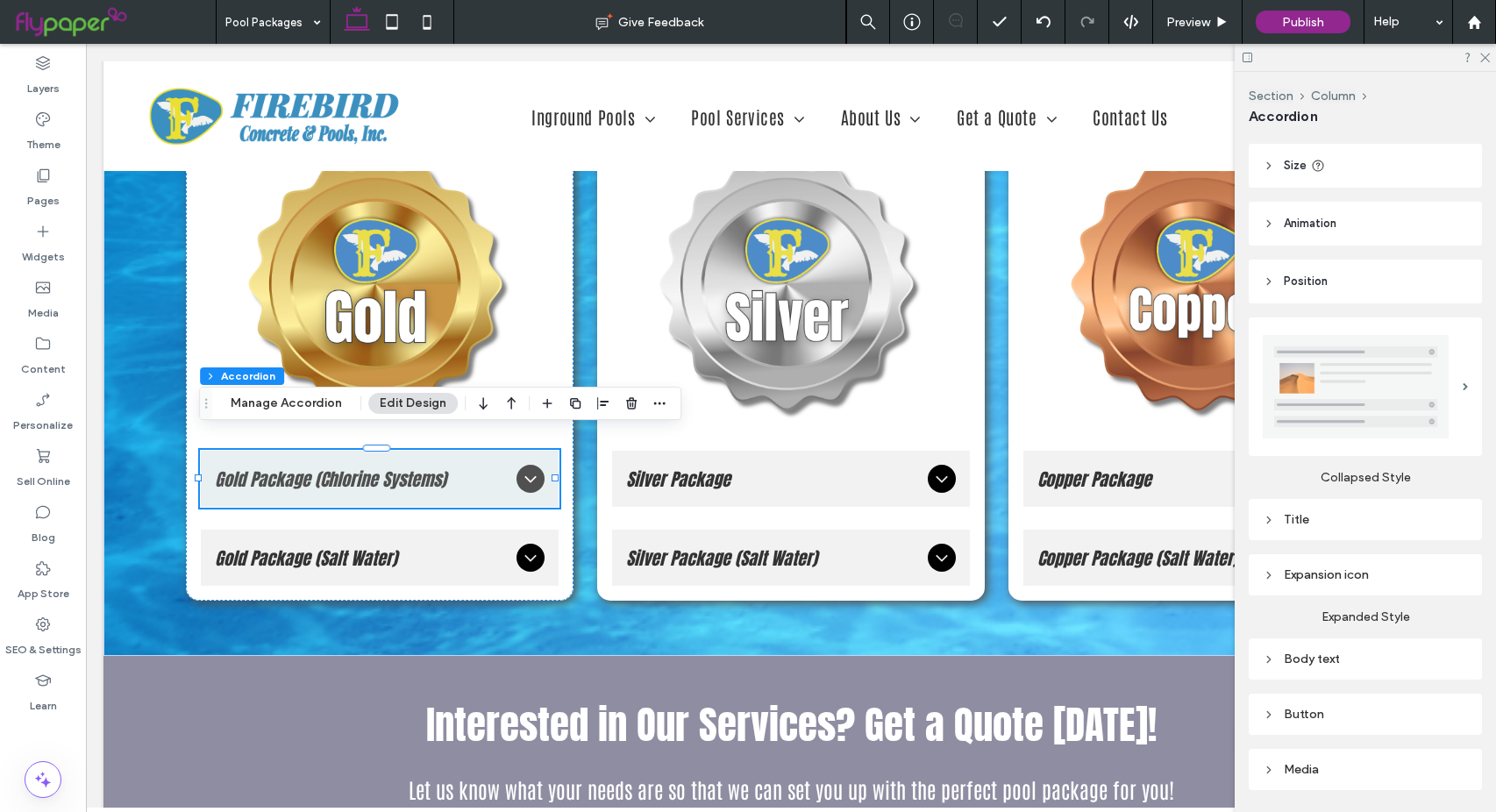
scroll to position [175, 0]
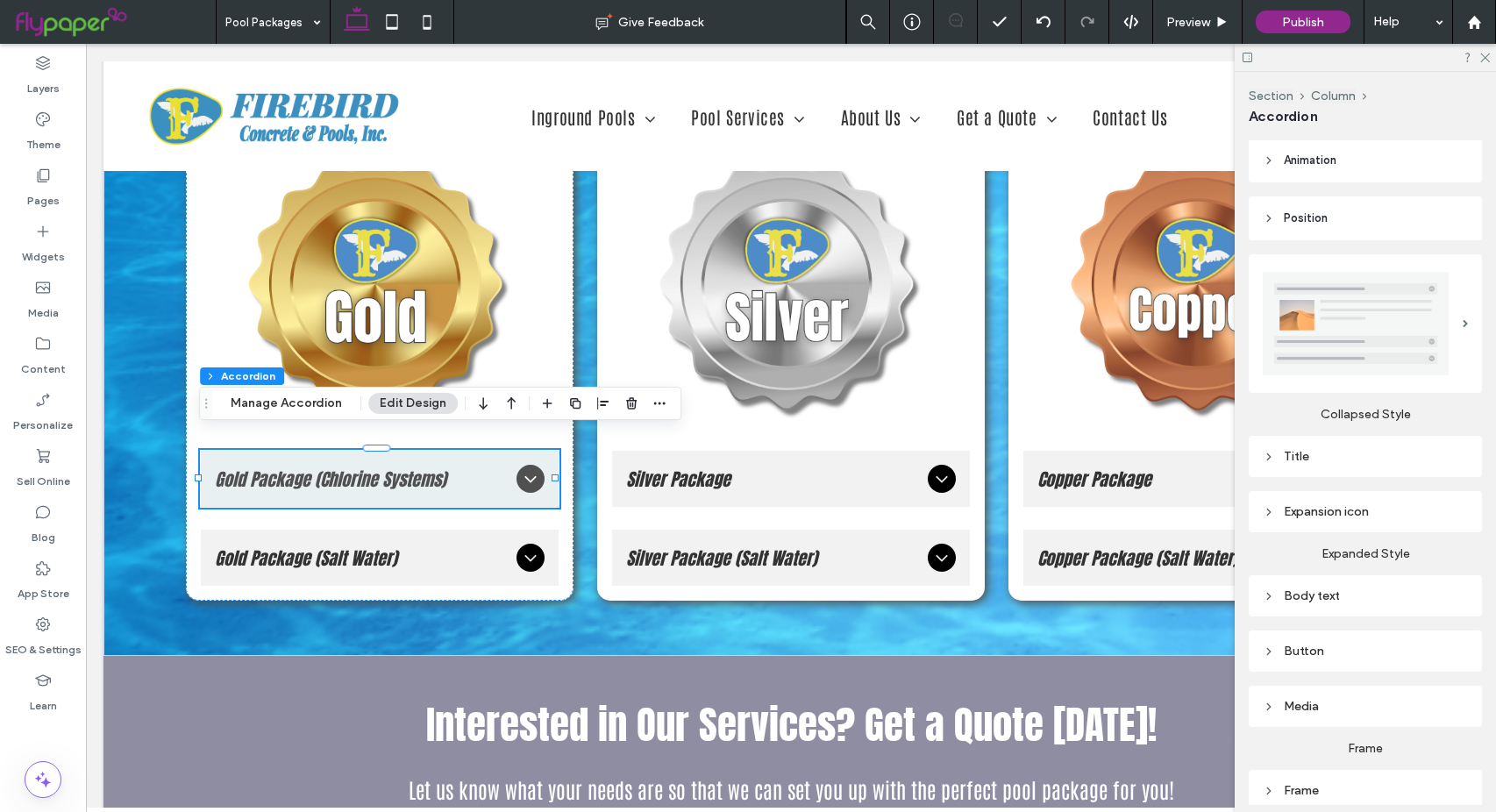
click at [1281, 453] on div "Title" at bounding box center [1366, 456] width 205 height 15
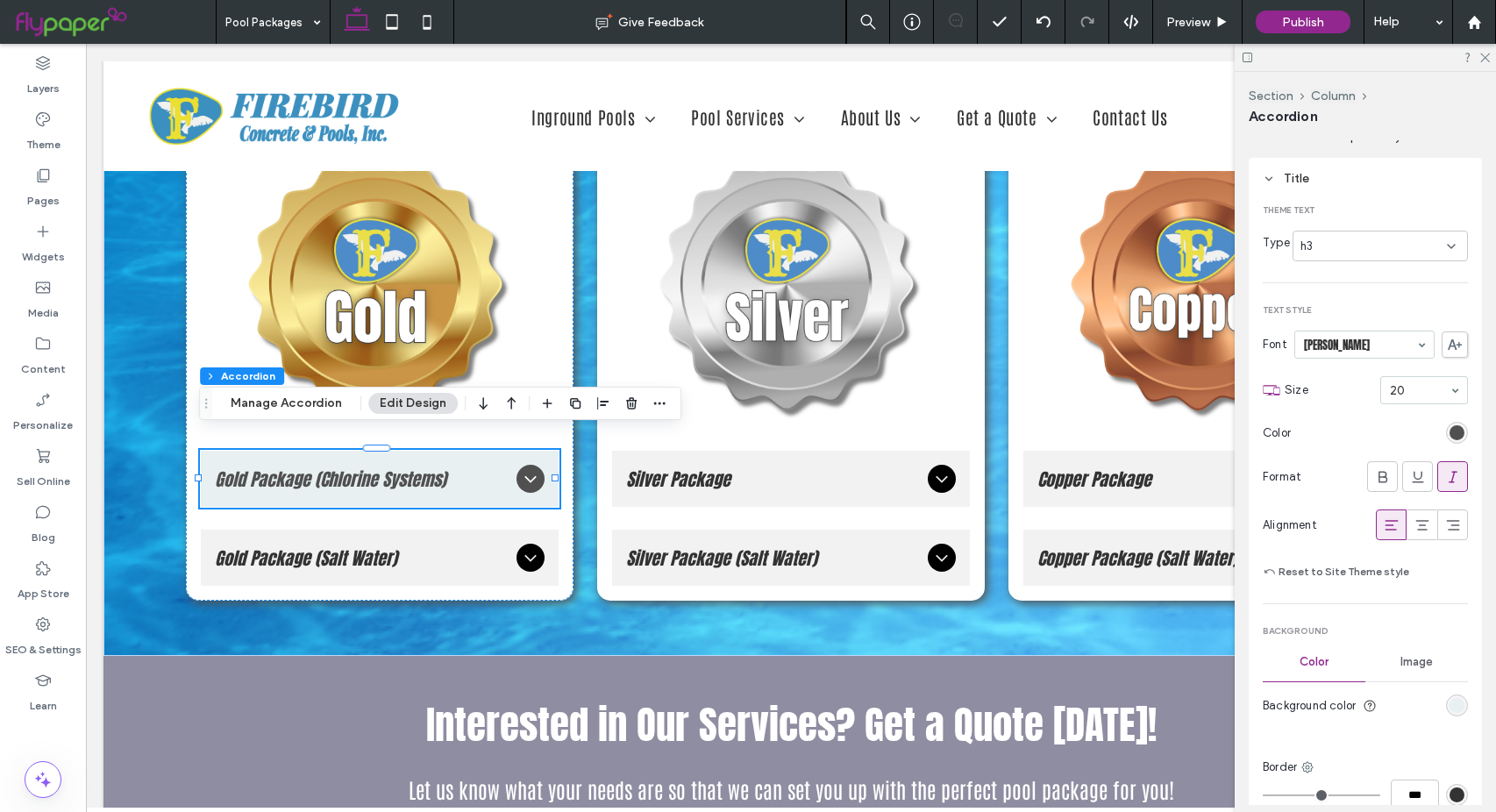
scroll to position [526, 0]
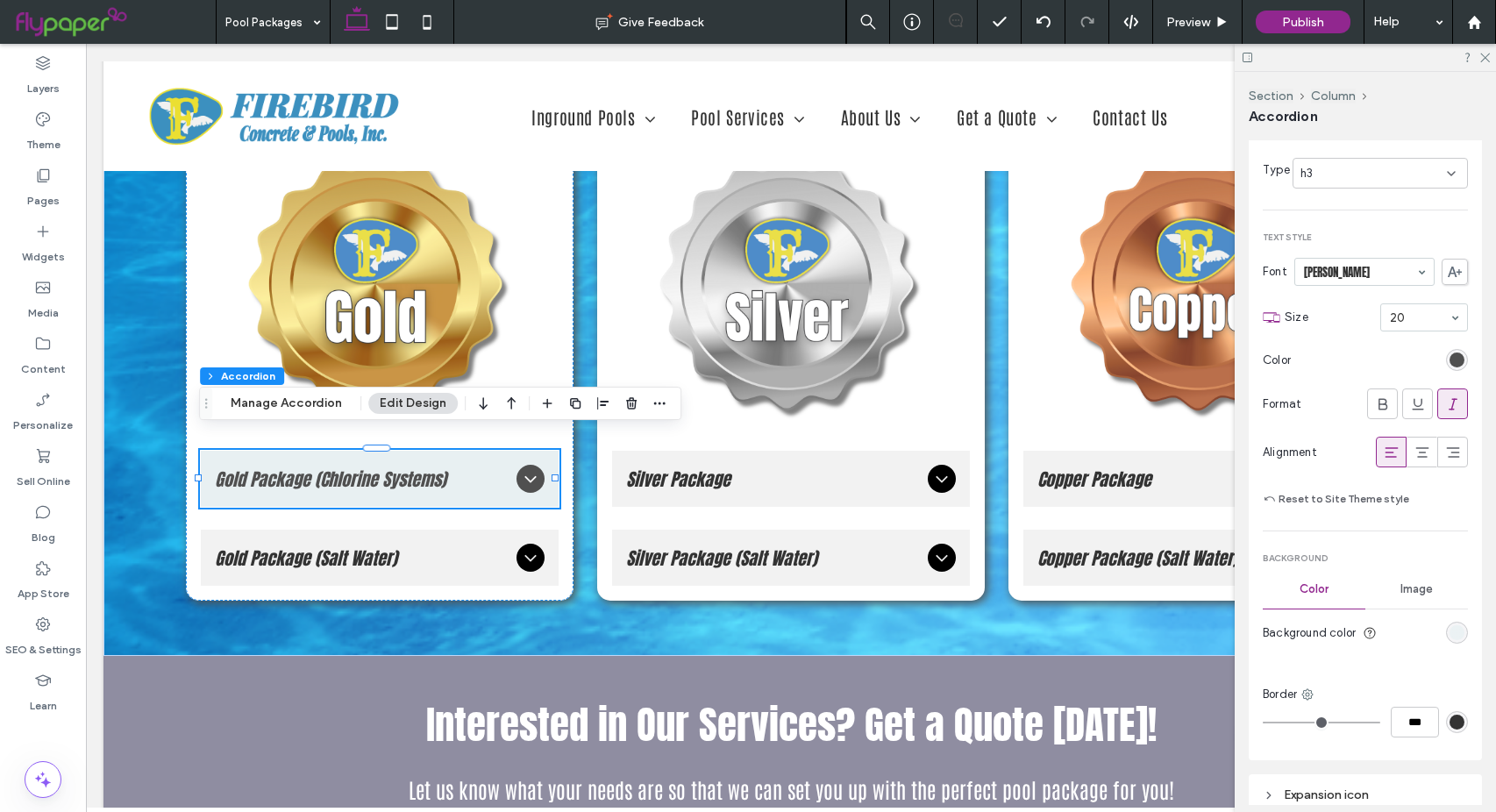
click at [1449, 631] on div "rgb(232, 240, 242)" at bounding box center [1456, 632] width 15 height 15
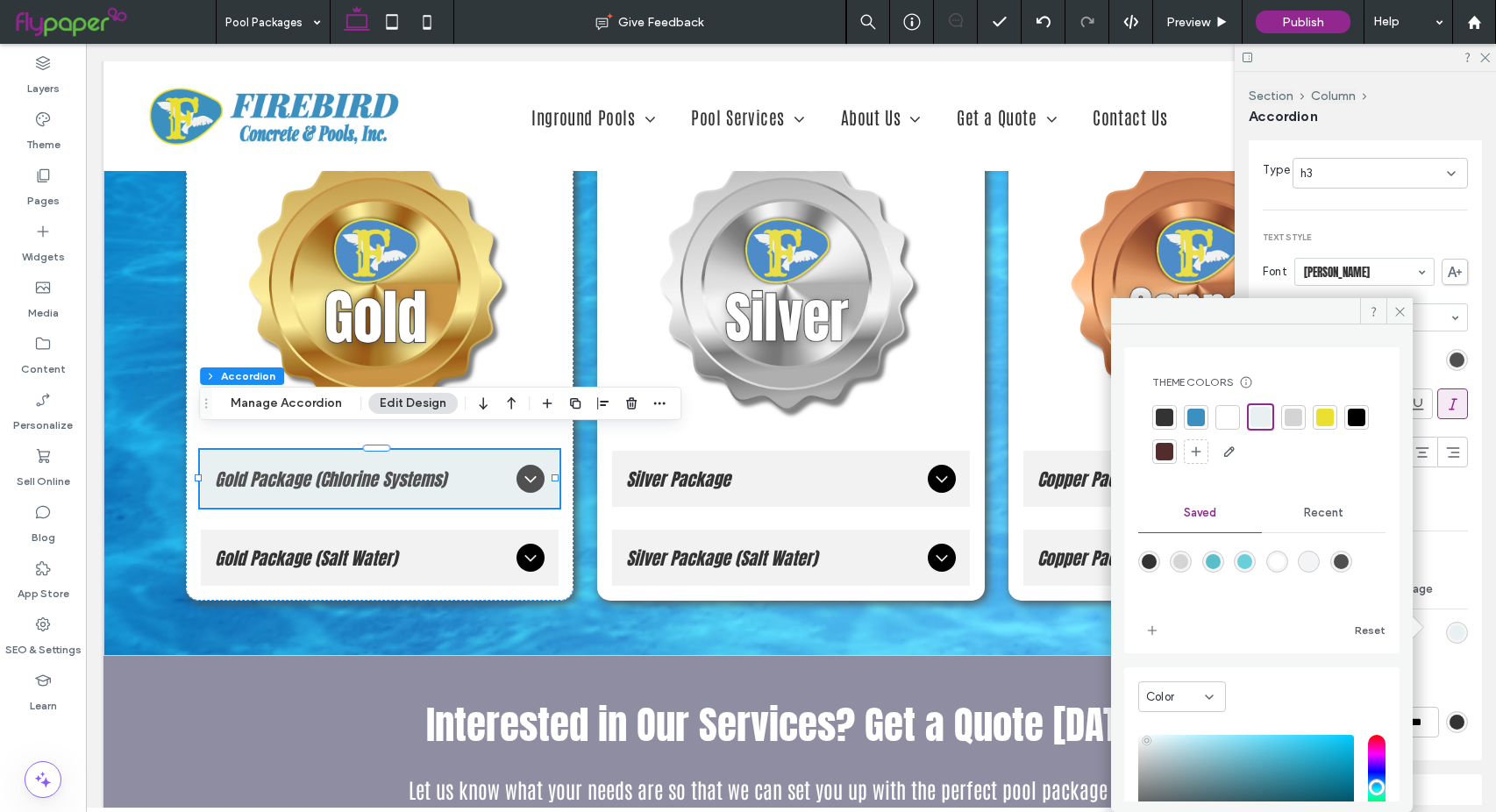
click at [1182, 555] on div "rgba(212,212,212,1)" at bounding box center [1180, 561] width 15 height 15
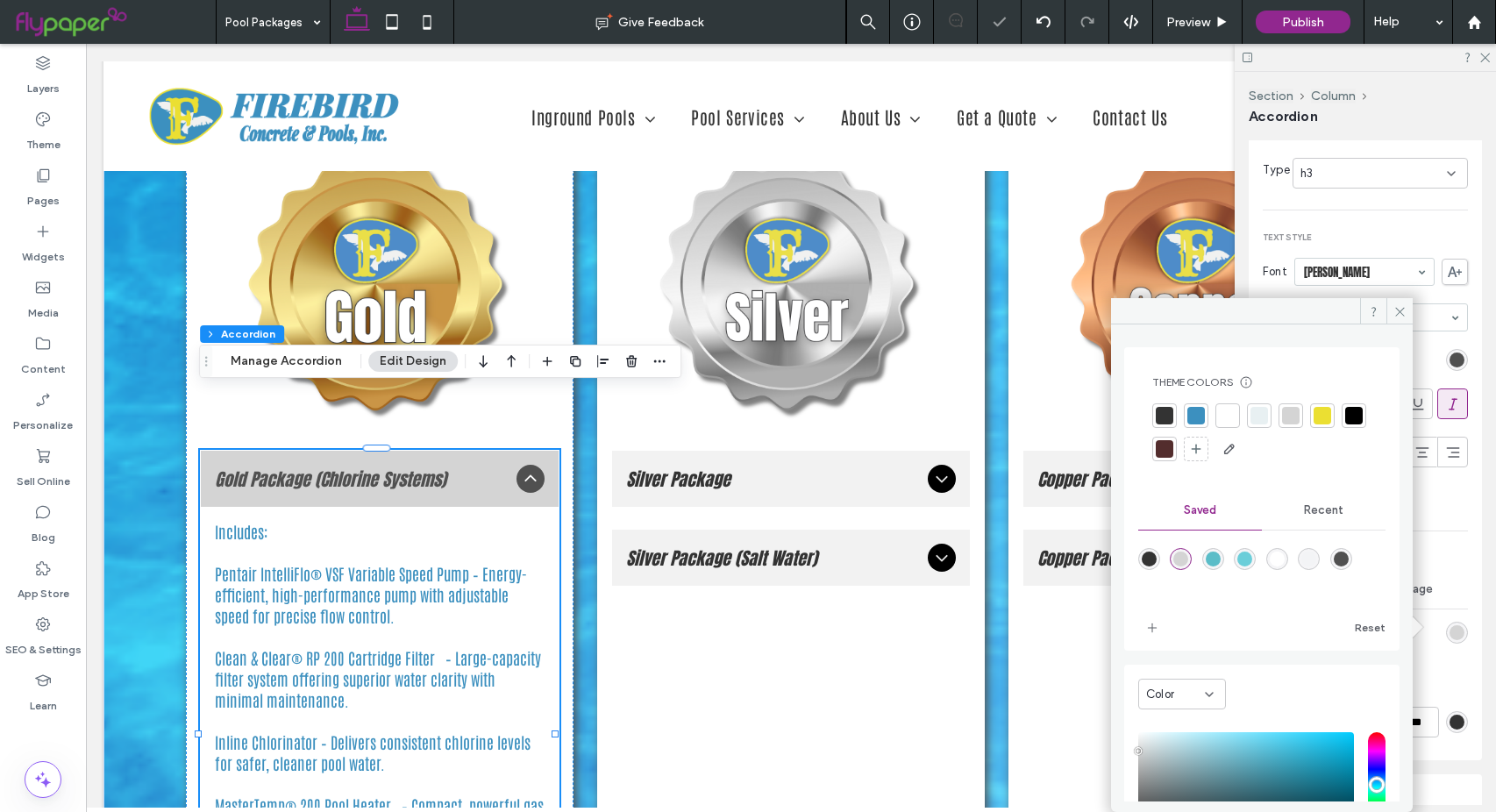
click at [1182, 555] on div "rgba(212,212,212,1)" at bounding box center [1180, 558] width 15 height 15
click at [1316, 556] on div "rgba(243,244,246,1)" at bounding box center [1308, 558] width 15 height 15
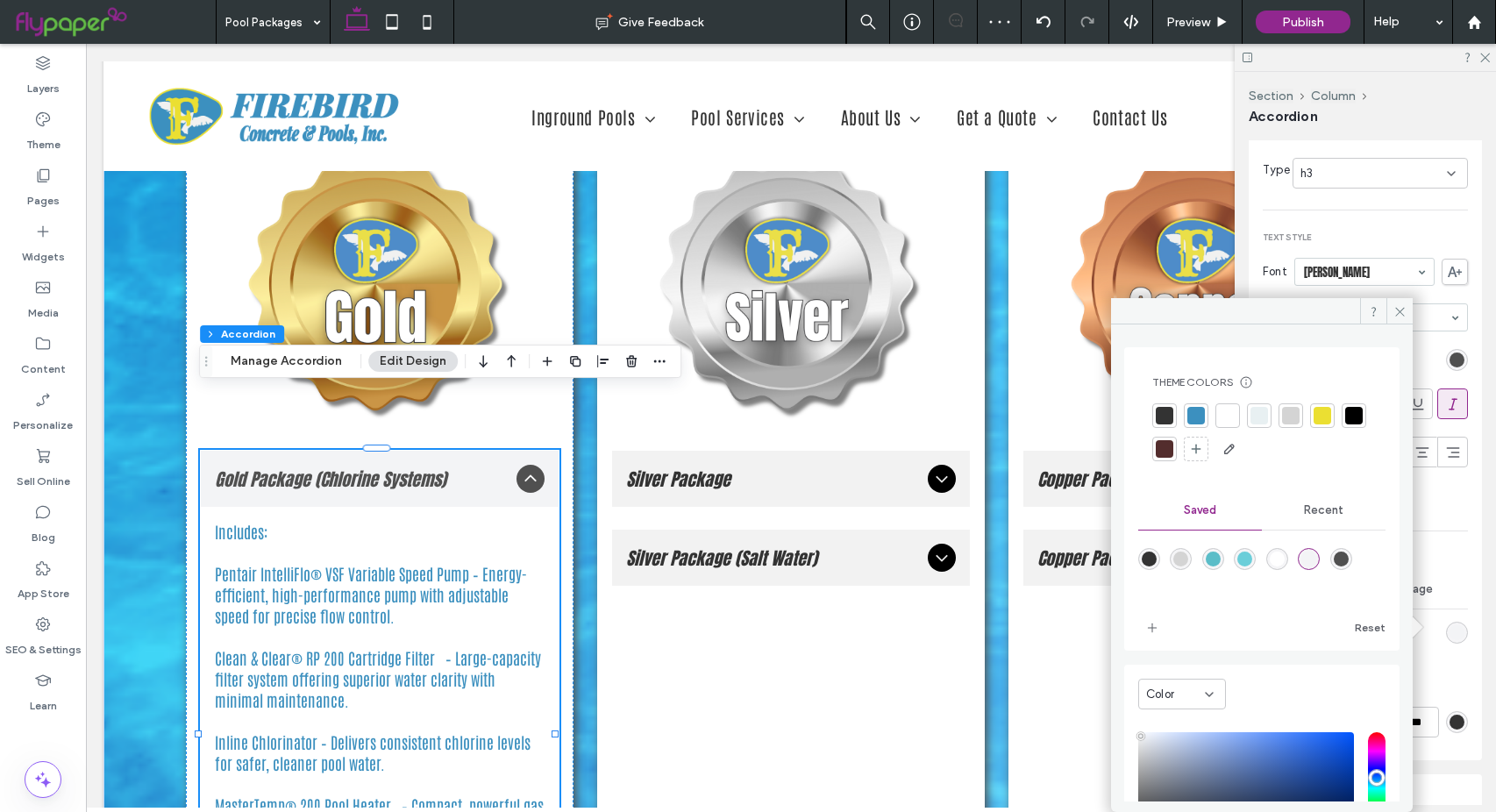
click at [1402, 308] on icon at bounding box center [1399, 311] width 13 height 13
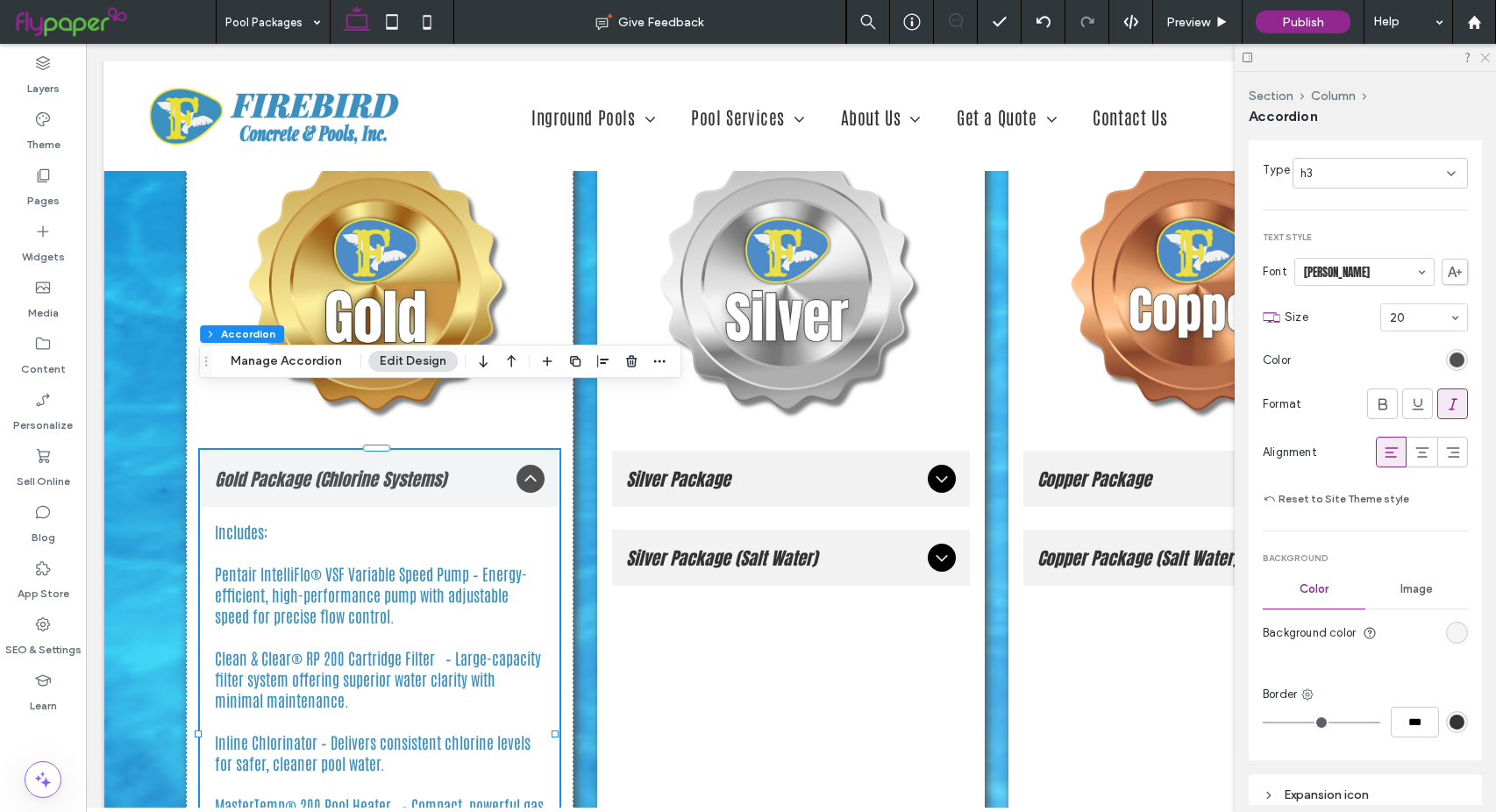
click at [1486, 55] on icon at bounding box center [1483, 56] width 11 height 11
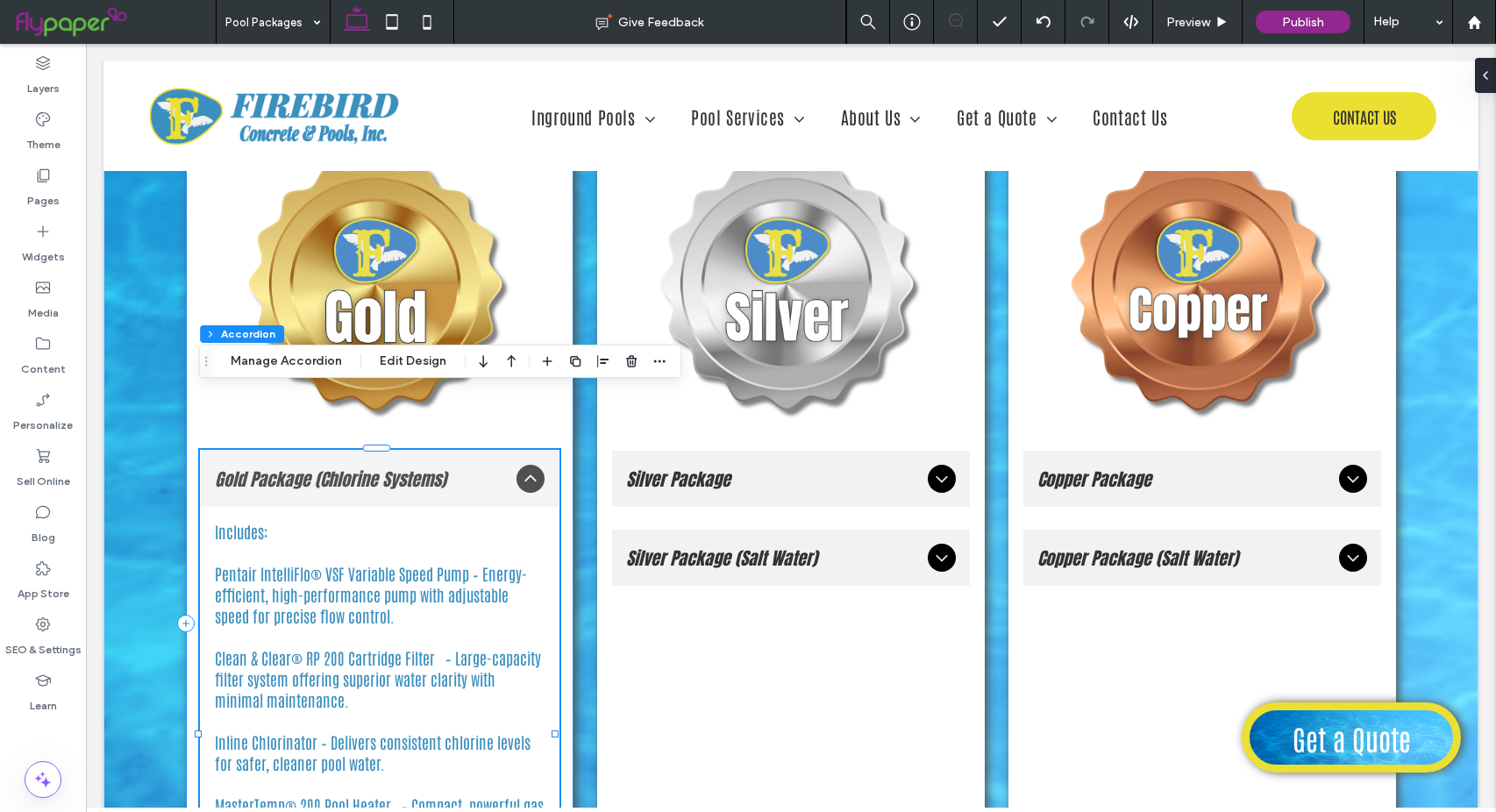
click at [155, 388] on div "Gold Package (Chlorine Systems) Includes: Pentair IntelliFlo® VSF Variable Spee…" at bounding box center [790, 622] width 1375 height 1088
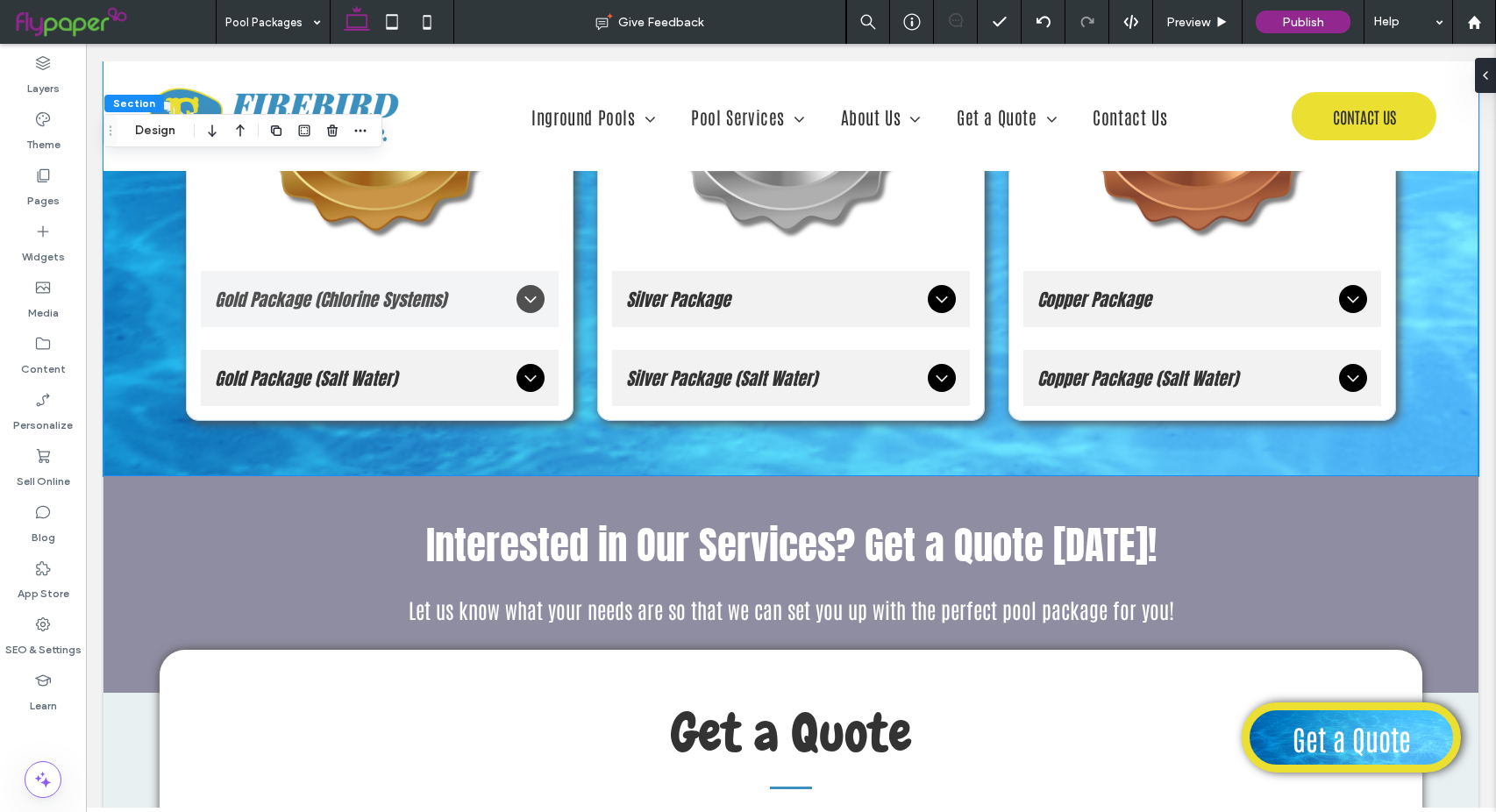
scroll to position [2542, 0]
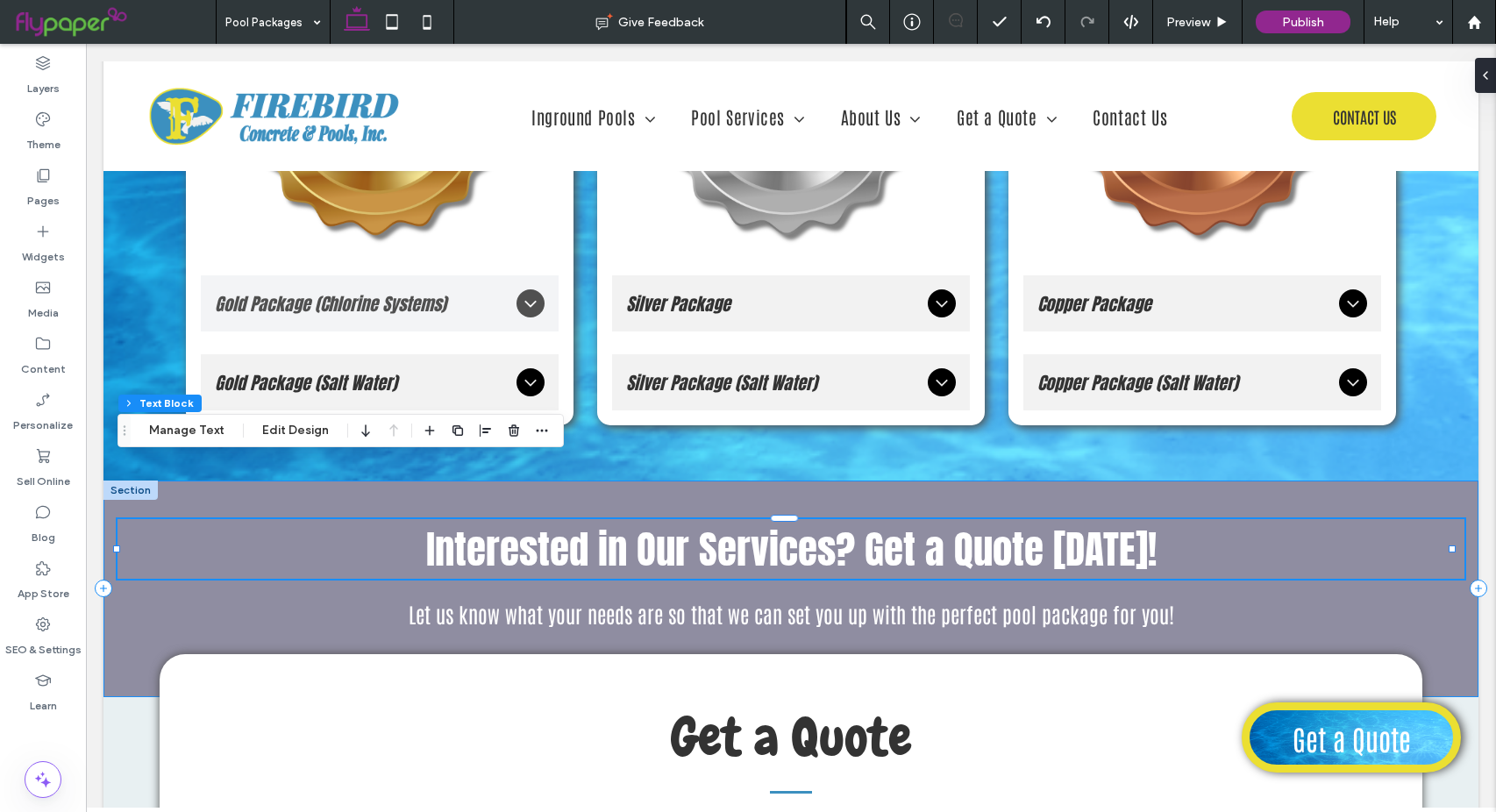
click at [1453, 481] on div "Interested in Our Services? Get a Quote [DATE]! Let us know what your needs are…" at bounding box center [790, 589] width 1375 height 217
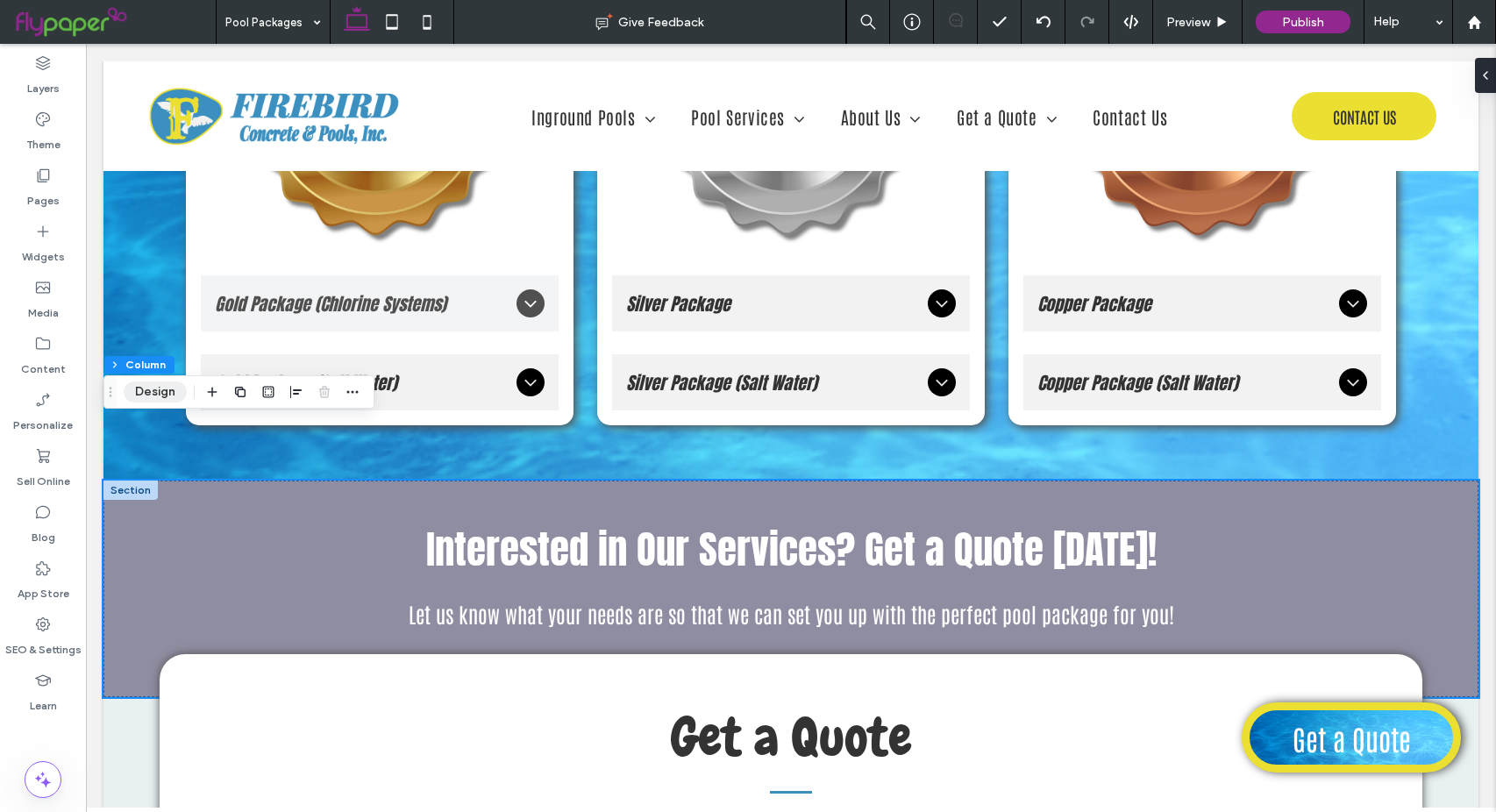
click at [145, 399] on button "Design" at bounding box center [154, 391] width 63 height 21
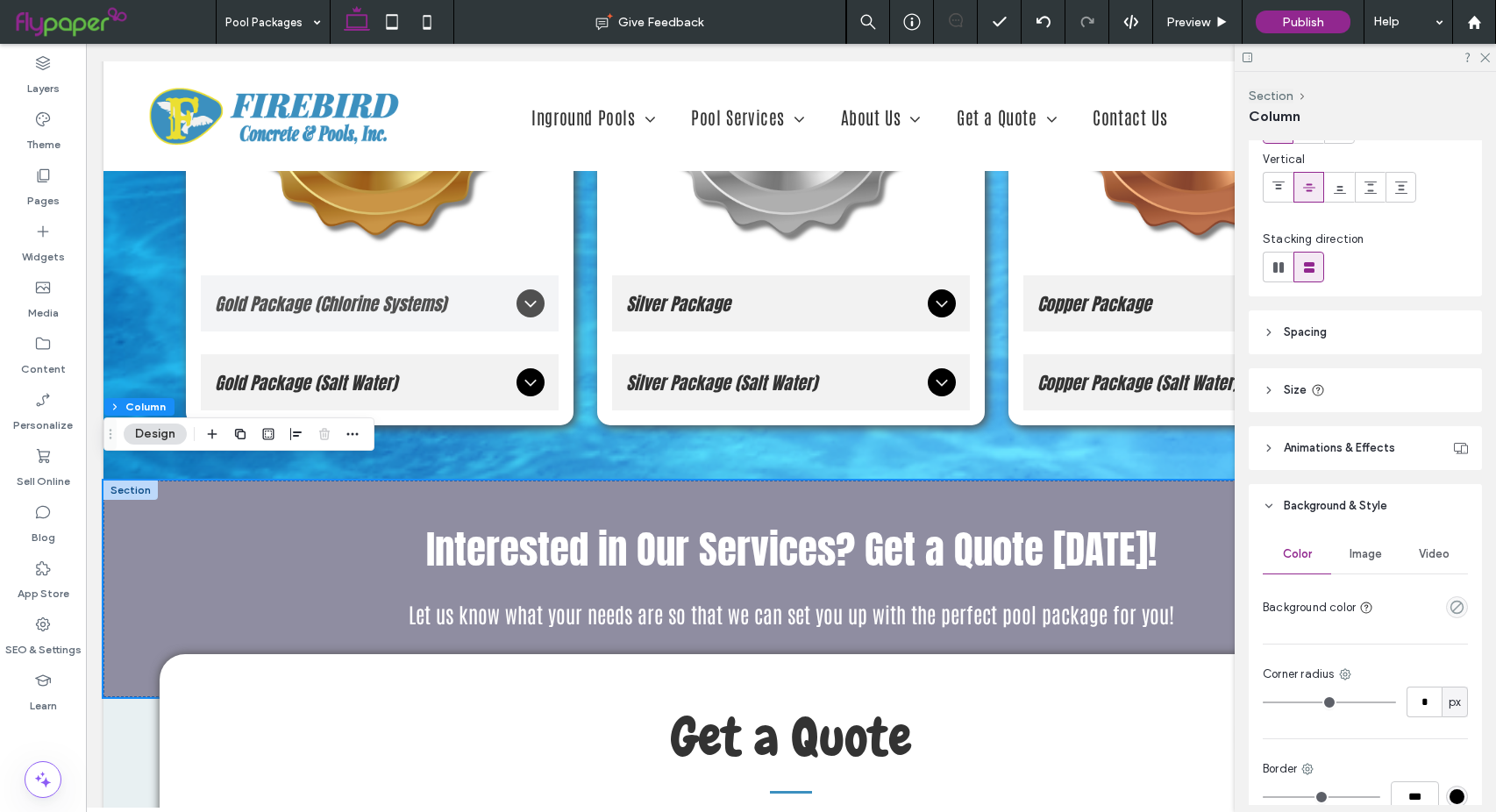
scroll to position [175, 0]
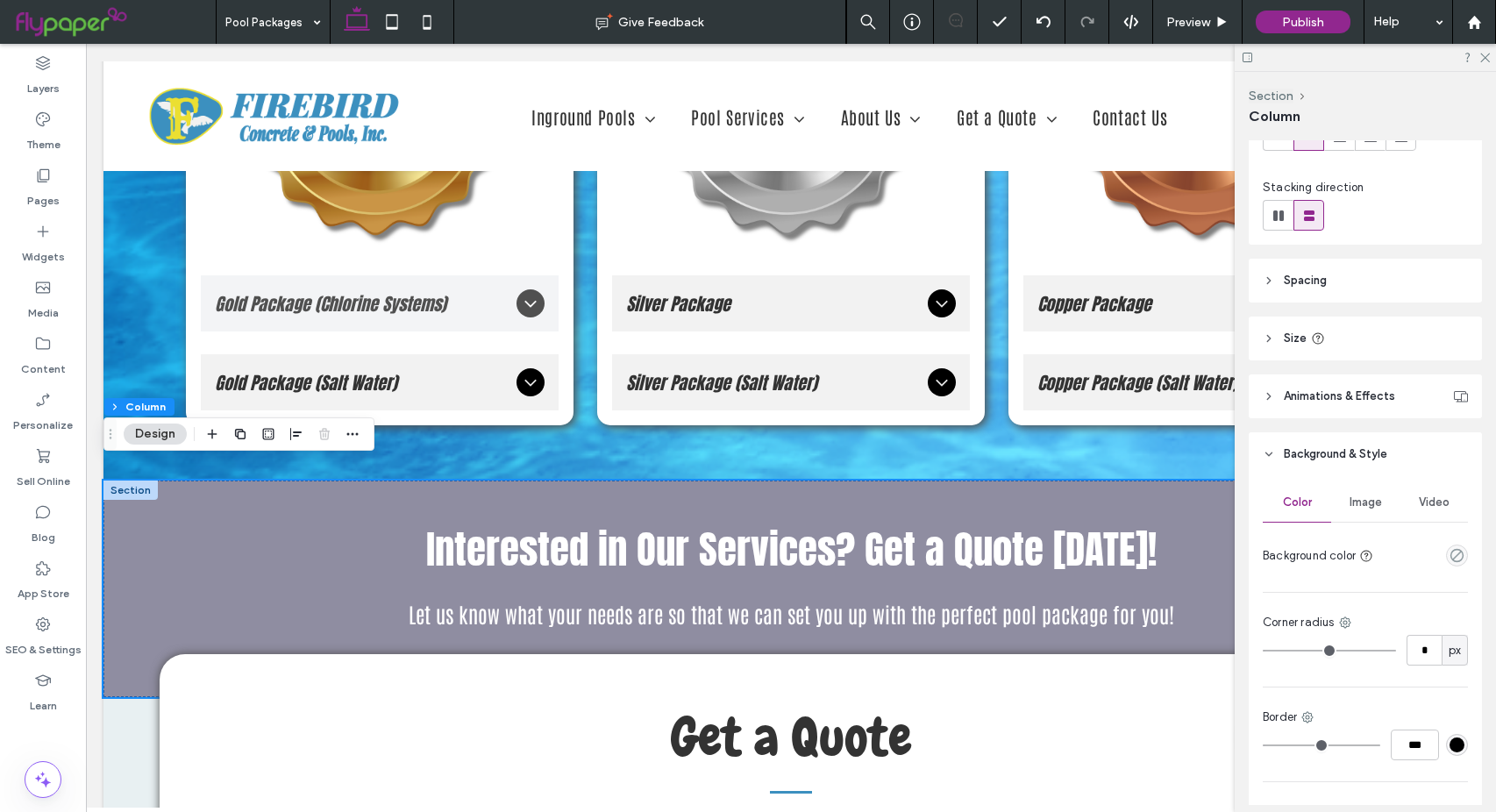
click at [1352, 505] on span "Image" at bounding box center [1366, 503] width 33 height 14
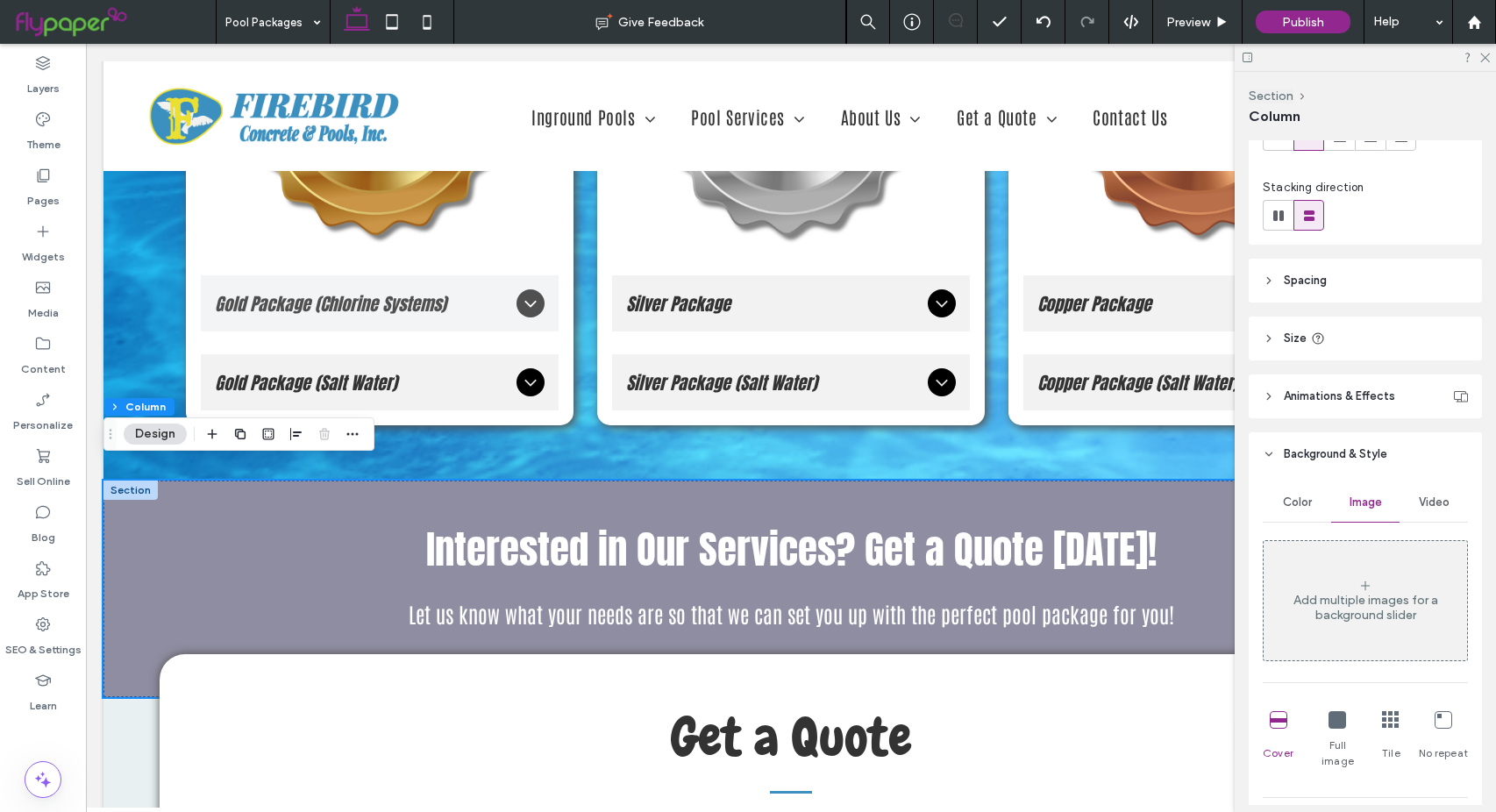
click at [1284, 507] on span "Color" at bounding box center [1297, 503] width 29 height 14
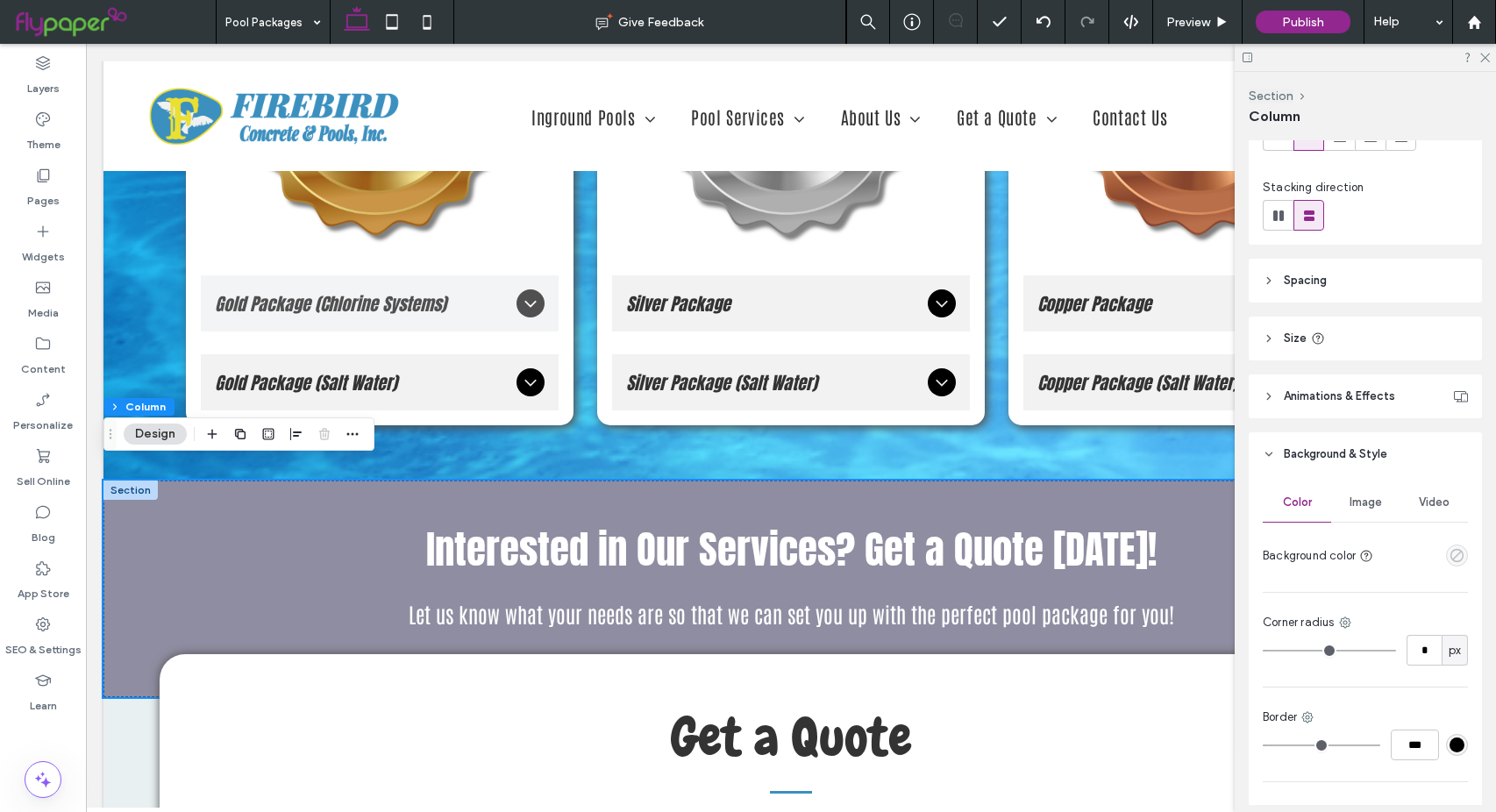
click at [1449, 555] on icon "empty color" at bounding box center [1456, 555] width 15 height 15
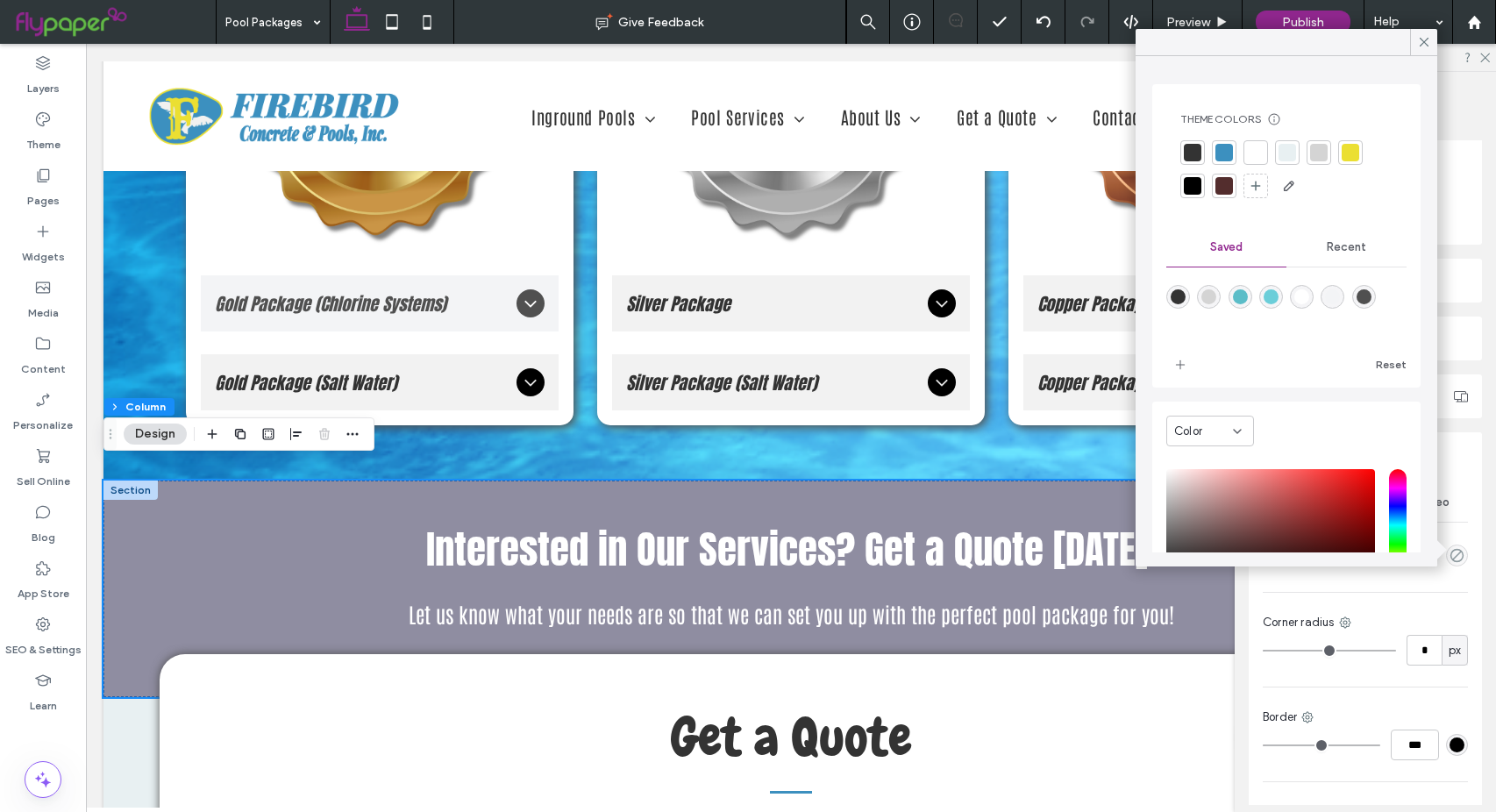
click at [1291, 155] on div at bounding box center [1287, 152] width 18 height 18
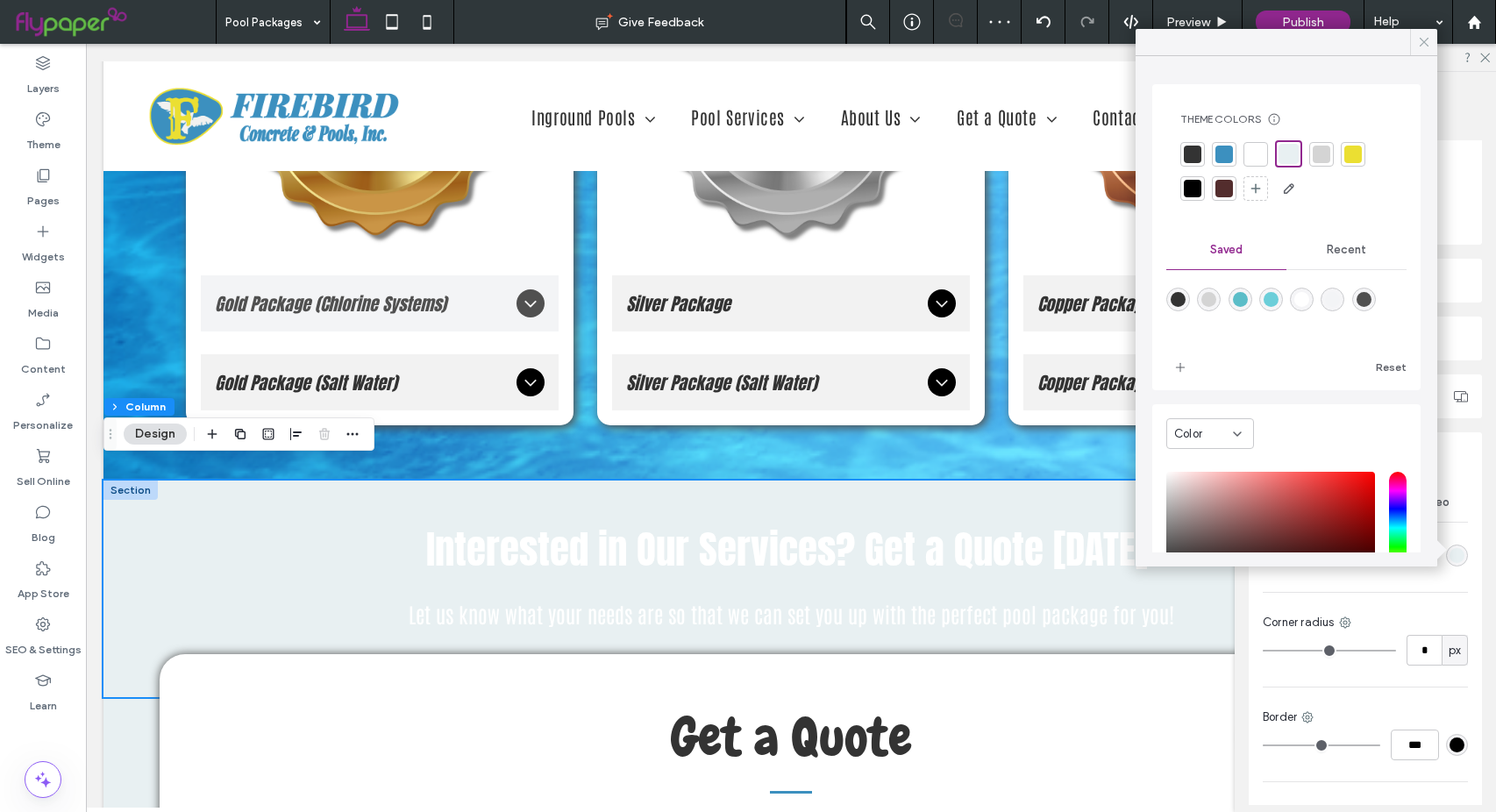
click at [1429, 46] on icon at bounding box center [1424, 42] width 16 height 16
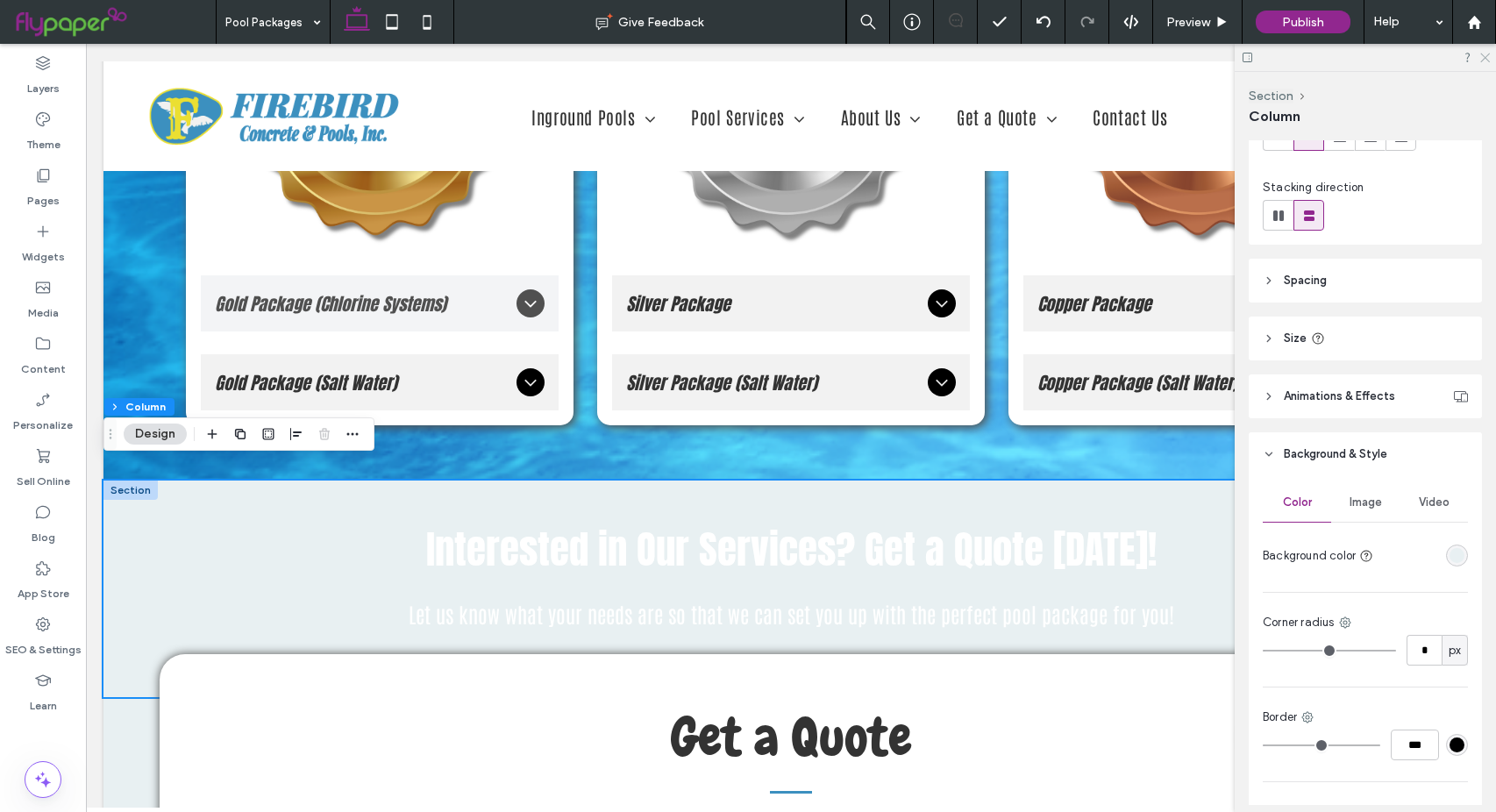
click at [1484, 59] on use at bounding box center [1485, 59] width 10 height 10
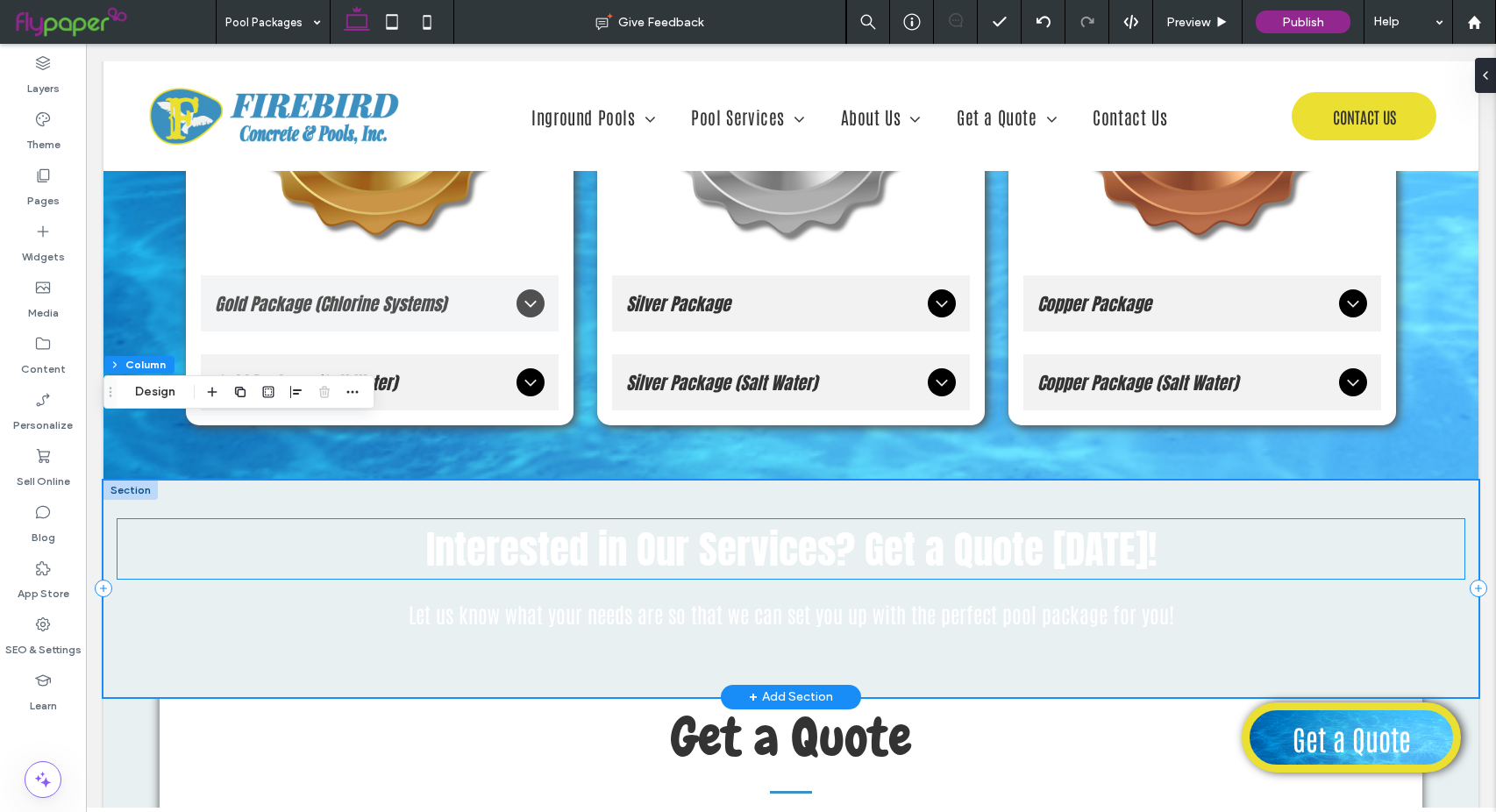
click at [920, 518] on span "Interested in Our Services? Get a Quote [DATE]!" at bounding box center [791, 548] width 731 height 60
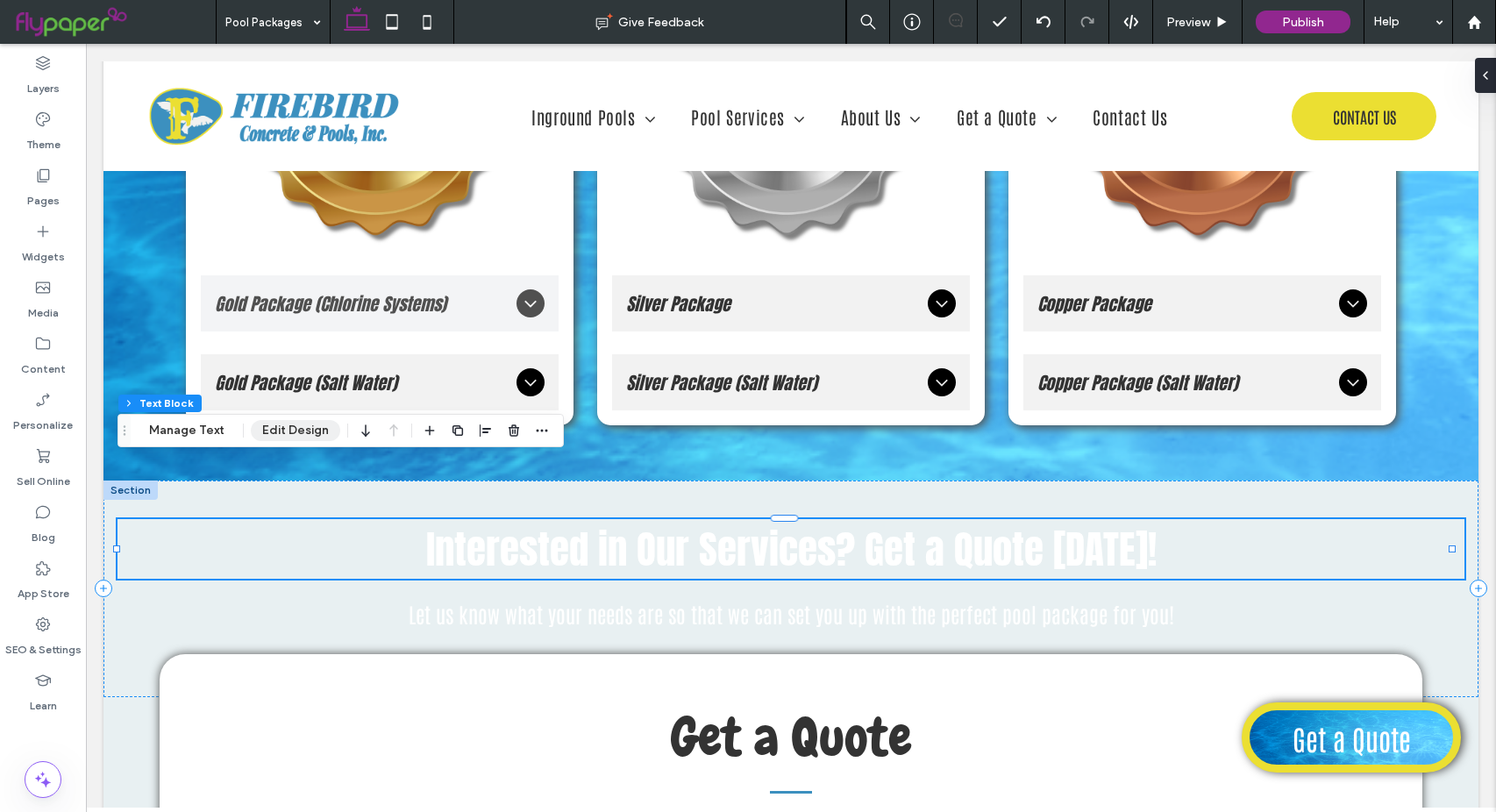
click at [271, 425] on button "Edit Design" at bounding box center [296, 430] width 90 height 21
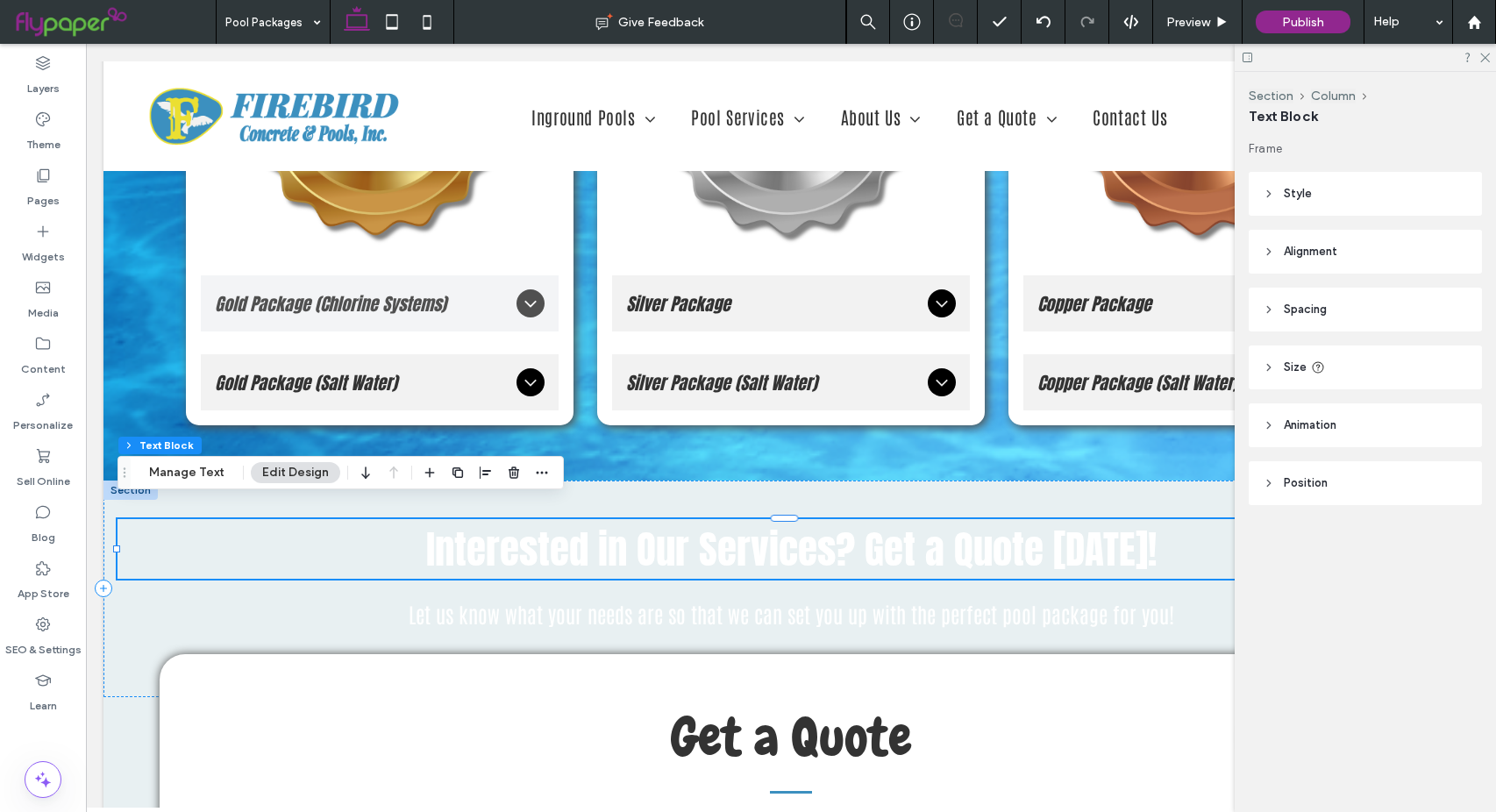
click at [1307, 191] on span "Style" at bounding box center [1298, 194] width 28 height 18
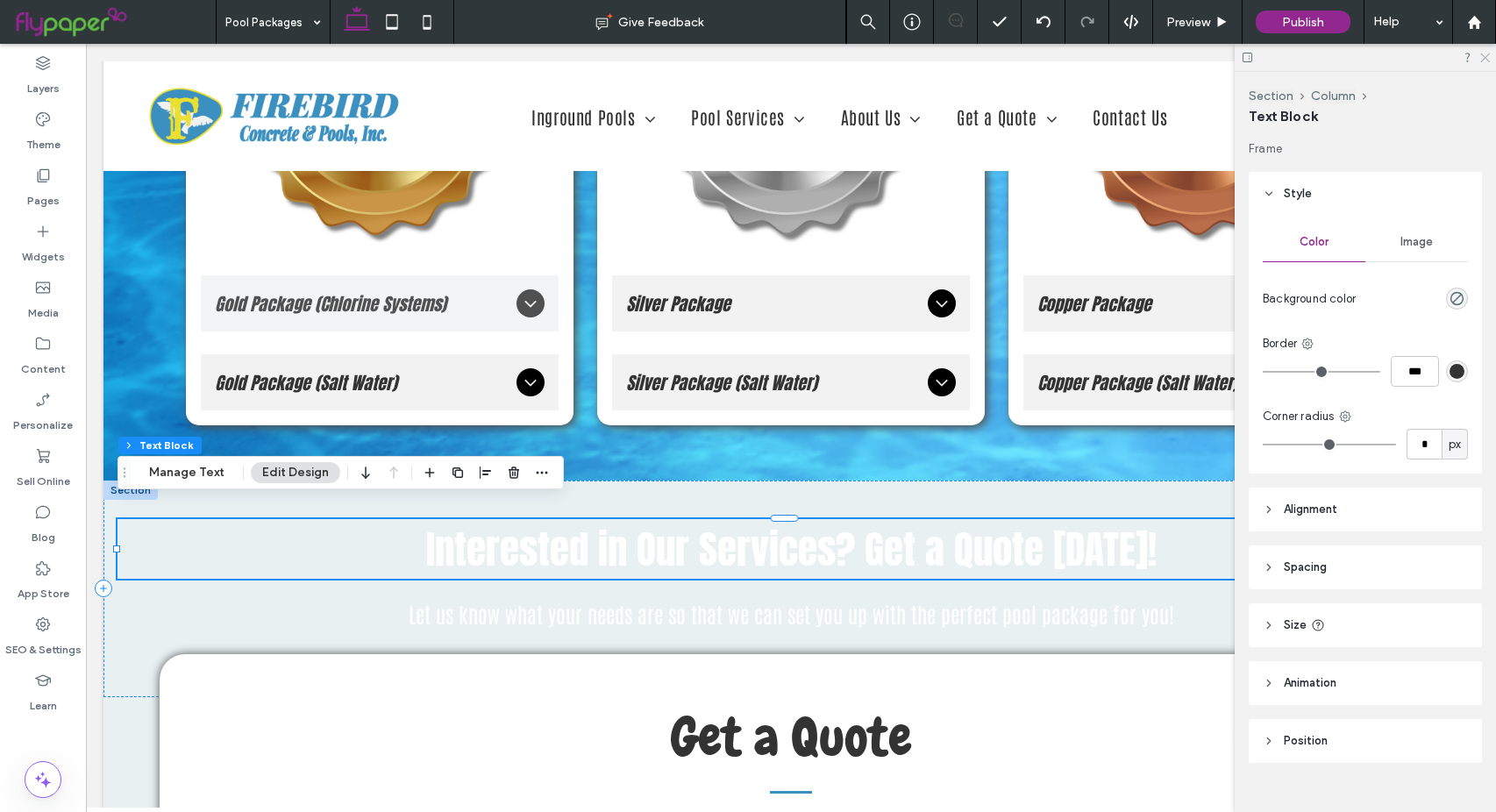
click at [1483, 60] on use at bounding box center [1485, 59] width 10 height 10
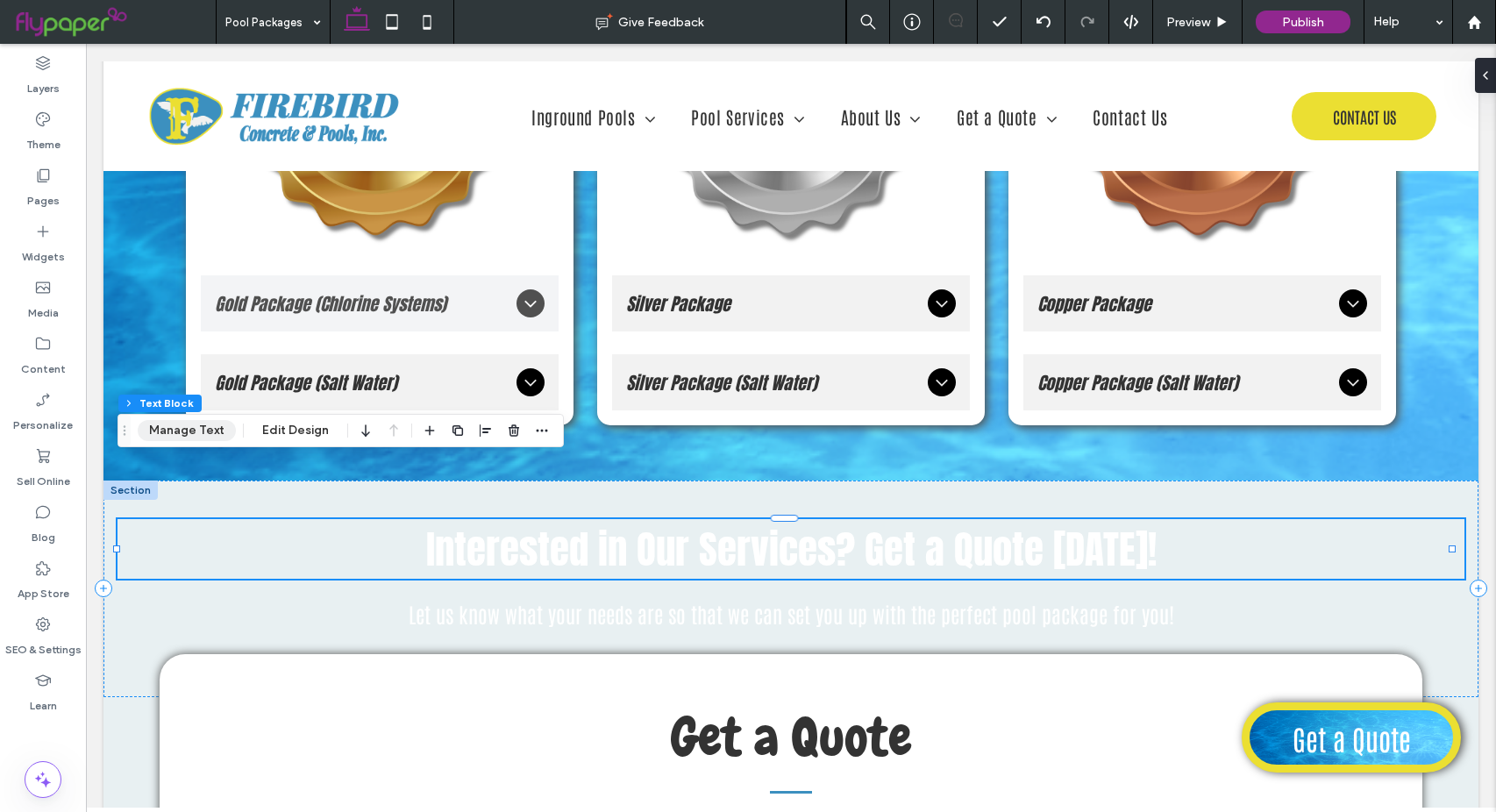
click at [190, 439] on button "Manage Text" at bounding box center [186, 430] width 99 height 21
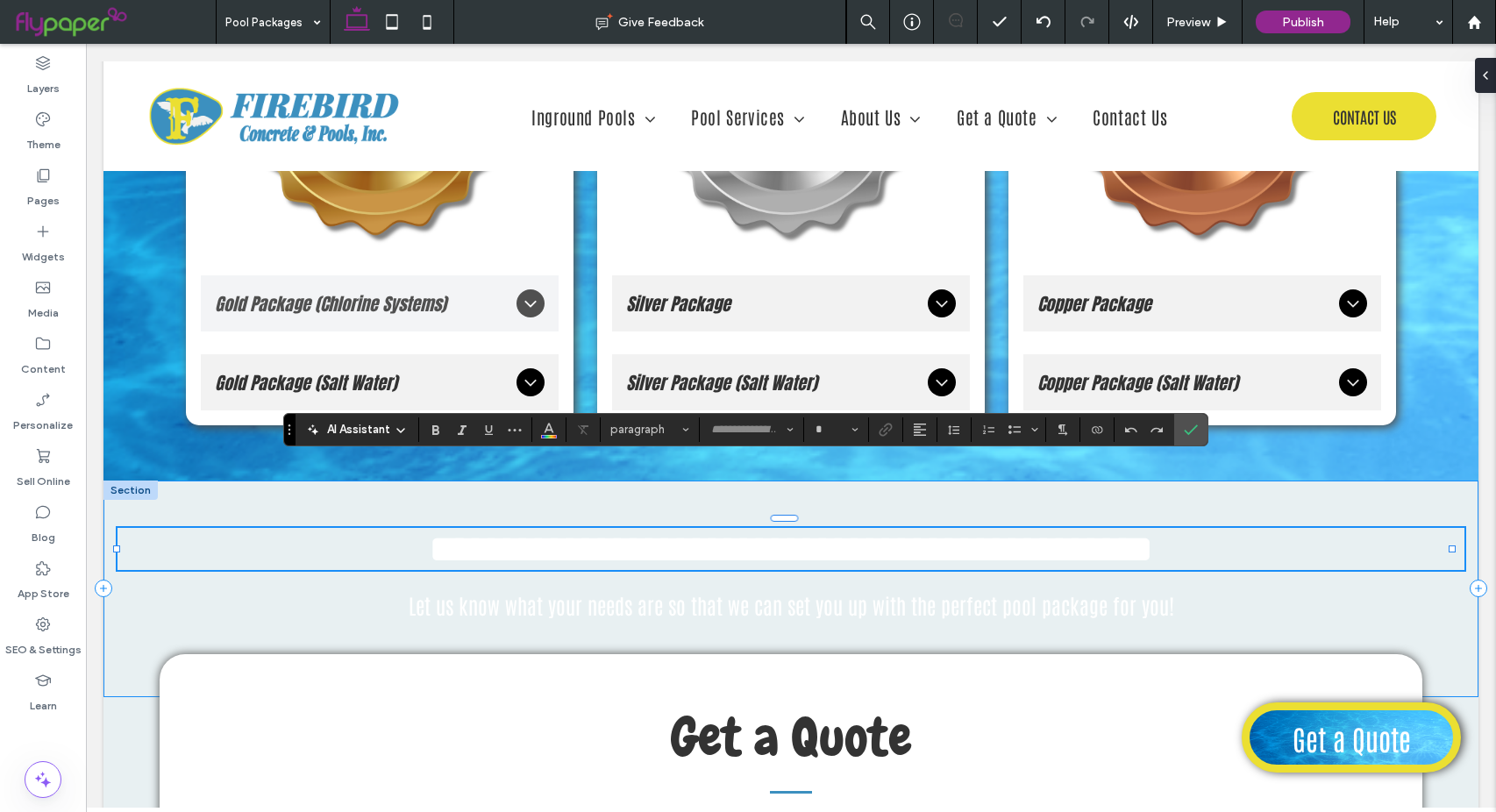
type input "*****"
type input "**"
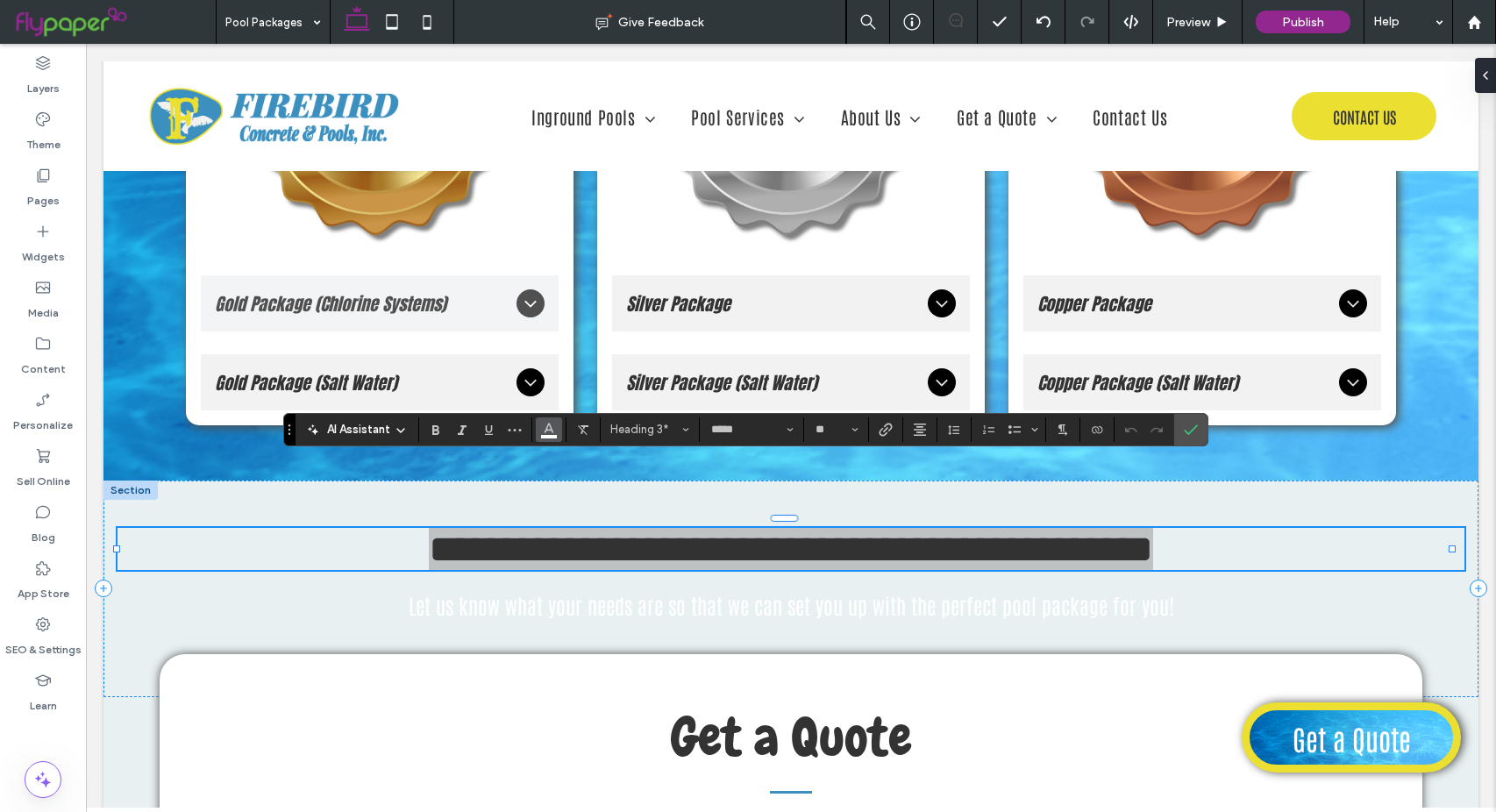
click at [556, 428] on button "Color" at bounding box center [548, 429] width 26 height 25
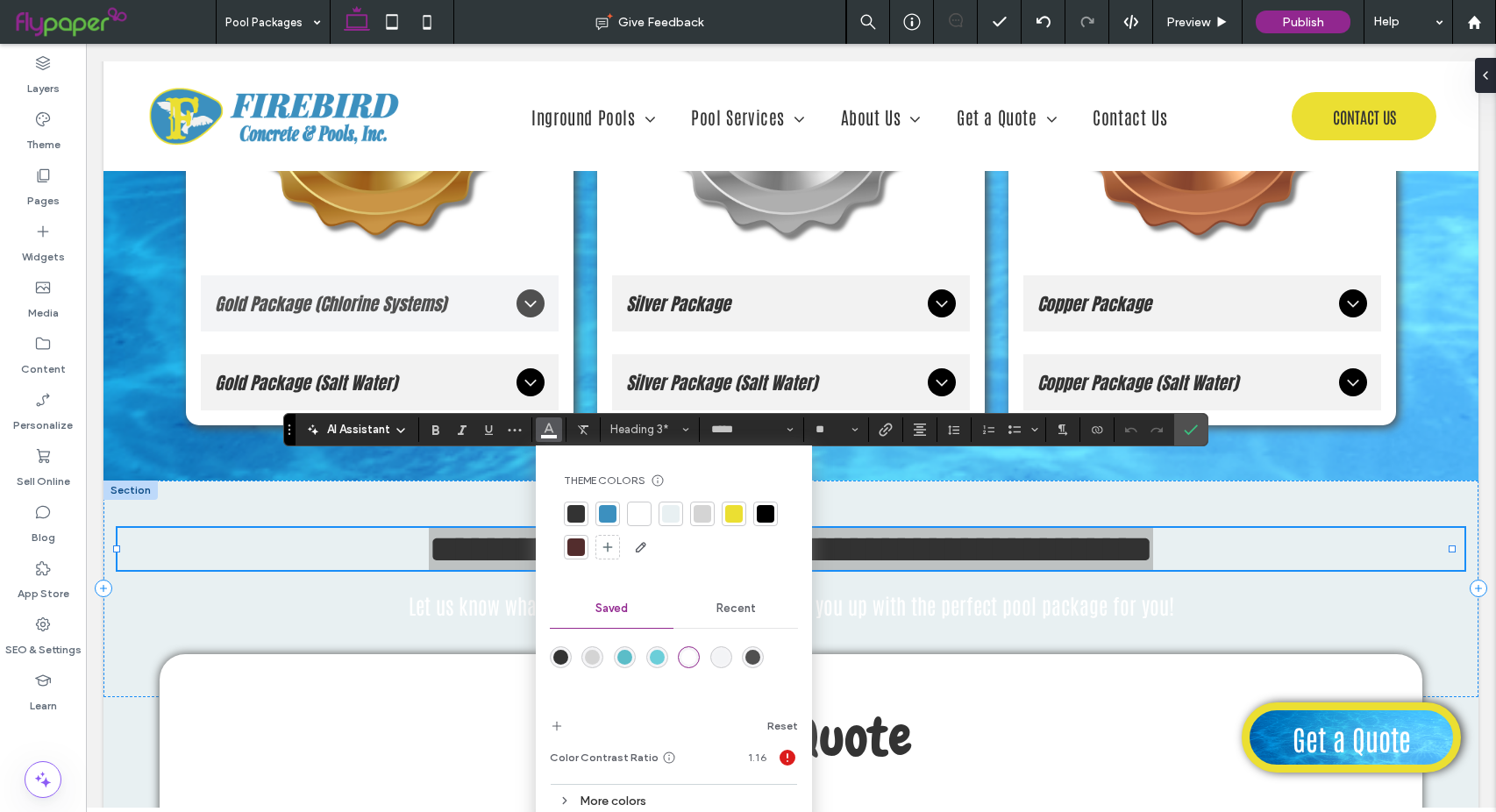
click at [752, 658] on div "rgba(80,80,80,1)" at bounding box center [752, 657] width 15 height 15
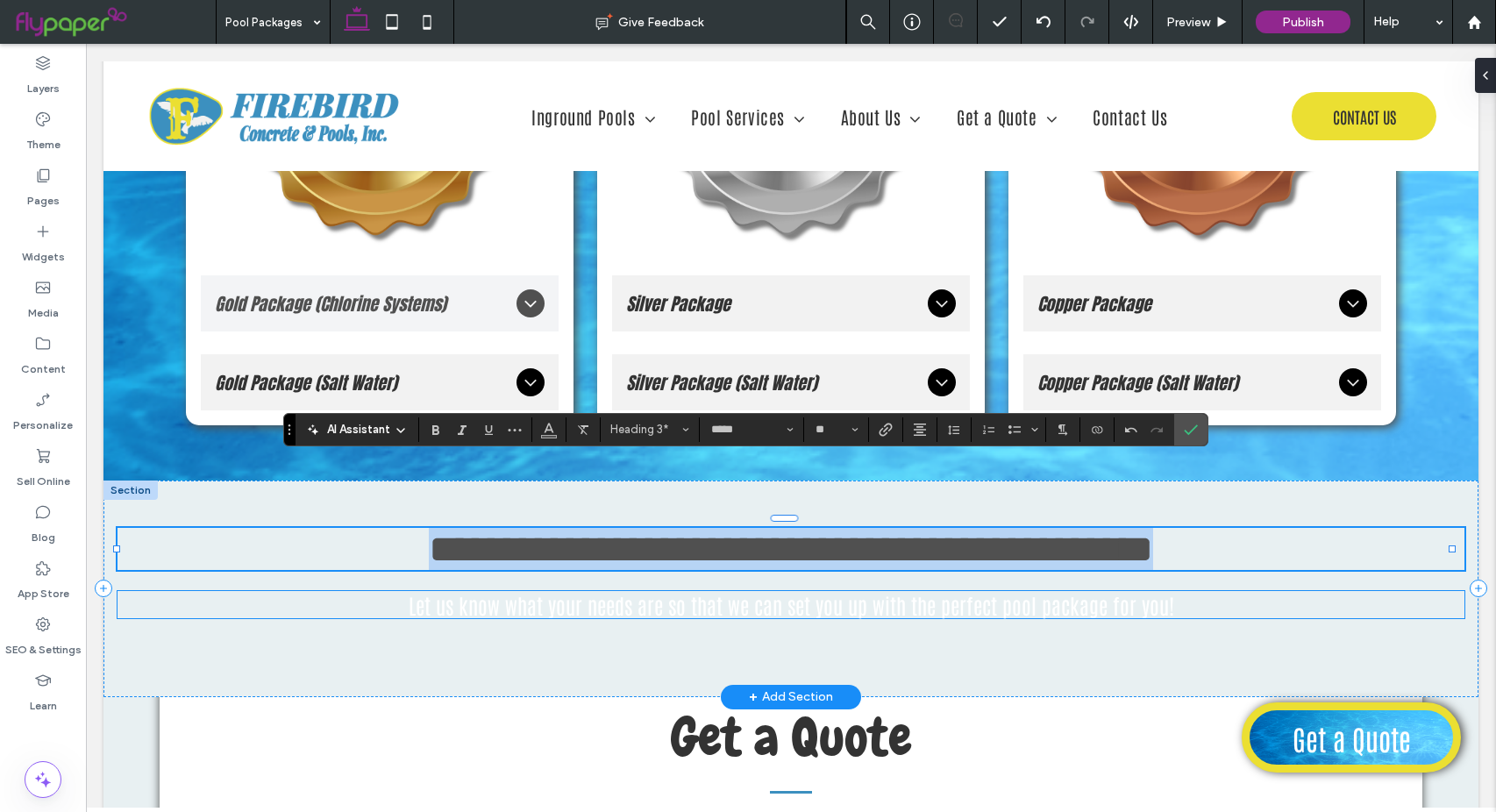
click at [725, 591] on span "Let us know what your needs are so that we can set you up with the perfect pool…" at bounding box center [791, 604] width 765 height 27
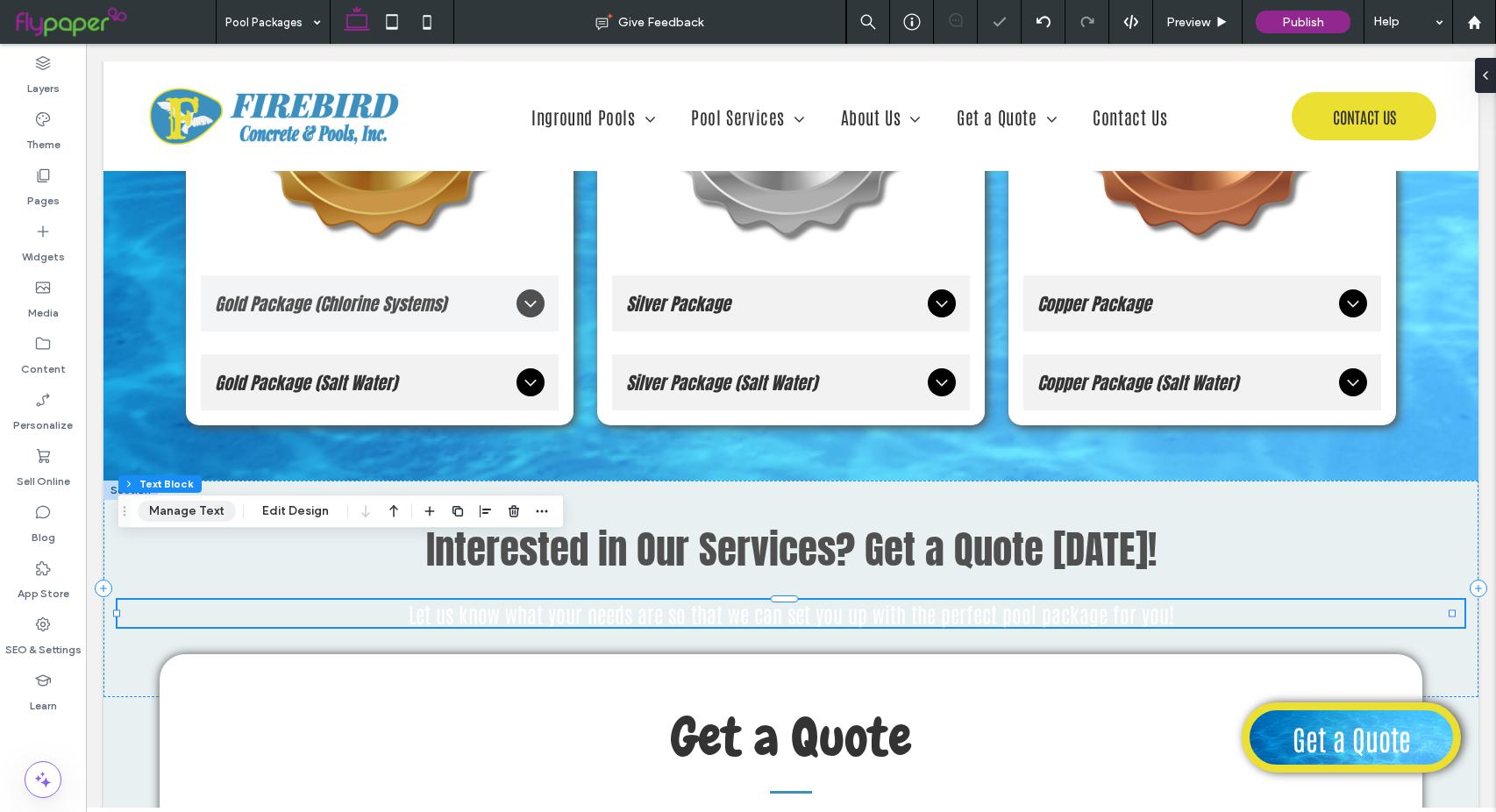
click at [192, 508] on button "Manage Text" at bounding box center [186, 510] width 99 height 21
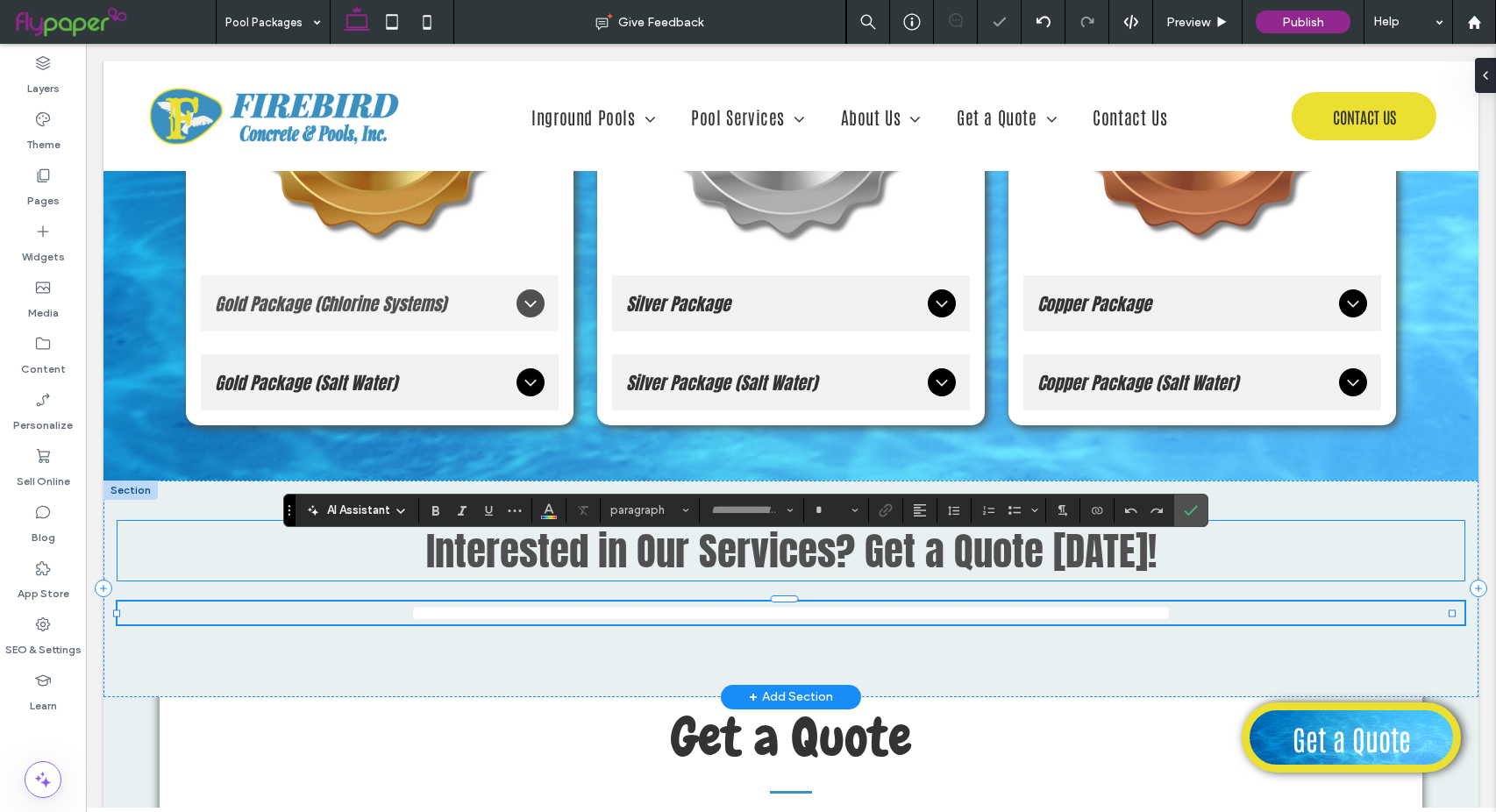
type input "*******"
type input "**"
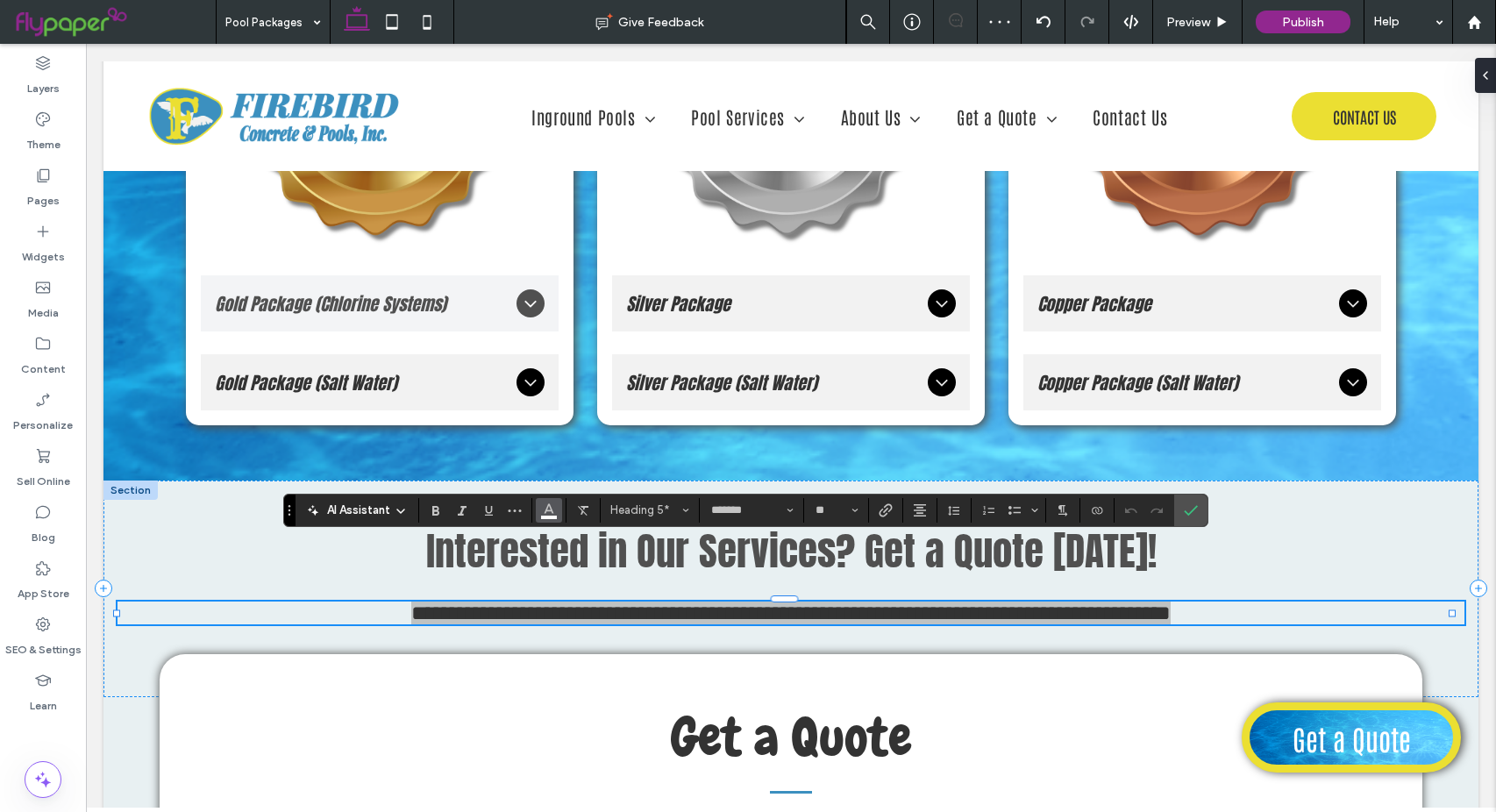
click at [549, 517] on span "Color" at bounding box center [548, 508] width 14 height 23
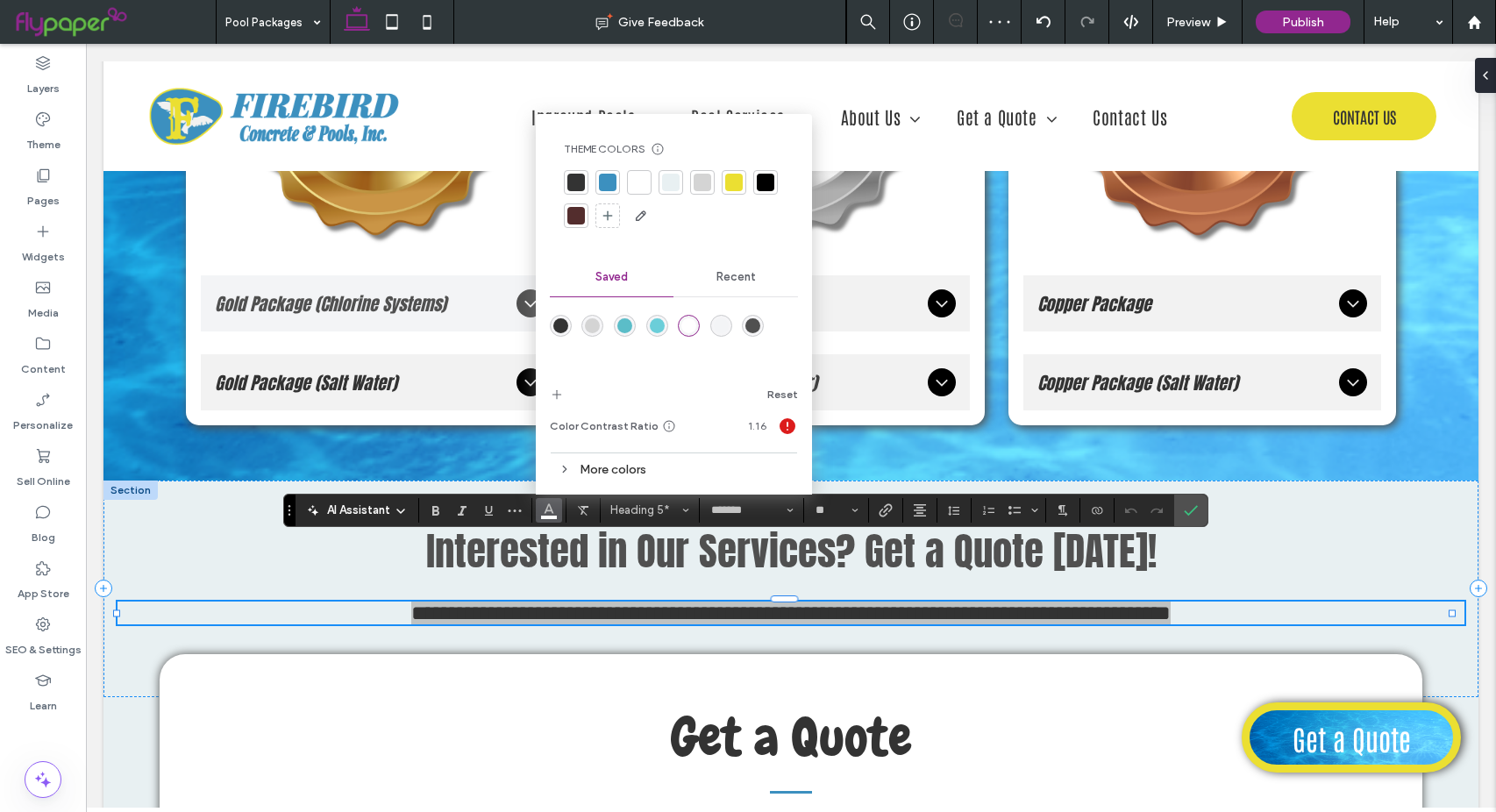
click at [756, 323] on div "rgba(80,80,80,1)" at bounding box center [752, 325] width 15 height 15
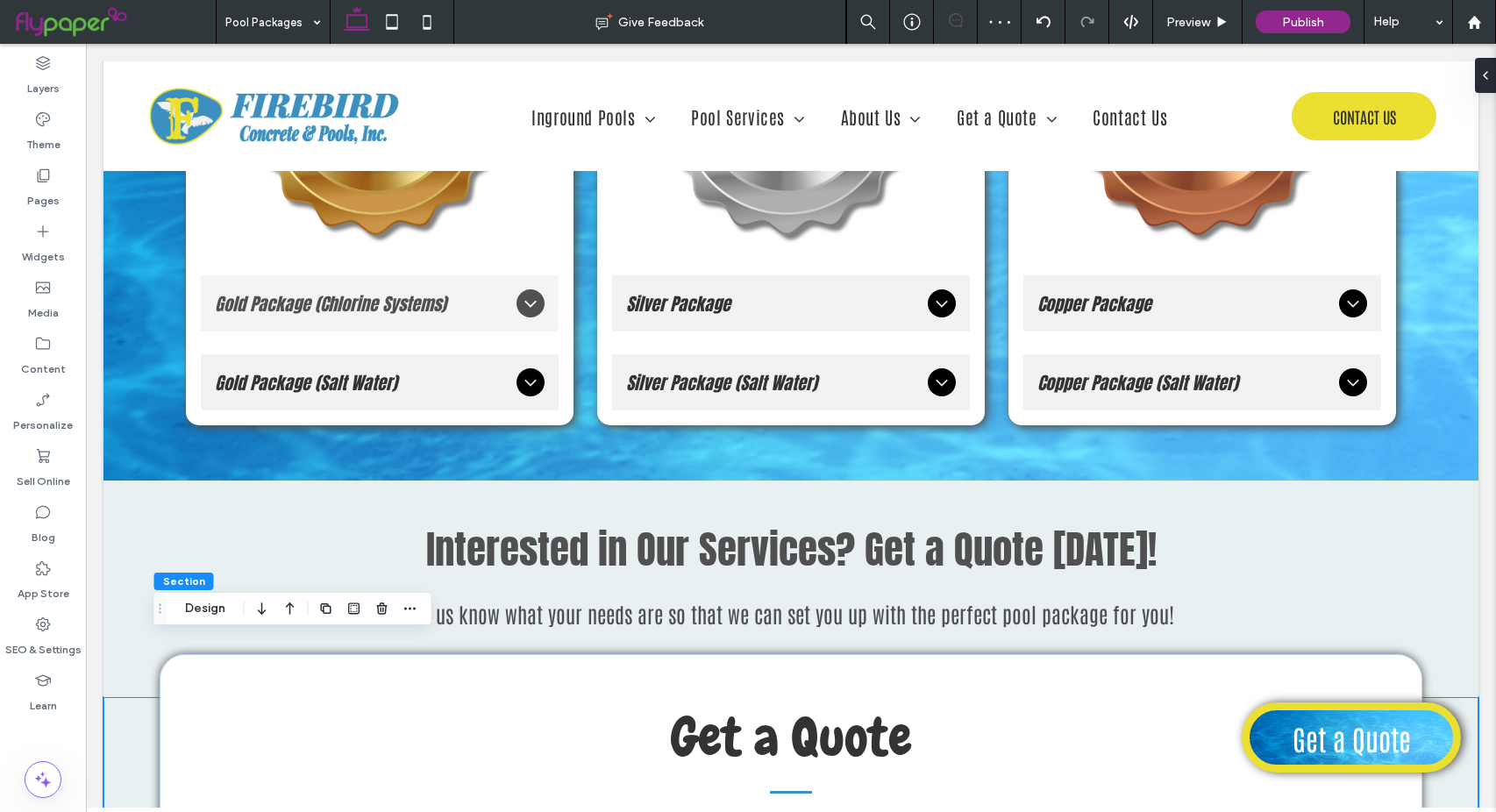
click at [93, 512] on body "CALL US TODAY · 573-469-4010 Section Inground Pools Fiberglass Fiberglass Pools…" at bounding box center [790, 200] width 1410 height 5398
click at [92, 398] on body "CALL US TODAY · 573-469-4010 Section Inground Pools Fiberglass Fiberglass Pools…" at bounding box center [790, 200] width 1410 height 5398
click at [1482, 364] on body "CALL US TODAY · 573-469-4010 Section Inground Pools Fiberglass Fiberglass Pools…" at bounding box center [790, 200] width 1410 height 5398
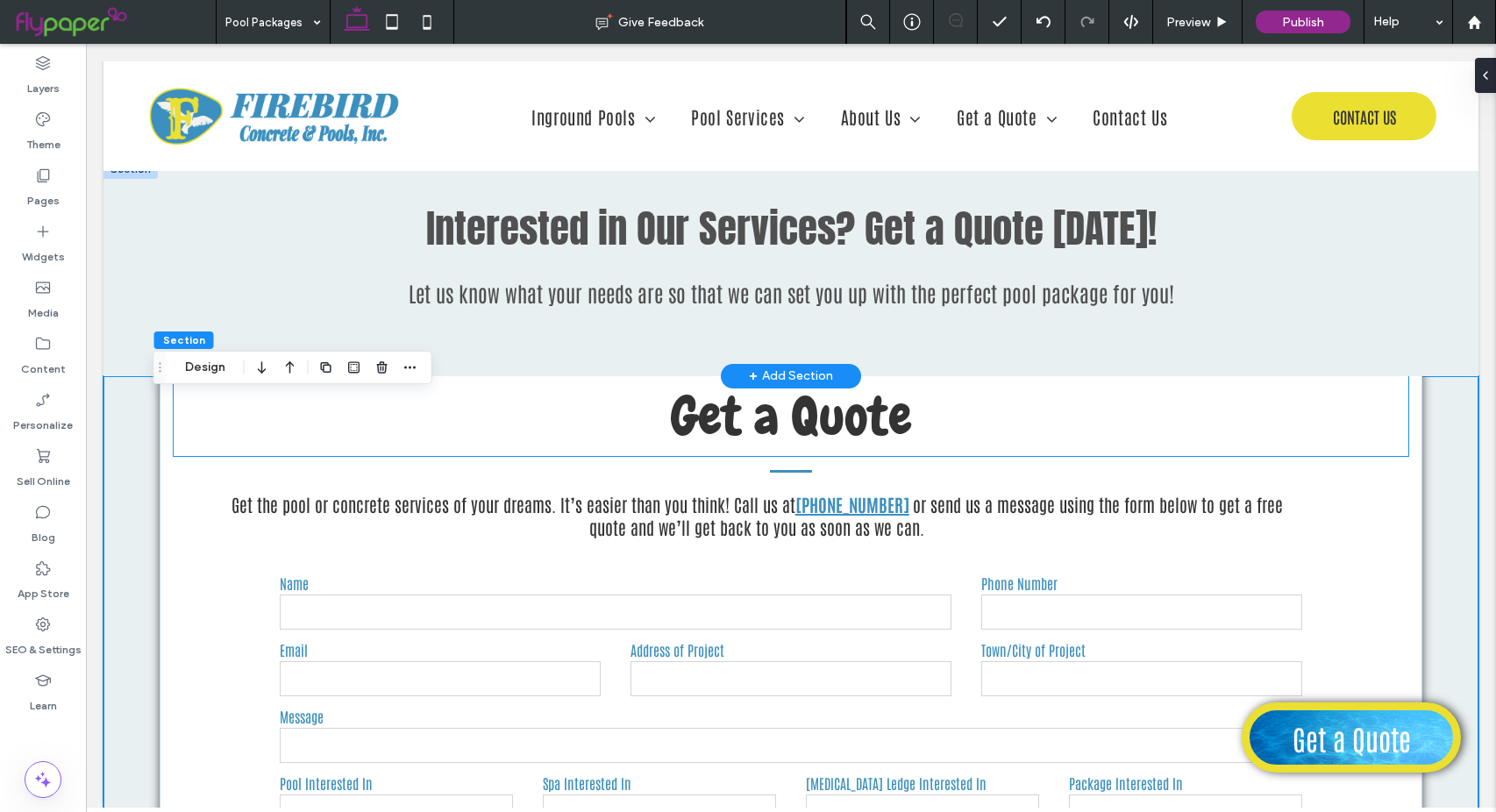
scroll to position [2893, 0]
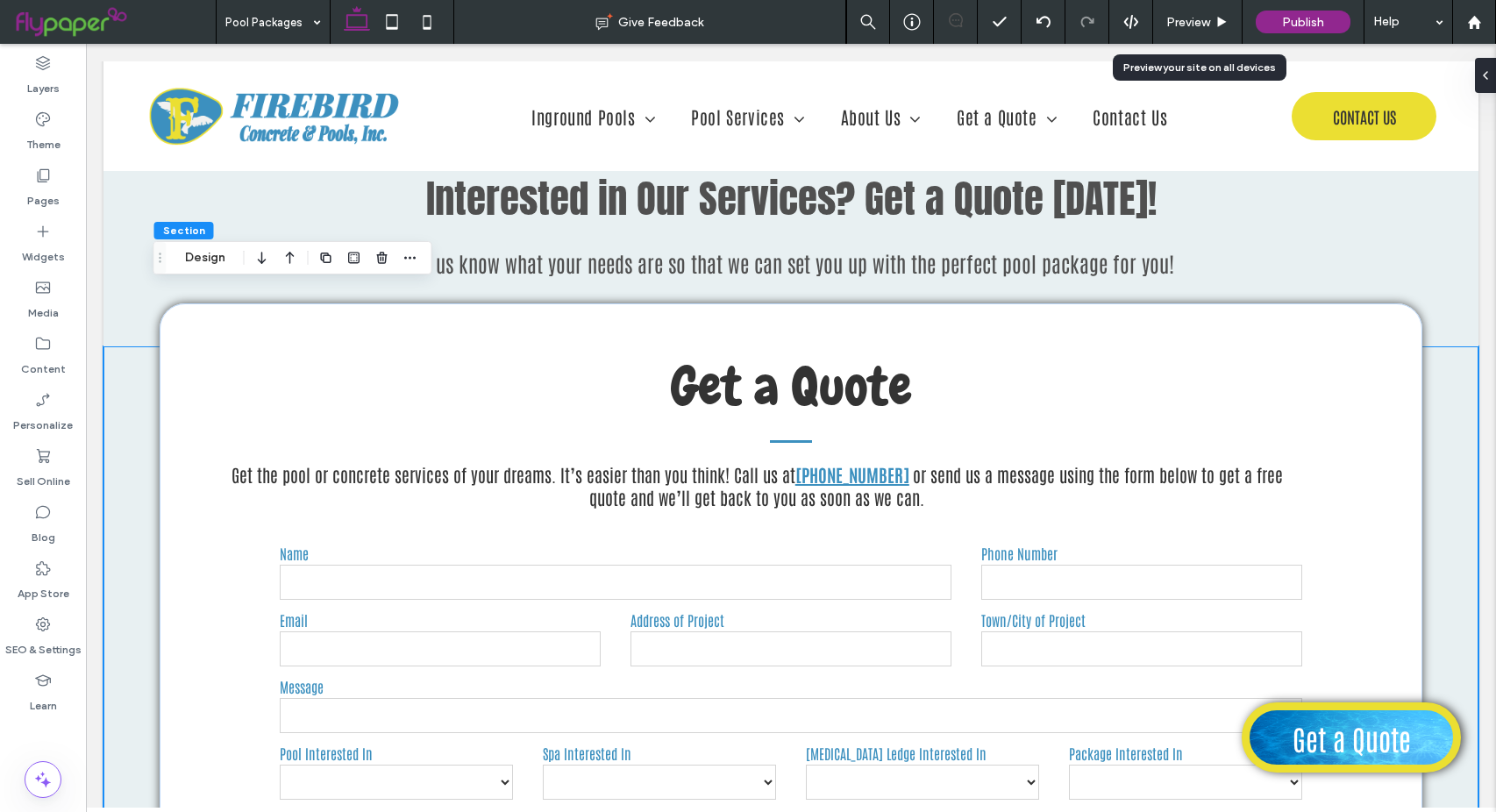
click at [1208, 30] on div "Preview" at bounding box center [1197, 22] width 90 height 44
click at [1219, 26] on use at bounding box center [1222, 22] width 9 height 10
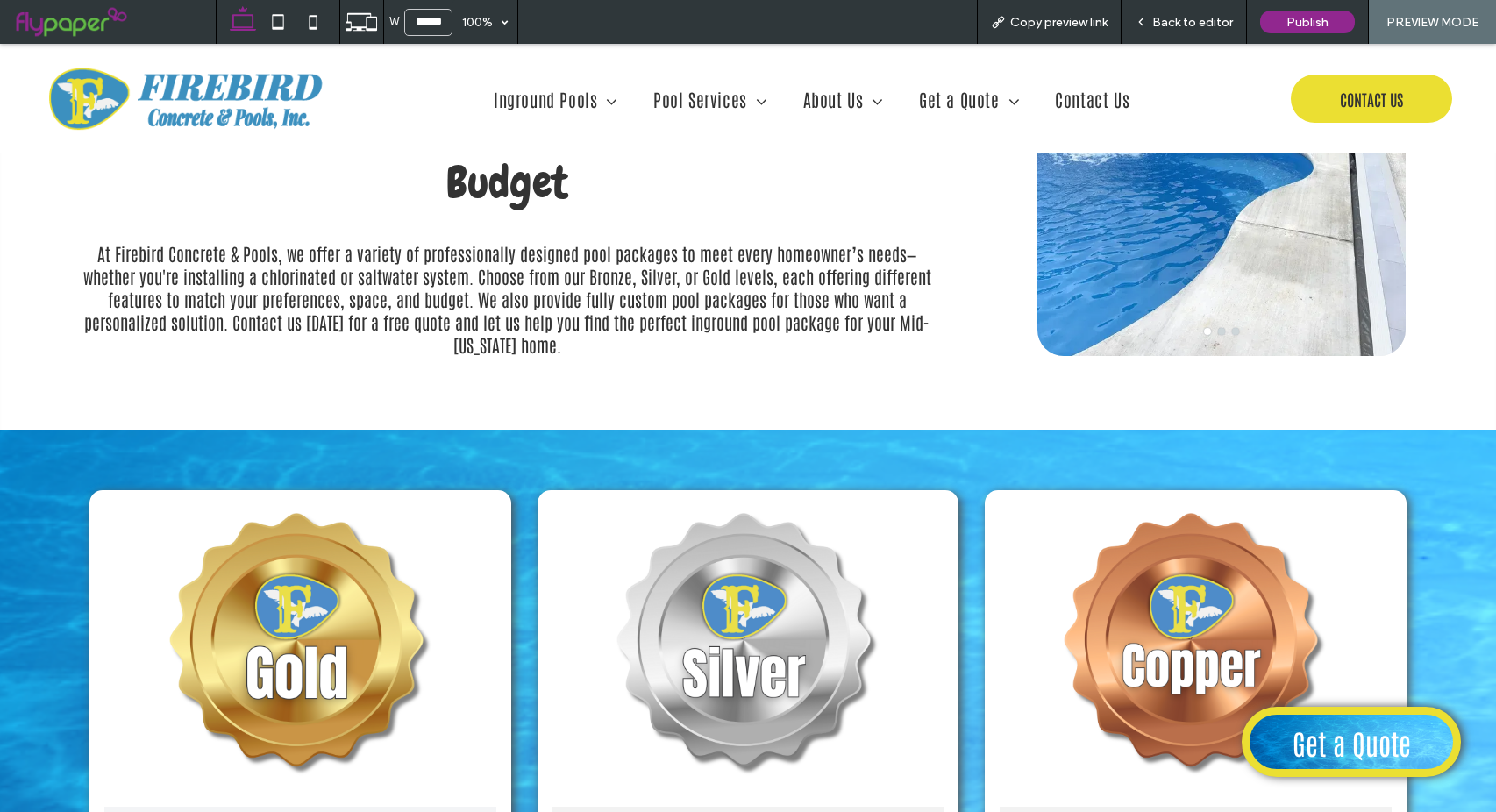
scroll to position [2029, 0]
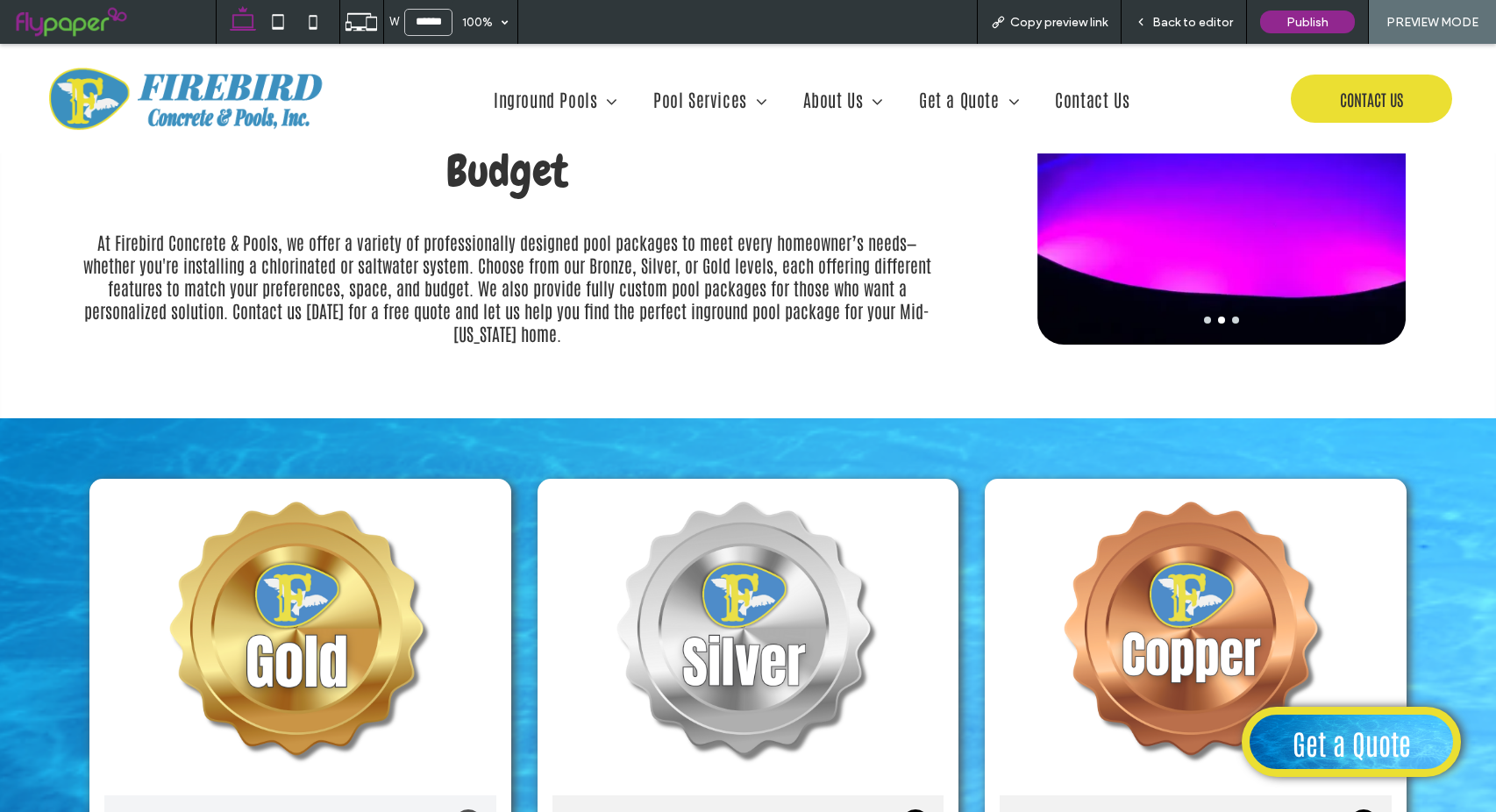
click at [1464, 418] on div "Gold Package (Chlorine Systems) Includes: Pentair IntelliFlo® VSF Variable Spee…" at bounding box center [748, 710] width 1496 height 585
click at [1144, 20] on icon at bounding box center [1141, 22] width 12 height 12
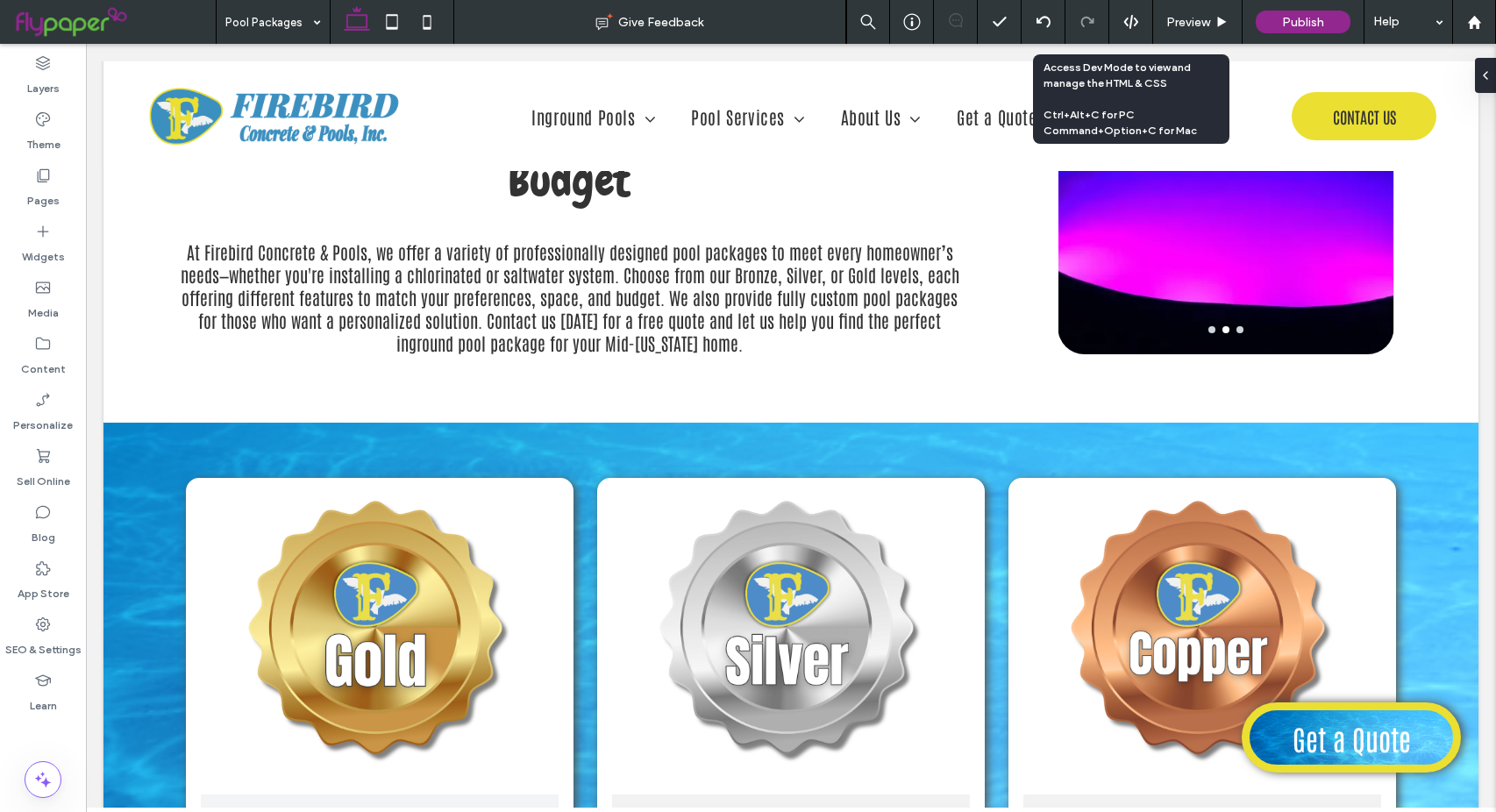
scroll to position [2021, 0]
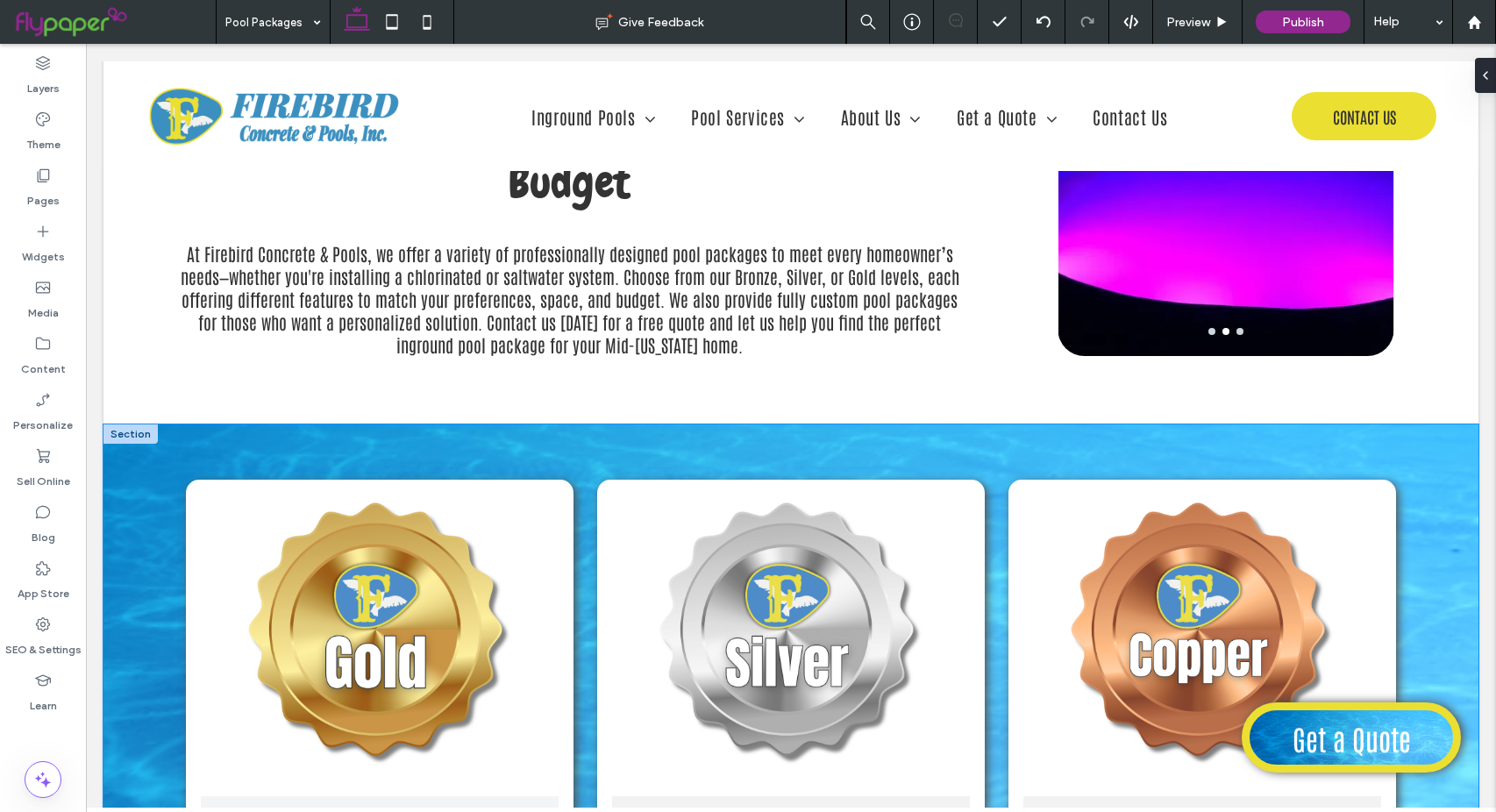
click at [130, 435] on div "Gold Package (Chlorine Systems) Includes: Pentair IntelliFlo® VSF Variable Spee…" at bounding box center [790, 711] width 1375 height 576
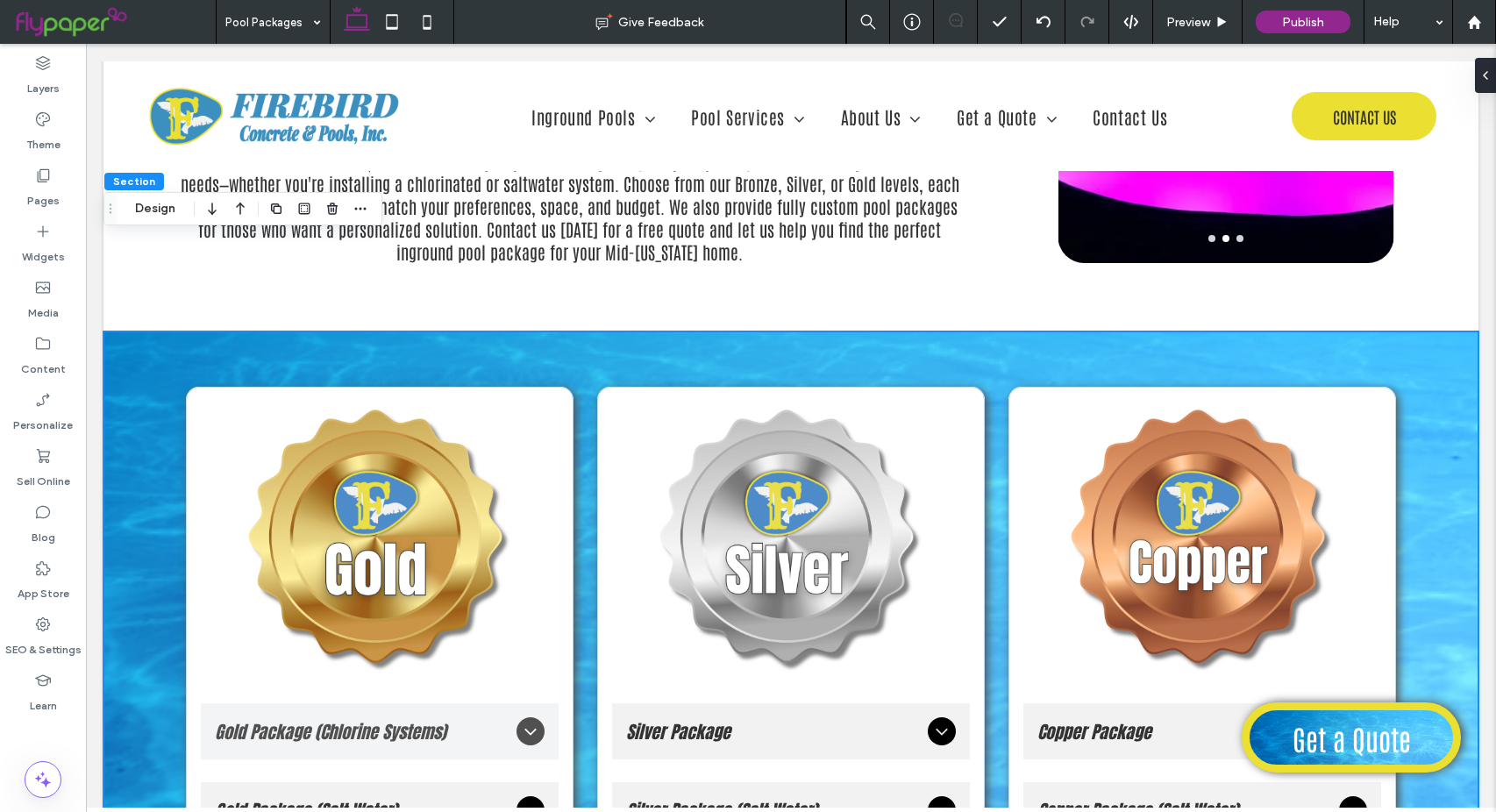
scroll to position [2109, 0]
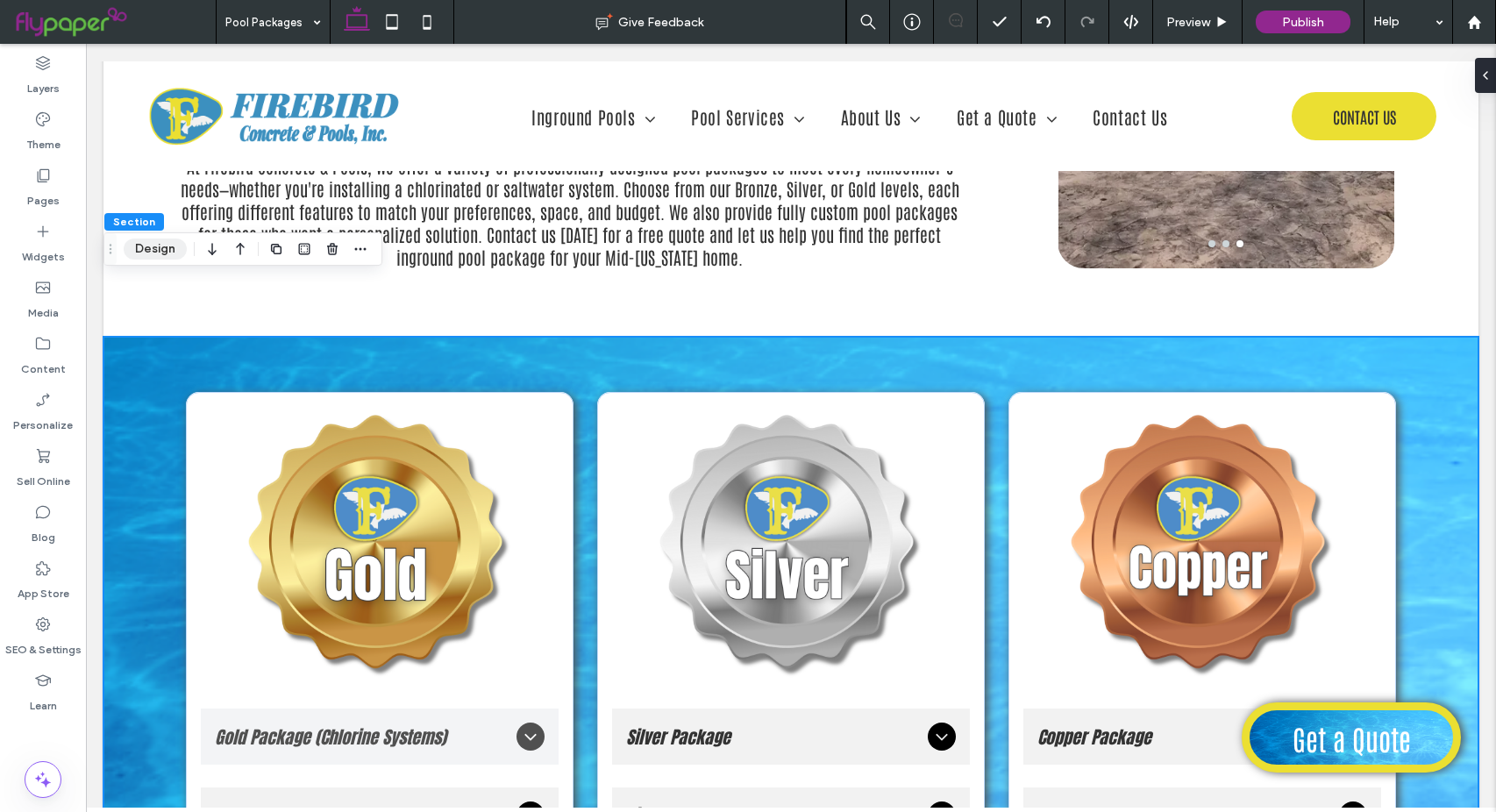
click at [151, 253] on button "Design" at bounding box center [154, 249] width 63 height 21
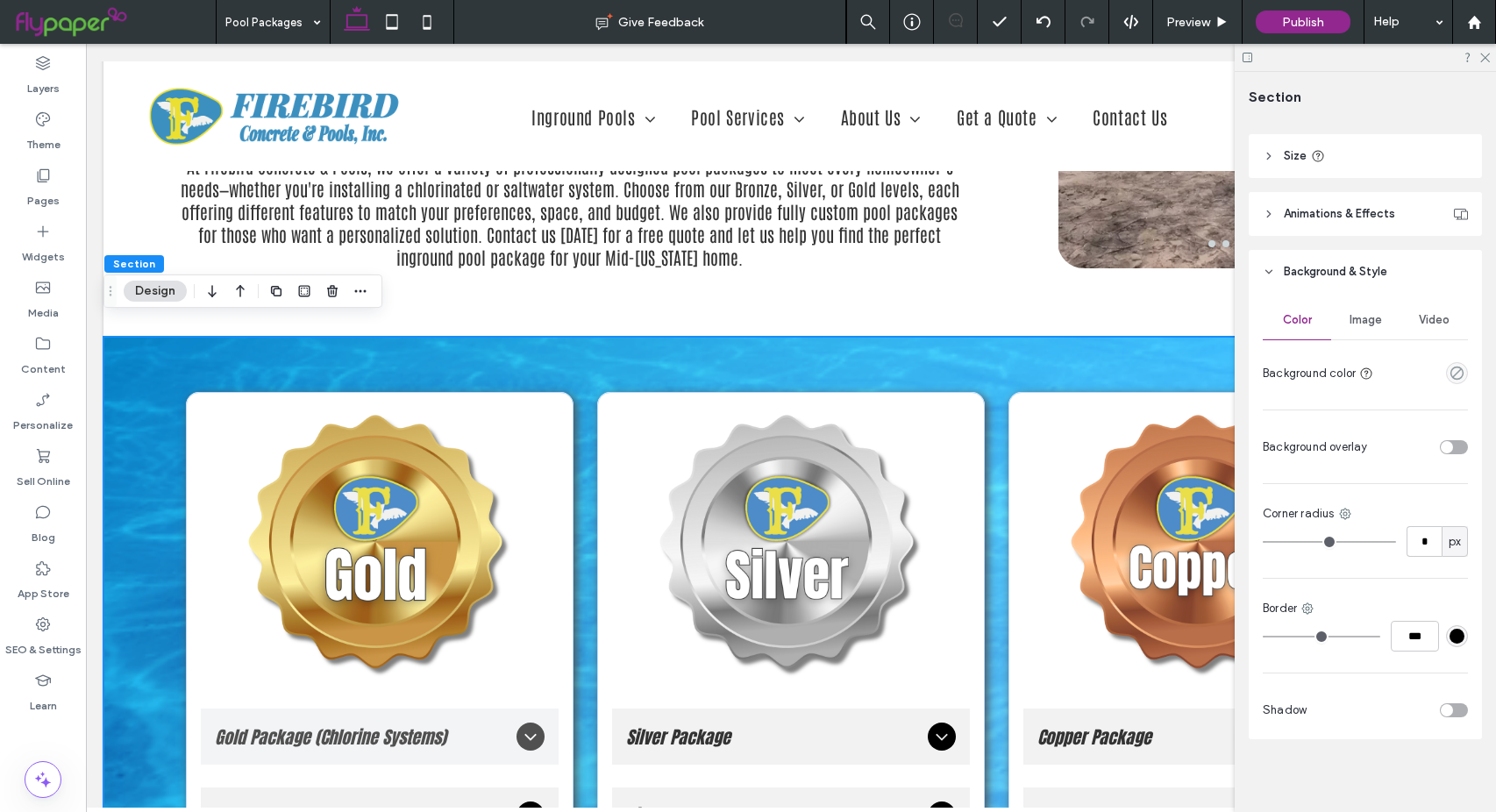
scroll to position [613, 0]
click at [1445, 702] on div "toggle" at bounding box center [1453, 706] width 28 height 14
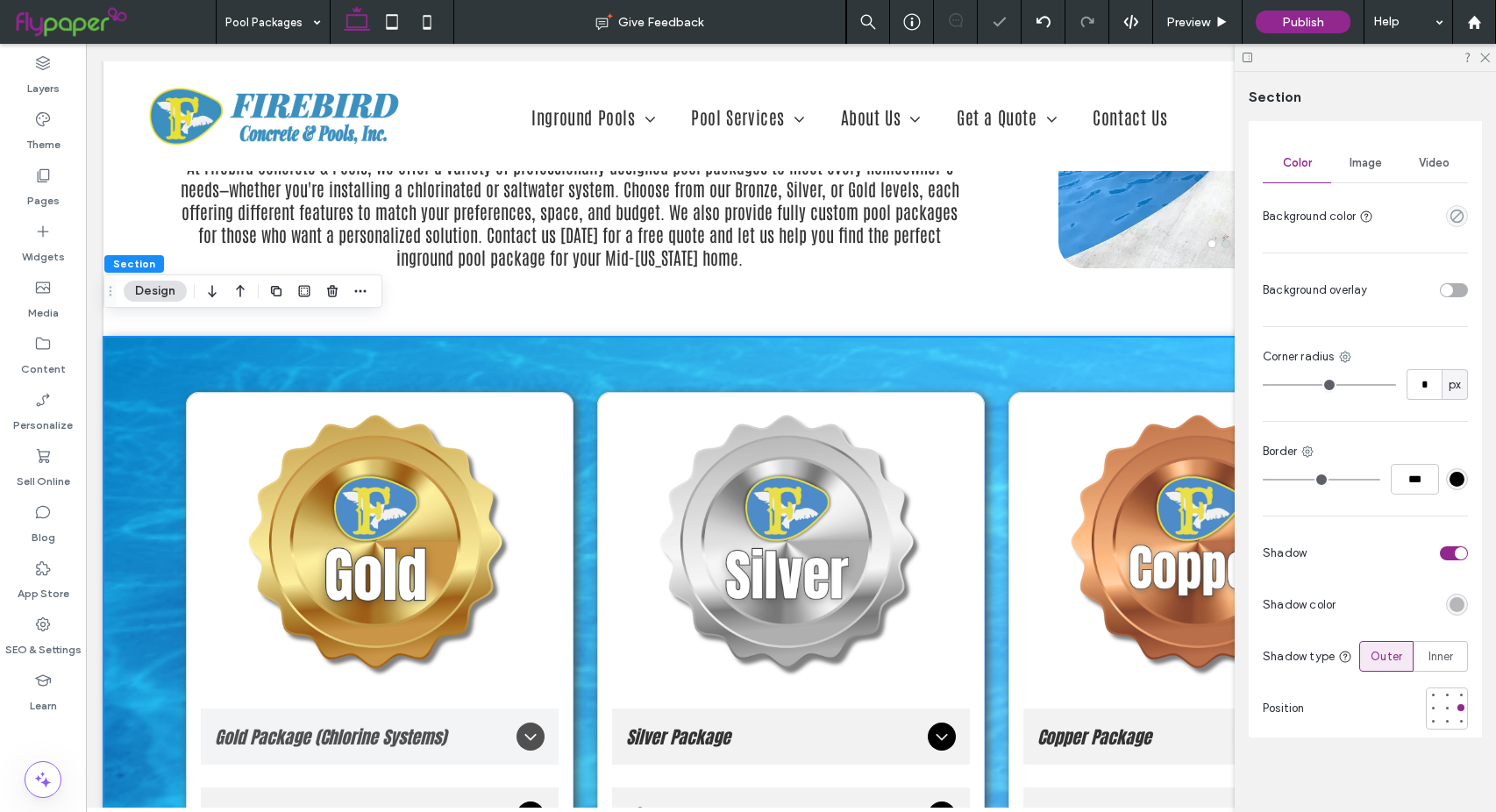
scroll to position [772, 0]
click at [1449, 597] on div "rgba(0, 0, 0, 0.25)" at bounding box center [1456, 601] width 15 height 15
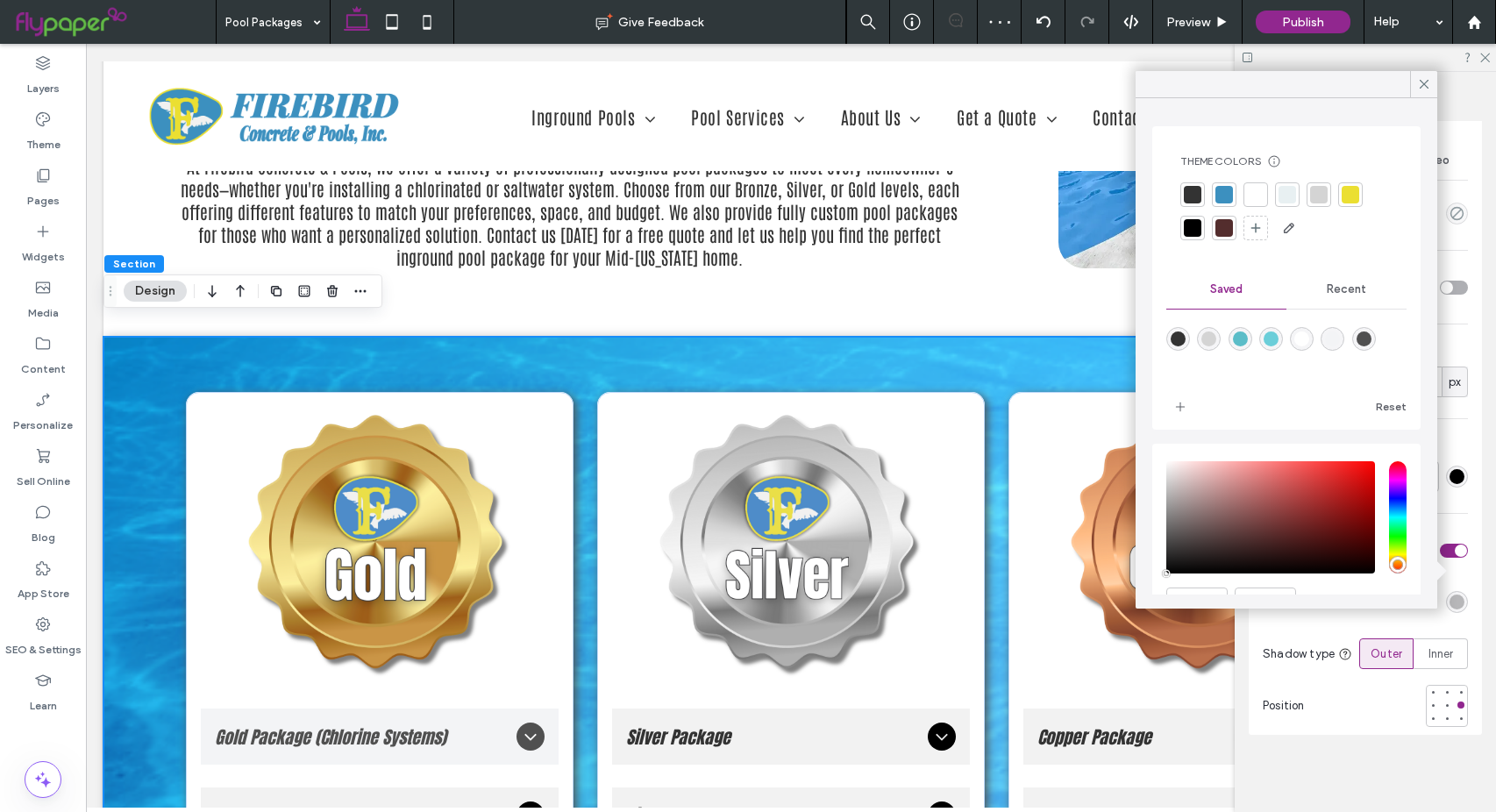
click at [1372, 335] on div "rgba(80,80,80,1)" at bounding box center [1364, 338] width 15 height 15
type input "*******"
type input "***"
type input "****"
click at [1441, 703] on div at bounding box center [1446, 705] width 12 height 12
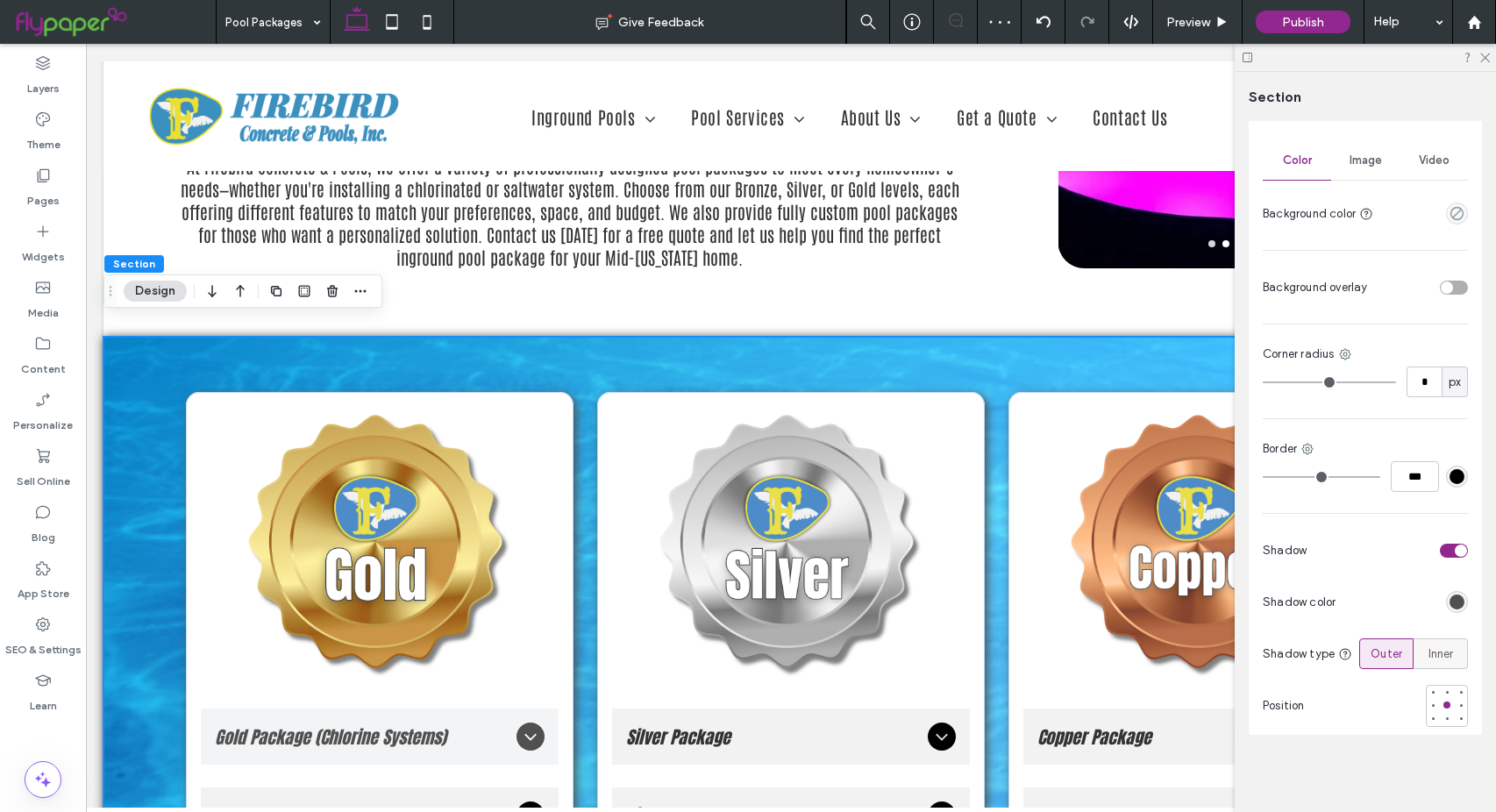
click at [1437, 658] on span "Inner" at bounding box center [1441, 654] width 26 height 18
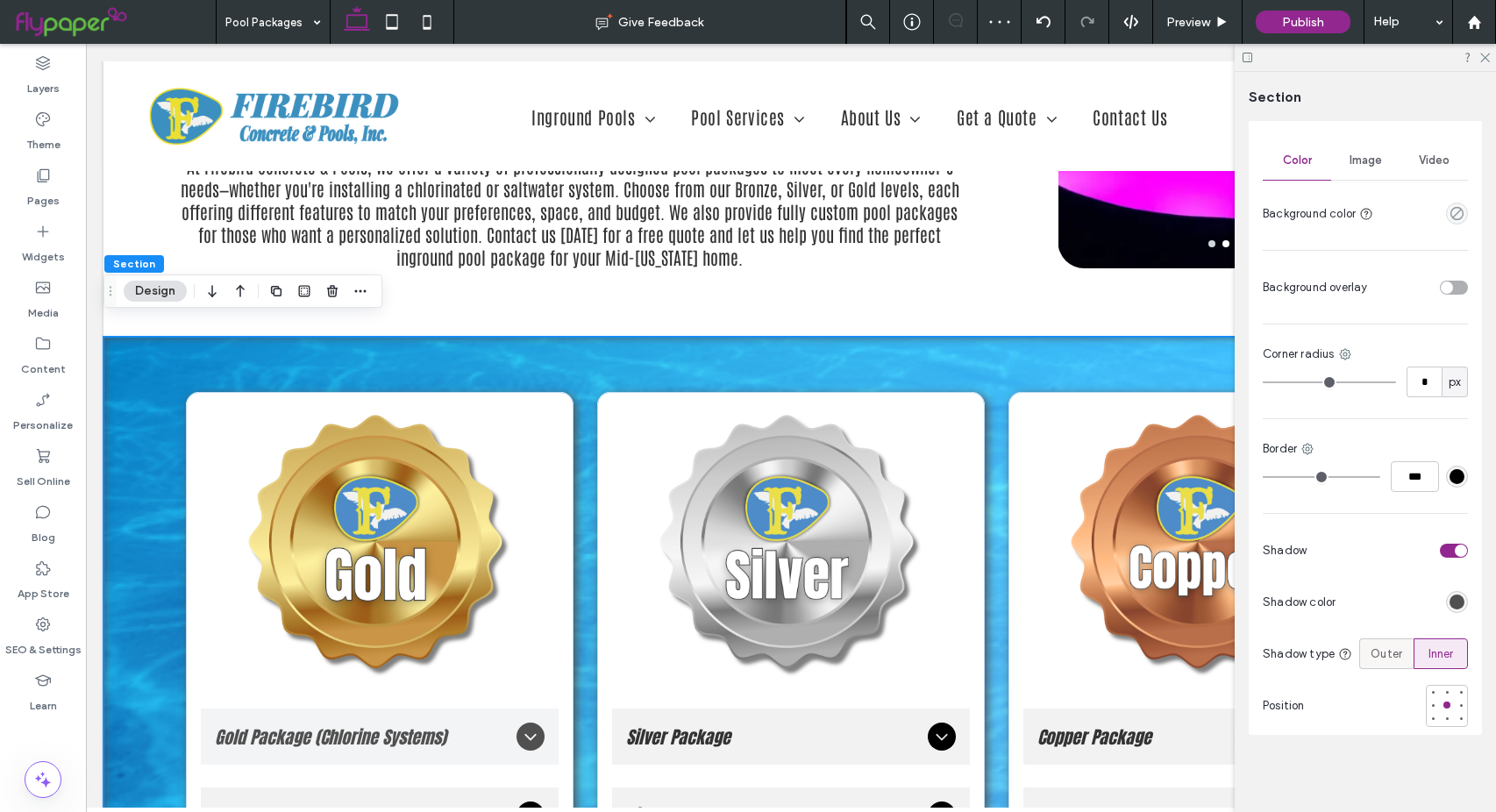
click at [1402, 659] on label "Outer" at bounding box center [1386, 653] width 55 height 31
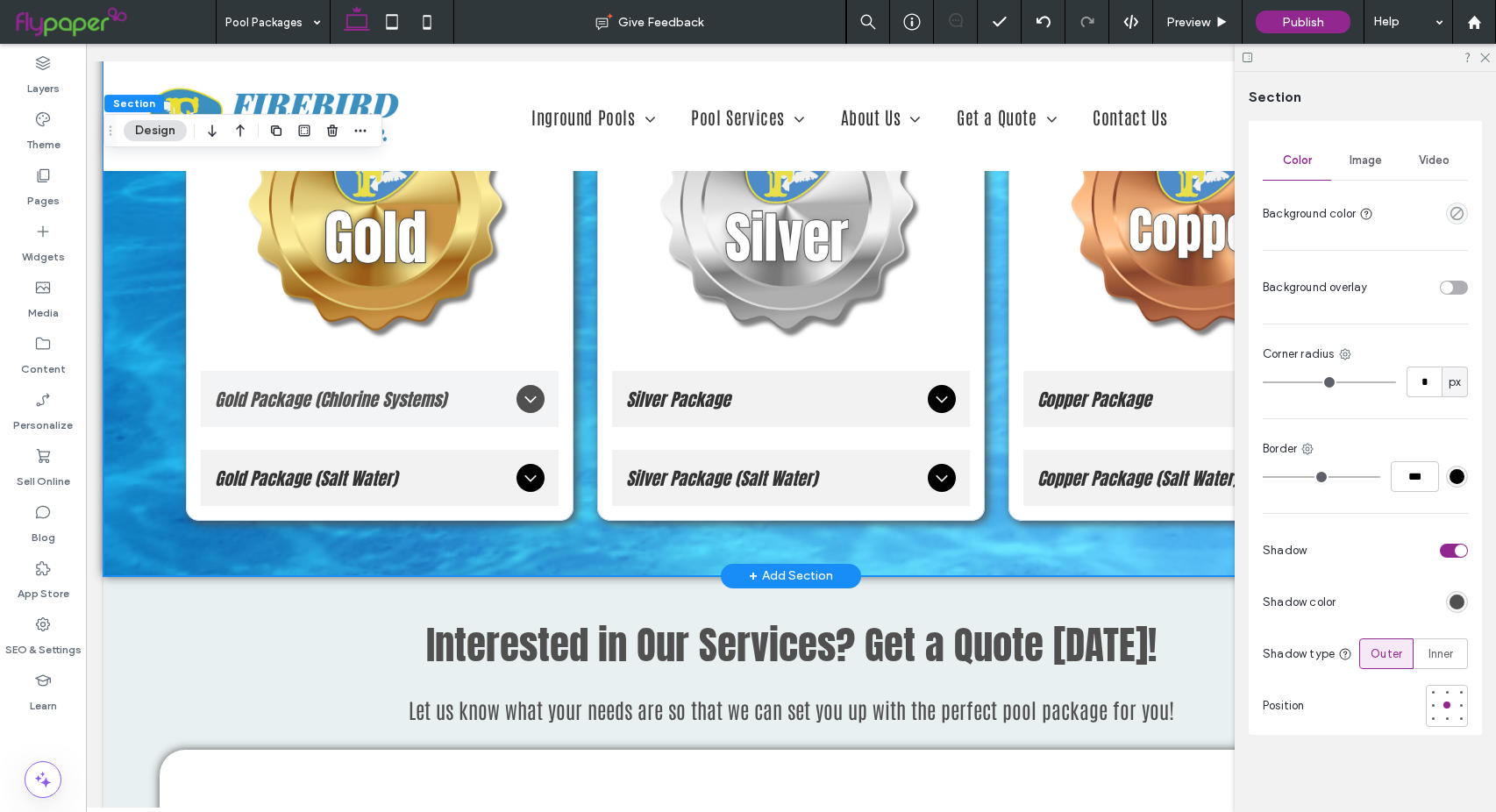
scroll to position [2460, 0]
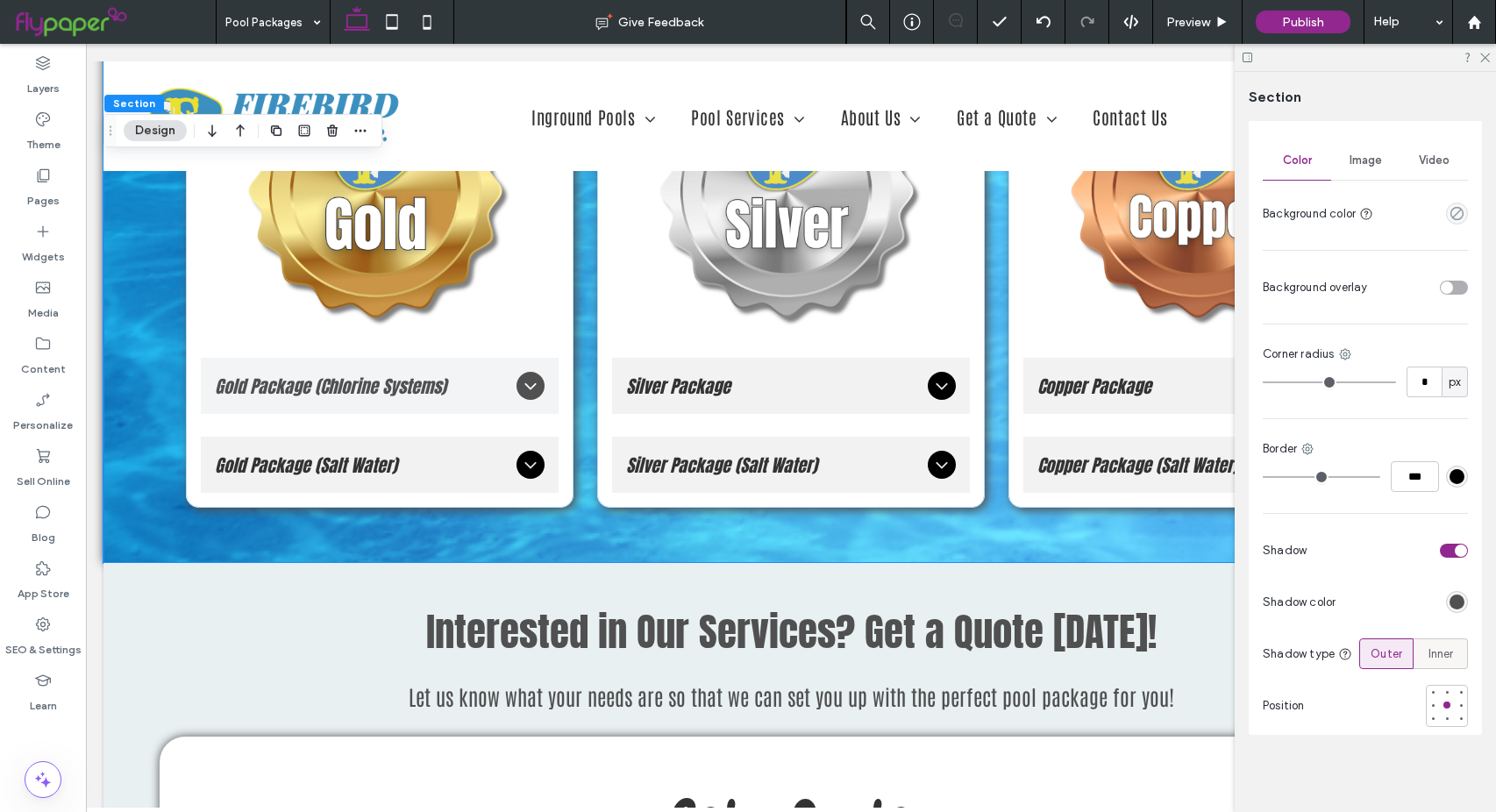
click at [1446, 652] on span "Inner" at bounding box center [1441, 654] width 26 height 18
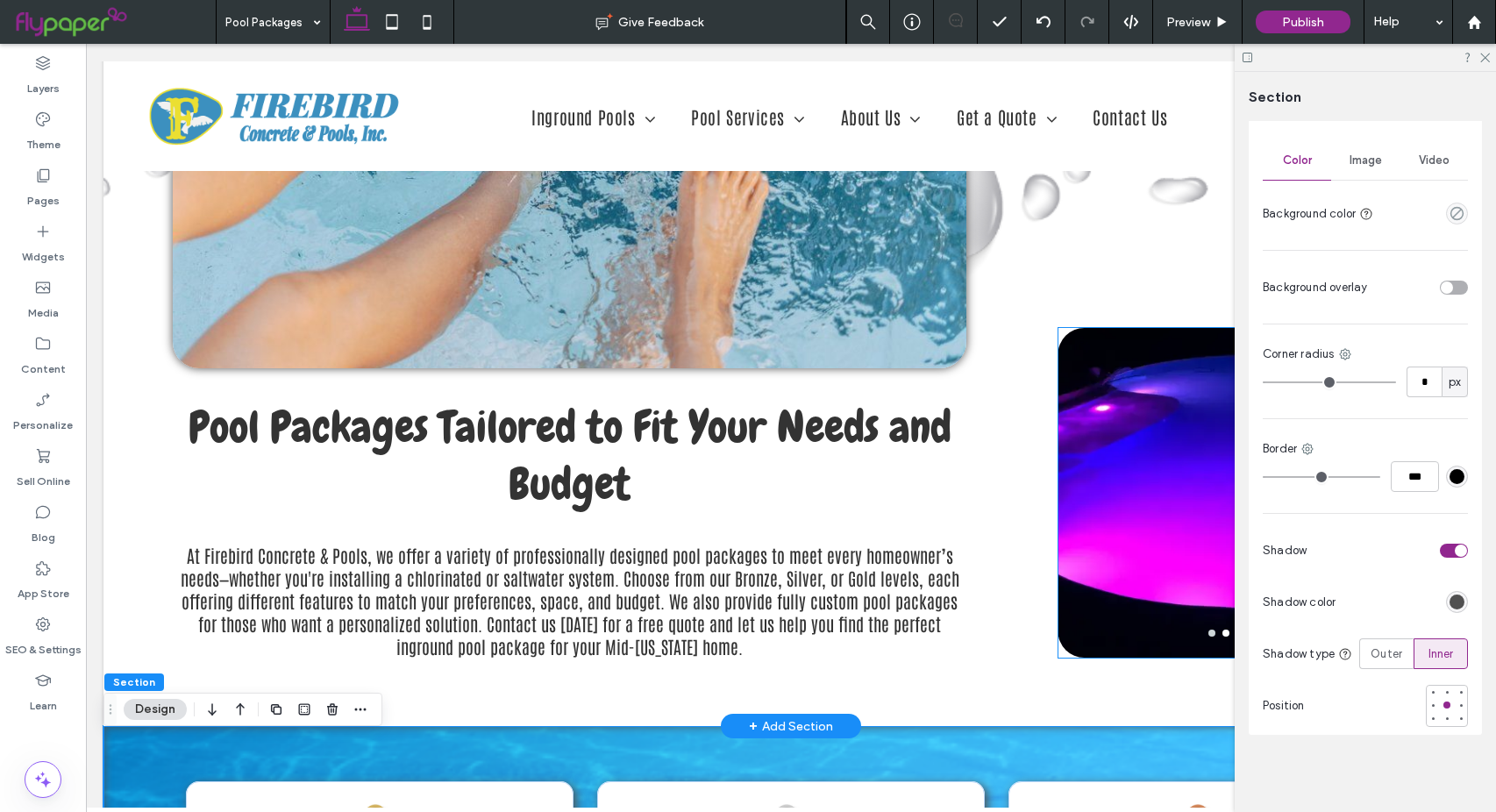
scroll to position [1846, 0]
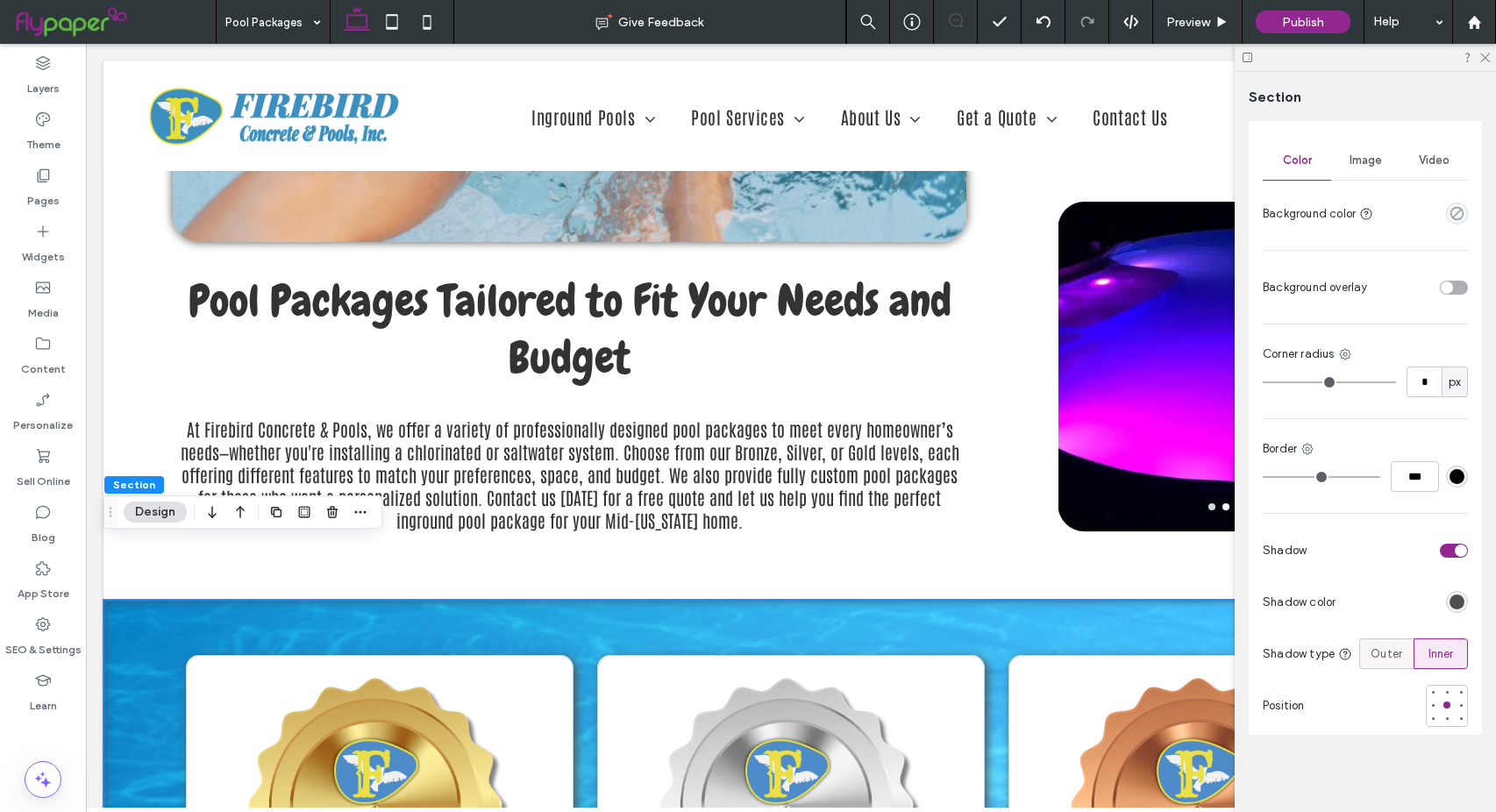
click at [1371, 649] on span "Outer" at bounding box center [1387, 654] width 32 height 18
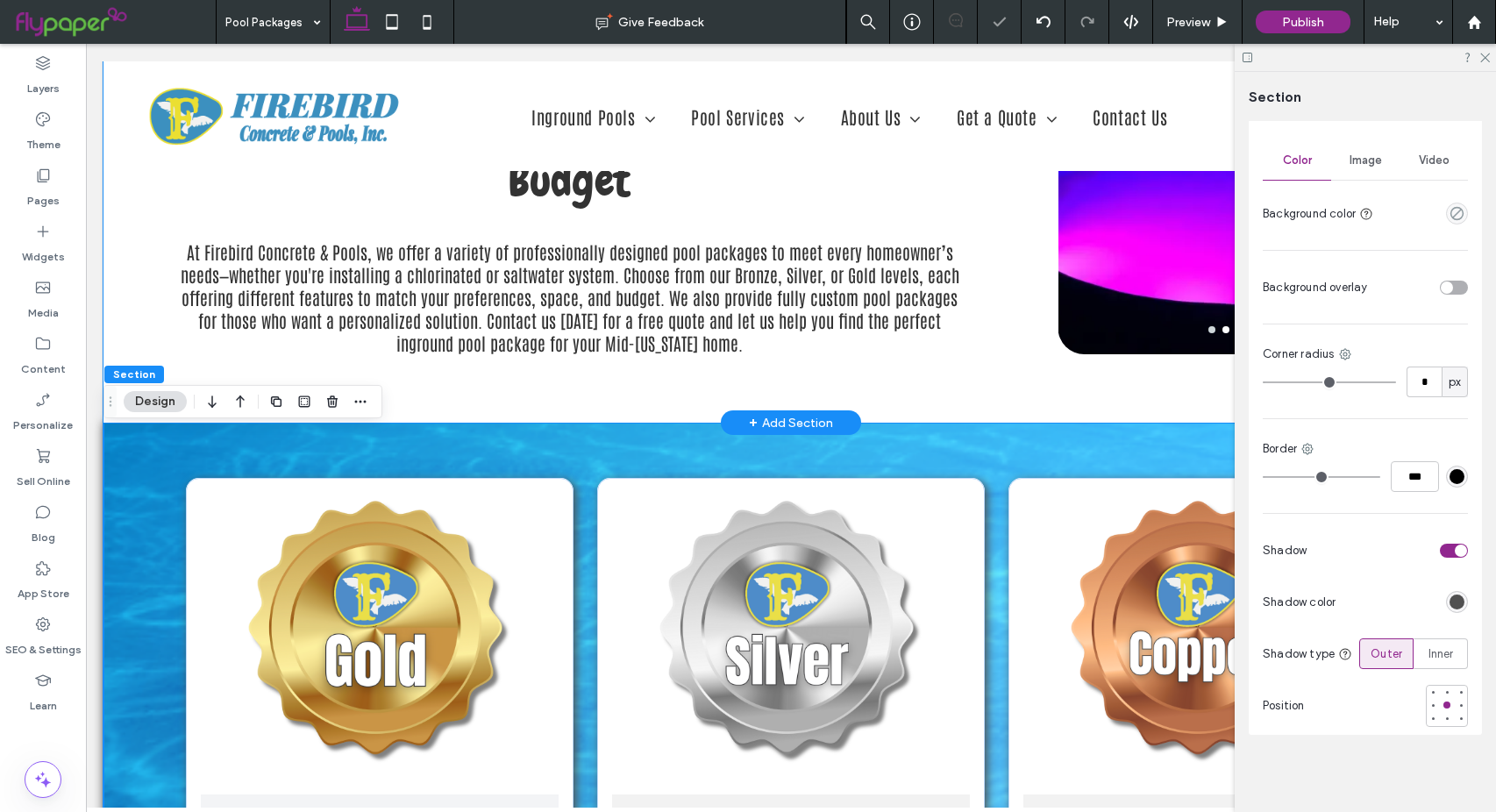
scroll to position [2285, 0]
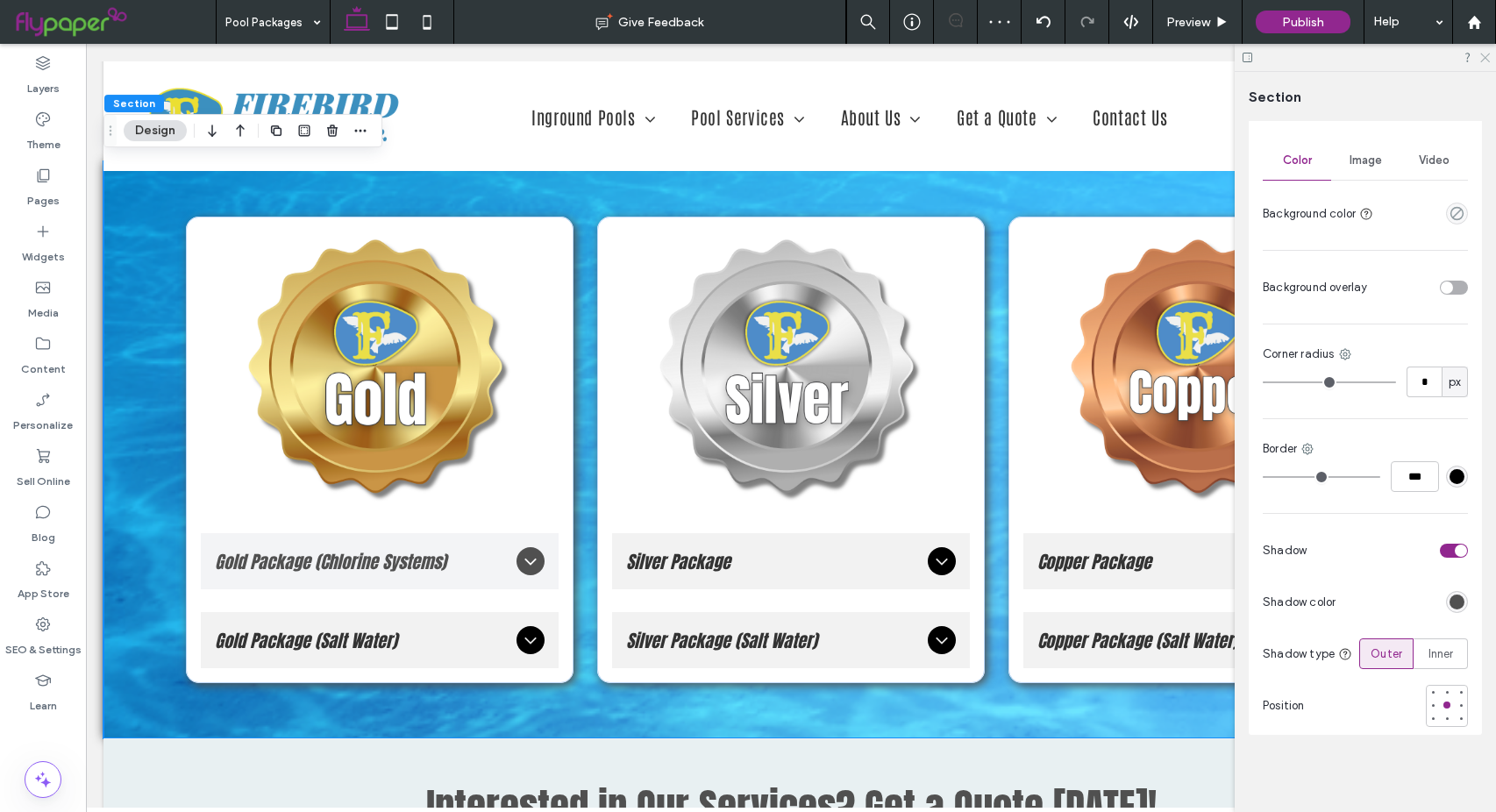
click at [1482, 56] on icon at bounding box center [1483, 56] width 11 height 11
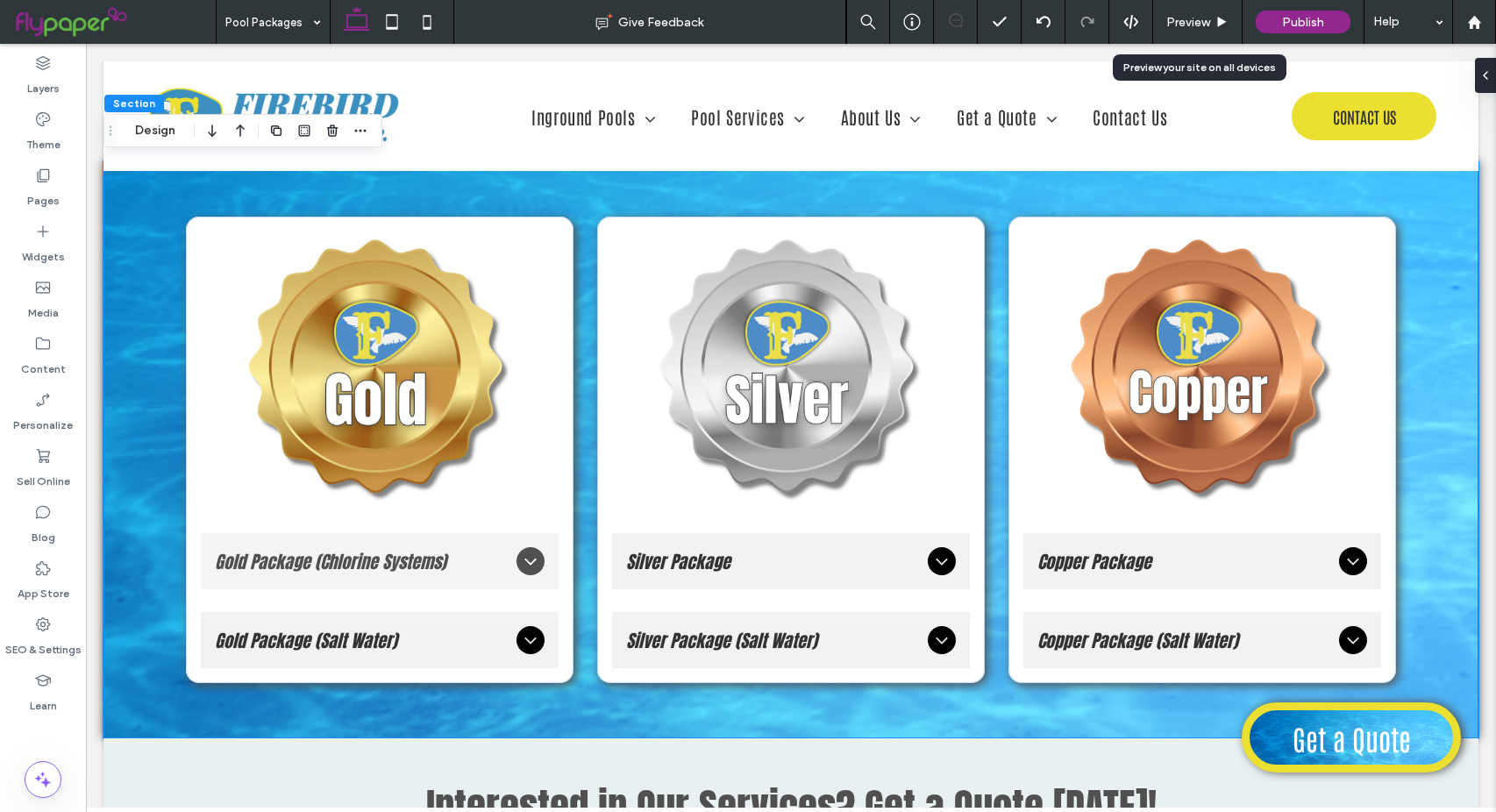
click at [1209, 19] on span "Preview" at bounding box center [1188, 22] width 44 height 15
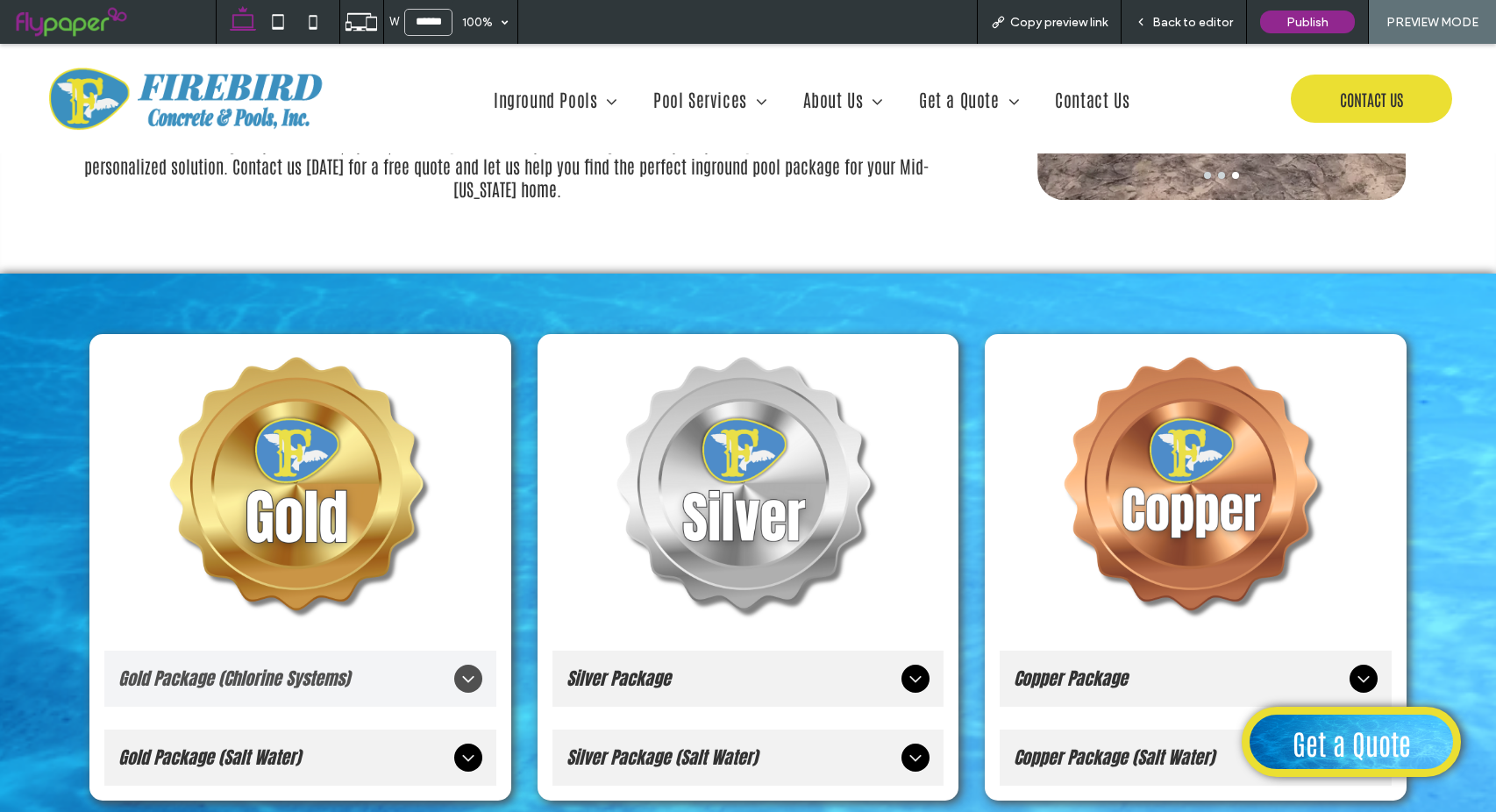
scroll to position [2117, 0]
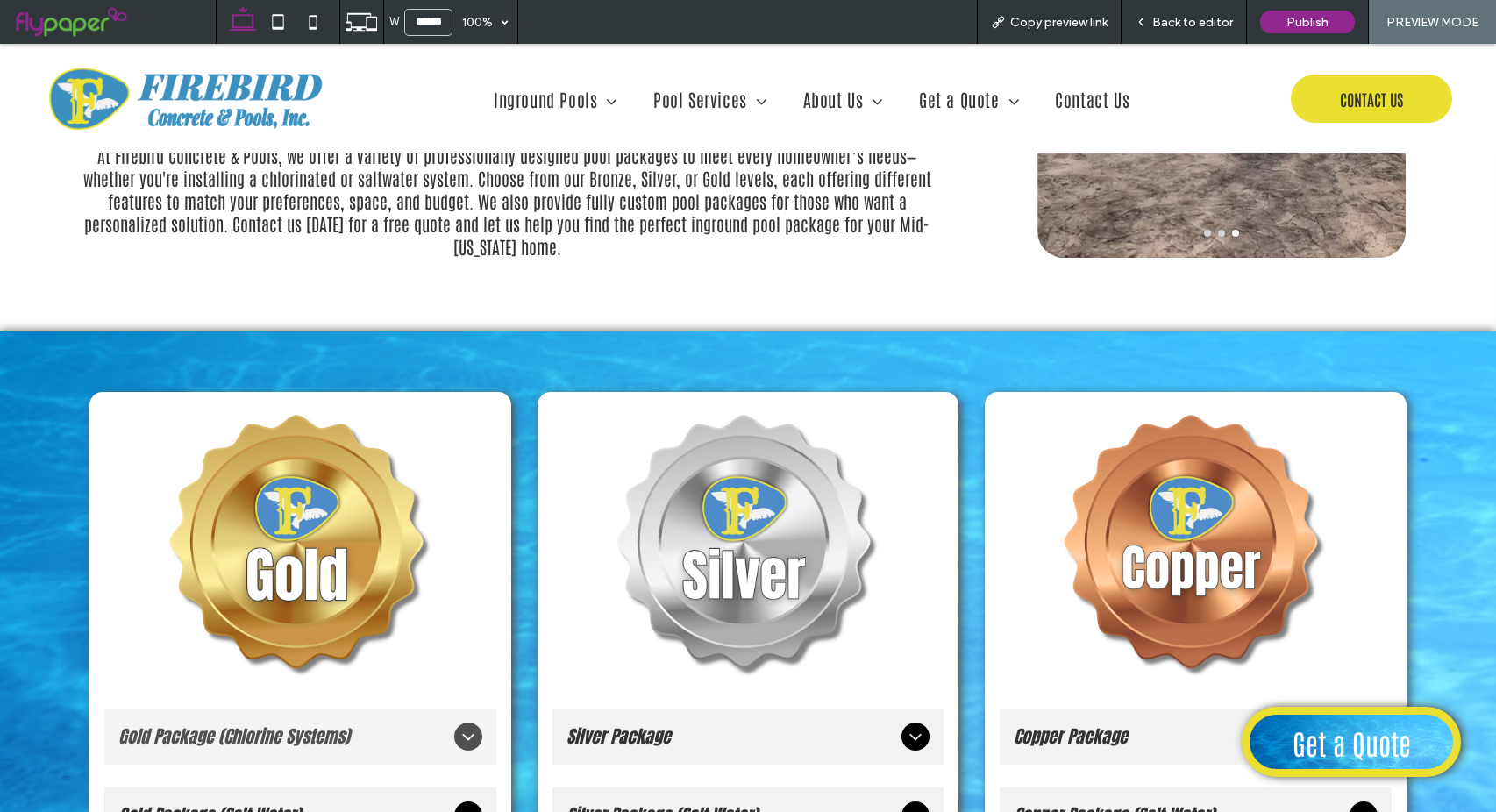
click at [1309, 331] on div "Gold Package (Chlorine Systems) Includes: Pentair IntelliFlo® VSF Variable Spee…" at bounding box center [748, 624] width 1496 height 585
click at [1143, 26] on icon at bounding box center [1141, 22] width 12 height 12
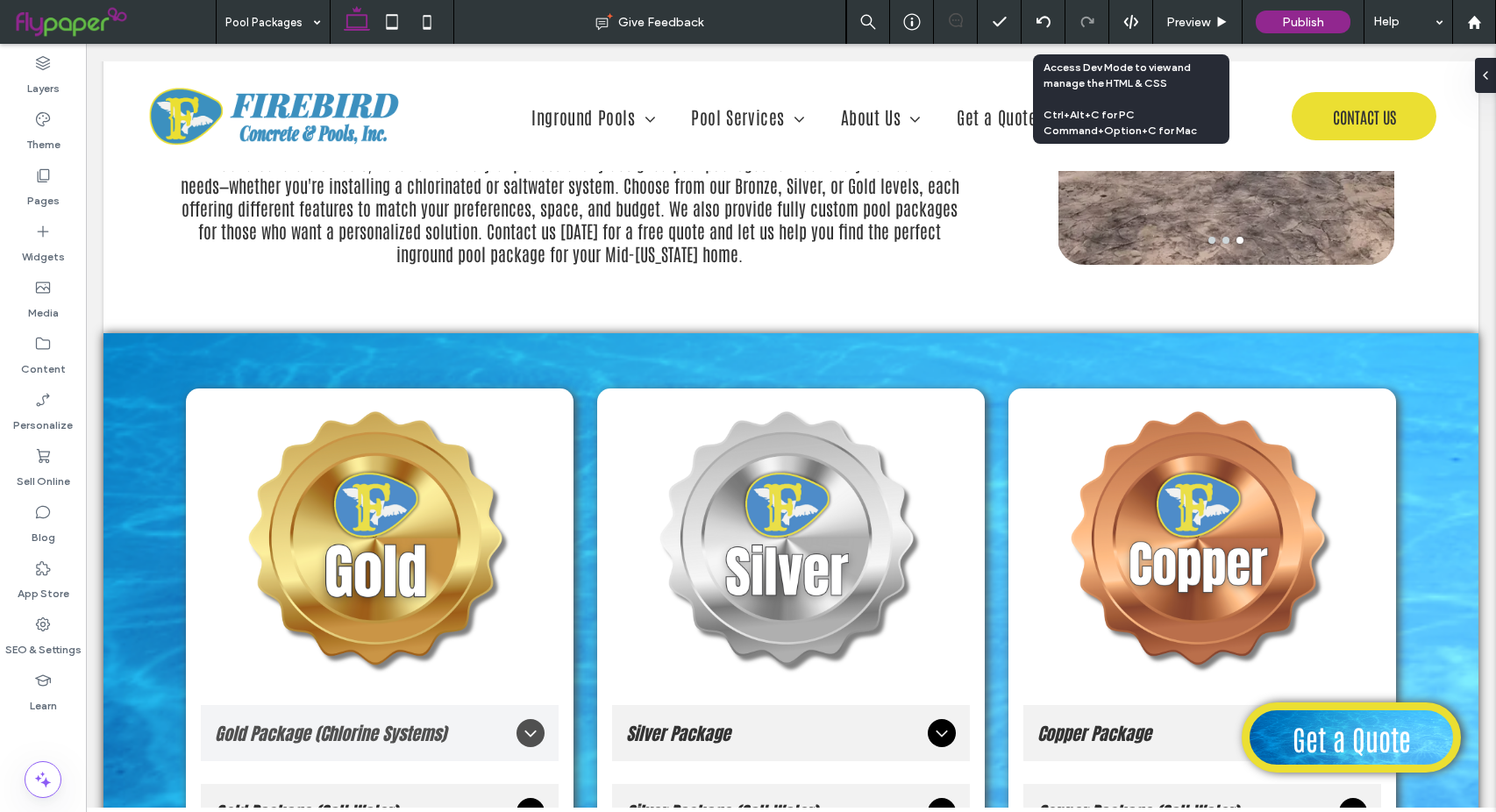
scroll to position [2106, 0]
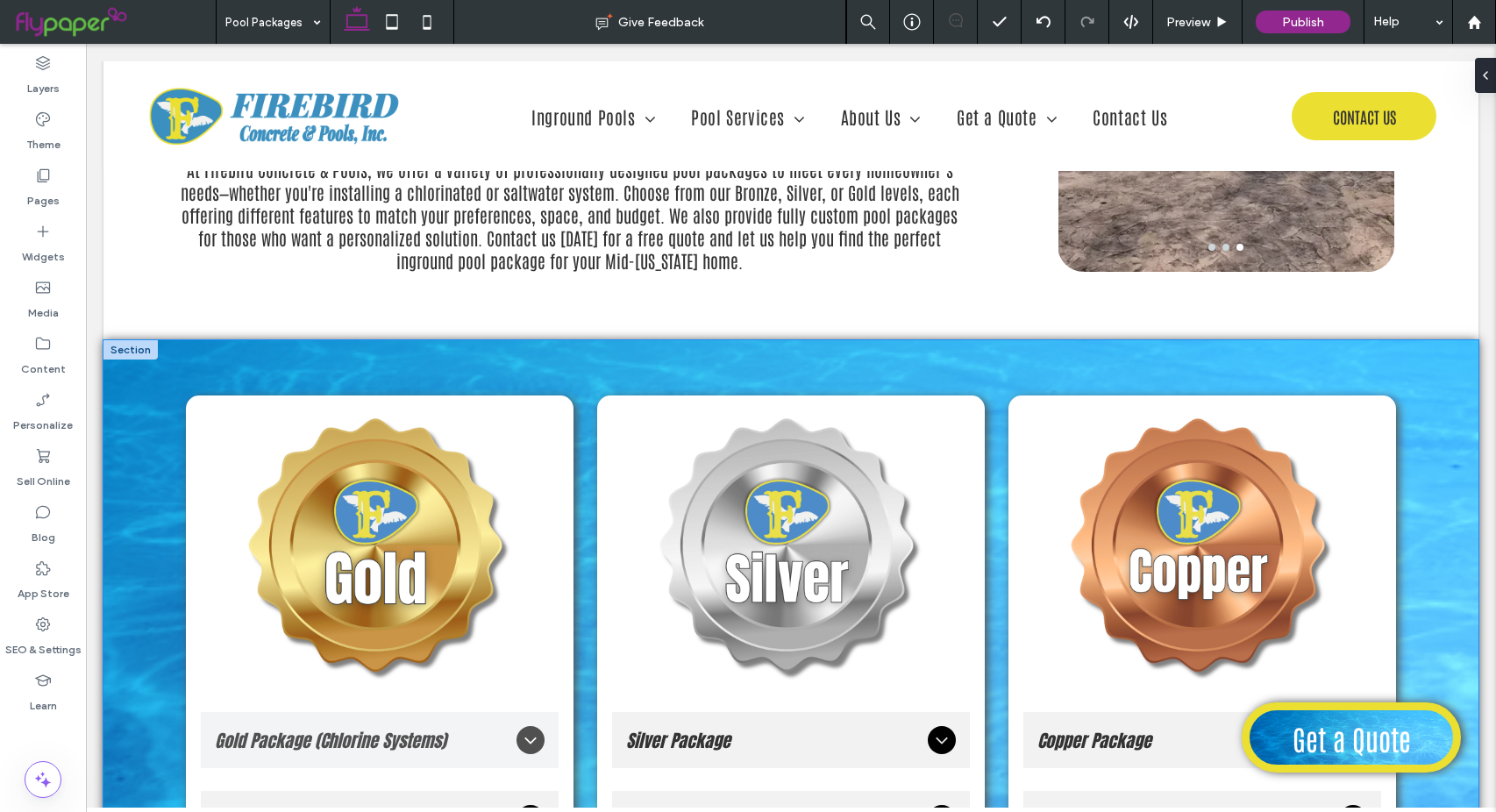
click at [1422, 340] on div "Gold Package (Chlorine Systems) Includes: Pentair IntelliFlo® VSF Variable Spee…" at bounding box center [790, 628] width 1375 height 576
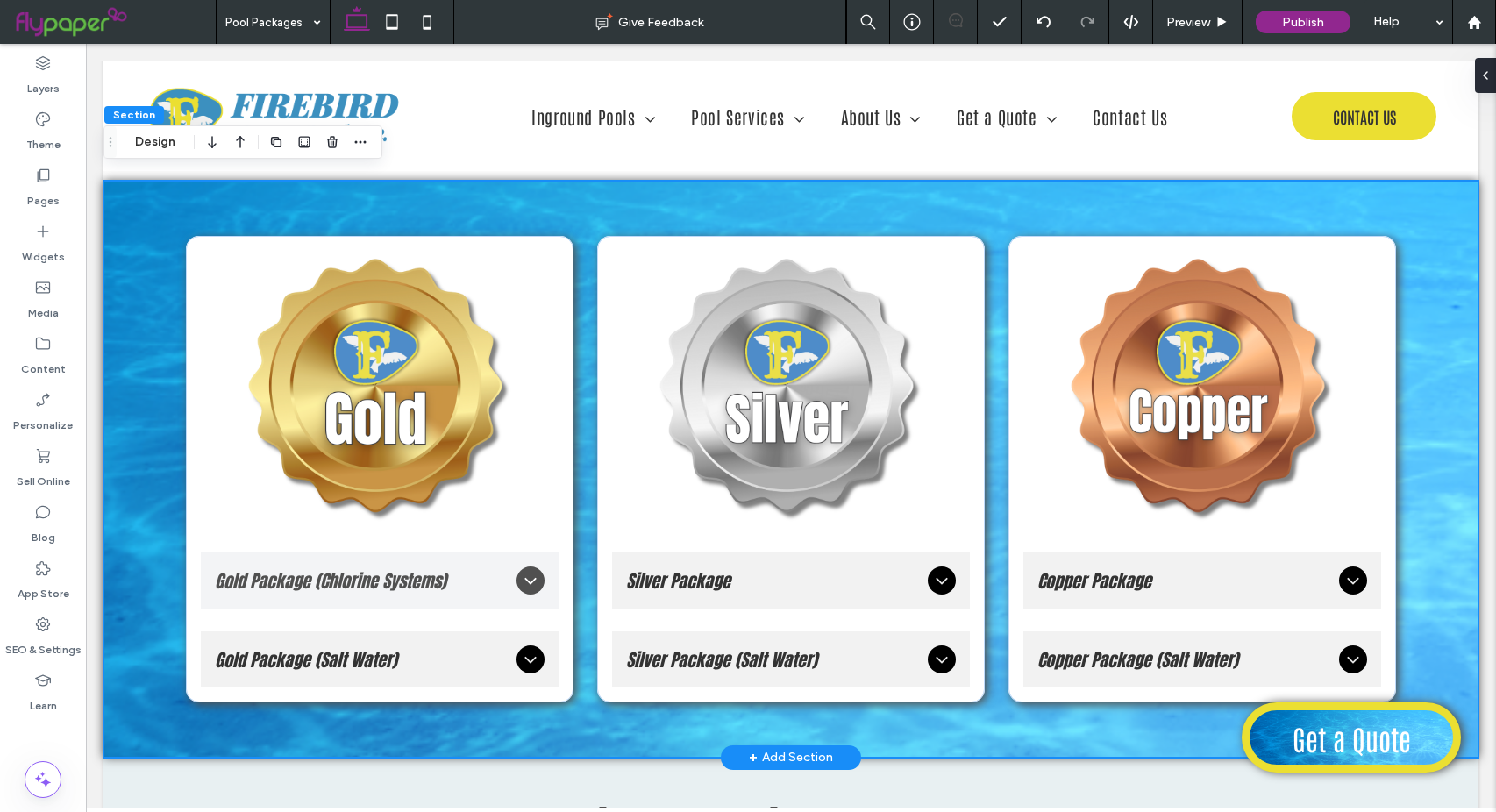
scroll to position [2281, 0]
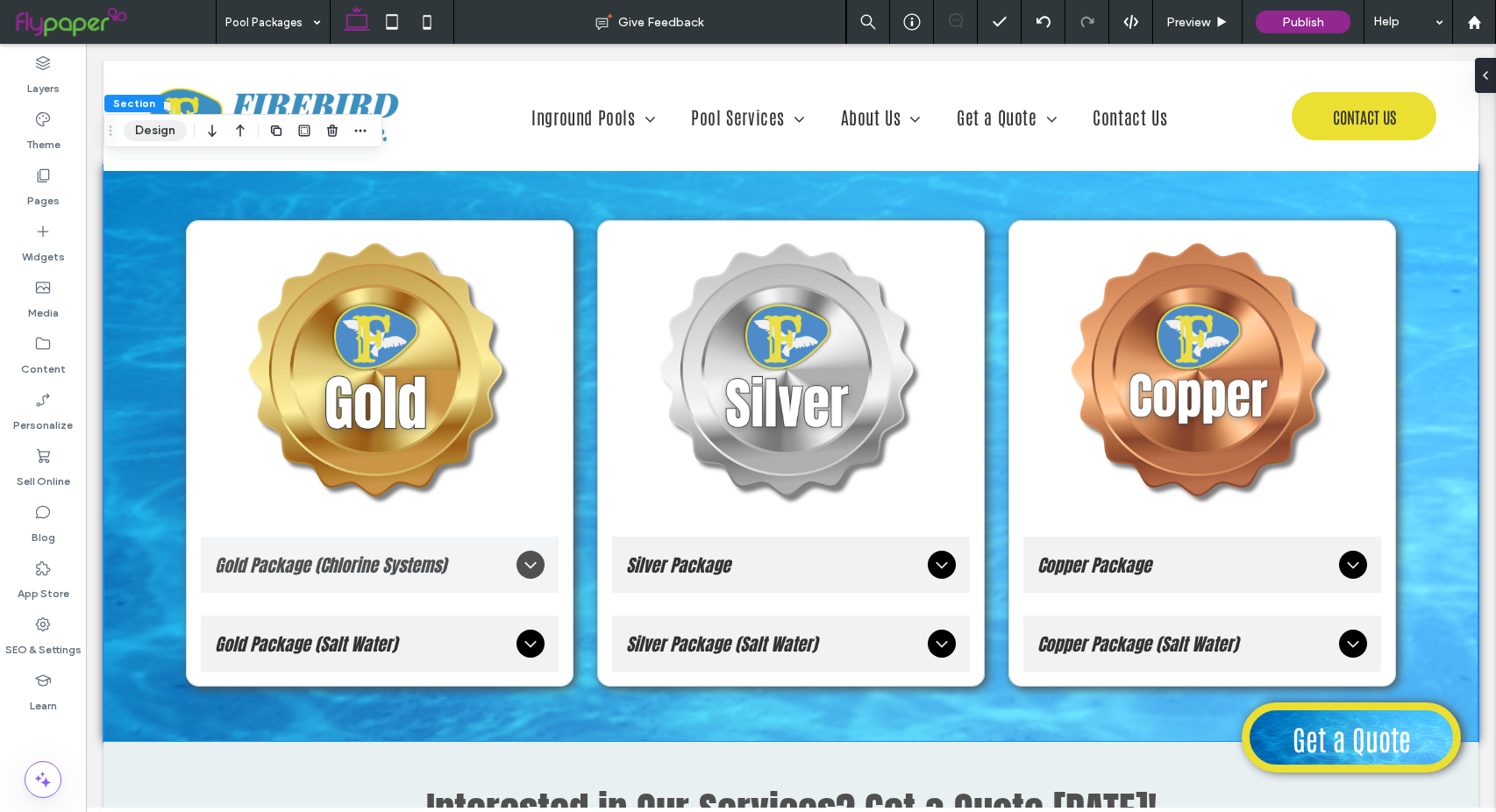
click at [163, 130] on button "Design" at bounding box center [154, 130] width 63 height 21
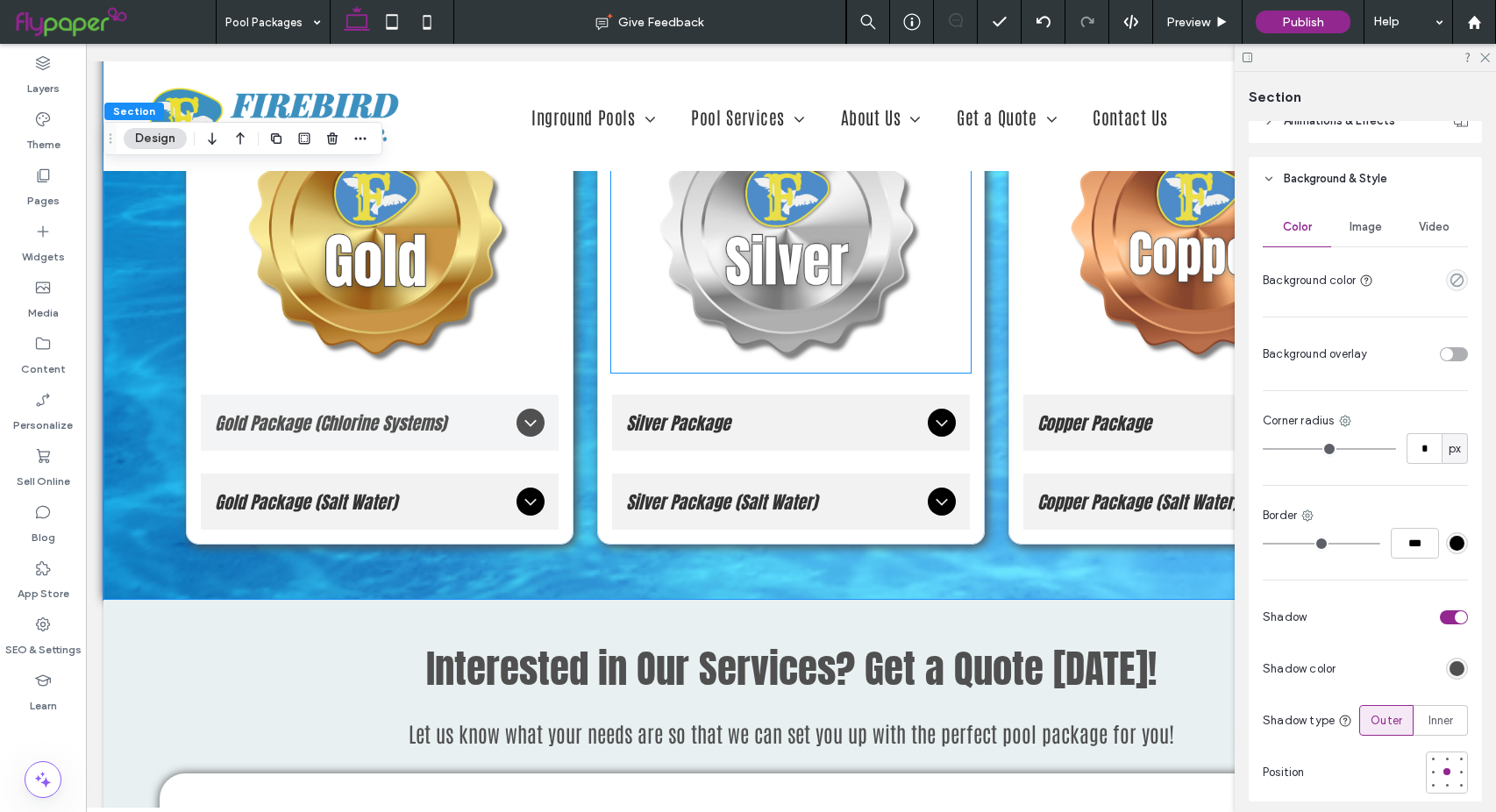
scroll to position [2631, 0]
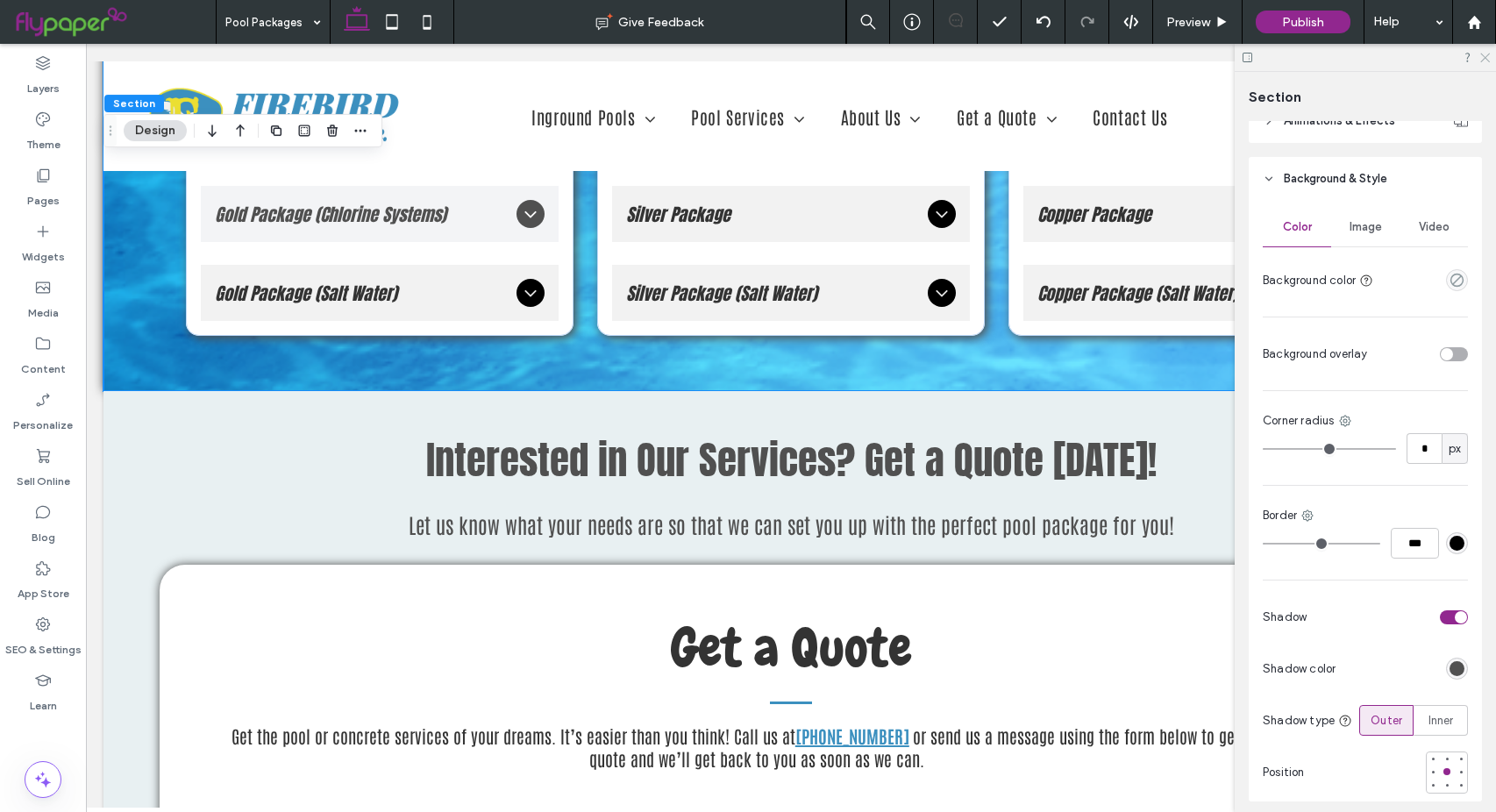
click at [1487, 56] on use at bounding box center [1485, 59] width 10 height 10
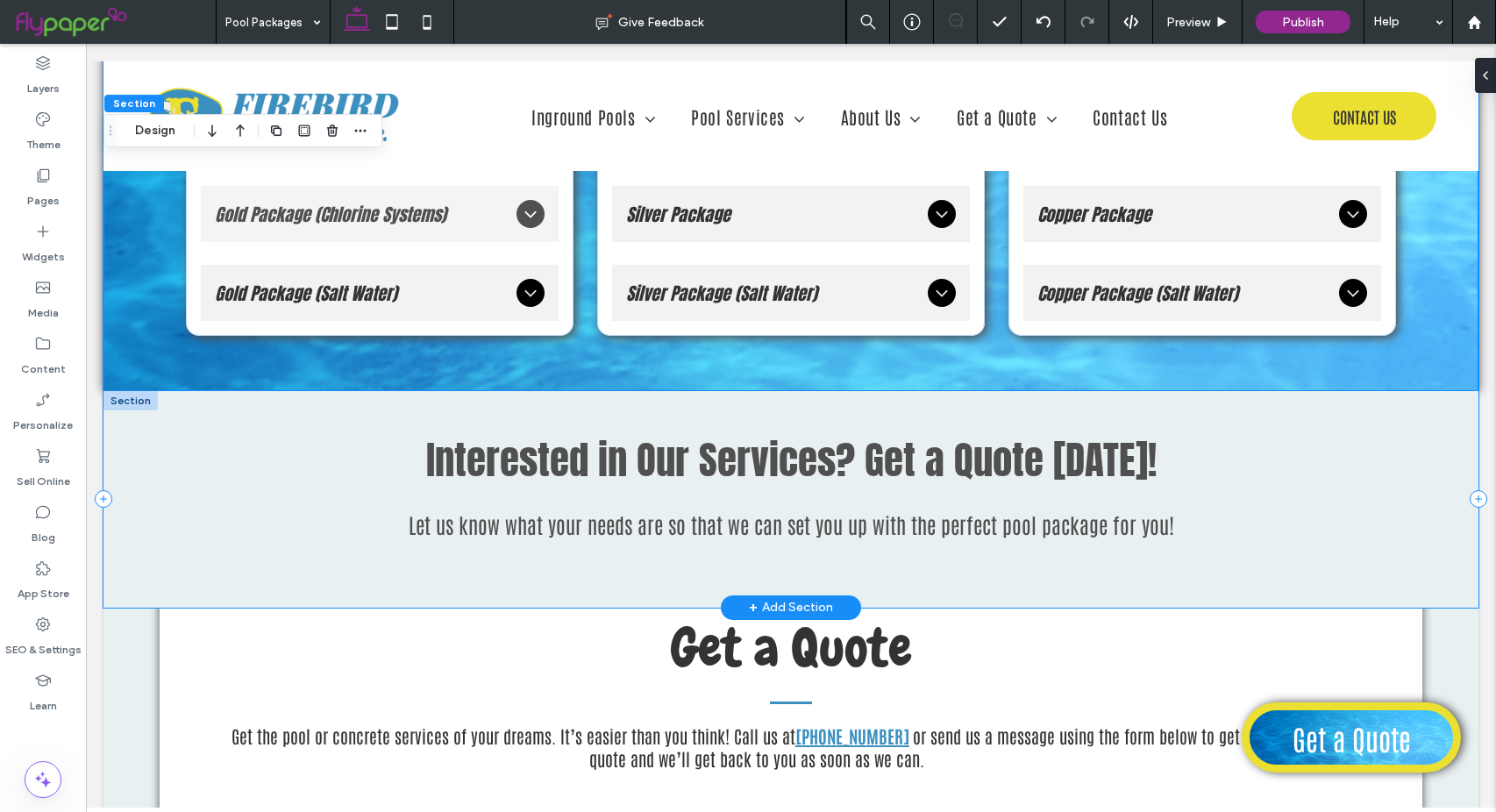
click at [184, 391] on div "Interested in Our Services? Get a Quote Today! Let us know what your needs are …" at bounding box center [790, 500] width 1375 height 217
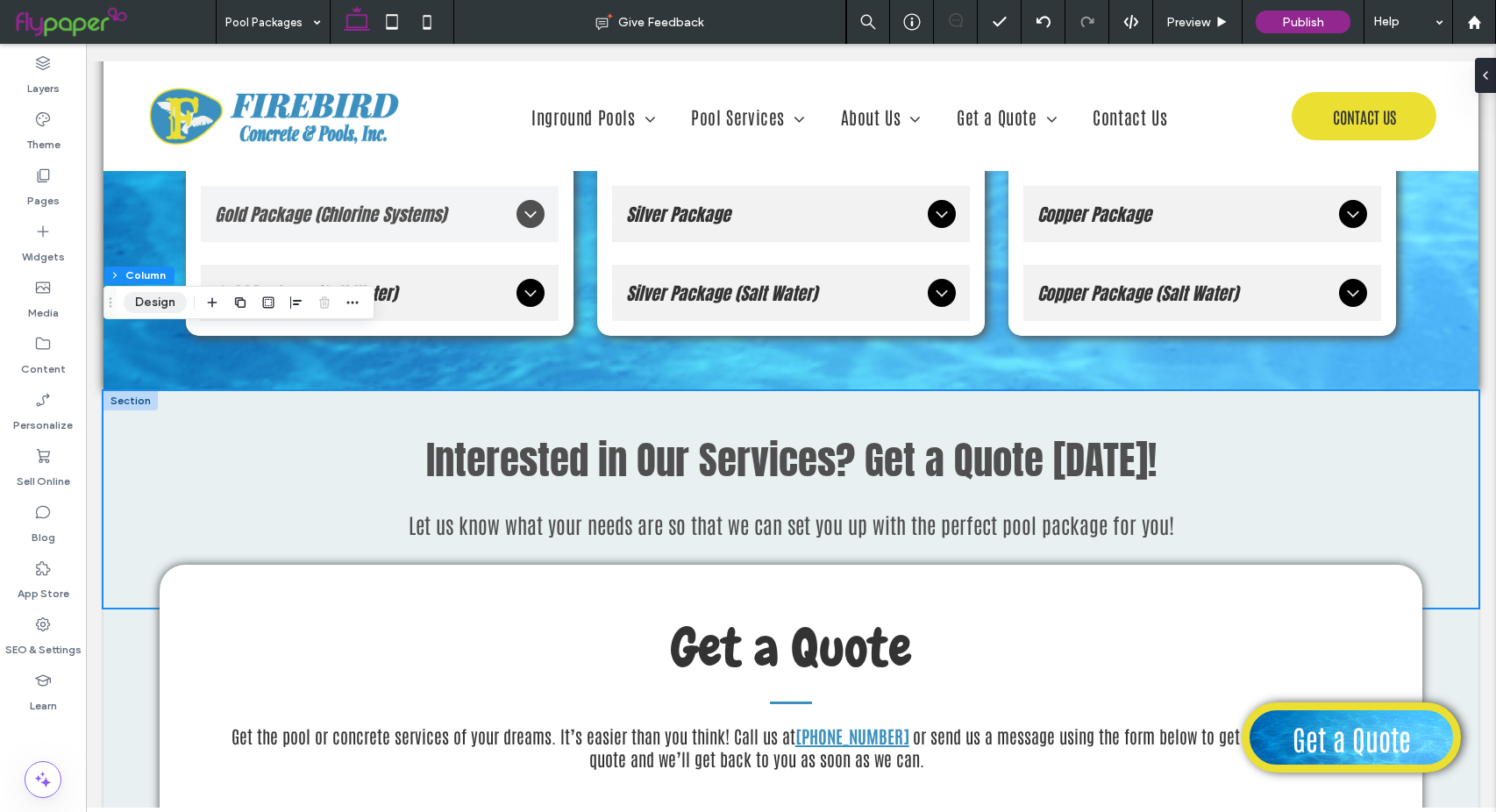
drag, startPoint x: 165, startPoint y: 304, endPoint x: 338, endPoint y: 292, distance: 173.4
click at [165, 304] on button "Design" at bounding box center [154, 302] width 63 height 21
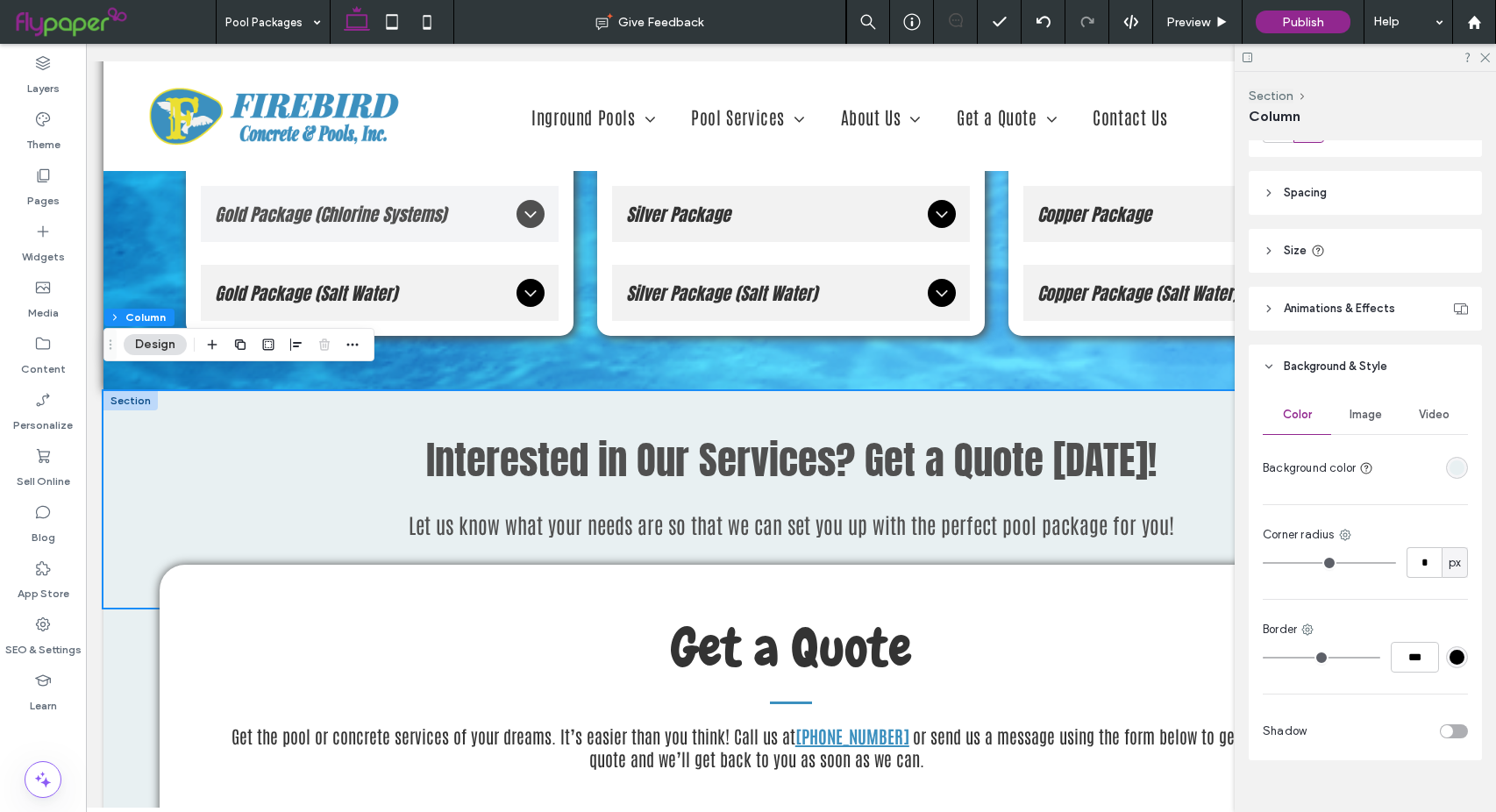
scroll to position [289, 0]
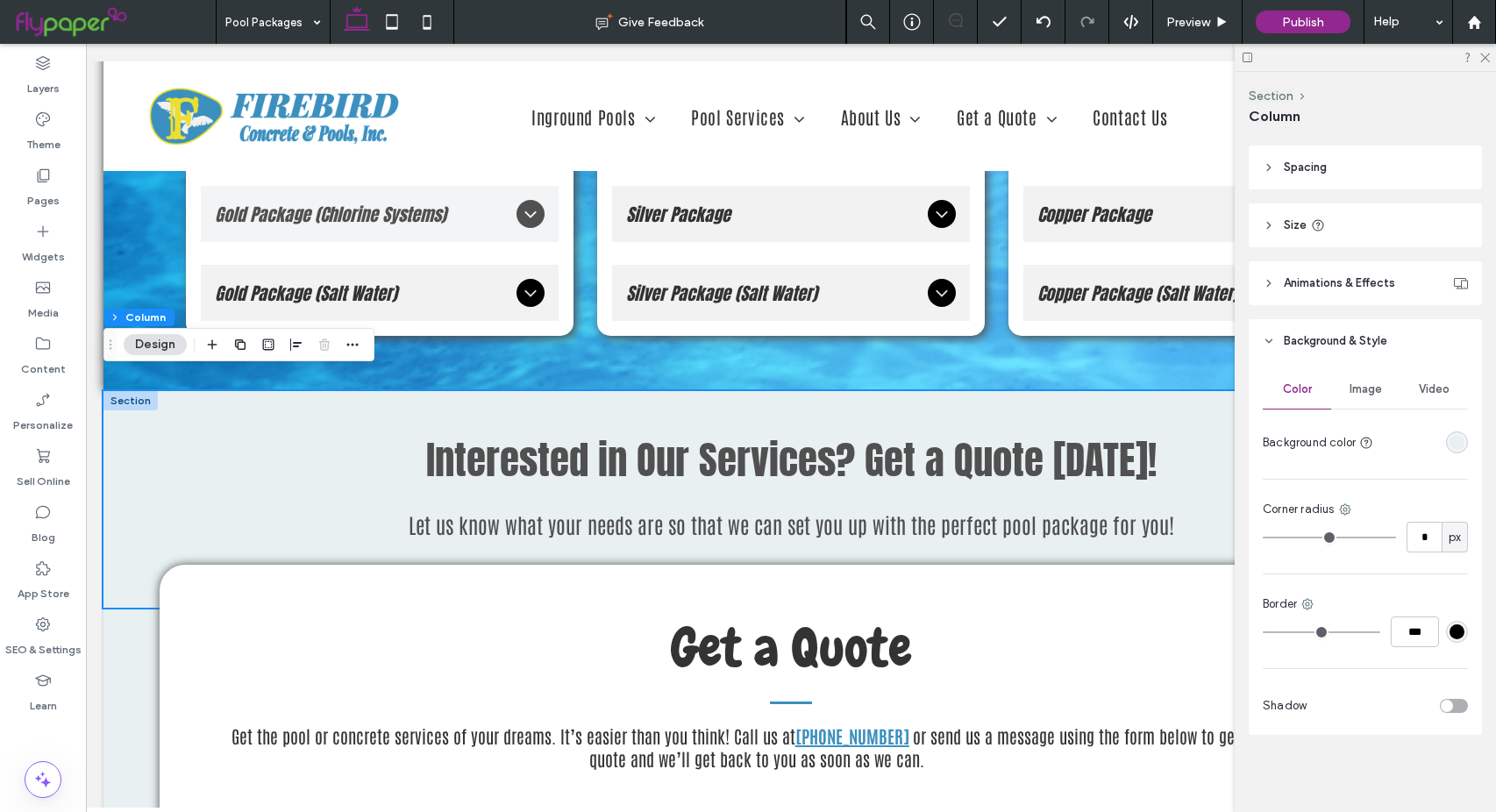
click at [1441, 706] on div "toggle" at bounding box center [1446, 706] width 12 height 12
click at [1453, 755] on div "rgba(0, 0, 0, 0.25)" at bounding box center [1456, 756] width 15 height 15
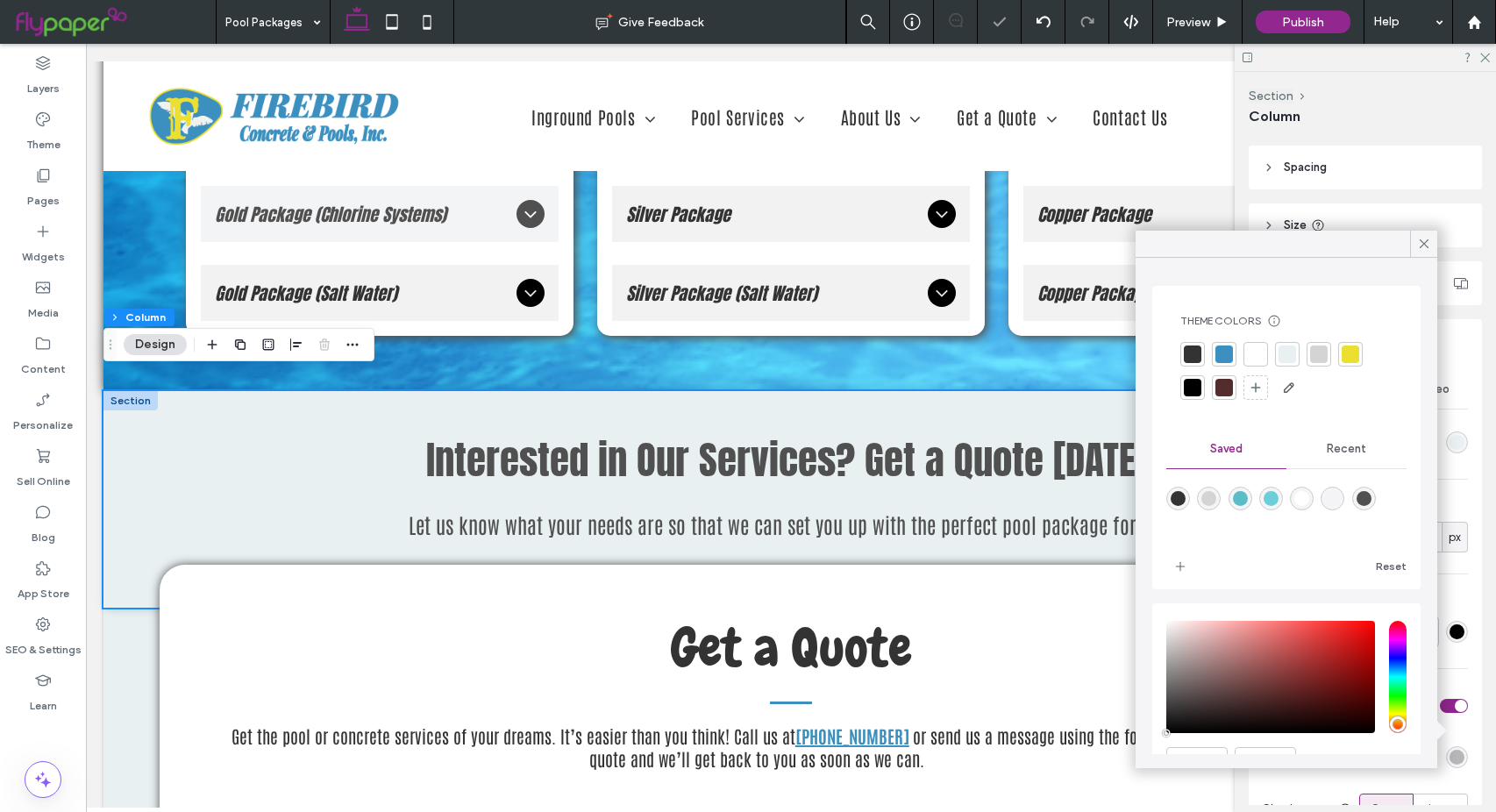
click at [1372, 501] on div "rgba(80,80,80,1)" at bounding box center [1364, 498] width 15 height 15
type input "*******"
type input "***"
type input "****"
click at [1463, 664] on div "Color Image Video Background color Corner radius * px Border *** Shadow Shadow …" at bounding box center [1365, 626] width 233 height 526
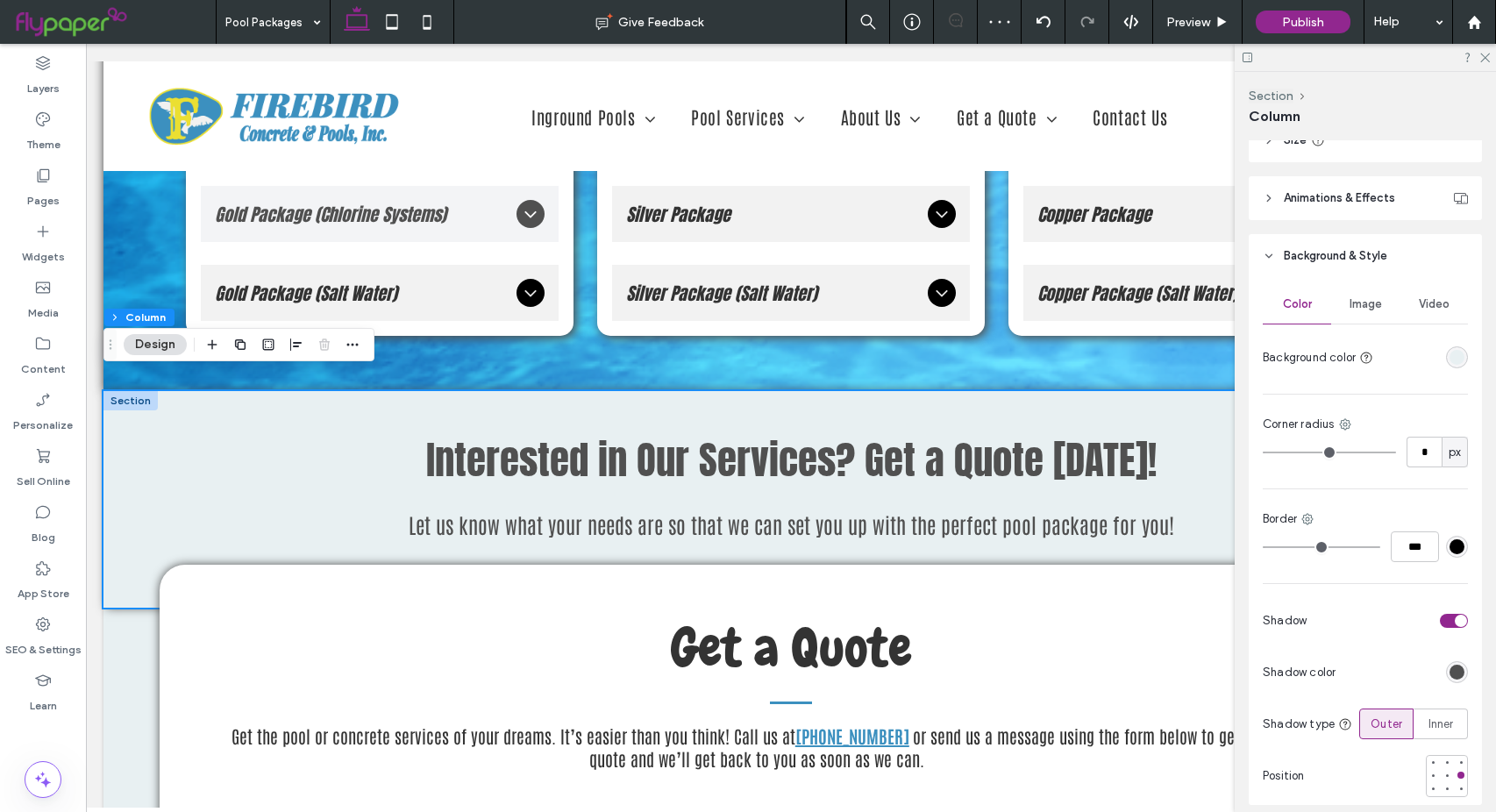
scroll to position [376, 0]
click at [1432, 719] on span "Inner" at bounding box center [1441, 721] width 26 height 18
click at [1388, 720] on span "Outer" at bounding box center [1387, 721] width 32 height 18
click at [1443, 760] on div at bounding box center [1446, 758] width 7 height 7
click at [1486, 56] on use at bounding box center [1485, 59] width 10 height 10
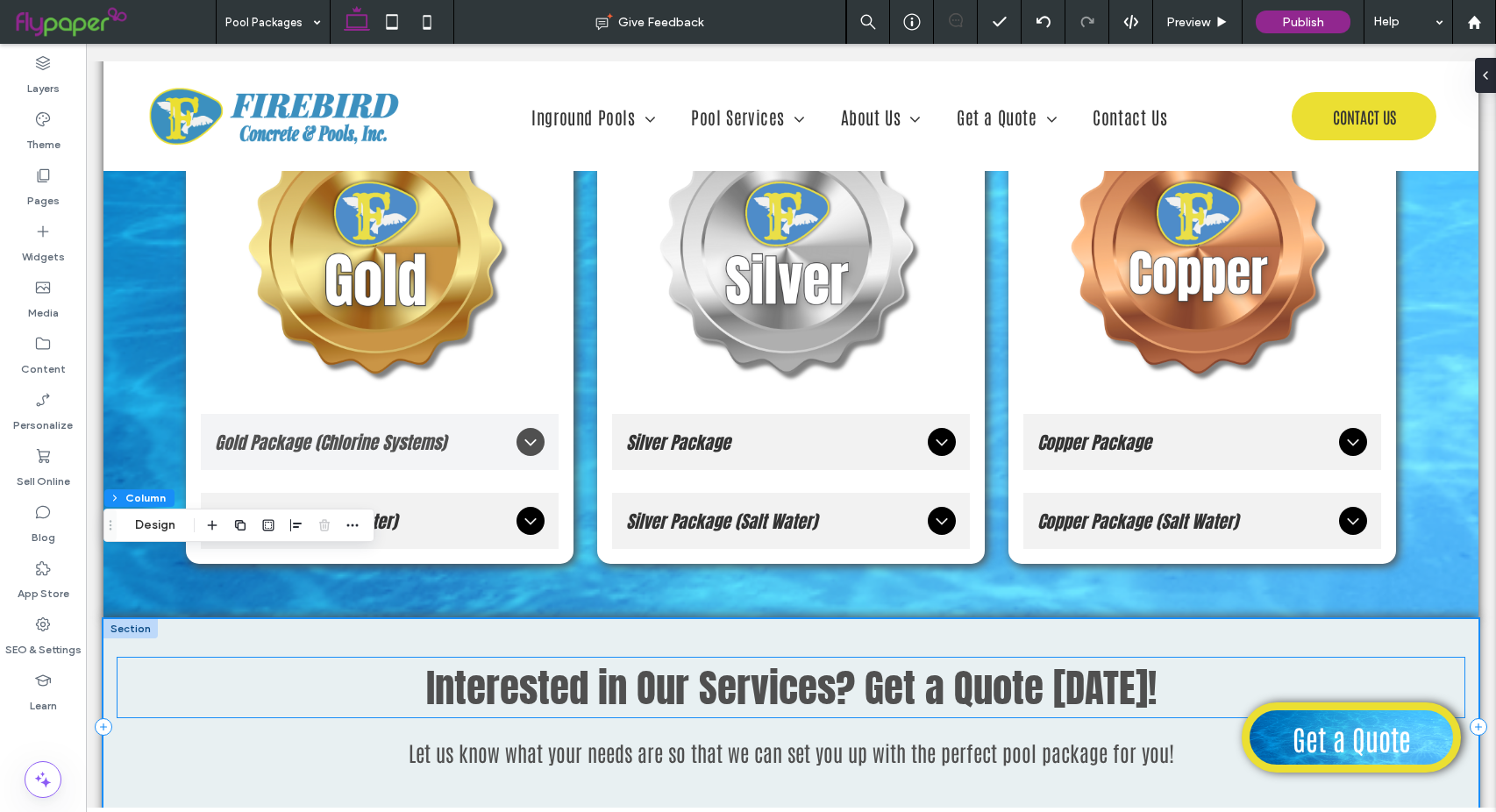
scroll to position [2368, 0]
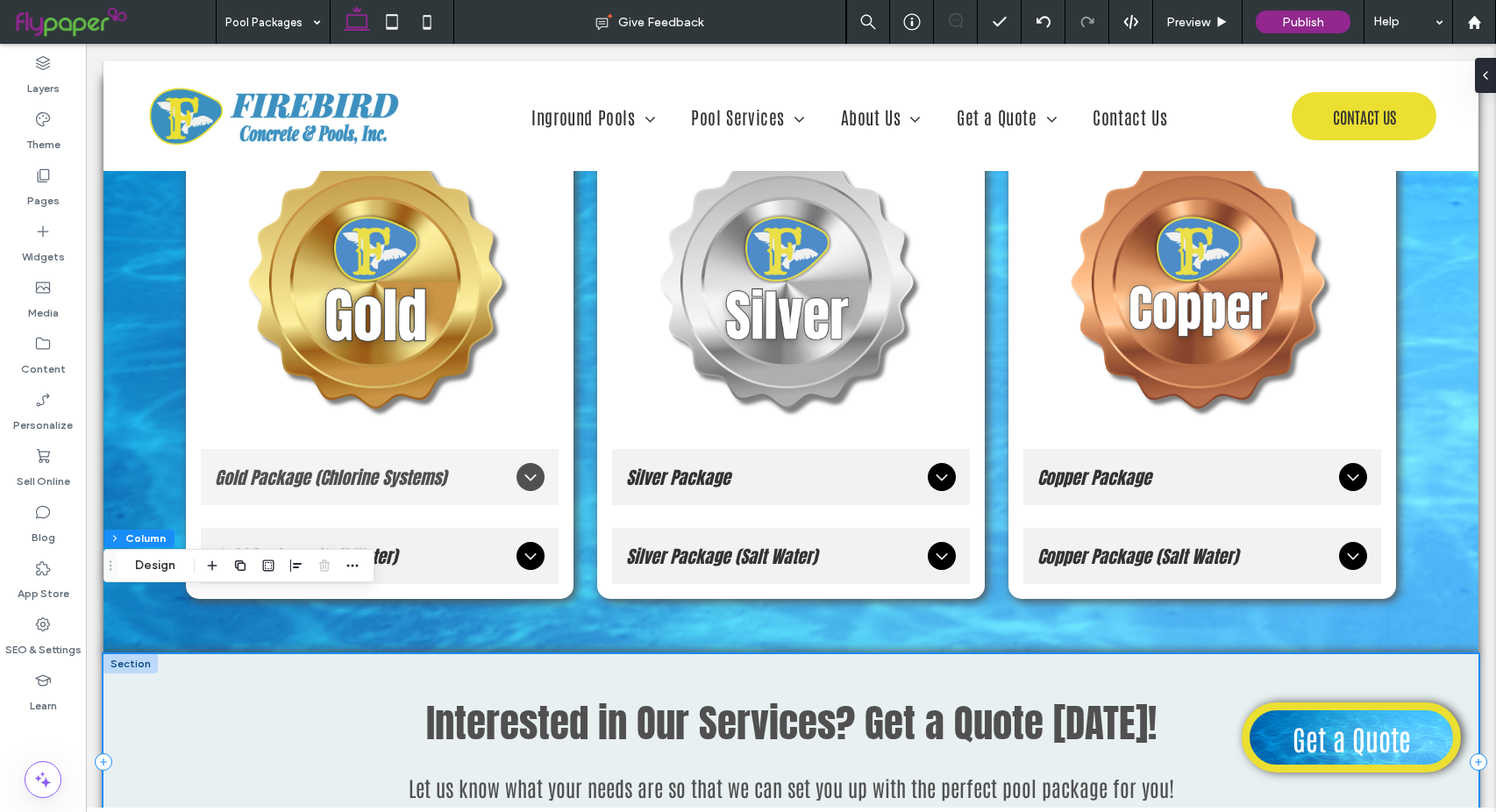
click at [1417, 654] on div "Interested in Our Services? Get a Quote Today! Let us know what your needs are …" at bounding box center [790, 762] width 1375 height 217
click at [149, 565] on button "Design" at bounding box center [154, 565] width 63 height 21
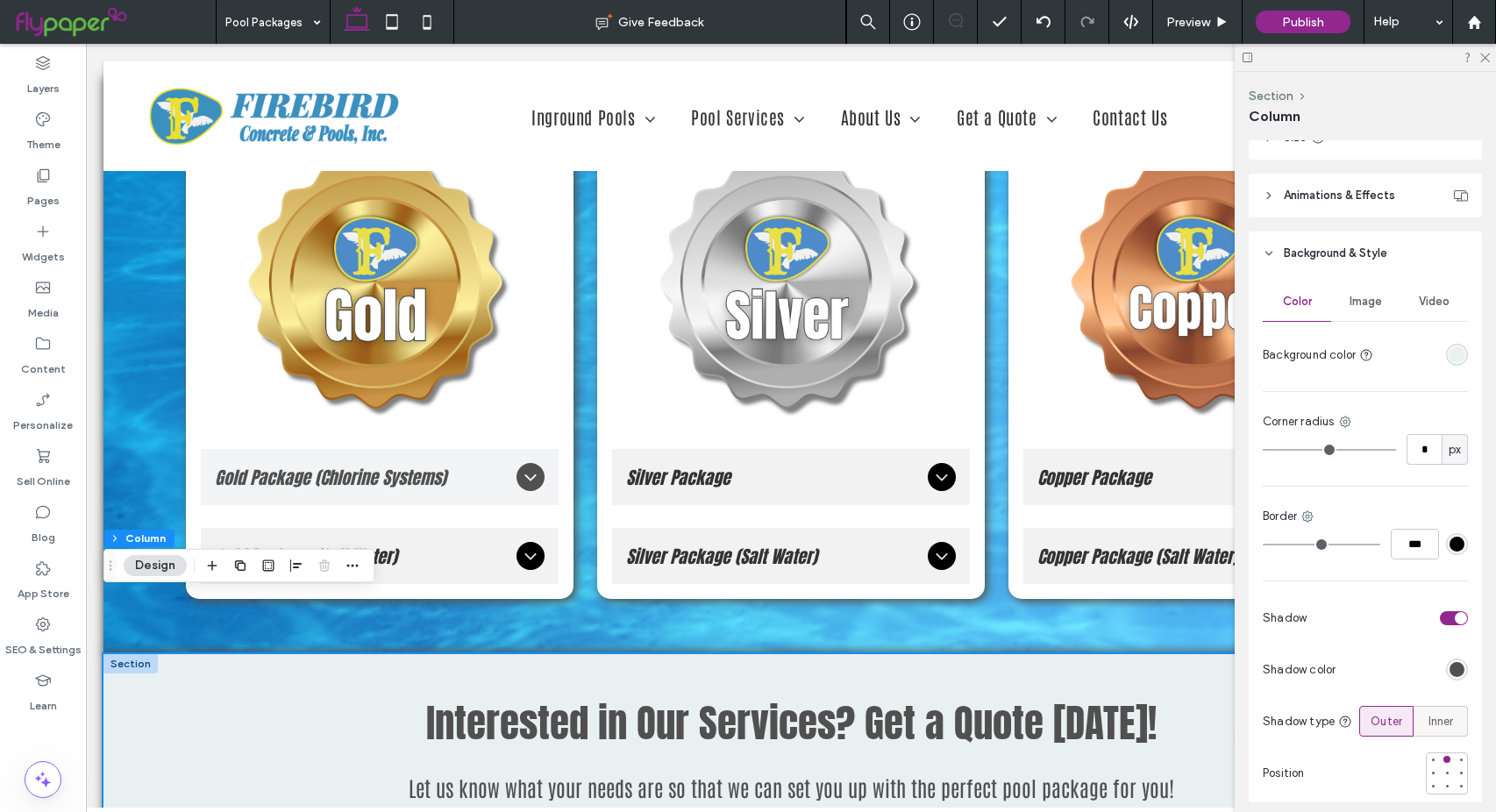
click at [1437, 724] on span "Inner" at bounding box center [1441, 721] width 26 height 18
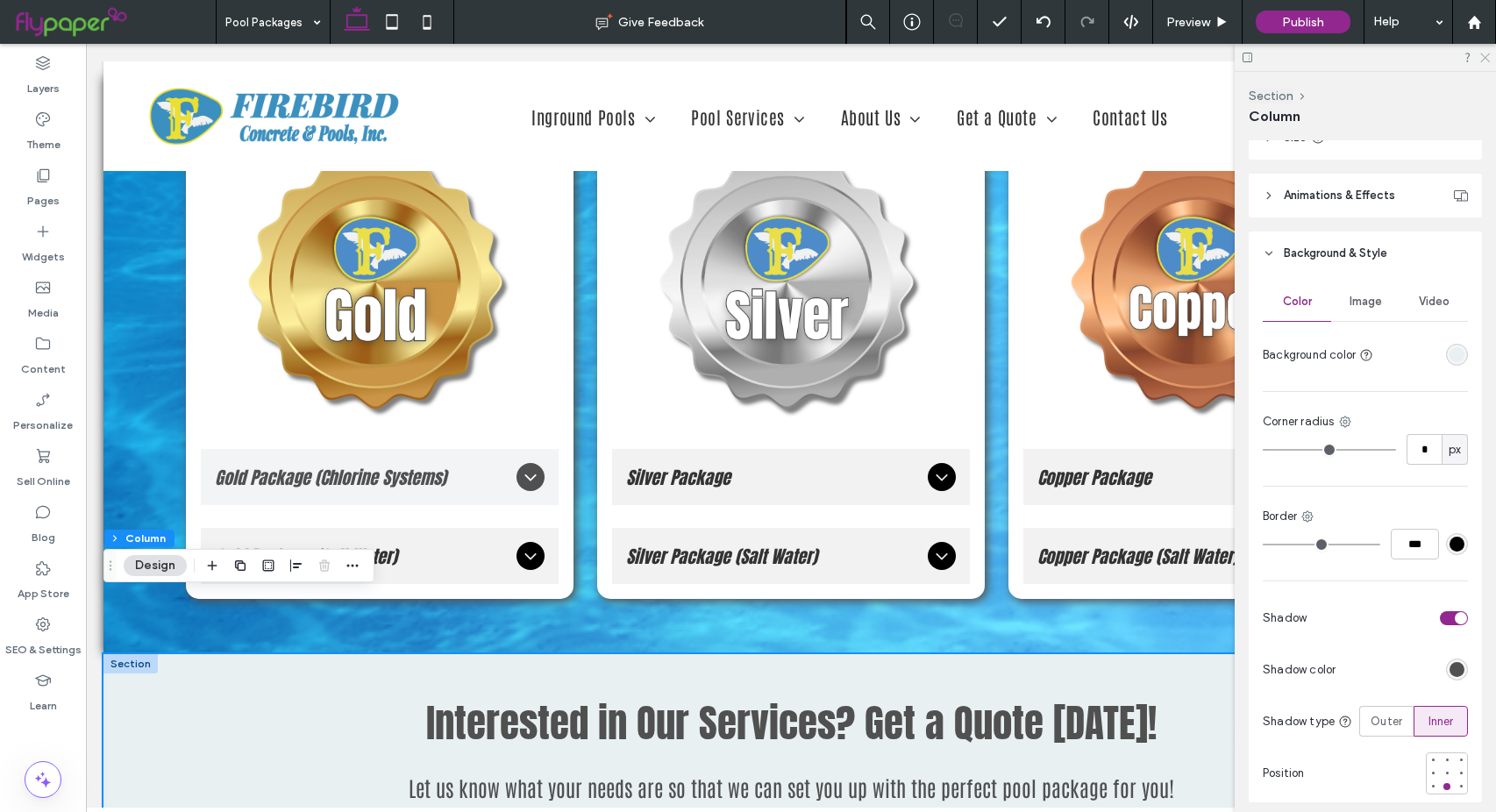
click at [1484, 59] on use at bounding box center [1485, 59] width 10 height 10
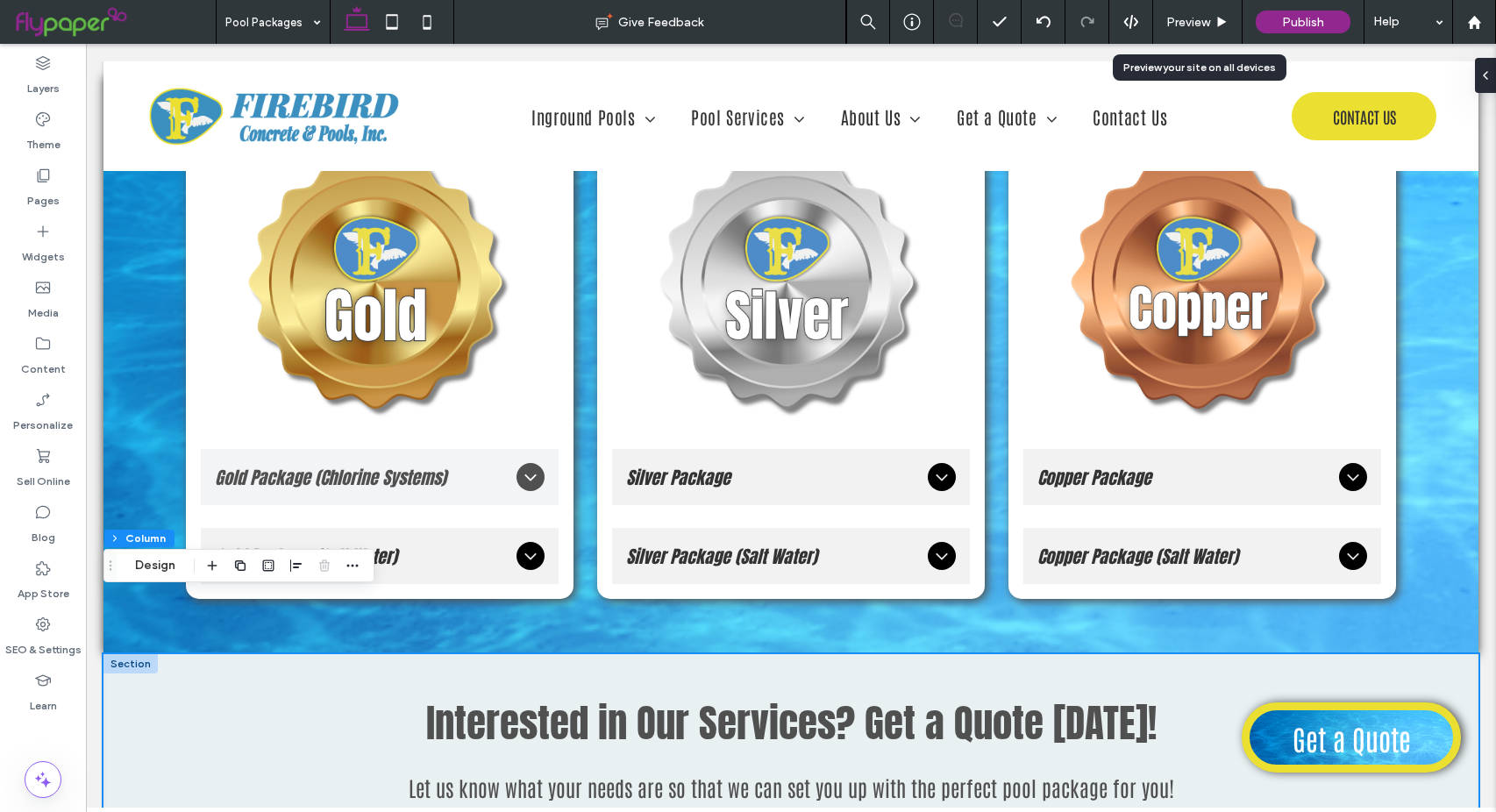
click at [1212, 29] on div "Preview" at bounding box center [1196, 22] width 89 height 15
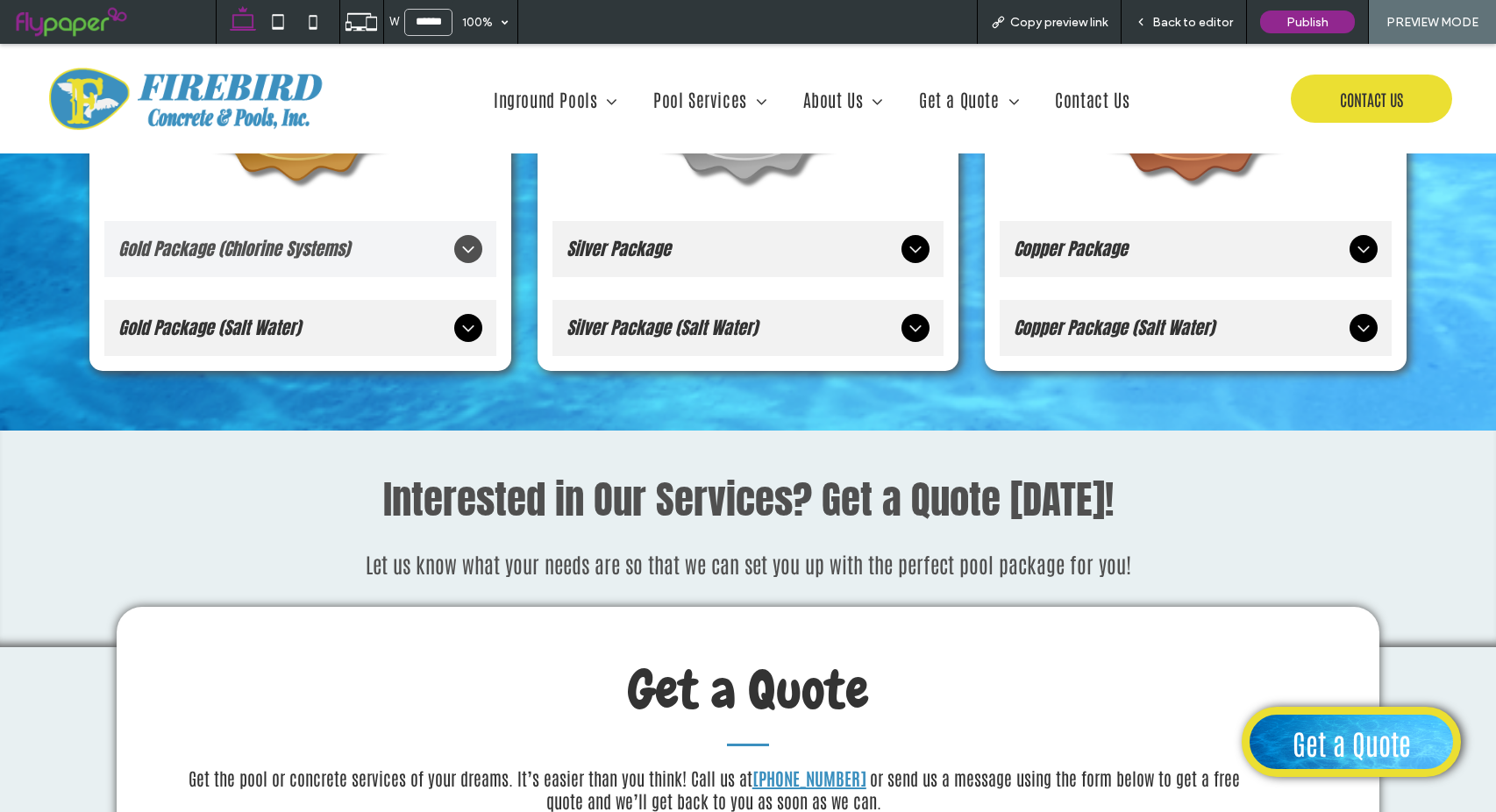
scroll to position [2728, 0]
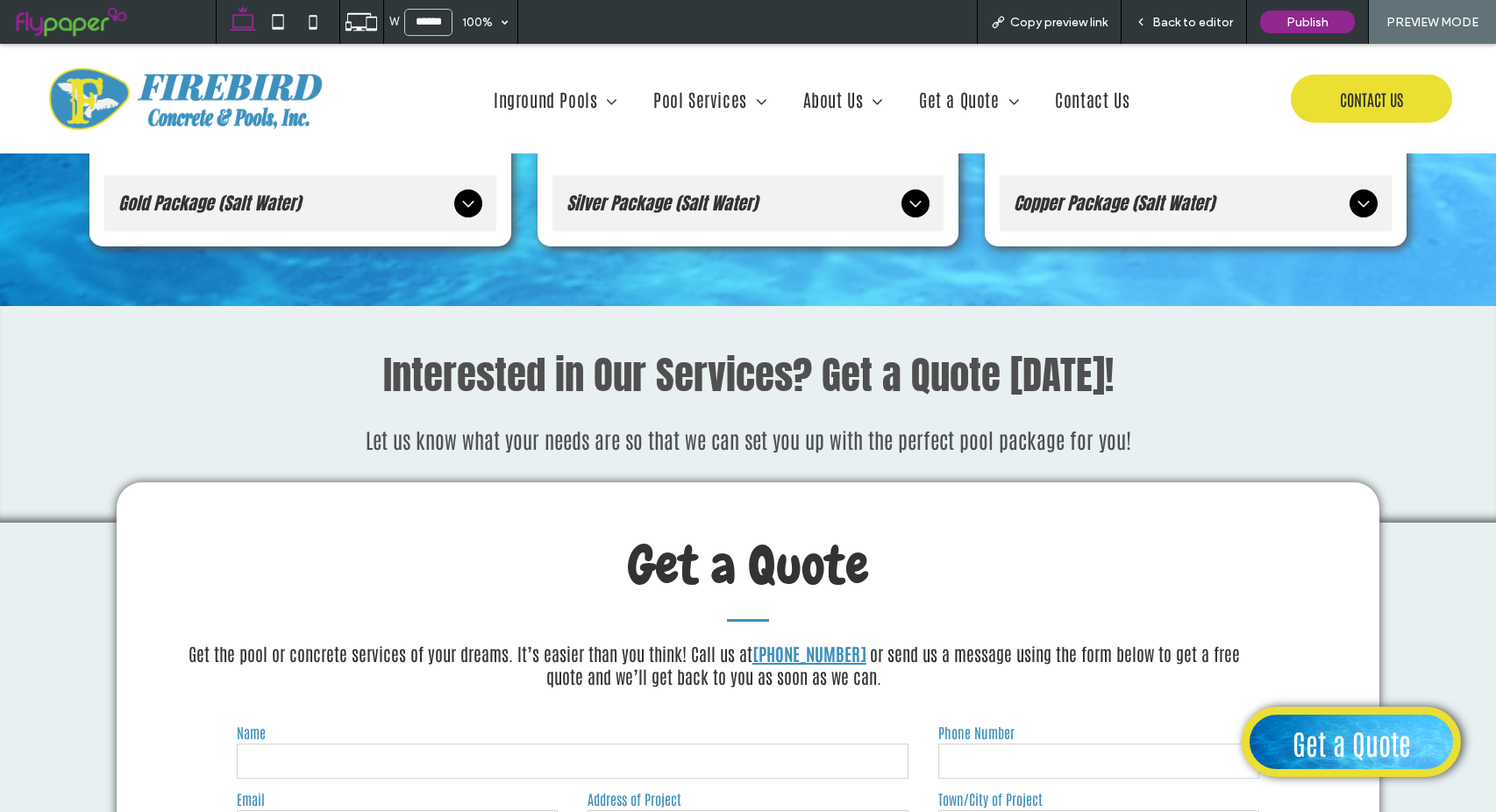
click at [1395, 425] on h5 "Let us know what your needs are so that we can set you up with the perfect pool…" at bounding box center [748, 438] width 1468 height 27
click at [1144, 24] on icon at bounding box center [1141, 22] width 12 height 12
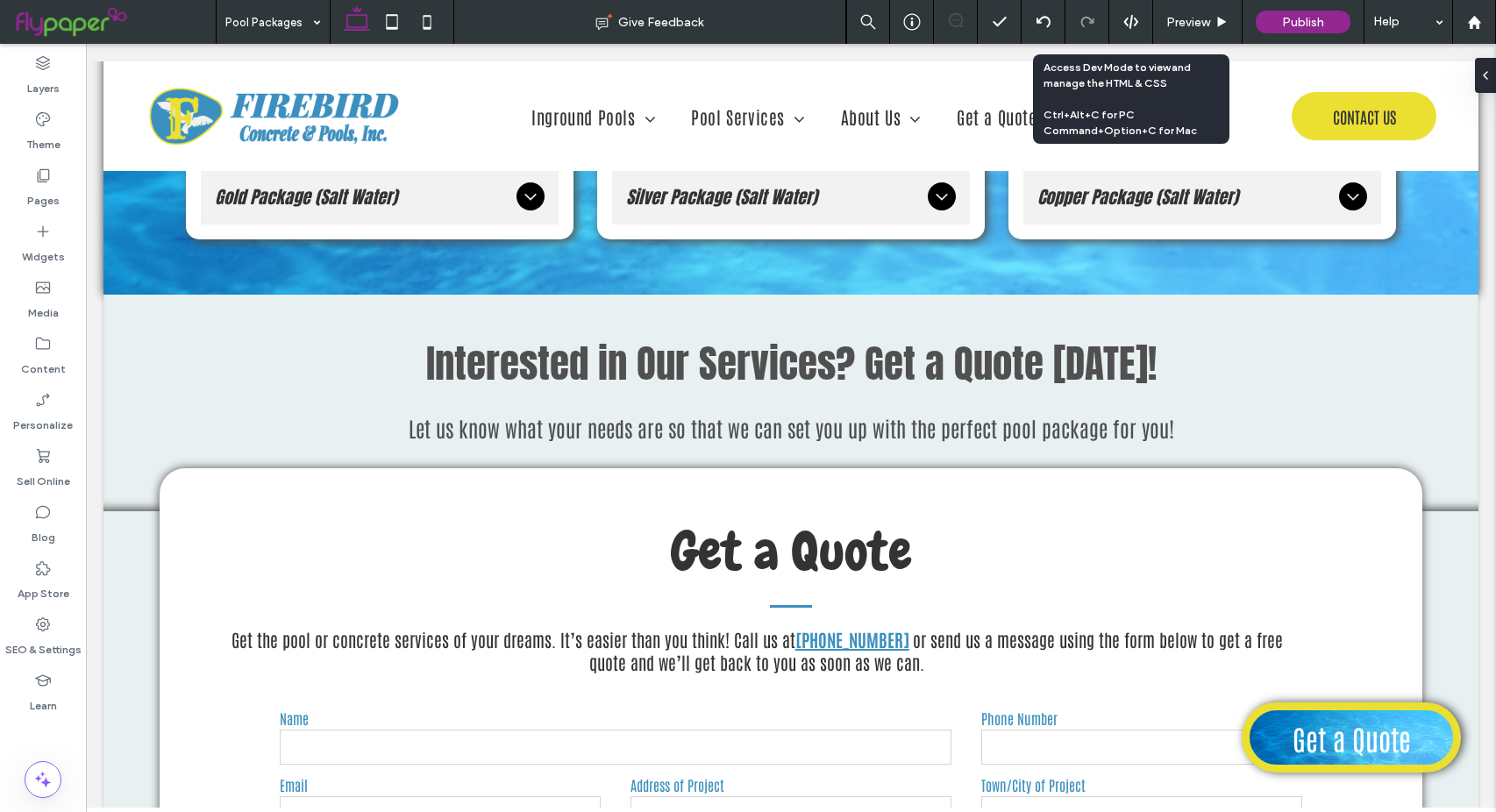
scroll to position [2711, 0]
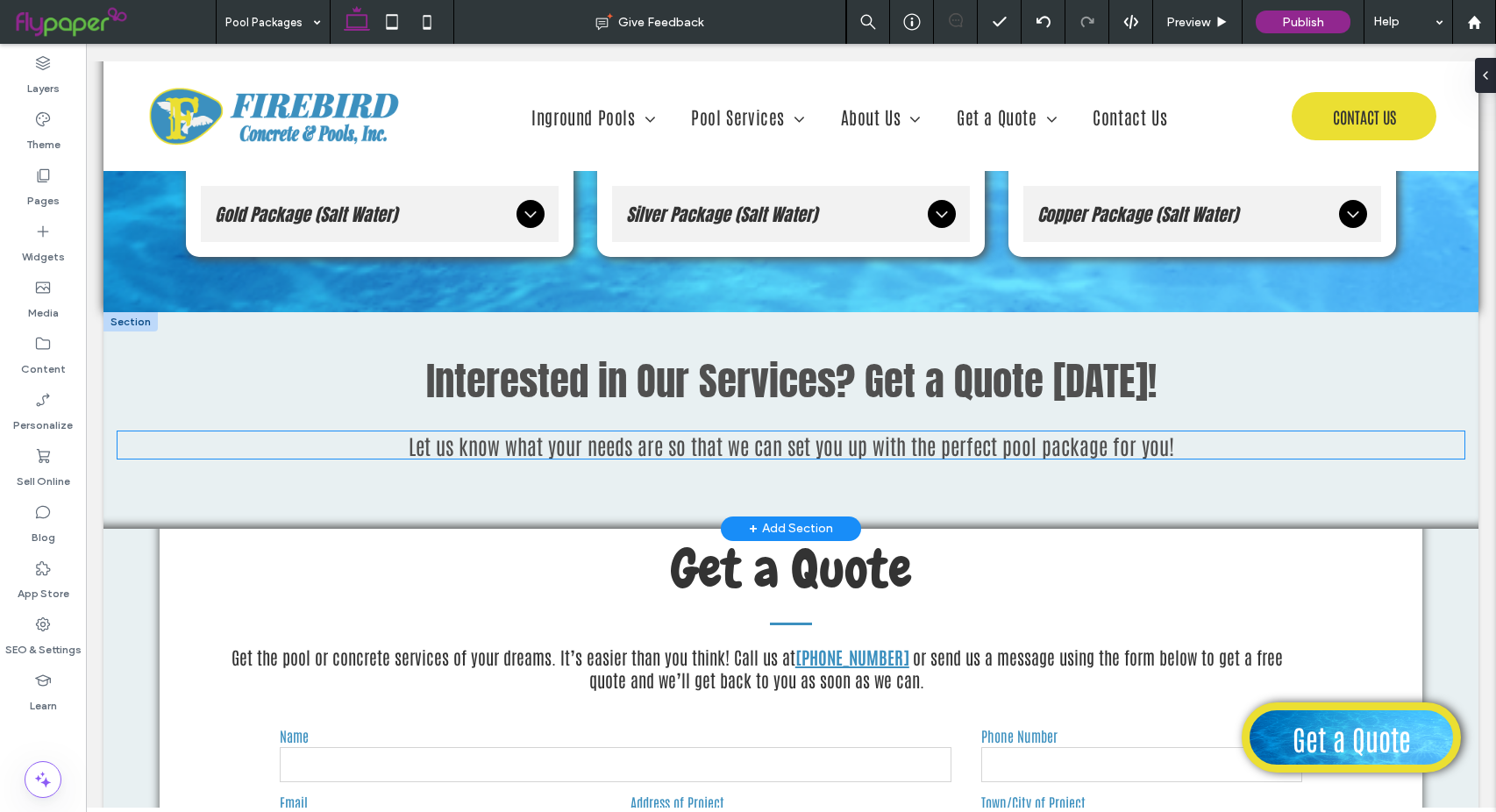
click at [1351, 431] on h5 "Let us know what your needs are so that we can set you up with the perfect pool…" at bounding box center [790, 444] width 1347 height 27
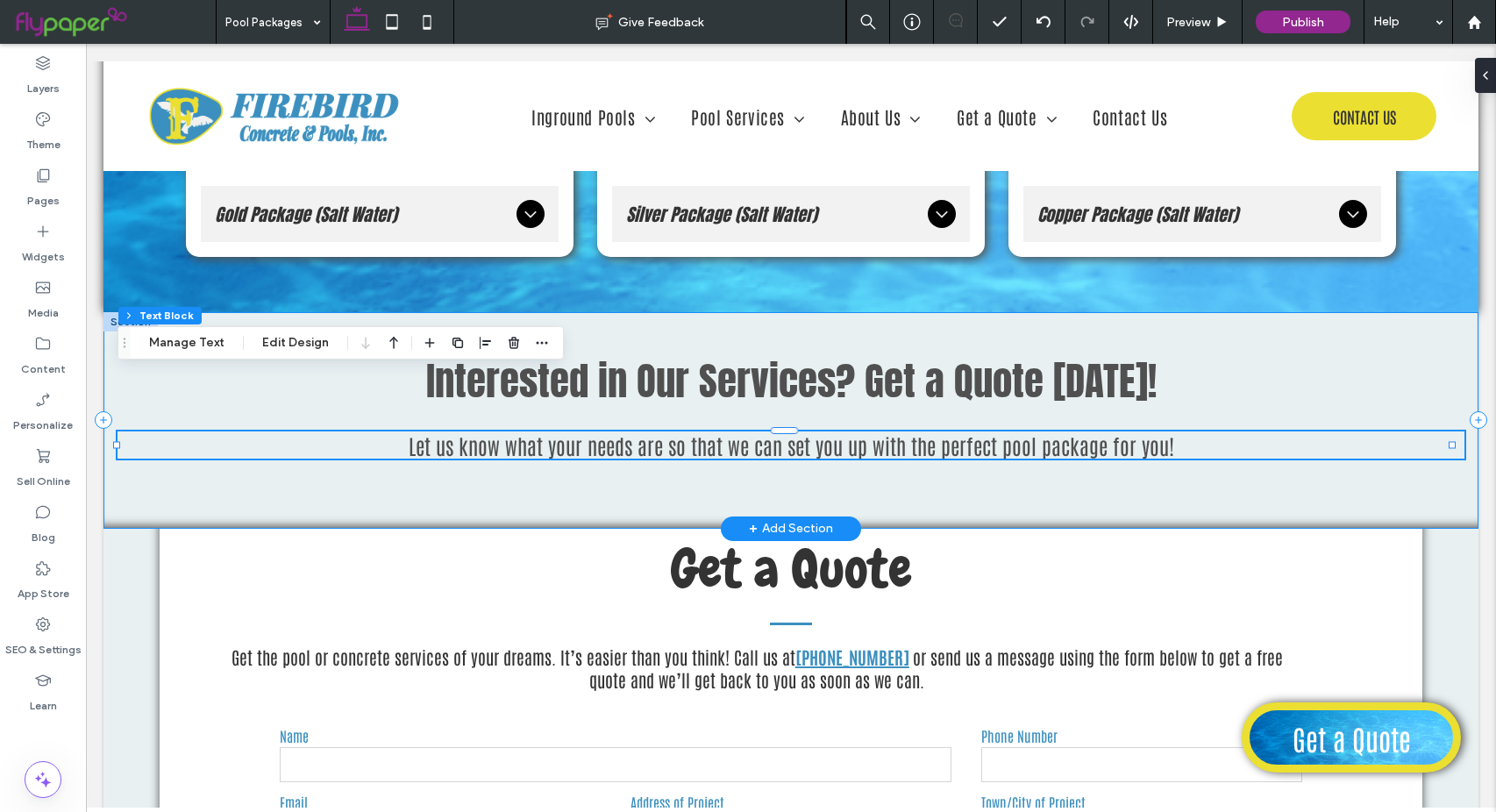
click at [1357, 312] on div "Interested in Our Services? Get a Quote Today! Let us know what your needs are …" at bounding box center [790, 421] width 1375 height 217
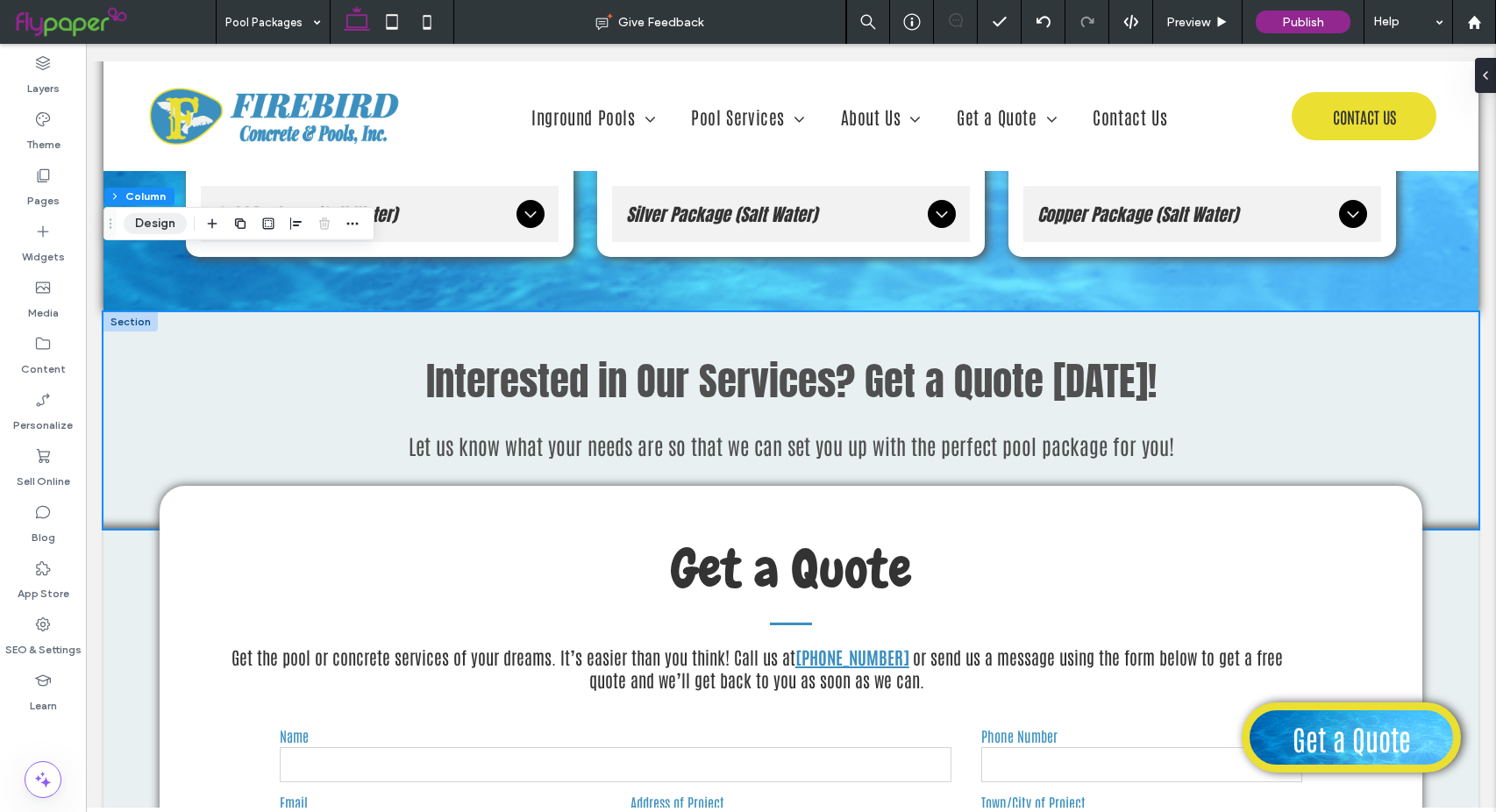
click at [163, 219] on button "Design" at bounding box center [154, 223] width 63 height 21
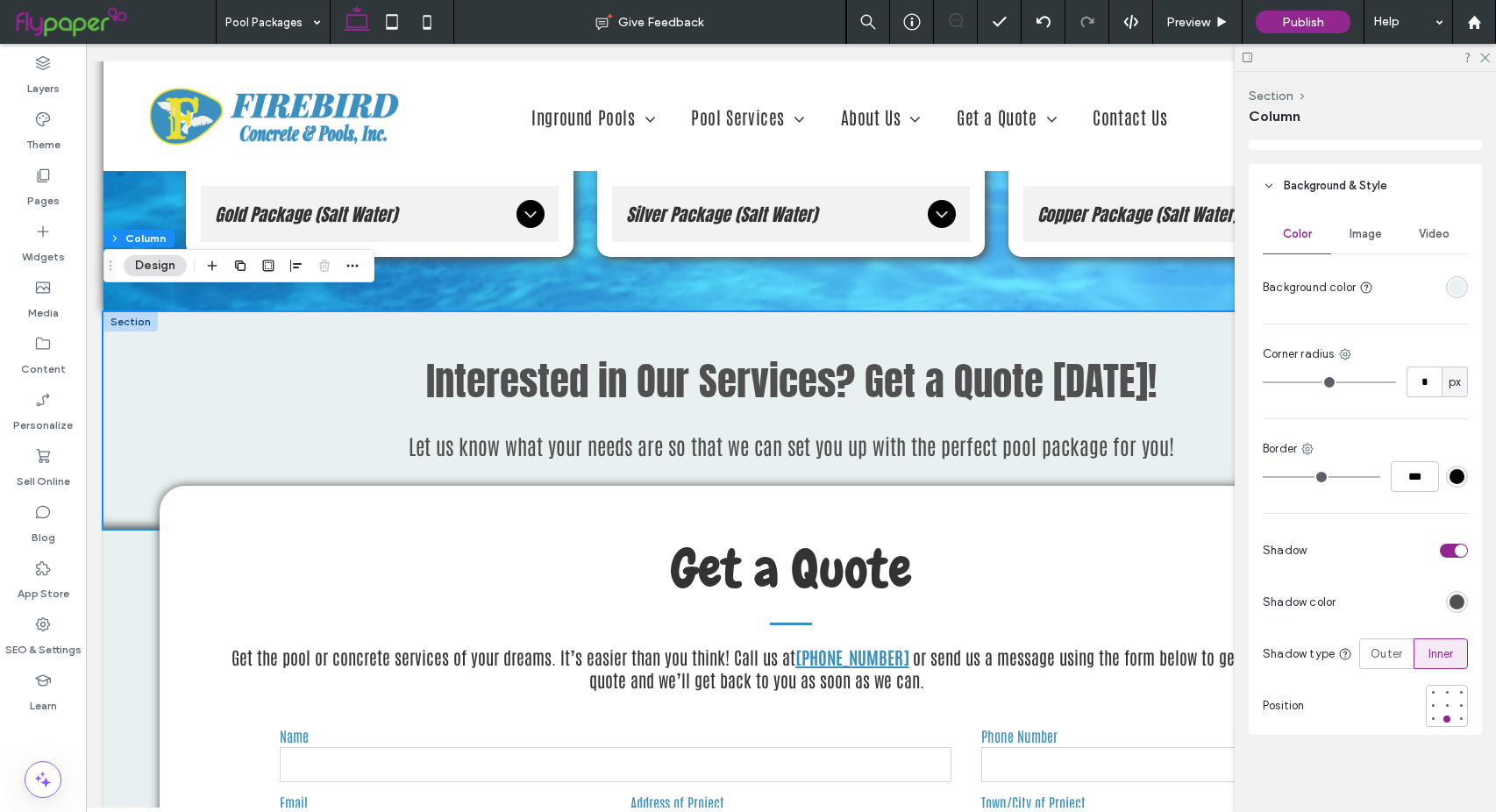
scroll to position [360, 0]
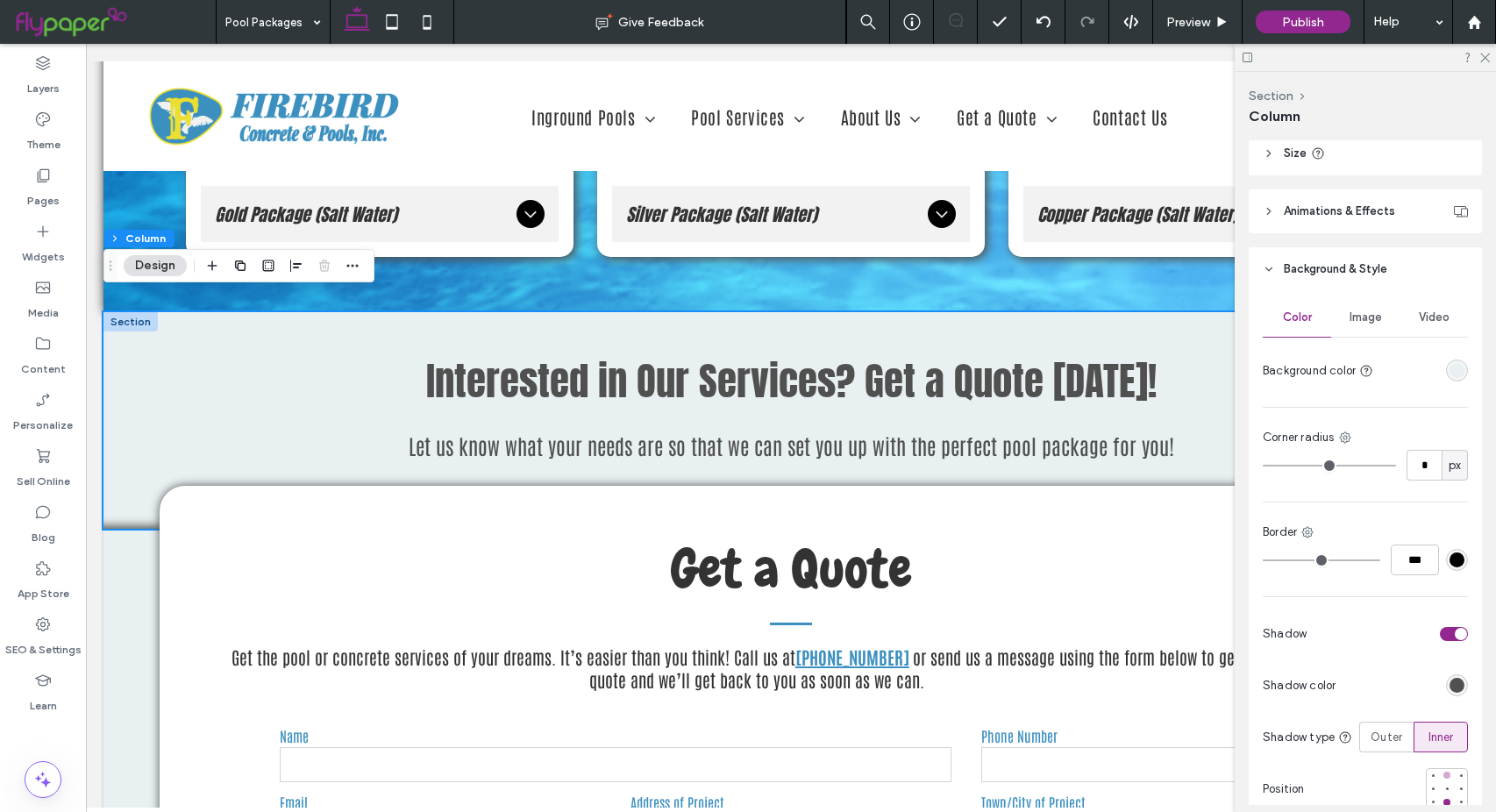
click at [1443, 778] on div at bounding box center [1446, 774] width 7 height 7
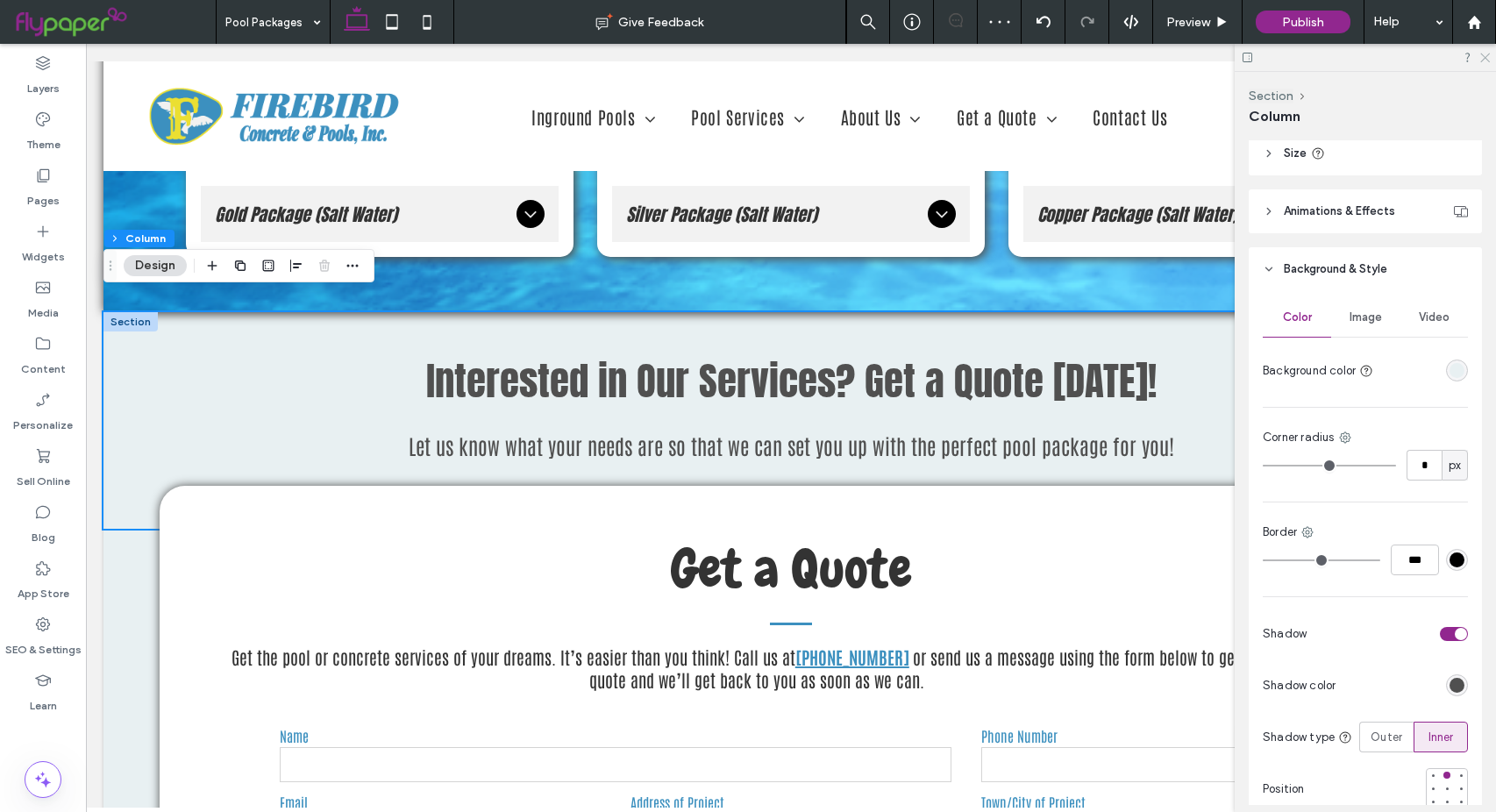
click at [1485, 58] on use at bounding box center [1485, 59] width 10 height 10
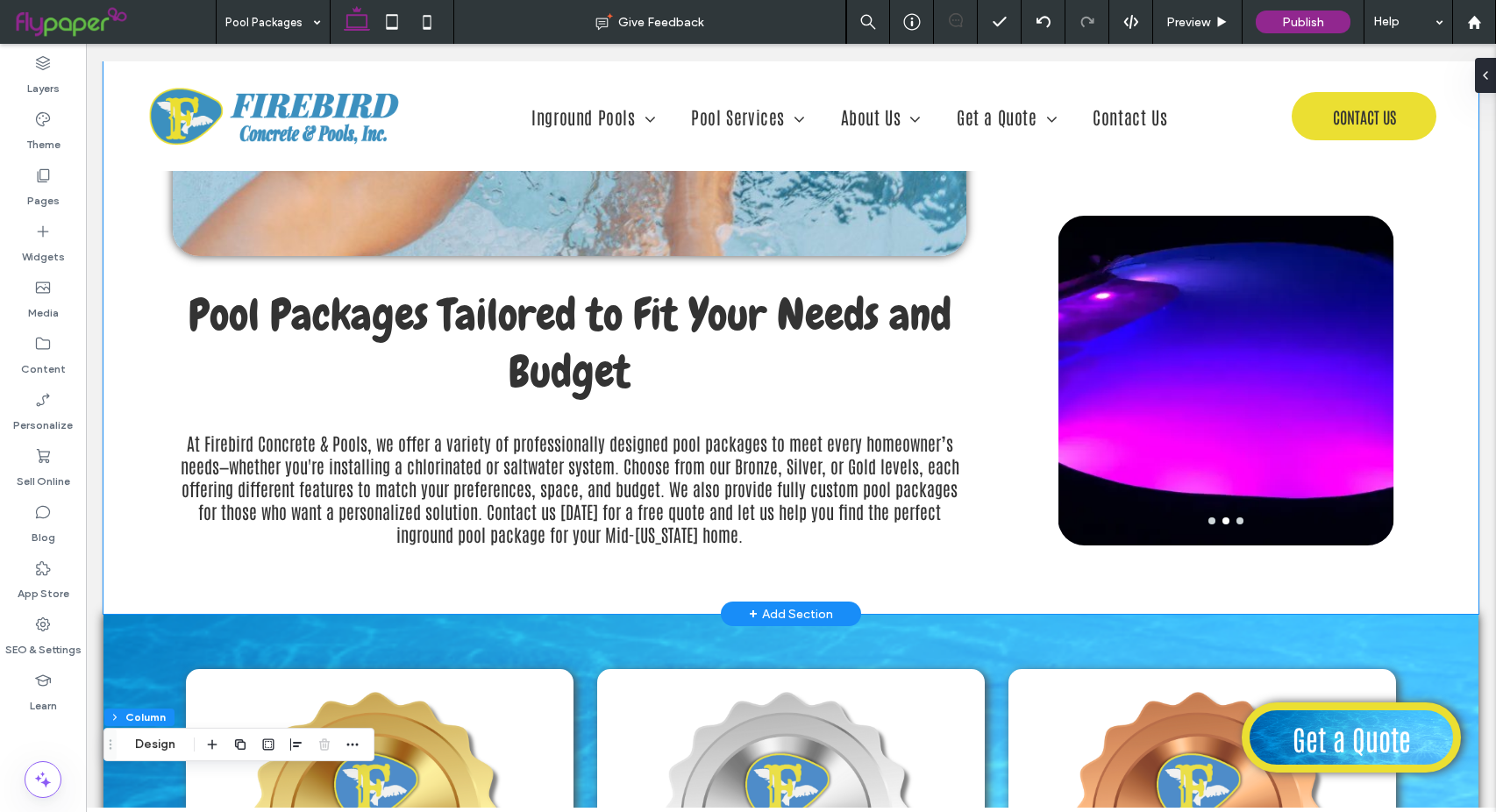
scroll to position [1834, 0]
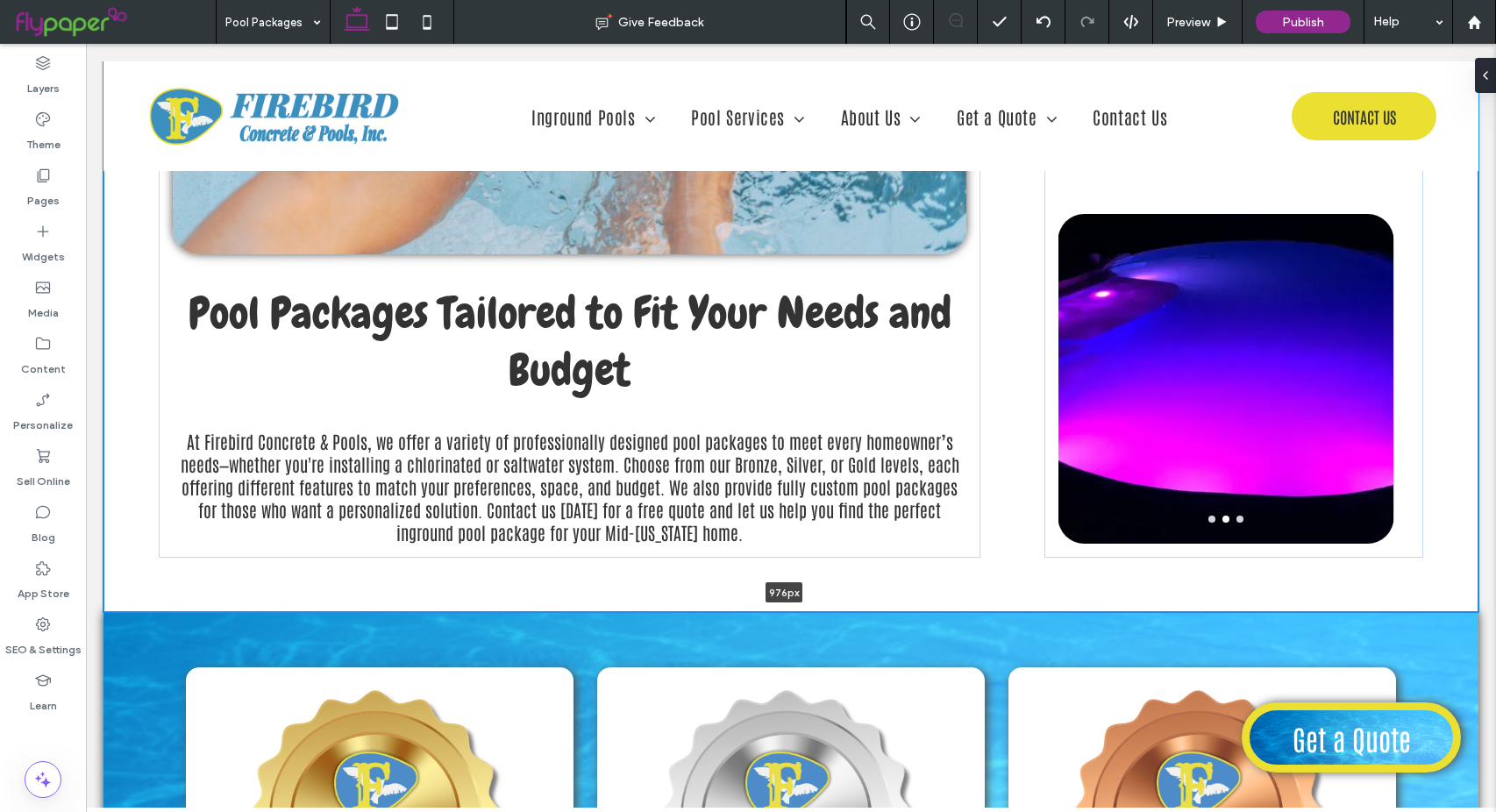
drag, startPoint x: 637, startPoint y: 555, endPoint x: 641, endPoint y: 511, distance: 44.2
click at [641, 511] on div "Pool Packages Tailored to Fit Your Needs and Budget At Firebird Concrete & Pool…" at bounding box center [790, 164] width 1375 height 896
type input "***"
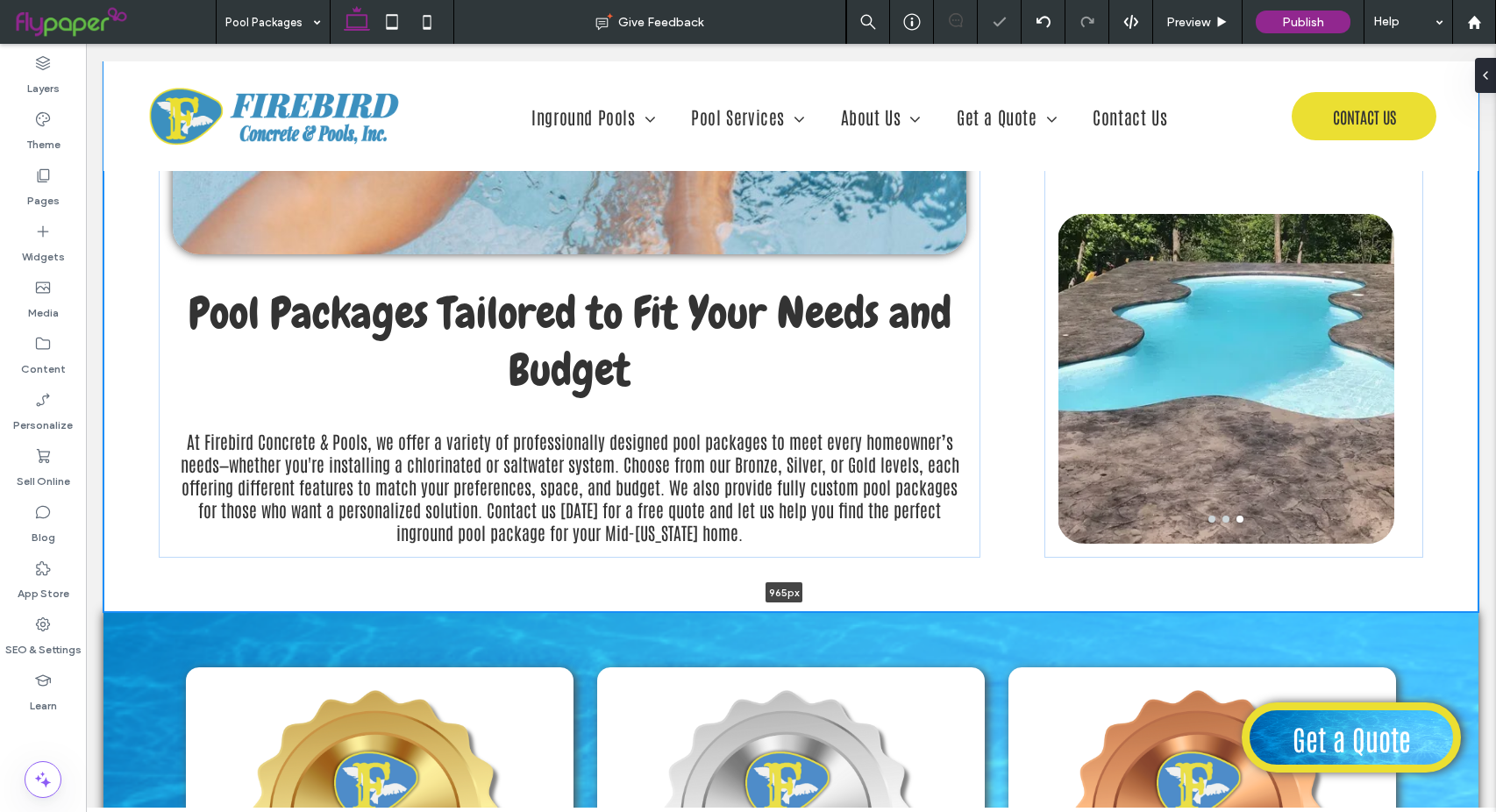
drag, startPoint x: 626, startPoint y: 556, endPoint x: 629, endPoint y: 508, distance: 48.1
click at [629, 508] on div "Pool Packages Tailored to Fit Your Needs and Budget At Firebird Concrete & Pool…" at bounding box center [790, 164] width 1375 height 896
type input "***"
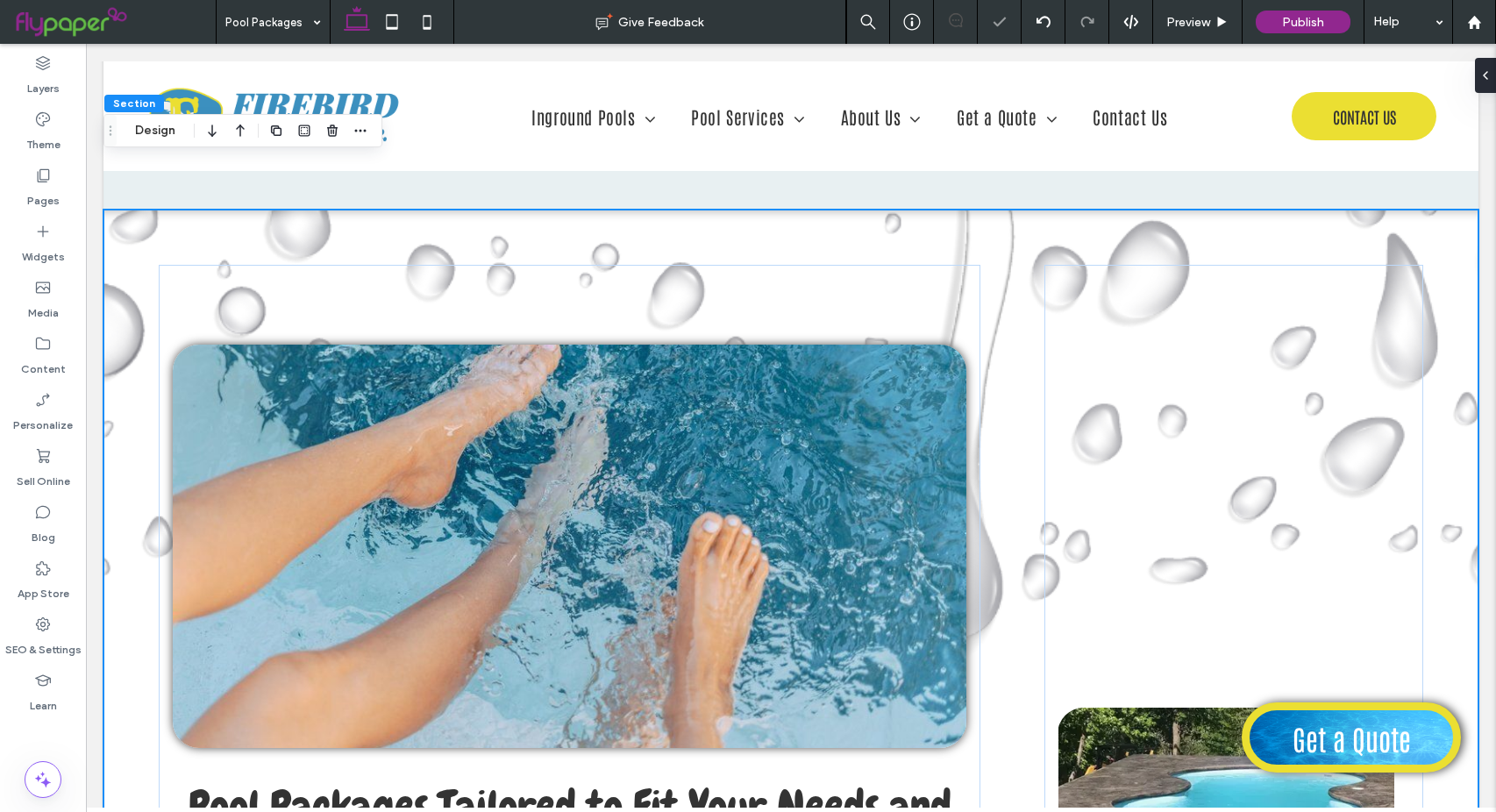
scroll to position [1220, 0]
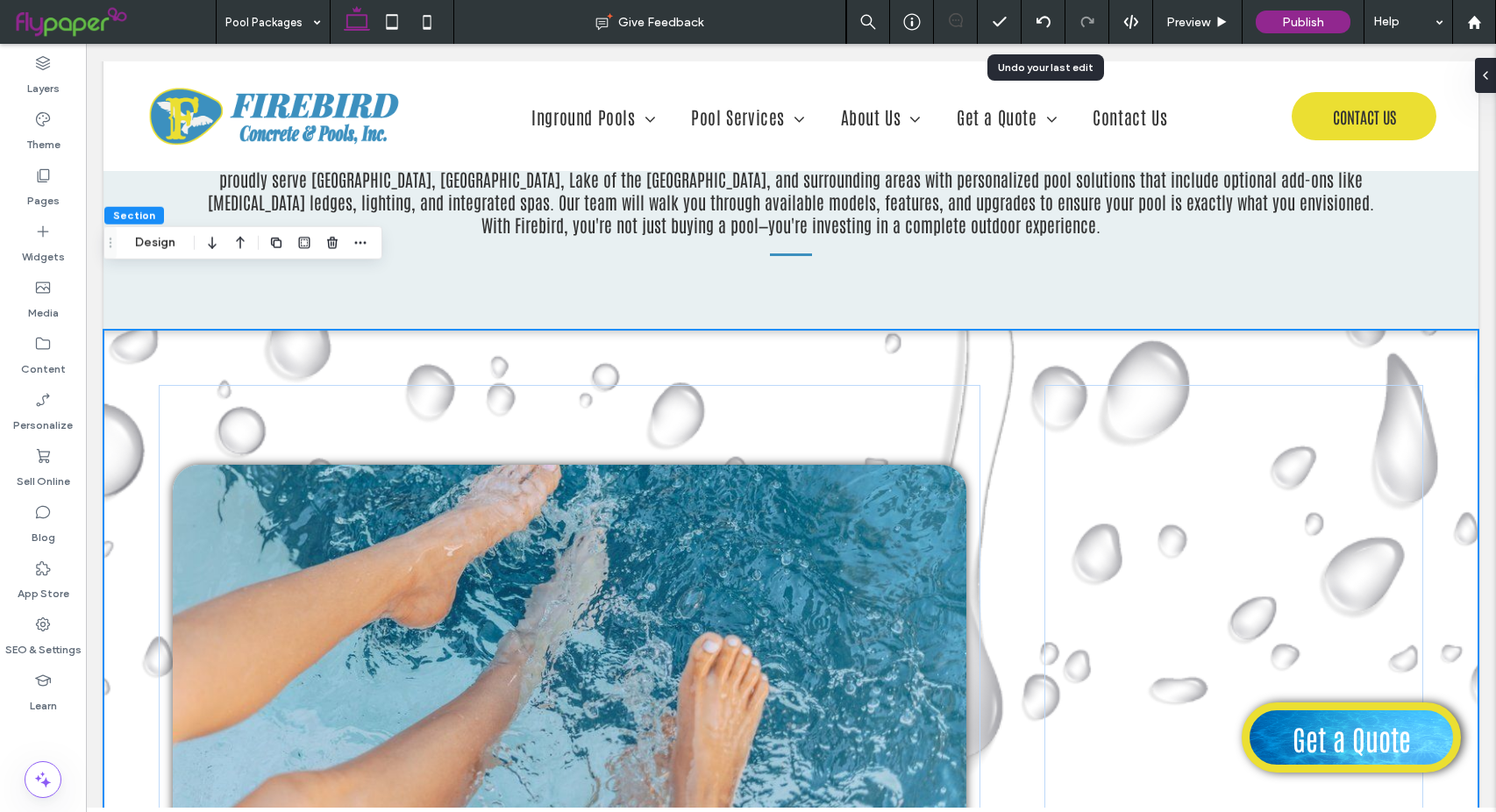
click at [1046, 18] on icon at bounding box center [1043, 22] width 14 height 14
click at [1043, 23] on icon at bounding box center [1043, 22] width 14 height 14
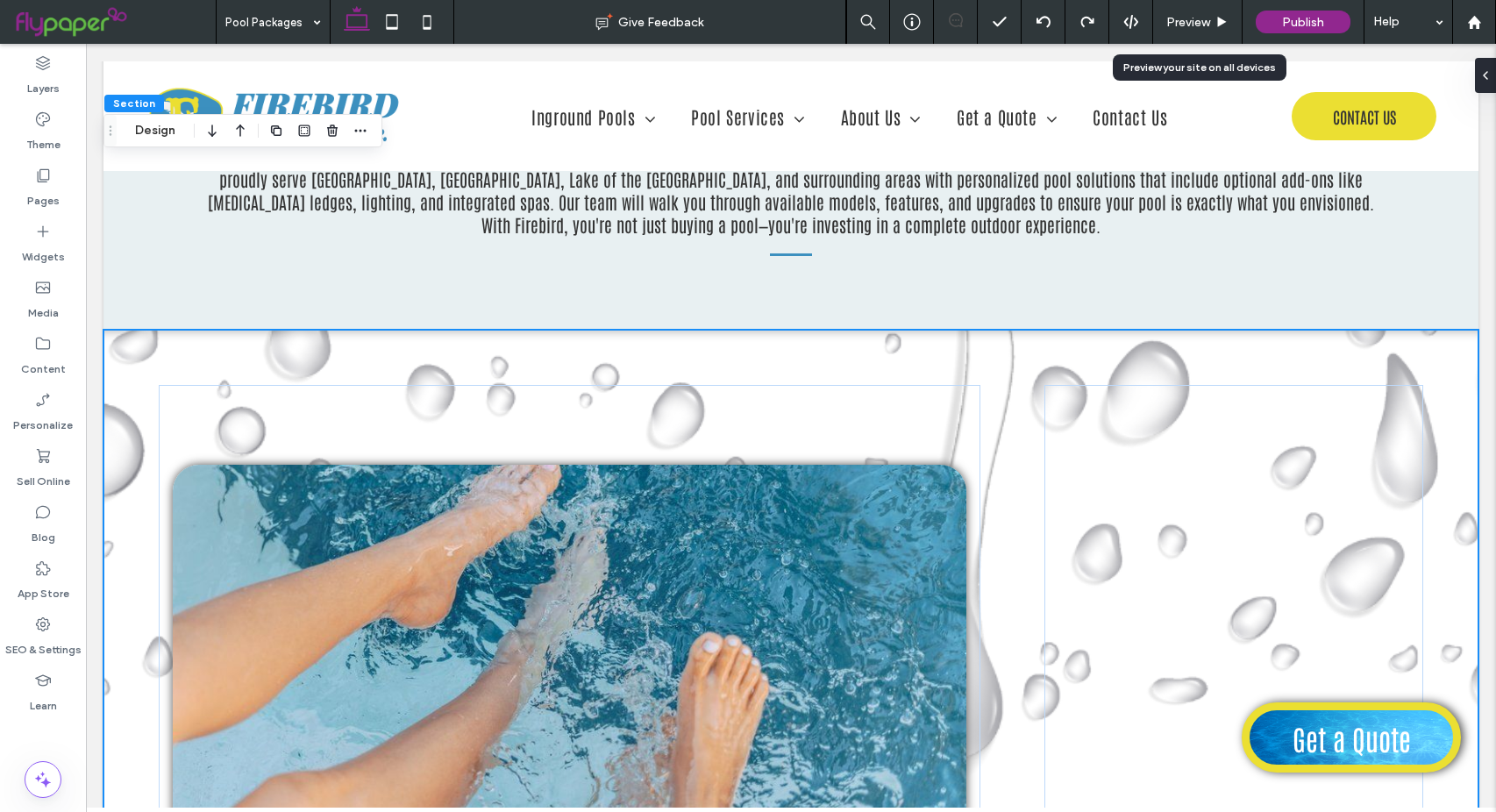
click at [1216, 19] on icon at bounding box center [1221, 22] width 13 height 13
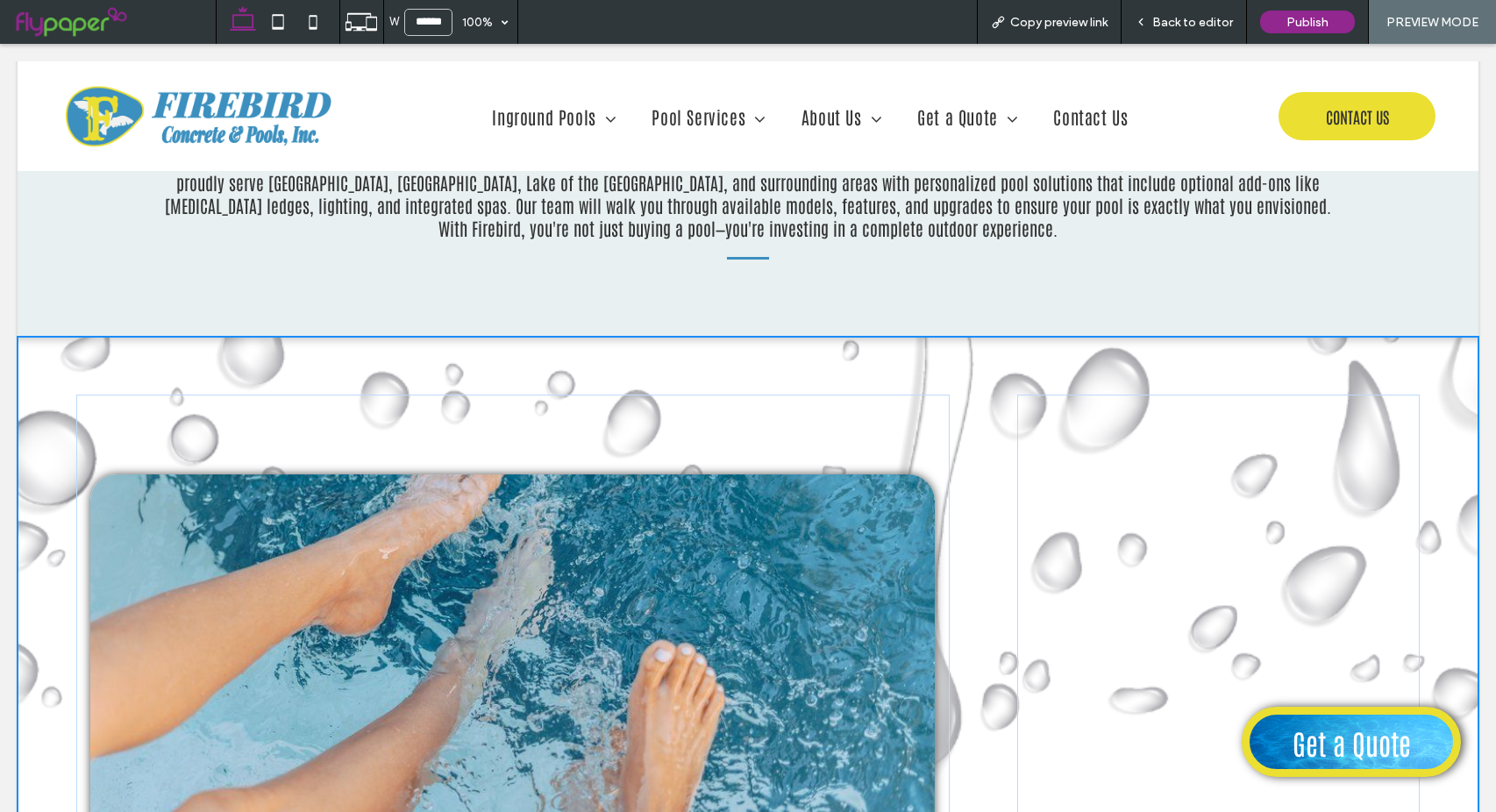
click at [1152, 26] on div "Back to editor" at bounding box center [1183, 22] width 124 height 15
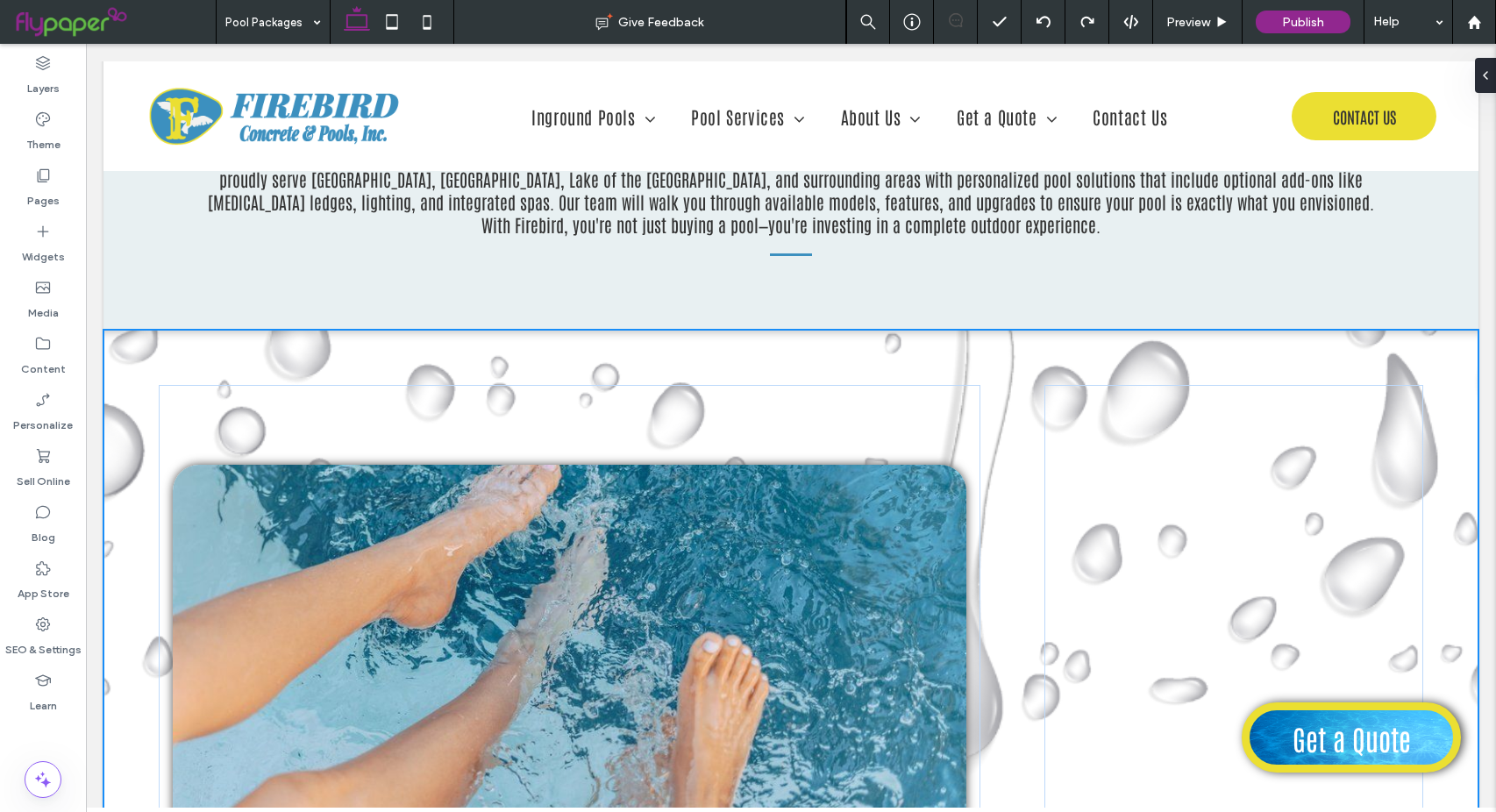
type input "****"
type input "***"
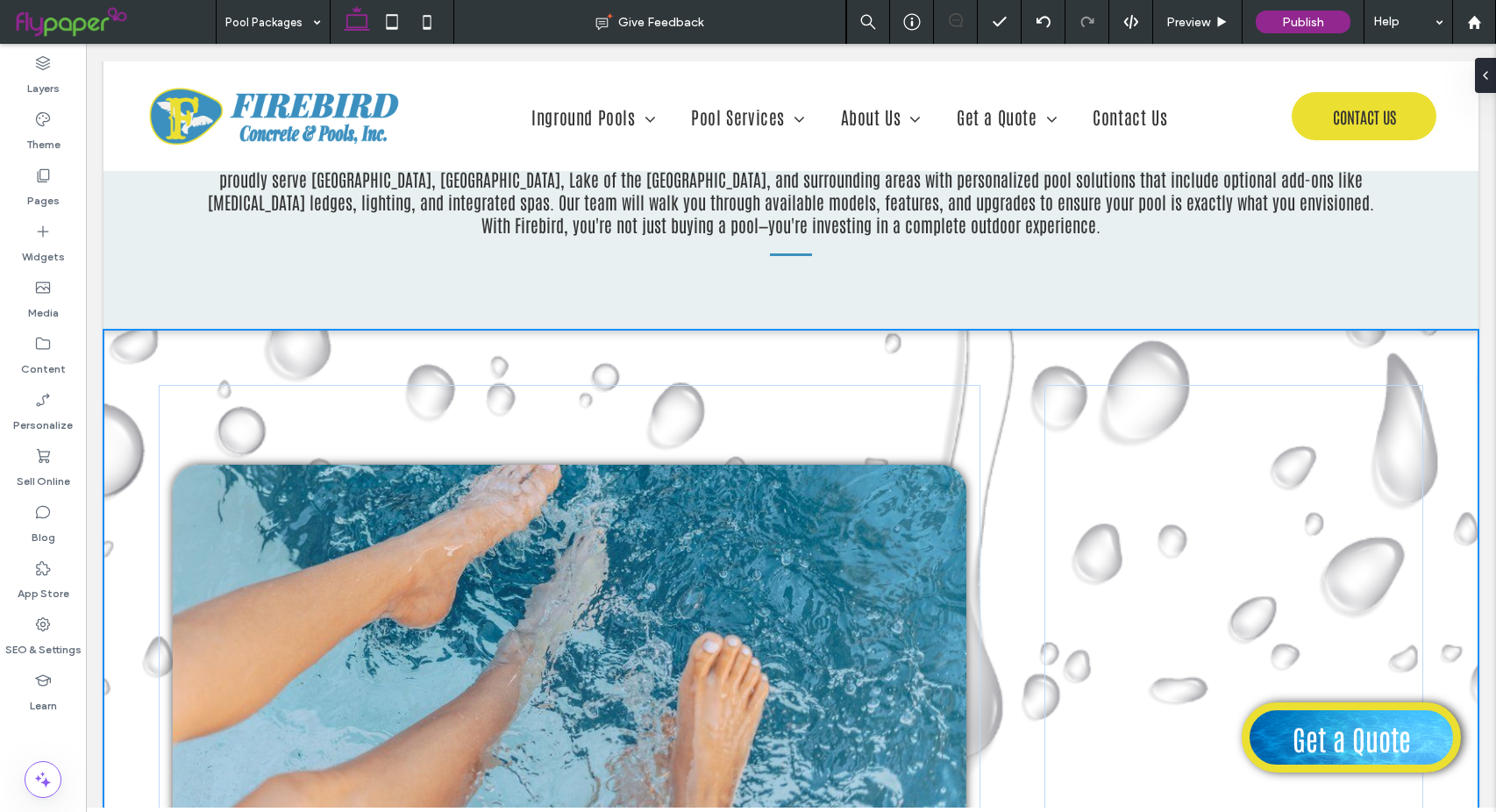
type input "***"
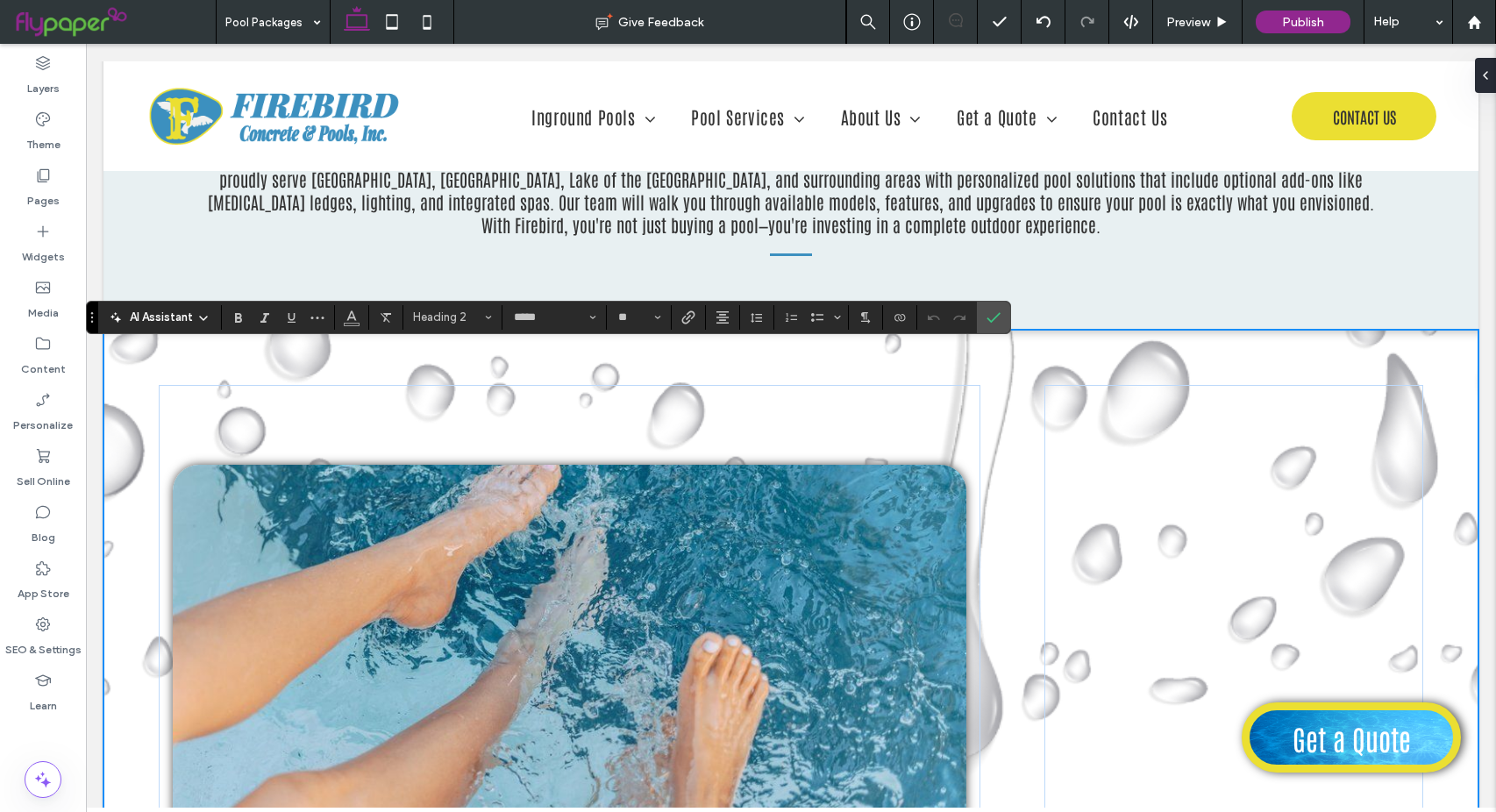
type input "**"
type input "****"
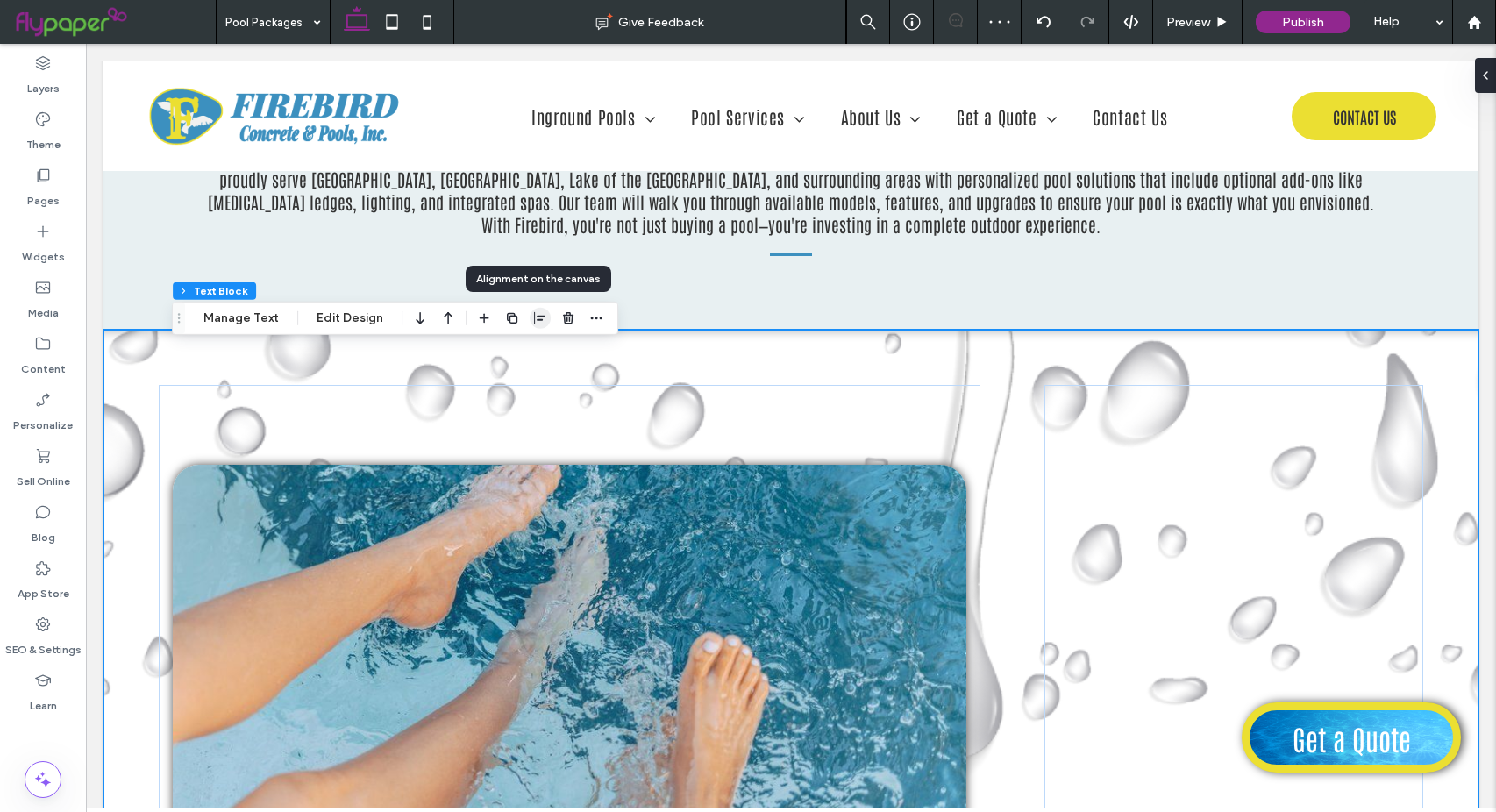
click at [534, 323] on icon "button" at bounding box center [540, 318] width 14 height 14
click at [518, 351] on icon "center" at bounding box center [523, 352] width 14 height 14
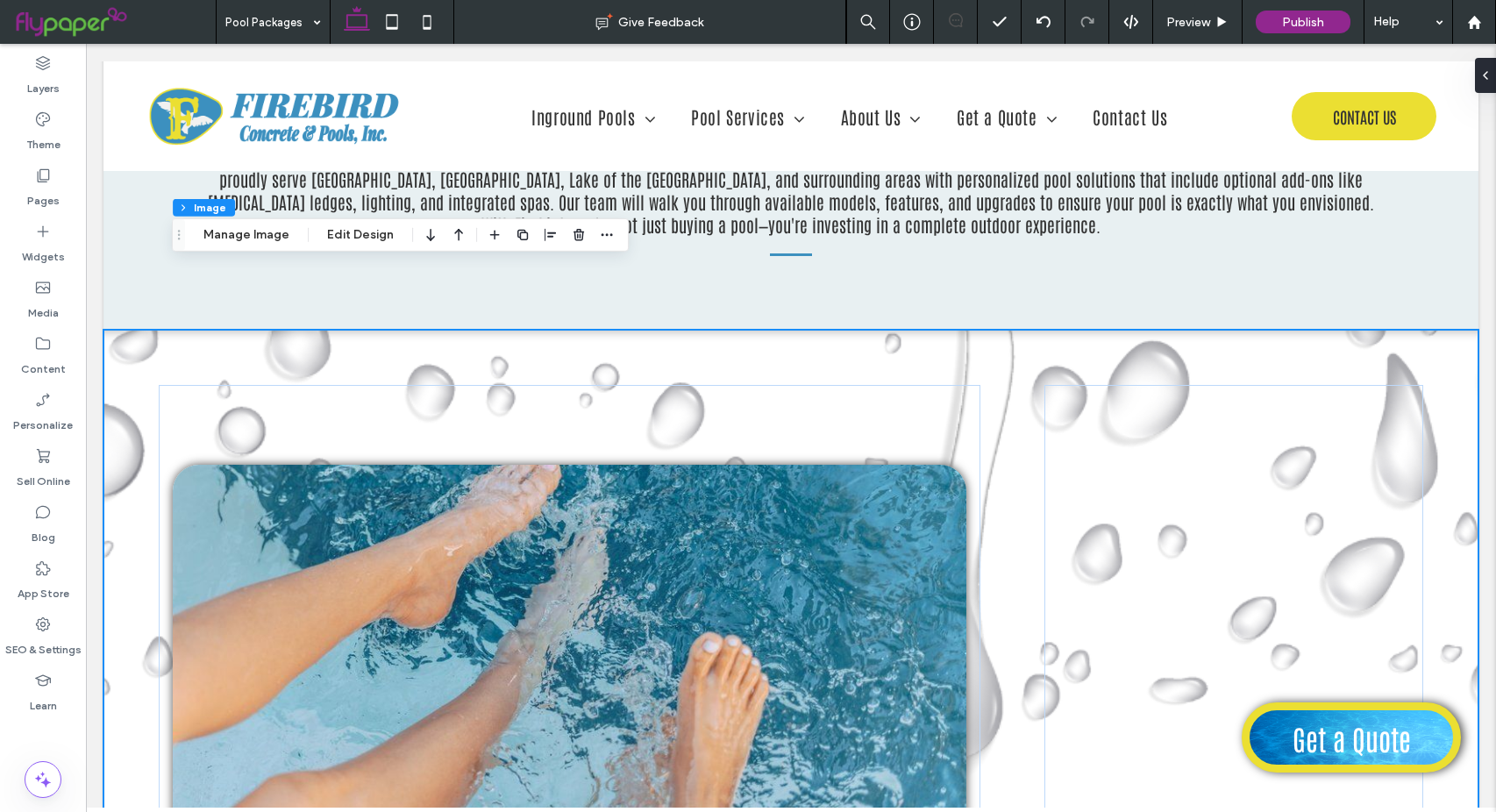
type input "**"
type input "***"
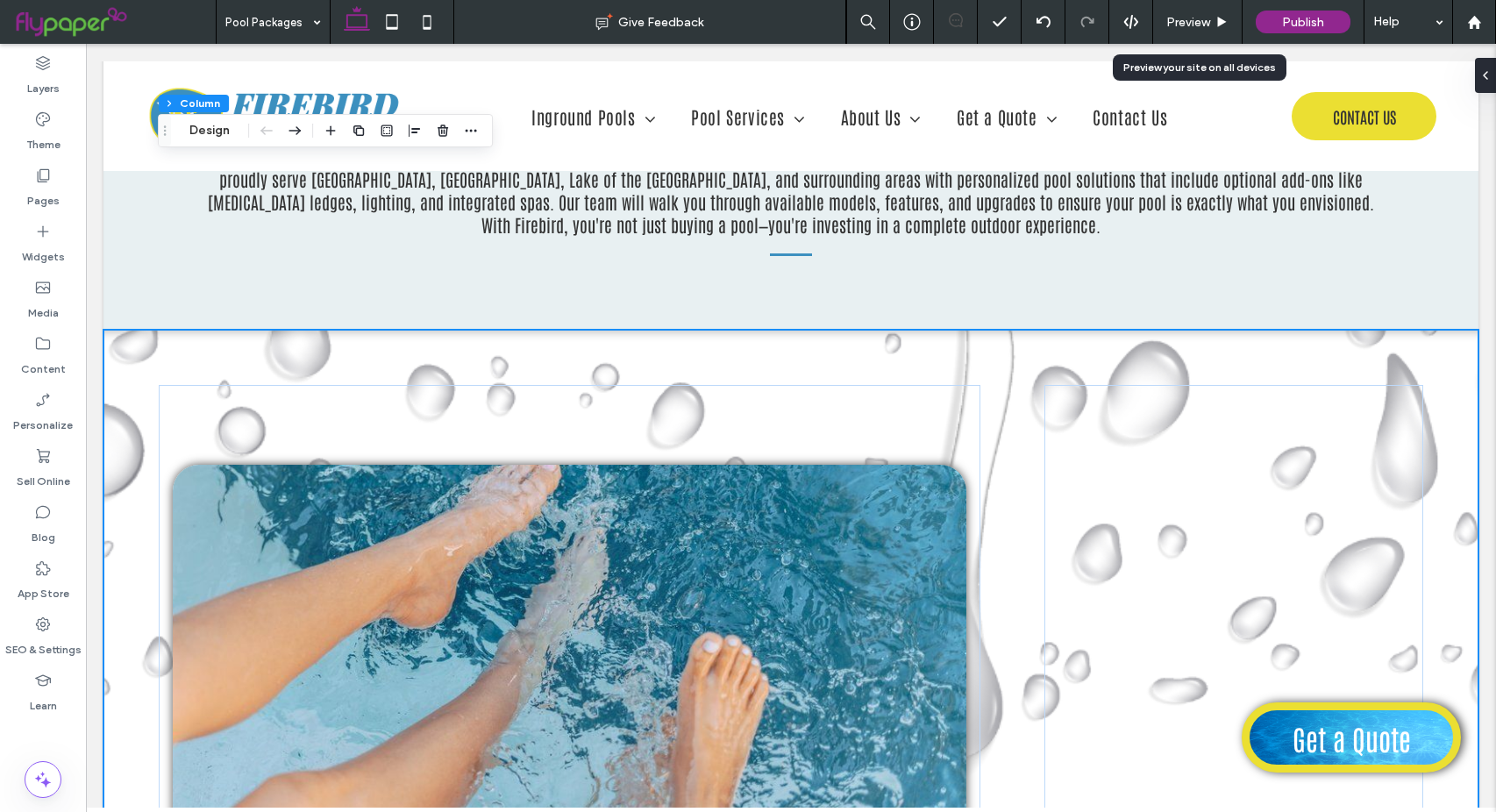
click at [1221, 17] on icon at bounding box center [1221, 22] width 13 height 13
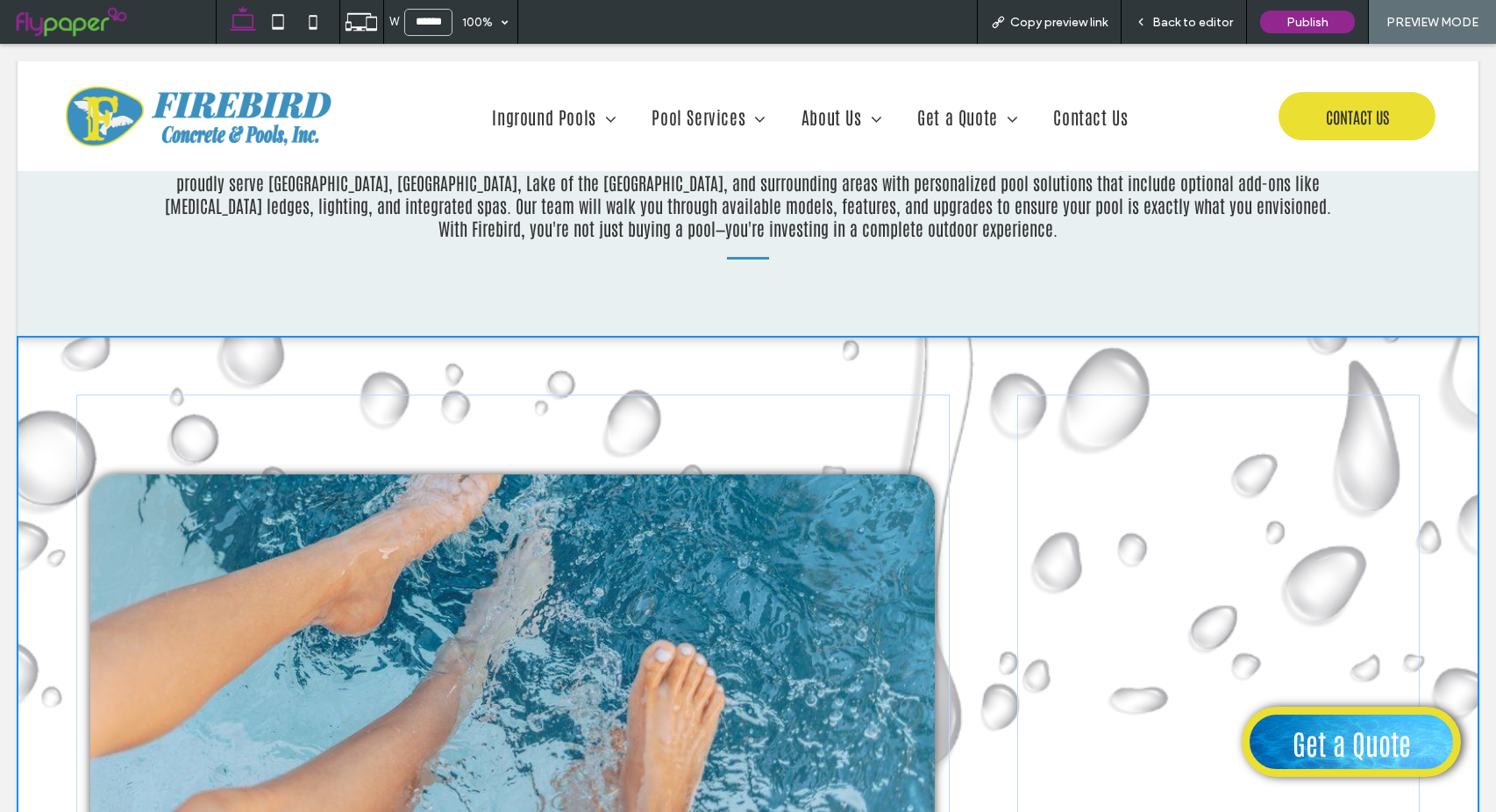
click at [1147, 20] on icon at bounding box center [1141, 22] width 12 height 12
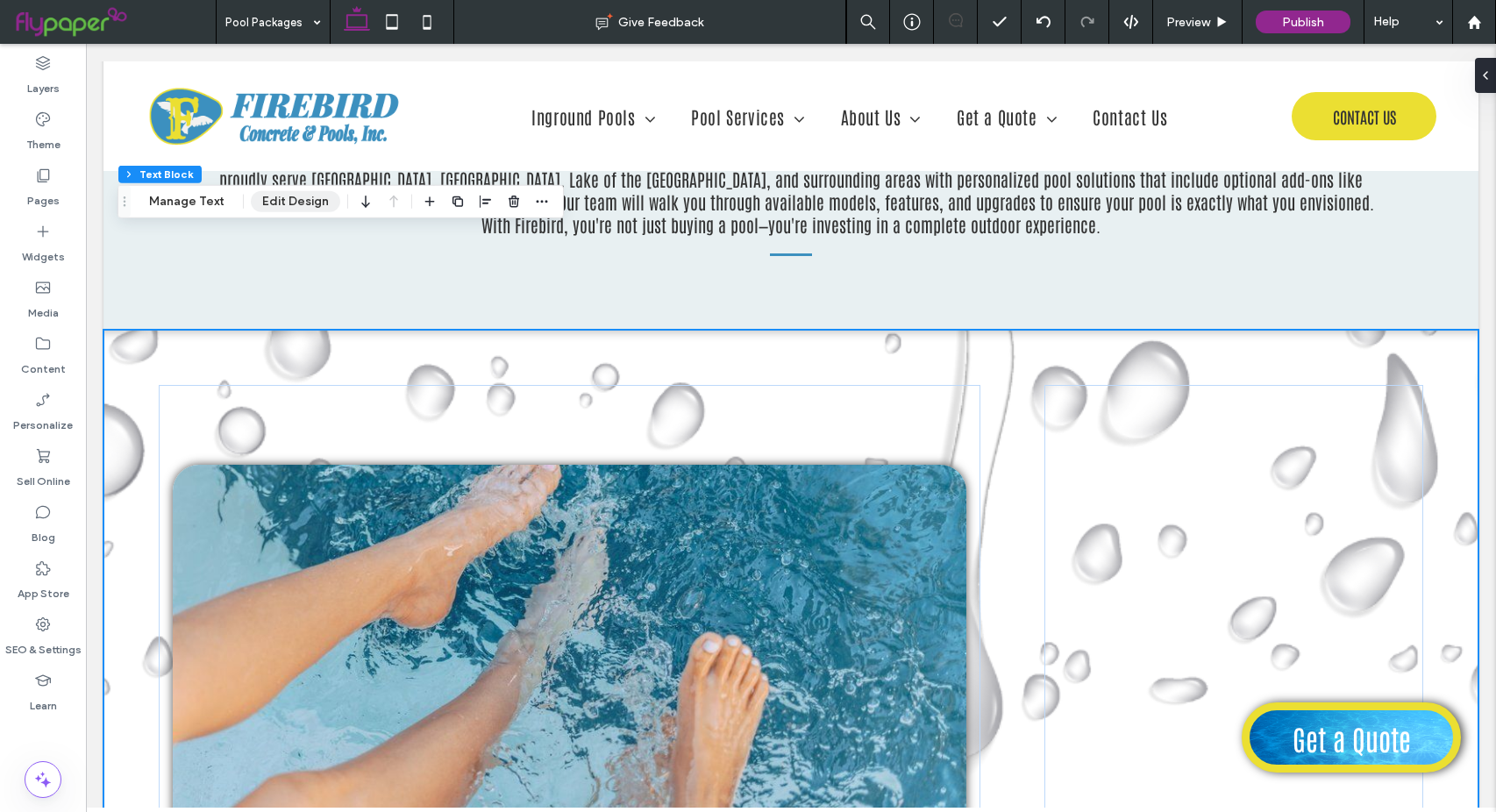
click at [306, 205] on button "Edit Design" at bounding box center [296, 201] width 90 height 21
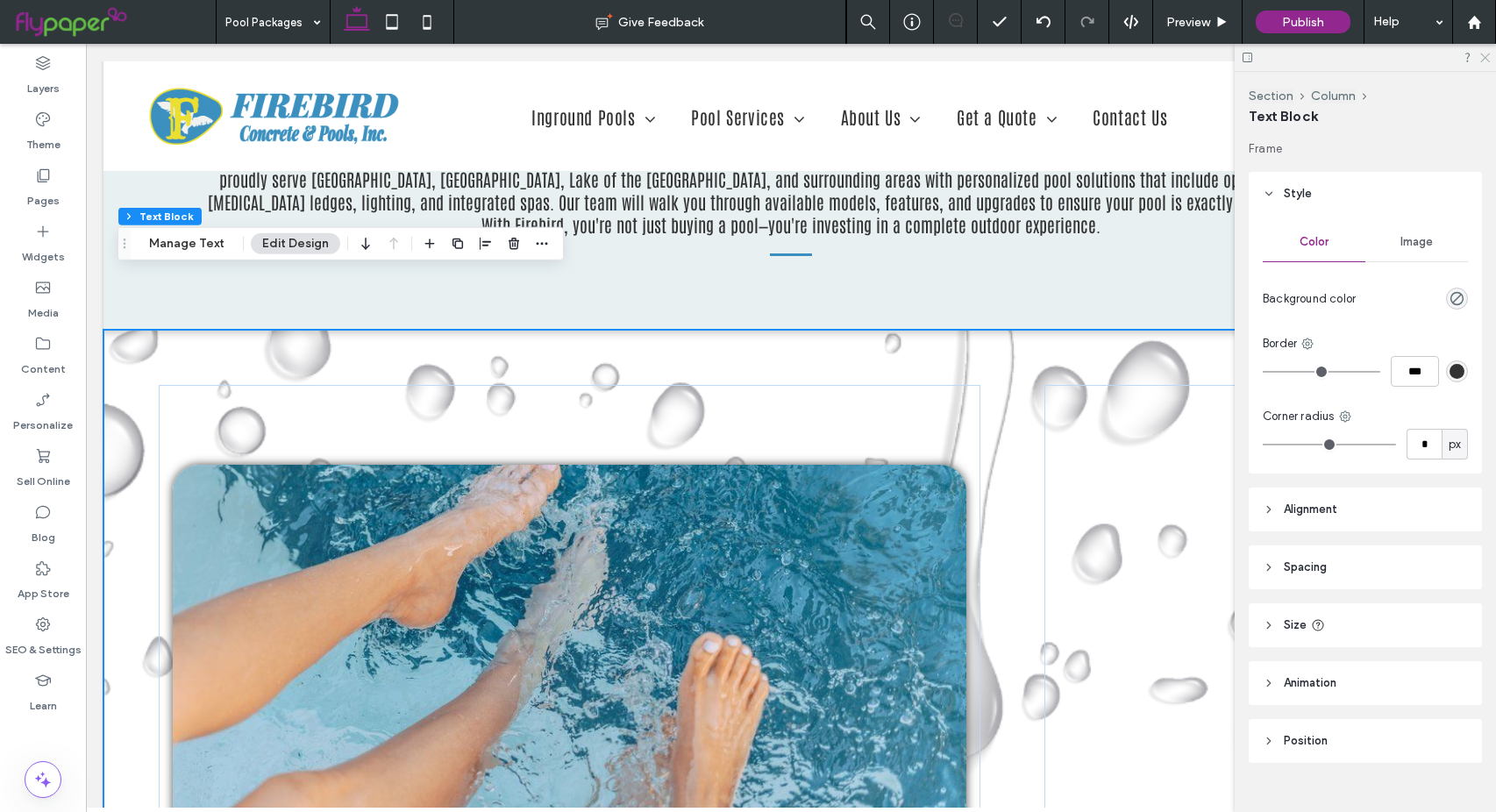
click at [1485, 58] on use at bounding box center [1485, 59] width 10 height 10
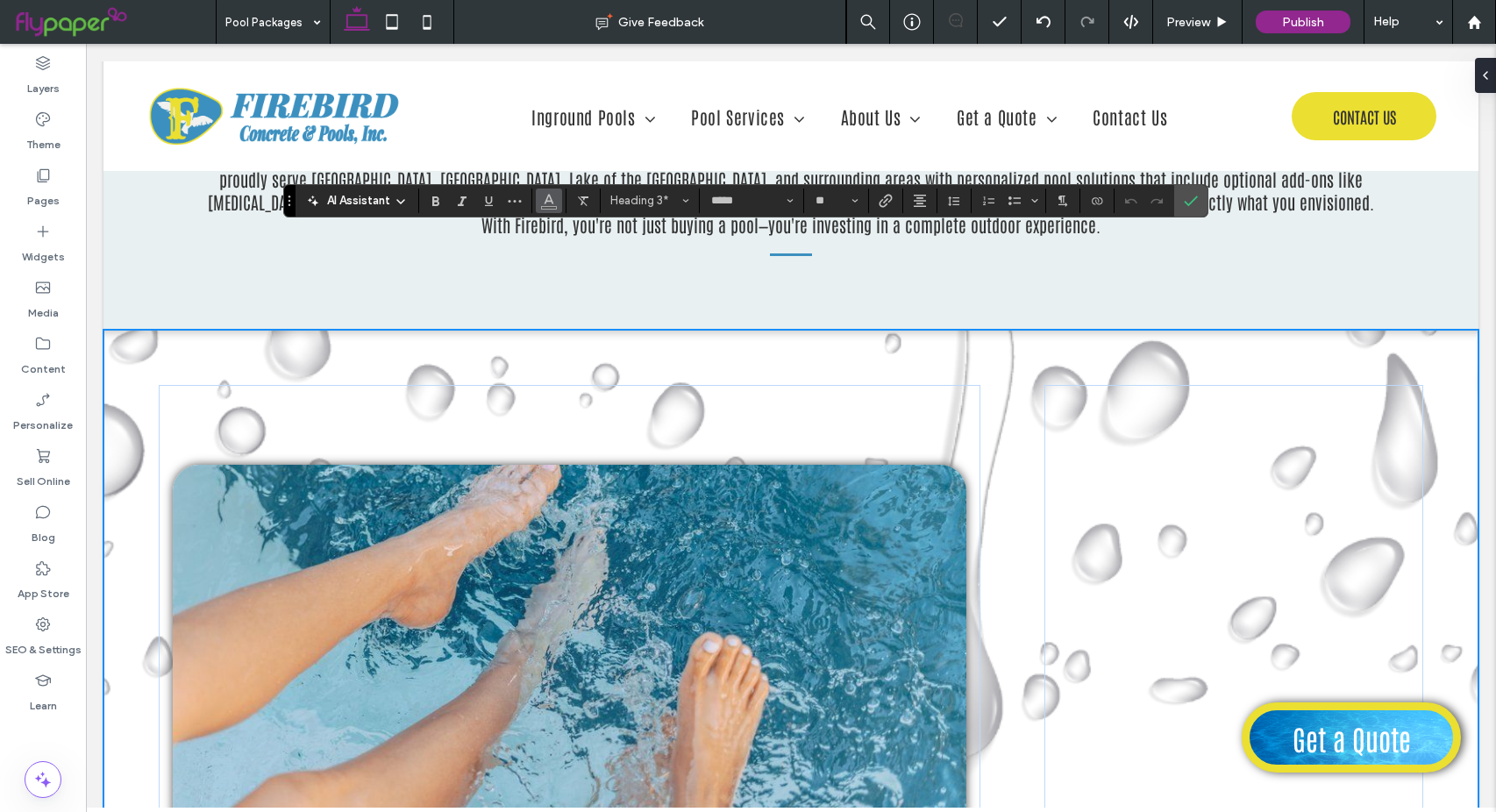
click at [546, 206] on span "Color" at bounding box center [548, 199] width 14 height 23
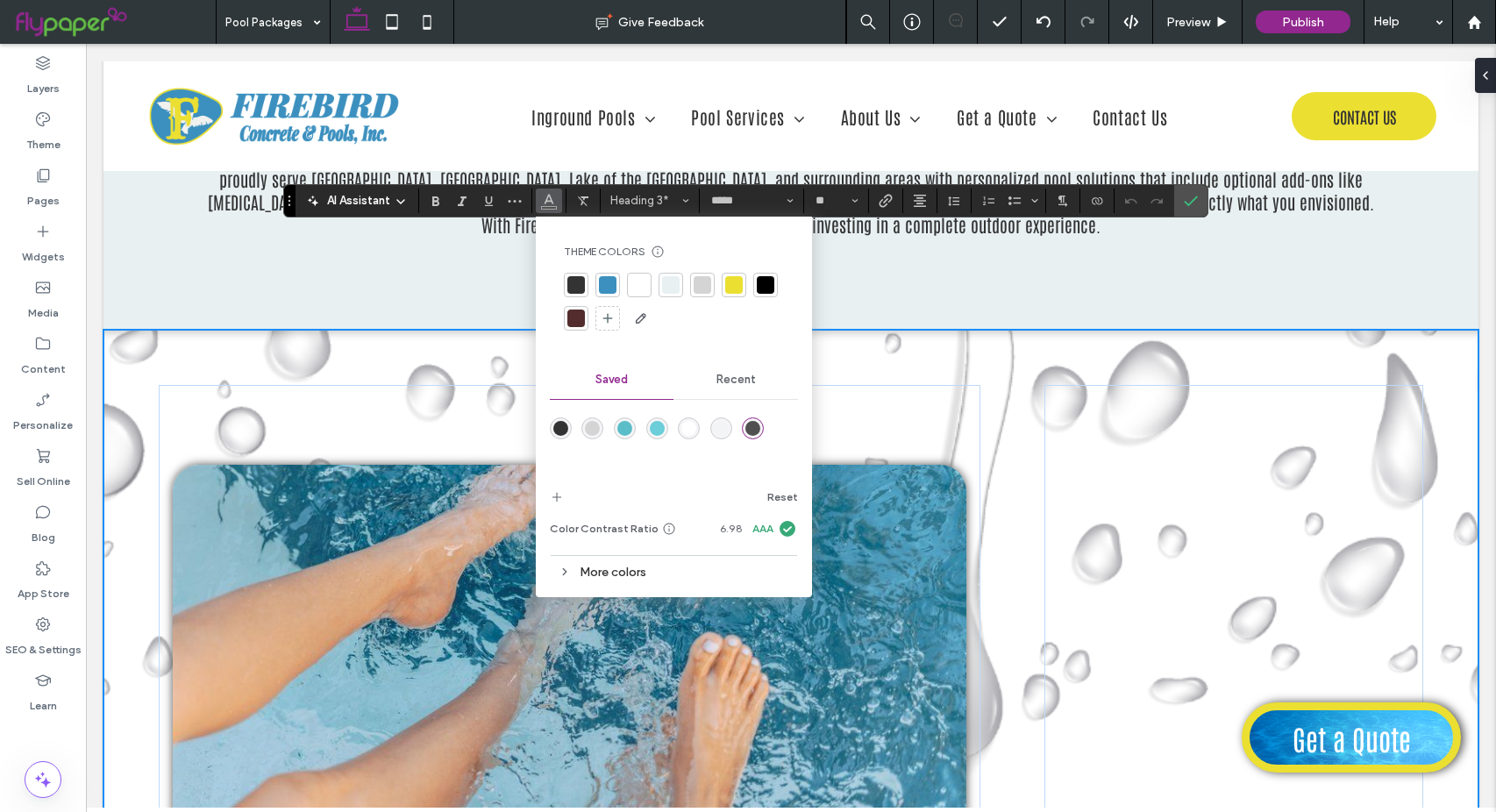
click at [563, 431] on div "rgba(51,51,51,1)" at bounding box center [560, 428] width 15 height 15
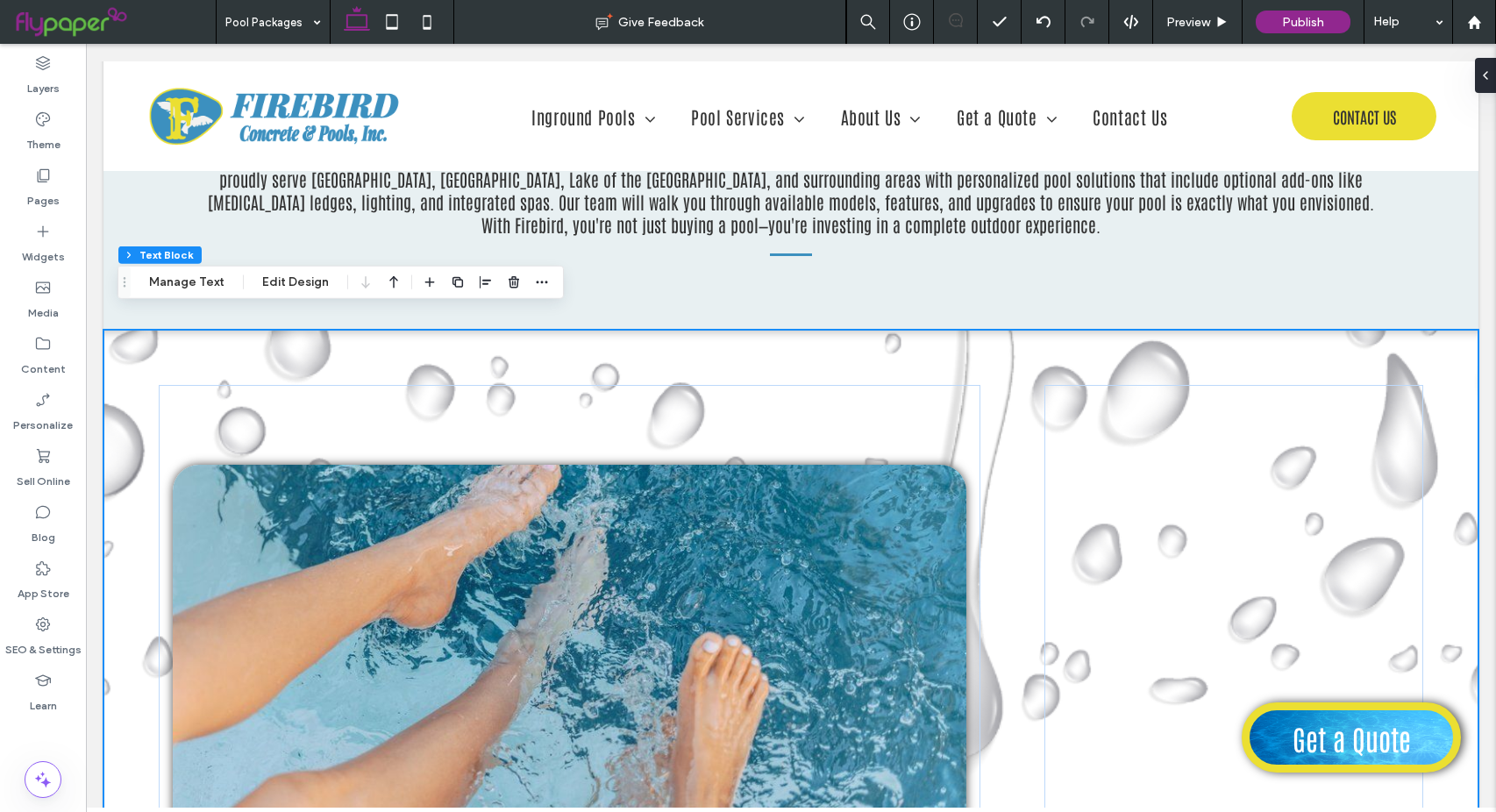
click at [172, 269] on div "Section Column Text Block Manage Text Edit Design" at bounding box center [340, 282] width 446 height 33
click at [177, 277] on button "Manage Text" at bounding box center [186, 282] width 99 height 21
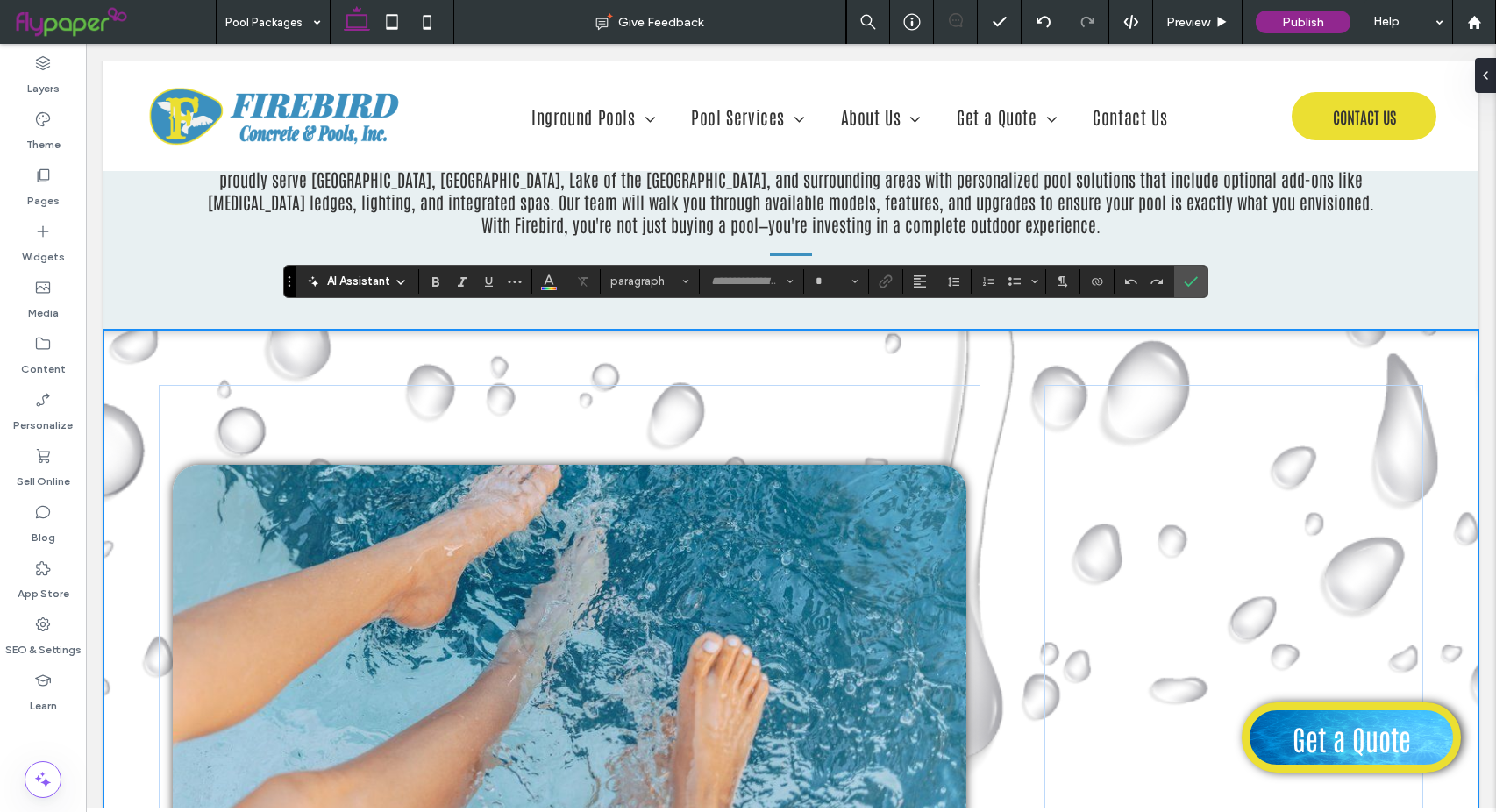
type input "*******"
type input "**"
click at [548, 282] on use "Color" at bounding box center [548, 280] width 10 height 10
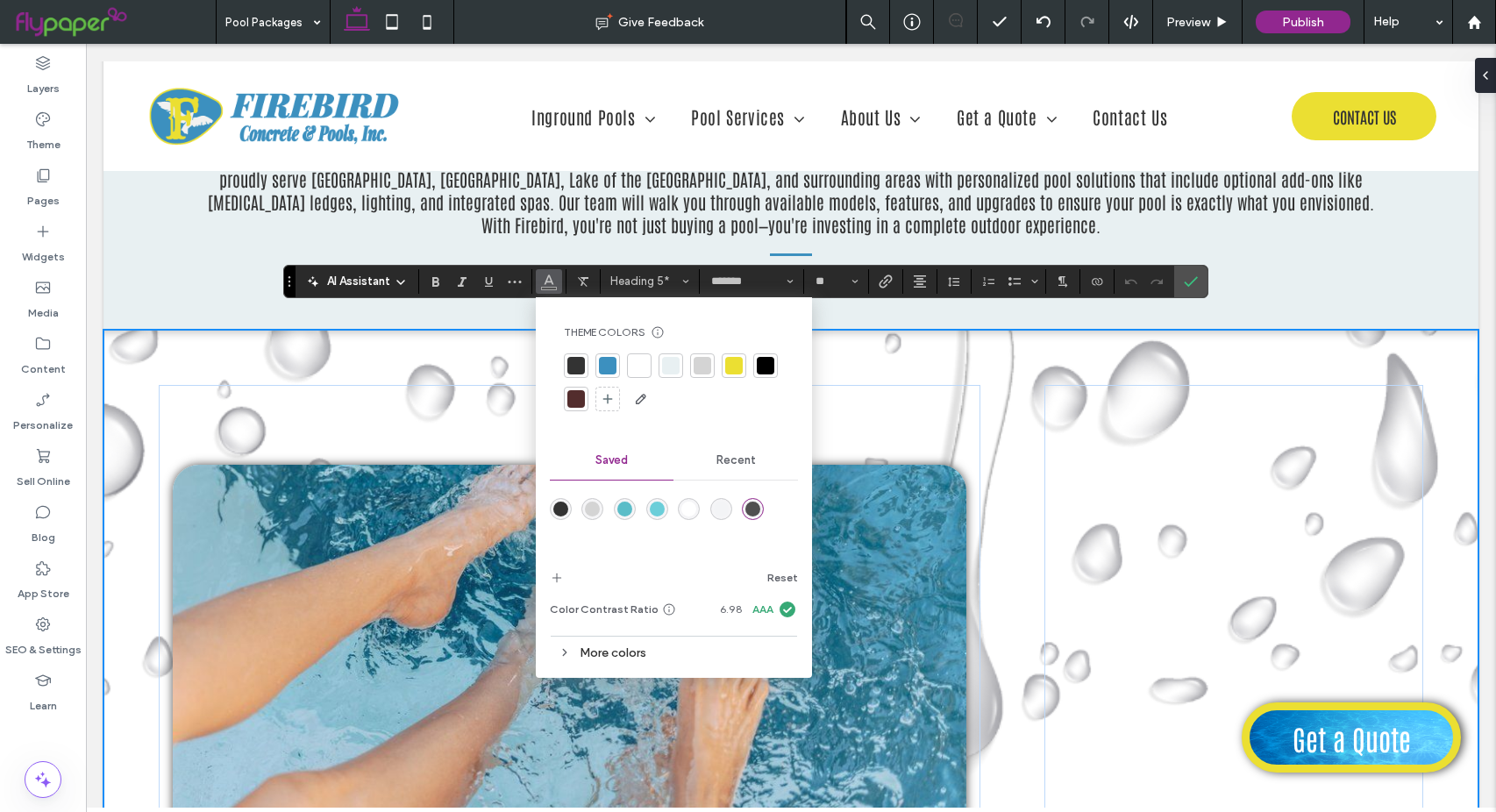
click at [555, 509] on div "rgba(51,51,51,1)" at bounding box center [560, 508] width 15 height 15
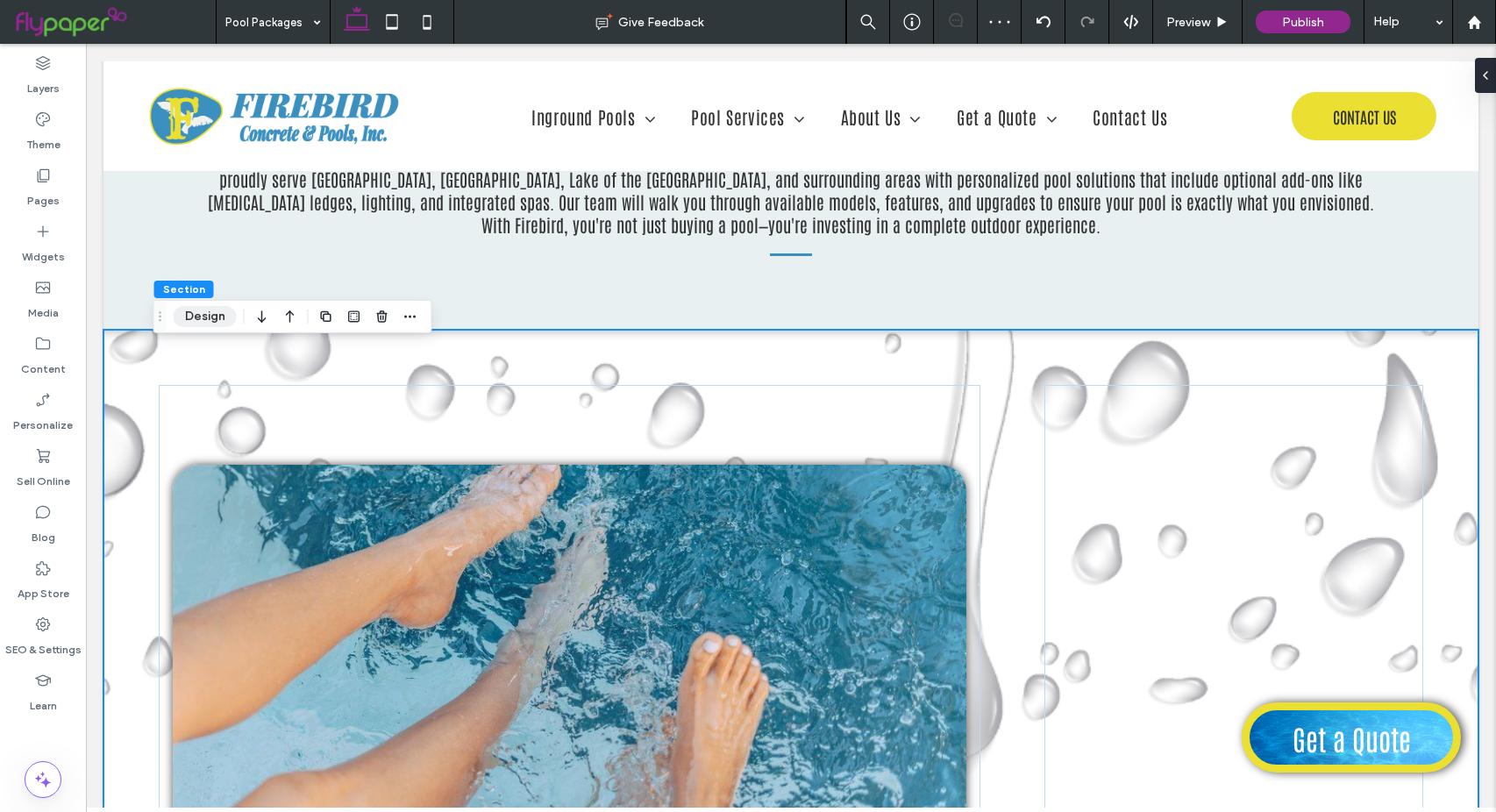
click at [221, 323] on button "Design" at bounding box center [204, 315] width 63 height 21
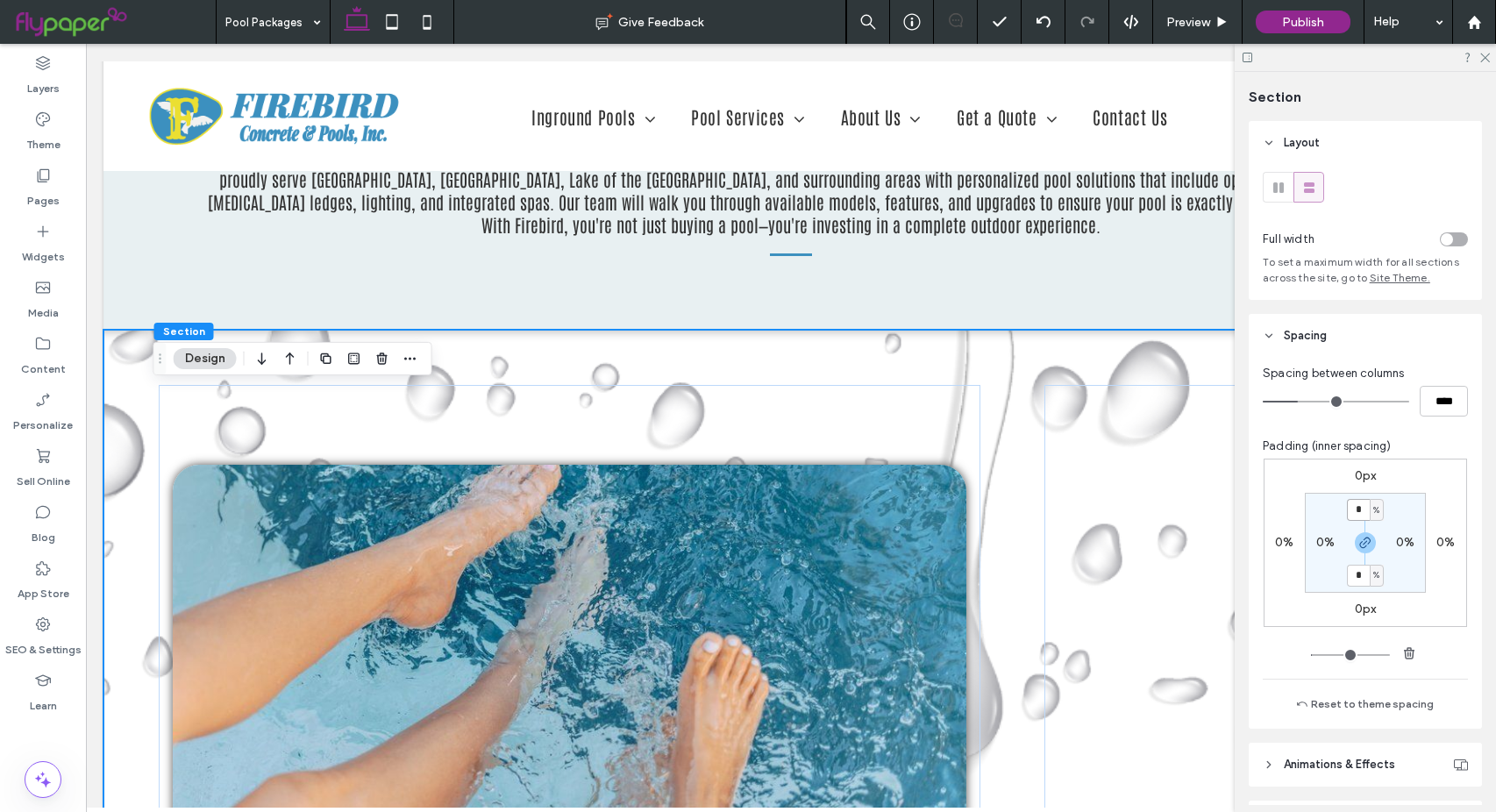
click at [1355, 508] on input "*" at bounding box center [1358, 509] width 23 height 22
type input "*"
drag, startPoint x: 1358, startPoint y: 507, endPoint x: 1347, endPoint y: 508, distance: 11.0
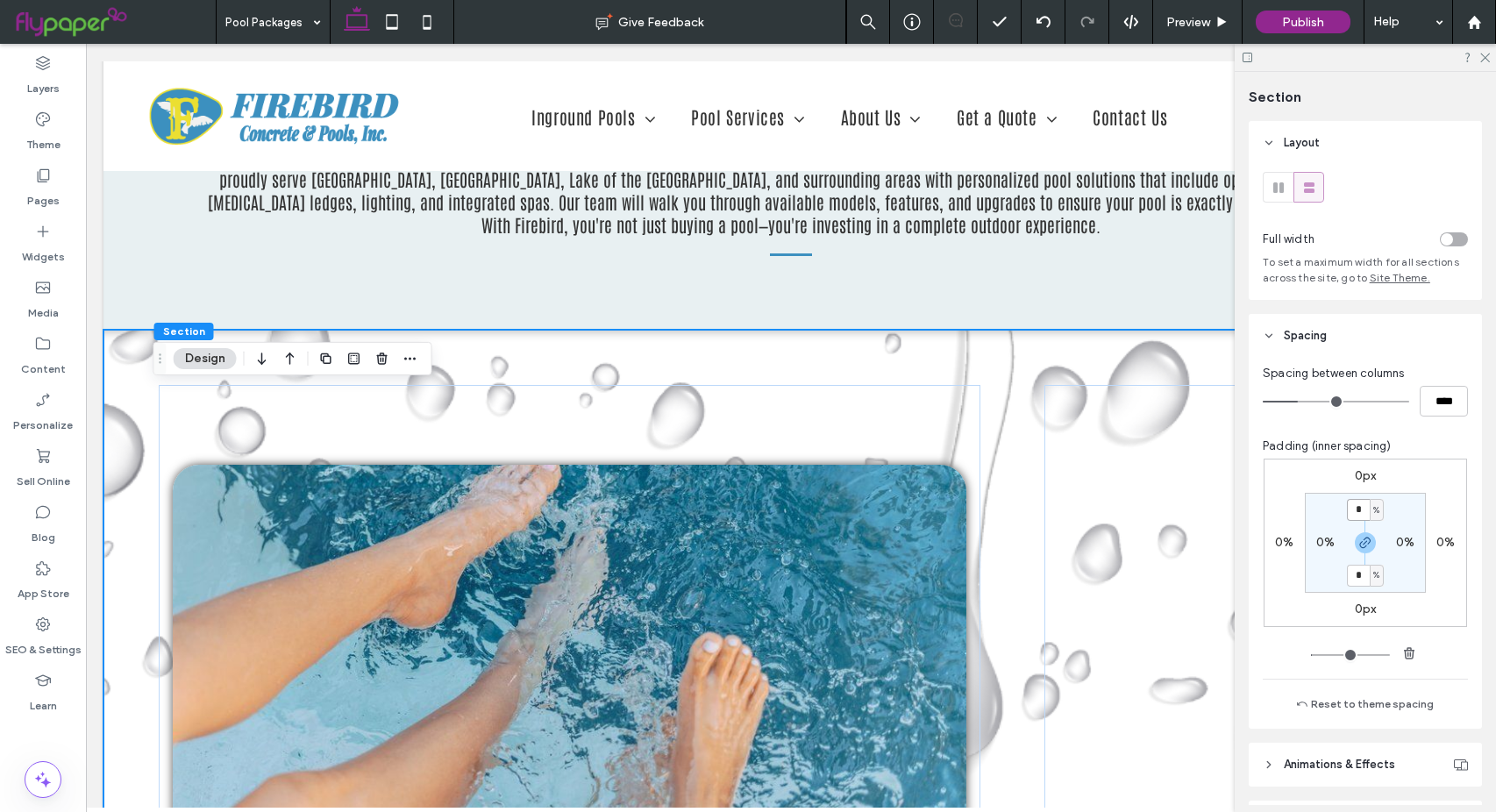
click at [1347, 508] on input "*" at bounding box center [1358, 509] width 23 height 22
type input "*"
click at [1044, 24] on icon at bounding box center [1043, 22] width 14 height 14
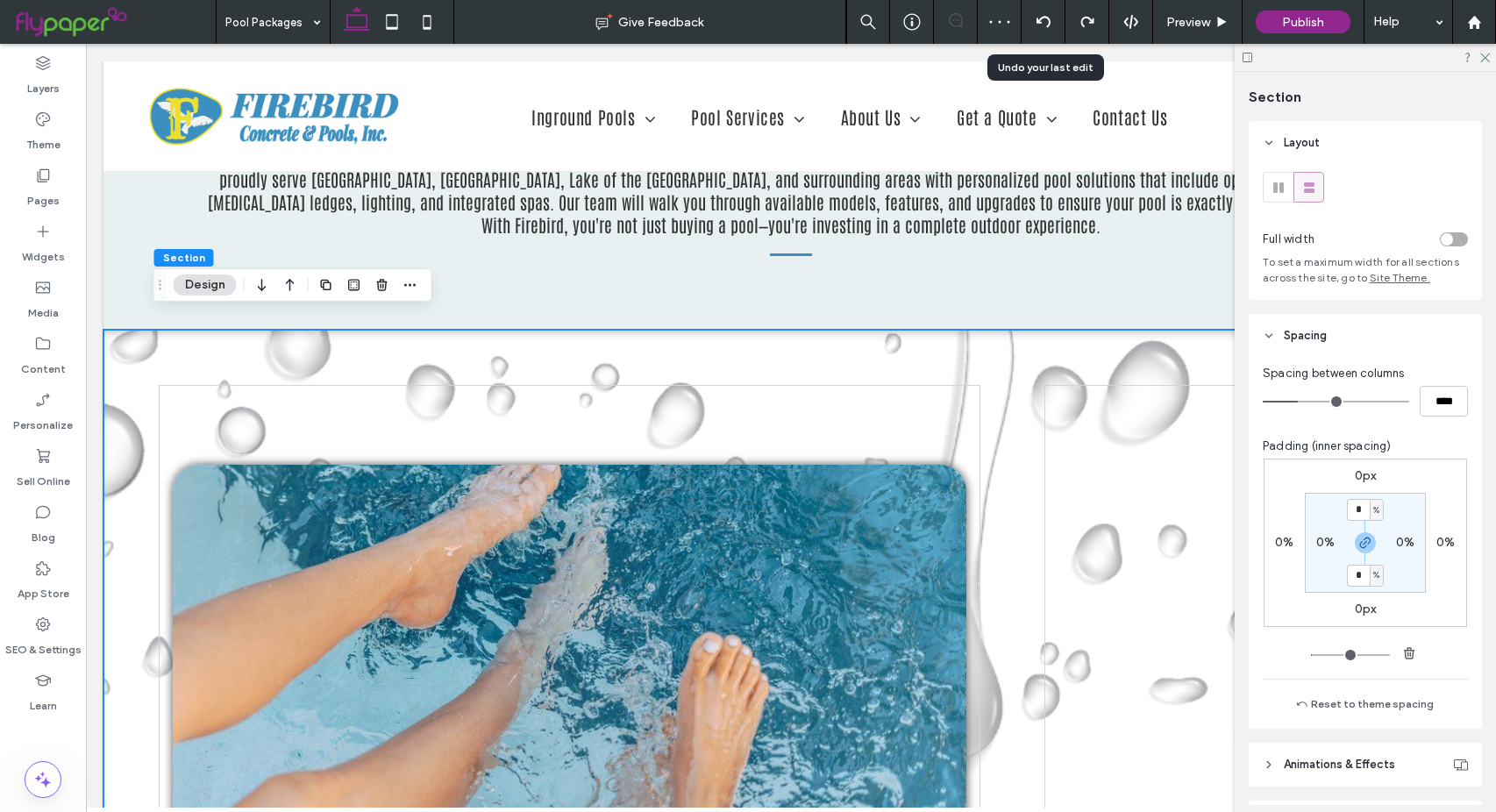
click at [1045, 22] on icon at bounding box center [1043, 22] width 14 height 14
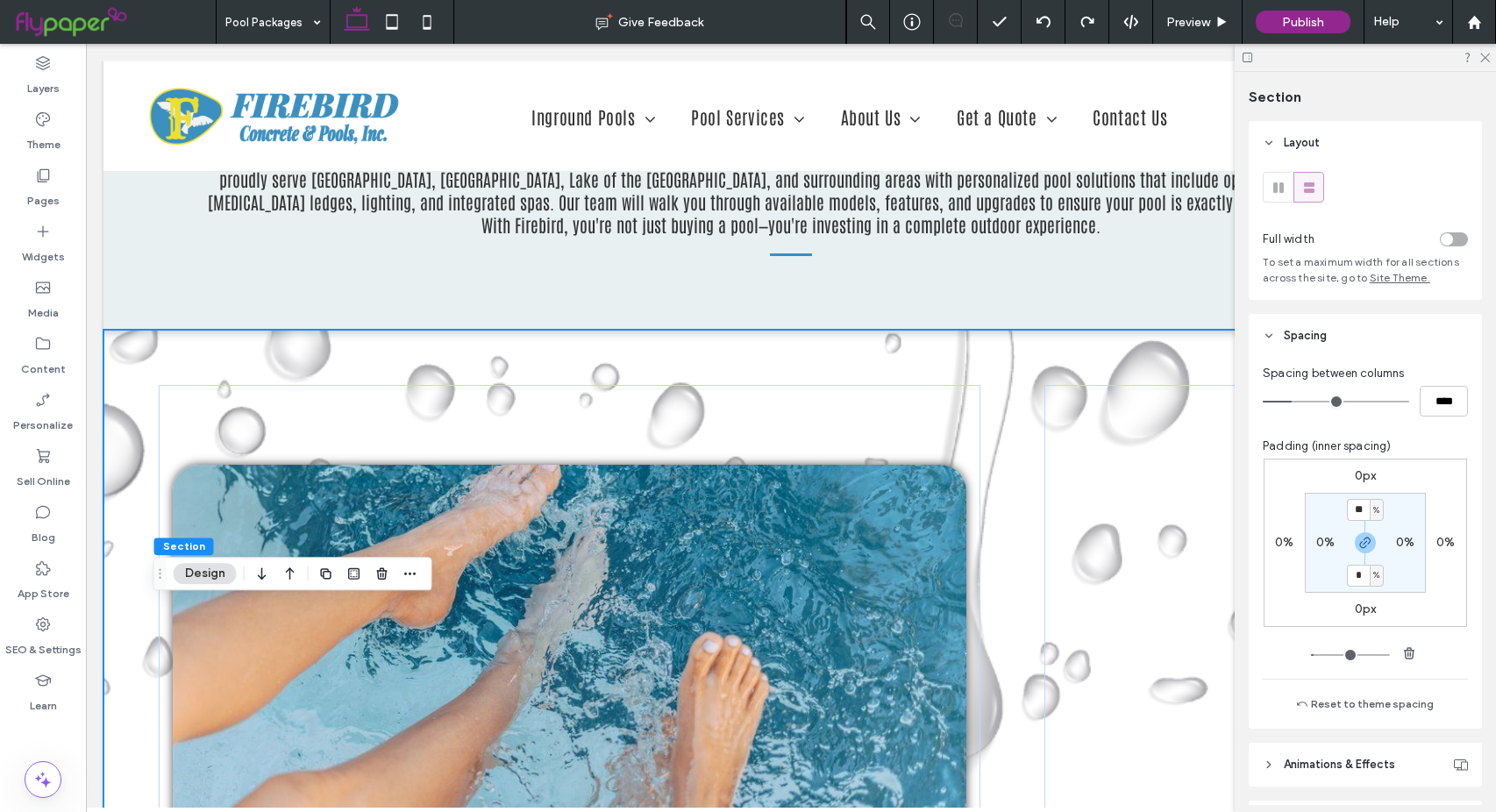
click at [1355, 477] on label "0px" at bounding box center [1366, 475] width 22 height 15
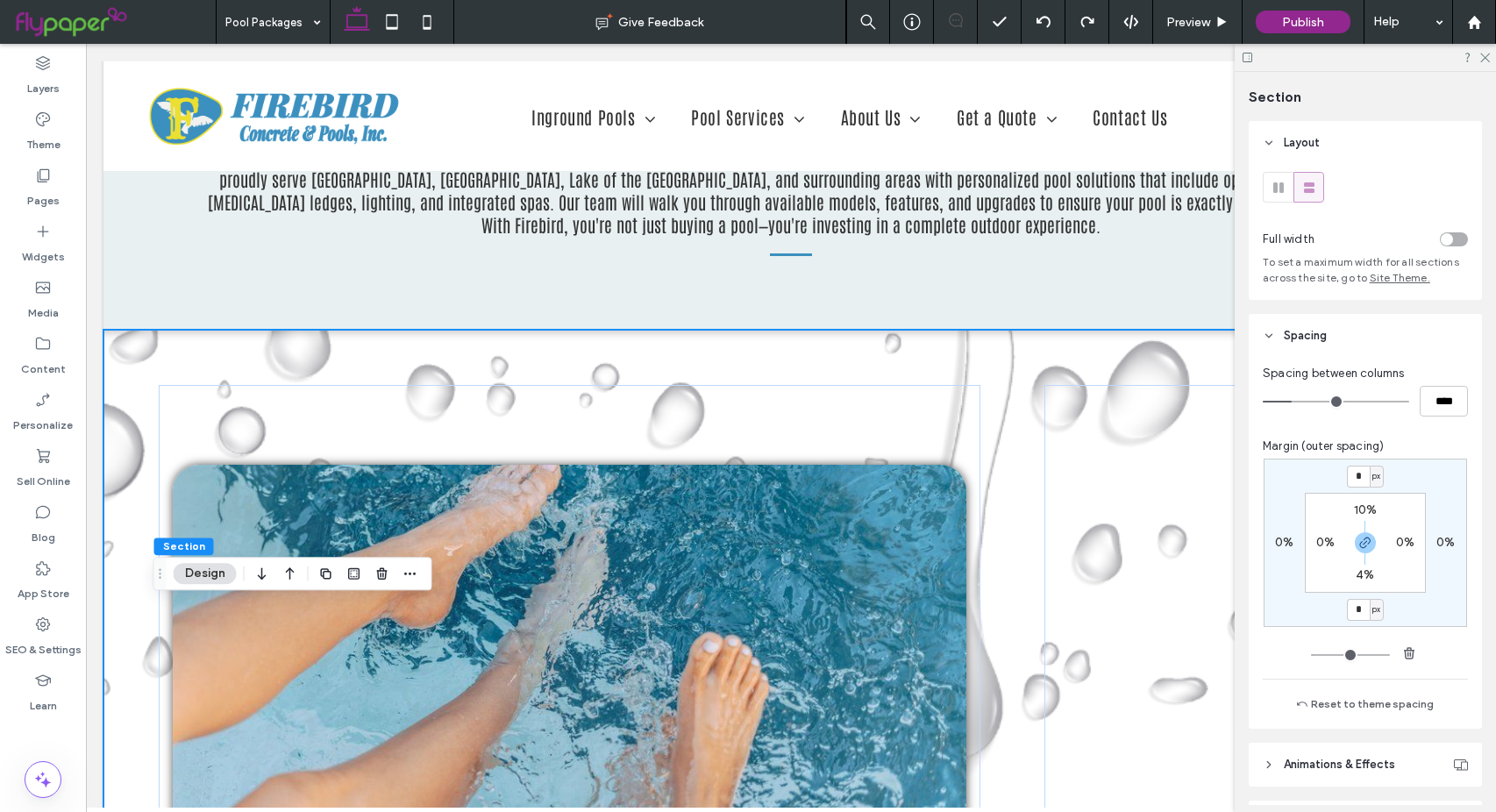
click at [1358, 511] on label "10%" at bounding box center [1366, 509] width 24 height 15
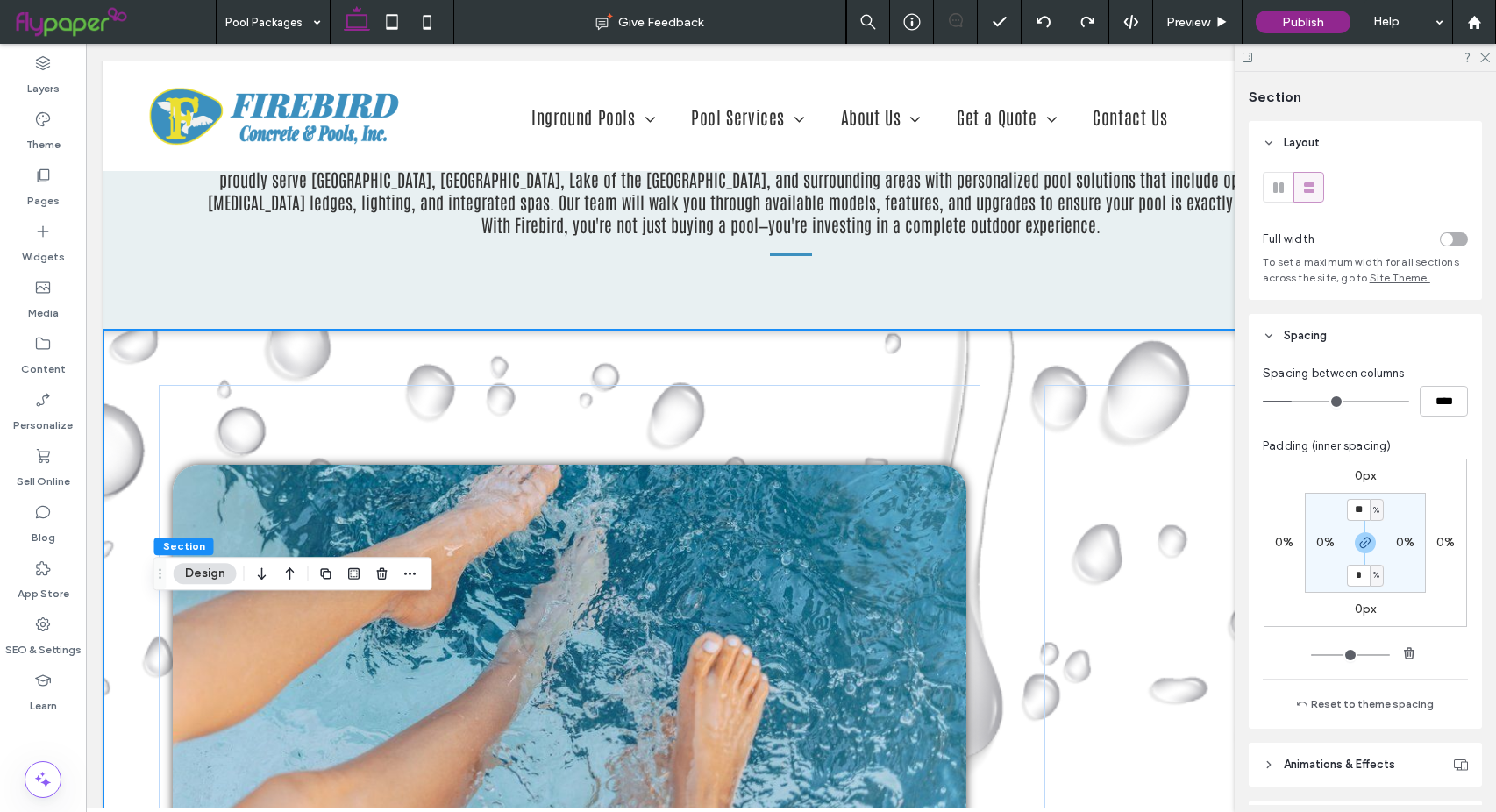
type input "**"
click at [1357, 508] on input "**" at bounding box center [1358, 509] width 23 height 22
type input "*"
click at [1045, 20] on icon at bounding box center [1043, 22] width 14 height 14
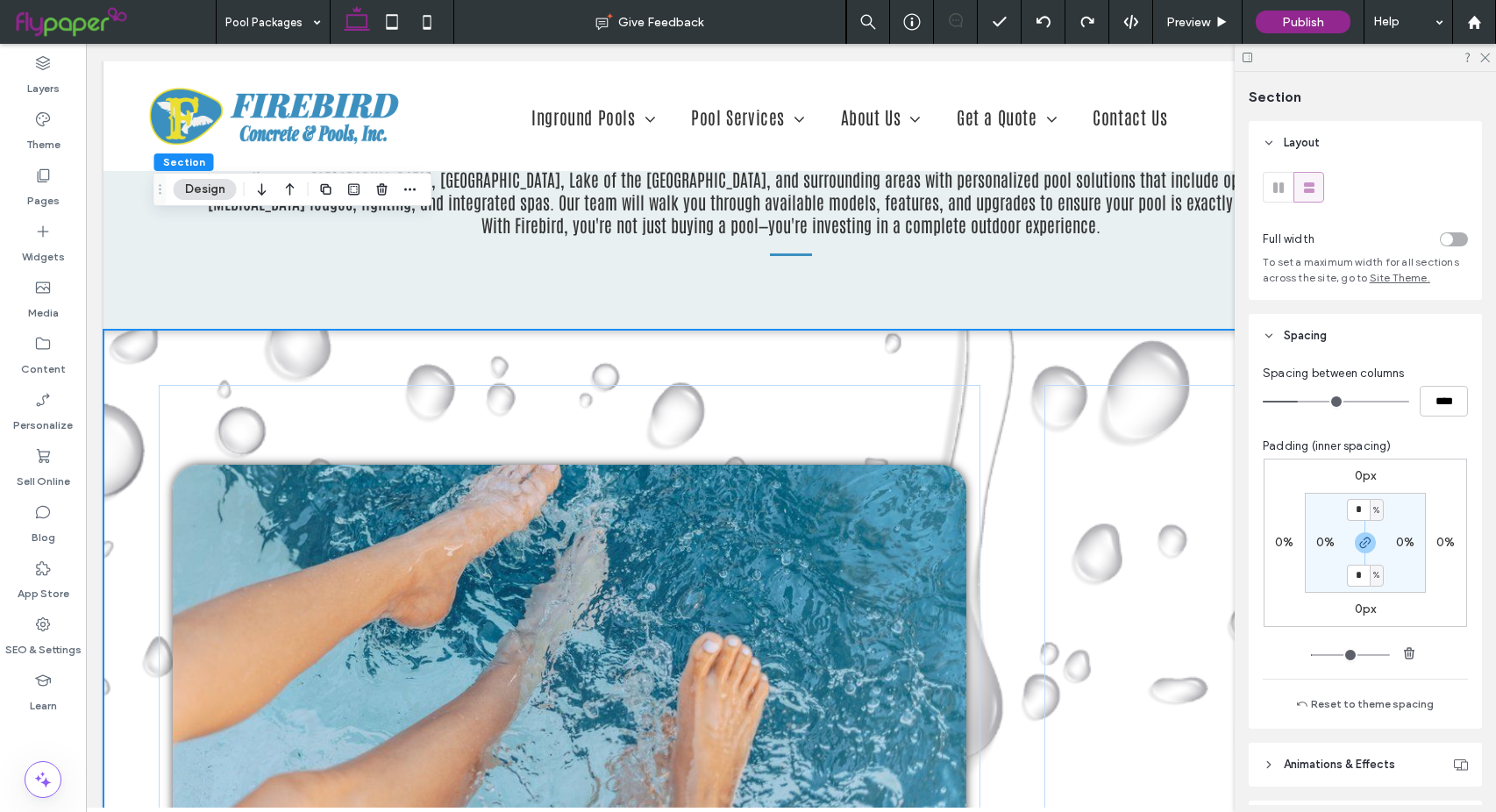
click at [1362, 479] on label "0px" at bounding box center [1366, 475] width 22 height 15
type input "*"
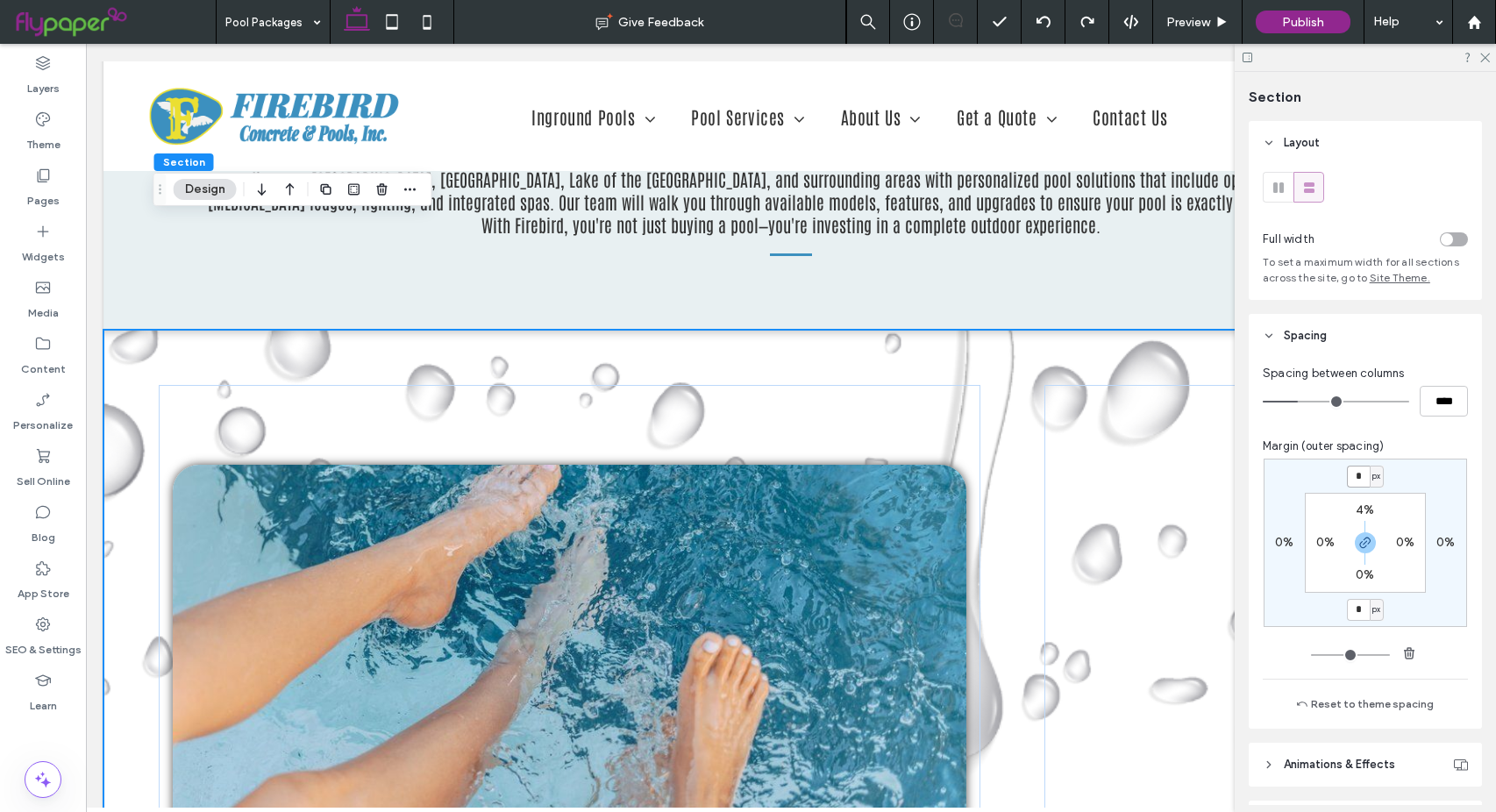
click at [1353, 474] on input "*" at bounding box center [1358, 477] width 23 height 22
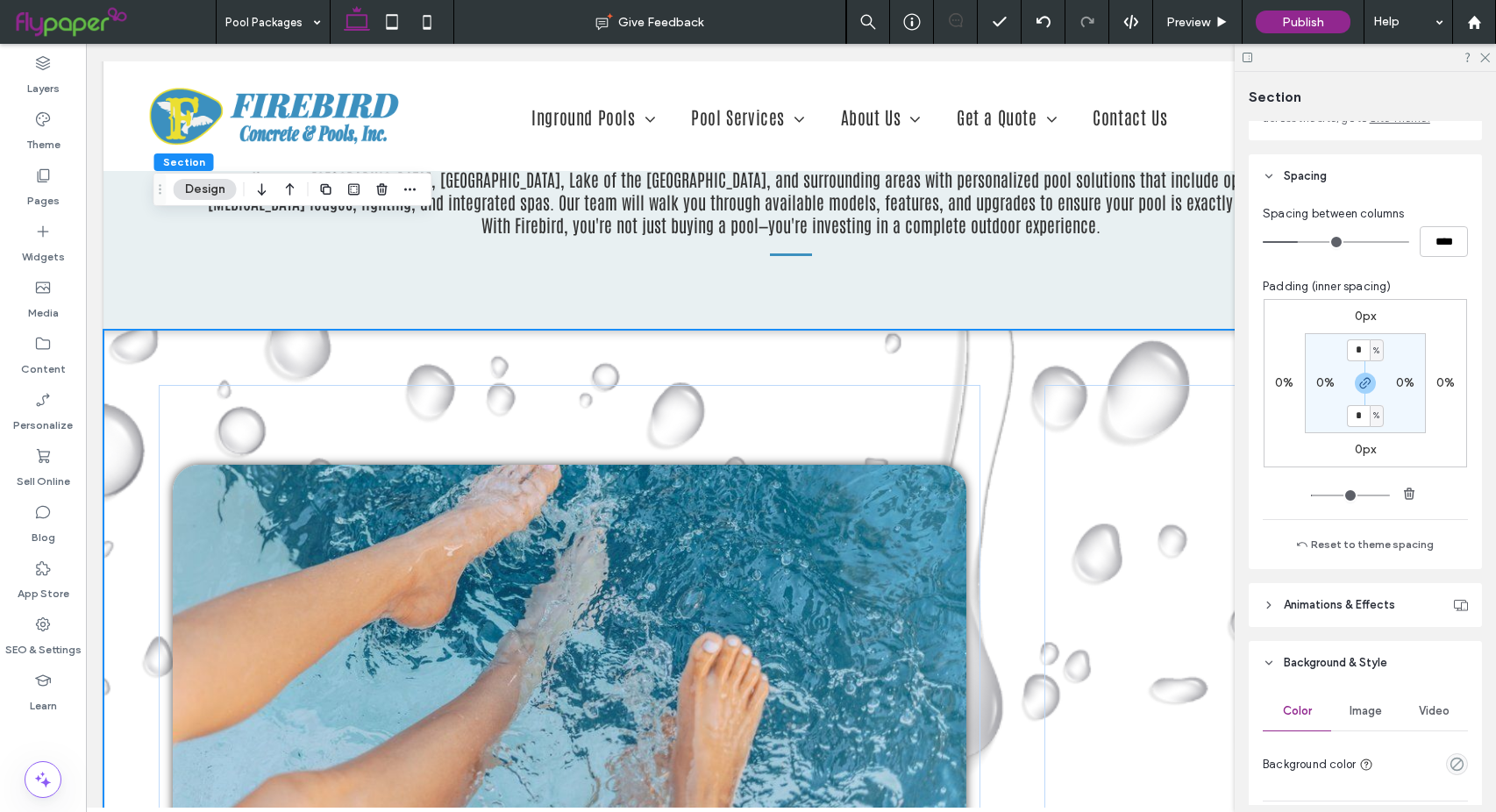
scroll to position [175, 0]
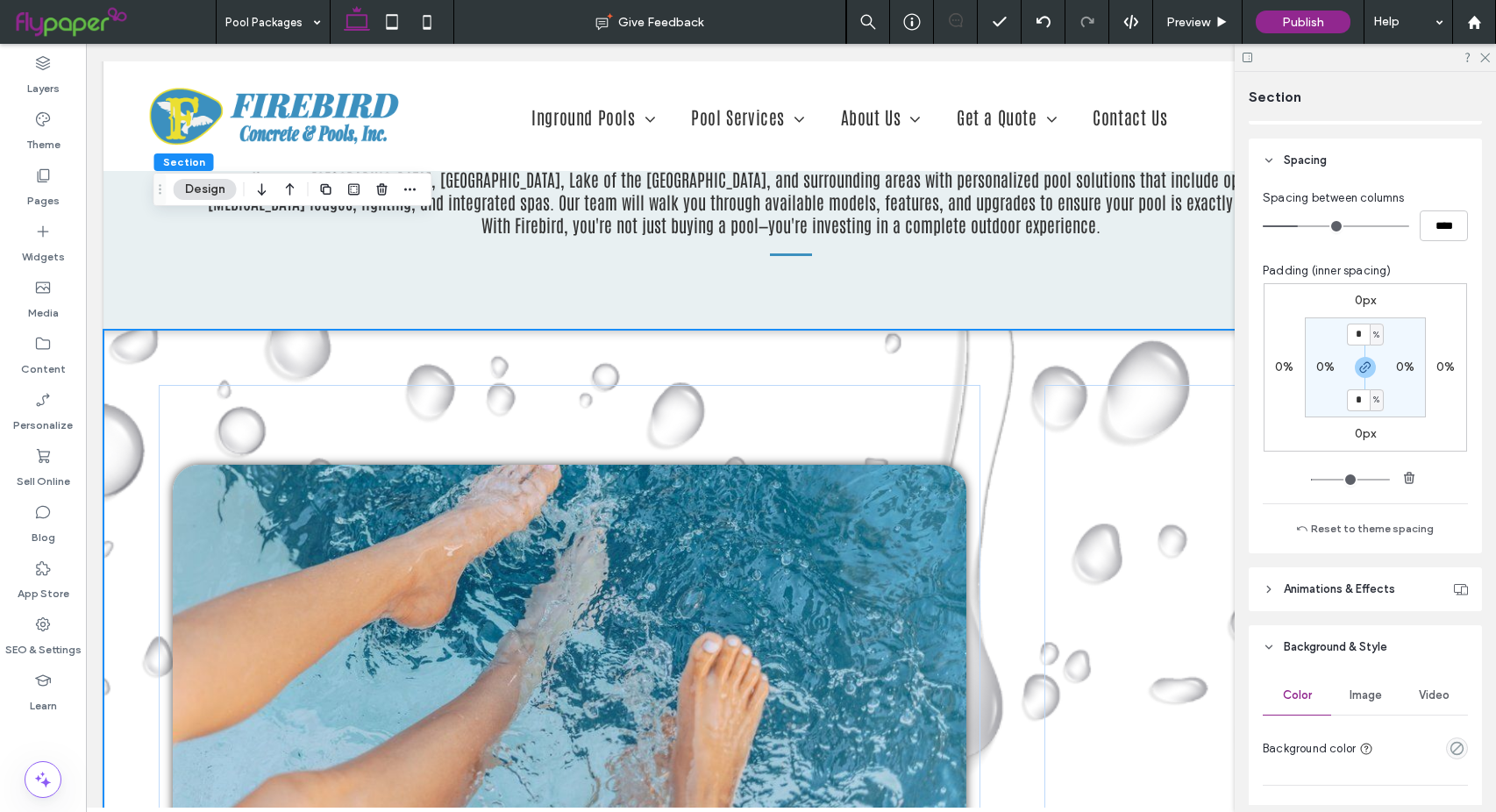
type input "*"
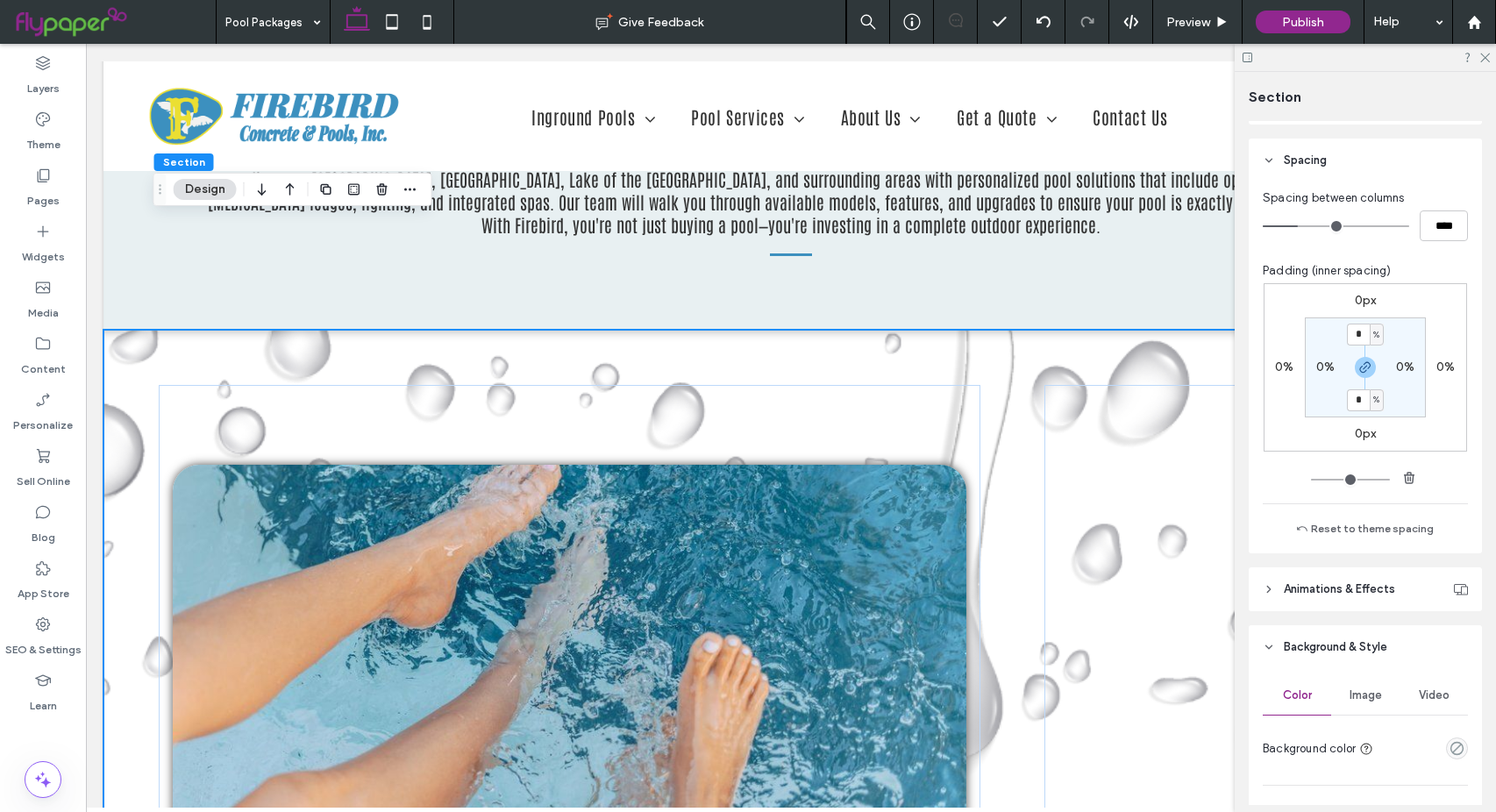
type input "*"
type input "**"
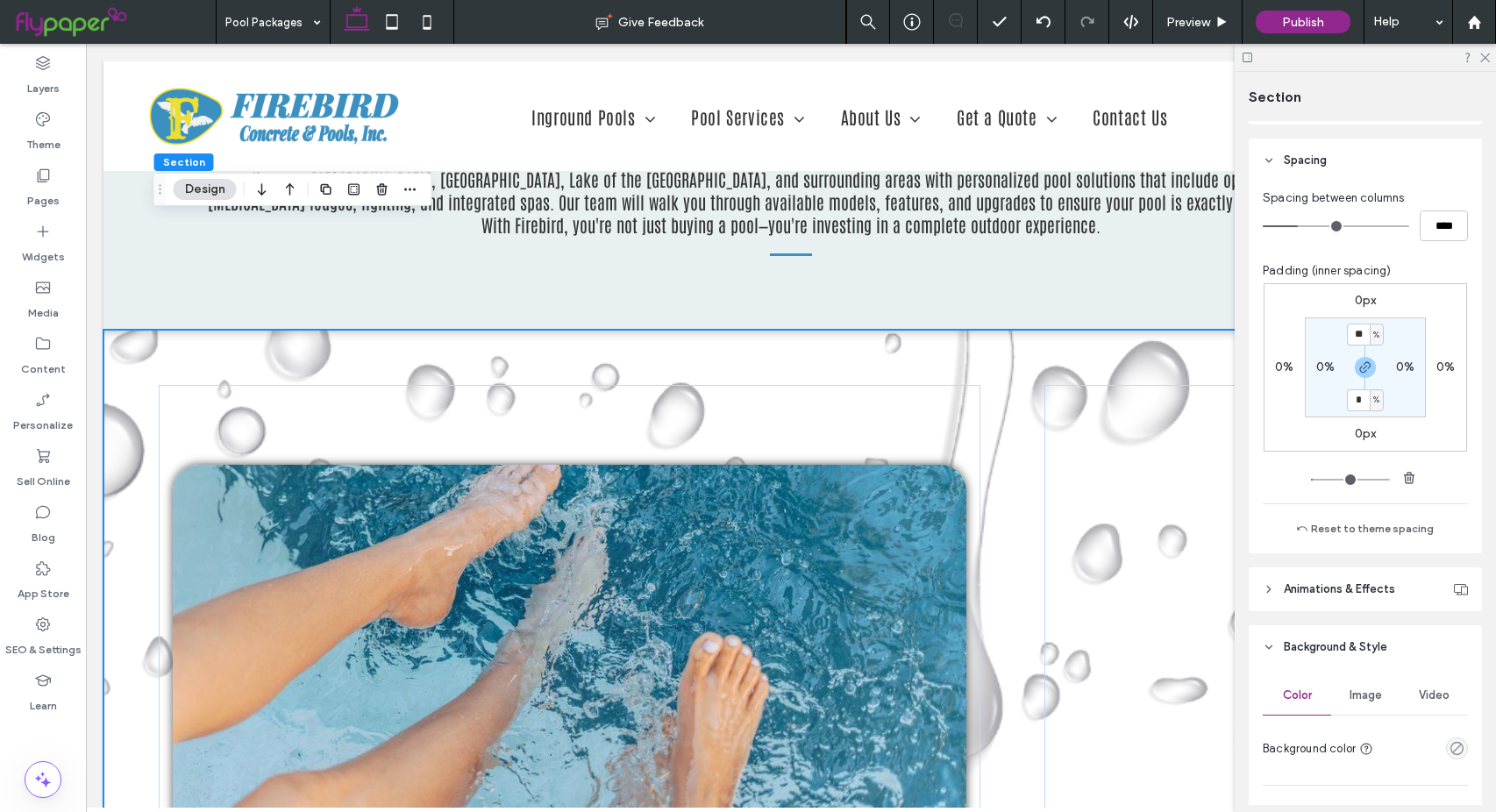
type input "**"
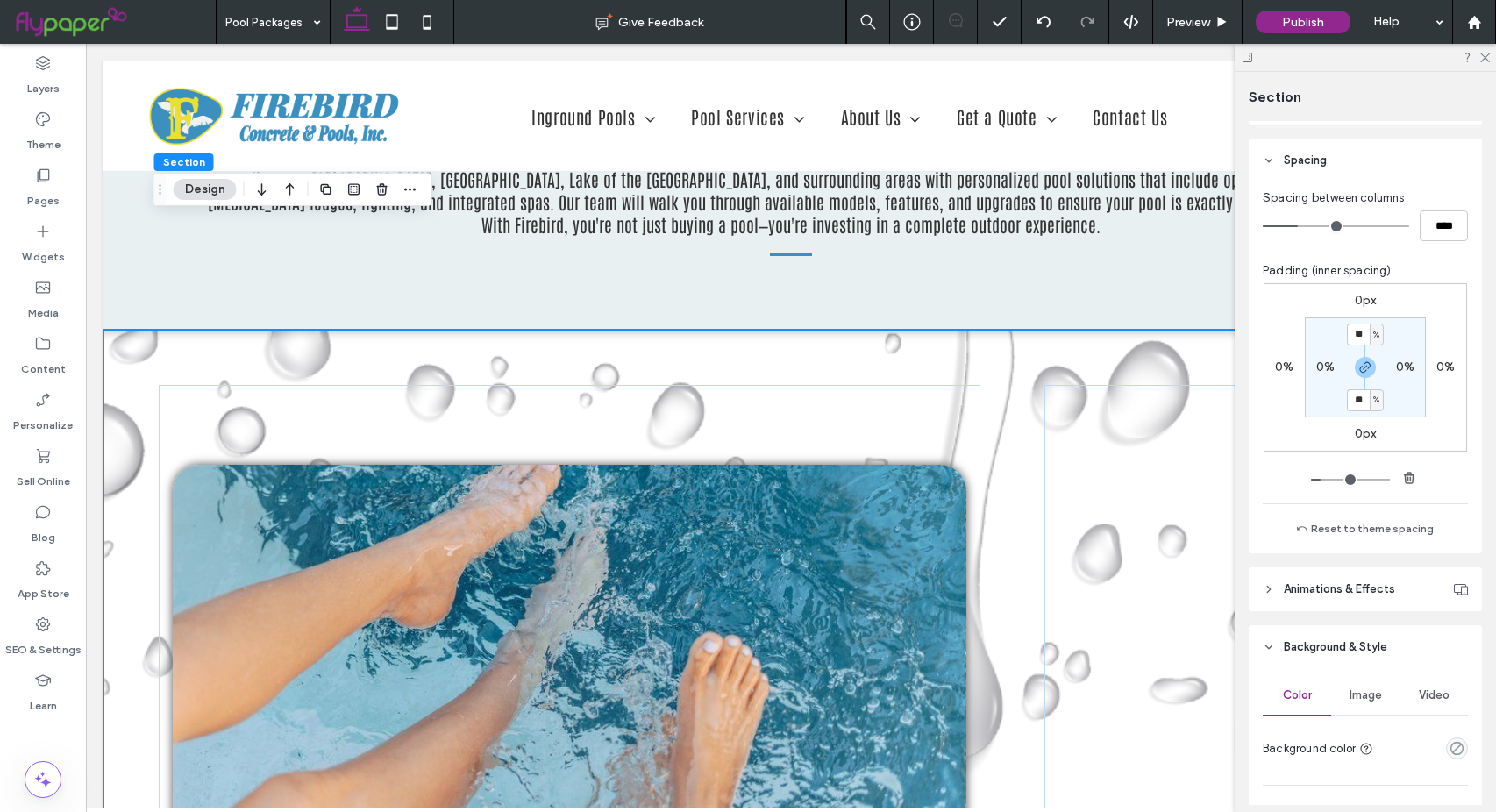
type input "**"
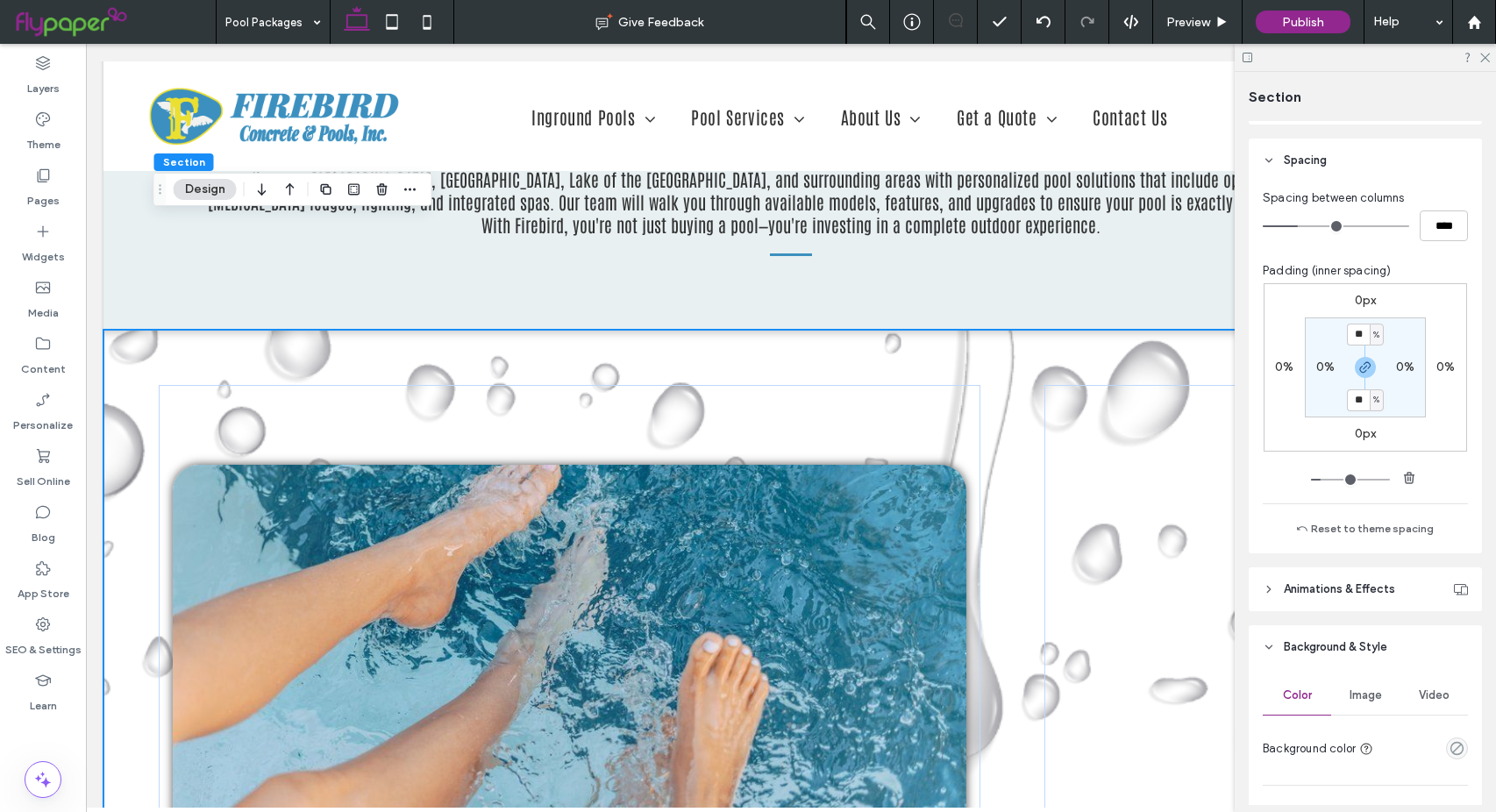
type input "**"
drag, startPoint x: 1311, startPoint y: 478, endPoint x: 1323, endPoint y: 475, distance: 12.4
click at [1323, 479] on input "range" at bounding box center [1350, 480] width 79 height 2
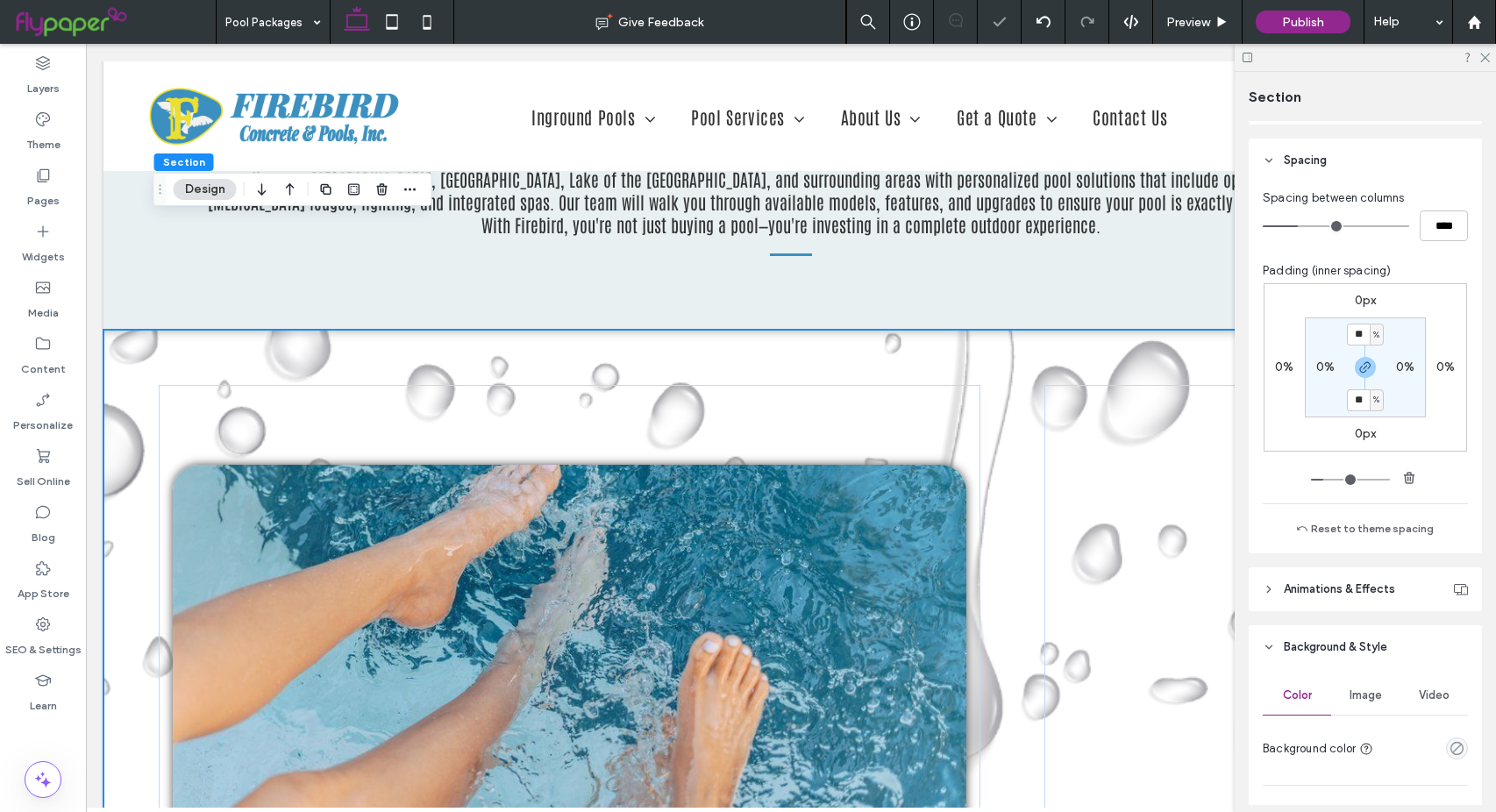
type input "**"
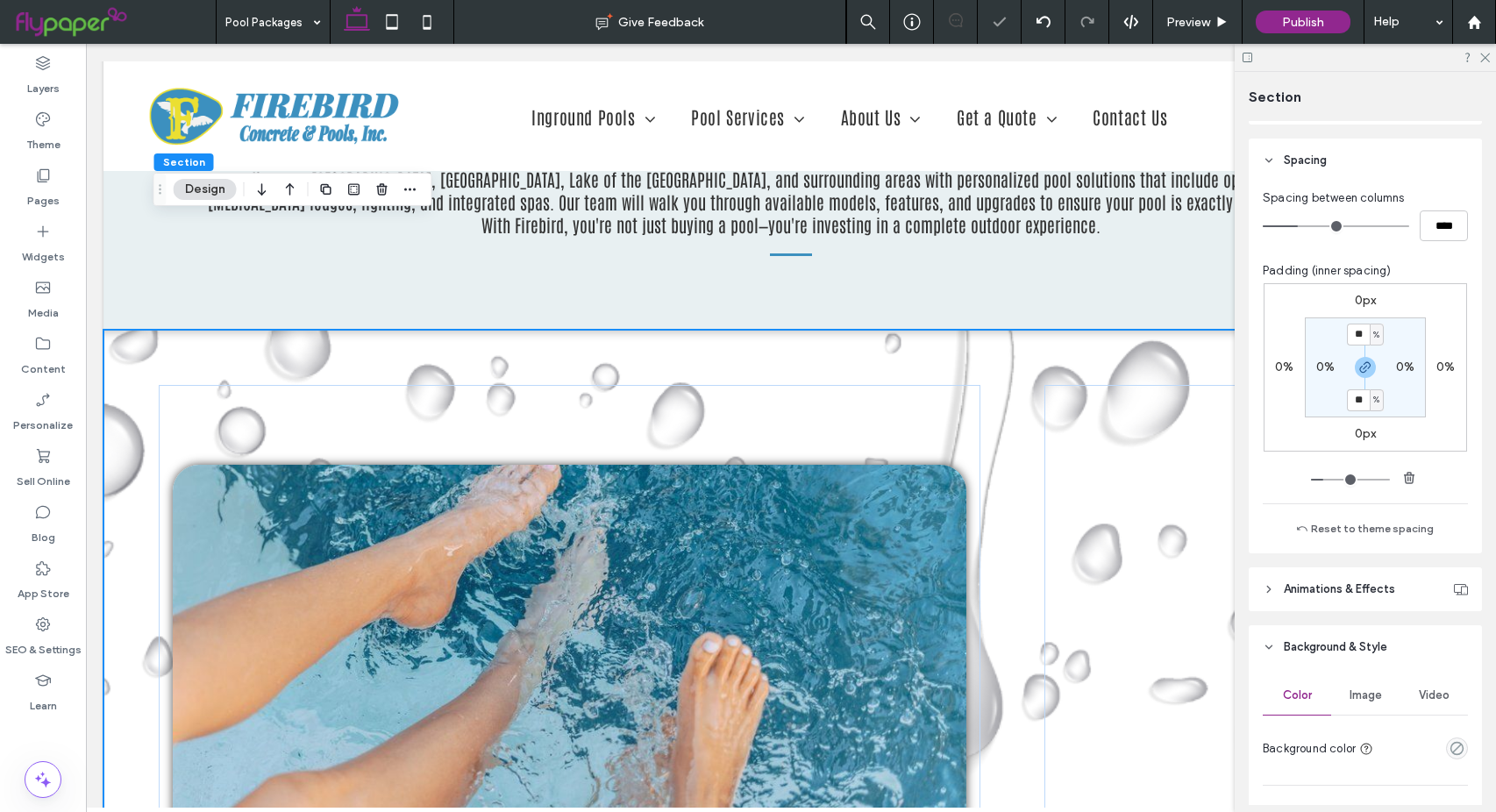
type input "**"
type input "*"
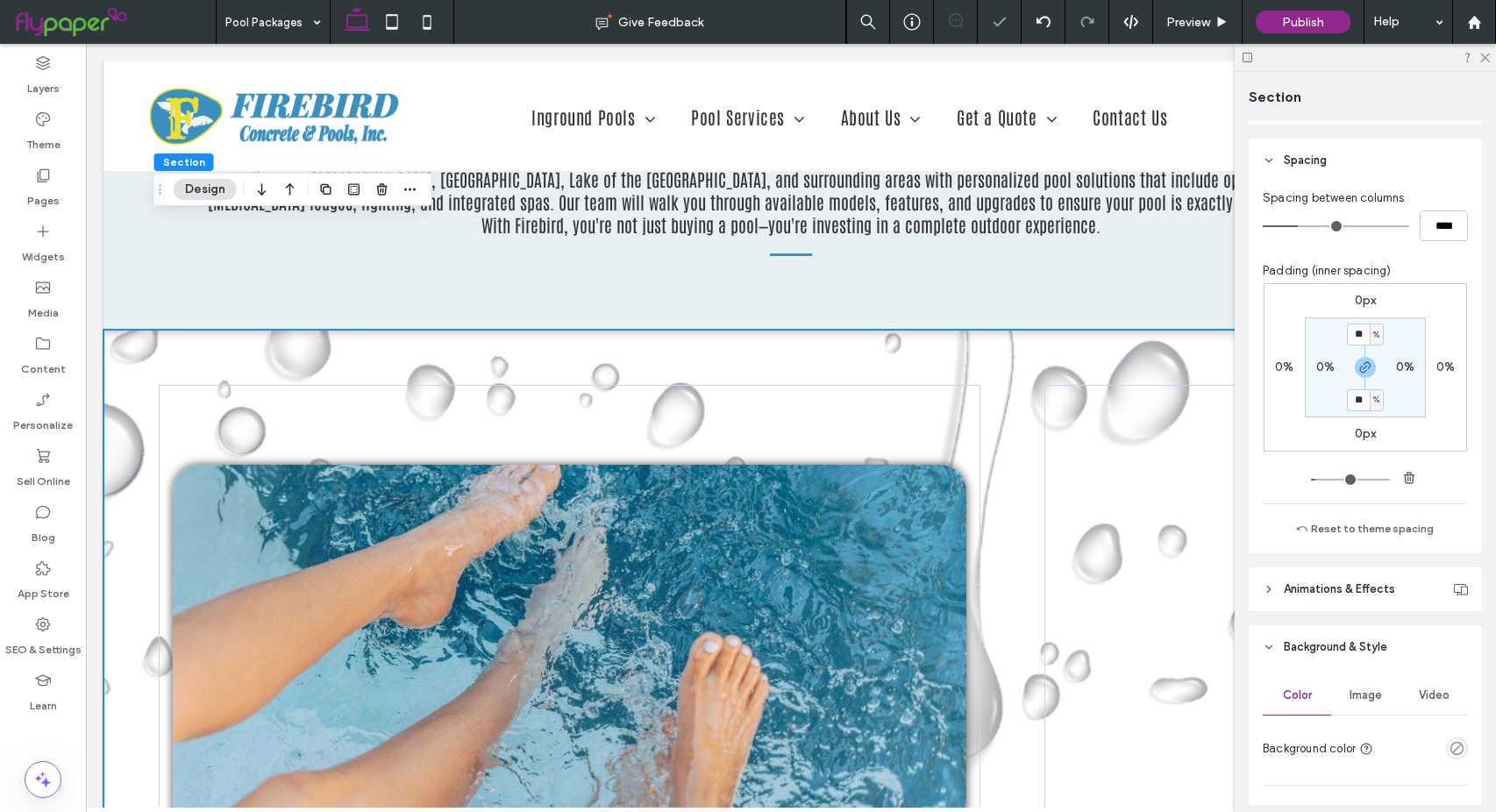
type input "*"
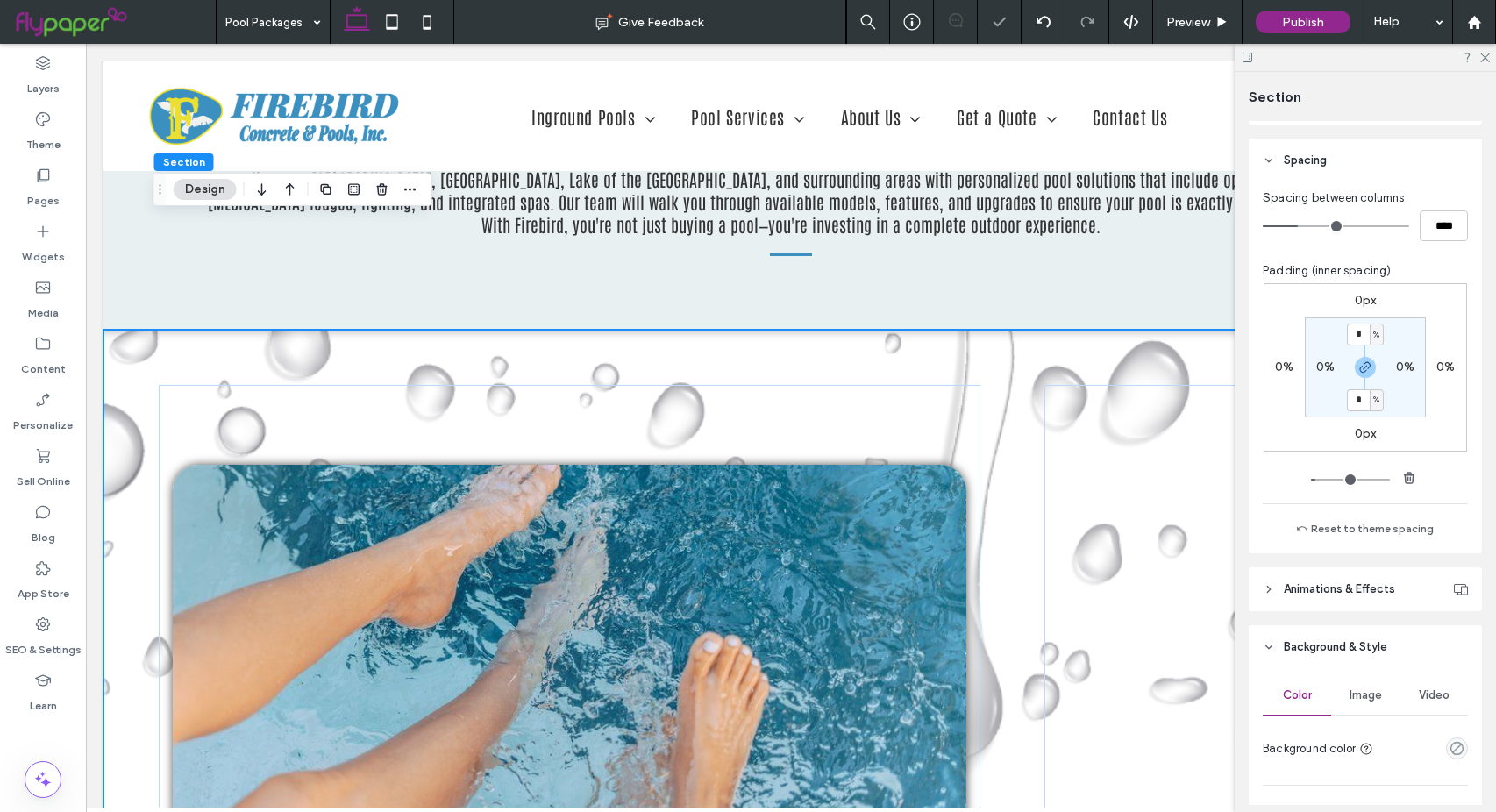
type input "*"
drag, startPoint x: 1323, startPoint y: 476, endPoint x: 1308, endPoint y: 478, distance: 15.1
type input "*"
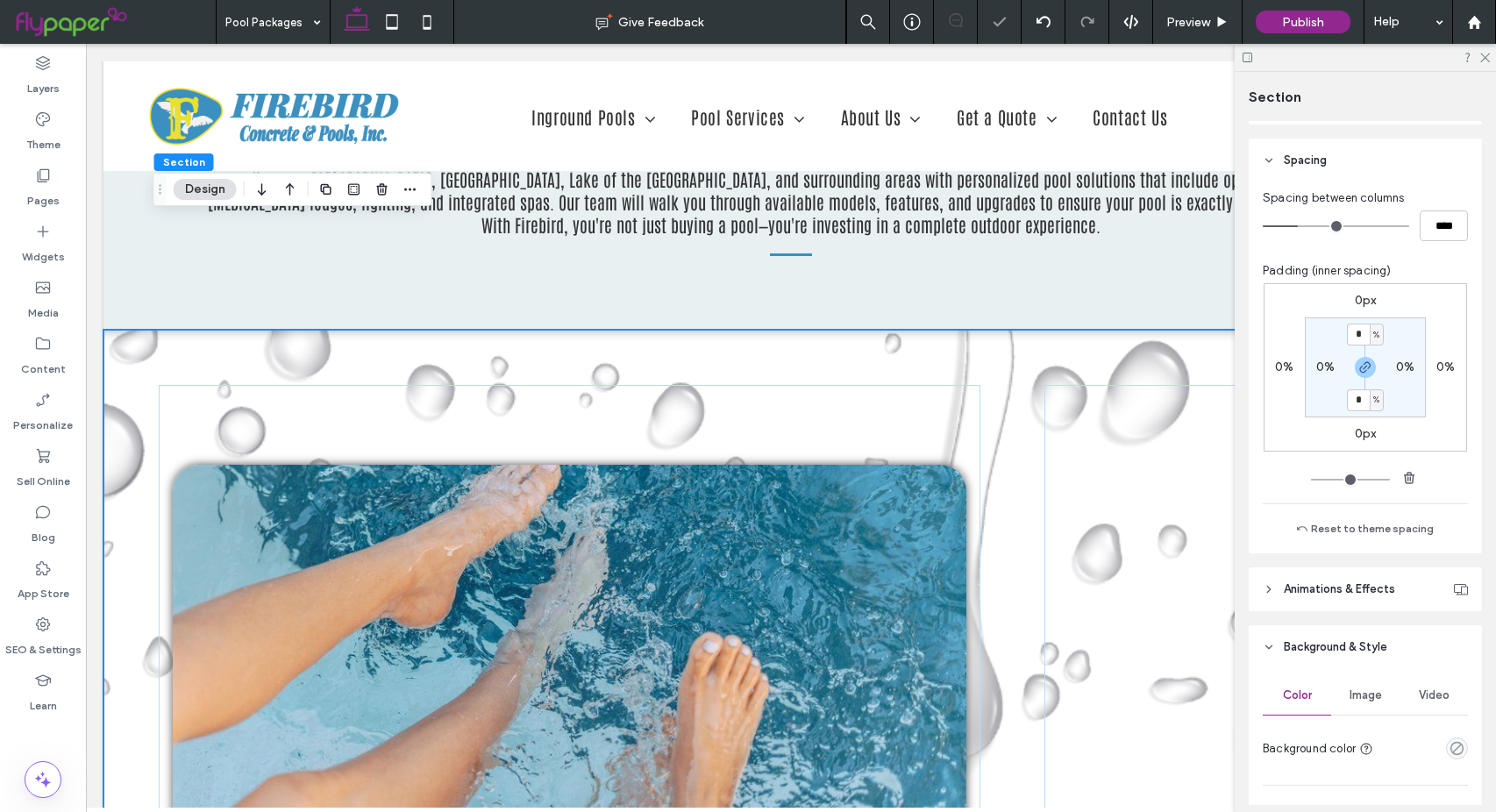
click at [1311, 479] on input "range" at bounding box center [1350, 480] width 79 height 2
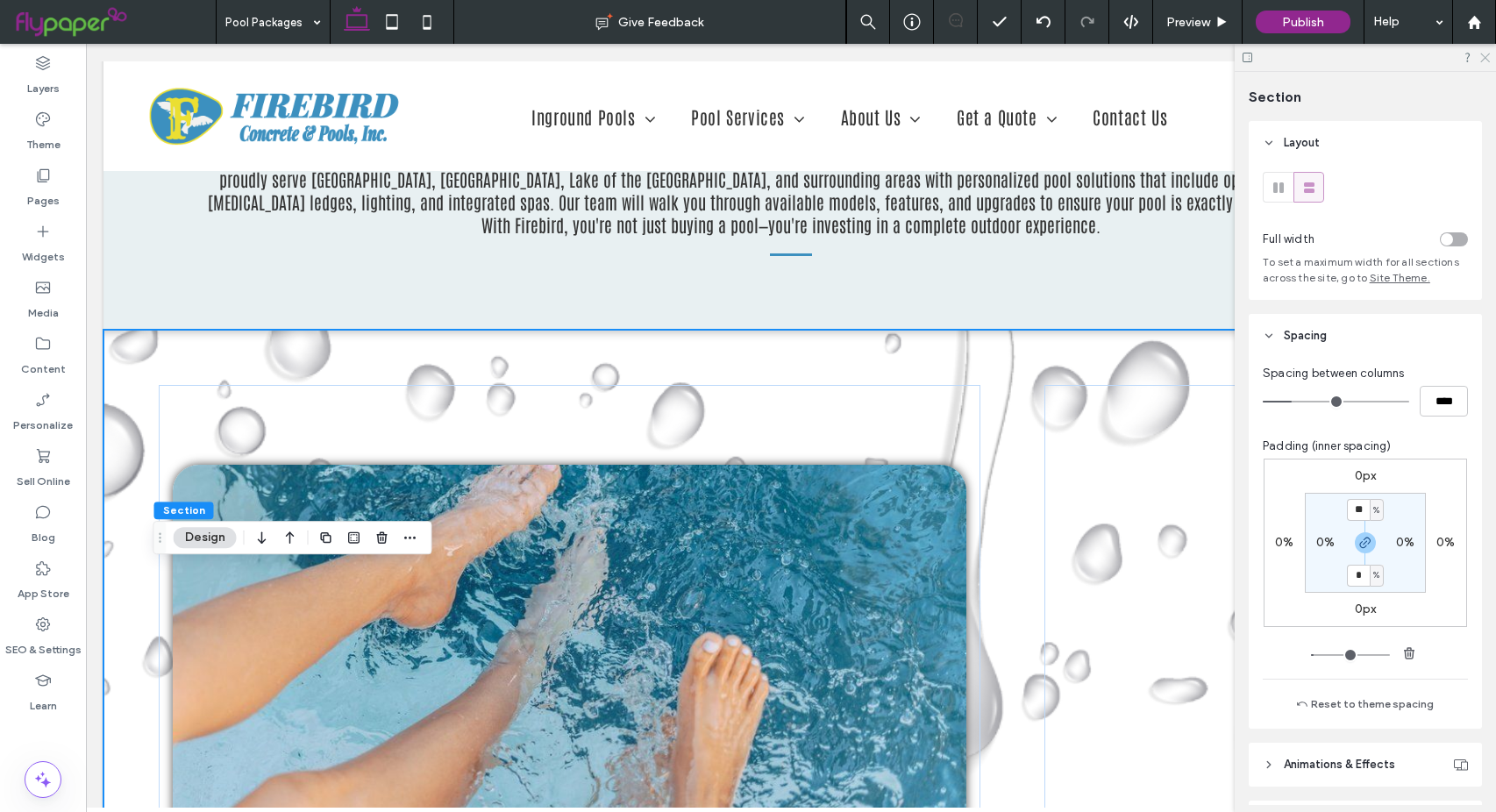
click at [1486, 60] on icon at bounding box center [1483, 56] width 11 height 11
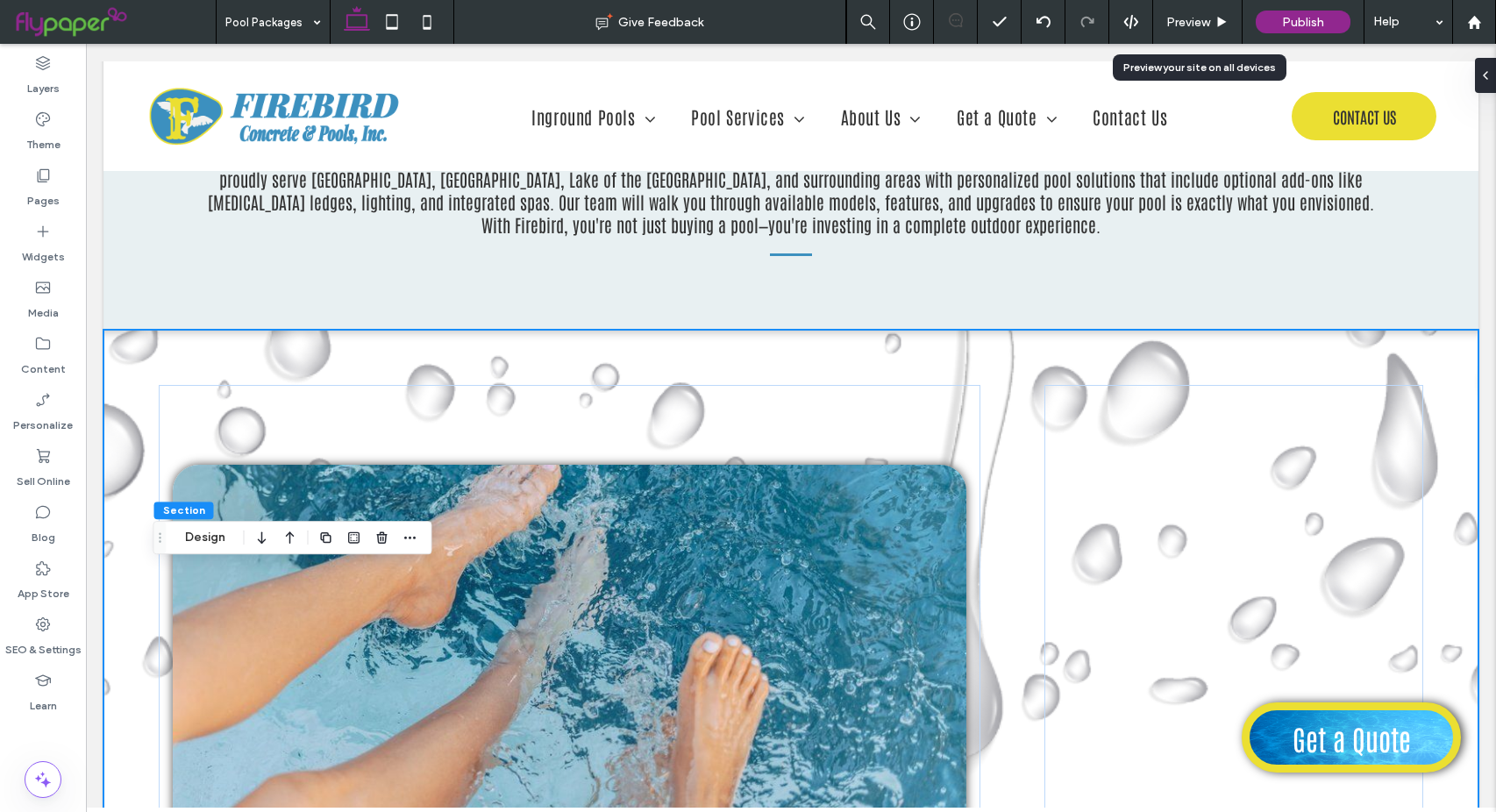
click at [1209, 18] on span "Preview" at bounding box center [1188, 22] width 44 height 15
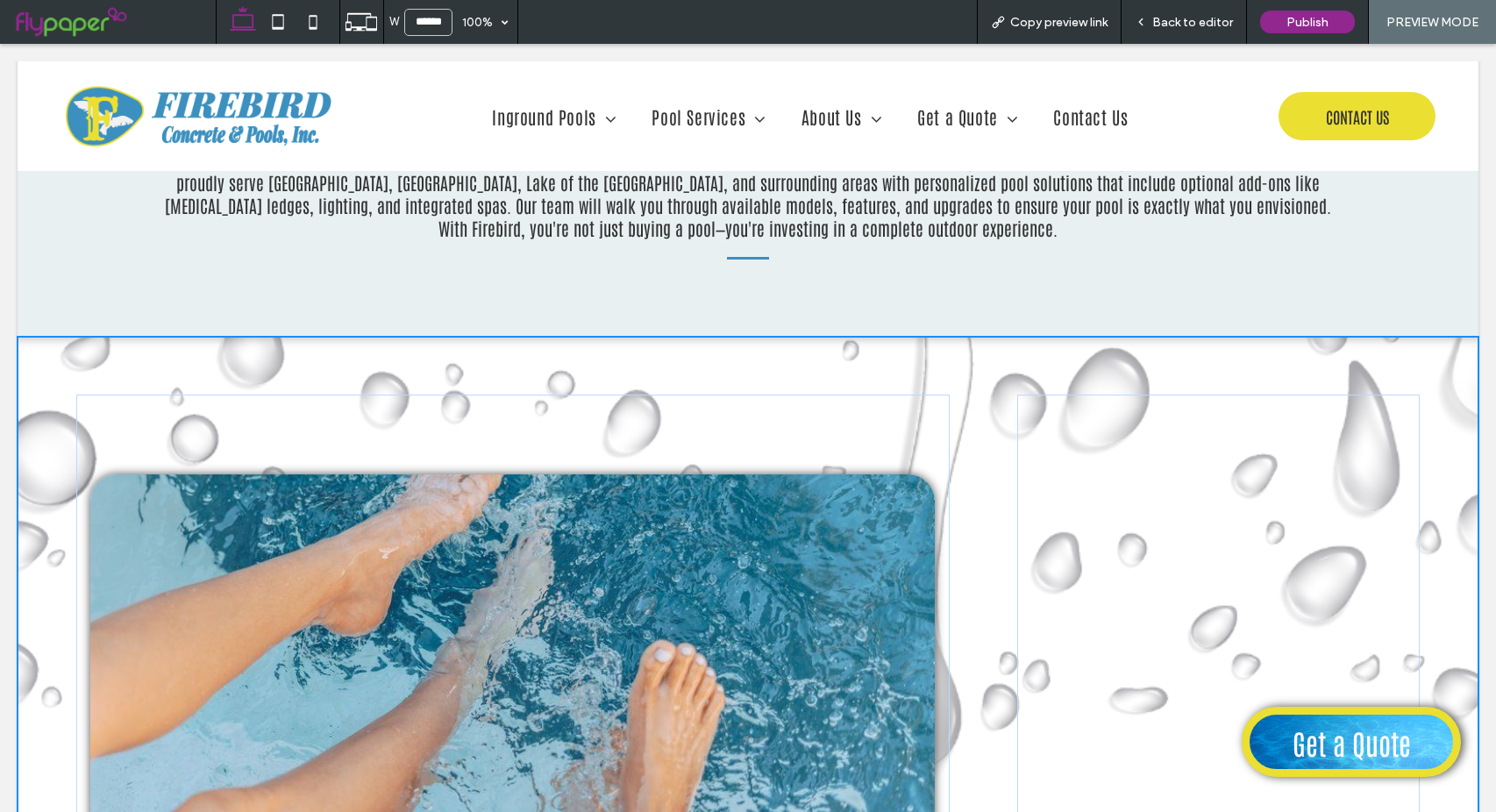
click at [1141, 18] on icon at bounding box center [1141, 22] width 12 height 12
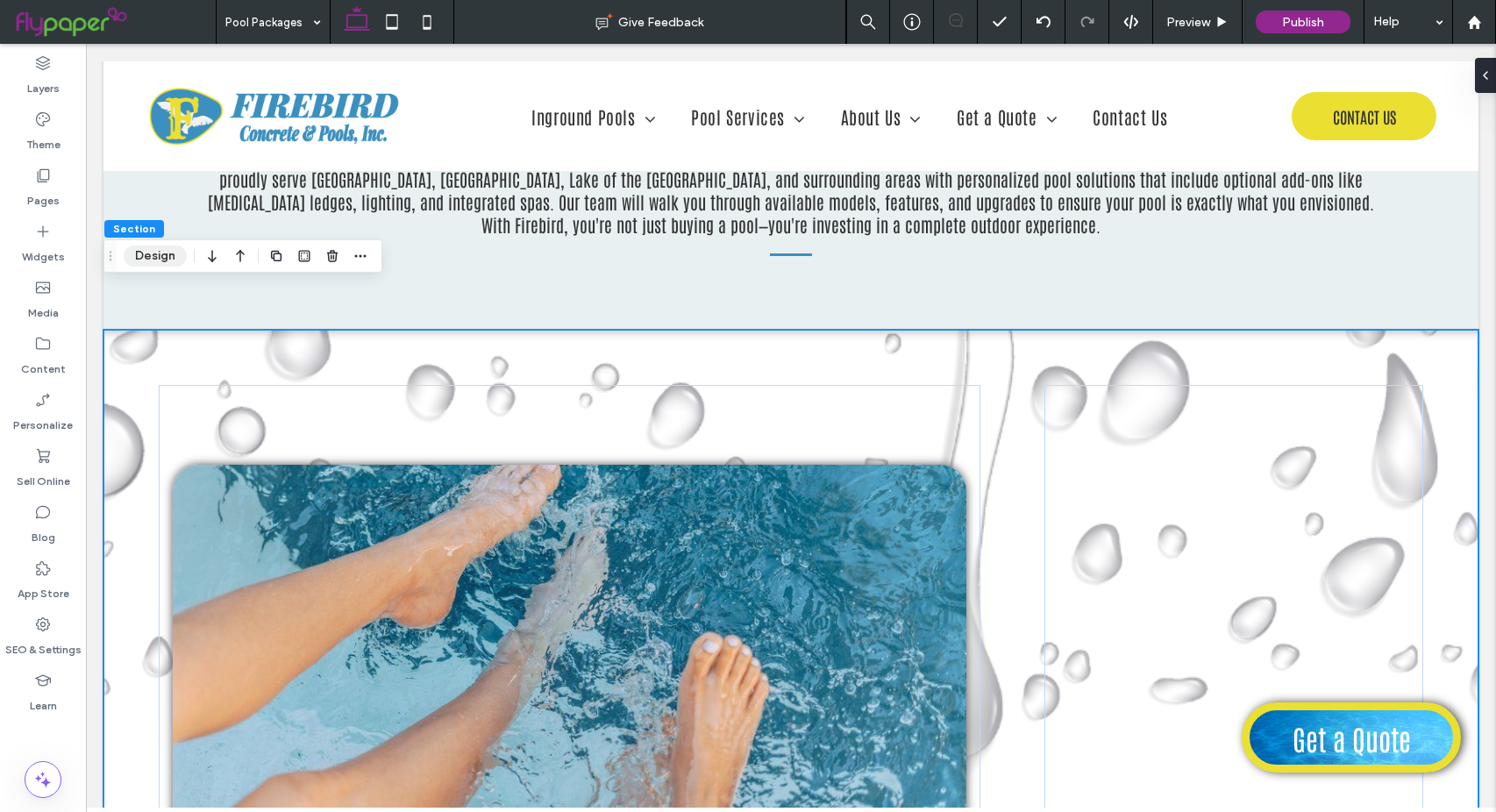
click at [156, 265] on button "Design" at bounding box center [154, 256] width 63 height 21
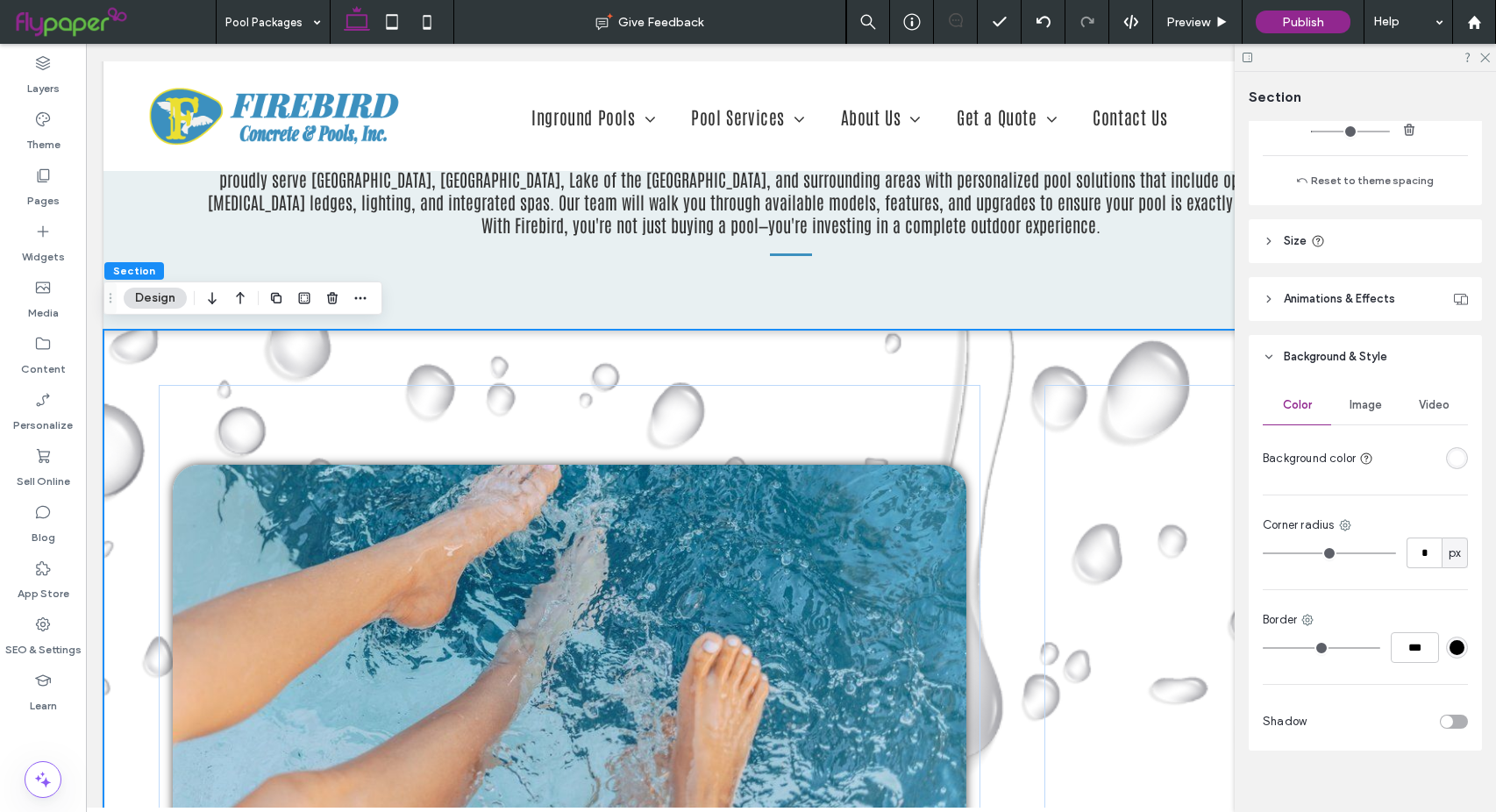
scroll to position [539, 0]
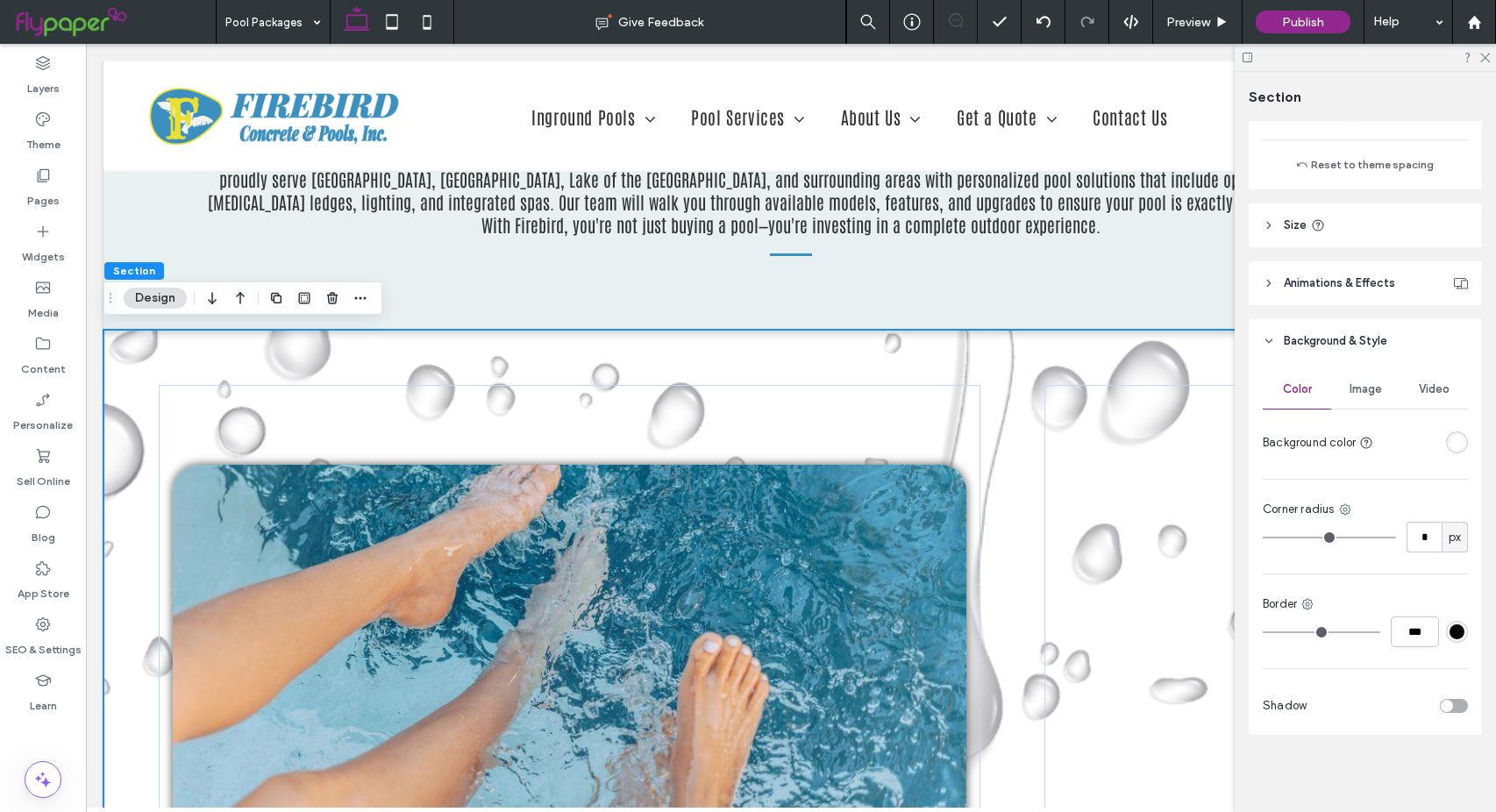
click at [1444, 703] on div "toggle" at bounding box center [1453, 706] width 28 height 14
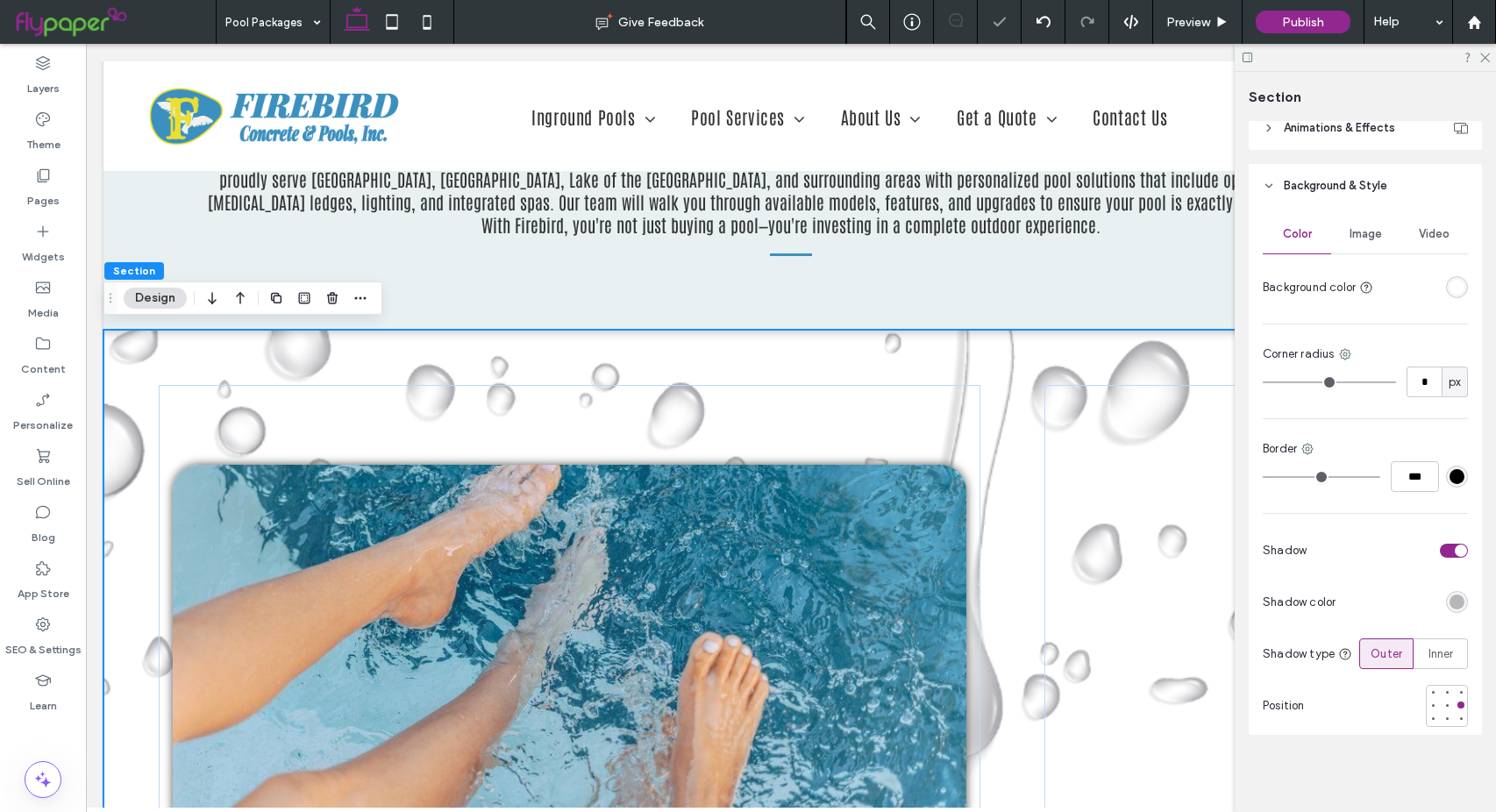
scroll to position [699, 0]
click at [1452, 598] on div "rgba(0, 0, 0, 0.25)" at bounding box center [1456, 601] width 15 height 15
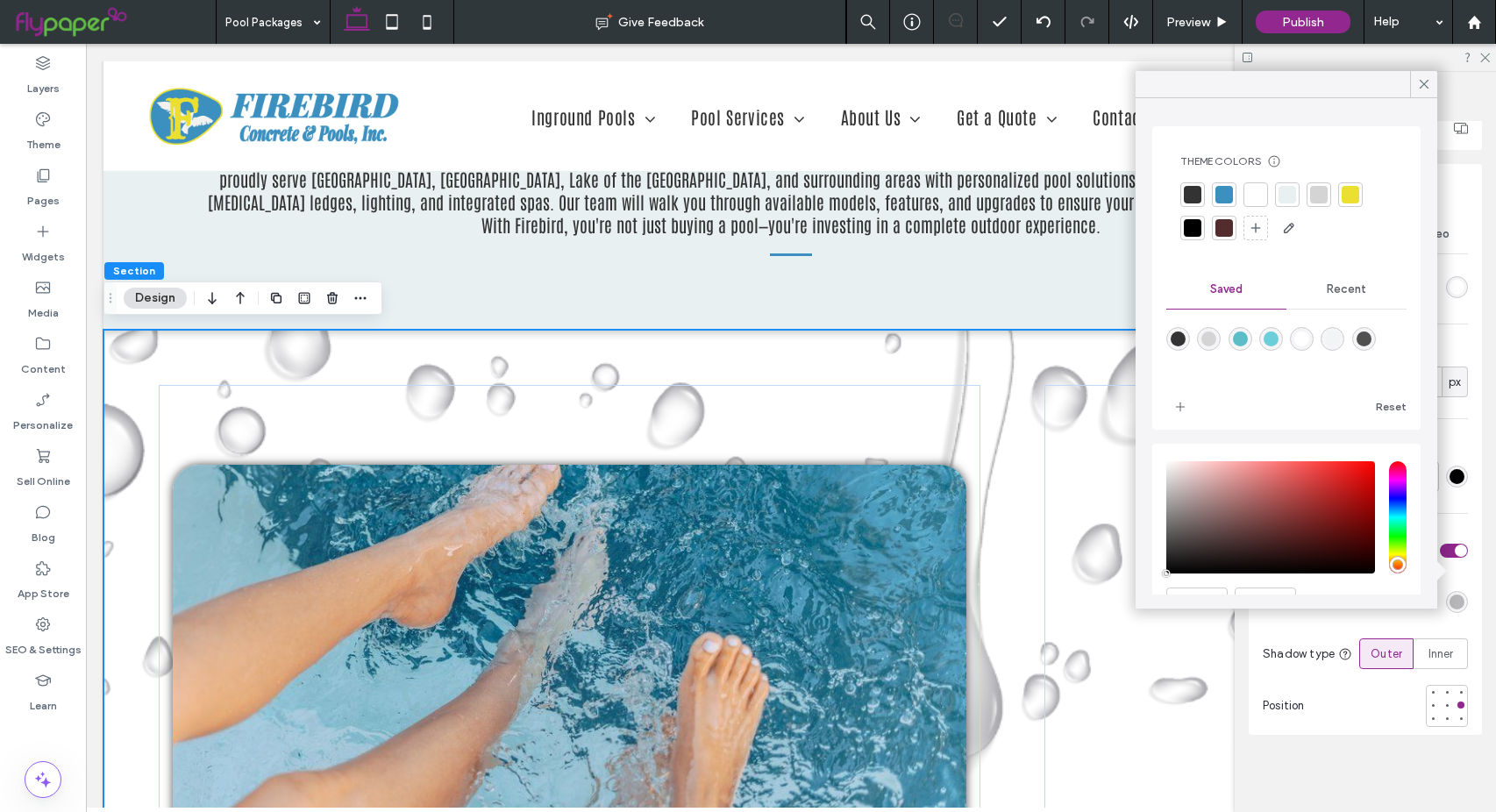
click at [1372, 337] on div "rgba(80,80,80,1)" at bounding box center [1364, 338] width 15 height 15
type input "*******"
type input "***"
type input "****"
click at [1440, 714] on div at bounding box center [1446, 718] width 12 height 12
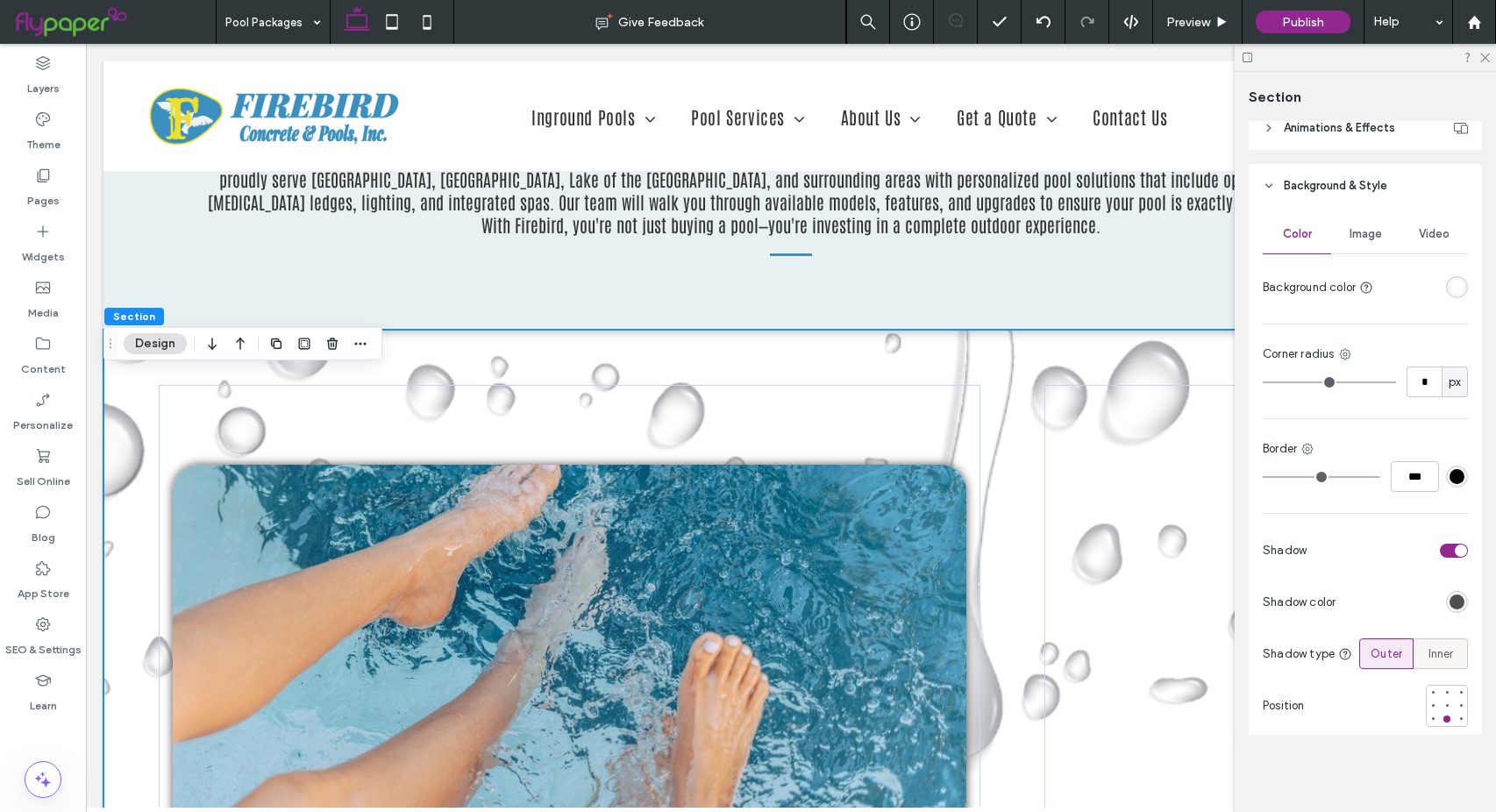
click at [1428, 655] on span "Inner" at bounding box center [1441, 654] width 26 height 18
click at [1440, 717] on div at bounding box center [1446, 718] width 12 height 12
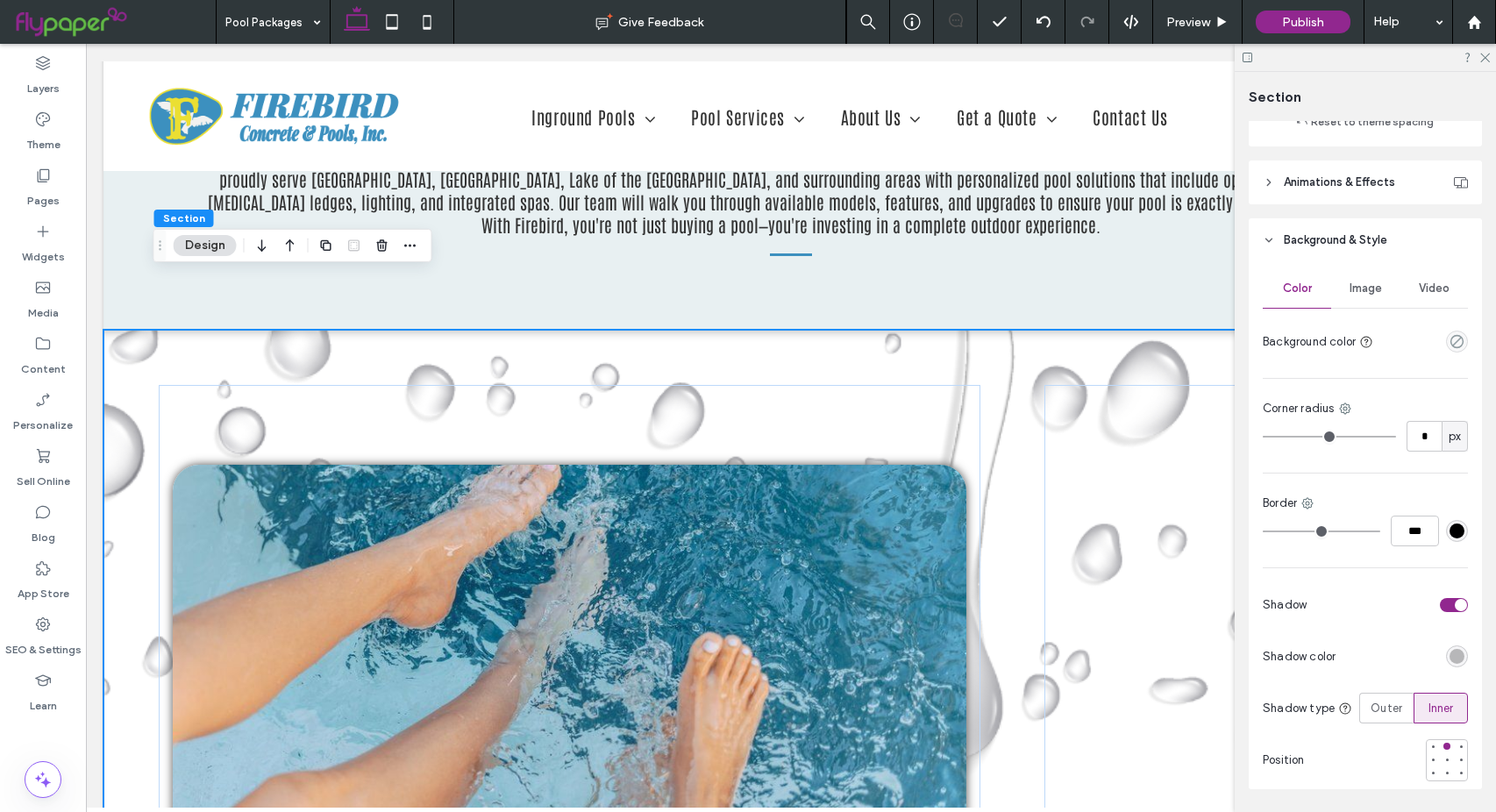
scroll to position [614, 0]
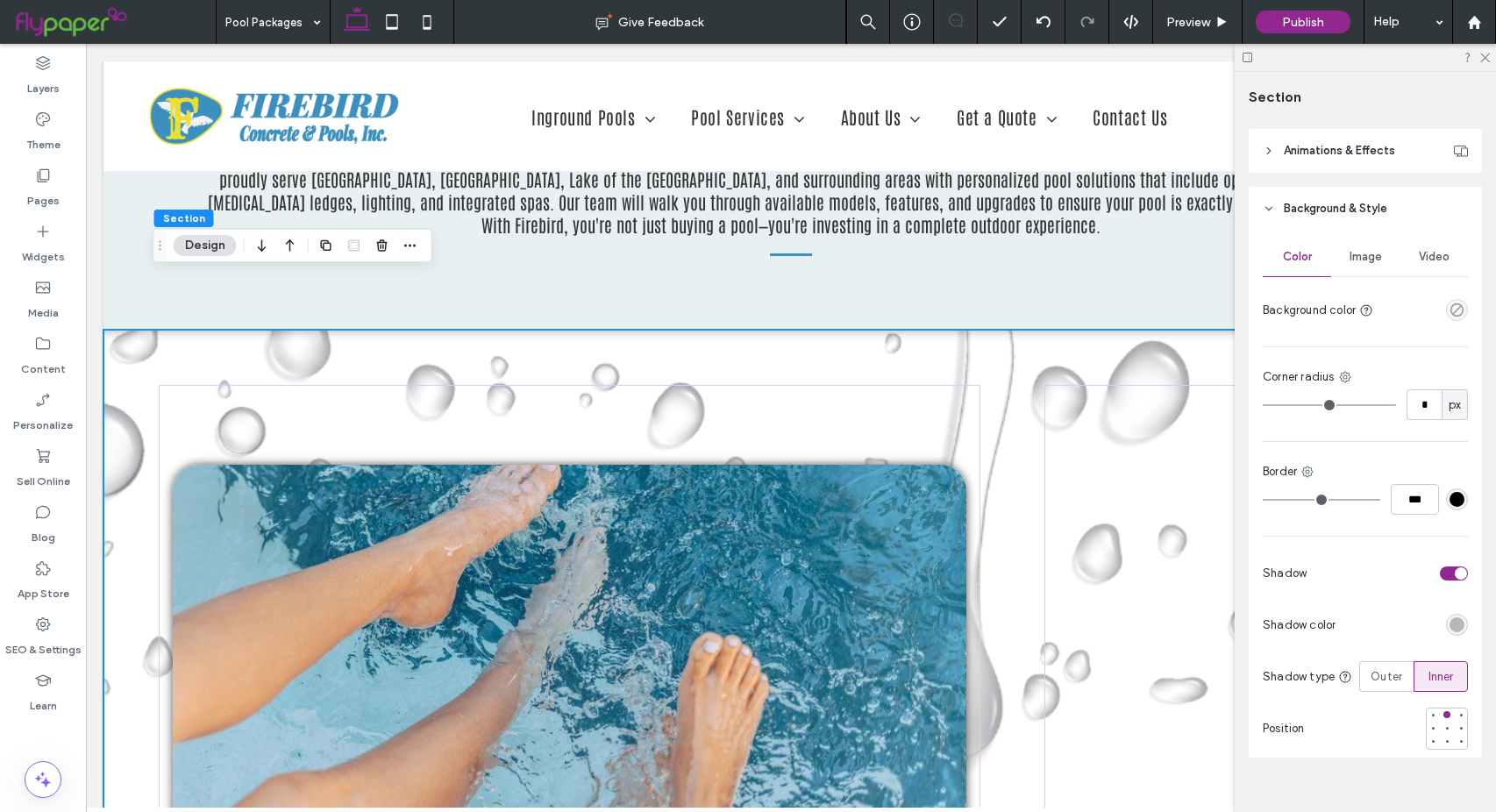
click at [1451, 623] on div "rgba(0, 0, 0, 0.25)" at bounding box center [1456, 624] width 15 height 15
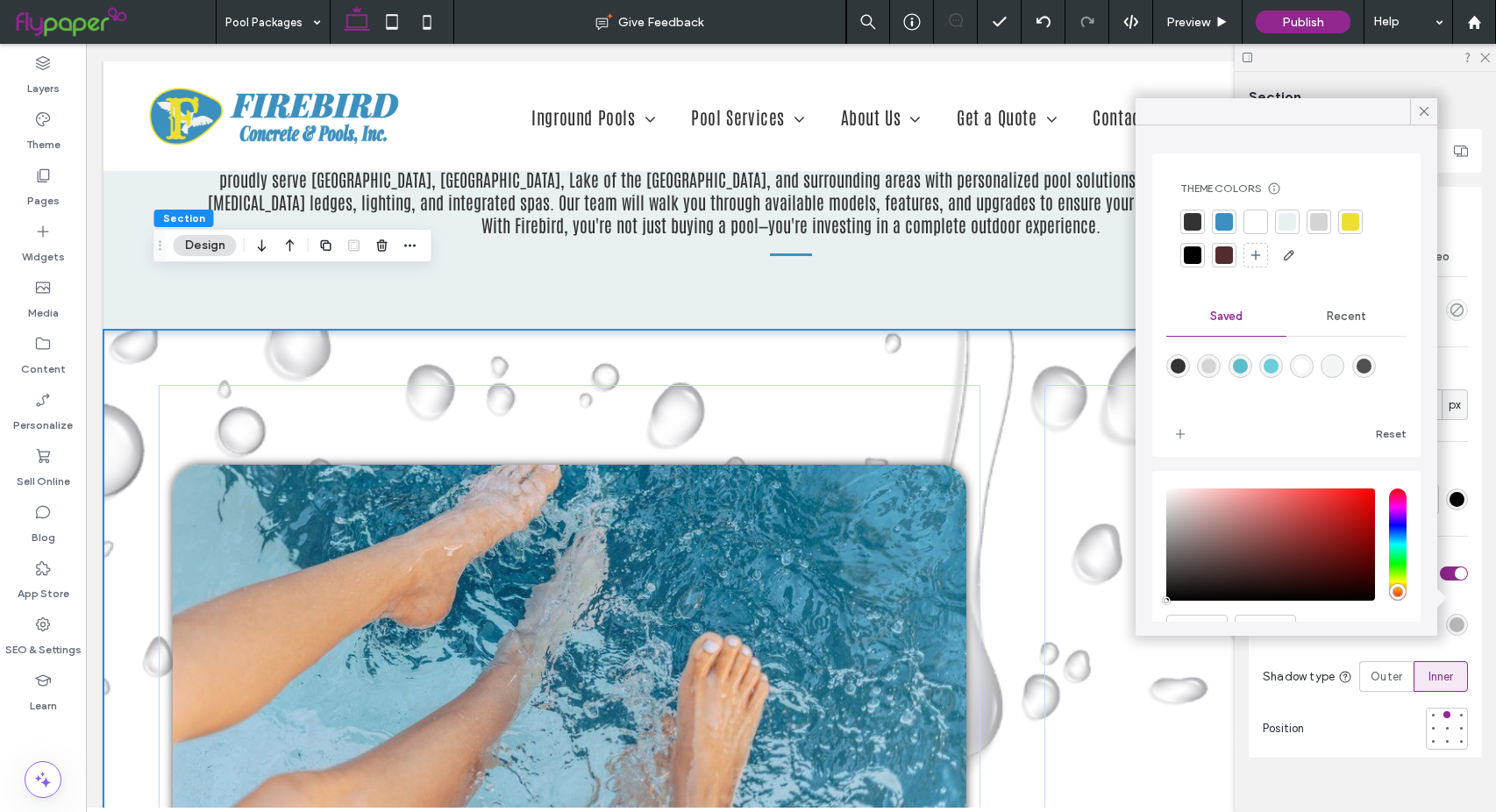
click at [1372, 364] on div "rgba(80,80,80,1)" at bounding box center [1364, 365] width 15 height 15
type input "*******"
type input "***"
type input "****"
click at [1424, 111] on icon at bounding box center [1424, 111] width 16 height 16
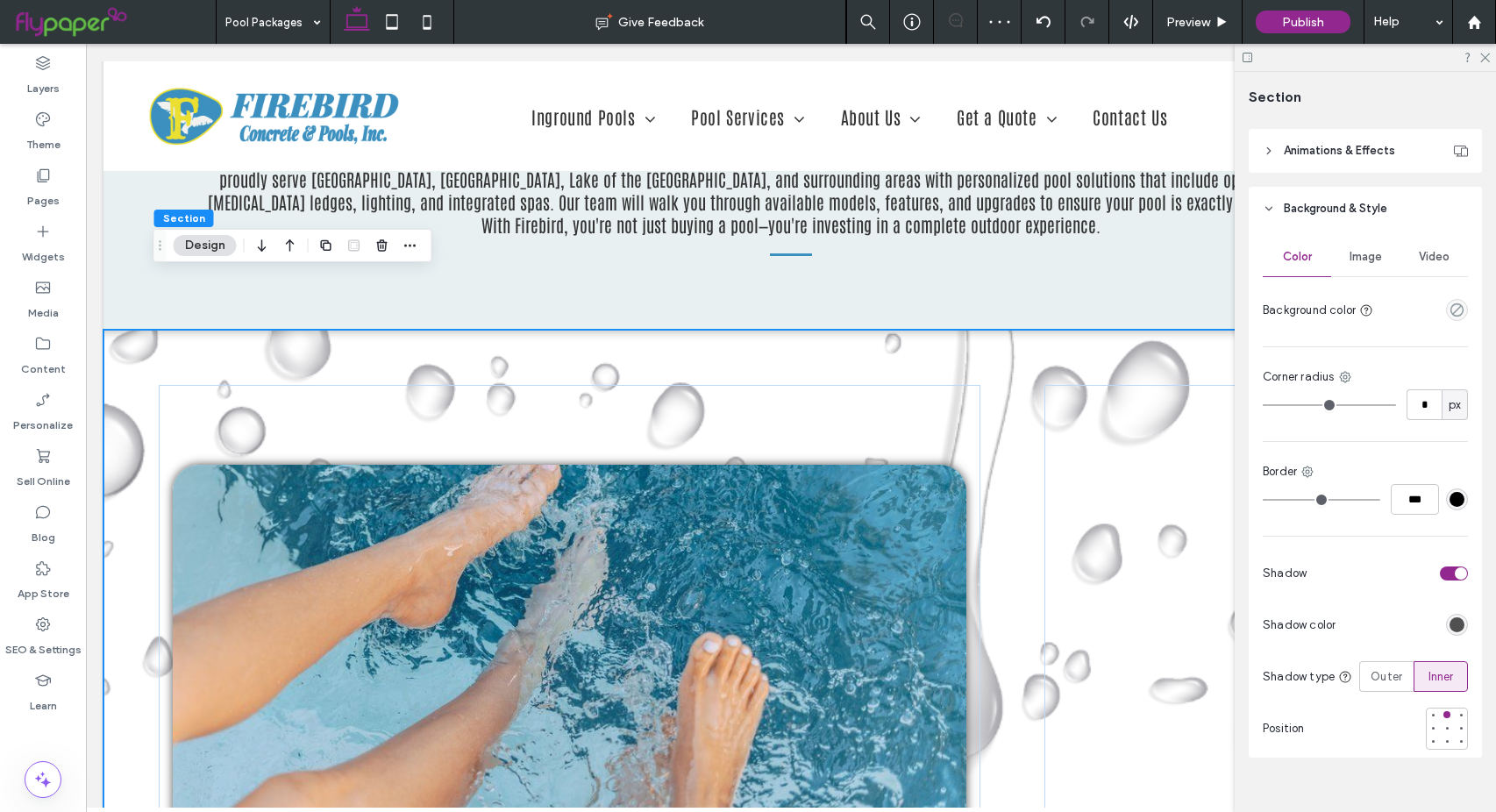
click at [1483, 64] on div at bounding box center [1365, 57] width 262 height 27
click at [1484, 62] on icon at bounding box center [1483, 56] width 11 height 11
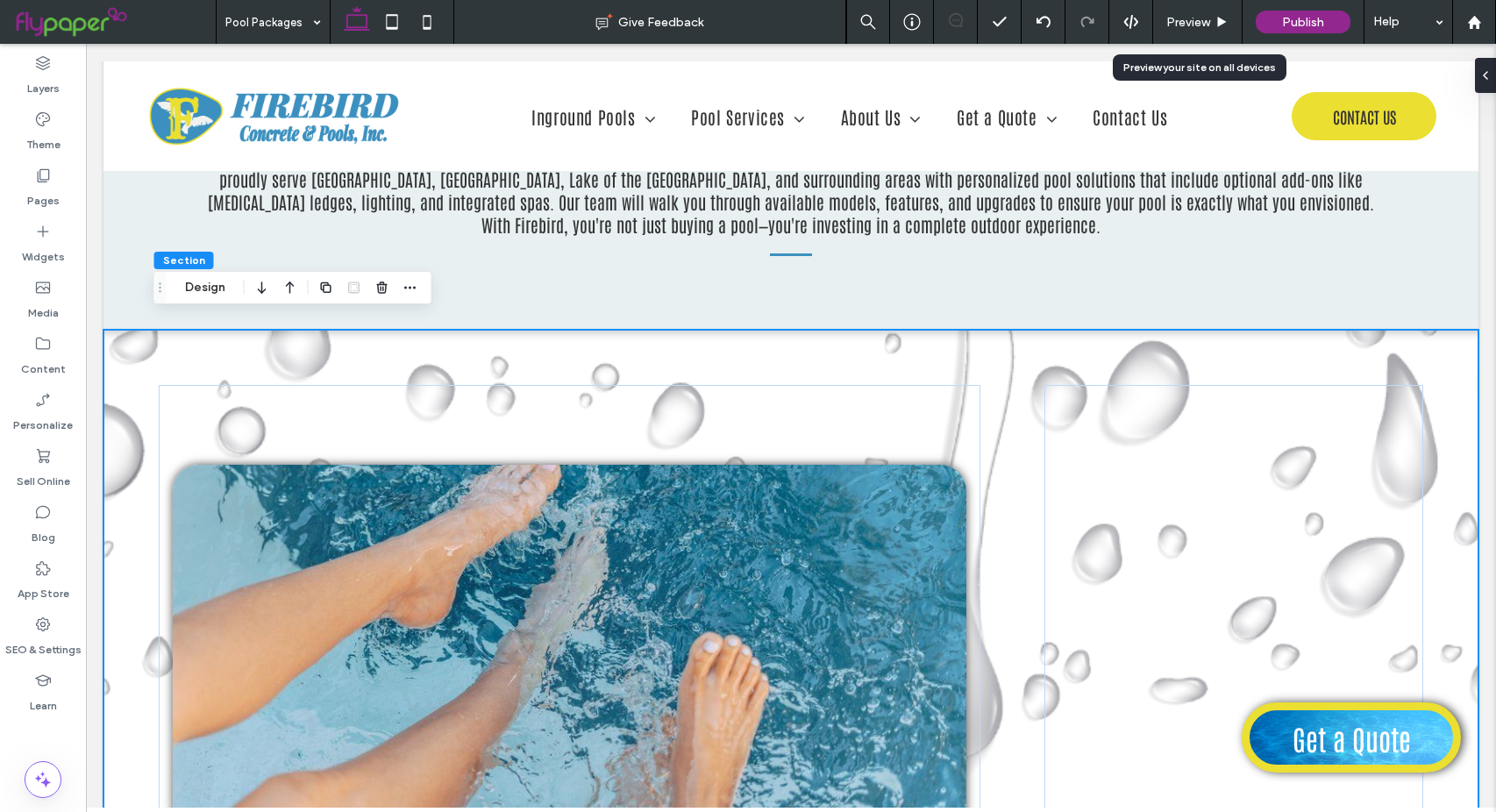
click at [1216, 23] on icon at bounding box center [1221, 22] width 13 height 13
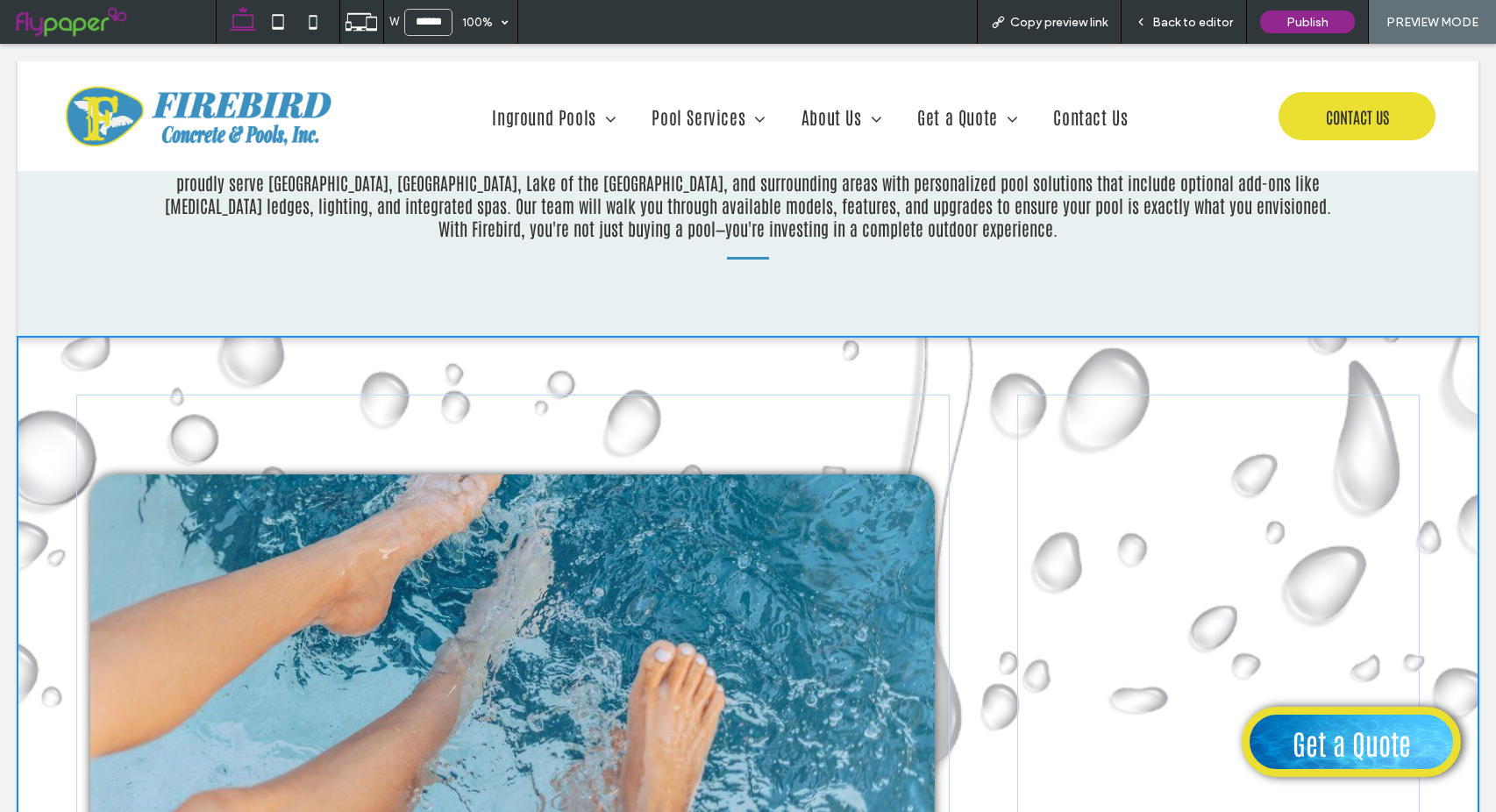
click at [1147, 19] on icon at bounding box center [1141, 22] width 12 height 12
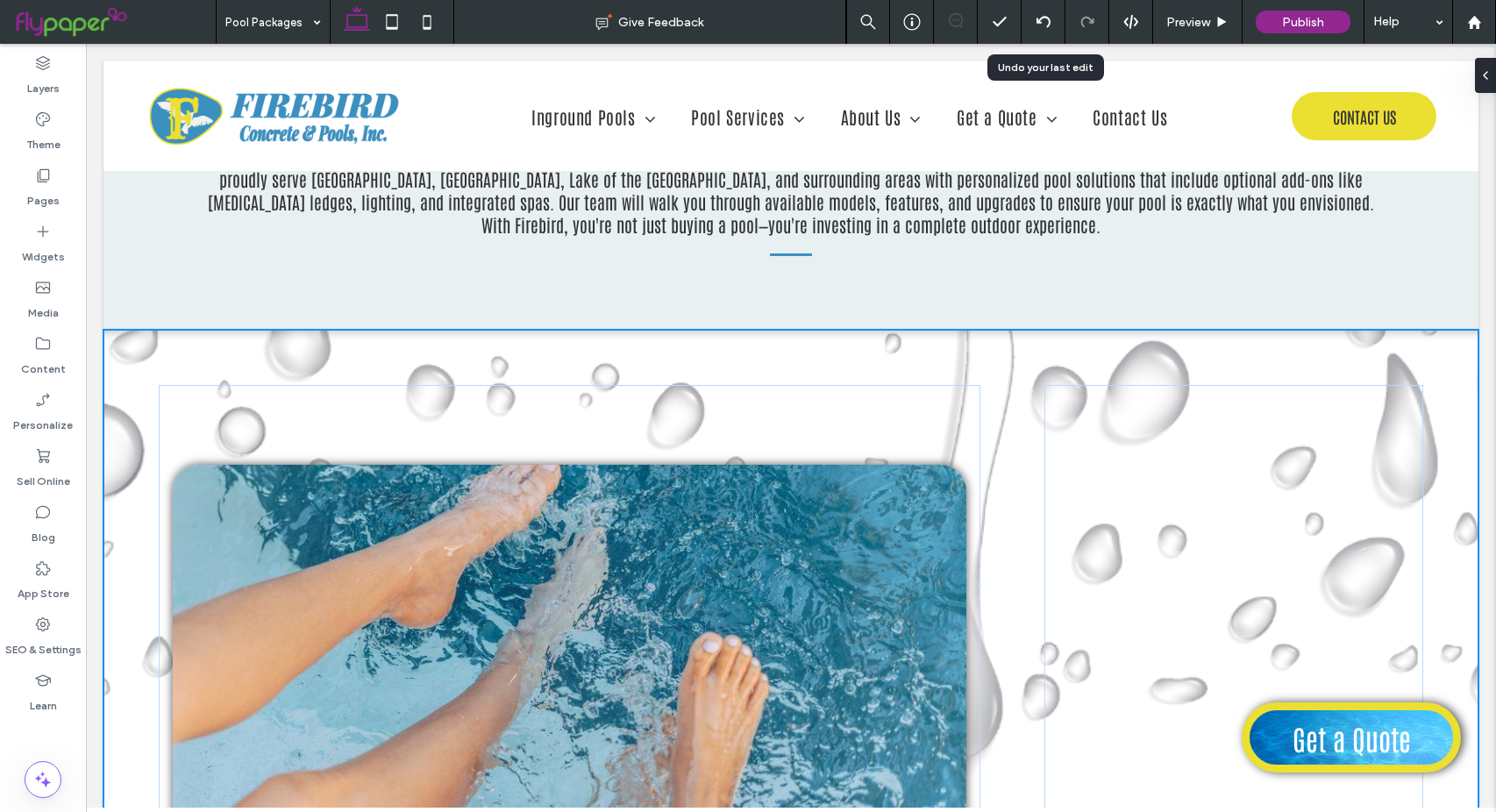
click at [1044, 16] on icon at bounding box center [1043, 22] width 14 height 14
click at [213, 426] on button "Design" at bounding box center [204, 426] width 63 height 21
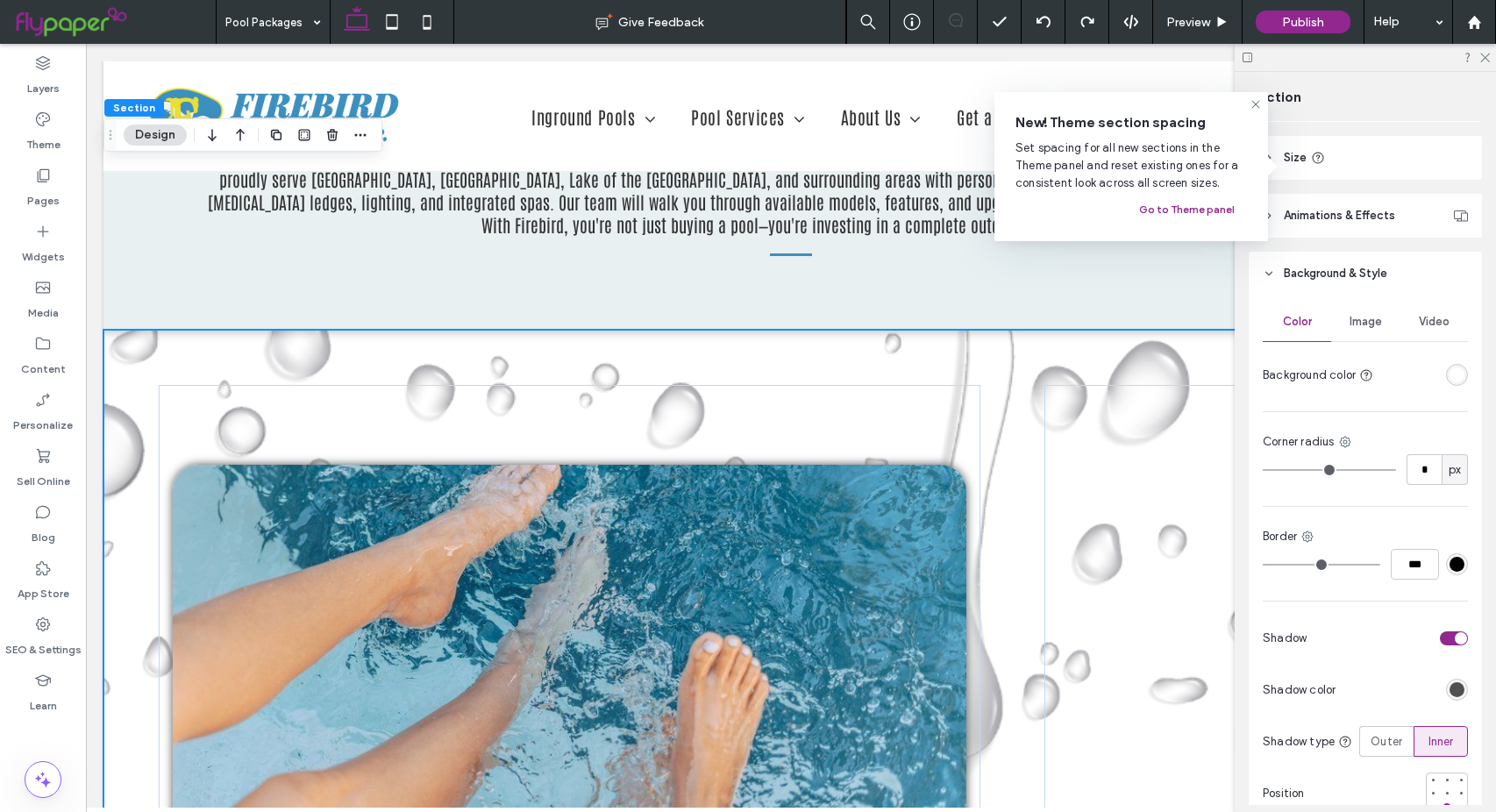
scroll to position [614, 0]
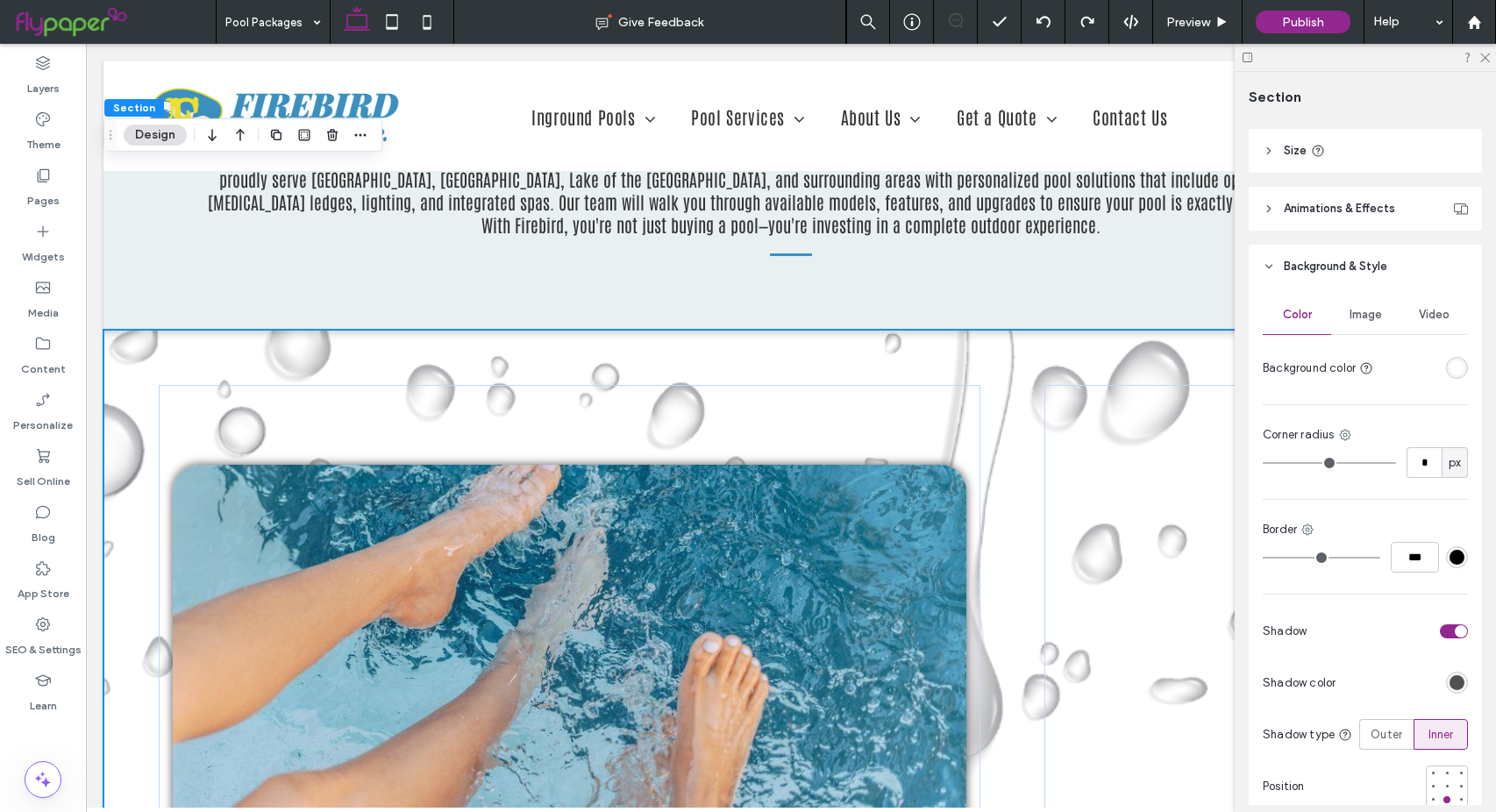
click at [1447, 624] on div "toggle" at bounding box center [1453, 631] width 28 height 14
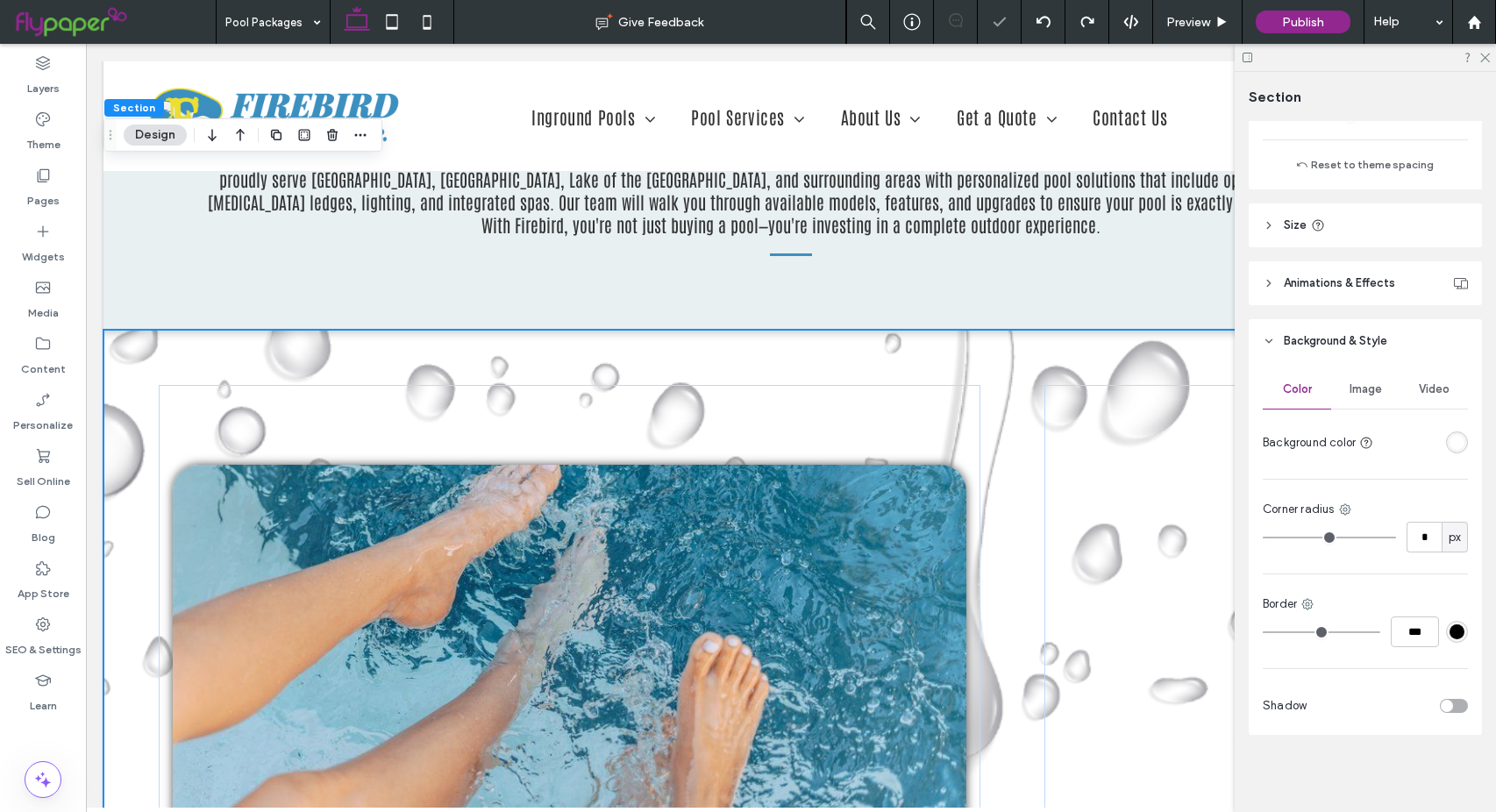
scroll to position [539, 0]
click at [1489, 58] on icon at bounding box center [1483, 56] width 11 height 11
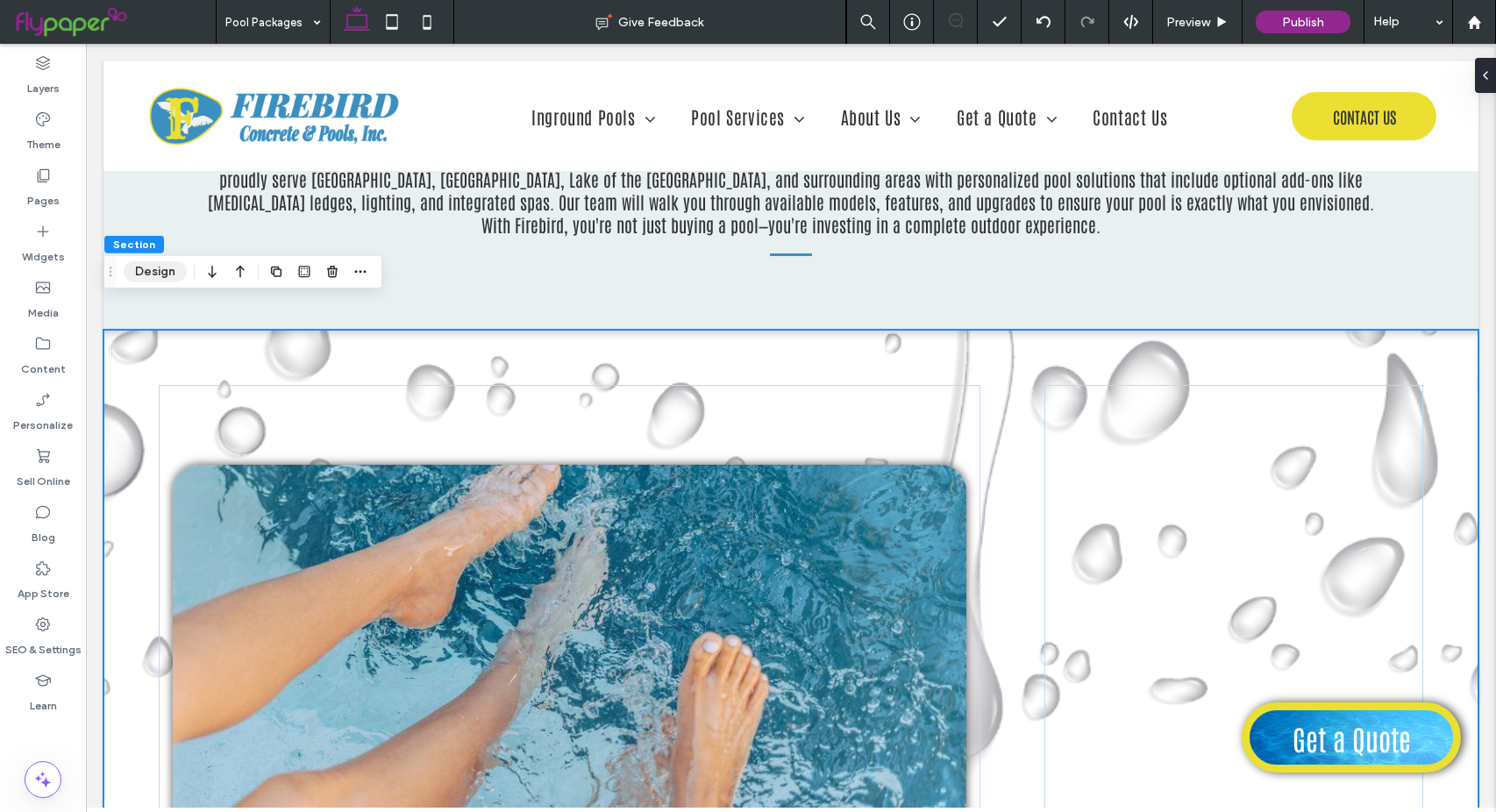
click at [163, 274] on button "Design" at bounding box center [154, 272] width 63 height 21
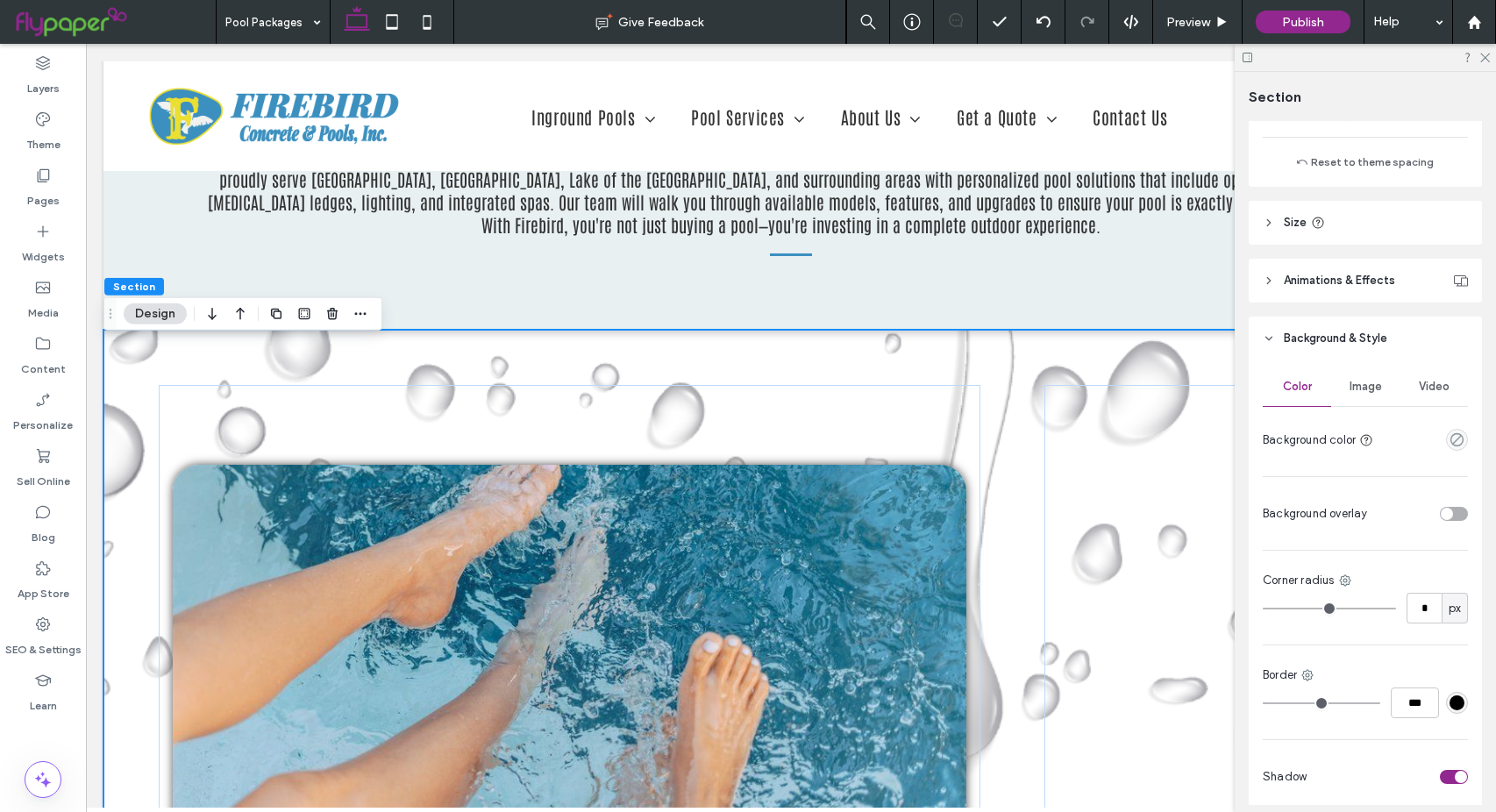
scroll to position [509, 0]
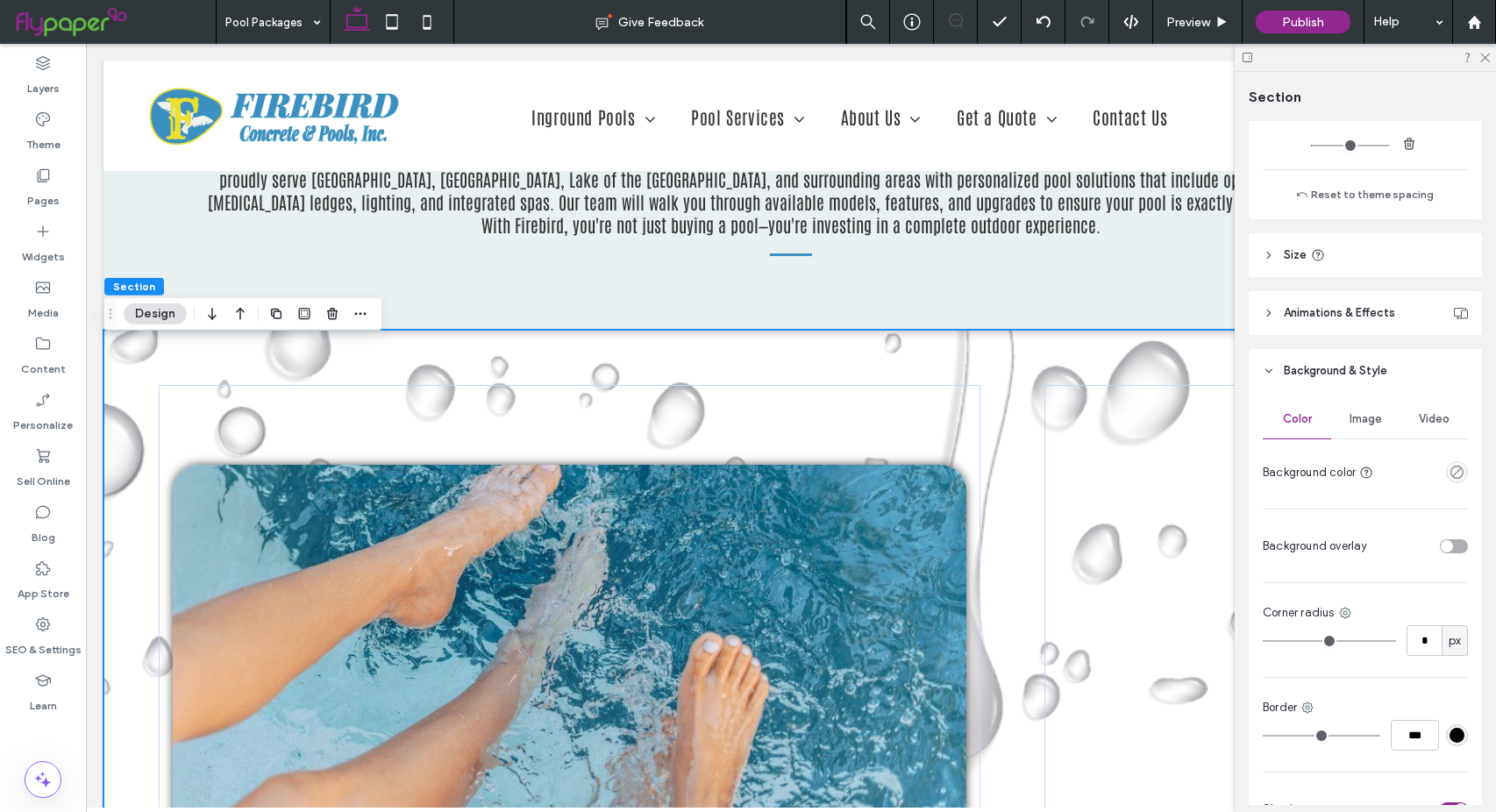
click at [1360, 418] on span "Image" at bounding box center [1366, 419] width 33 height 14
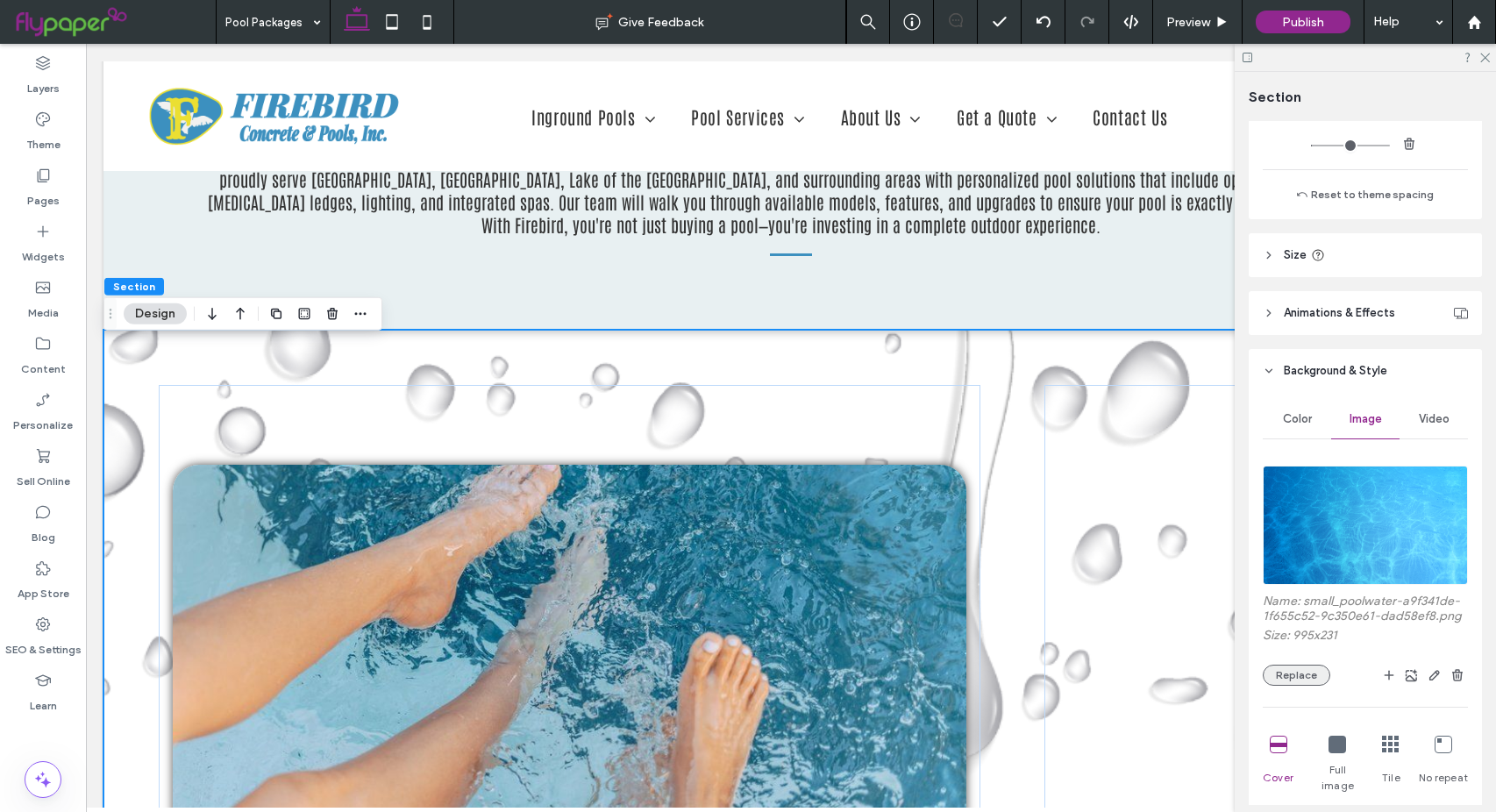
click at [1310, 686] on button "Replace" at bounding box center [1297, 675] width 68 height 21
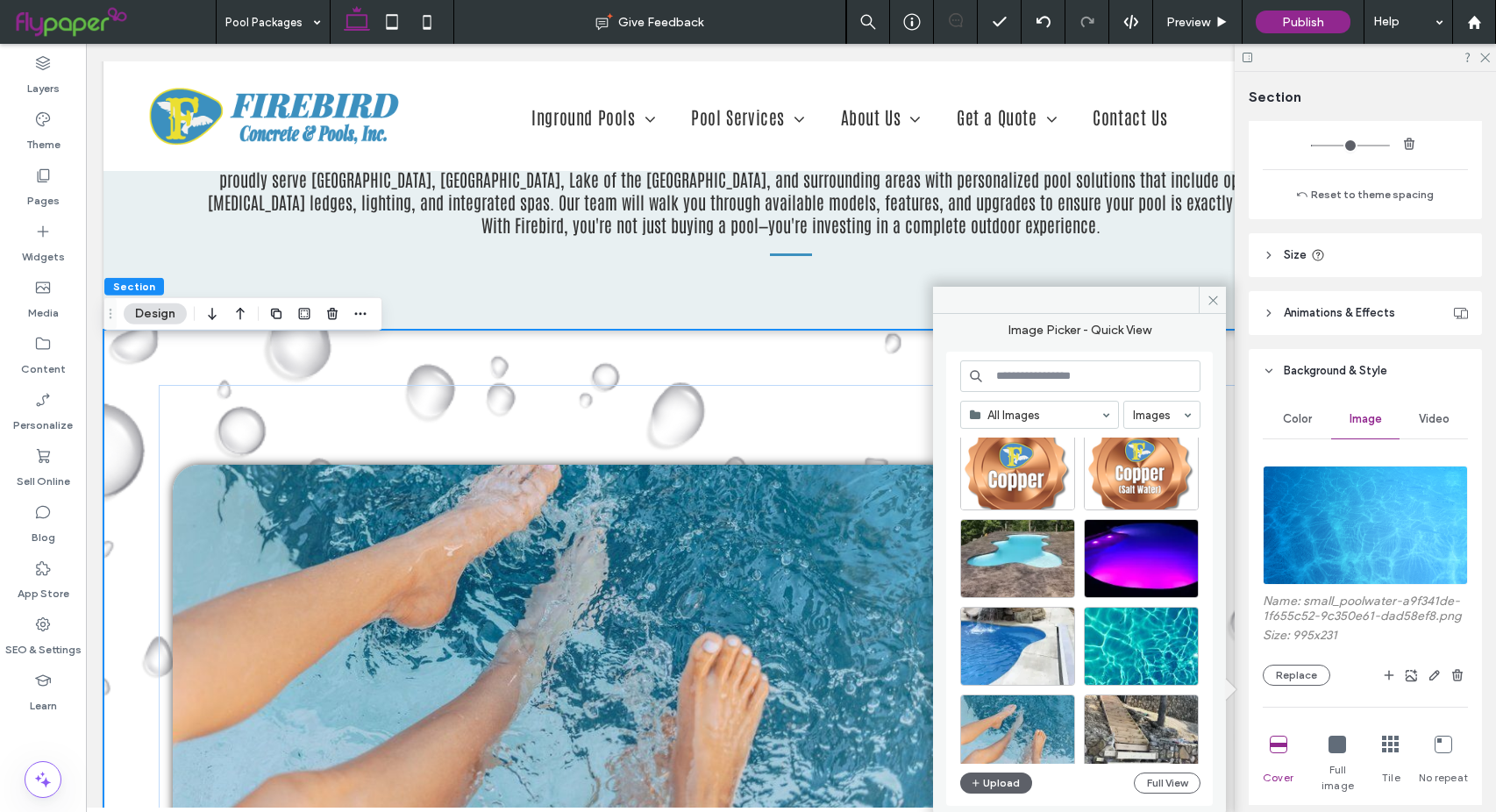
scroll to position [5502, 0]
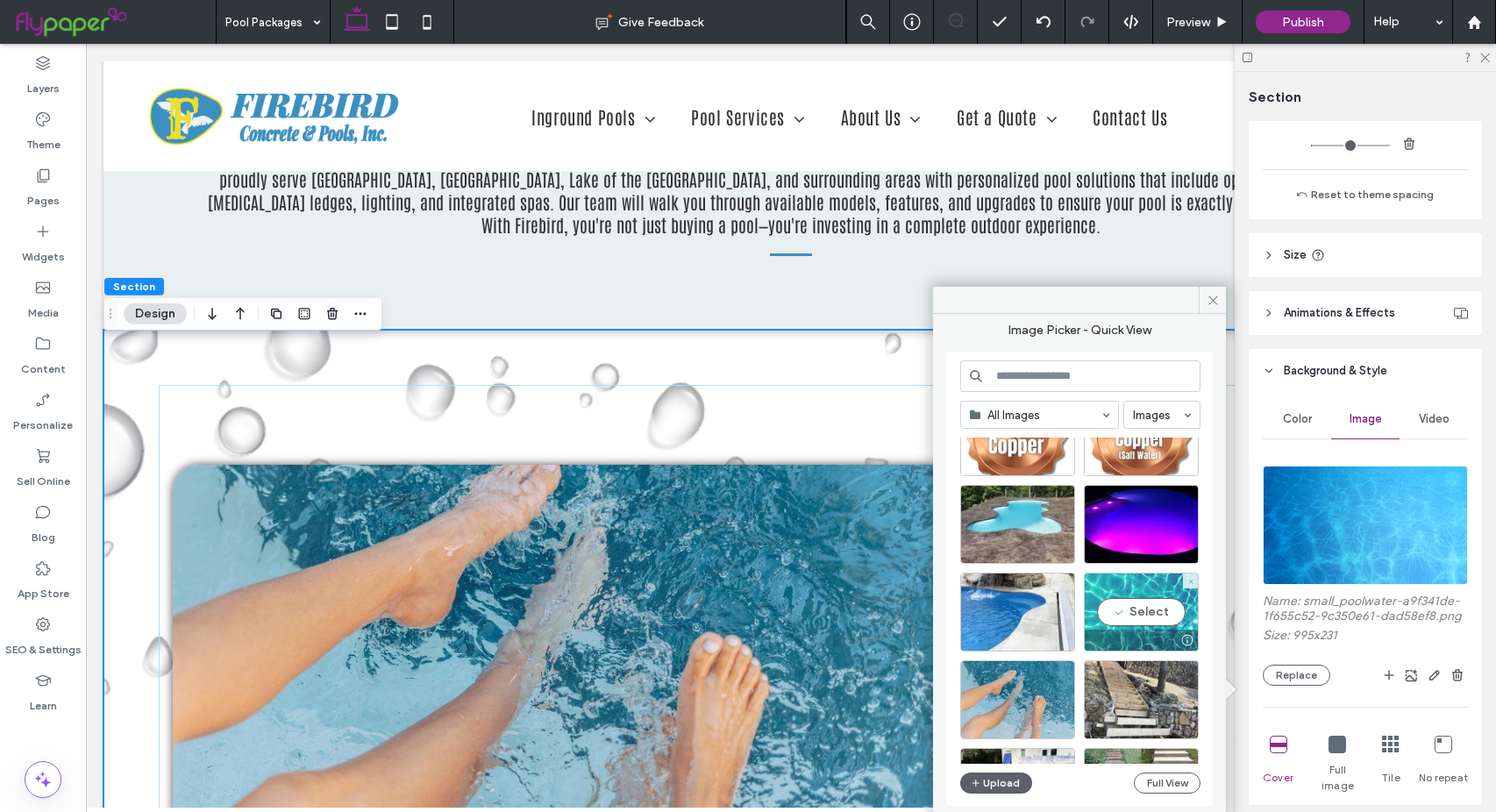
click at [1146, 620] on div "Select" at bounding box center [1141, 611] width 114 height 79
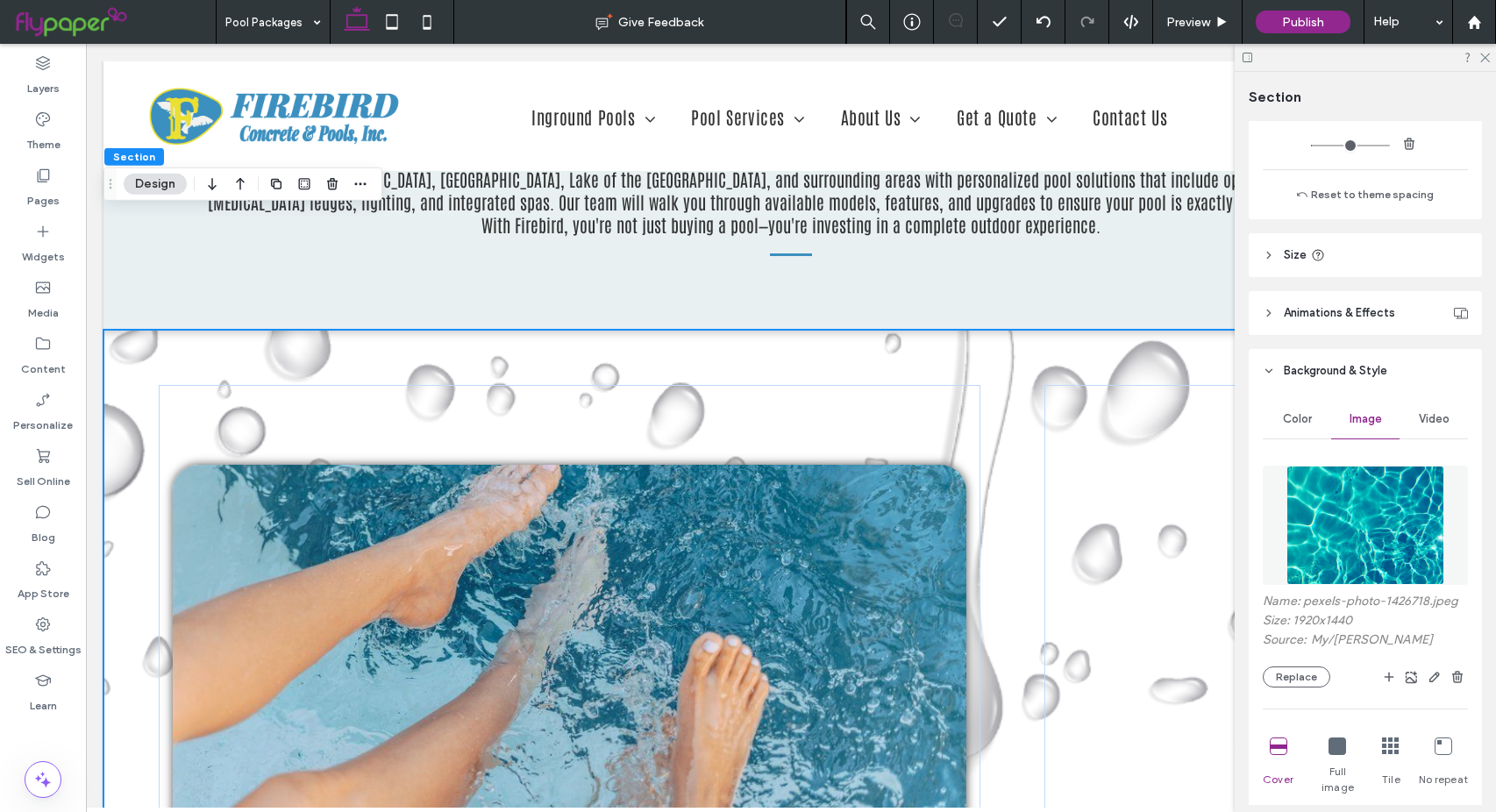
click at [1333, 748] on icon at bounding box center [1338, 746] width 18 height 18
click at [1276, 747] on icon at bounding box center [1279, 746] width 18 height 18
click at [1353, 420] on span "Image" at bounding box center [1366, 419] width 33 height 14
click at [1307, 681] on button "Replace" at bounding box center [1297, 676] width 68 height 21
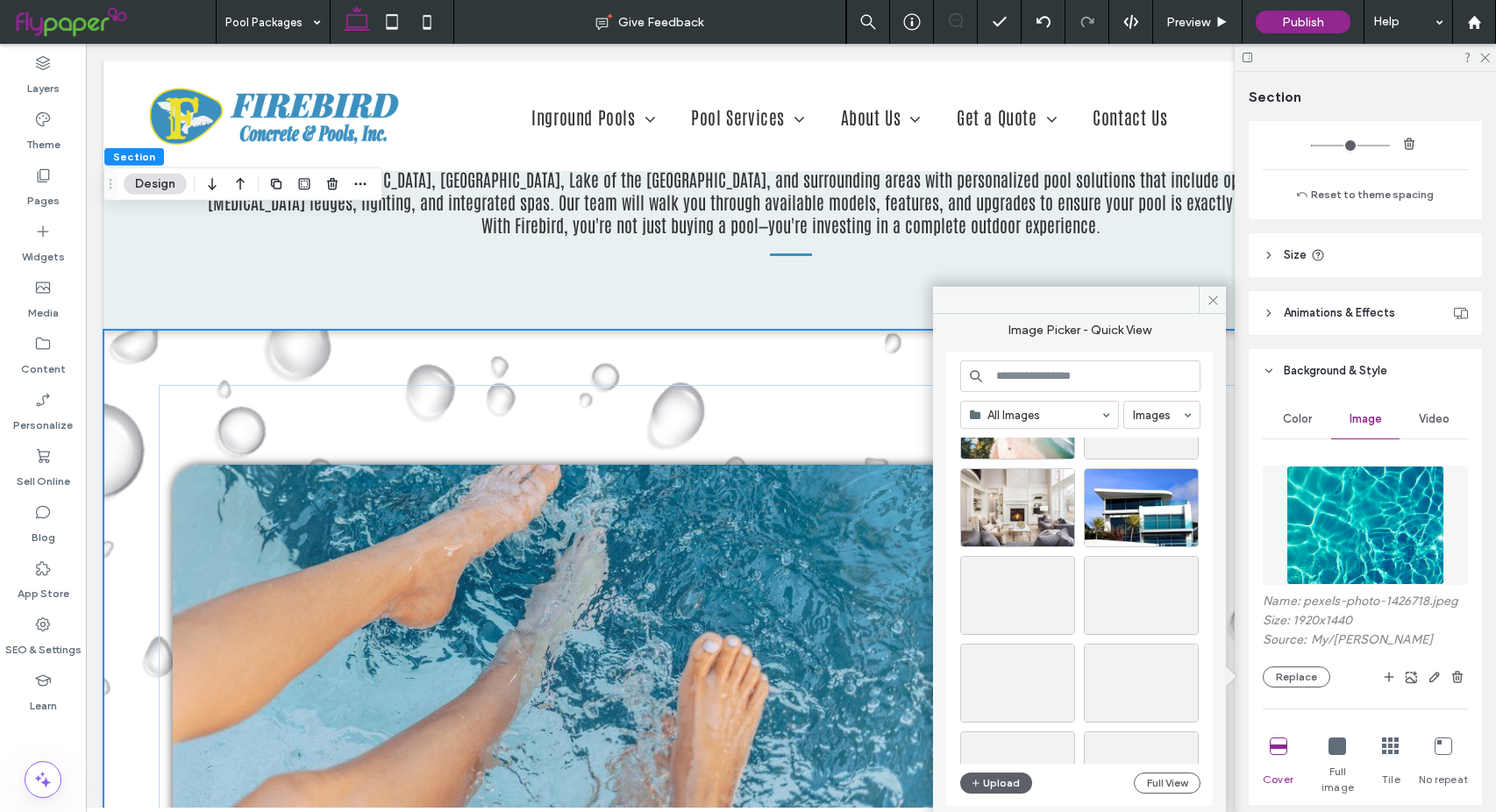
scroll to position [17950, 0]
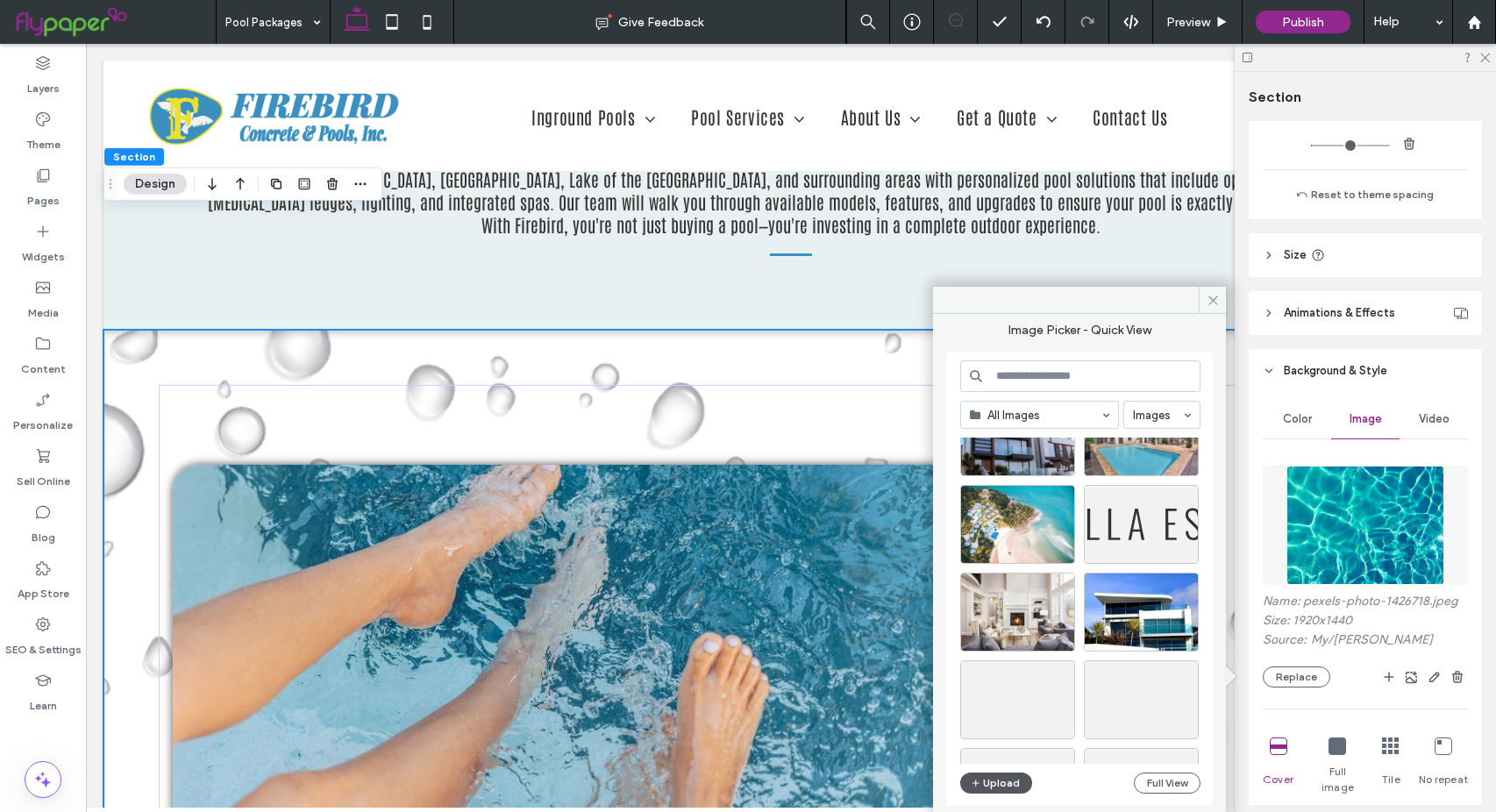
click at [989, 784] on button "Upload" at bounding box center [996, 782] width 72 height 21
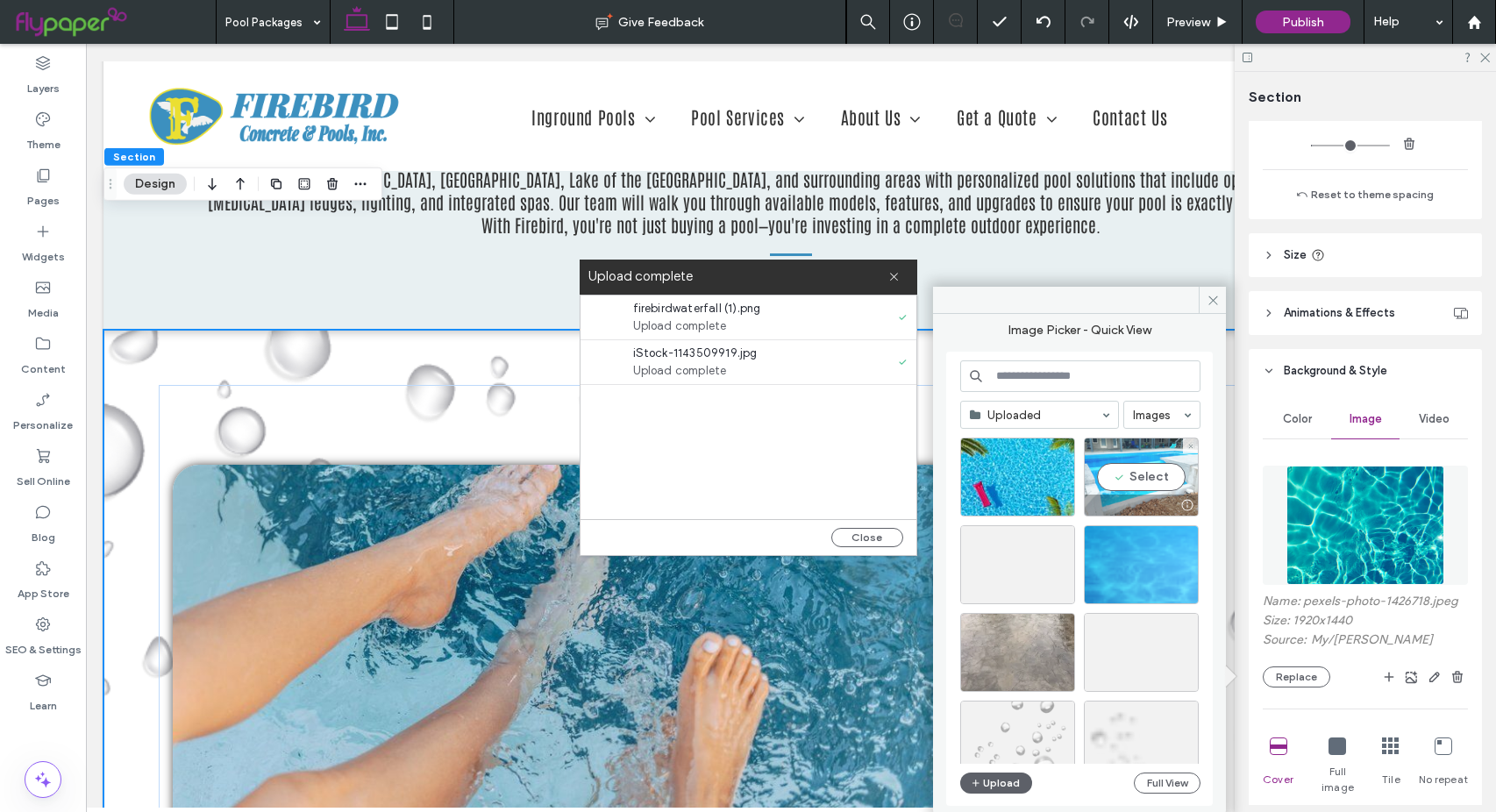
click at [1154, 480] on div "Select" at bounding box center [1141, 477] width 114 height 79
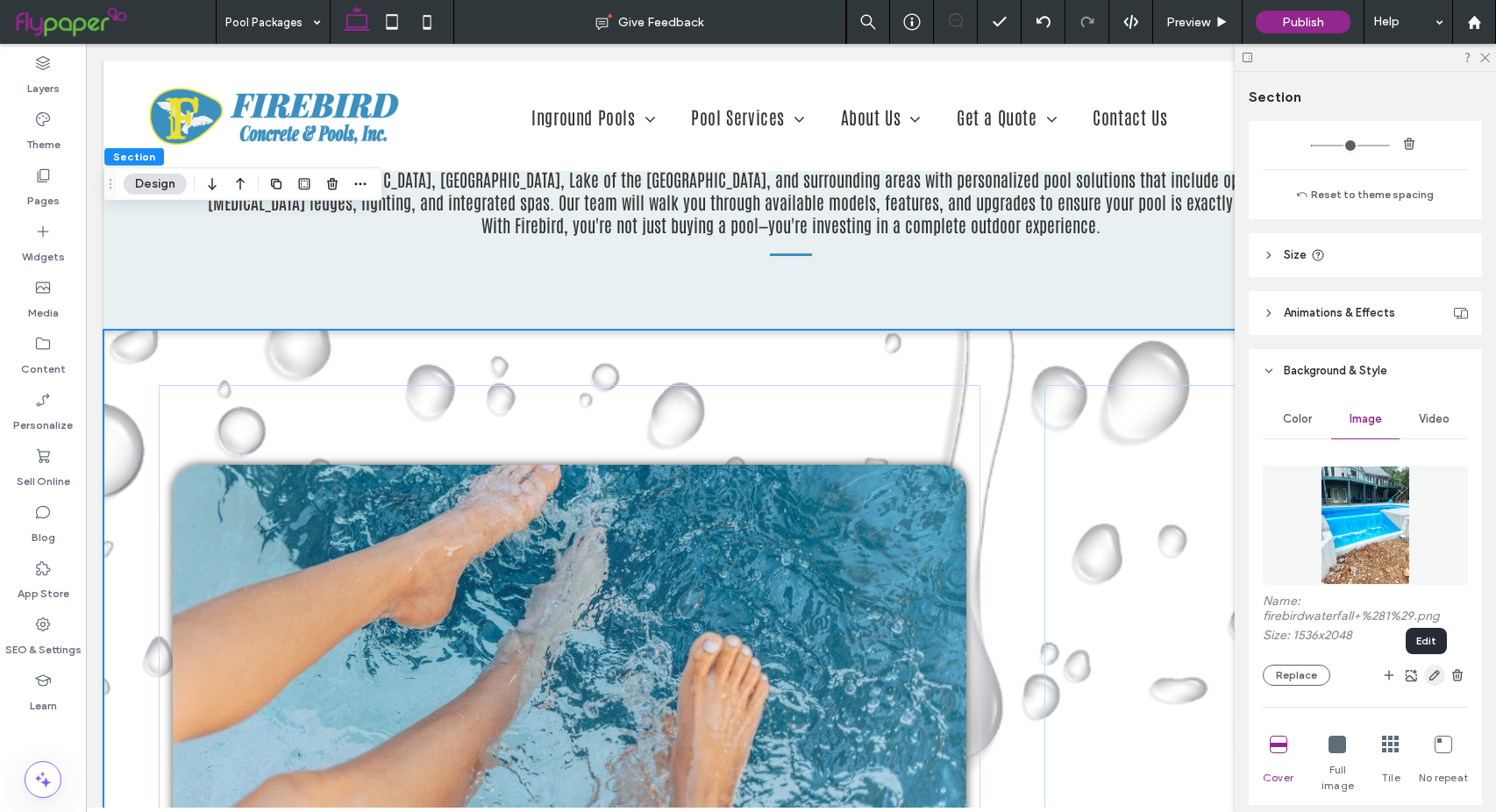
click at [1424, 673] on span "button" at bounding box center [1434, 675] width 21 height 21
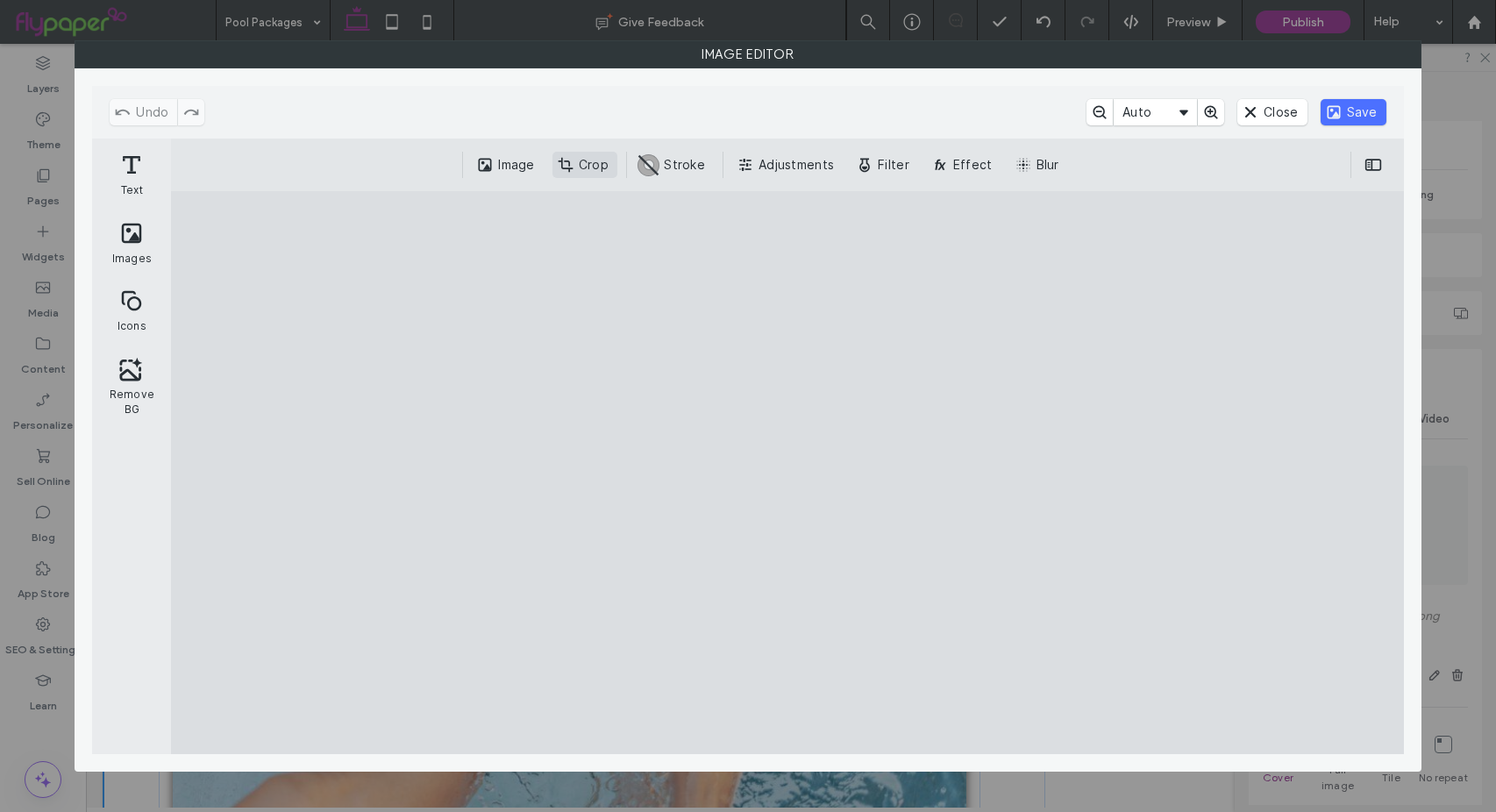
click at [576, 162] on button "Crop" at bounding box center [584, 164] width 65 height 26
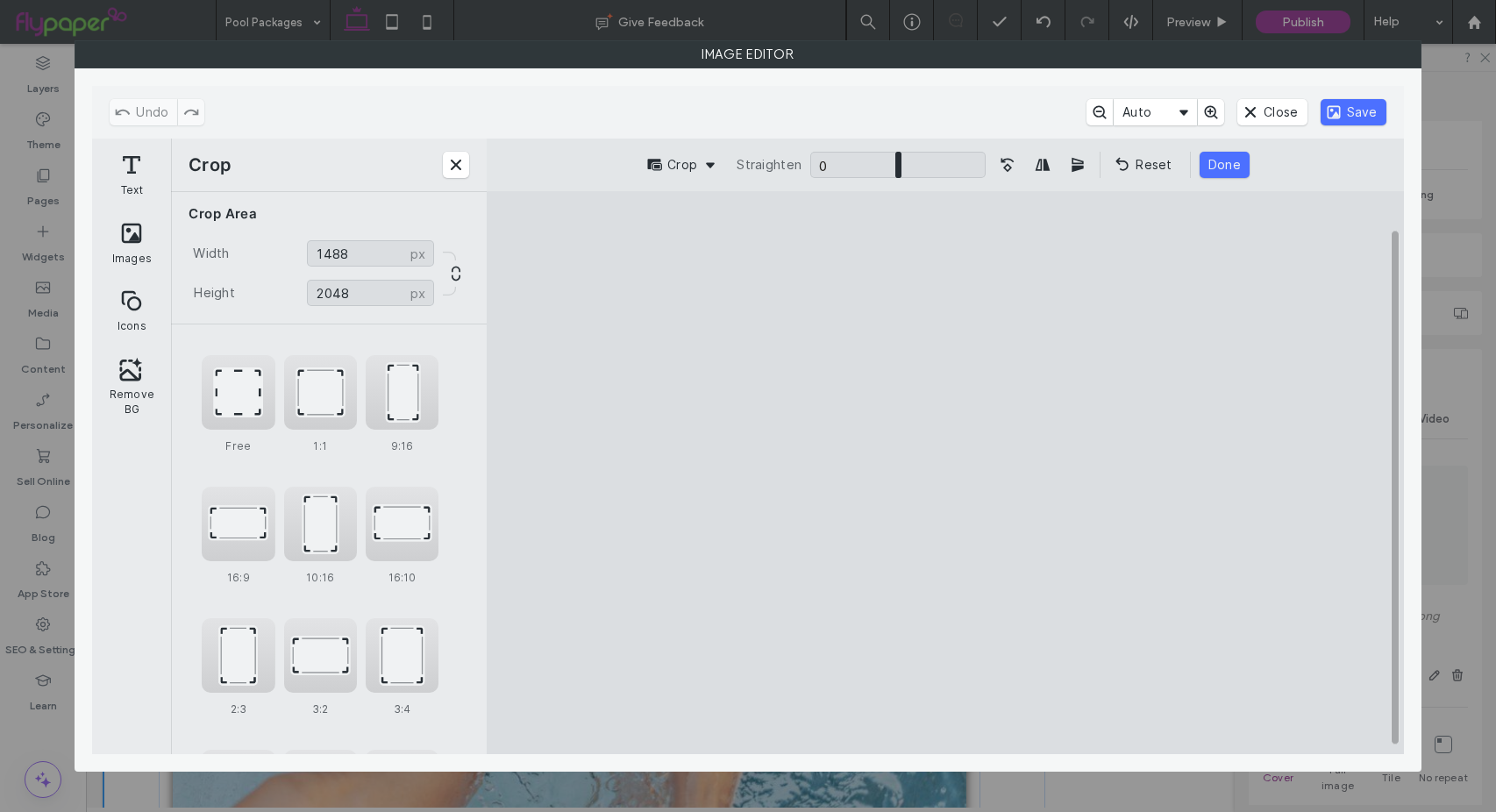
type input "****"
drag, startPoint x: 773, startPoint y: 468, endPoint x: 788, endPoint y: 468, distance: 15.0
click at [946, 473] on cesdk-canvas "Editor canvas" at bounding box center [946, 473] width 0 height 0
type input "****"
drag, startPoint x: 945, startPoint y: 698, endPoint x: 945, endPoint y: 591, distance: 107.0
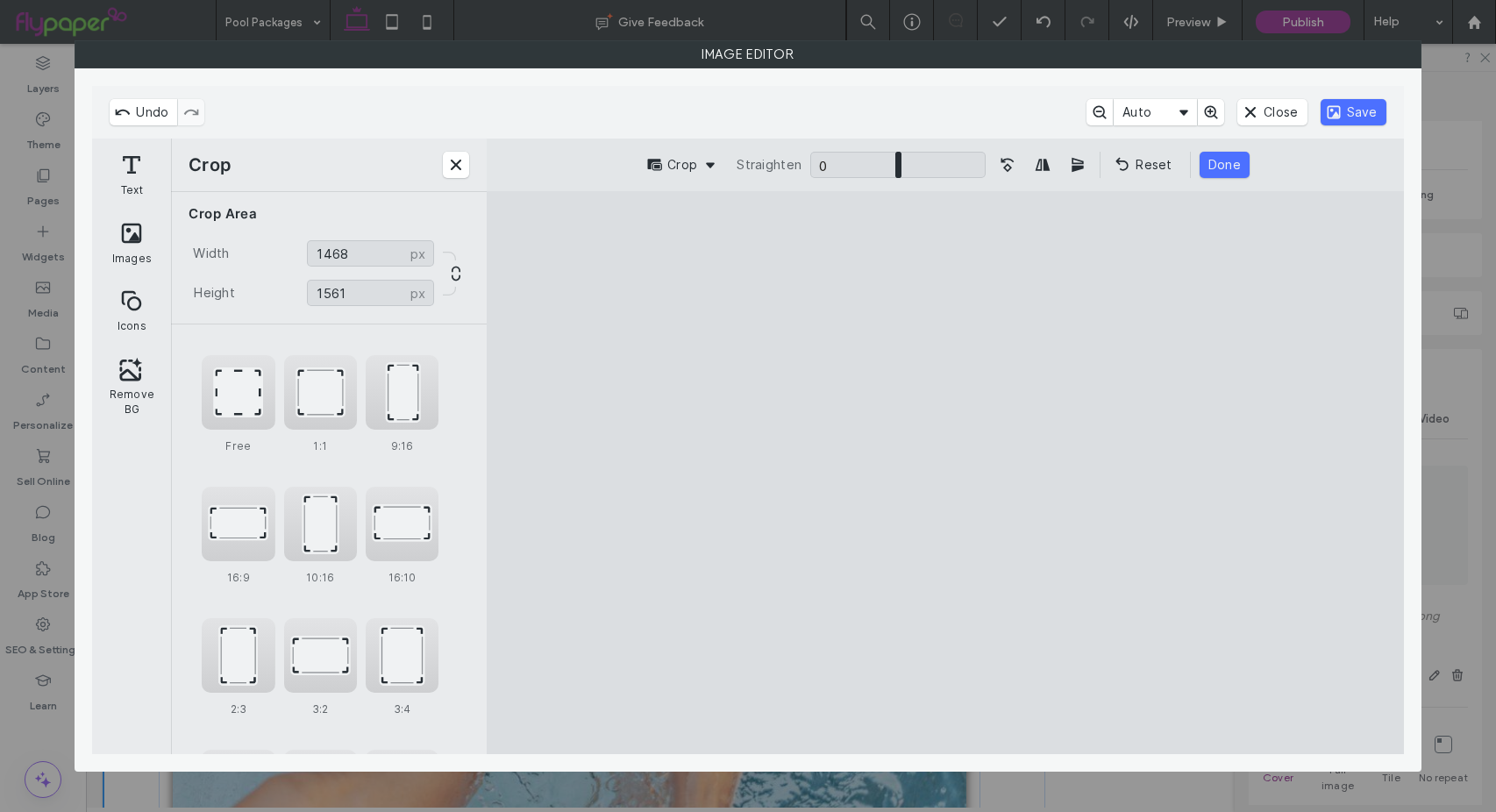
click at [946, 473] on cesdk-canvas "Editor canvas" at bounding box center [946, 473] width 0 height 0
type input "****"
drag, startPoint x: 736, startPoint y: 471, endPoint x: 715, endPoint y: 471, distance: 21.0
click at [946, 473] on cesdk-canvas "Editor canvas" at bounding box center [946, 473] width 0 height 0
drag, startPoint x: 943, startPoint y: 249, endPoint x: 936, endPoint y: 431, distance: 182.1
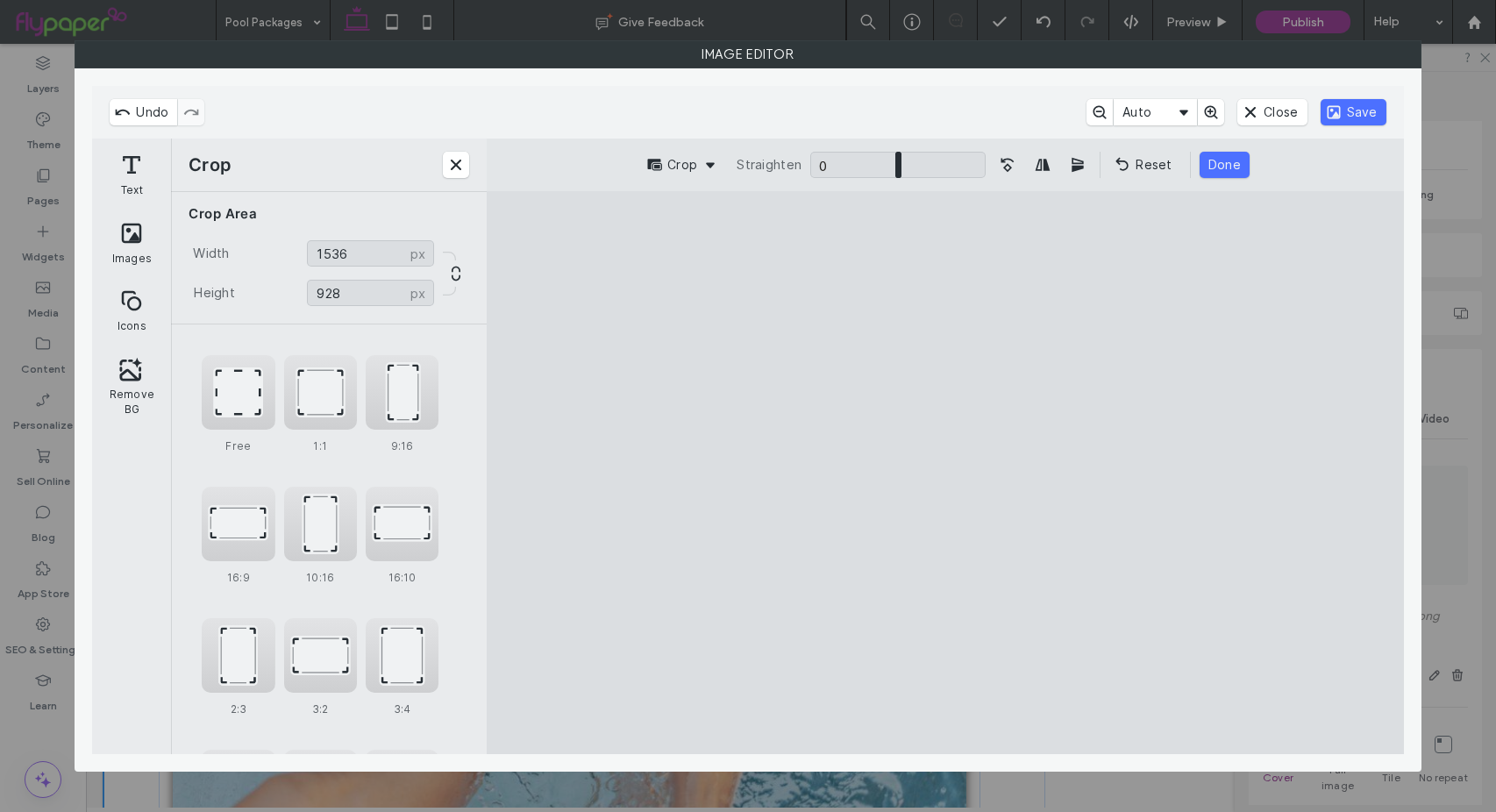
click at [946, 473] on cesdk-canvas "Editor canvas" at bounding box center [946, 473] width 0 height 0
type input "***"
drag, startPoint x: 947, startPoint y: 732, endPoint x: 960, endPoint y: 659, distance: 74.1
click at [946, 473] on cesdk-canvas "Editor canvas" at bounding box center [946, 473] width 0 height 0
click at [1228, 164] on button "Done" at bounding box center [1224, 164] width 50 height 26
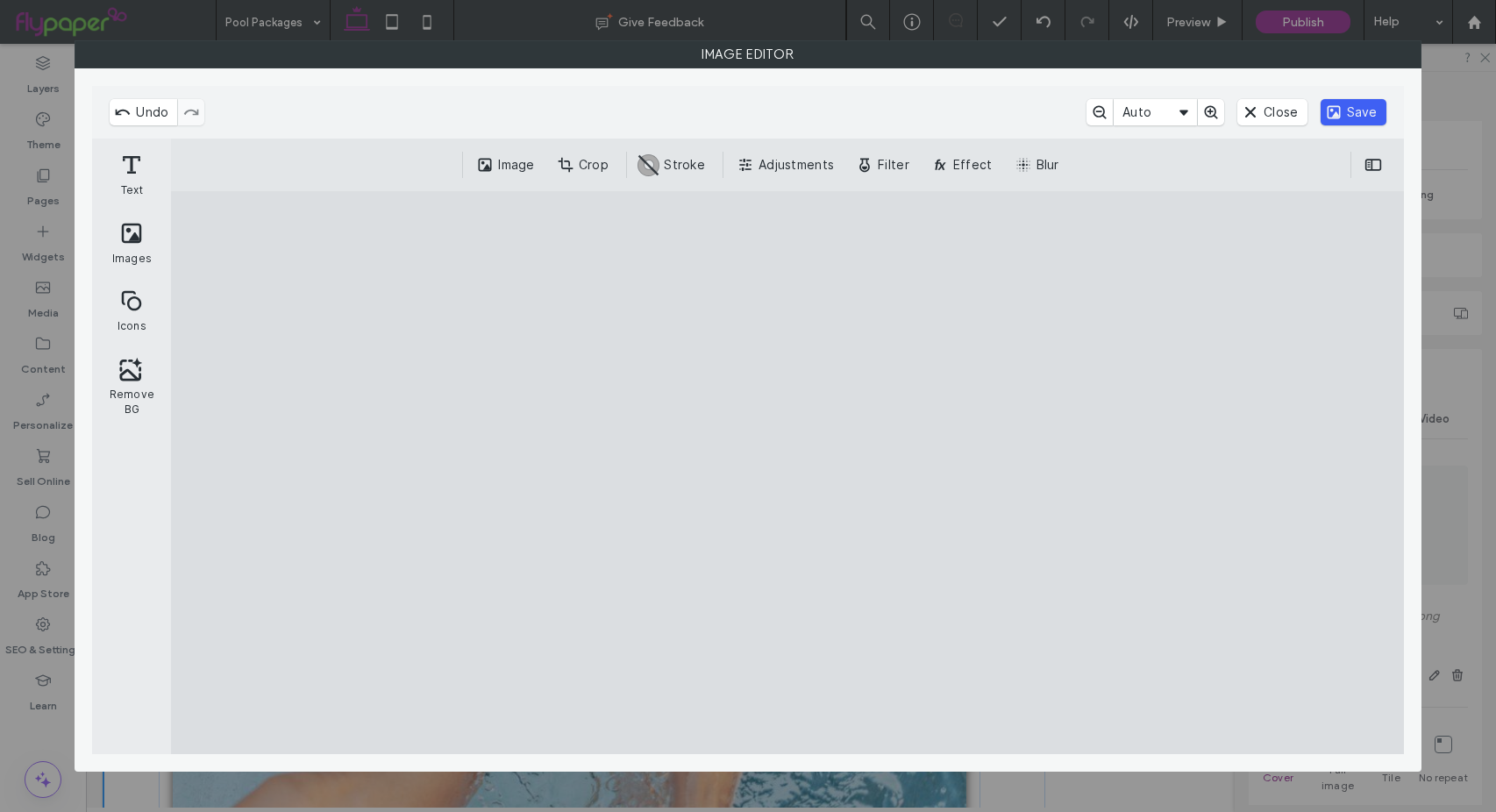
click at [1363, 118] on button "Save" at bounding box center [1354, 112] width 66 height 26
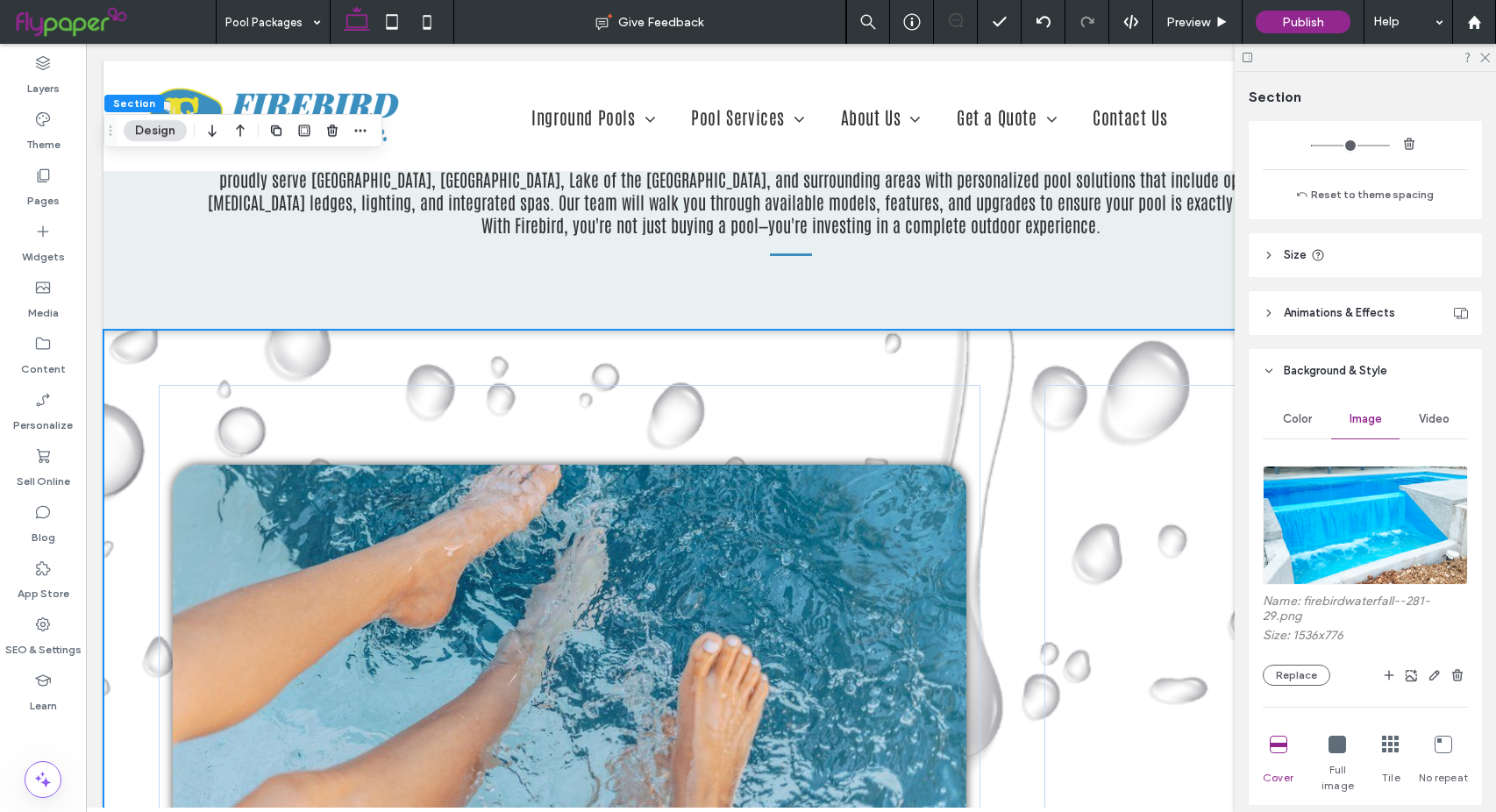
click at [1276, 744] on icon at bounding box center [1279, 744] width 18 height 18
click at [1335, 752] on icon at bounding box center [1338, 744] width 18 height 18
click at [1277, 748] on icon at bounding box center [1279, 744] width 18 height 18
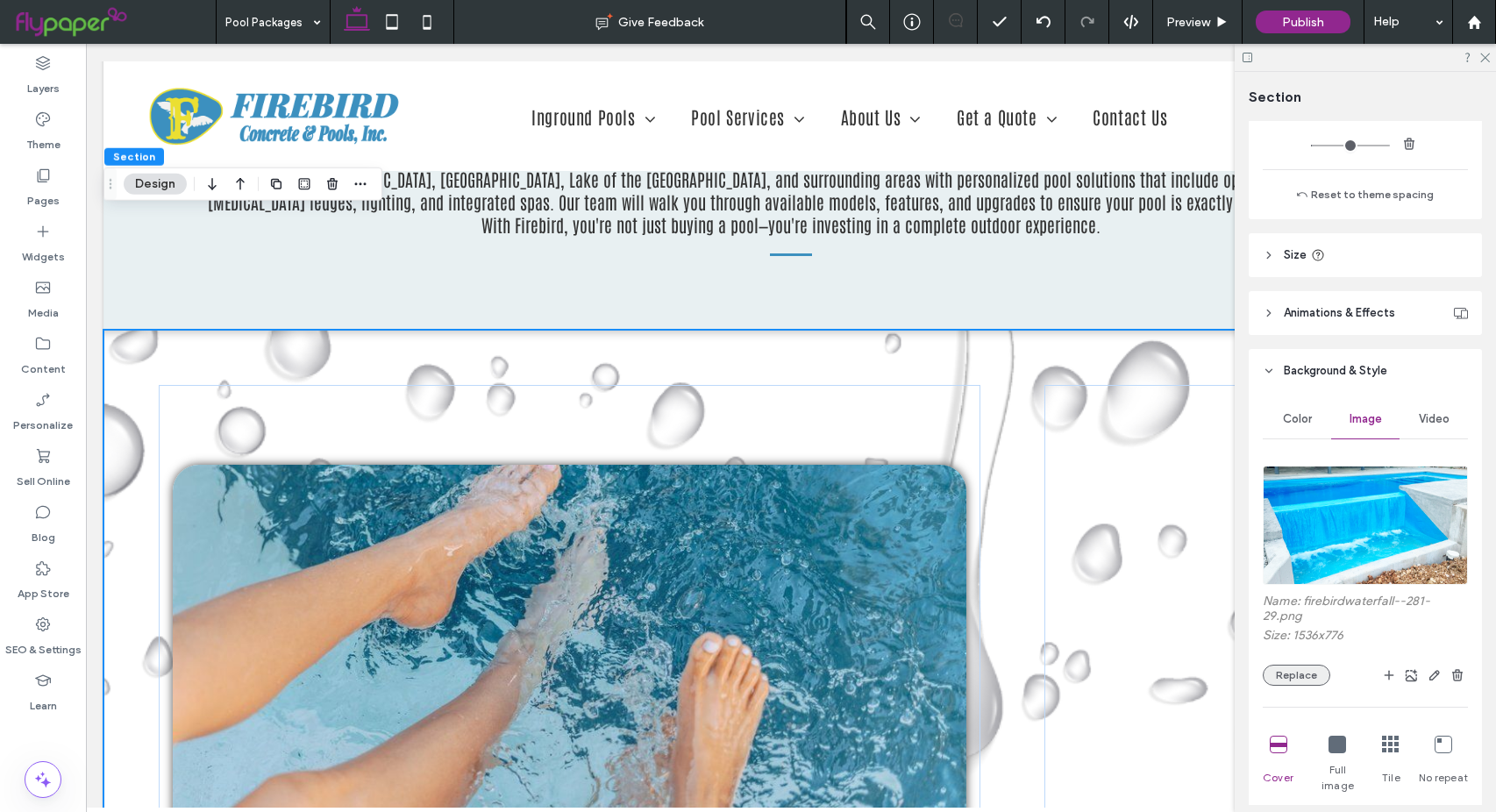
click at [1314, 671] on button "Replace" at bounding box center [1297, 675] width 68 height 21
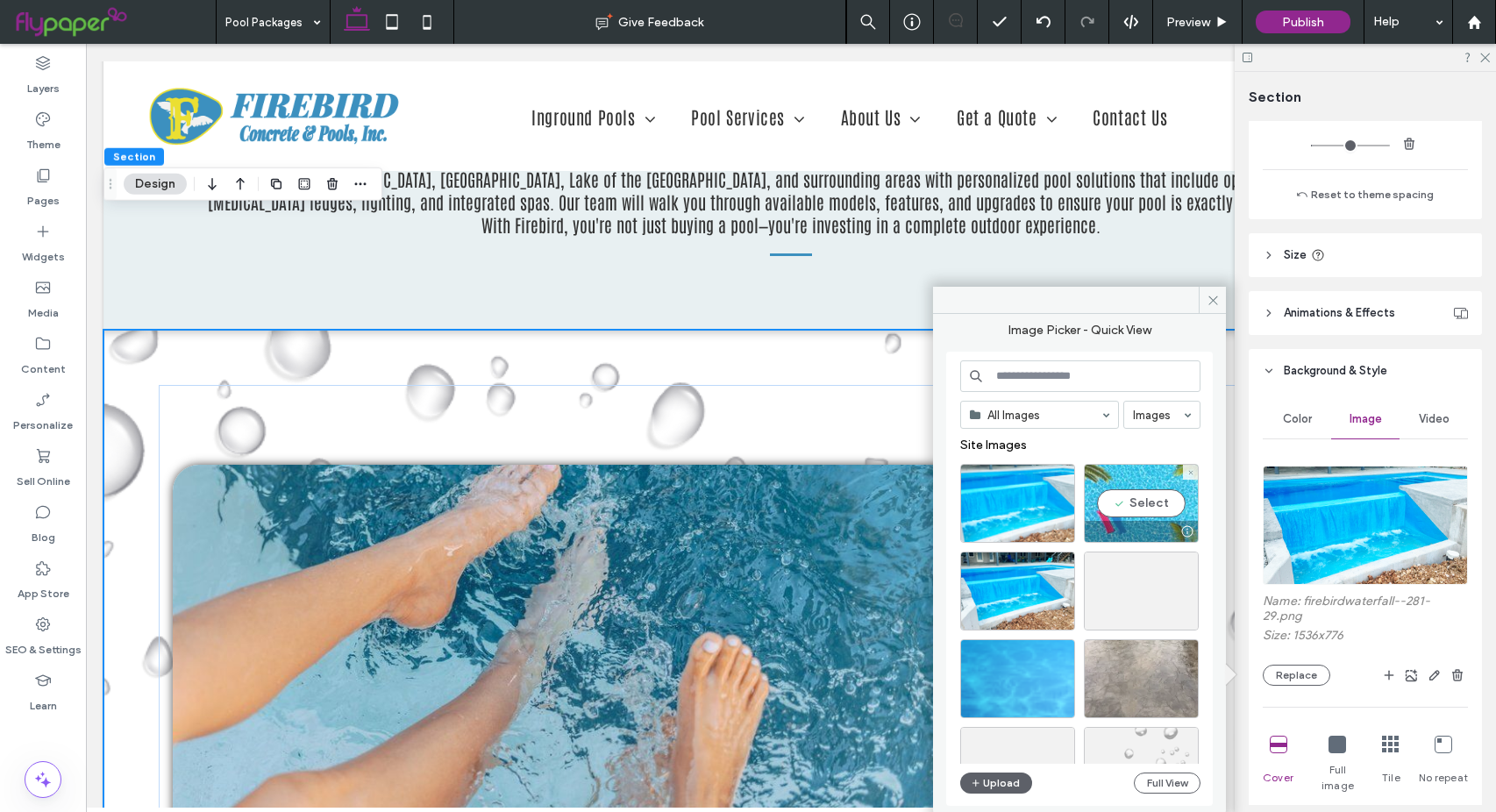
click at [1153, 497] on div "Select" at bounding box center [1141, 503] width 114 height 79
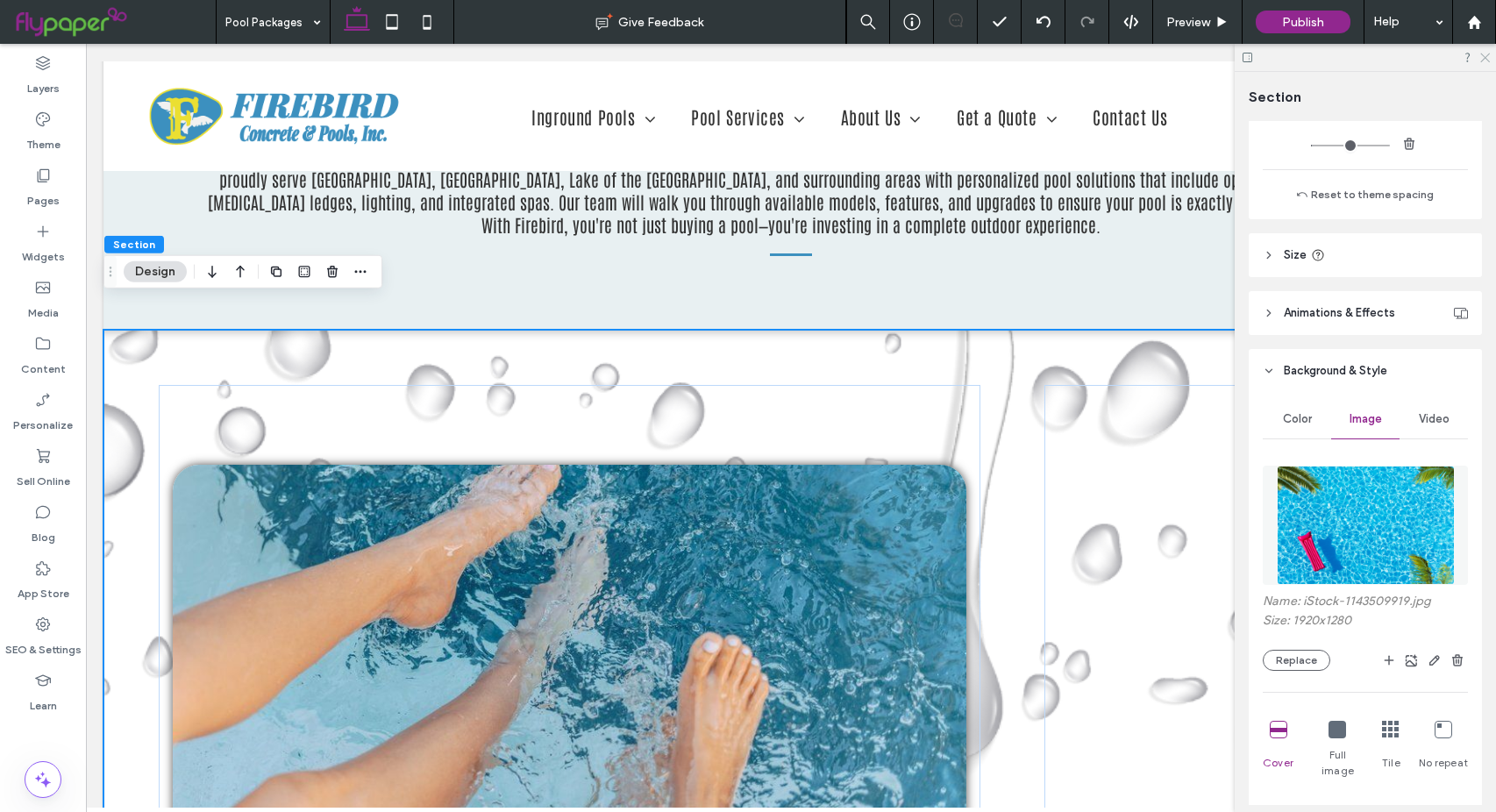
click at [1484, 62] on icon at bounding box center [1483, 56] width 11 height 11
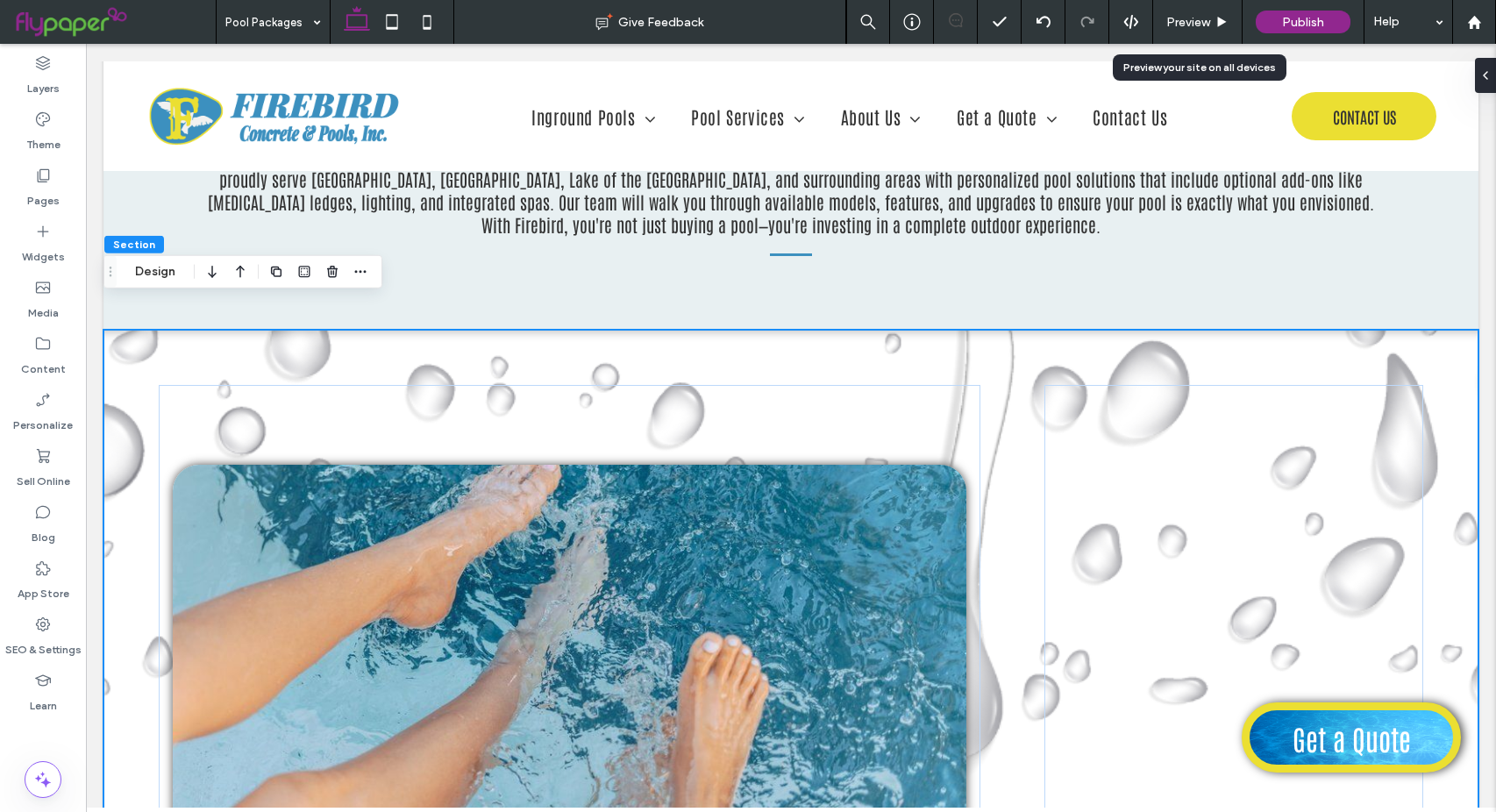
click at [1218, 21] on use at bounding box center [1222, 22] width 9 height 10
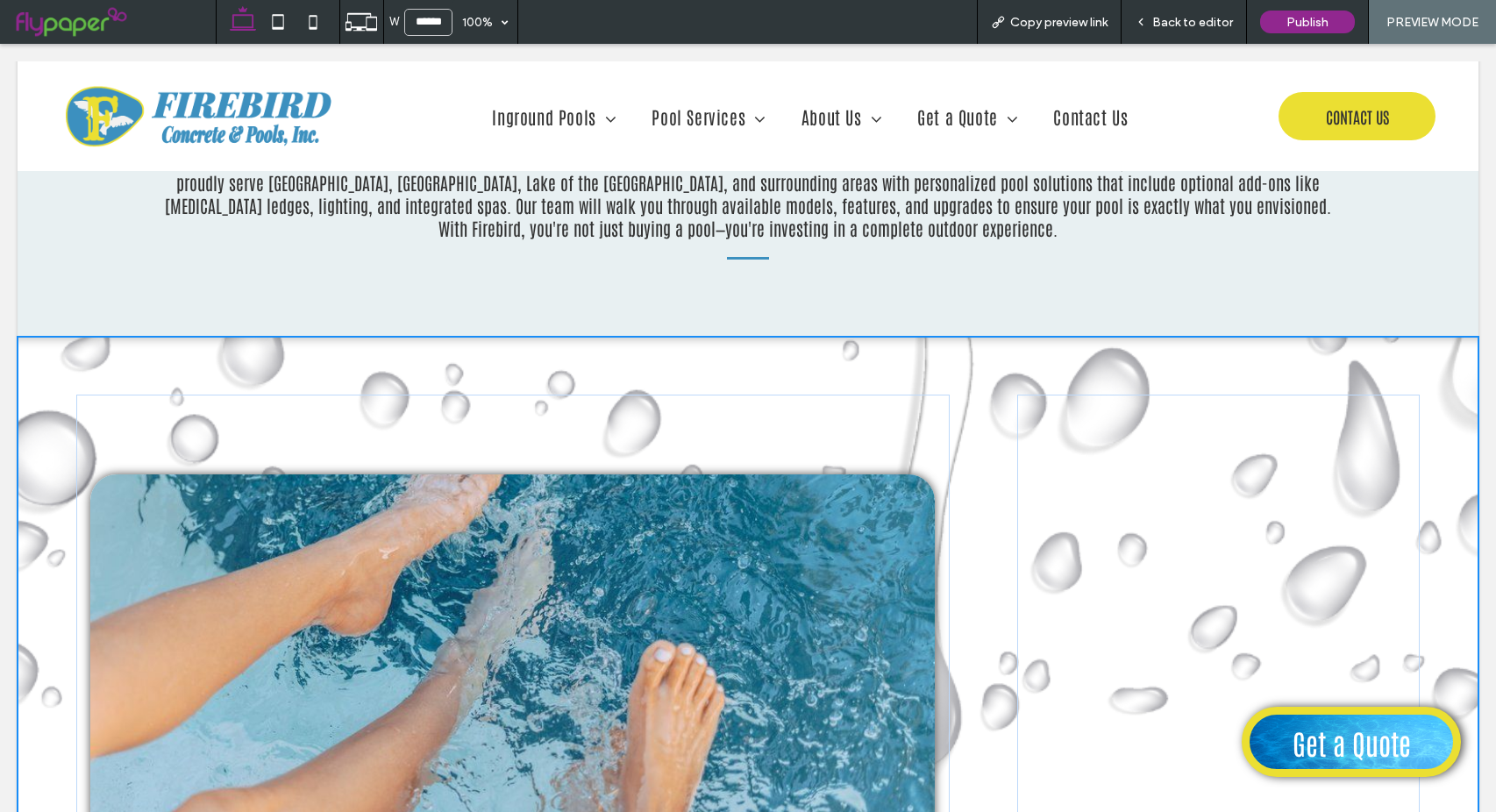
click at [1143, 16] on icon at bounding box center [1141, 22] width 12 height 12
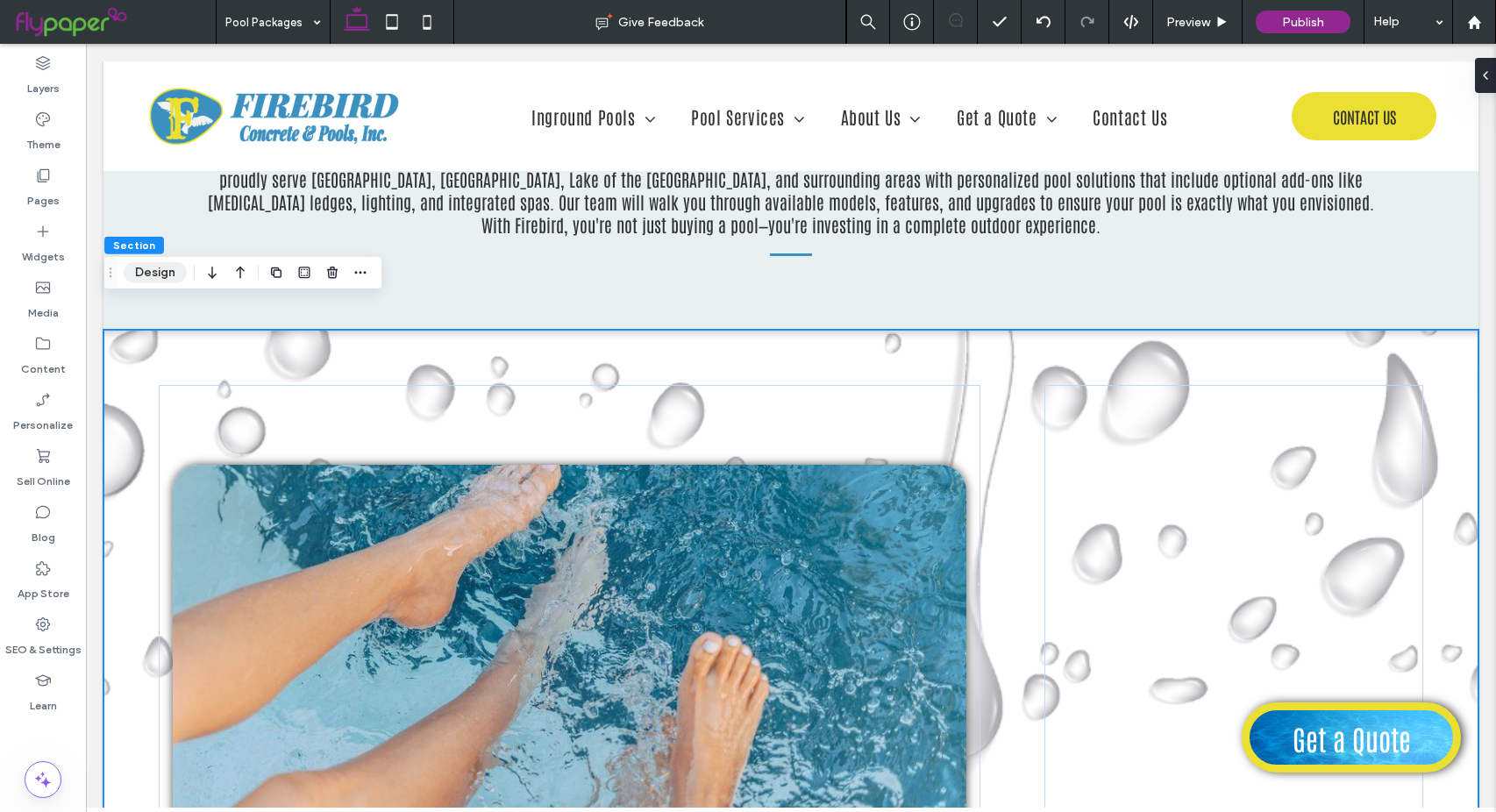
click at [157, 269] on button "Design" at bounding box center [154, 272] width 63 height 21
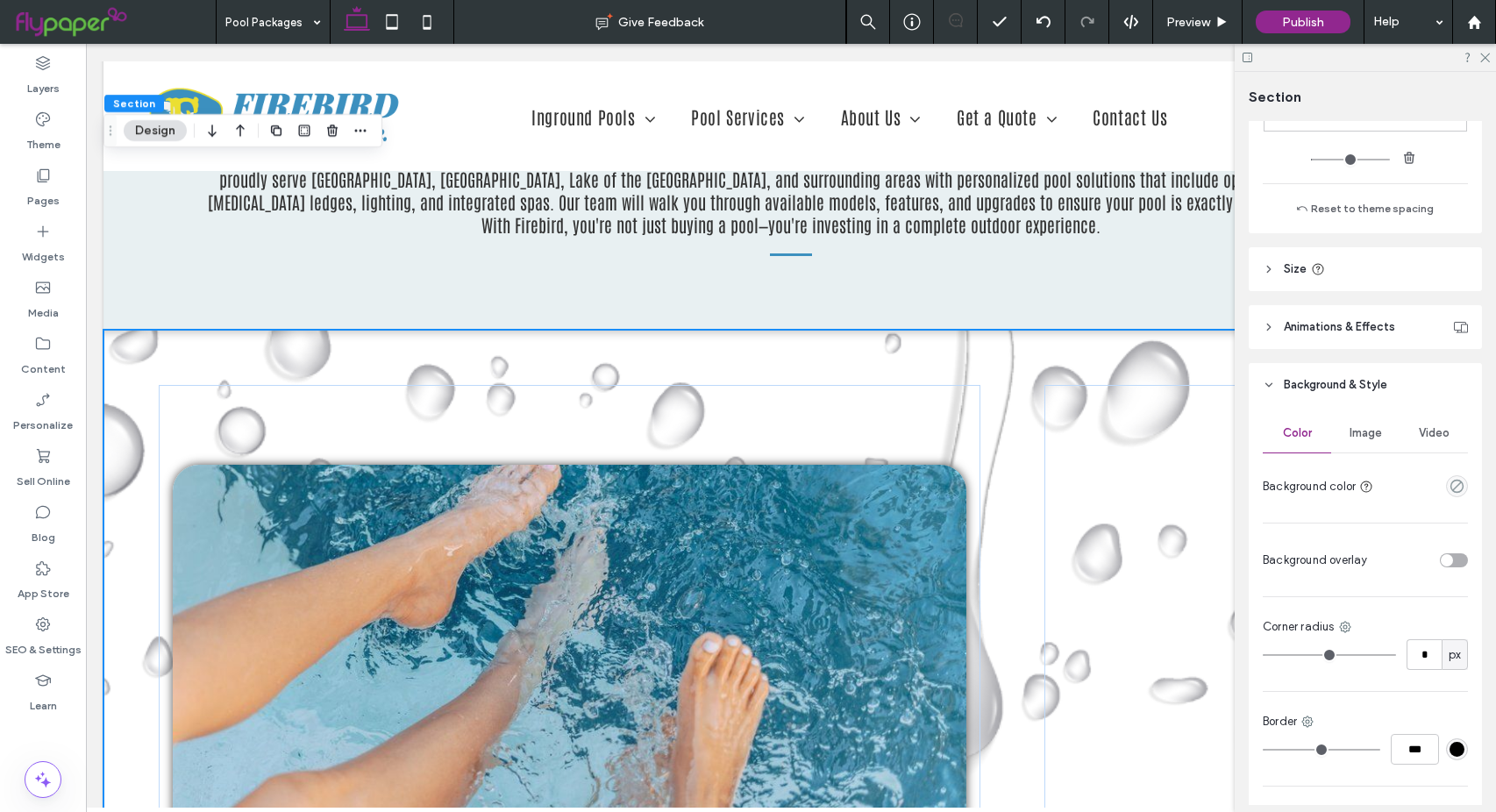
scroll to position [526, 0]
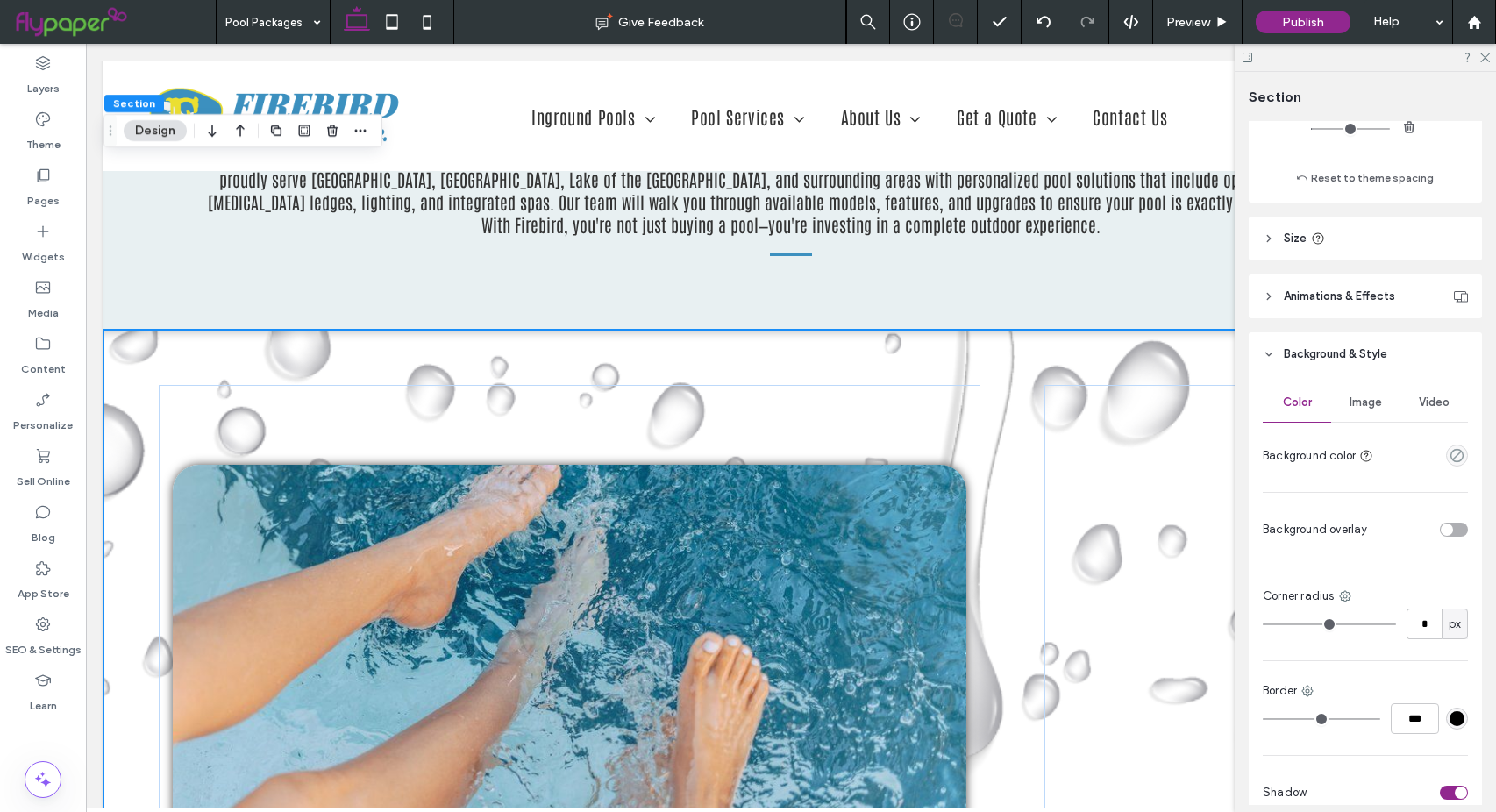
click at [1363, 398] on span "Image" at bounding box center [1366, 402] width 33 height 14
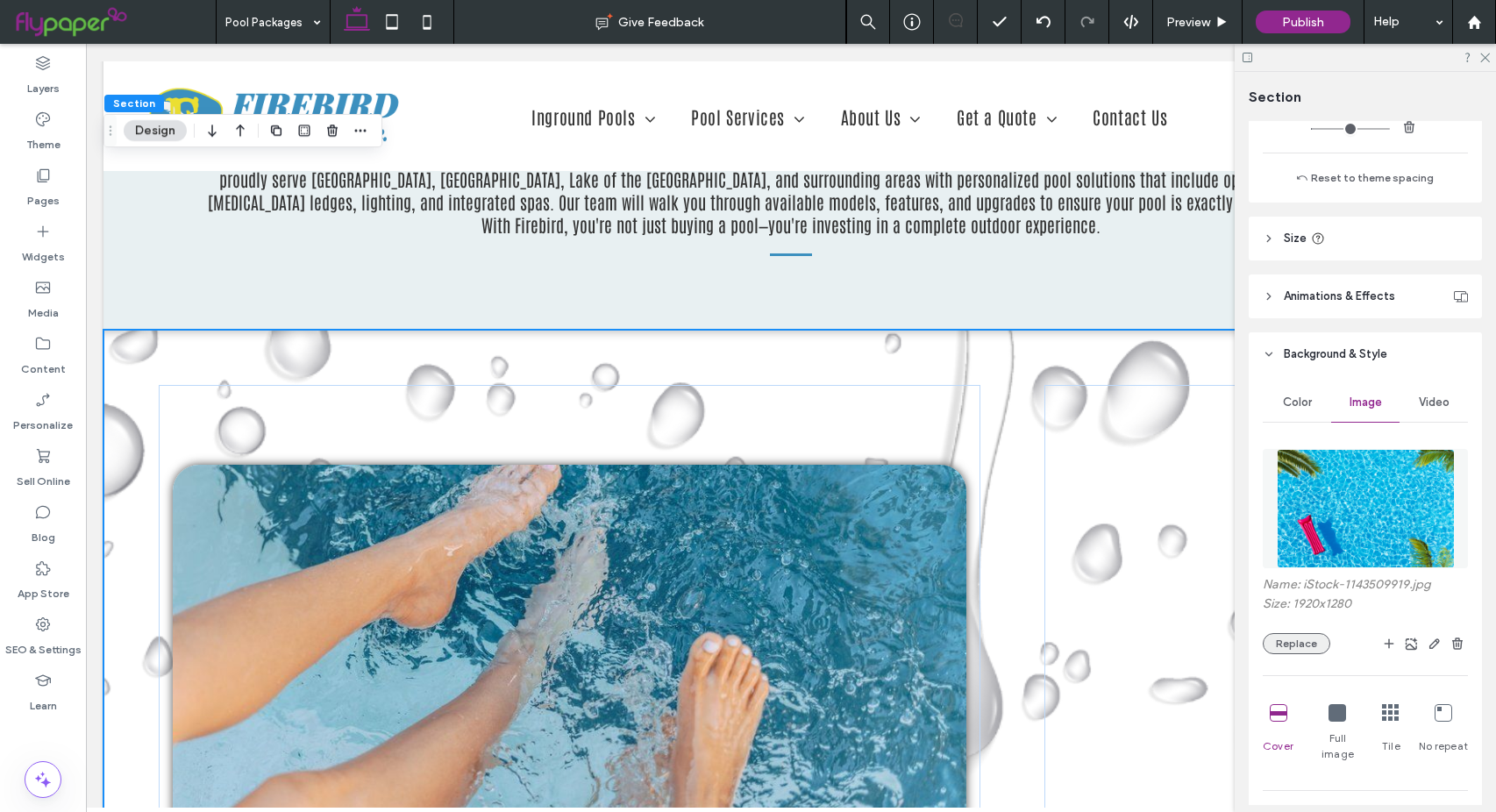
click at [1303, 644] on button "Replace" at bounding box center [1297, 643] width 68 height 21
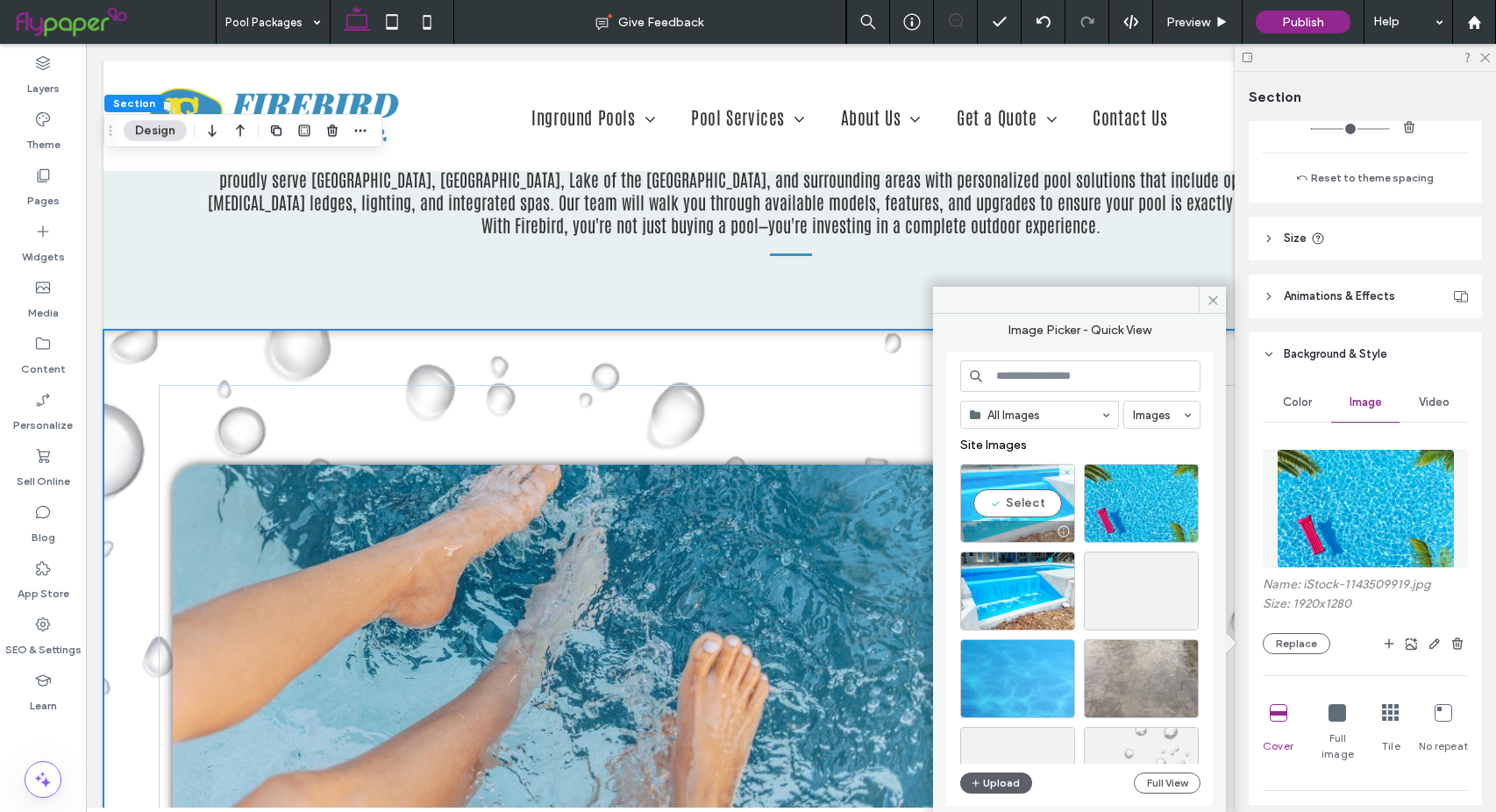
click at [1010, 513] on div "Select" at bounding box center [1017, 503] width 114 height 79
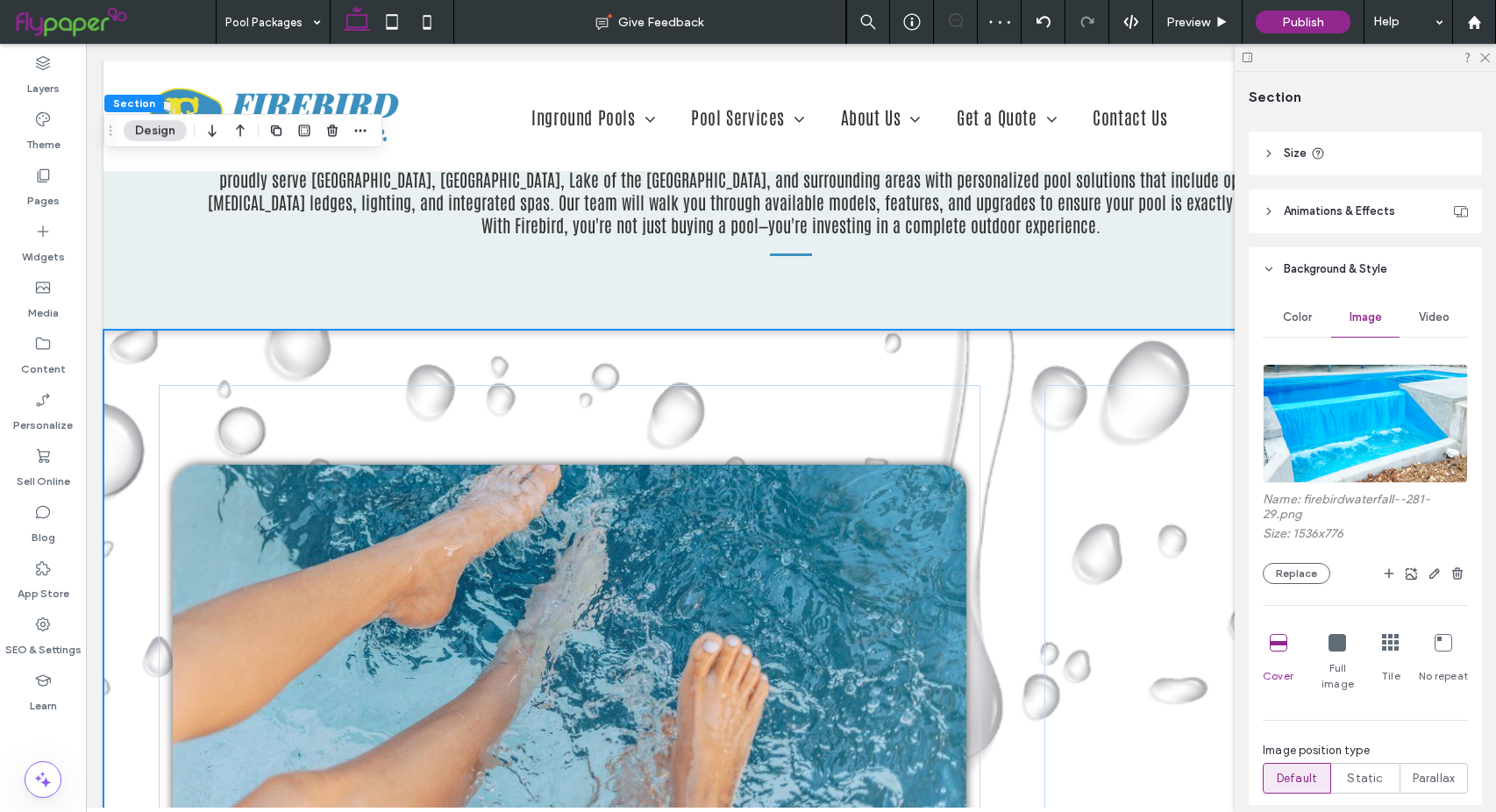
scroll to position [614, 0]
click at [1356, 767] on span "Static" at bounding box center [1365, 776] width 36 height 18
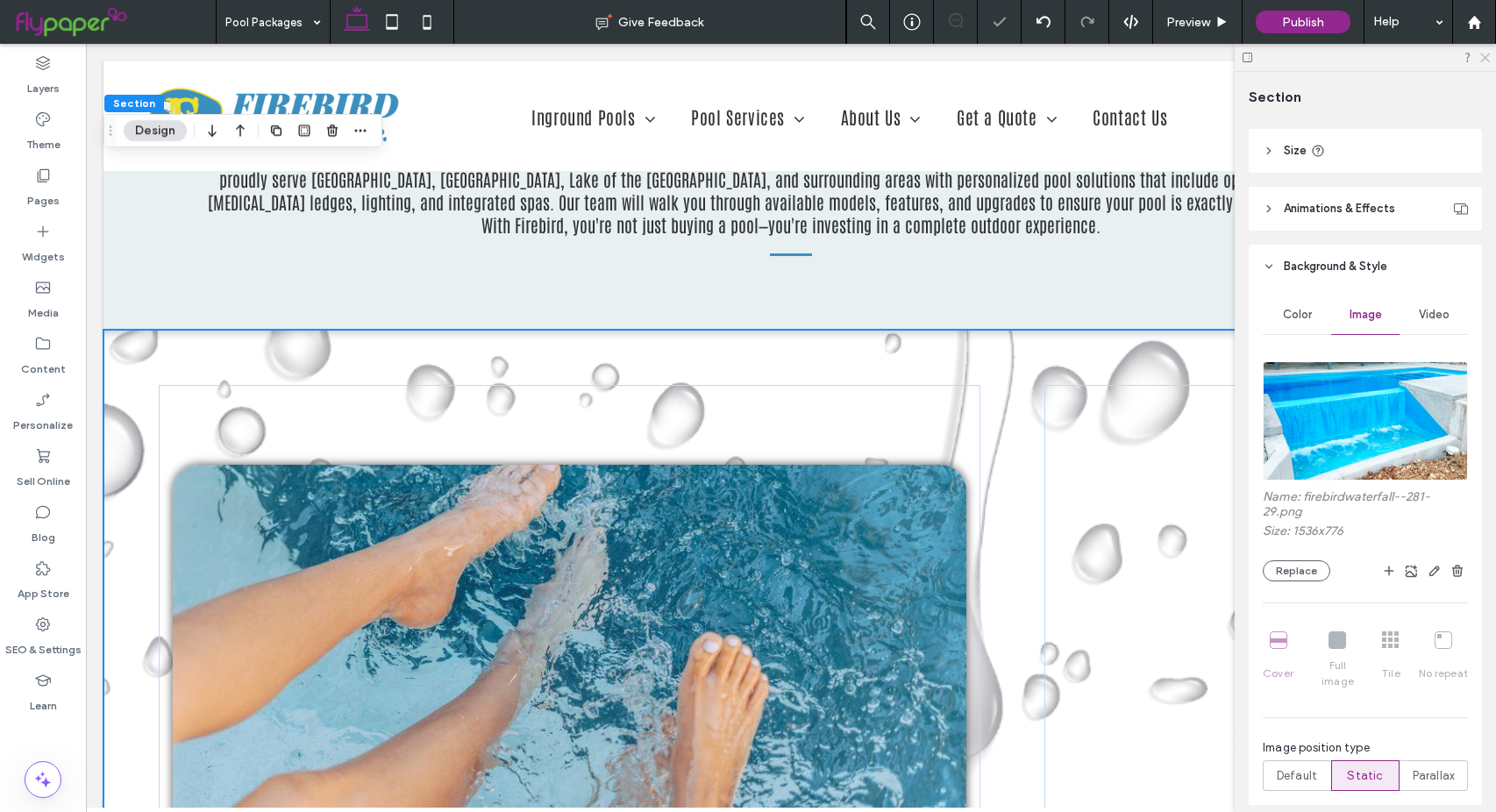
click at [1486, 61] on icon at bounding box center [1483, 56] width 11 height 11
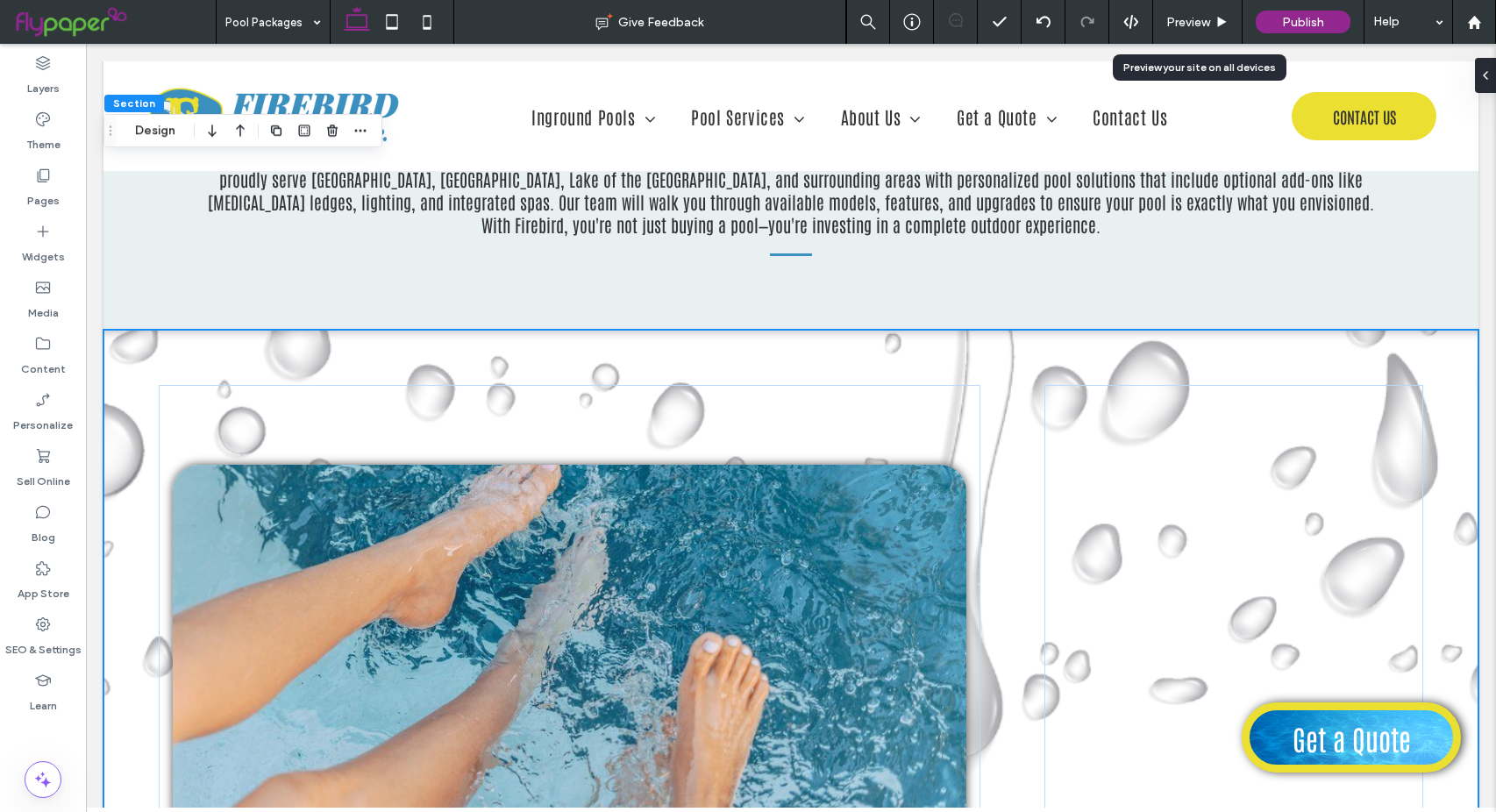
click at [1223, 23] on use at bounding box center [1222, 22] width 9 height 10
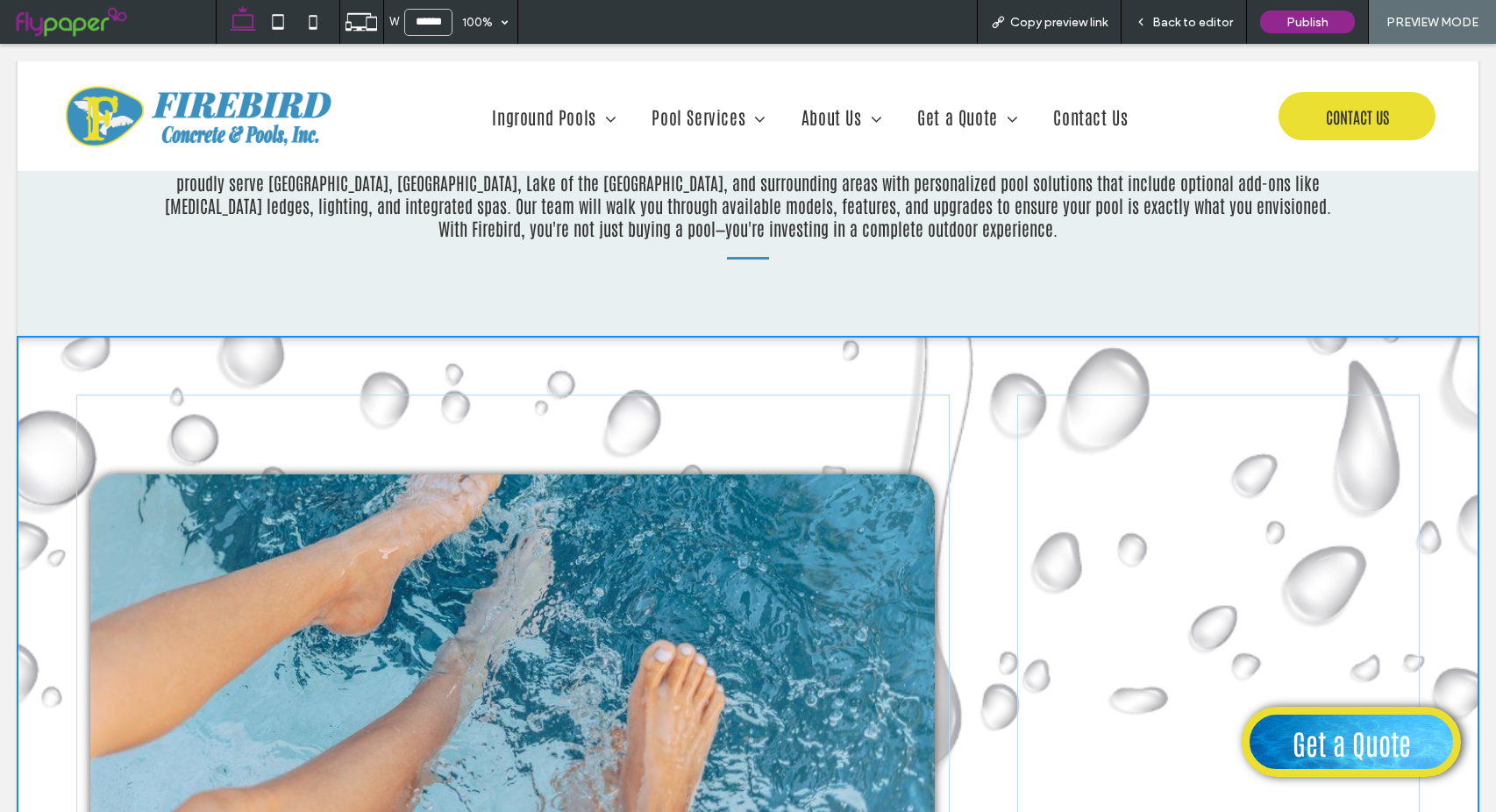
click at [1144, 25] on icon at bounding box center [1141, 22] width 12 height 12
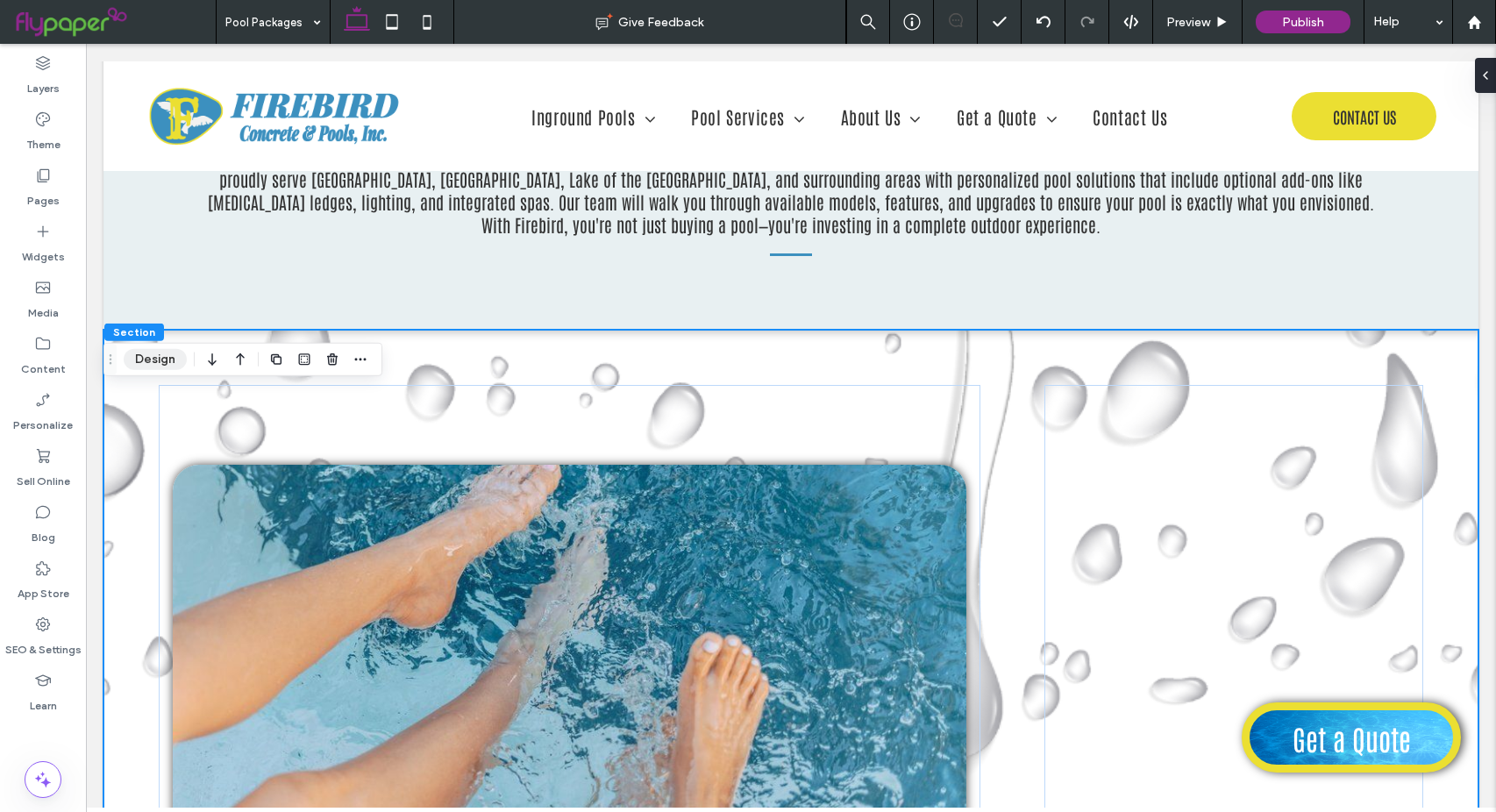
click at [145, 355] on button "Design" at bounding box center [154, 359] width 63 height 21
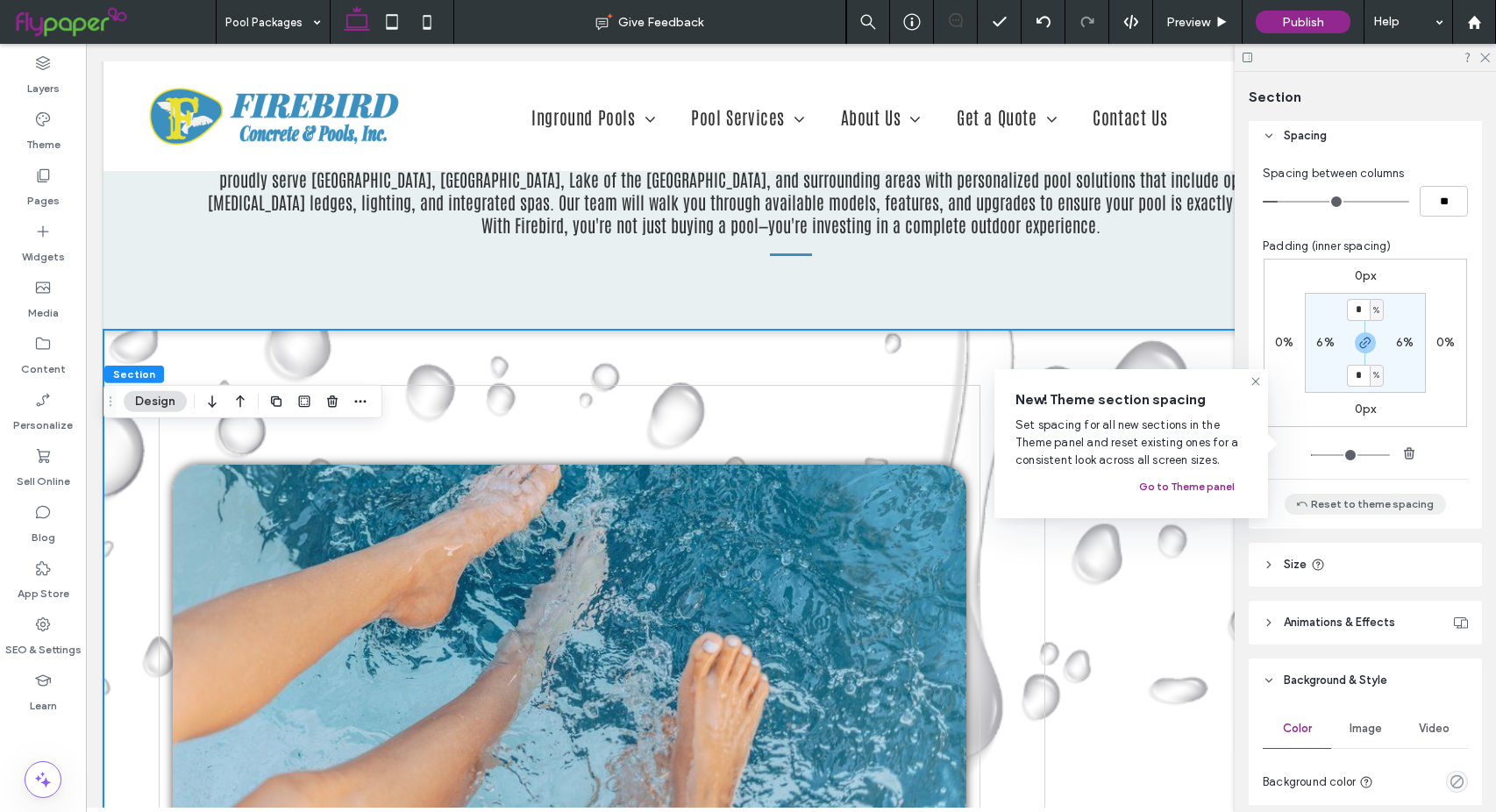
scroll to position [263, 0]
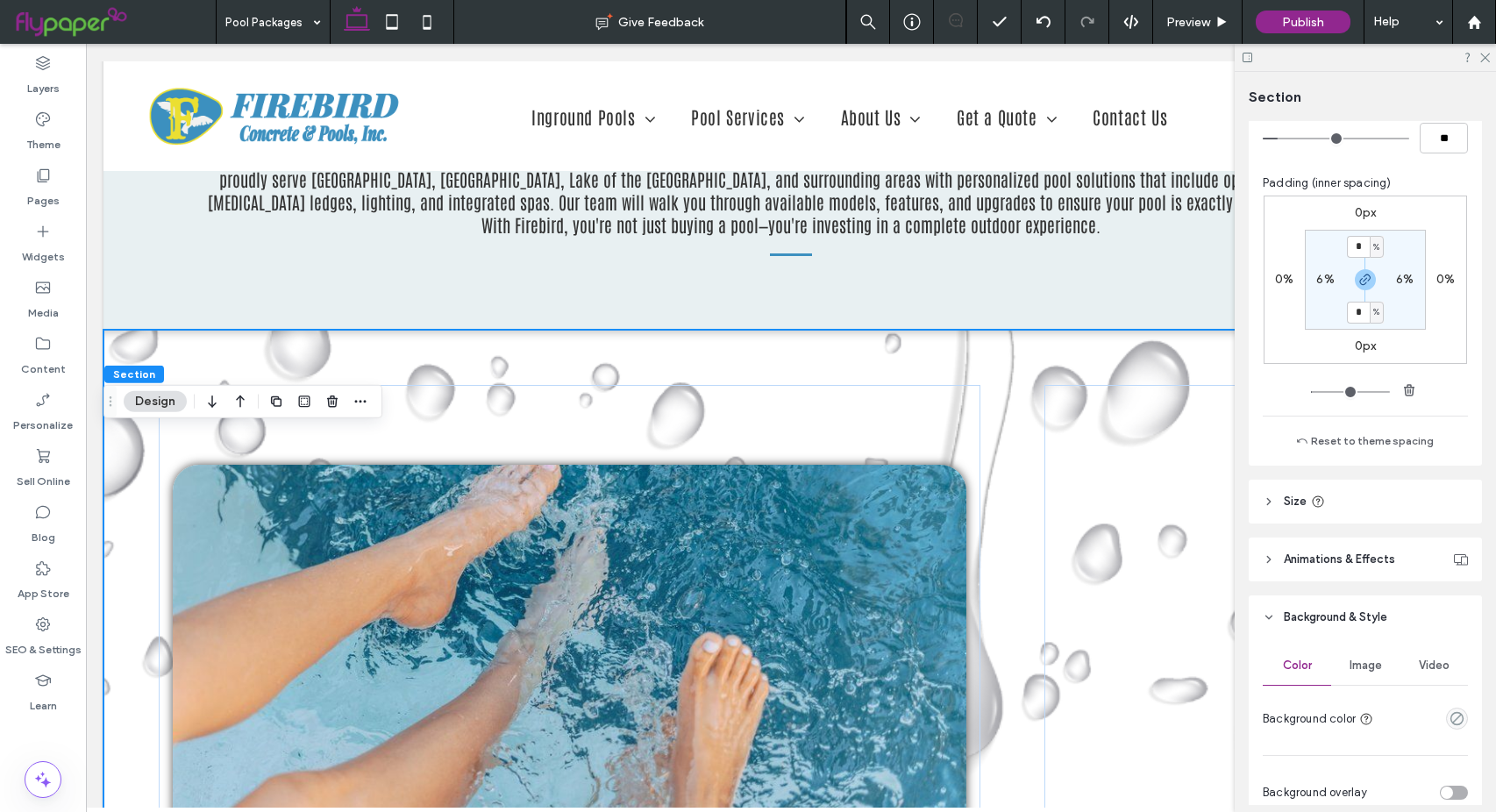
click at [1355, 665] on span "Image" at bounding box center [1366, 666] width 33 height 14
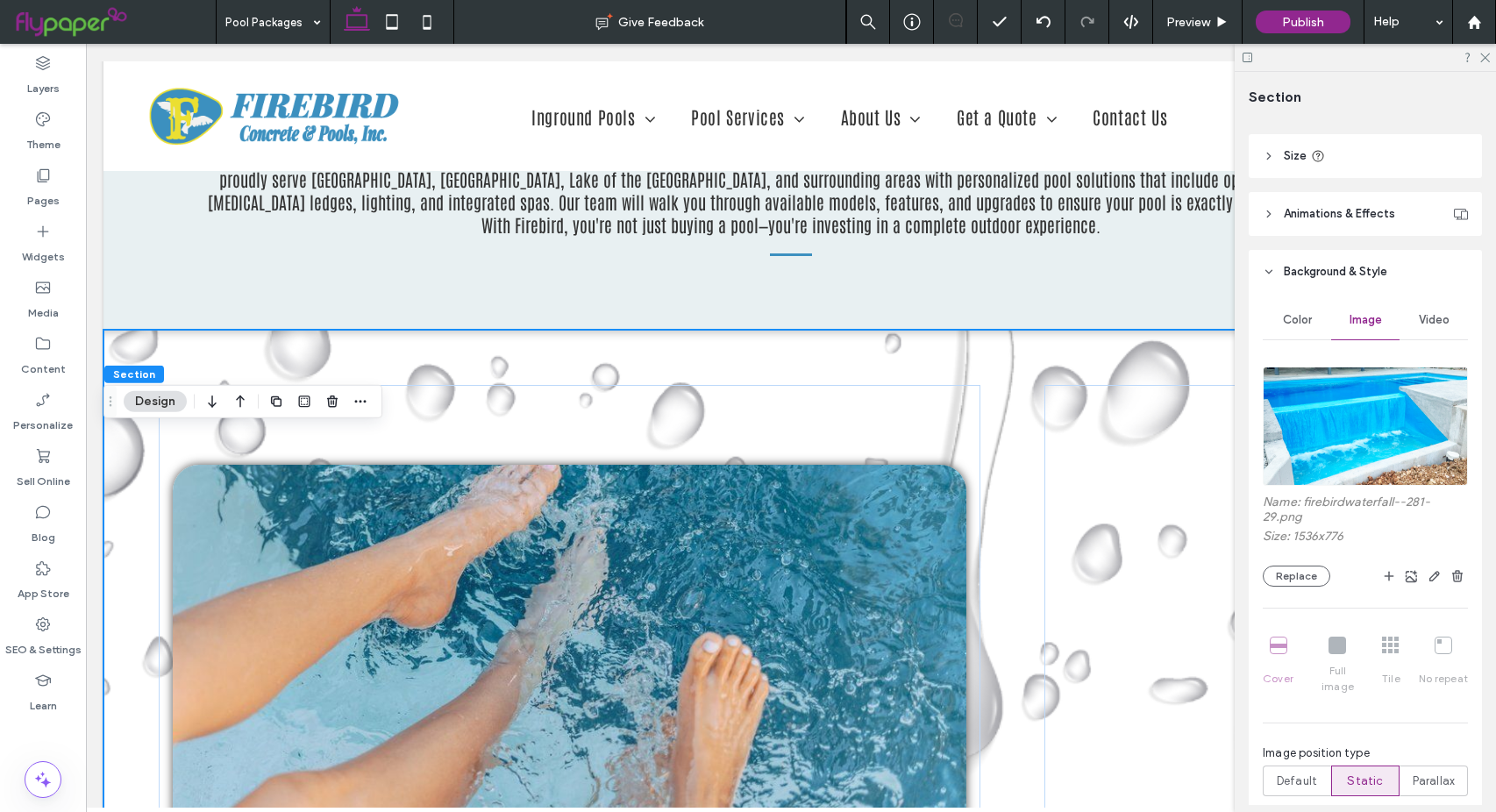
scroll to position [614, 0]
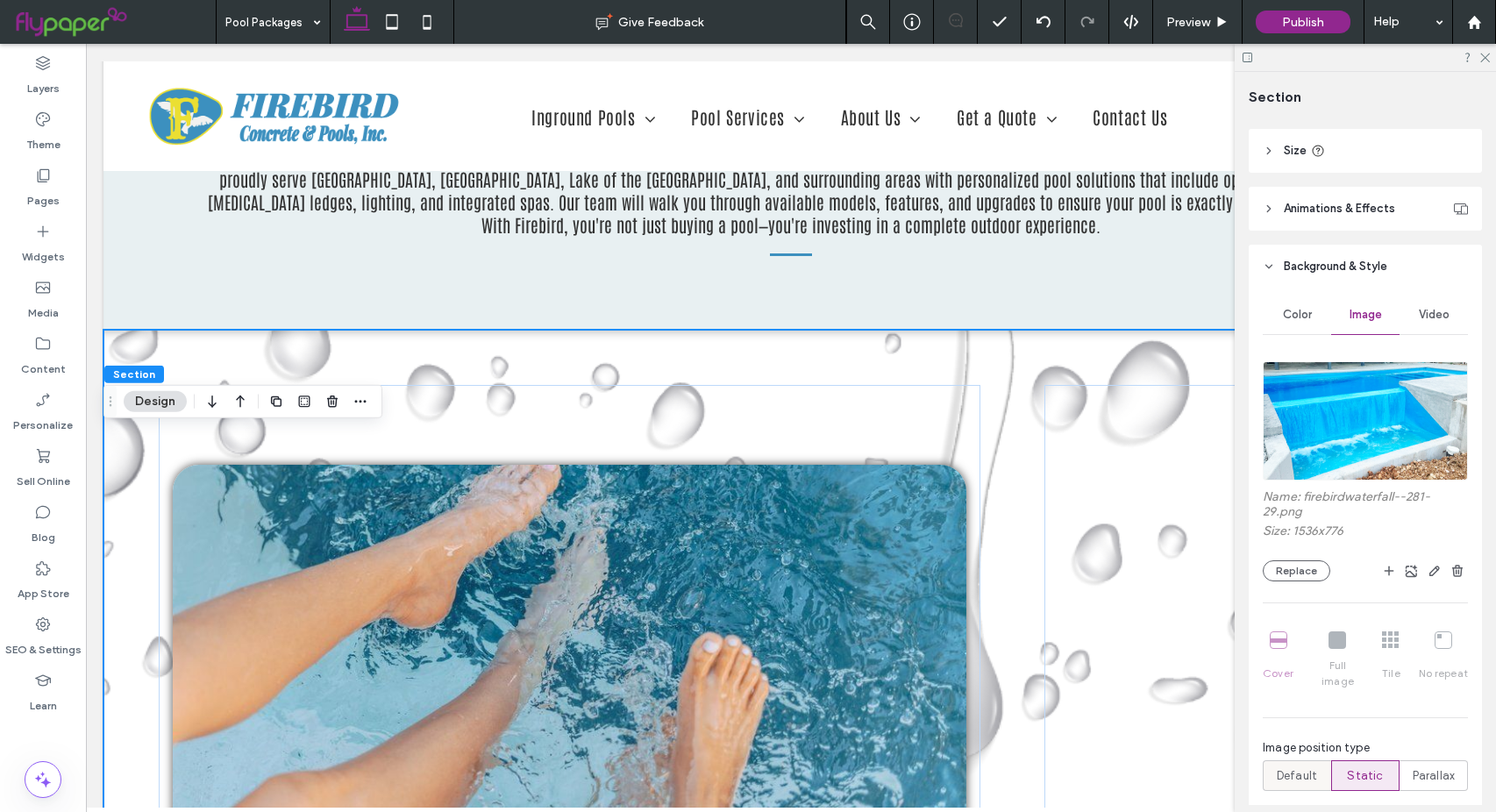
click at [1289, 767] on span "Default" at bounding box center [1297, 776] width 41 height 18
click at [1423, 767] on span "Parallax" at bounding box center [1433, 776] width 43 height 18
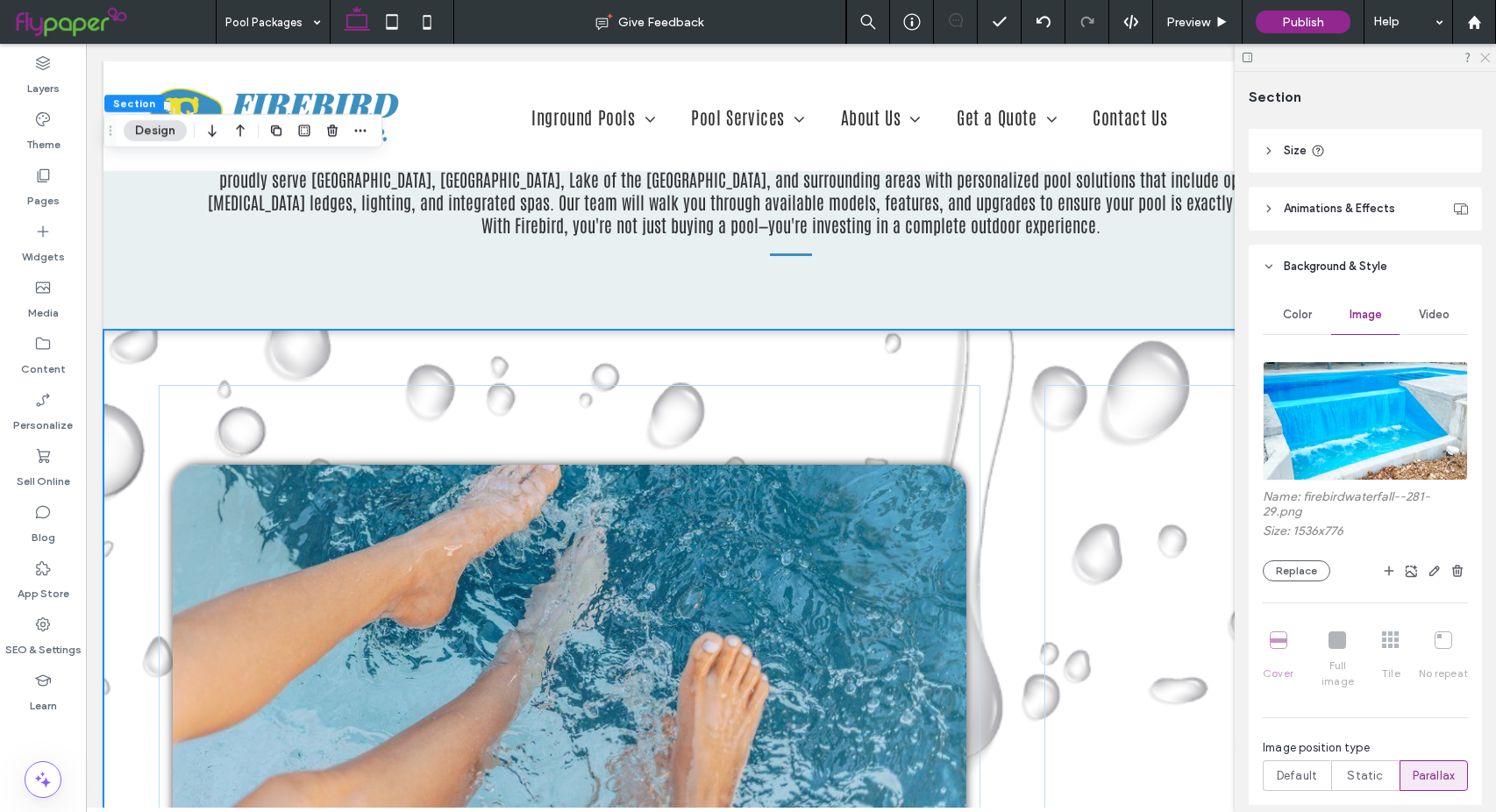
click at [1487, 52] on icon at bounding box center [1483, 56] width 11 height 11
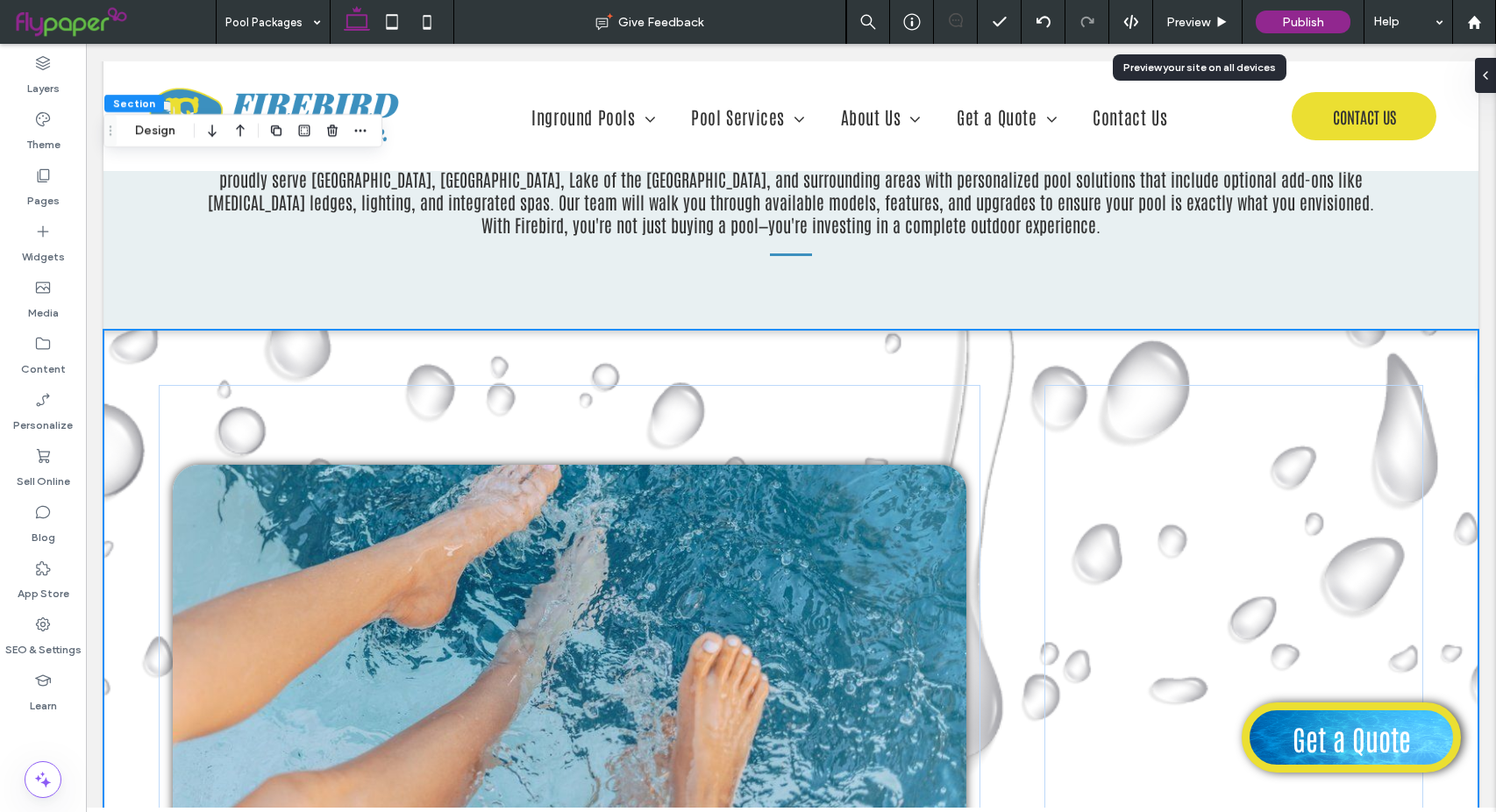
click at [1218, 19] on use at bounding box center [1222, 22] width 9 height 10
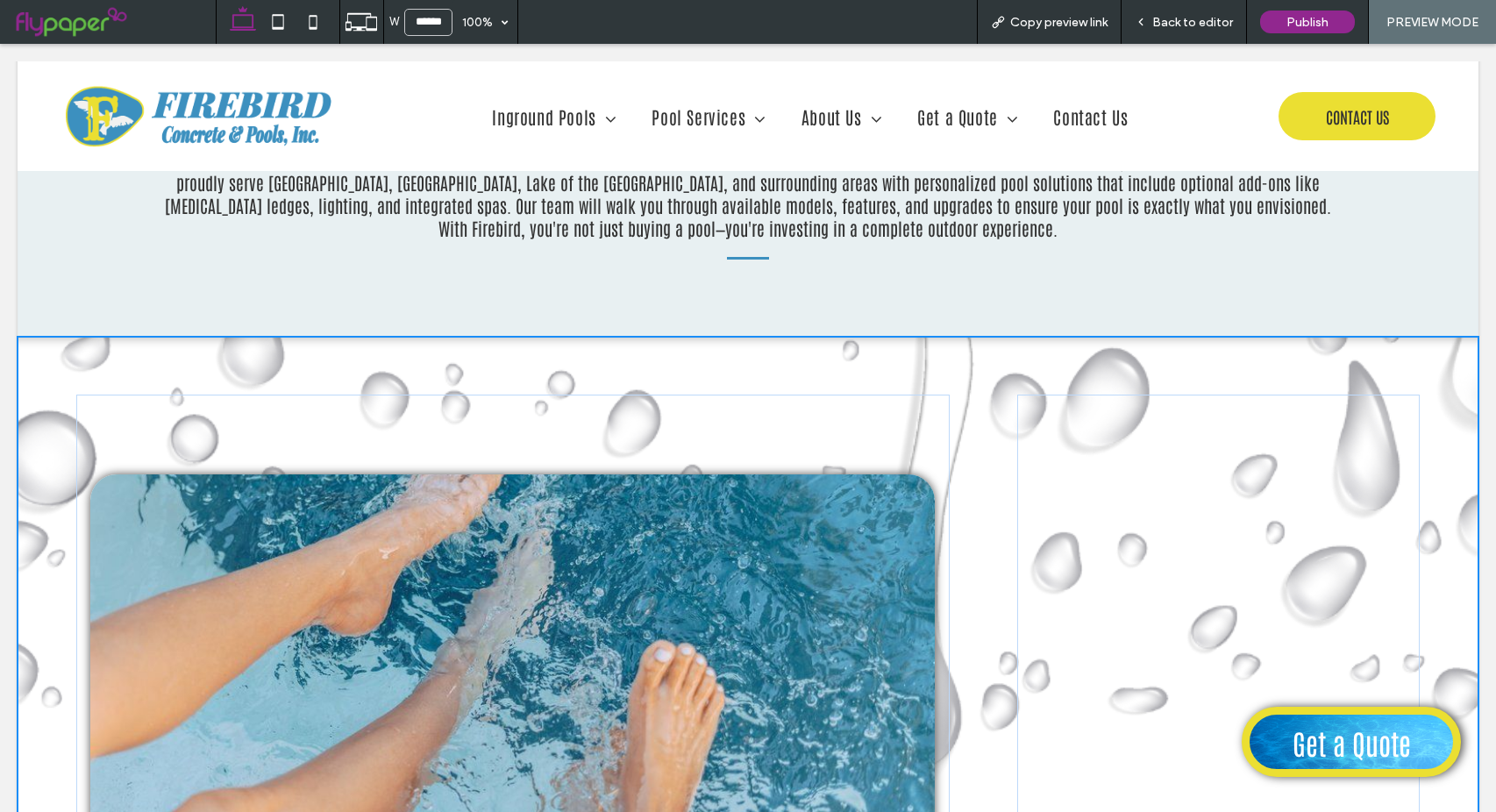
click at [1147, 21] on icon at bounding box center [1141, 22] width 12 height 12
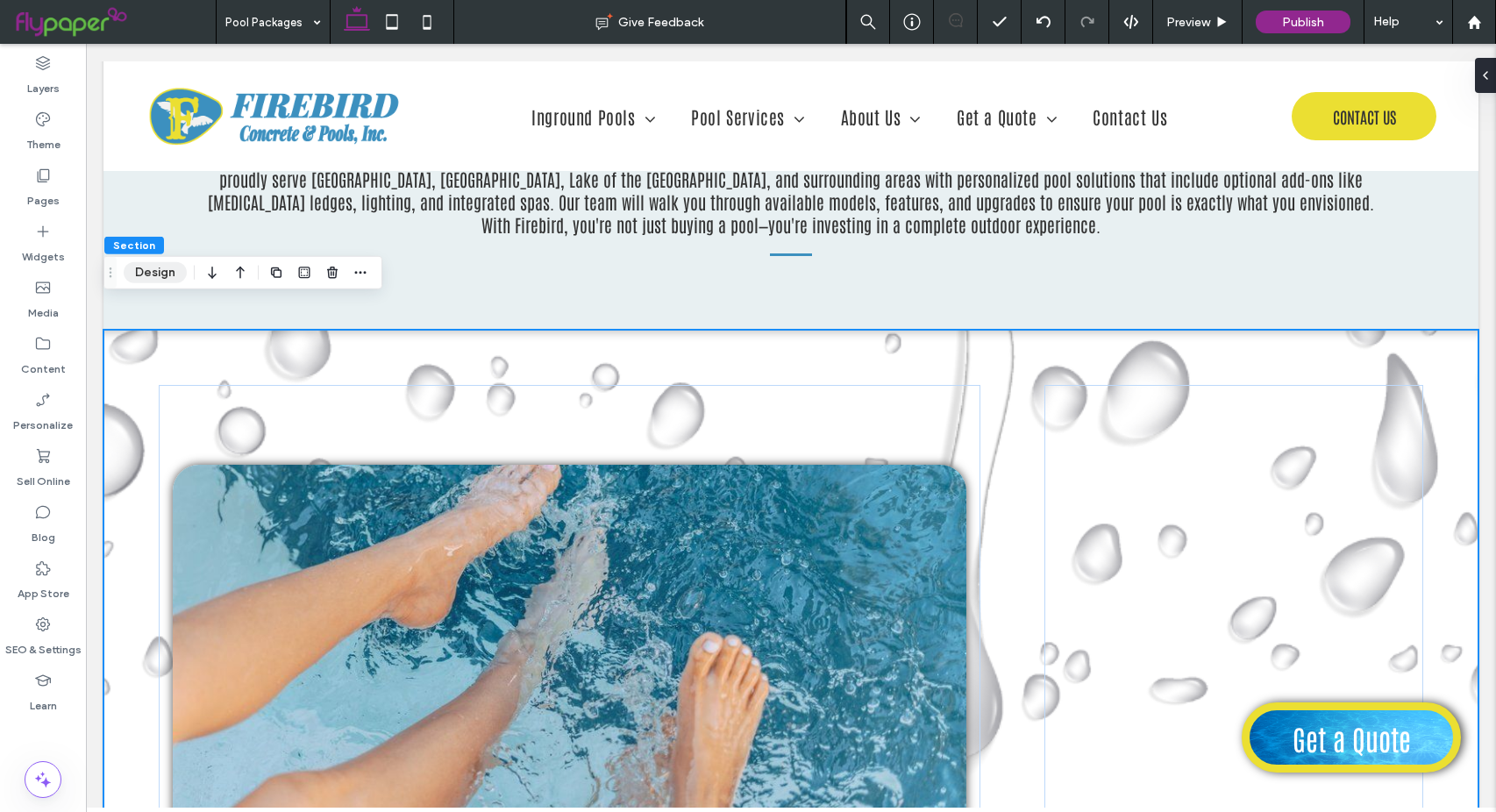
click at [138, 274] on button "Design" at bounding box center [154, 272] width 63 height 21
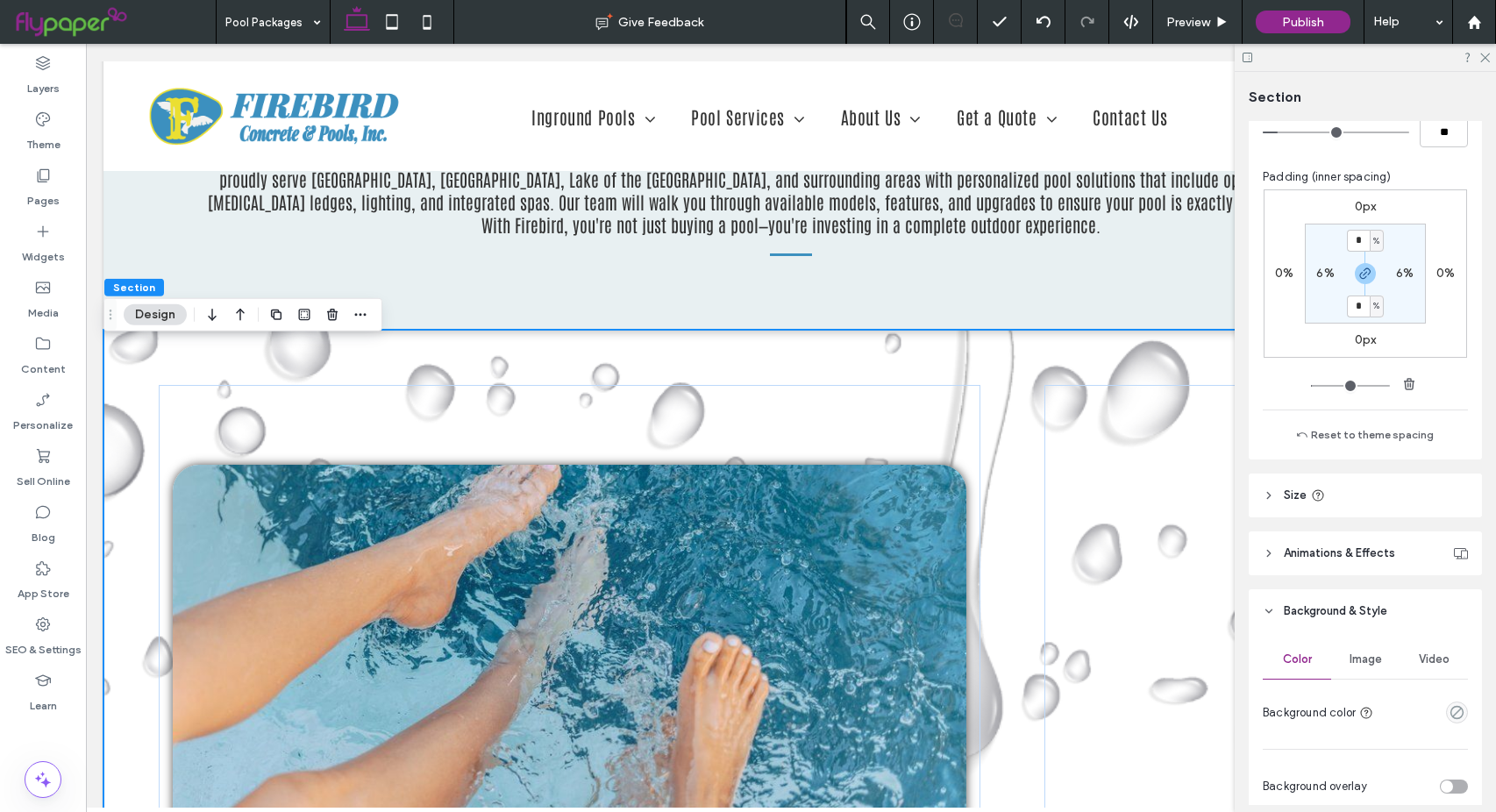
scroll to position [702, 0]
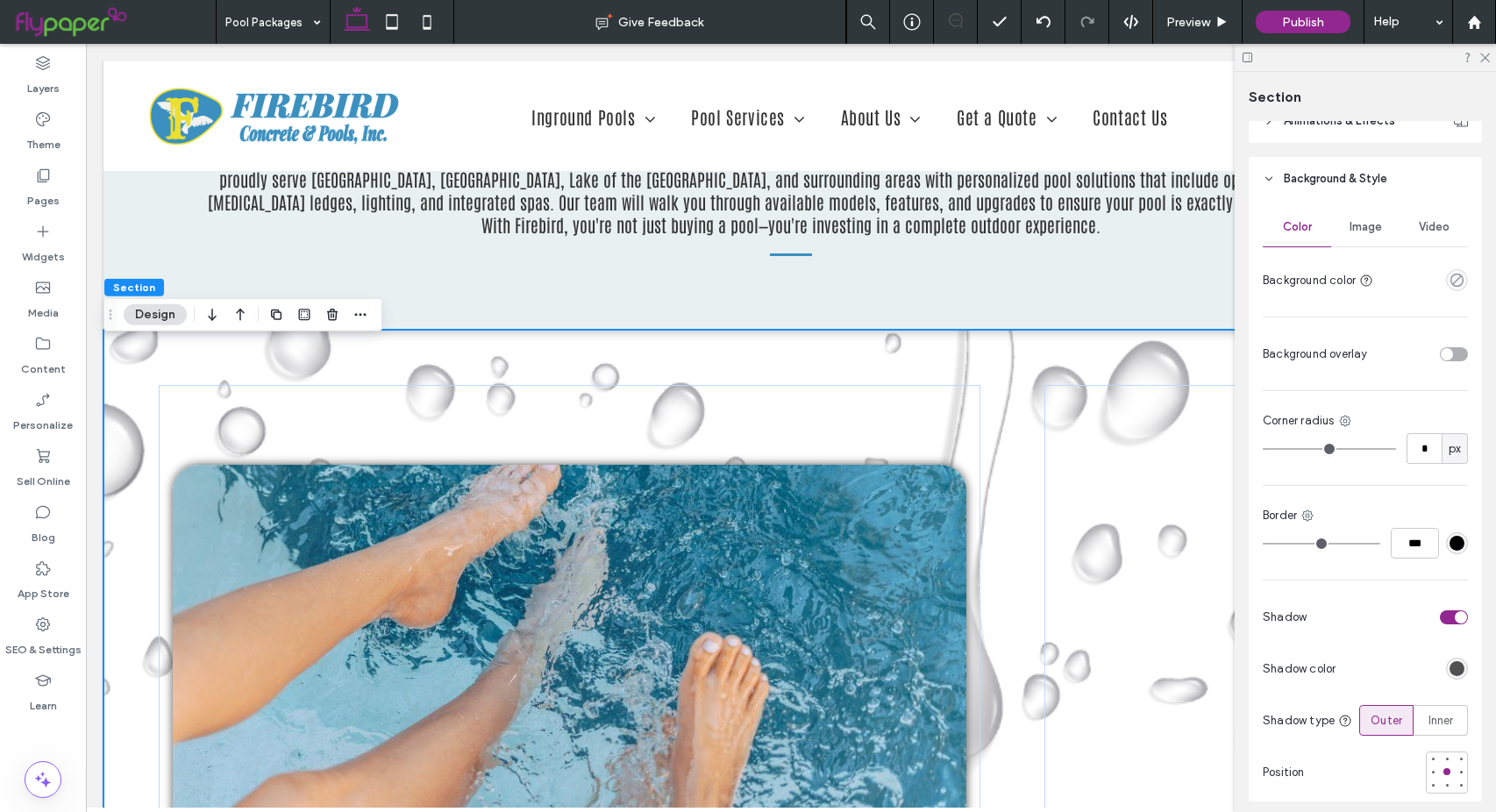
click at [1360, 233] on span "Image" at bounding box center [1366, 227] width 33 height 14
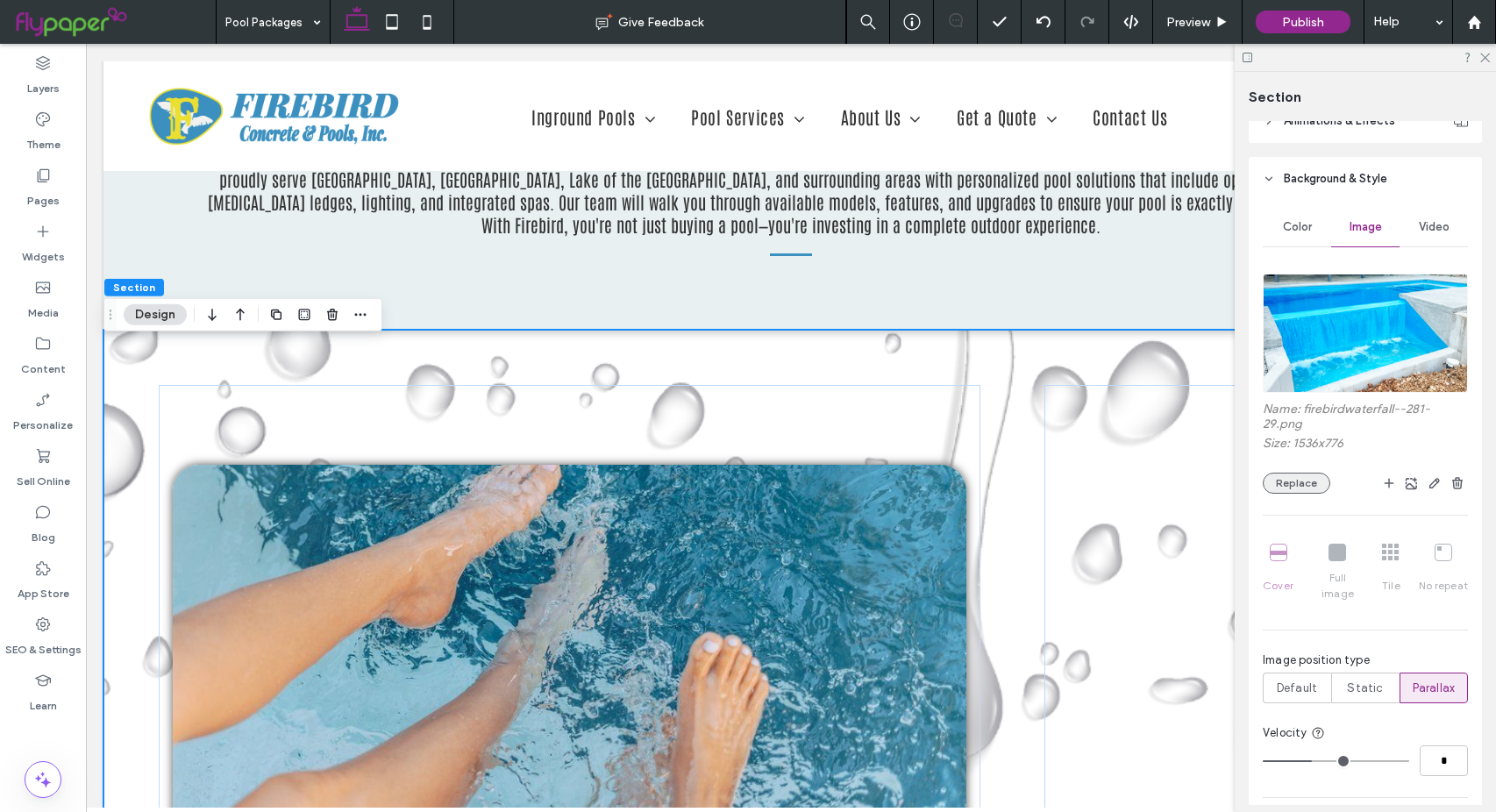
click at [1308, 481] on button "Replace" at bounding box center [1297, 483] width 68 height 21
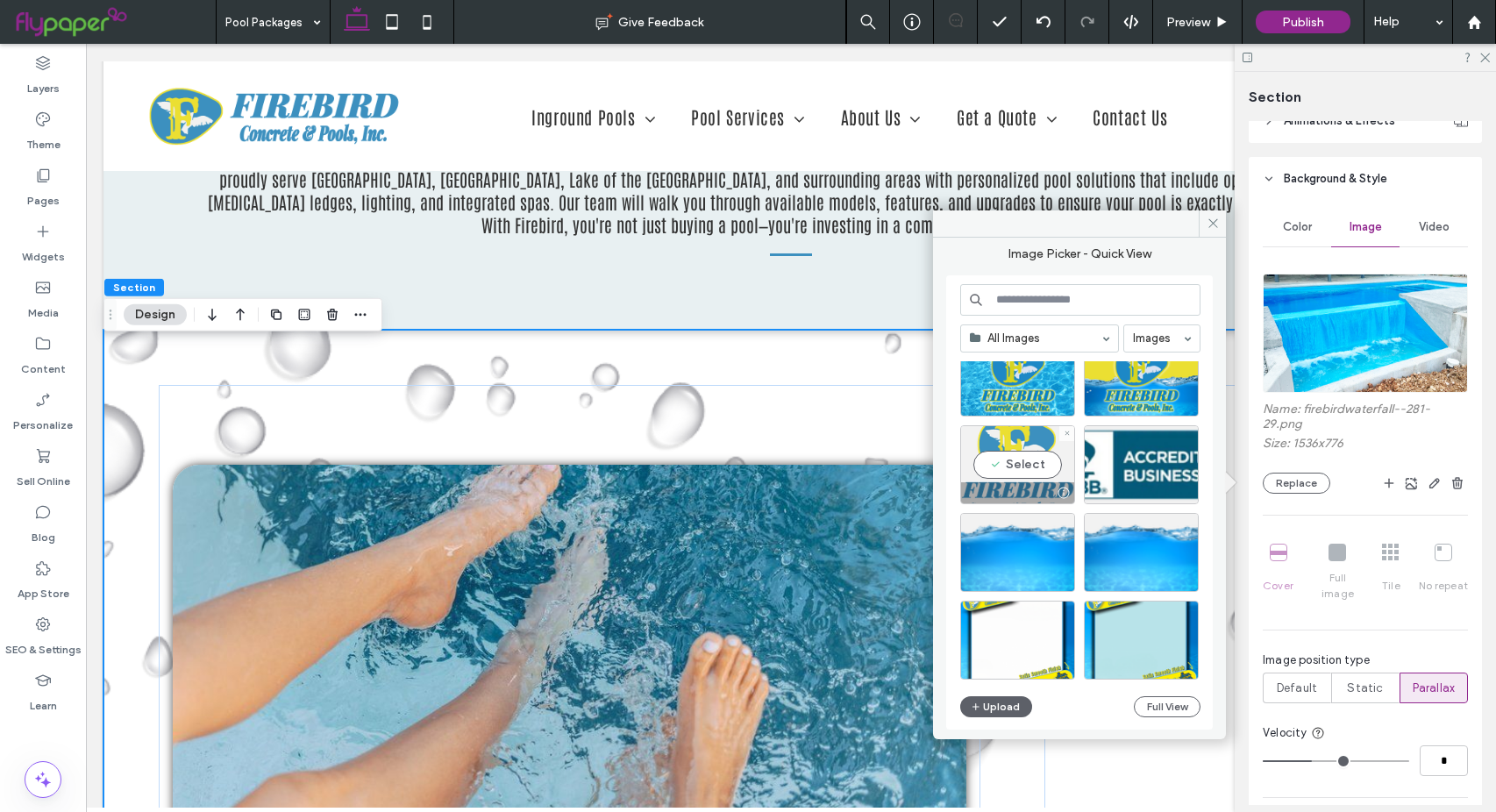
scroll to position [1365, 0]
click at [1027, 375] on div "Select" at bounding box center [1017, 375] width 114 height 79
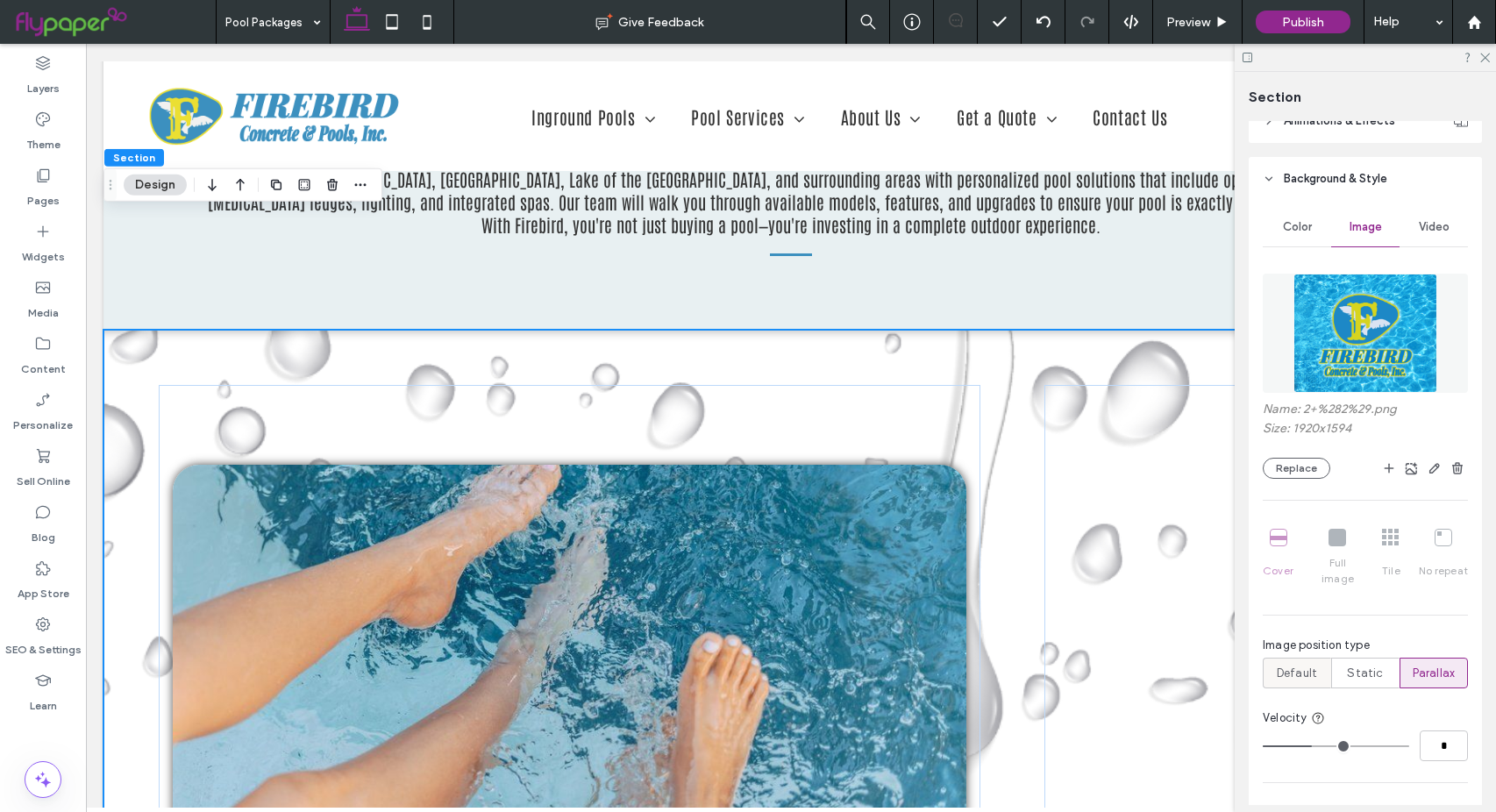
click at [1294, 666] on div "Default" at bounding box center [1297, 673] width 46 height 29
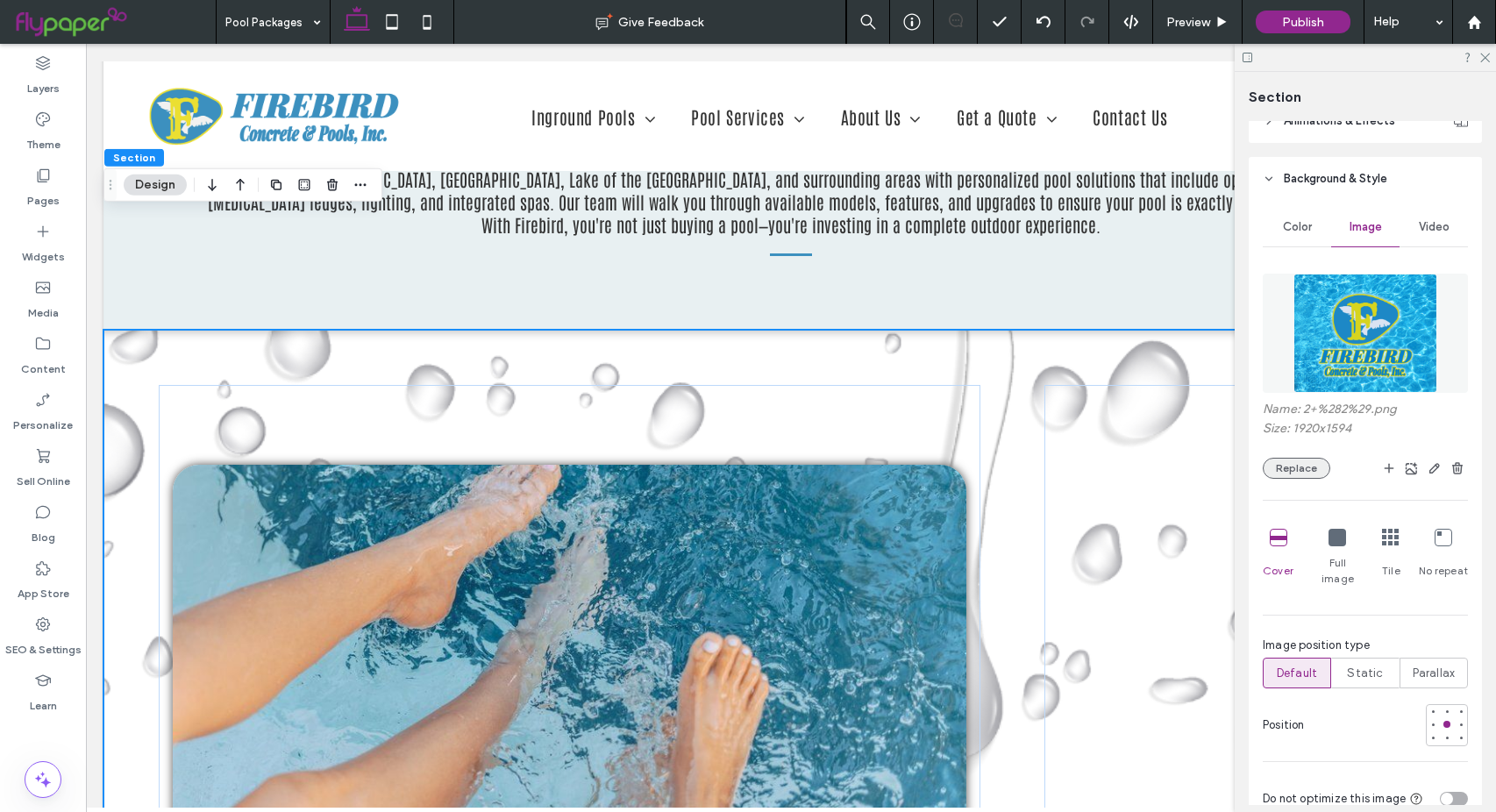
click at [1307, 471] on button "Replace" at bounding box center [1297, 468] width 68 height 21
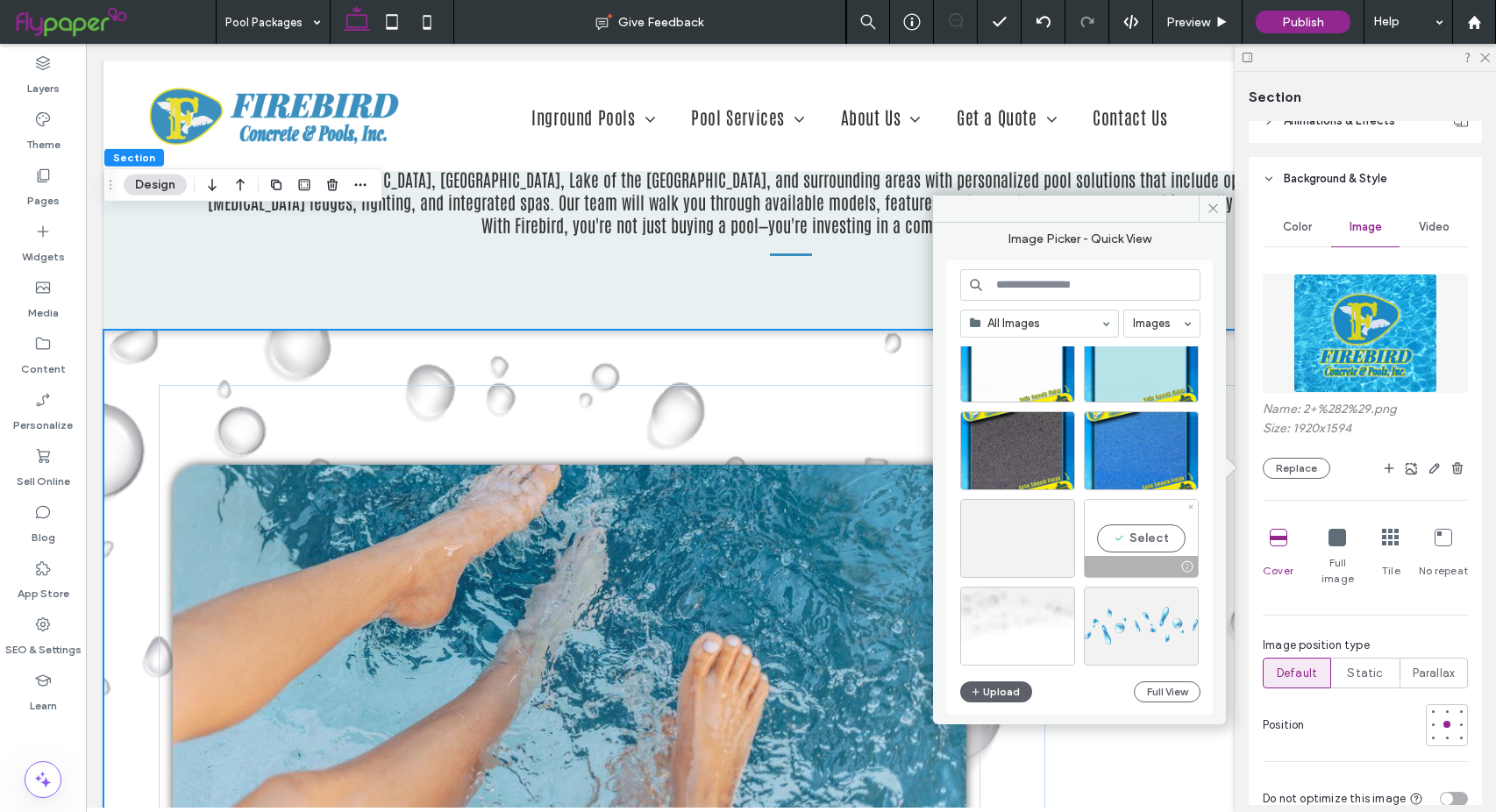
scroll to position [1629, 0]
